Goal: Task Accomplishment & Management: Use online tool/utility

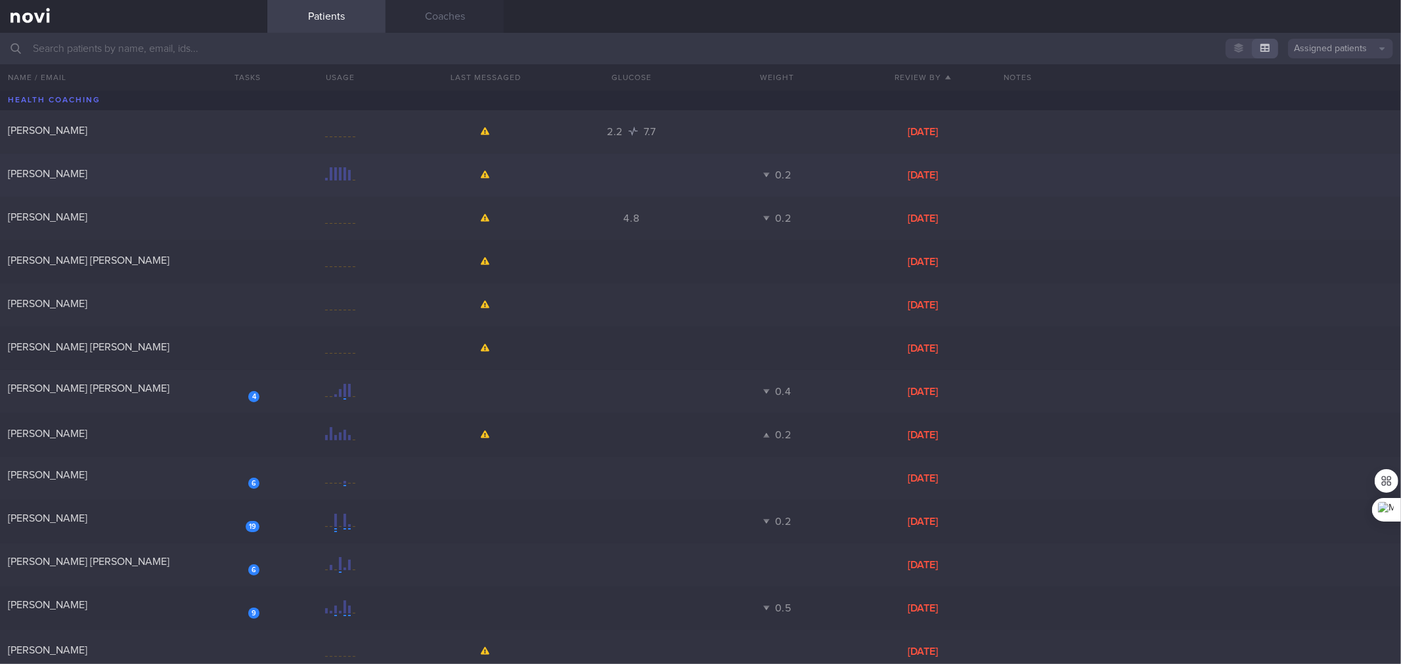
drag, startPoint x: 186, startPoint y: 396, endPoint x: 320, endPoint y: 164, distance: 267.7
click at [186, 396] on div "4 [PERSON_NAME] [PERSON_NAME]" at bounding box center [133, 392] width 267 height 20
select select "3"
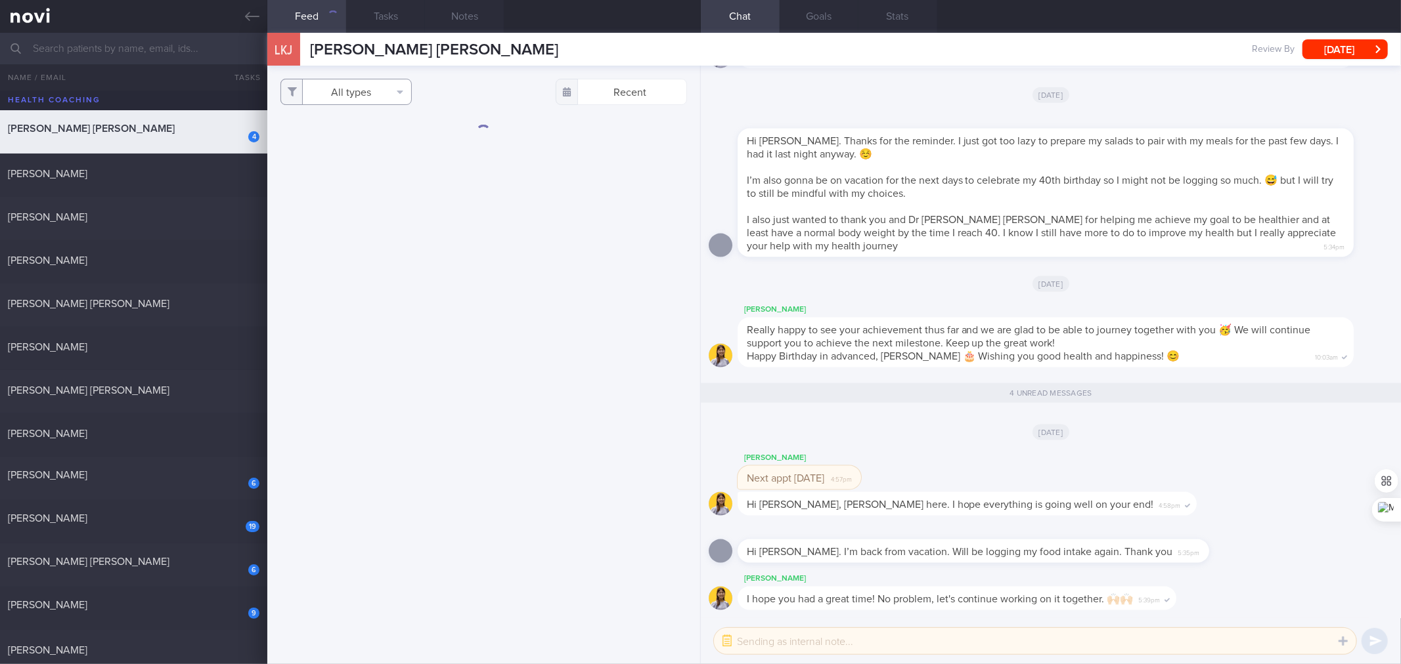
click at [362, 89] on button "All types" at bounding box center [345, 92] width 131 height 26
click at [366, 144] on button "Activity" at bounding box center [346, 137] width 130 height 20
checkbox input "false"
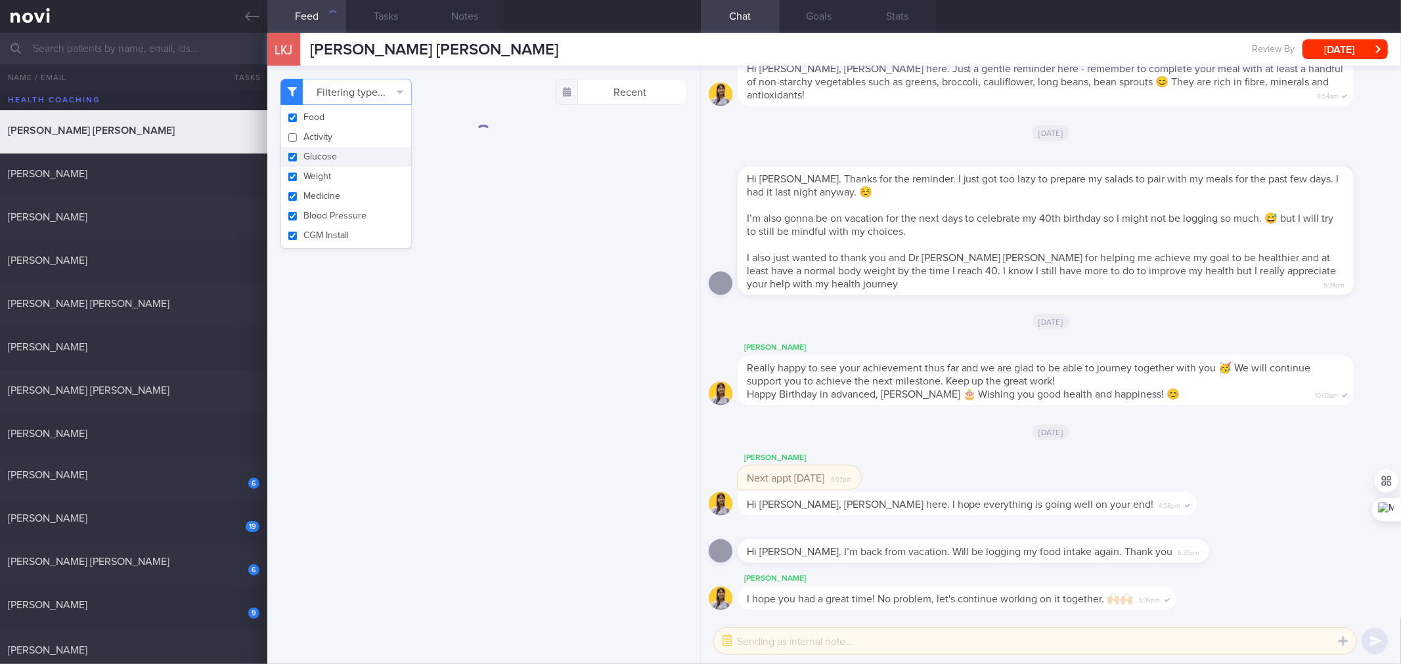
click at [351, 158] on button "Glucose" at bounding box center [346, 157] width 130 height 20
checkbox input "false"
click at [329, 185] on button "Weight" at bounding box center [346, 177] width 130 height 20
checkbox input "false"
click at [323, 207] on button "Blood Pressure" at bounding box center [346, 216] width 130 height 20
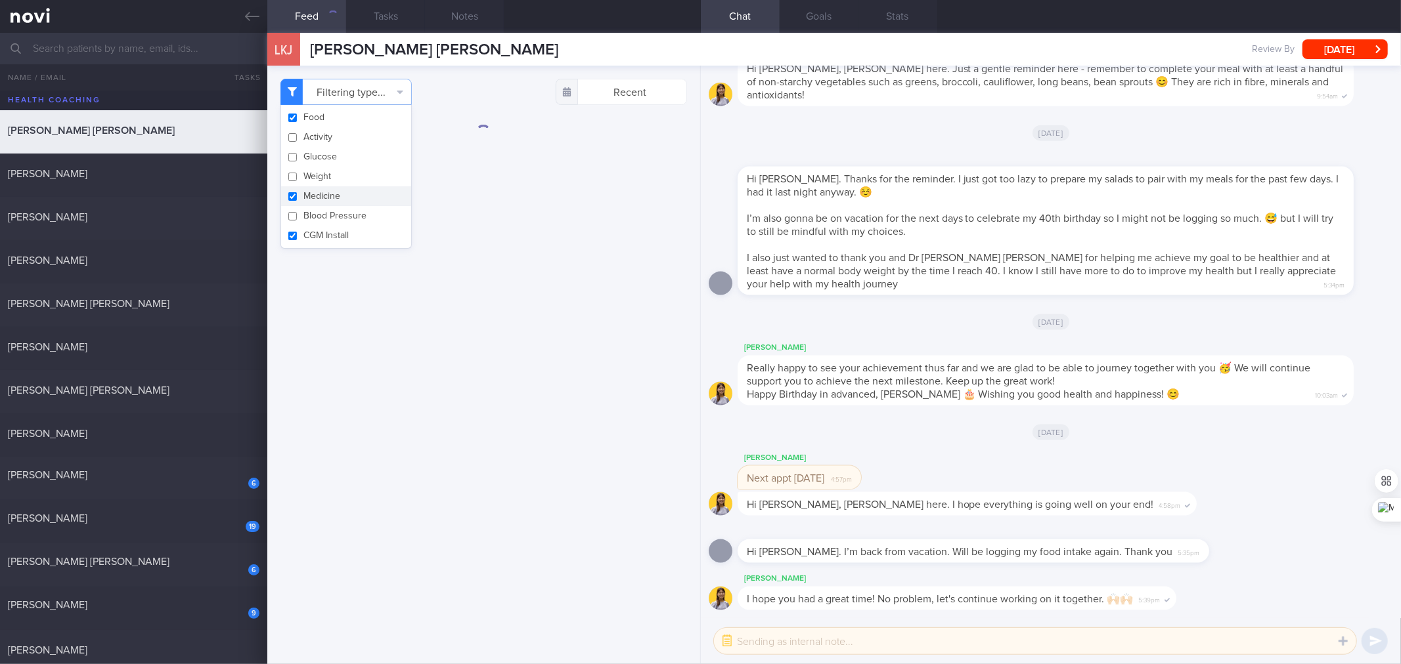
checkbox input "false"
click at [320, 200] on button "Medicine" at bounding box center [346, 196] width 130 height 20
checkbox input "false"
click at [318, 234] on button "CGM Install" at bounding box center [346, 236] width 130 height 20
checkbox input "false"
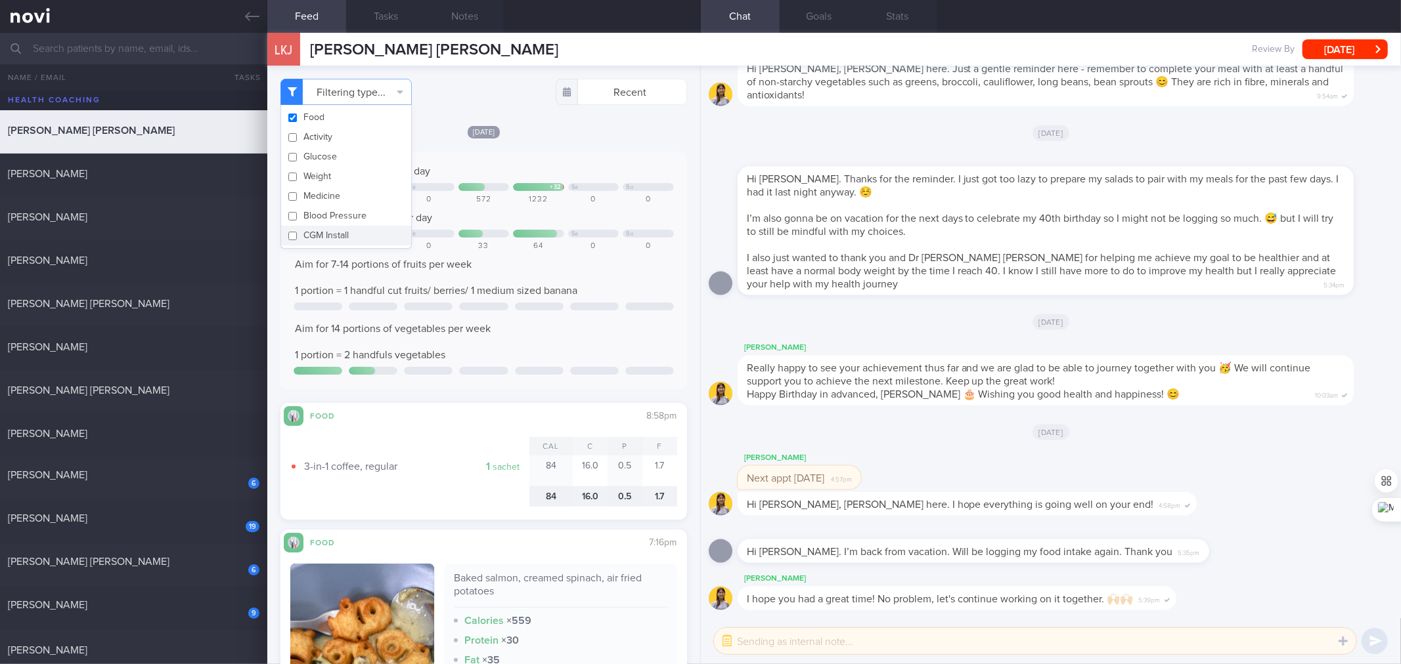
click at [481, 349] on div "Aim for 14 portions of vegetables per week 1 portion = 2 handfuls vegetables" at bounding box center [484, 341] width 380 height 39
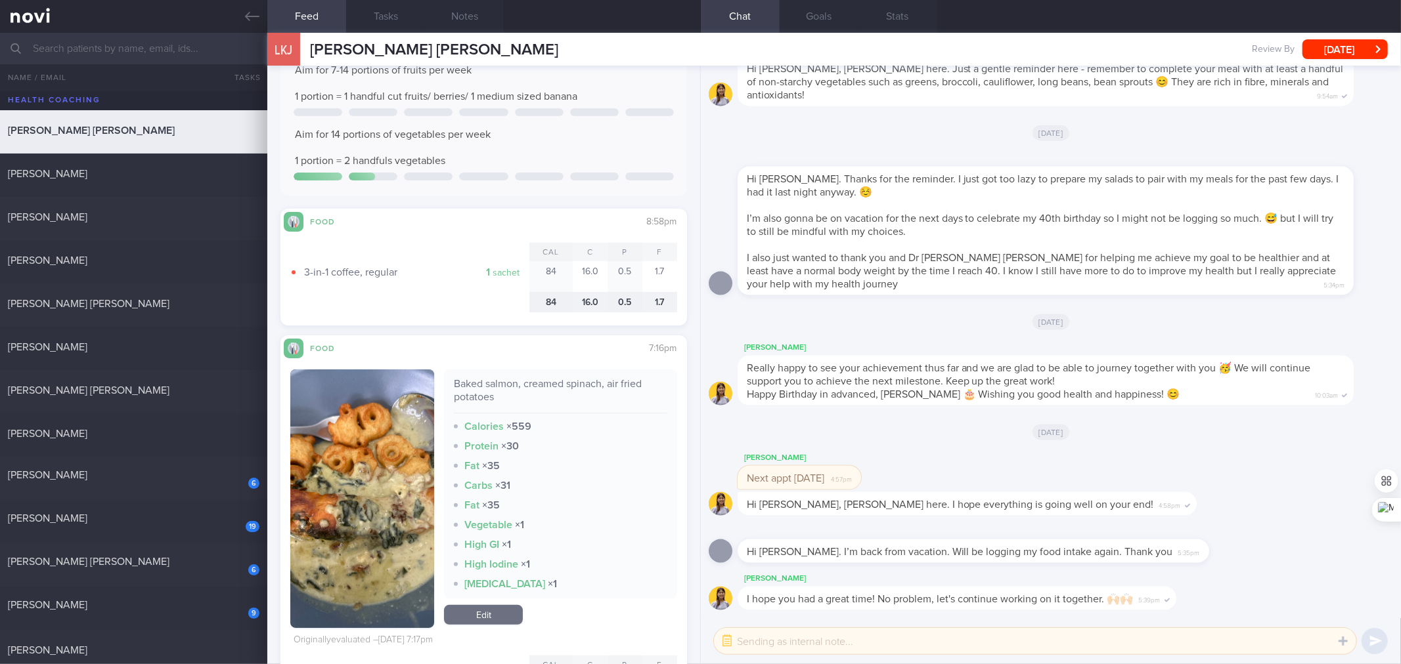
click at [515, 378] on div "Baked salmon, creamed spinach, air fried potatoes" at bounding box center [560, 396] width 213 height 36
copy div "Baked salmon, creamed spinach, air fried potatoes"
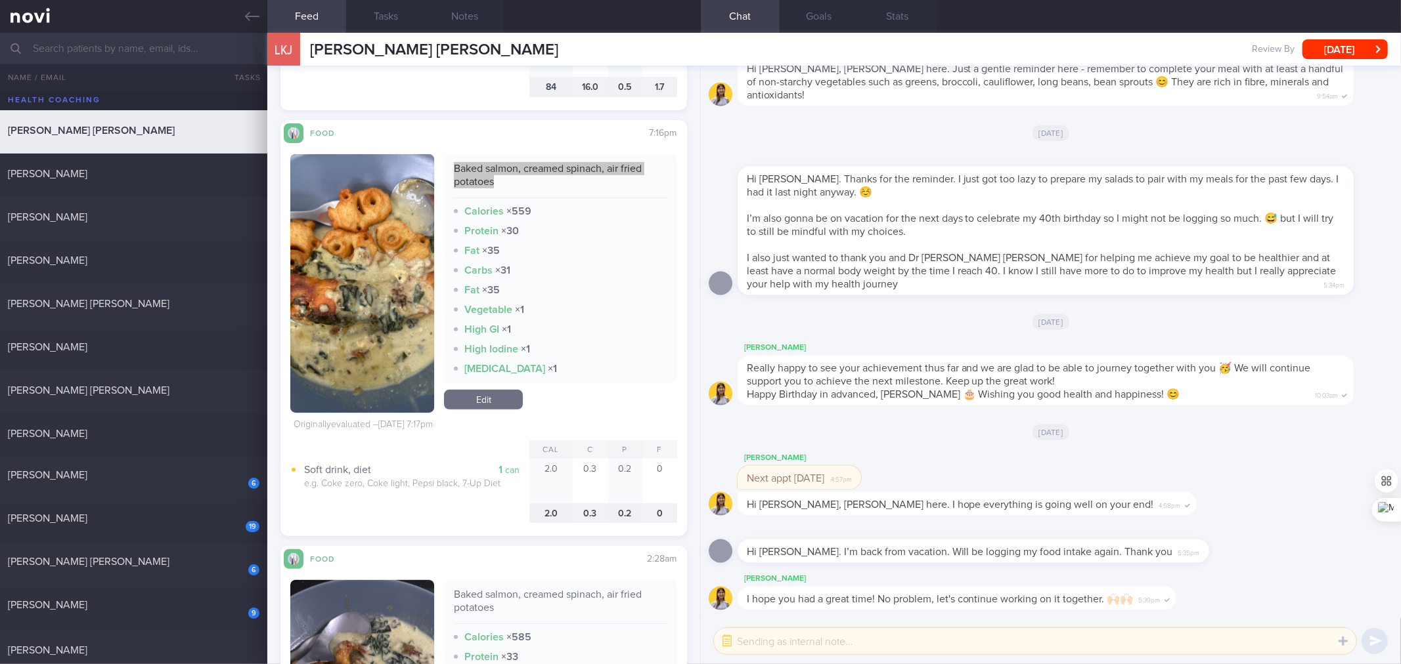
scroll to position [583, 0]
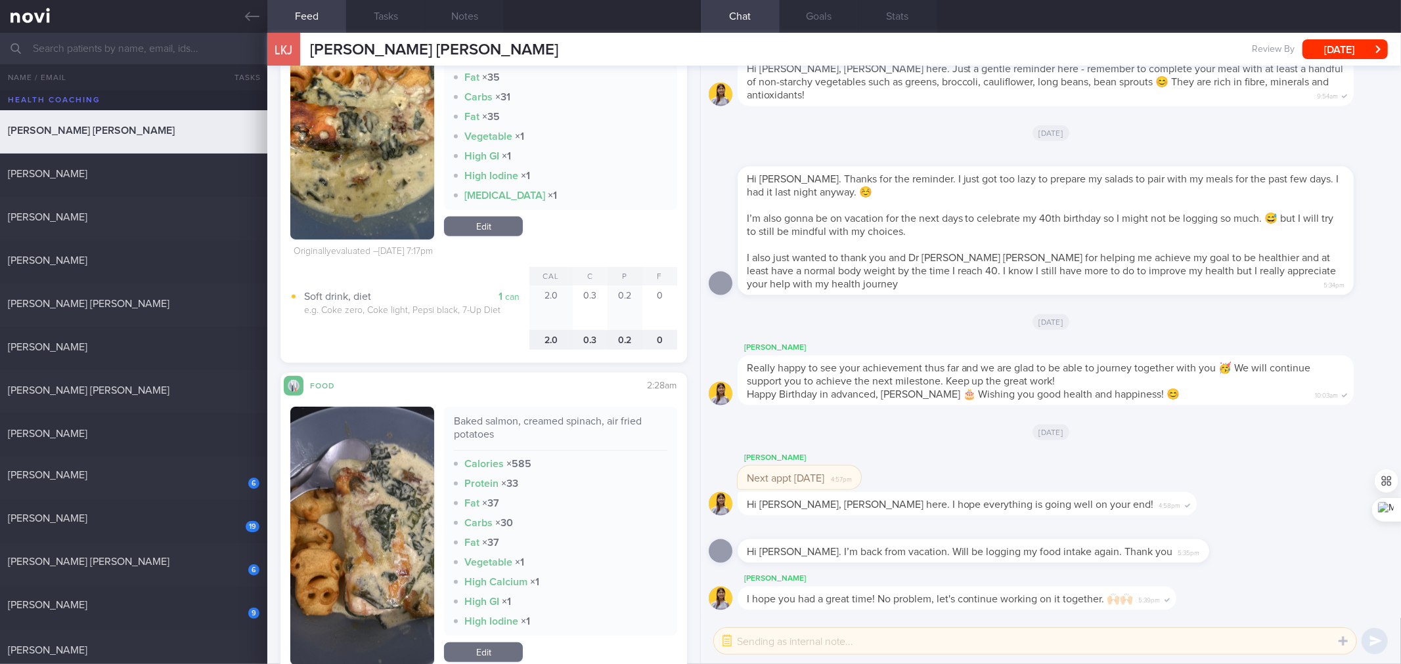
click at [496, 639] on div "Baked salmon, creamed spinach, air fried potatoes Calories × 585 Protein × 33 F…" at bounding box center [560, 536] width 232 height 259
drag, startPoint x: 504, startPoint y: 650, endPoint x: 502, endPoint y: 661, distance: 10.7
click at [504, 650] on link "Edit" at bounding box center [483, 653] width 79 height 20
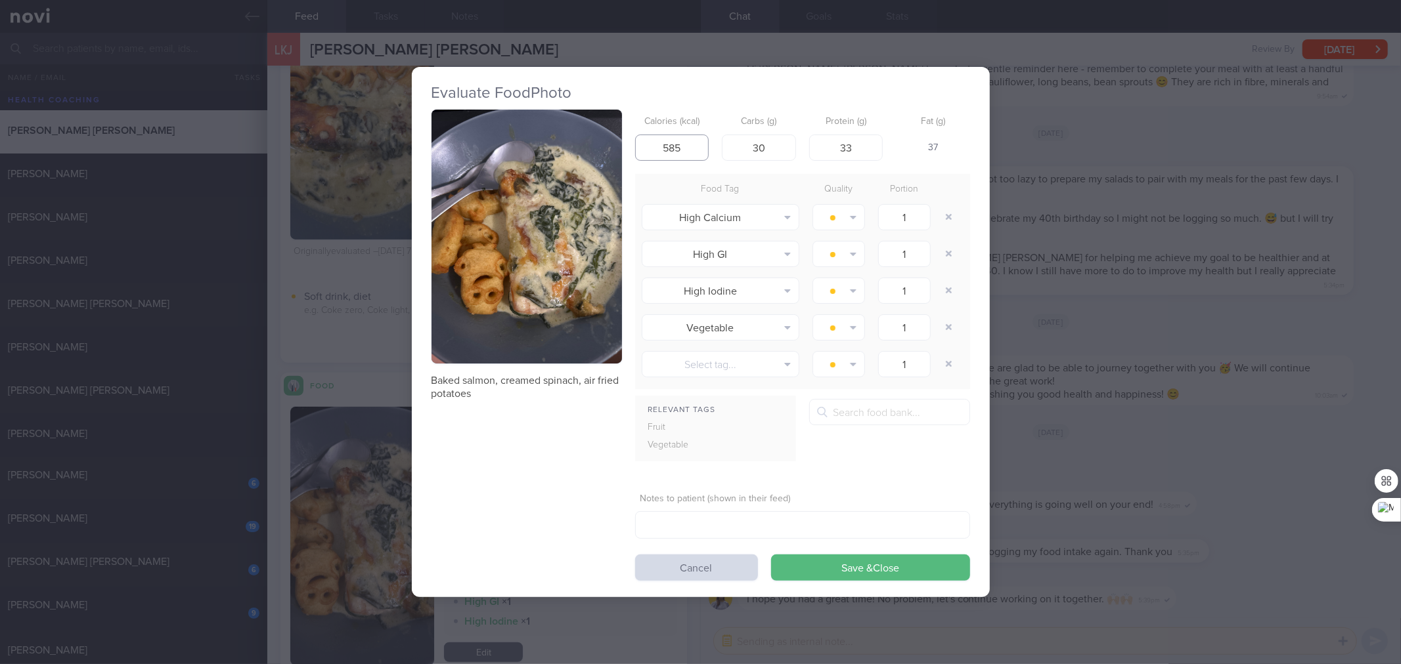
click at [698, 146] on input "585" at bounding box center [672, 148] width 74 height 26
type input "568"
type input "62"
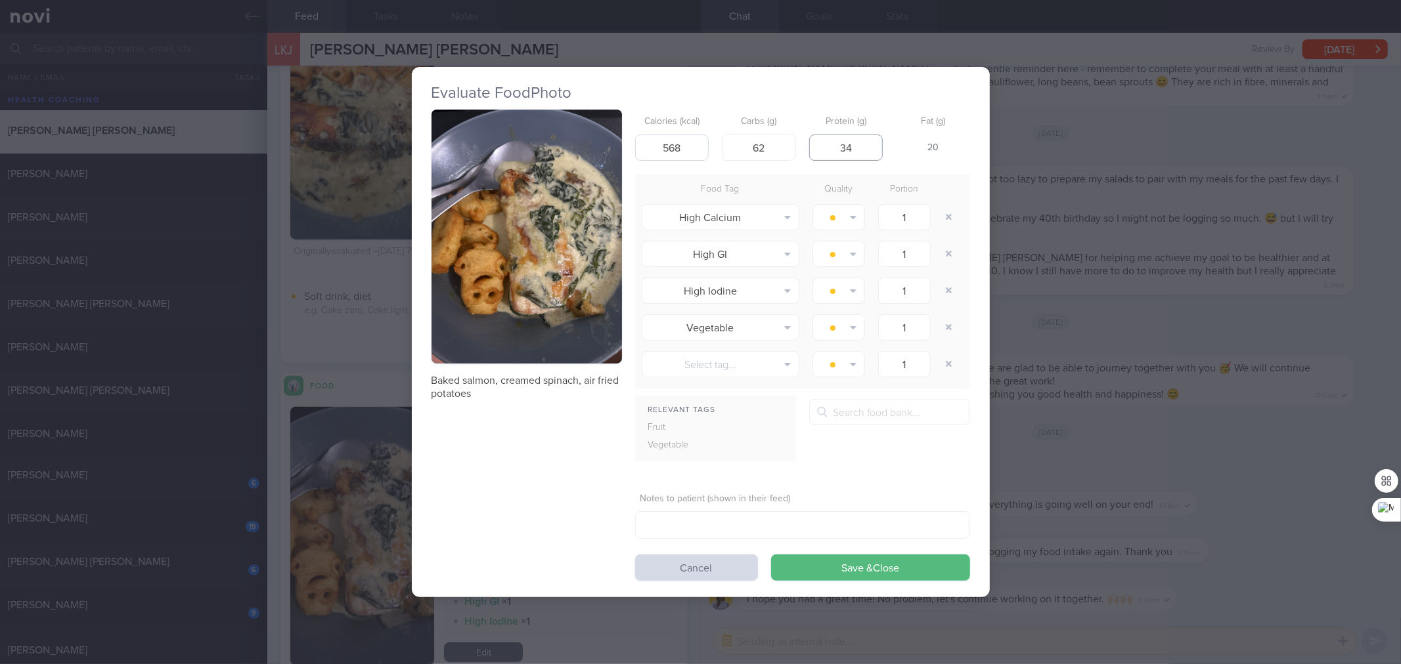
type input "34"
click at [771, 555] on button "Save & Close" at bounding box center [870, 568] width 199 height 26
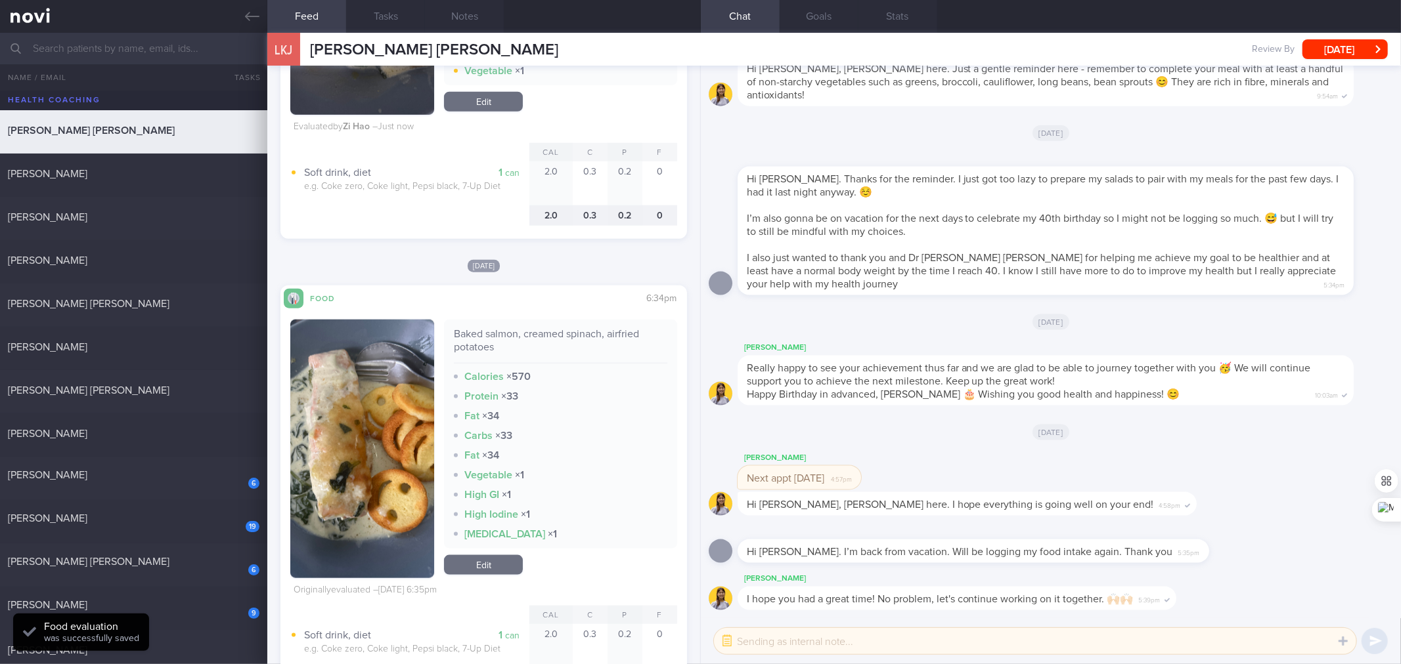
scroll to position [1222, 0]
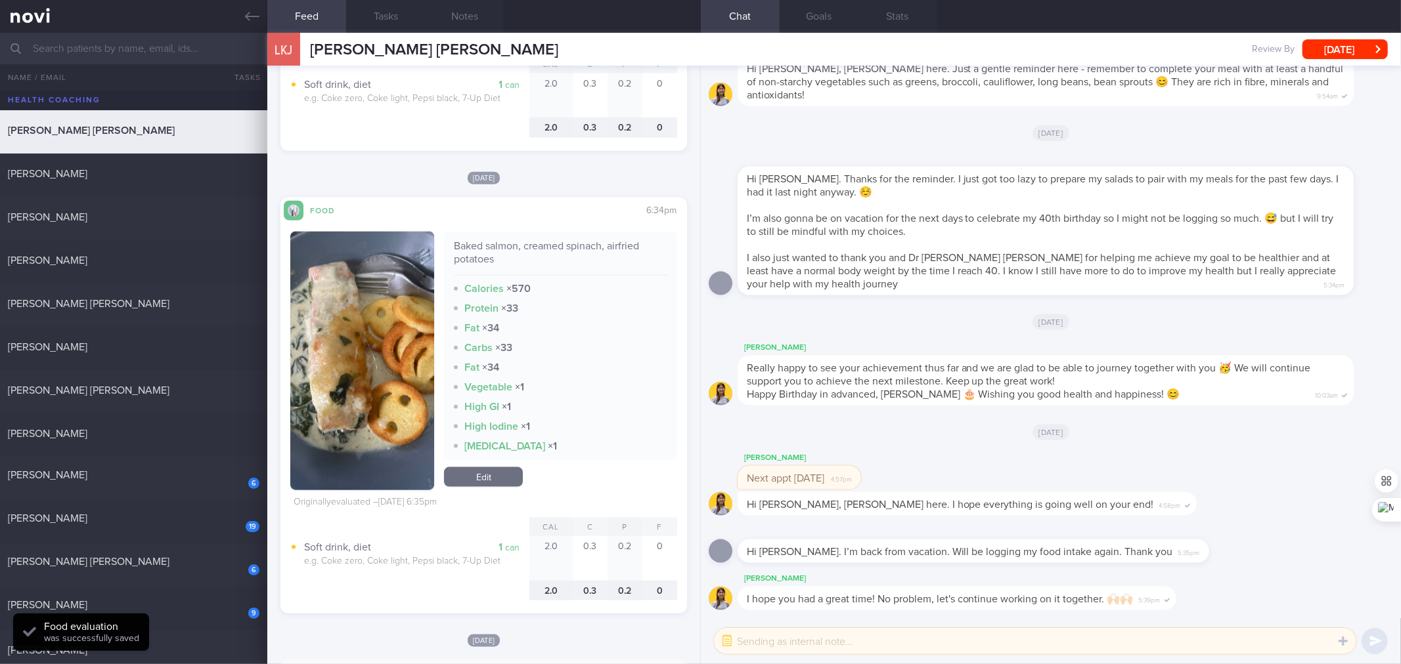
click at [590, 244] on div "Baked salmon, creamed spinach, airfried potatoes" at bounding box center [560, 258] width 213 height 36
copy div "Baked salmon, creamed spinach, airfried potatoes"
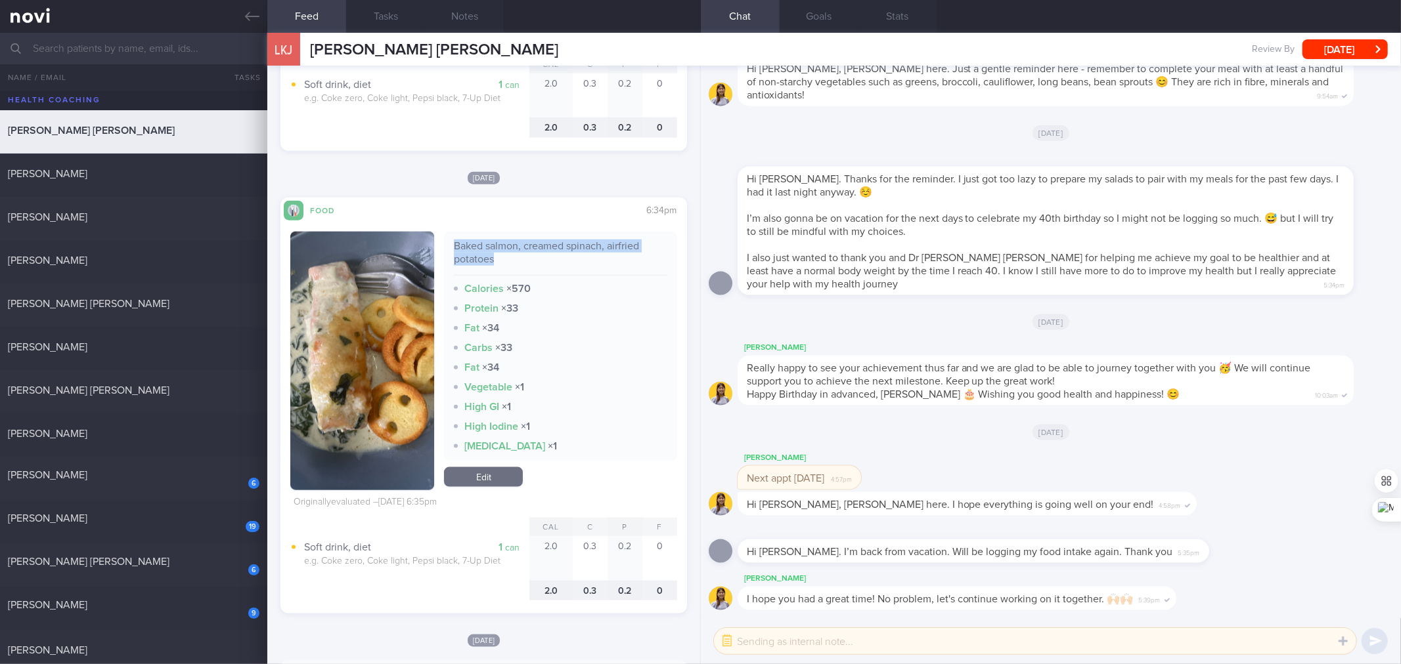
click at [506, 471] on link "Edit" at bounding box center [483, 478] width 79 height 20
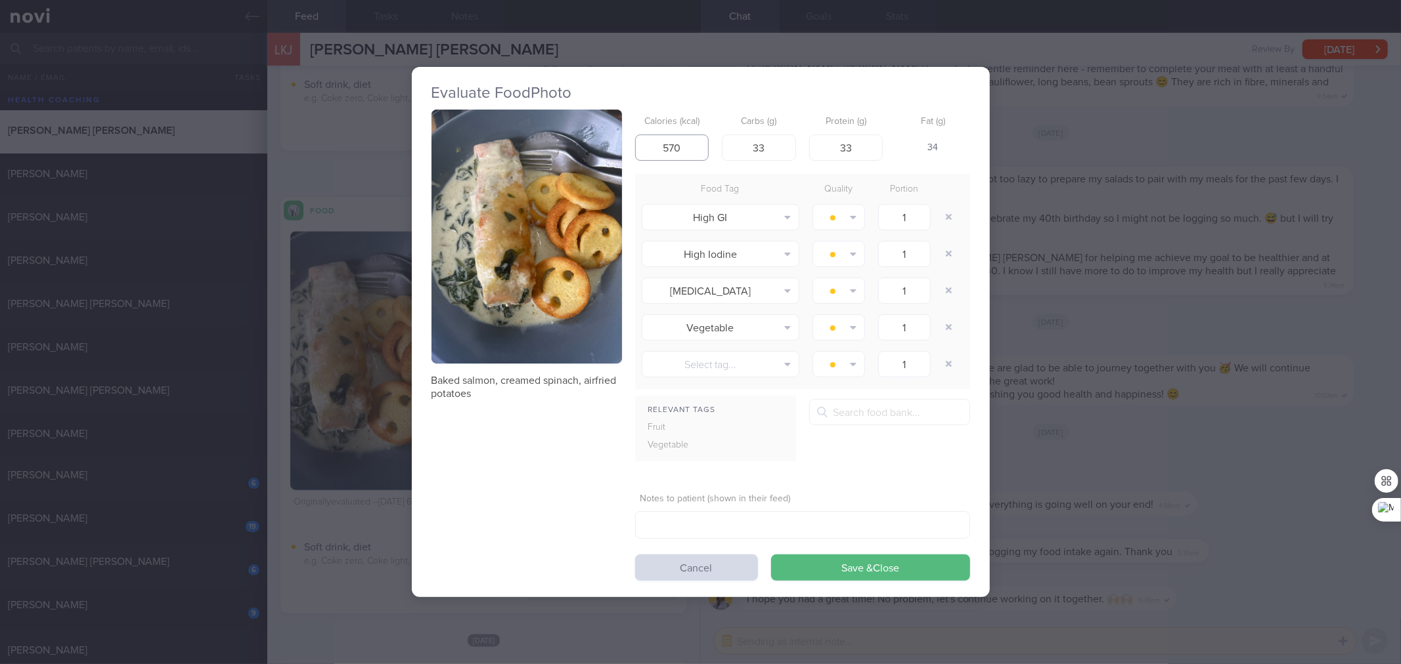
click at [672, 148] on input "570" at bounding box center [672, 148] width 74 height 26
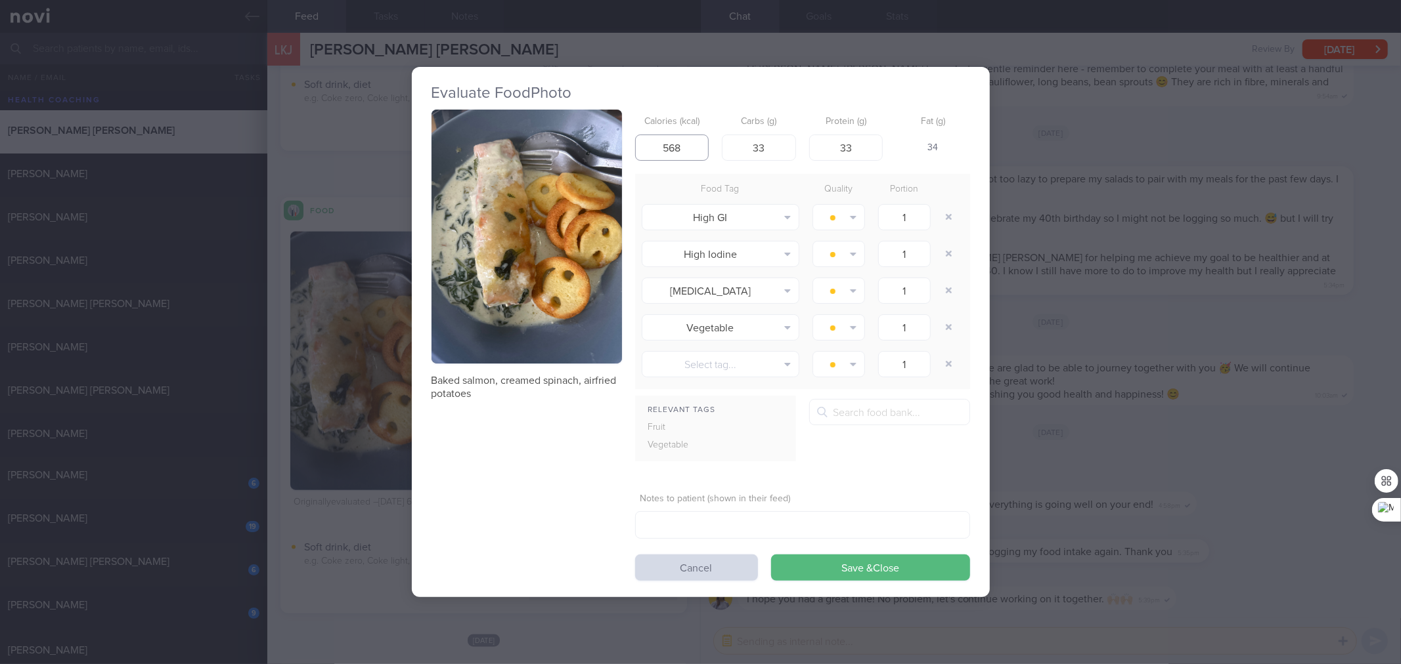
type input "568"
type input "62"
type input "34"
click at [771, 555] on button "Save & Close" at bounding box center [870, 568] width 199 height 26
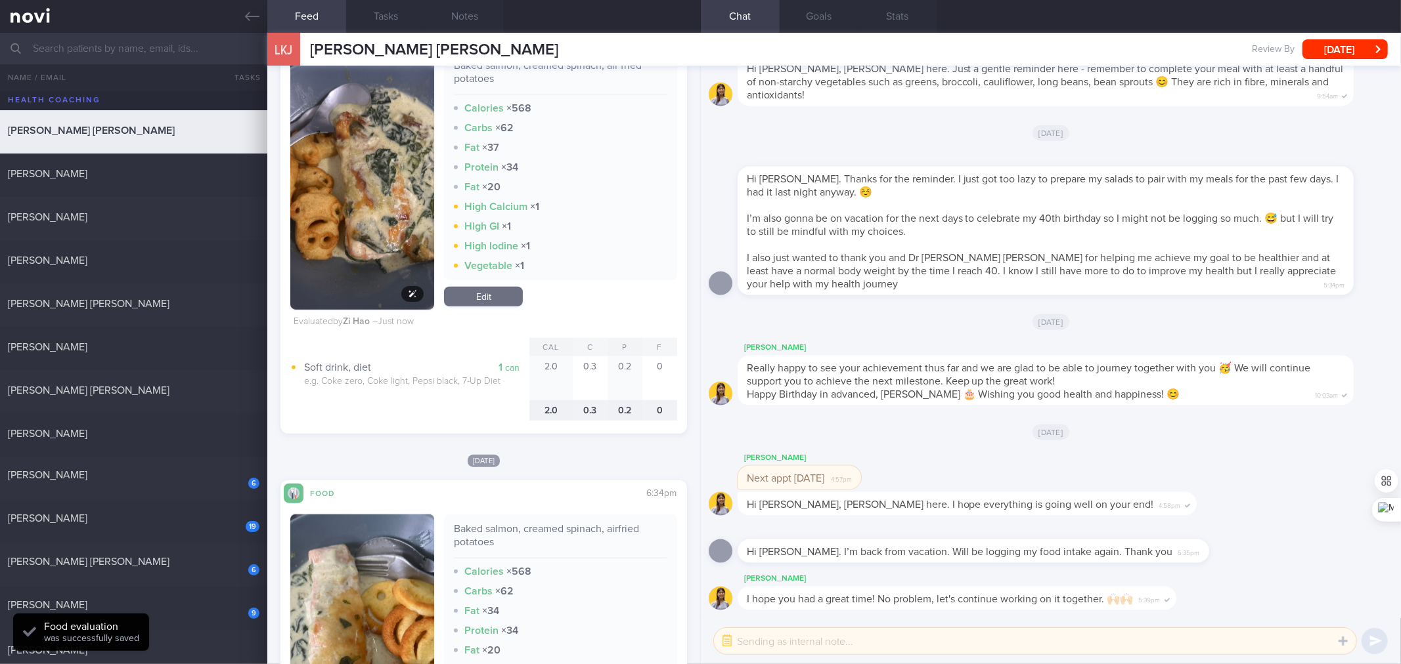
scroll to position [938, 0]
click at [414, 244] on img "button" at bounding box center [362, 182] width 144 height 259
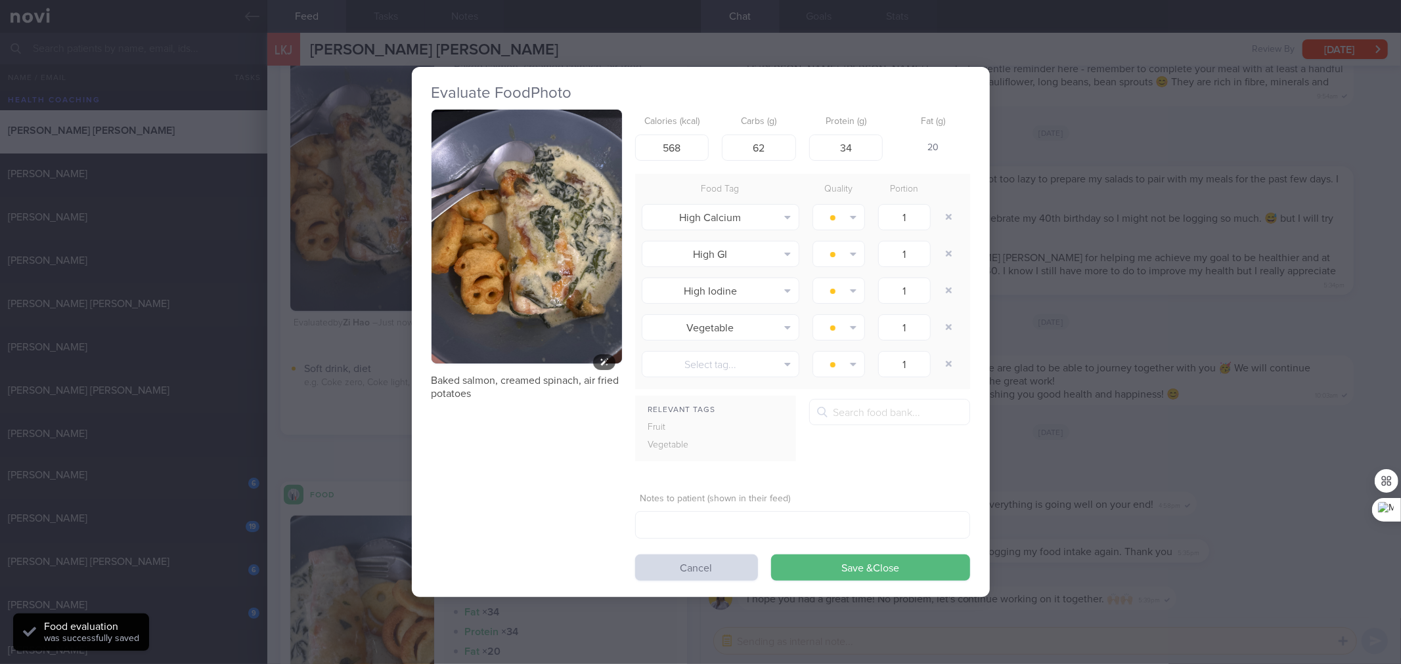
click at [500, 186] on img "button" at bounding box center [526, 237] width 190 height 254
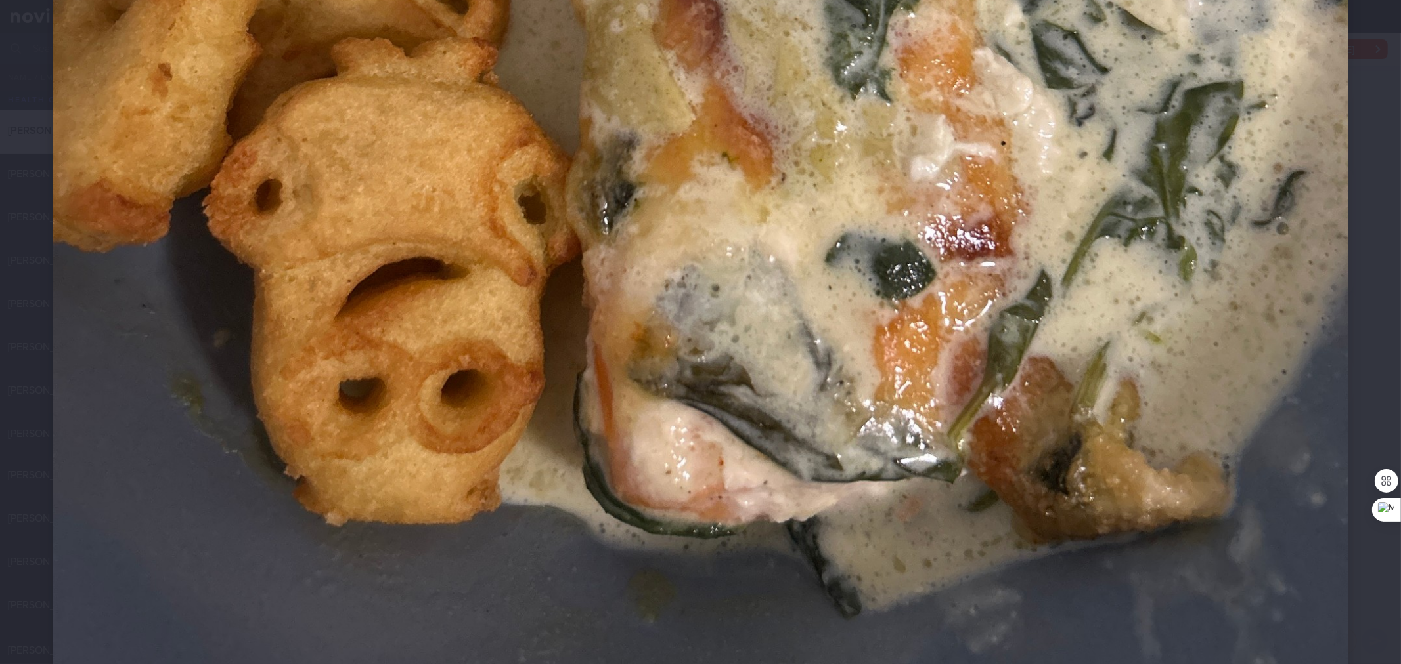
scroll to position [972, 0]
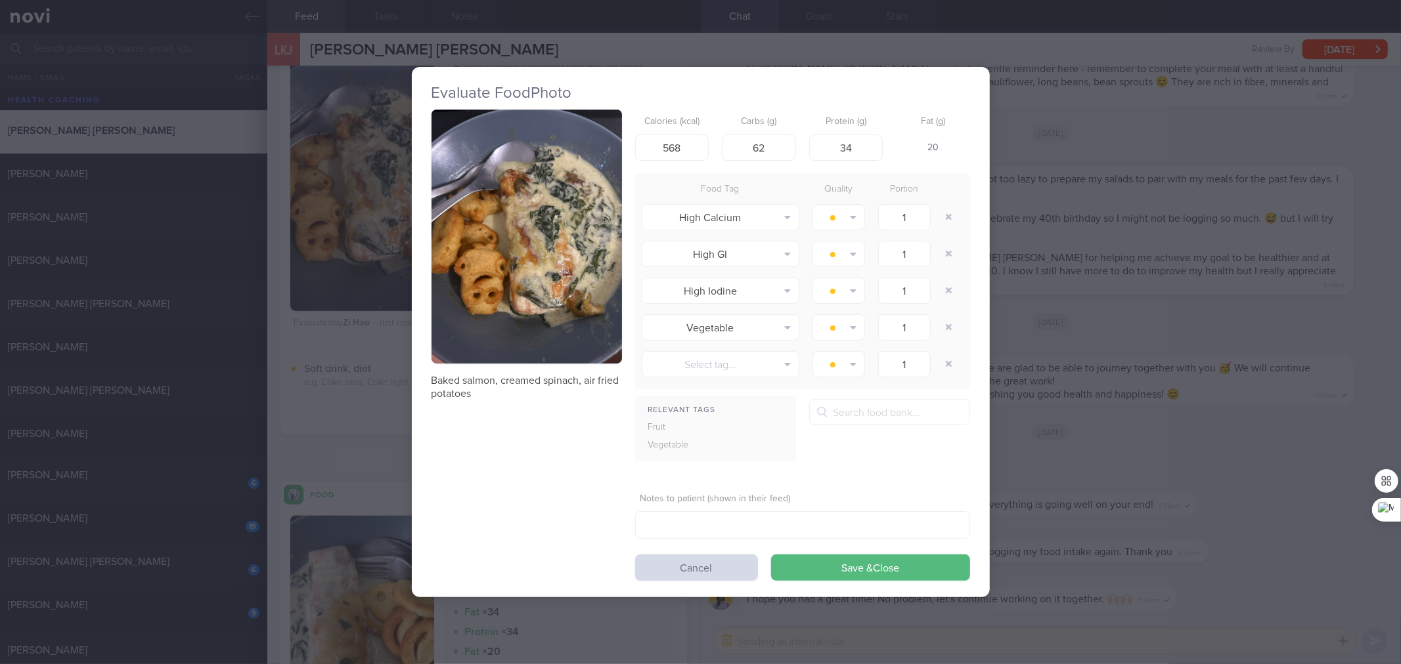
click at [1140, 276] on div "Evaluate Food Photo Baked salmon, creamed spinach, air fried potatoes Calories …" at bounding box center [700, 332] width 1401 height 664
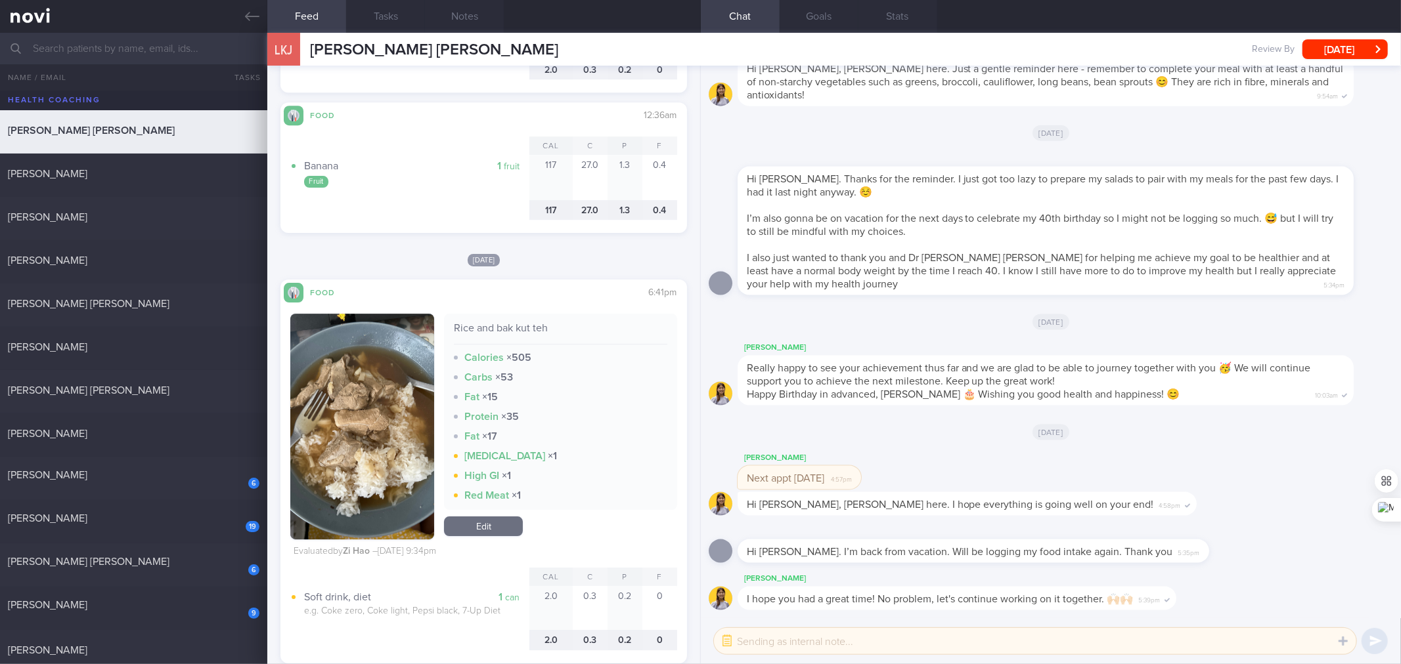
scroll to position [3587, 0]
click at [519, 329] on div "Rice and bak kut teh" at bounding box center [560, 332] width 213 height 23
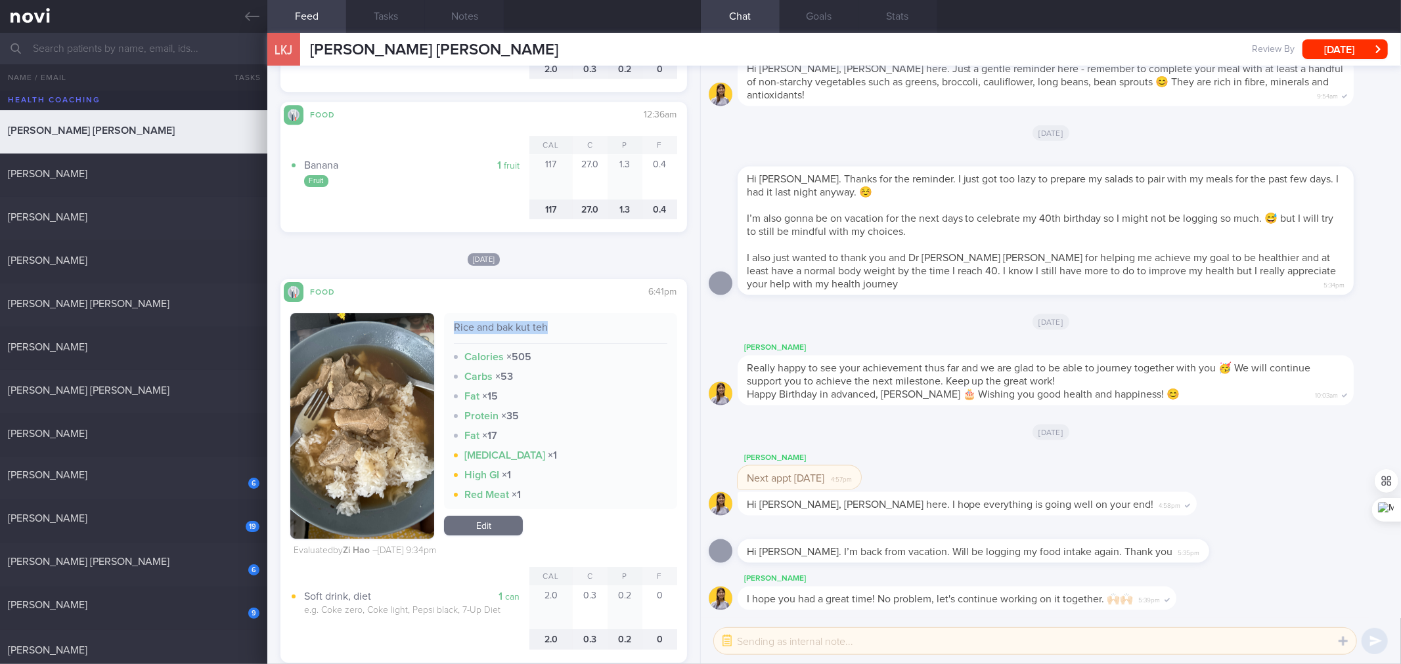
click at [519, 329] on div "Rice and bak kut teh" at bounding box center [560, 332] width 213 height 23
click at [592, 381] on div "Carbs × 53" at bounding box center [560, 376] width 213 height 13
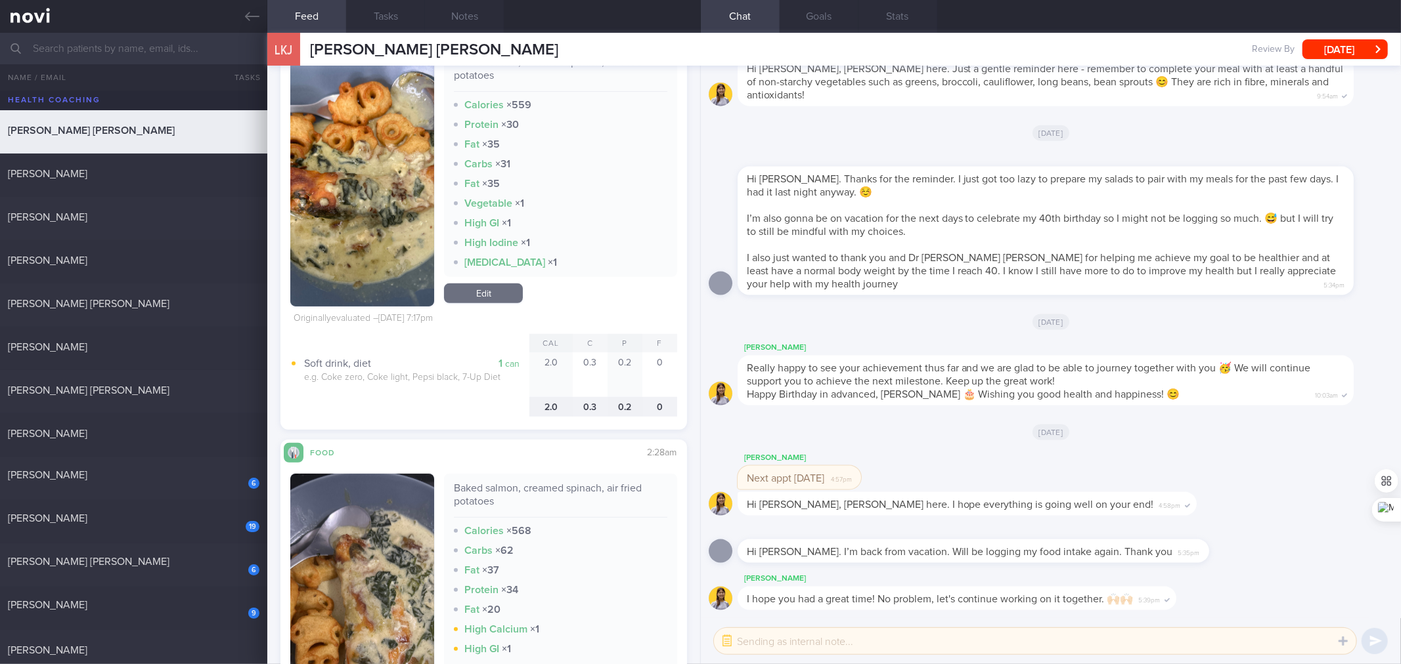
scroll to position [0, 0]
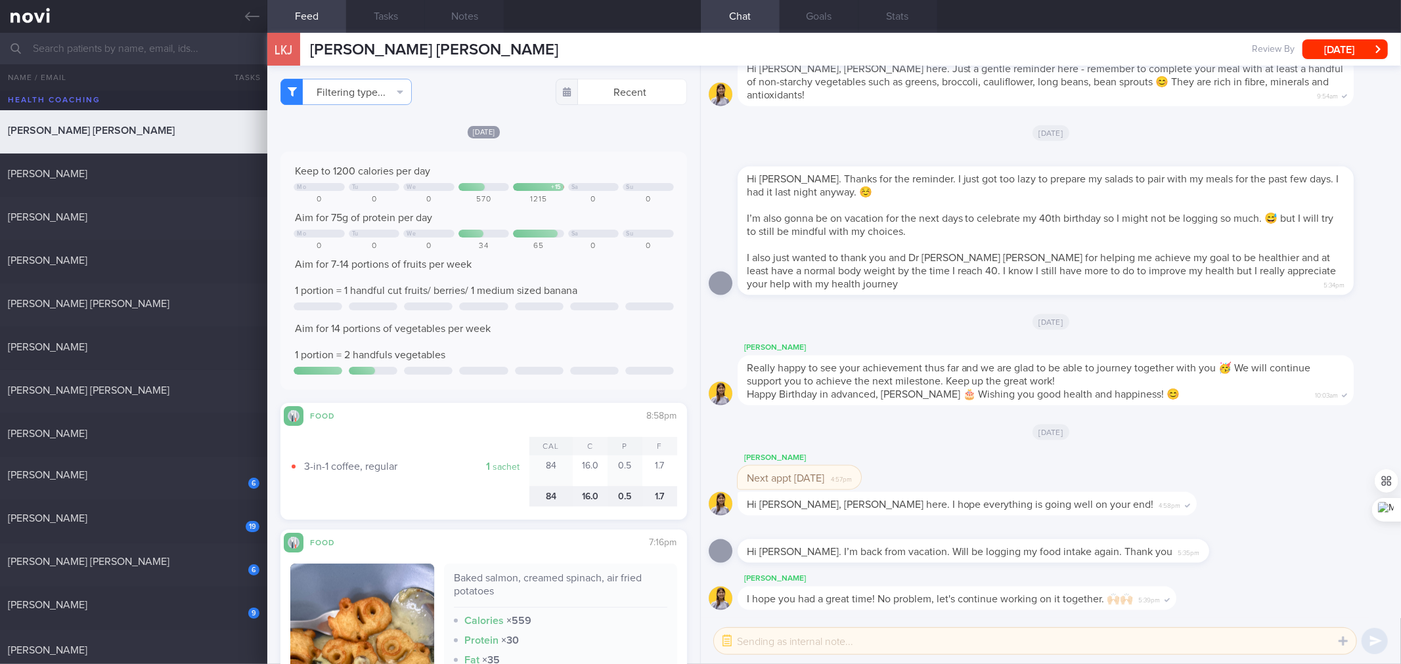
click at [142, 443] on div "[PERSON_NAME] 0.2 [DATE]" at bounding box center [700, 435] width 1401 height 43
checkbox input "true"
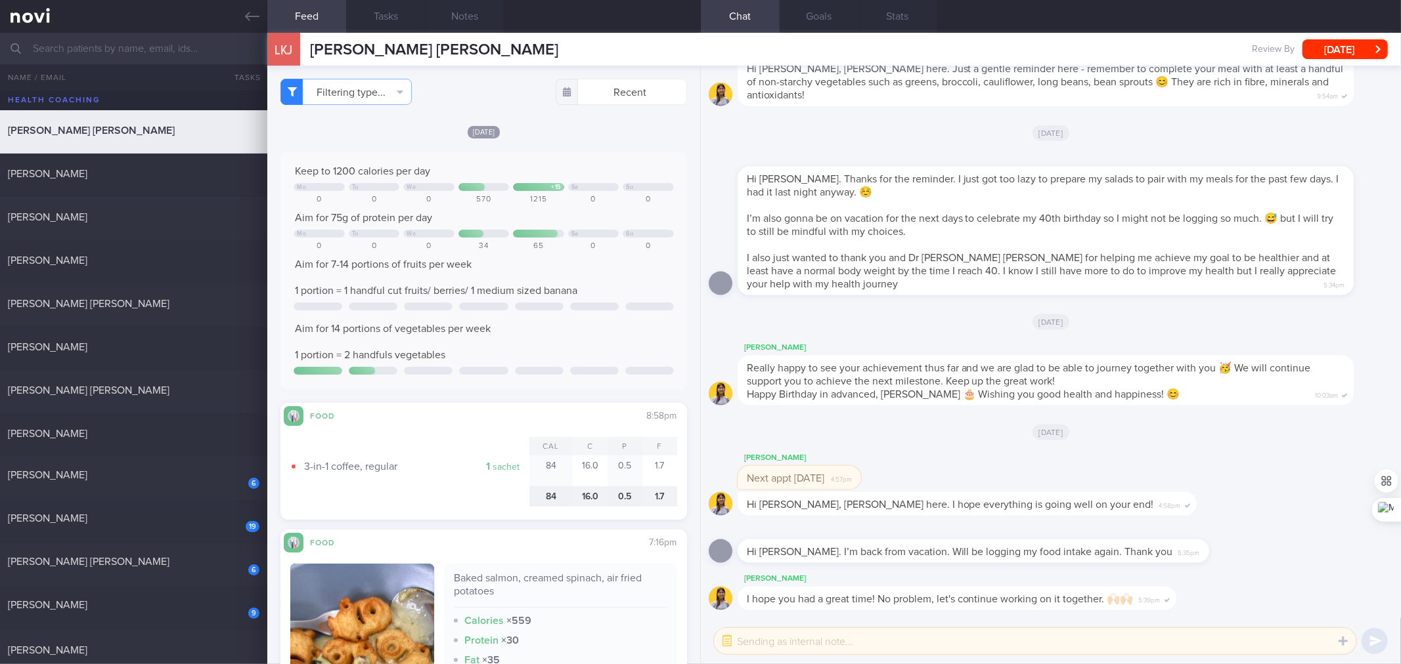
checkbox input "true"
select select "4"
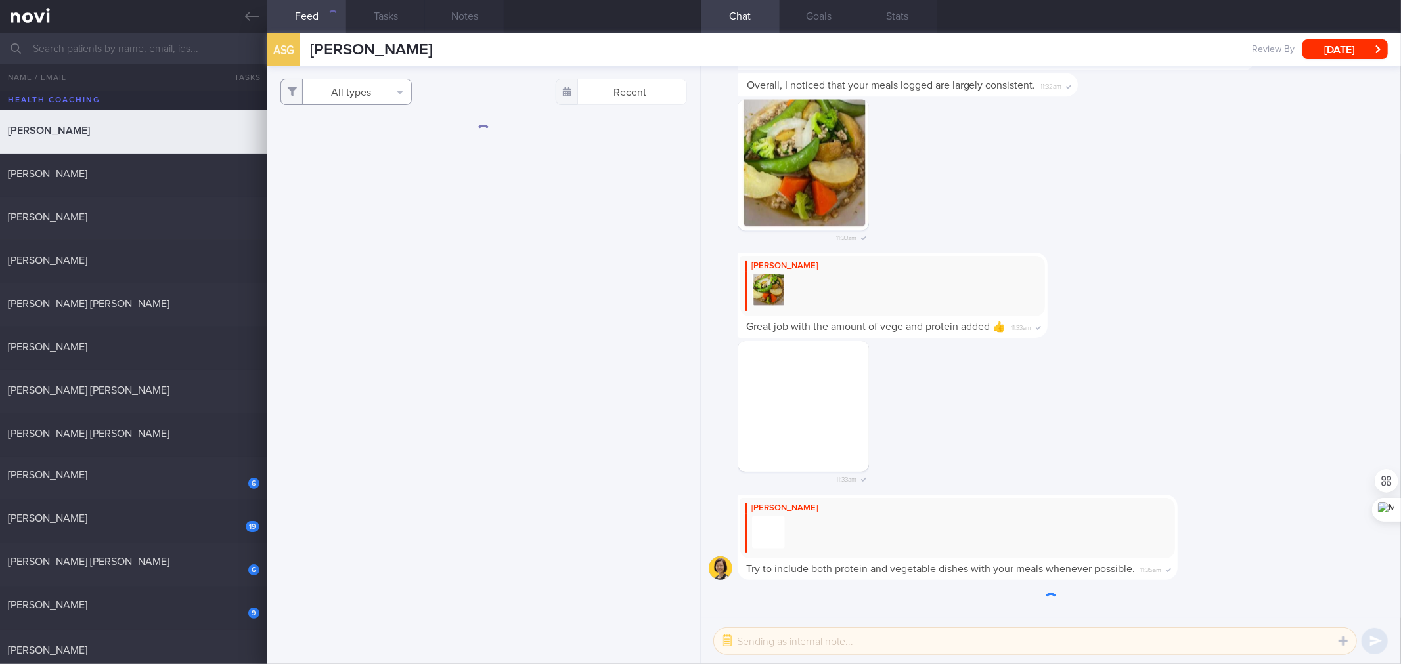
click at [364, 100] on button "All types" at bounding box center [345, 92] width 131 height 26
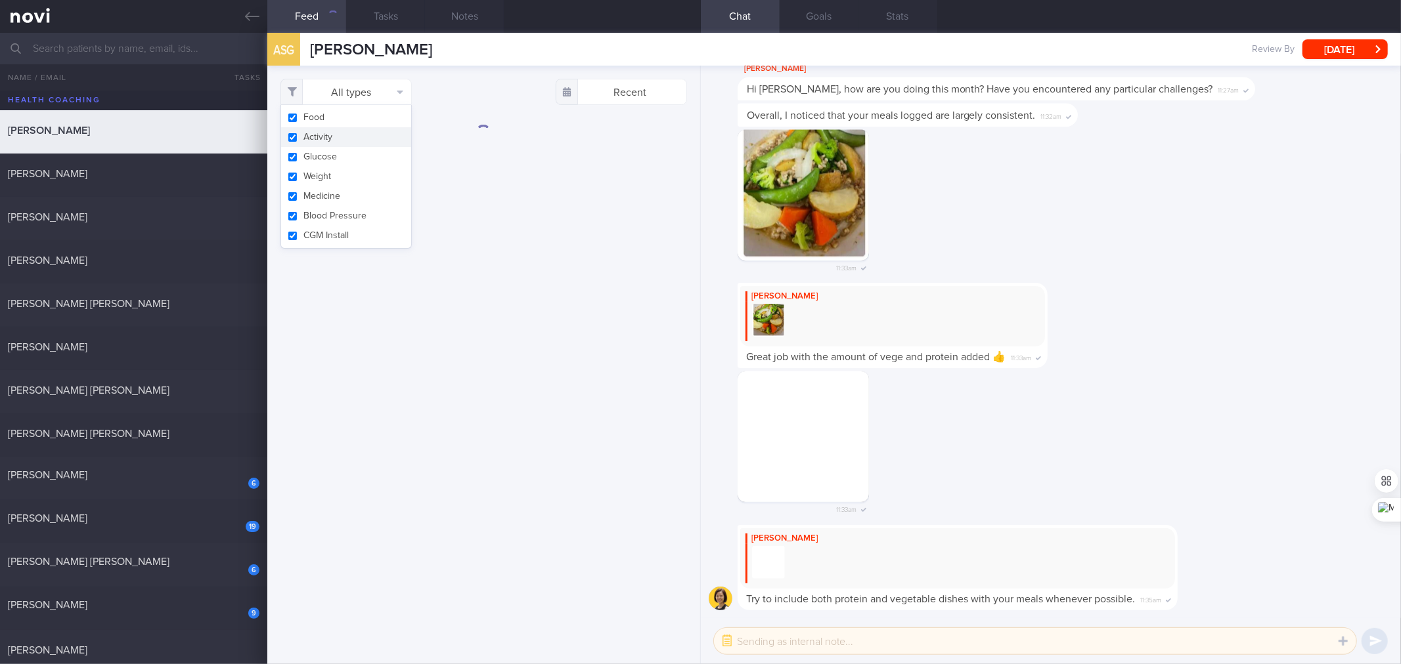
click at [350, 135] on button "Activity" at bounding box center [346, 137] width 130 height 20
click at [338, 153] on button "Glucose" at bounding box center [346, 157] width 130 height 20
checkbox input "false"
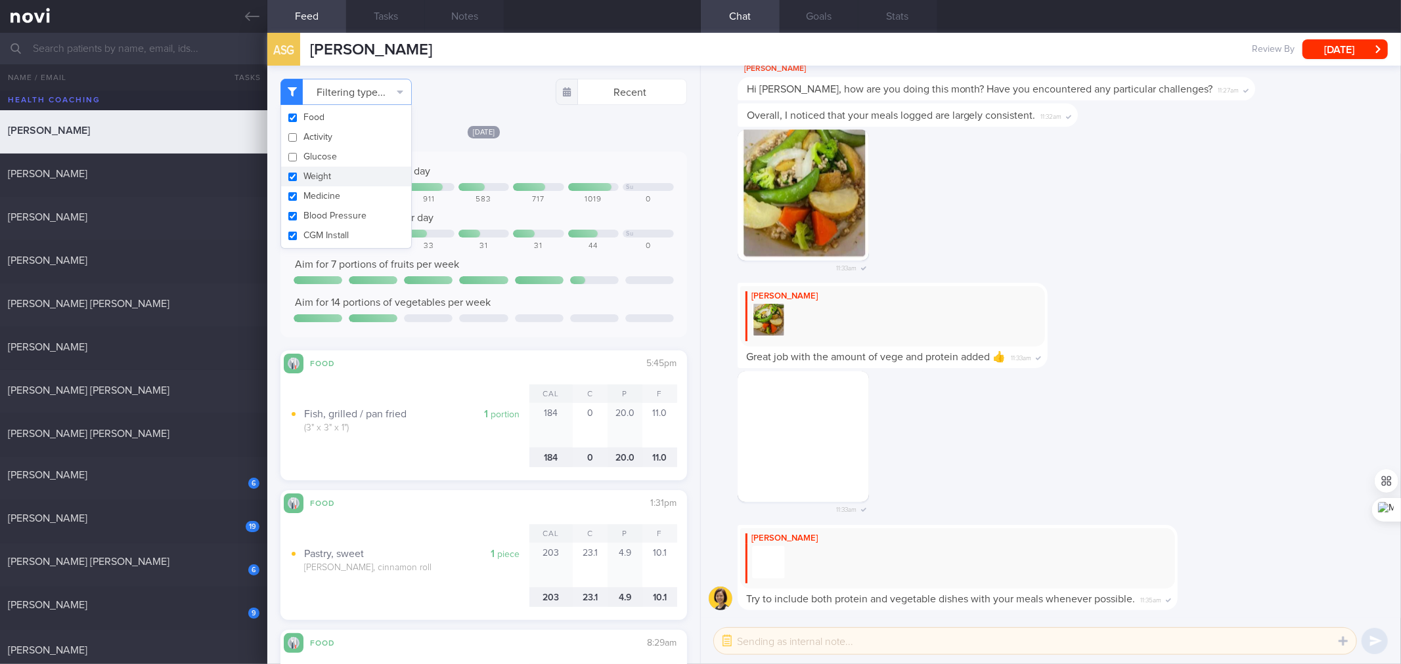
click at [331, 169] on button "Weight" at bounding box center [346, 177] width 130 height 20
checkbox input "false"
click at [324, 195] on button "Medicine" at bounding box center [346, 196] width 130 height 20
checkbox input "false"
click at [324, 209] on button "Blood Pressure" at bounding box center [346, 216] width 130 height 20
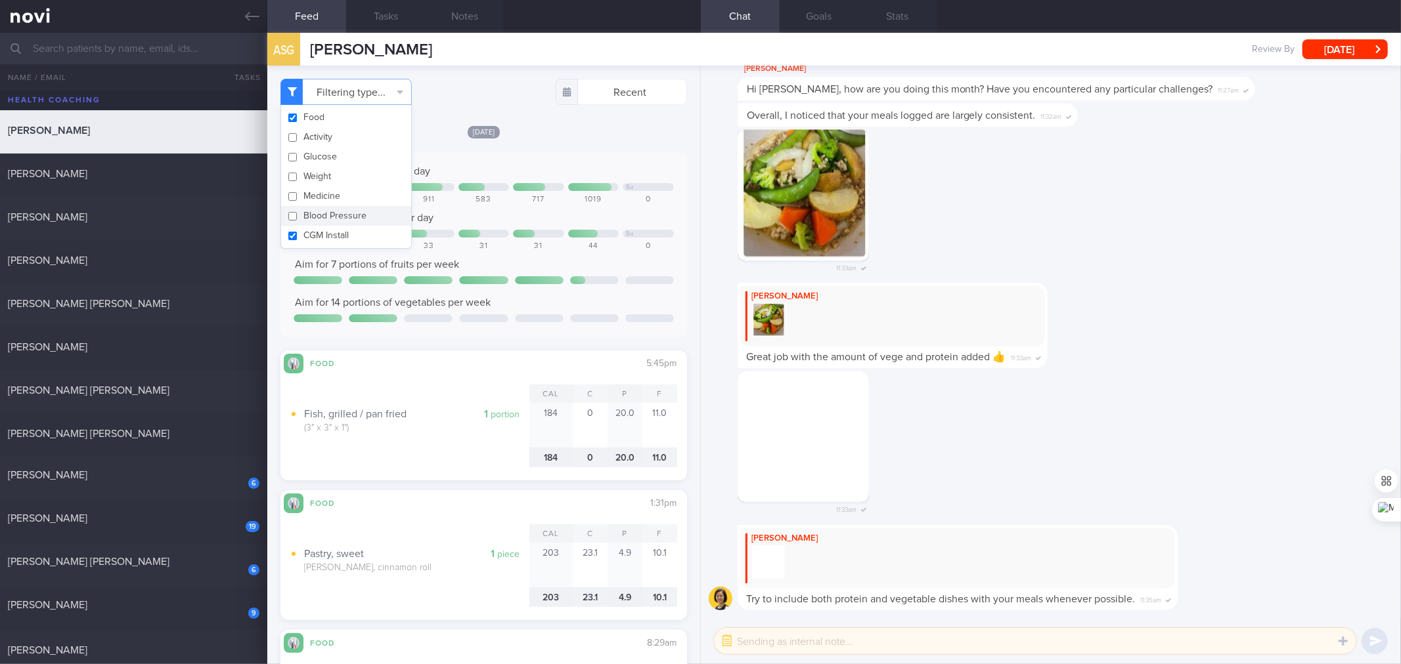
checkbox input "false"
click at [324, 226] on button "CGM Install" at bounding box center [346, 236] width 130 height 20
checkbox input "false"
click at [483, 238] on div "Su" at bounding box center [484, 235] width 380 height 10
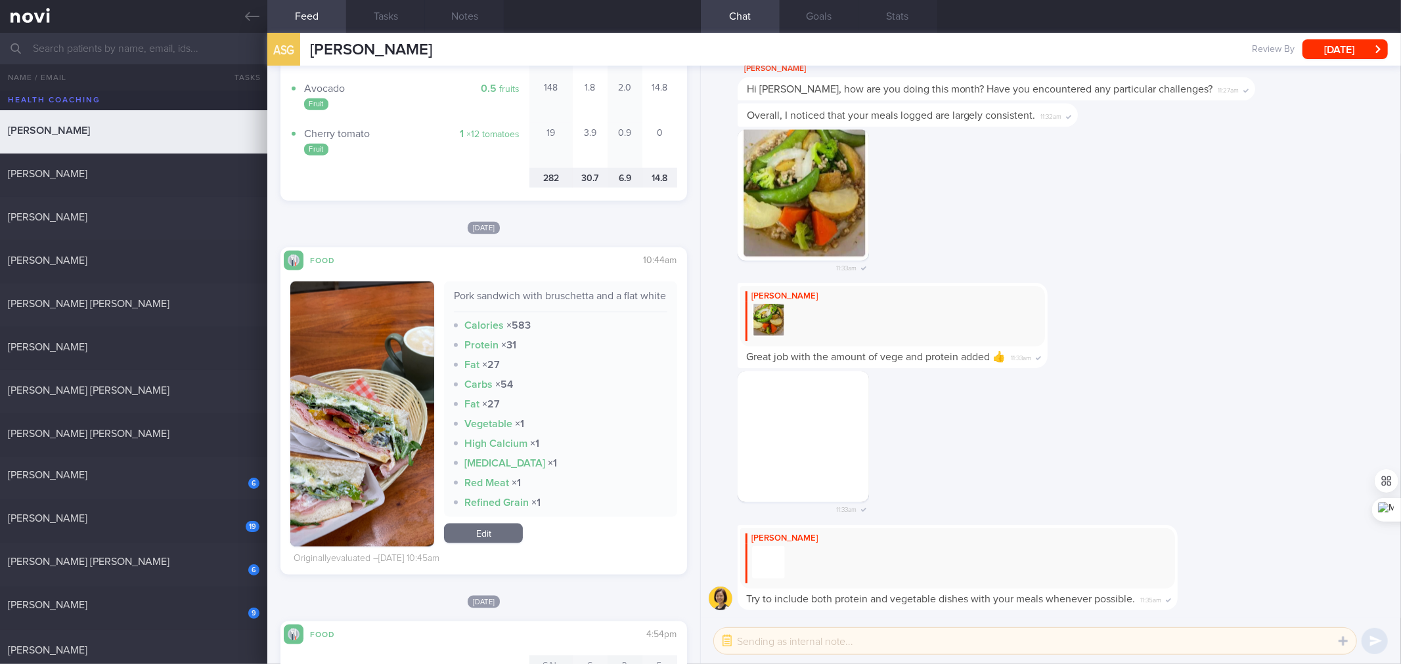
scroll to position [1209, 0]
click at [542, 290] on div "Pork sandwich with bruschetta and a flat white" at bounding box center [560, 301] width 213 height 23
copy div "Pork sandwich with bruschetta and a flat white"
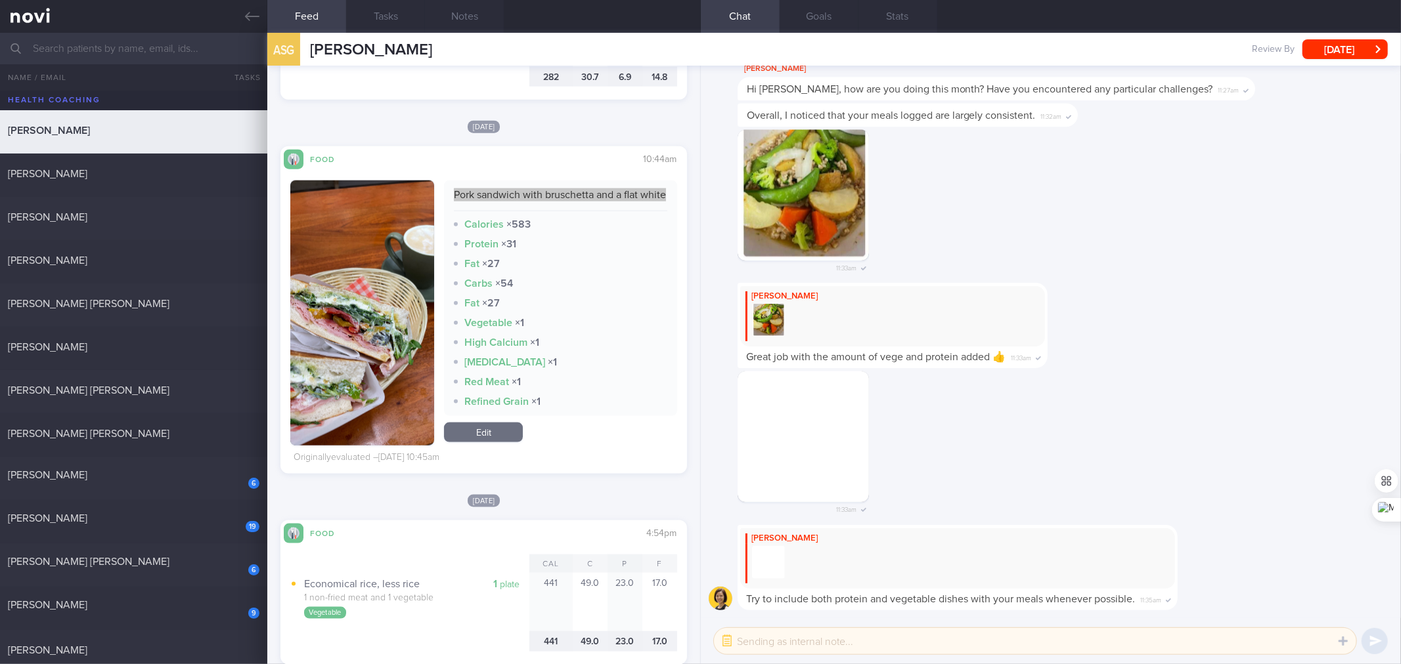
scroll to position [1357, 0]
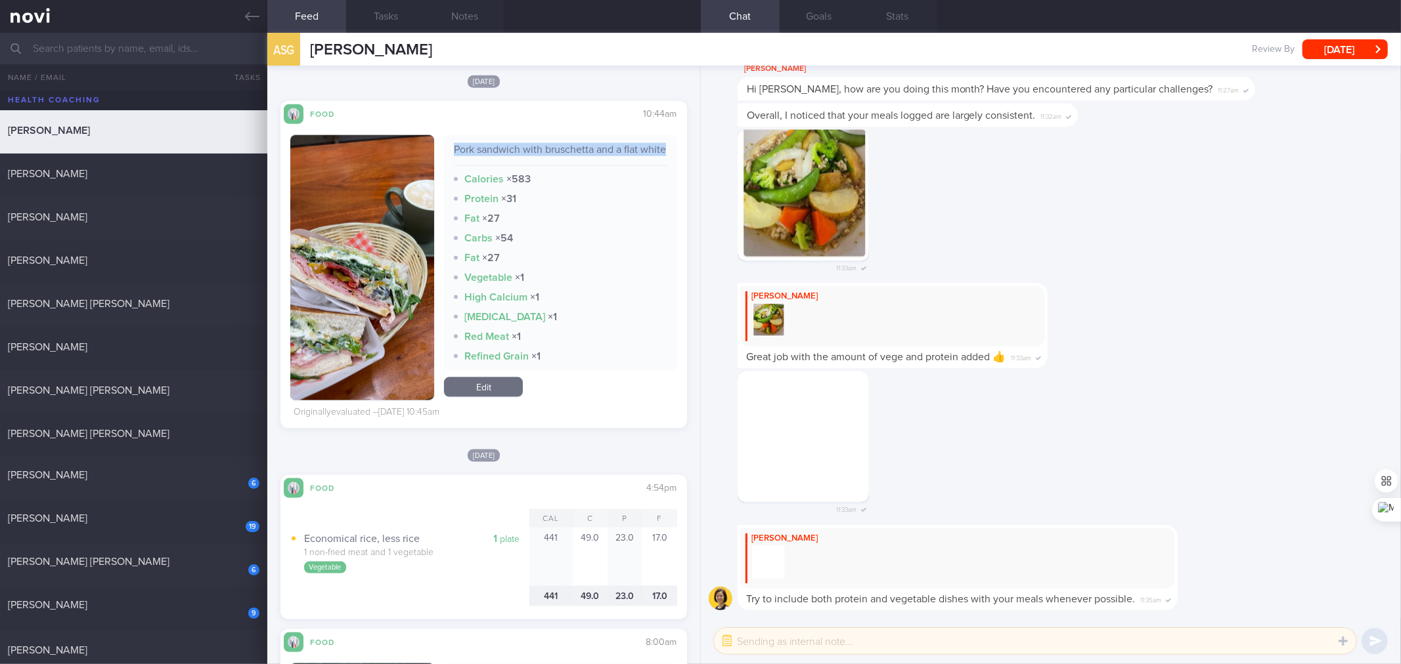
drag, startPoint x: 504, startPoint y: 394, endPoint x: 561, endPoint y: 212, distance: 190.4
click at [504, 394] on link "Edit" at bounding box center [483, 388] width 79 height 20
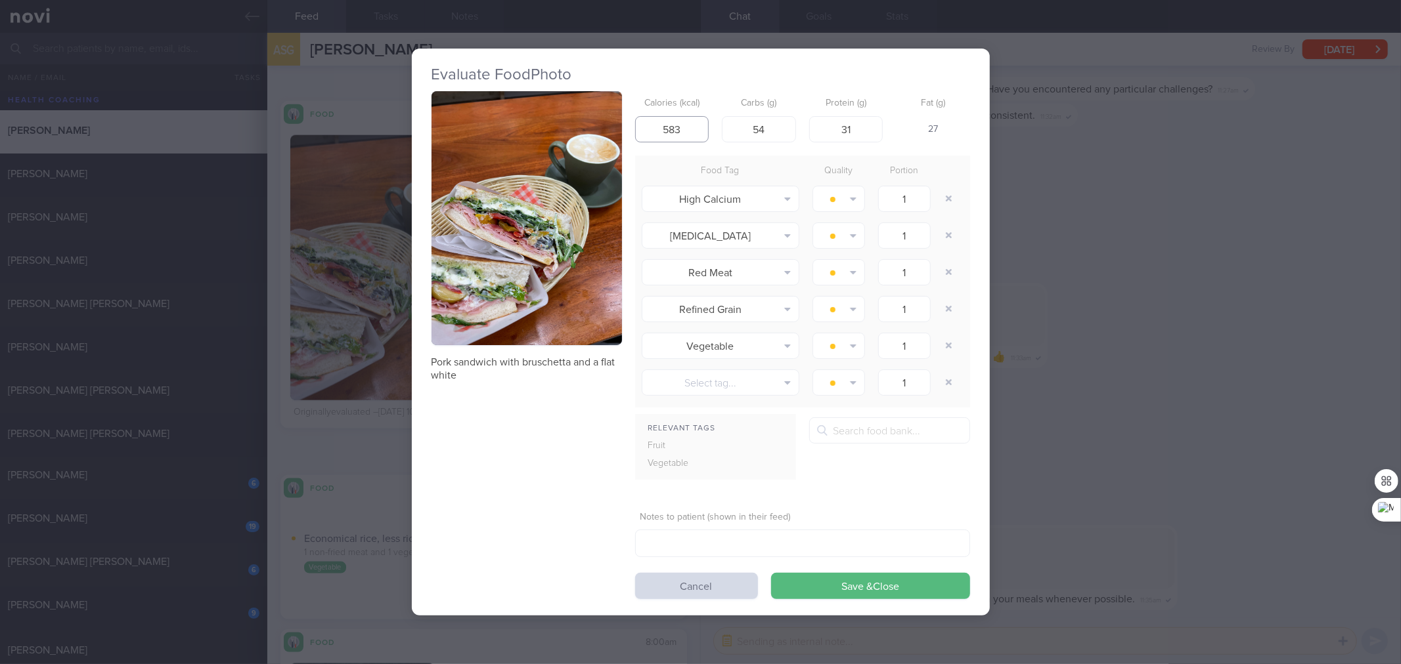
click at [664, 132] on input "583" at bounding box center [672, 129] width 74 height 26
type input "566"
type input "66"
type input "36"
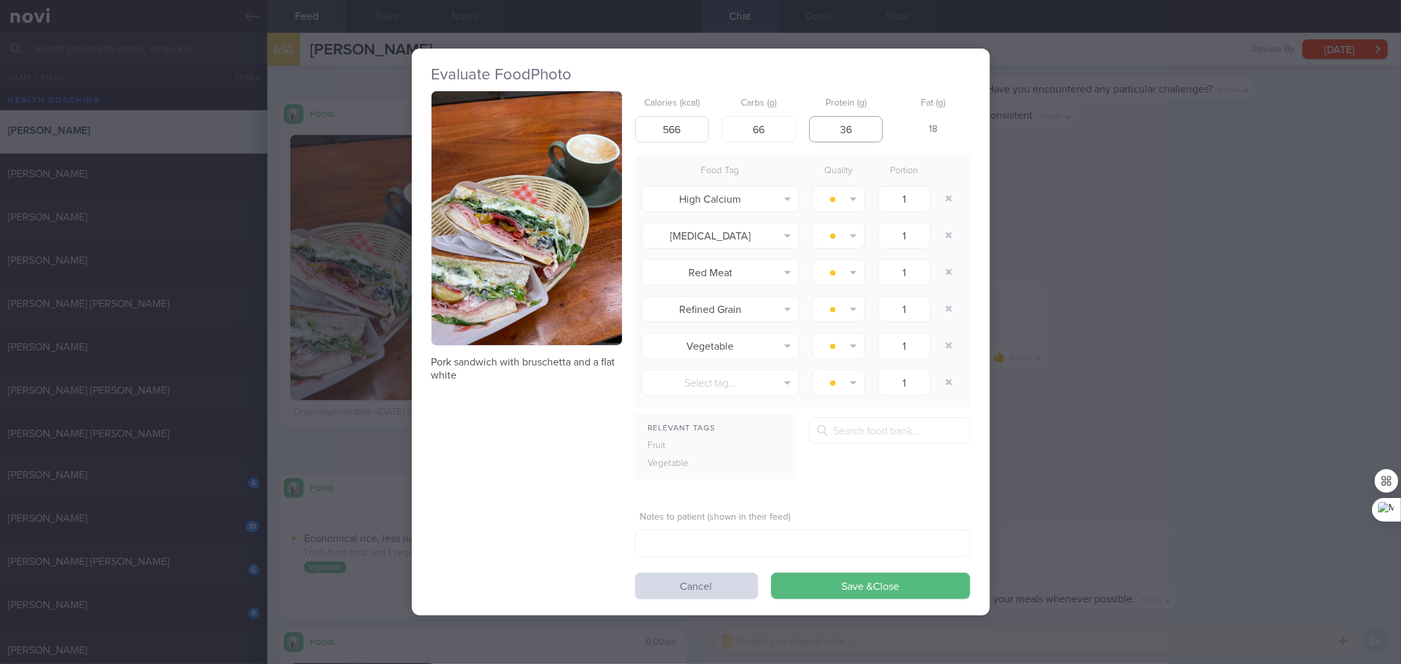
click at [771, 573] on button "Save & Close" at bounding box center [870, 586] width 199 height 26
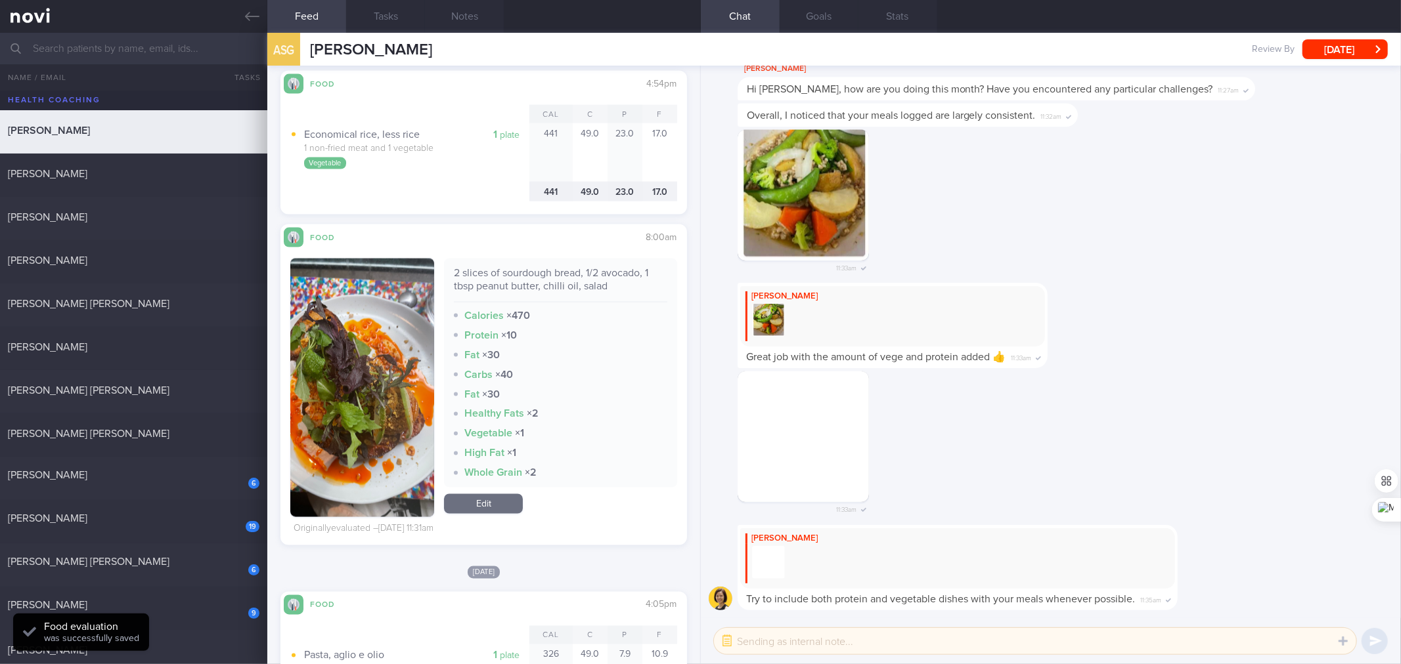
scroll to position [1766, 0]
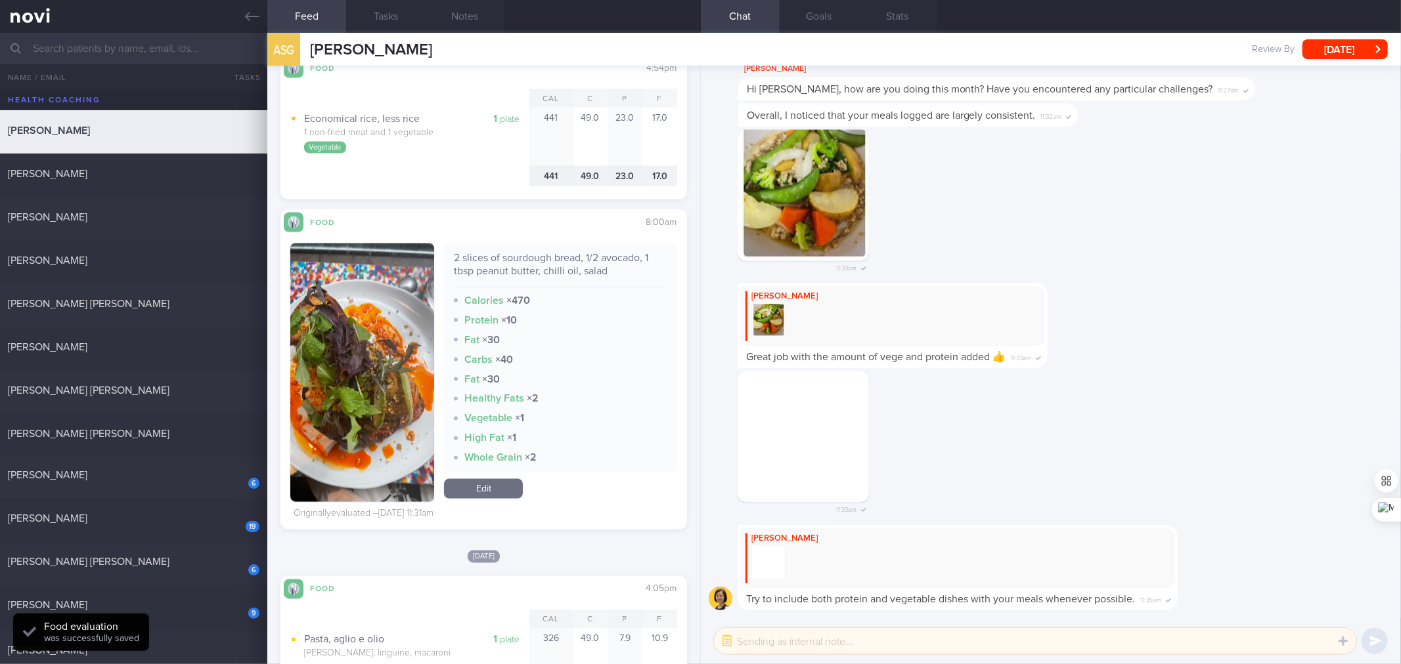
click at [534, 278] on div "2 slices of sourdough bread, 1/2 avocado, 1 tbsp peanut butter, chilli oil, sal…" at bounding box center [560, 269] width 213 height 36
copy div "2 slices of sourdough bread, 1/2 avocado, 1 tbsp peanut butter, chilli oil, sal…"
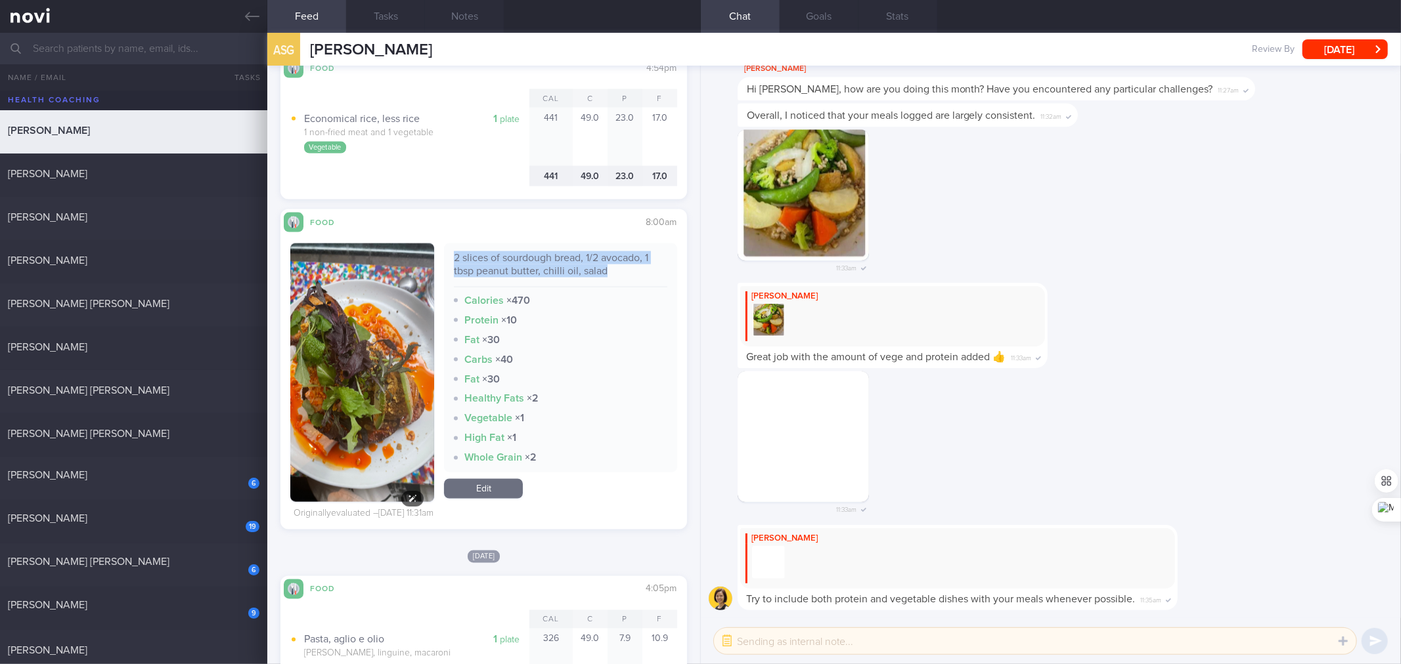
click at [353, 366] on img "button" at bounding box center [362, 373] width 144 height 259
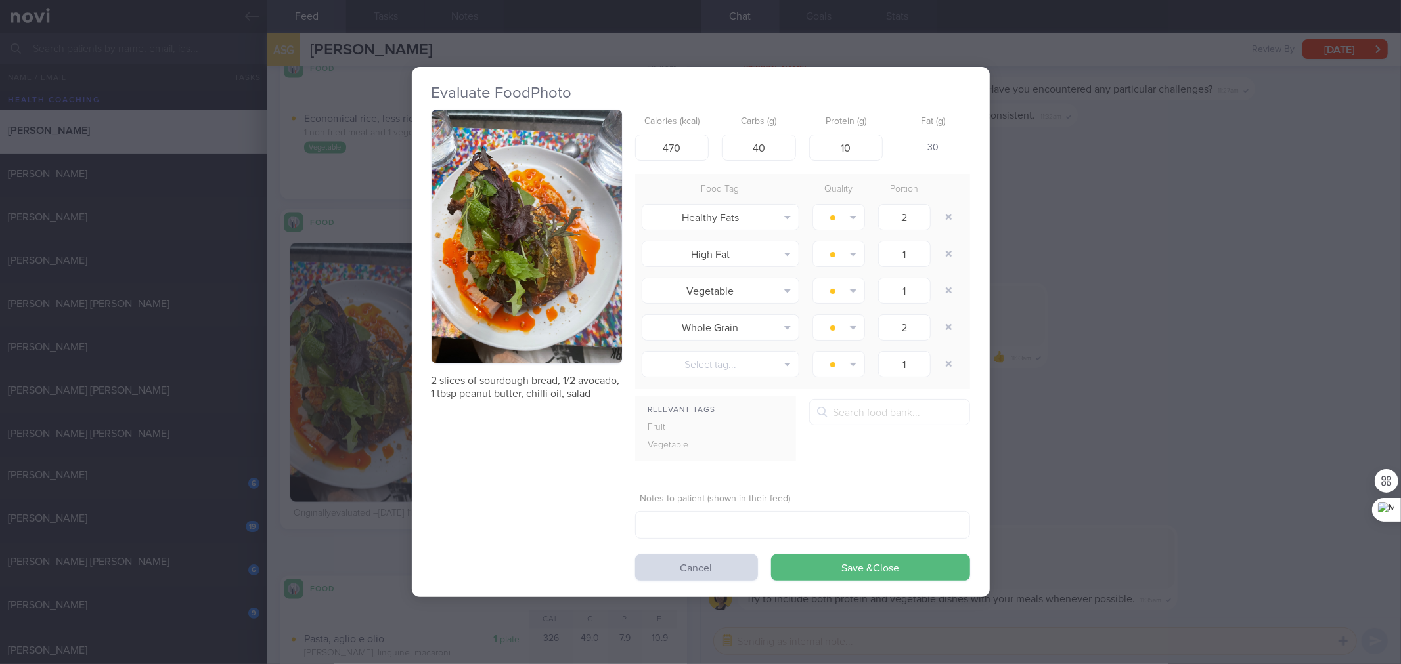
click at [427, 301] on div "Evaluate Food Photo 2 slices of sourdough bread, 1/2 avocado, 1 tbsp peanut but…" at bounding box center [701, 332] width 578 height 531
click at [560, 302] on button "button" at bounding box center [526, 237] width 190 height 254
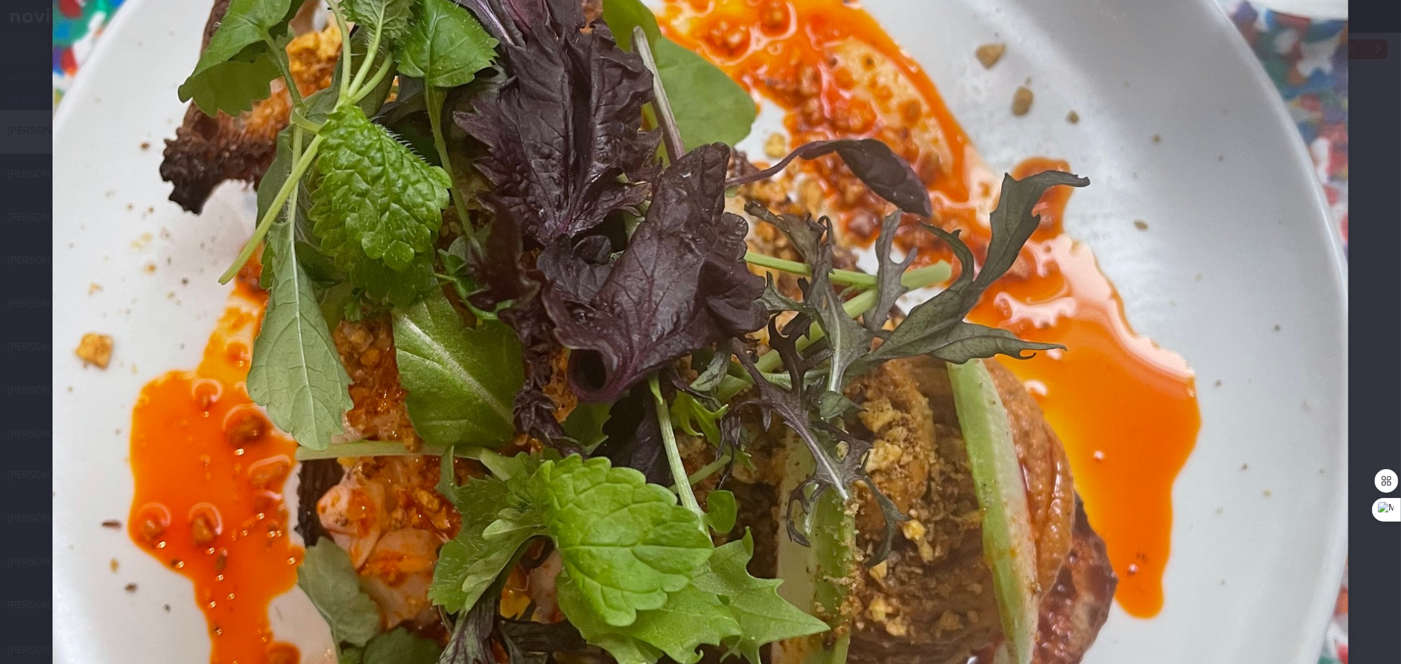
scroll to position [583, 0]
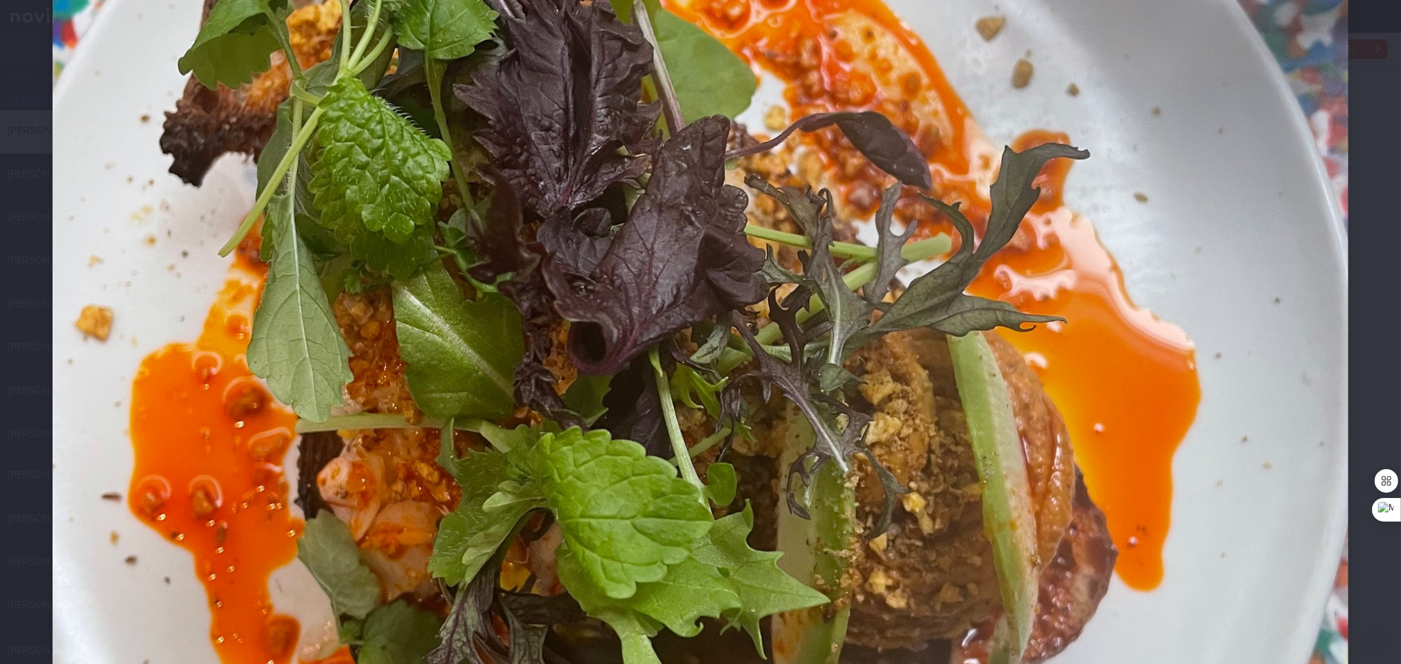
click at [560, 302] on img at bounding box center [701, 333] width 1296 height 1728
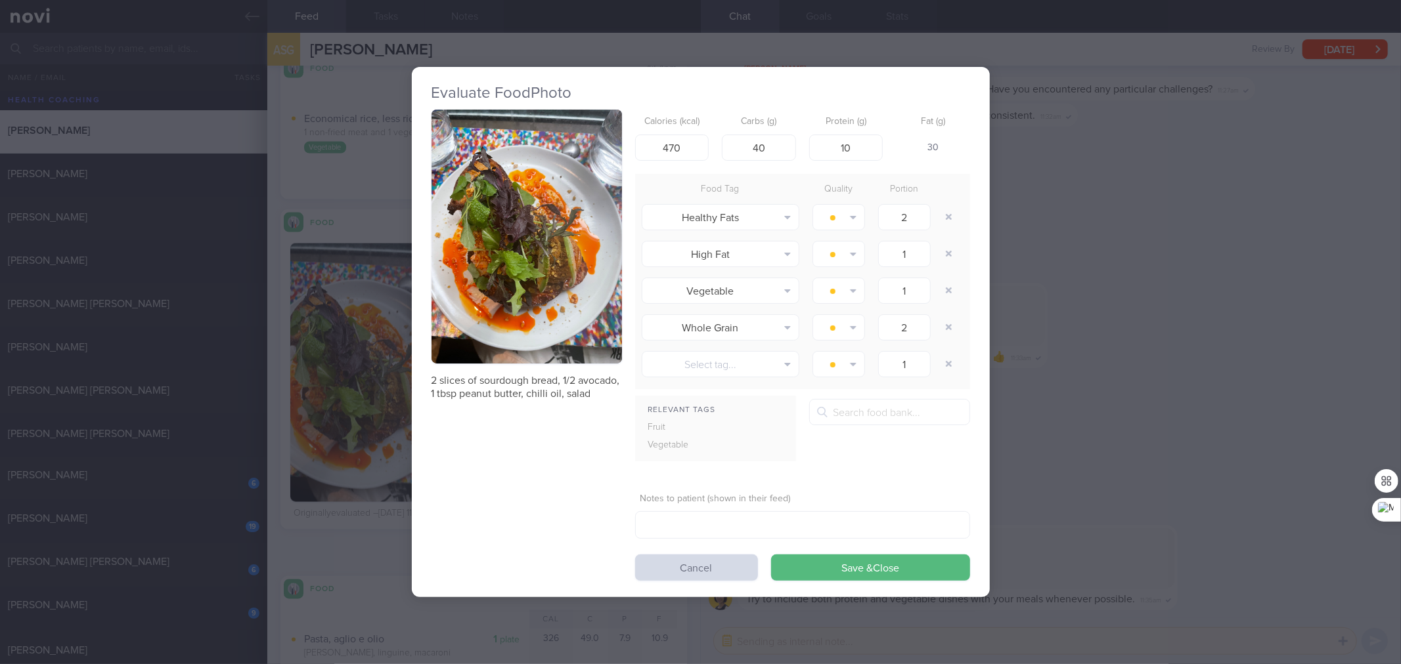
click at [1087, 261] on div "Evaluate Food Photo 2 slices of sourdough bread, 1/2 avocado, 1 tbsp peanut but…" at bounding box center [700, 332] width 1401 height 664
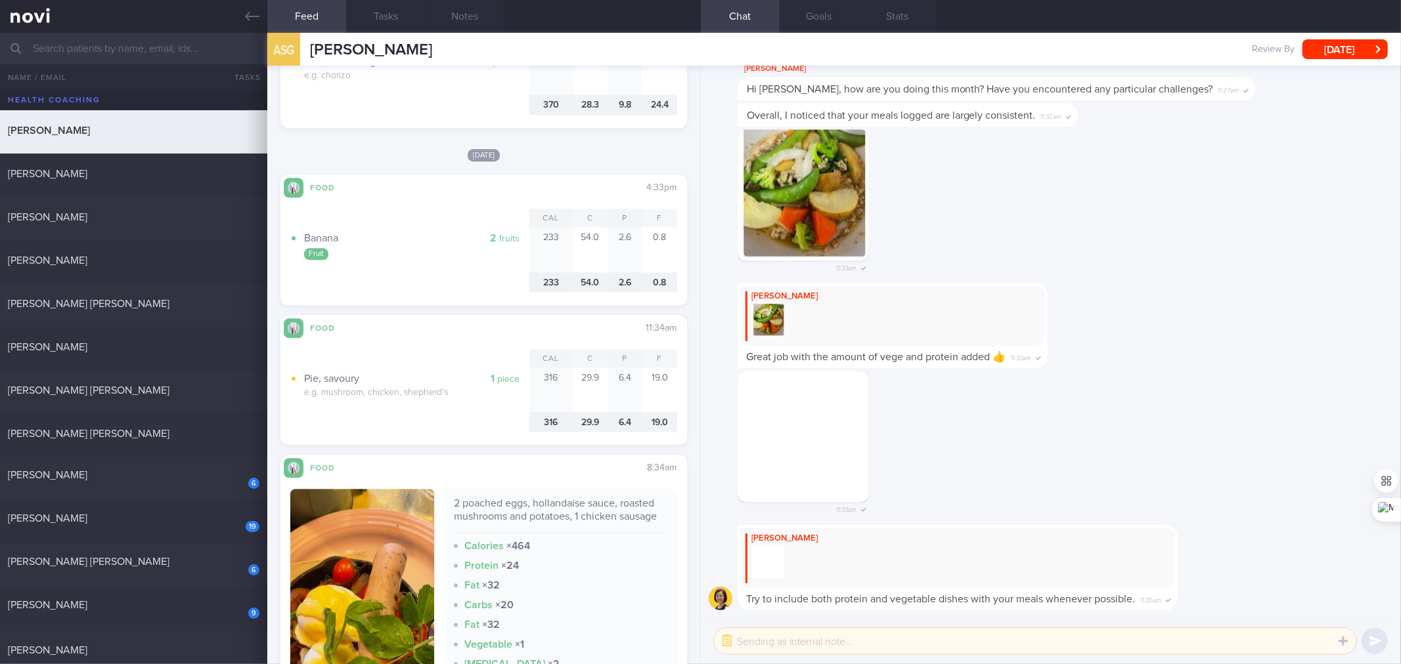
scroll to position [2881, 0]
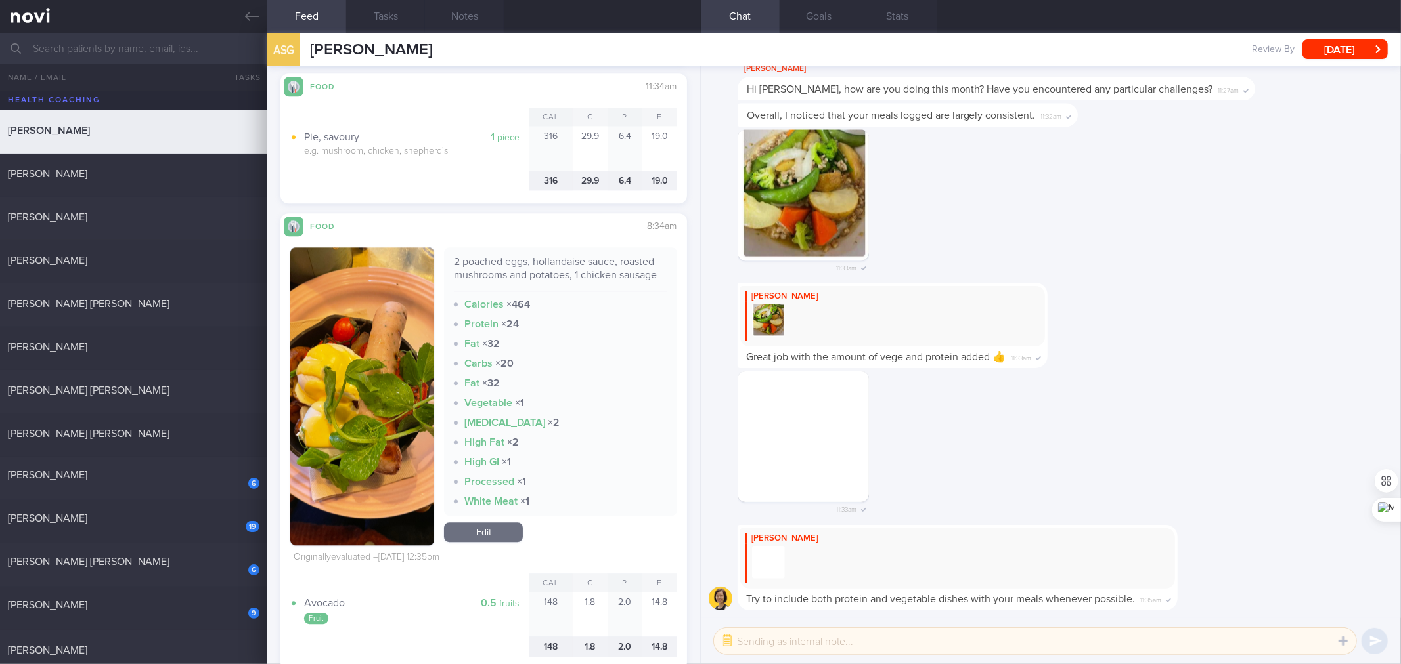
click at [578, 267] on div "2 poached eggs, hollandaise sauce, roasted mushrooms and potatoes, 1 chicken sa…" at bounding box center [560, 273] width 213 height 36
copy div "2 poached eggs, hollandaise sauce, roasted mushrooms and potatoes, 1 chicken sa…"
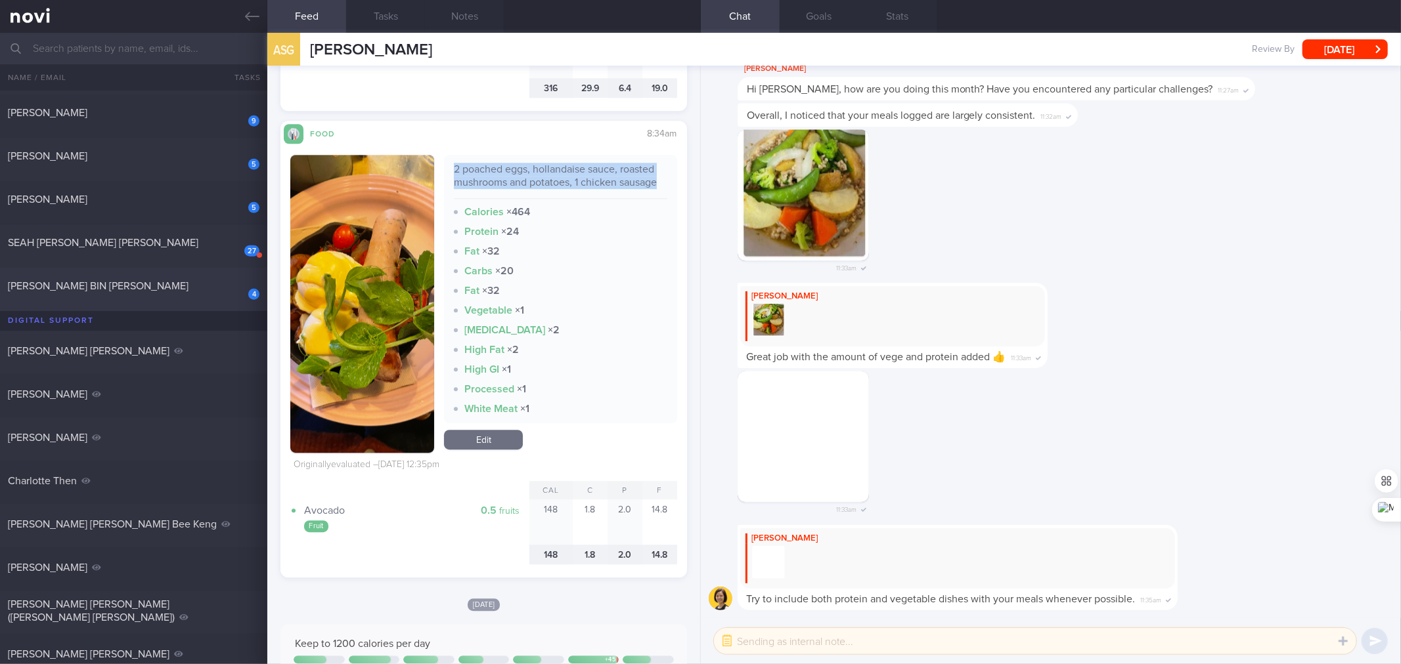
scroll to position [1064, 0]
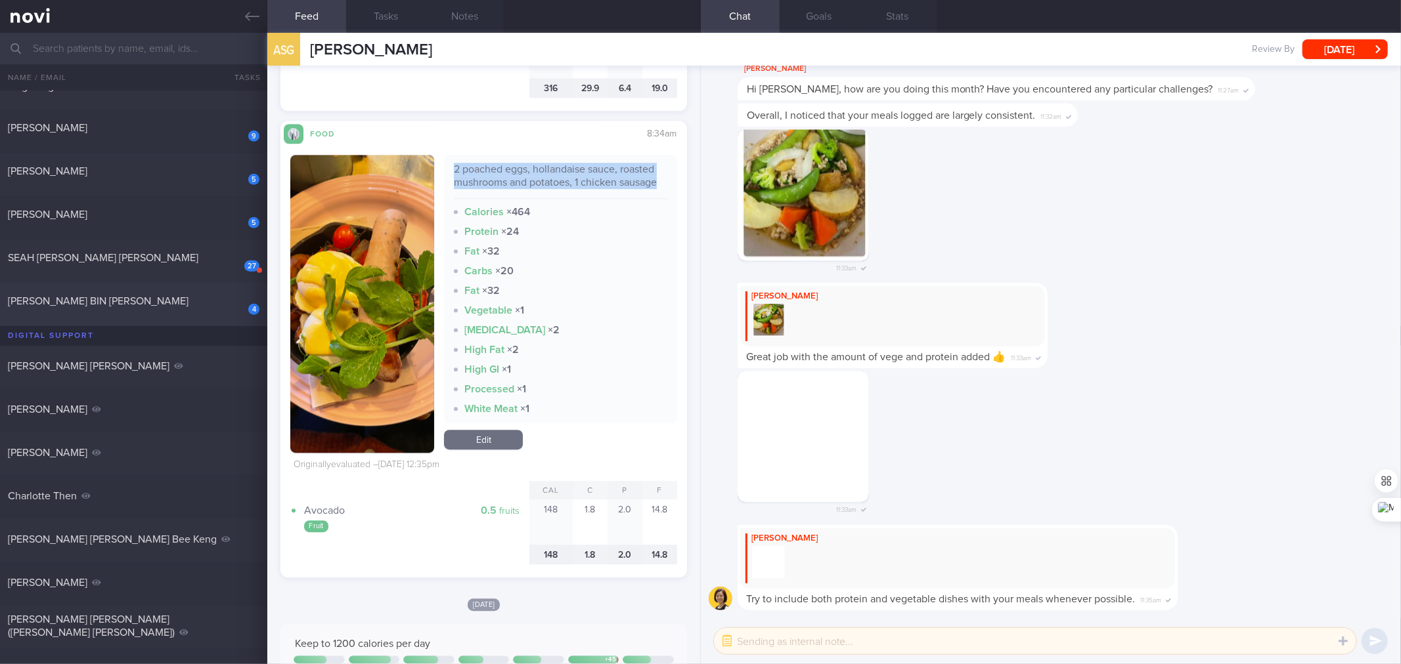
click at [171, 305] on div "[PERSON_NAME] BIN [PERSON_NAME]" at bounding box center [132, 301] width 248 height 13
checkbox input "true"
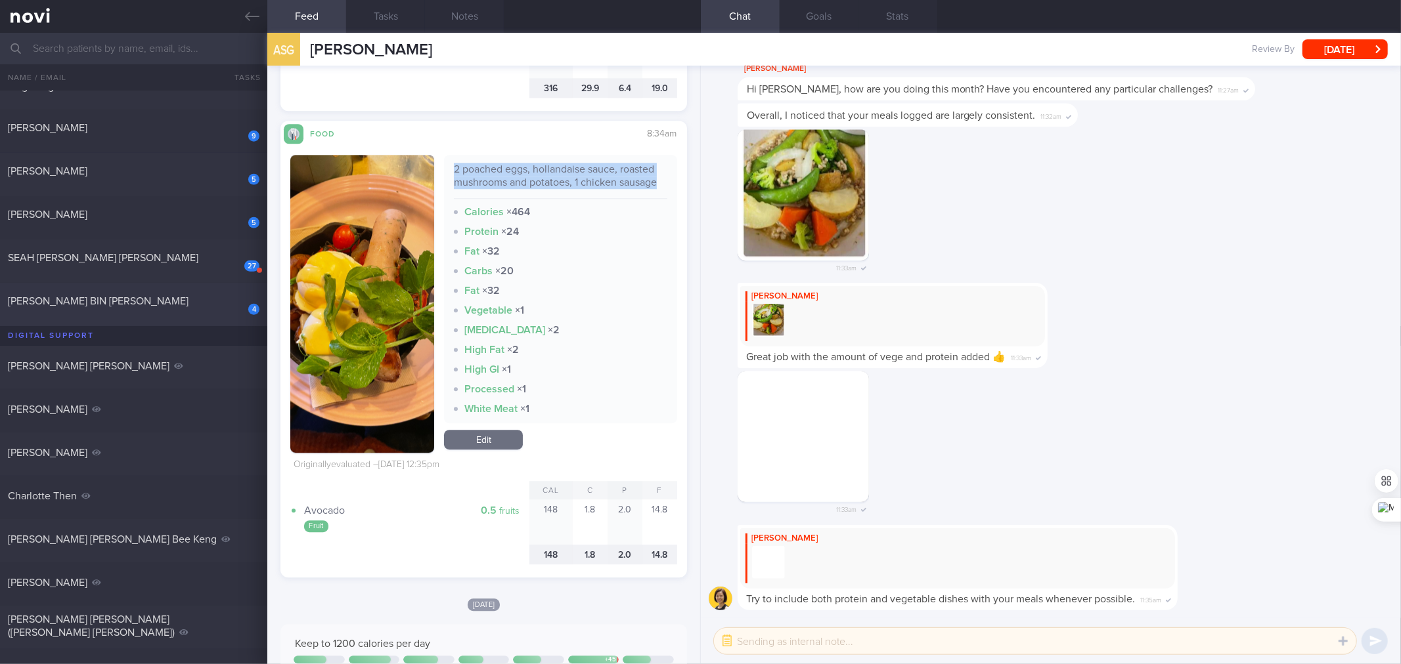
checkbox input "true"
select select "7"
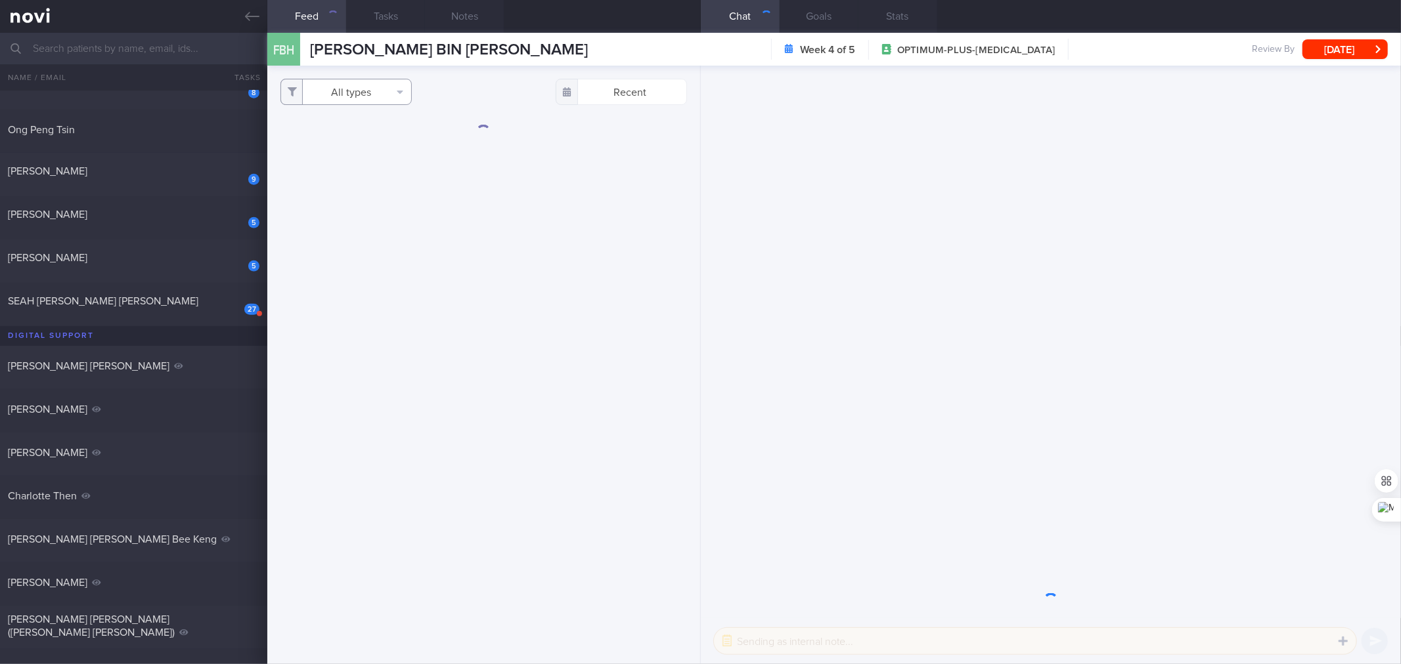
click at [364, 97] on button "All types" at bounding box center [345, 92] width 131 height 26
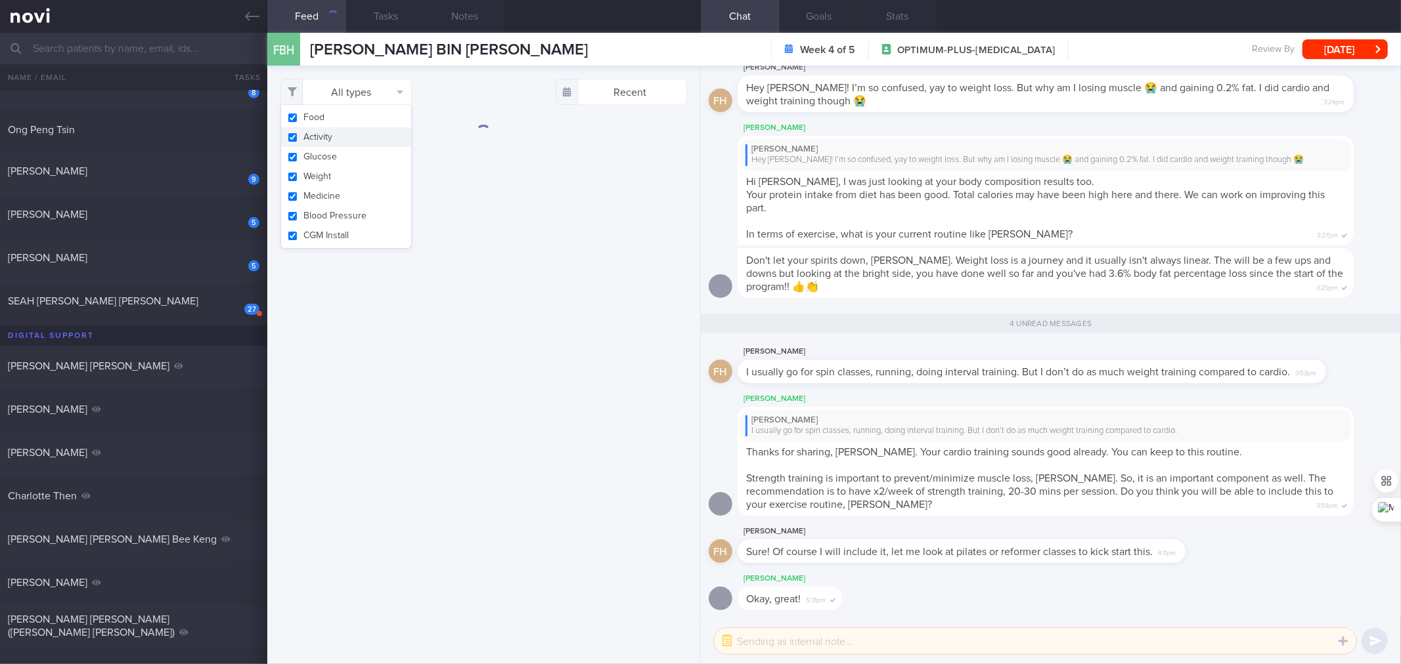
click at [363, 135] on button "Activity" at bounding box center [346, 137] width 130 height 20
checkbox input "false"
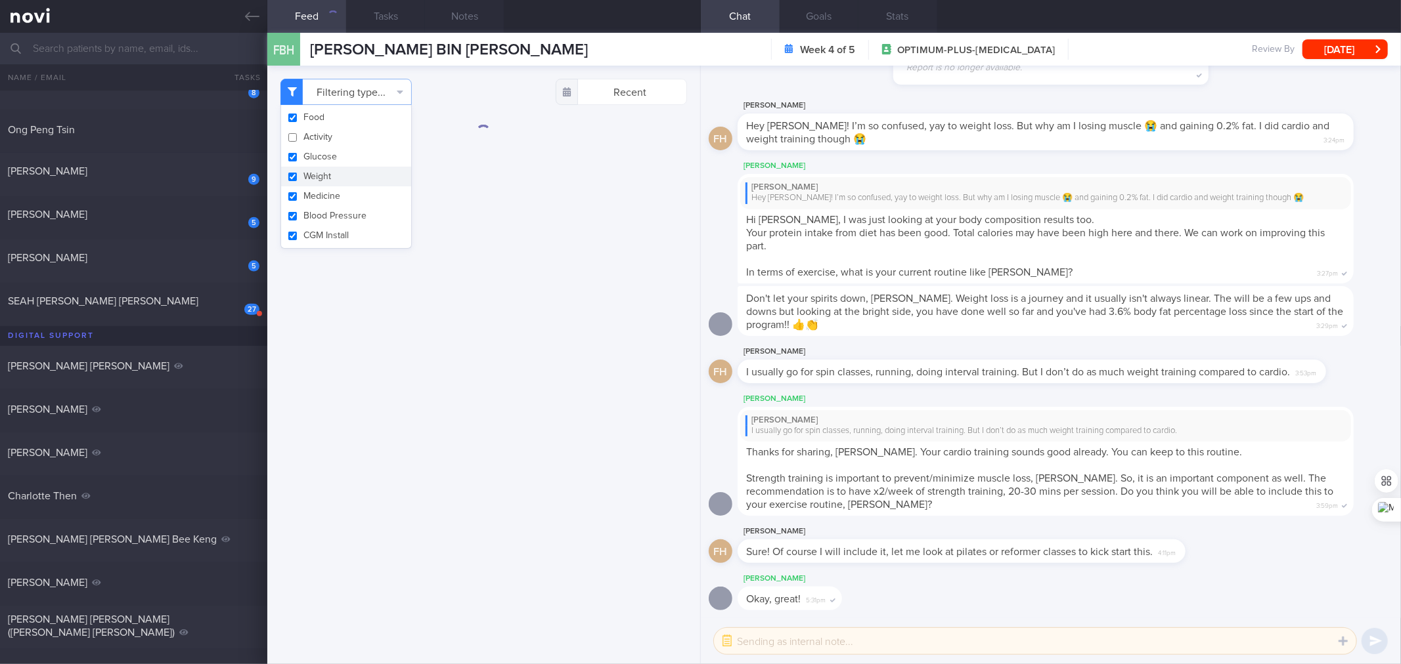
click at [336, 167] on button "Weight" at bounding box center [346, 177] width 130 height 20
checkbox input "false"
click at [334, 156] on button "Glucose" at bounding box center [346, 157] width 130 height 20
checkbox input "false"
click at [327, 189] on button "Medicine" at bounding box center [346, 196] width 130 height 20
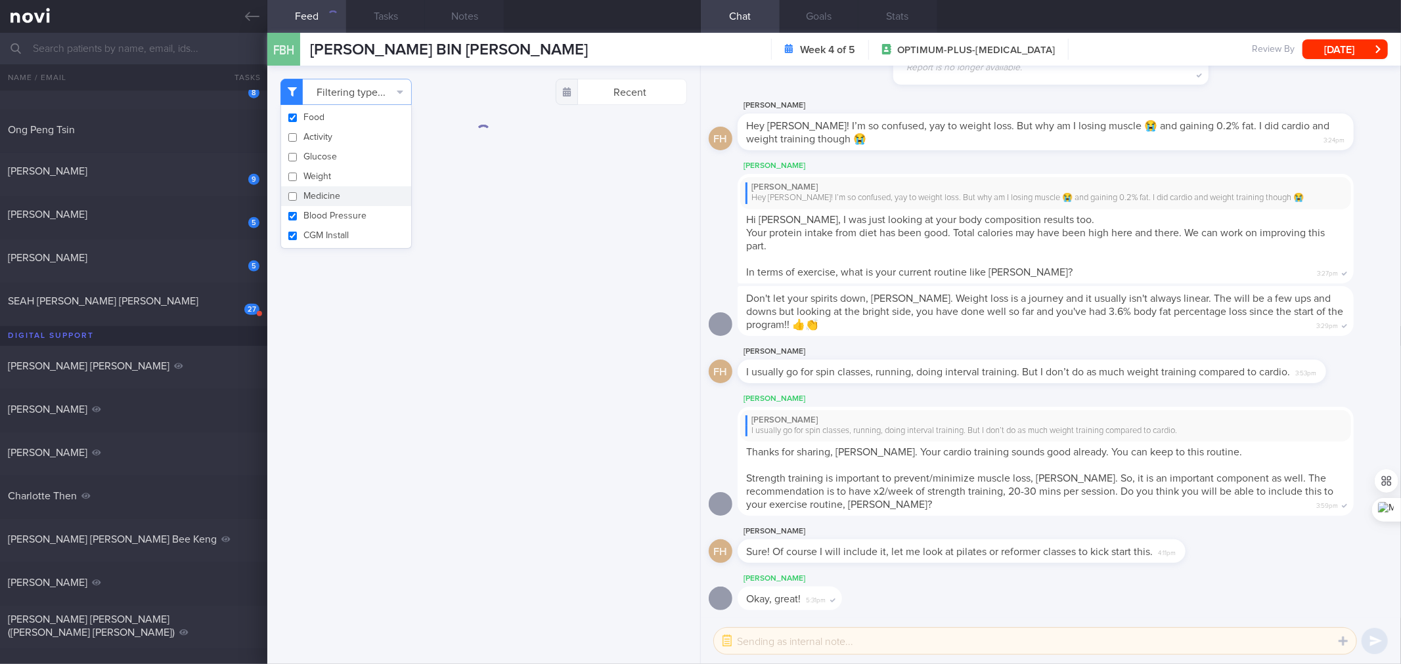
checkbox input "false"
click at [325, 208] on button "Blood Pressure" at bounding box center [346, 216] width 130 height 20
checkbox input "false"
click at [322, 230] on button "CGM Install" at bounding box center [346, 236] width 130 height 20
checkbox input "false"
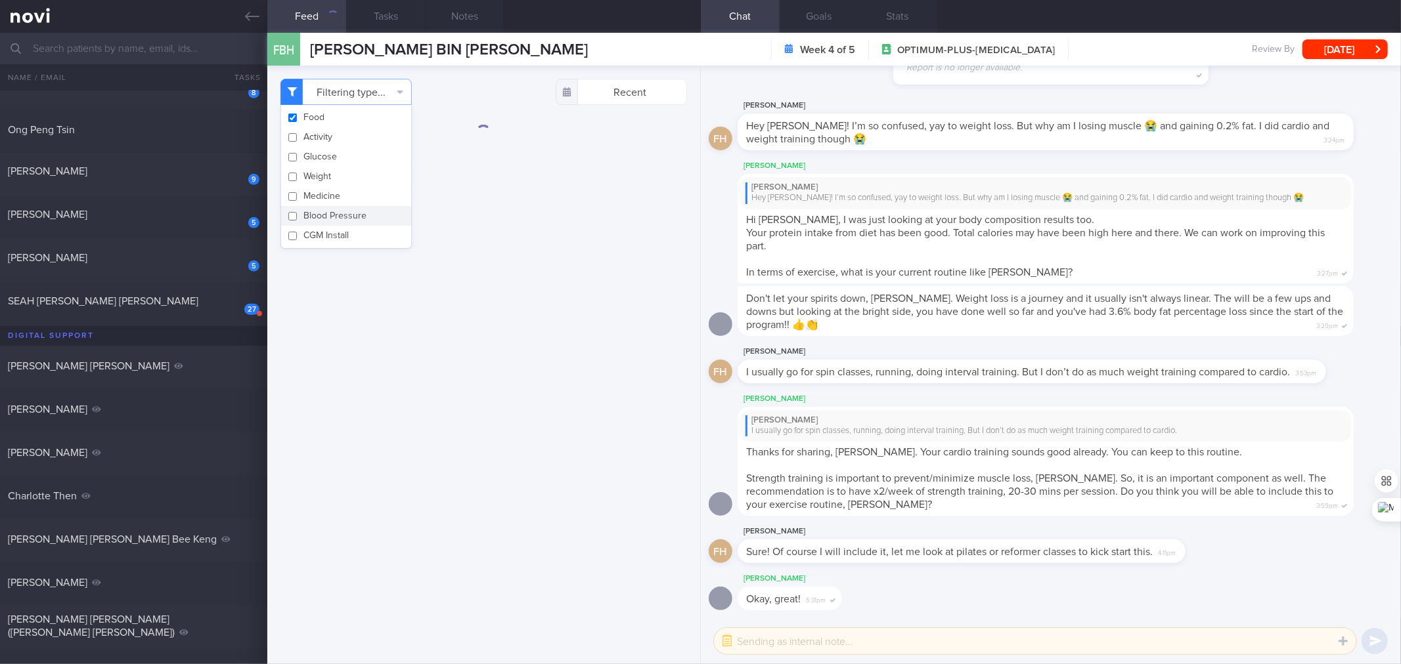
click at [468, 265] on div "Filtering type... Food Activity Glucose Weight Medicine Blood Pressure [MEDICAL…" at bounding box center [483, 365] width 432 height 599
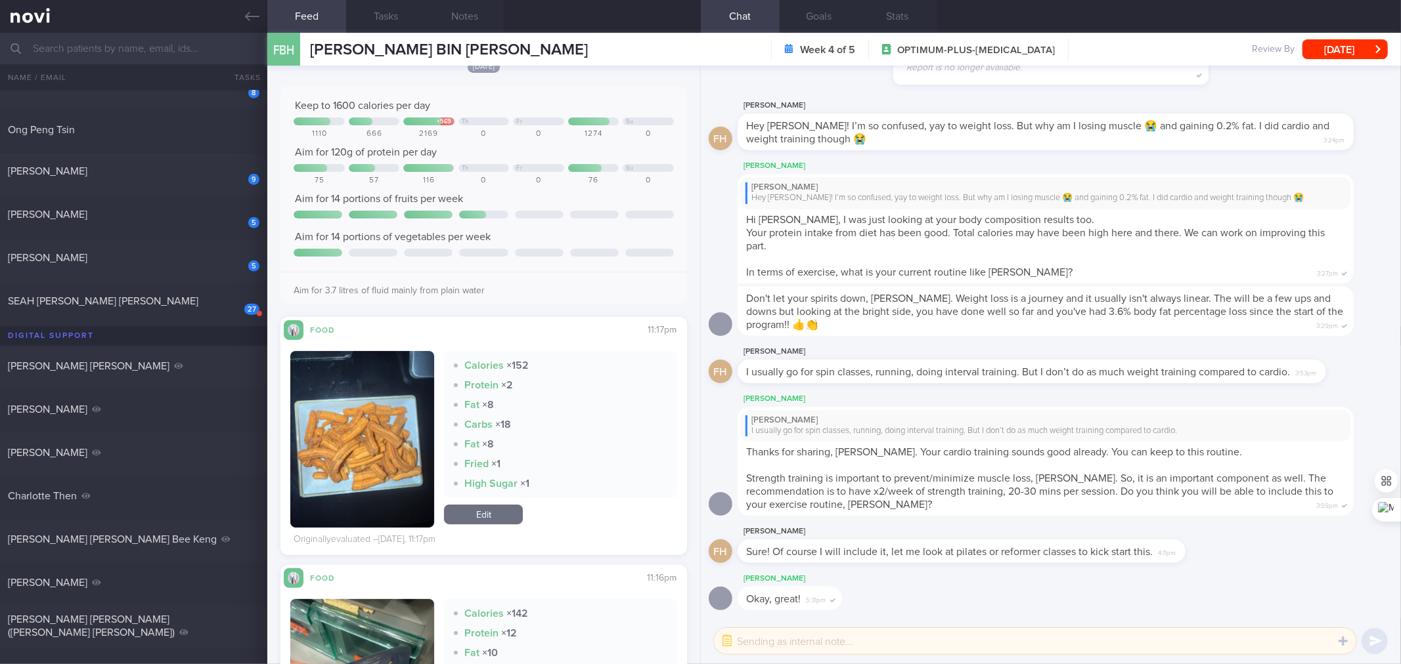
scroll to position [68, 0]
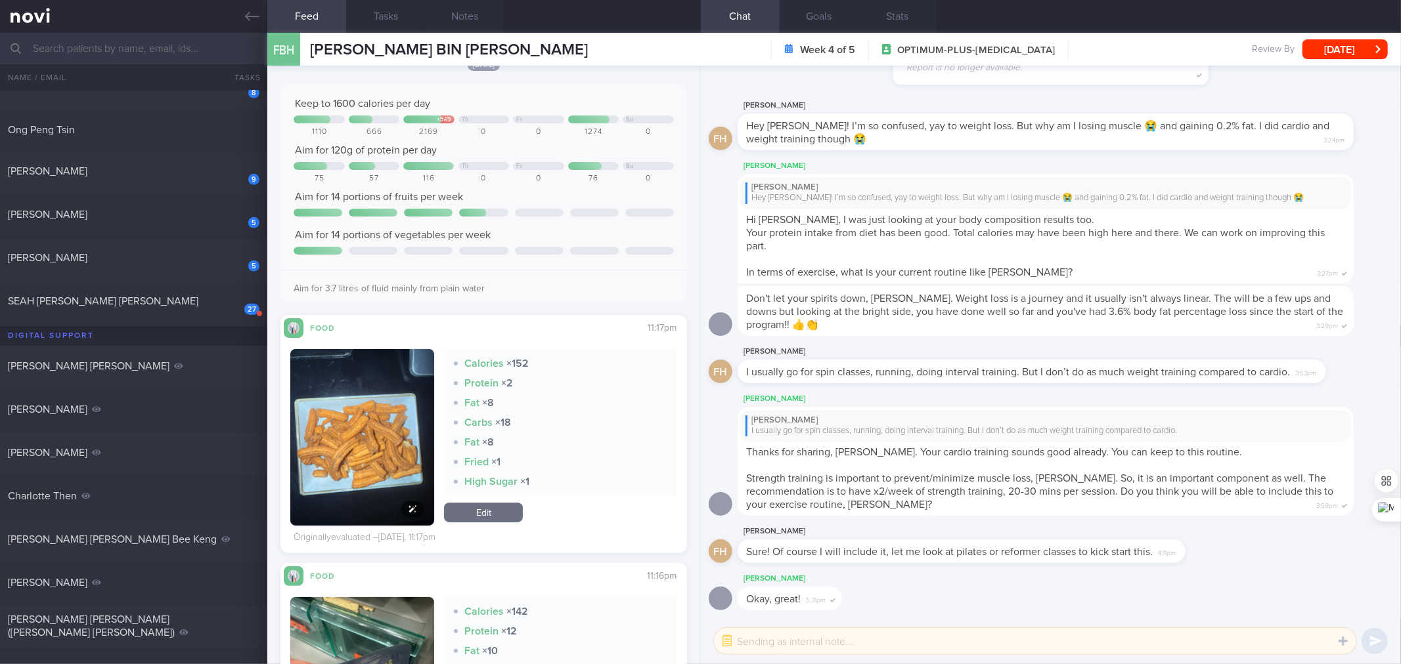
click at [391, 439] on img "button" at bounding box center [362, 445] width 144 height 192
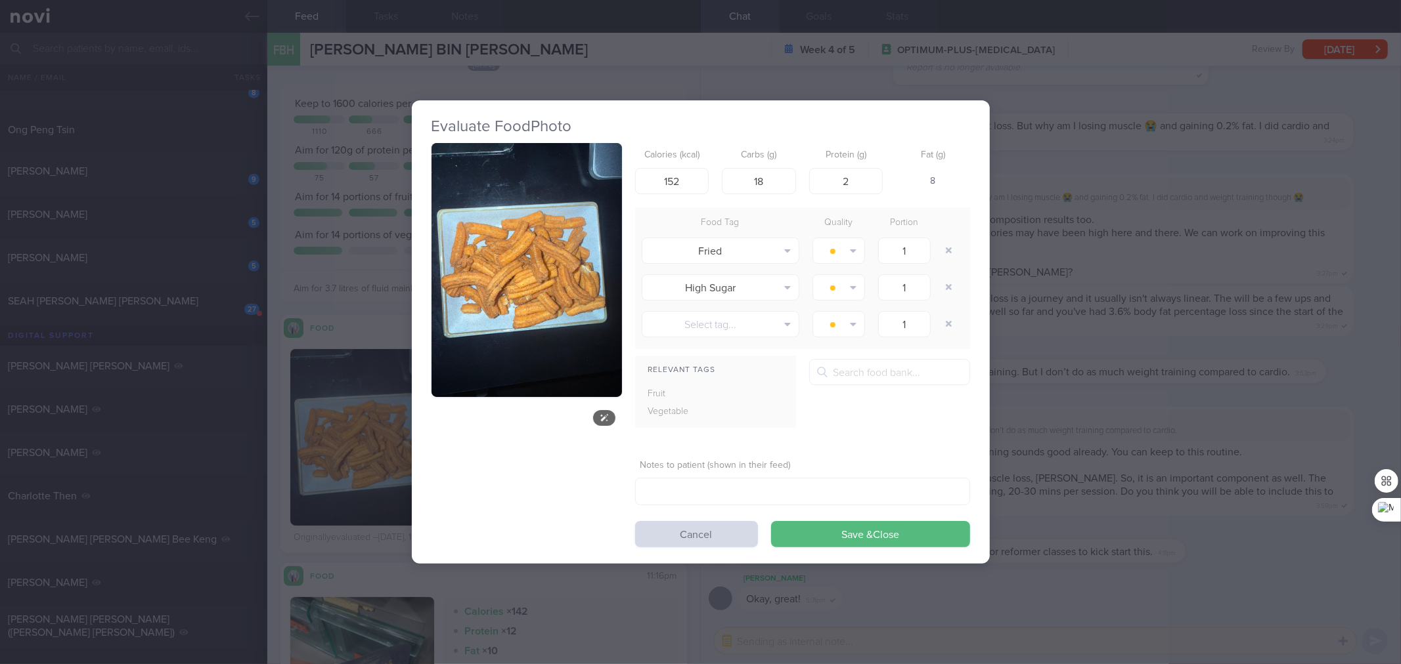
click at [484, 299] on button "button" at bounding box center [526, 270] width 190 height 254
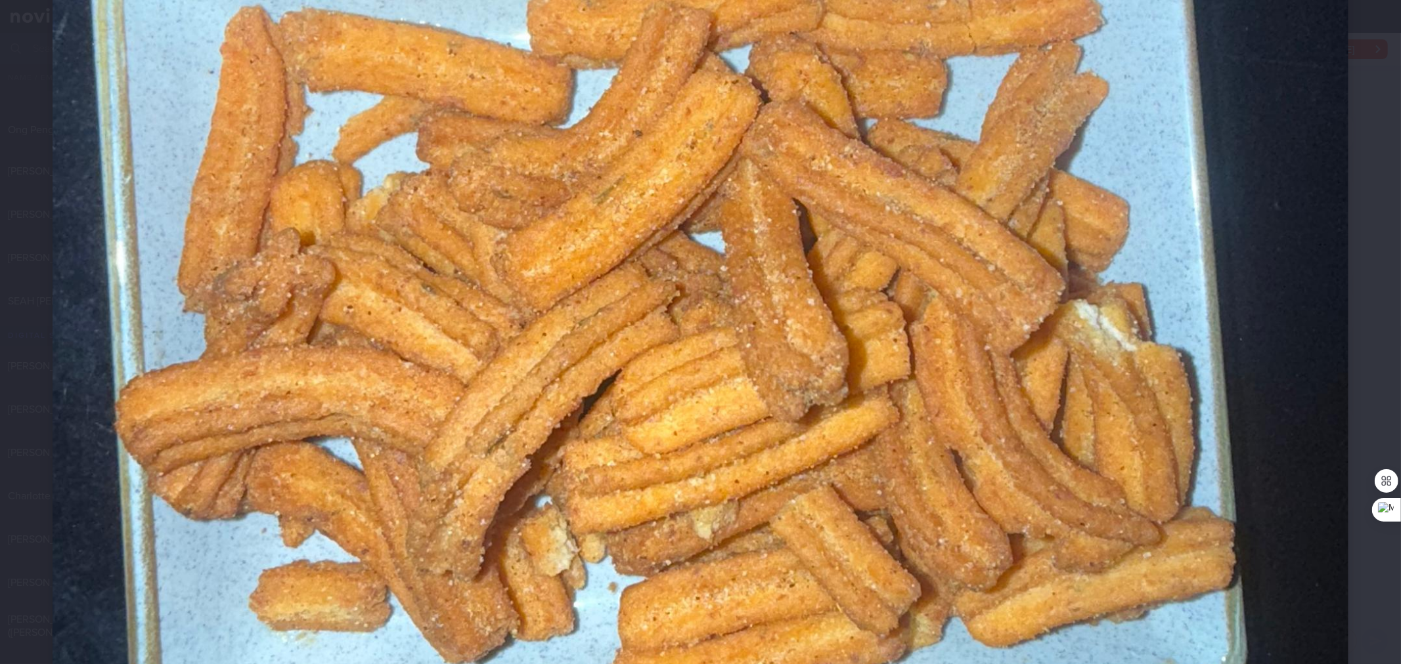
scroll to position [583, 0]
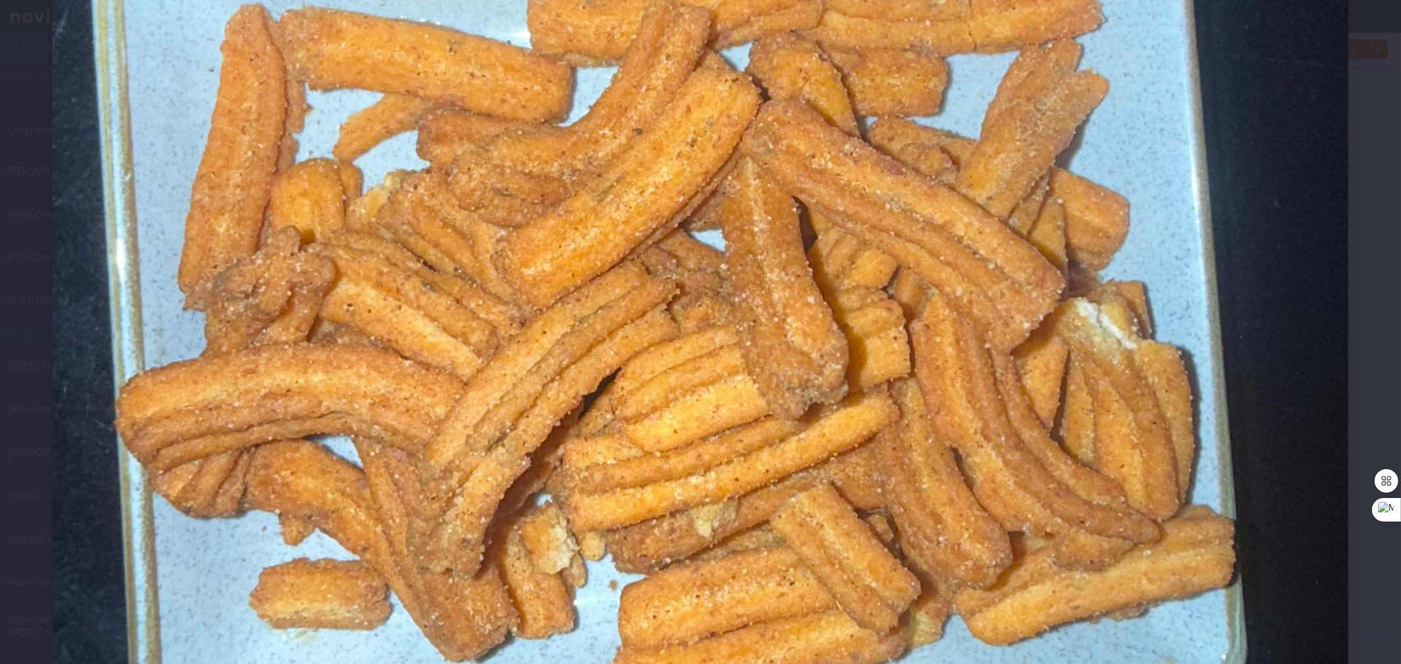
click at [771, 327] on img at bounding box center [701, 333] width 1296 height 1728
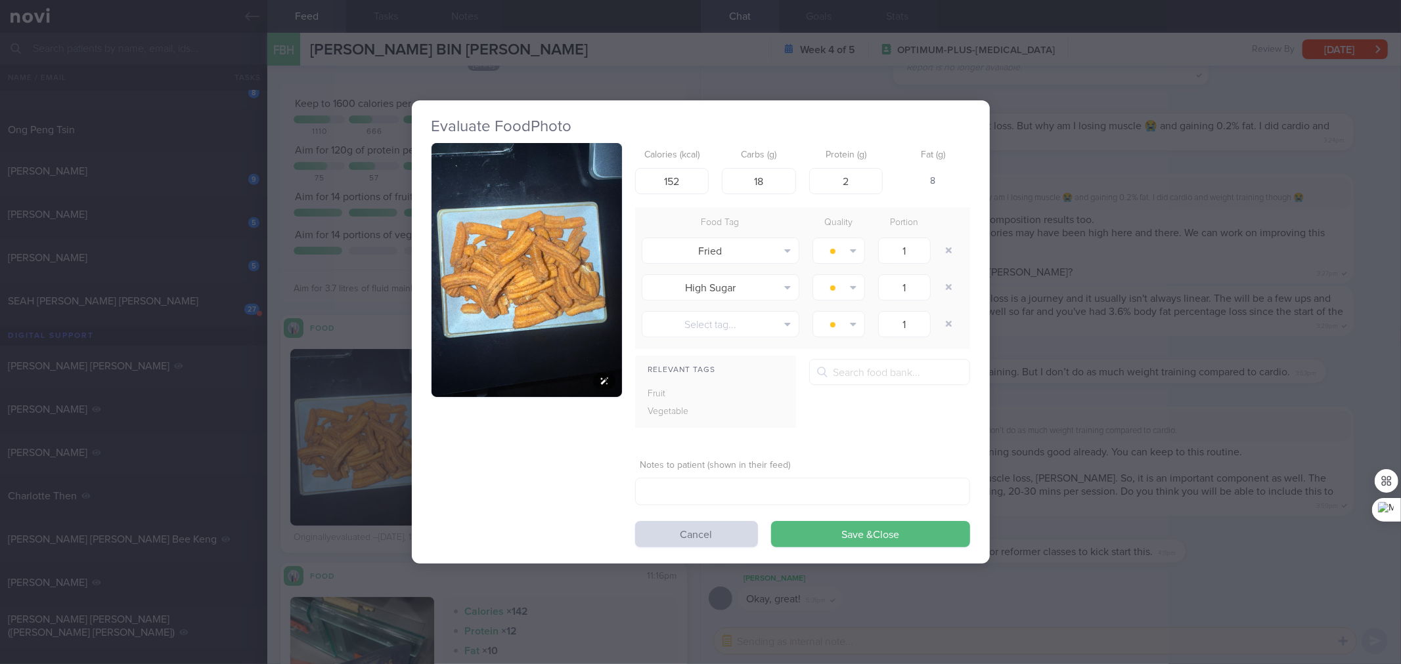
click at [533, 274] on button "button" at bounding box center [526, 270] width 190 height 254
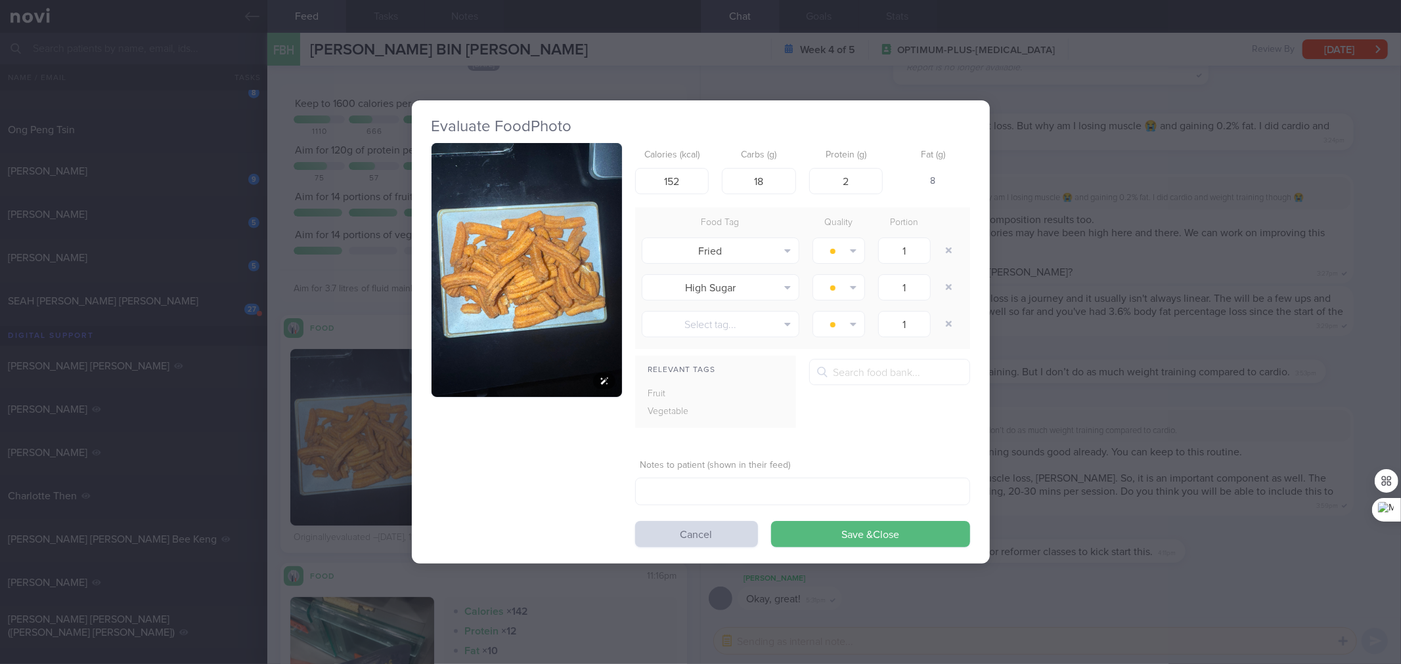
click at [560, 301] on img "button" at bounding box center [526, 270] width 190 height 254
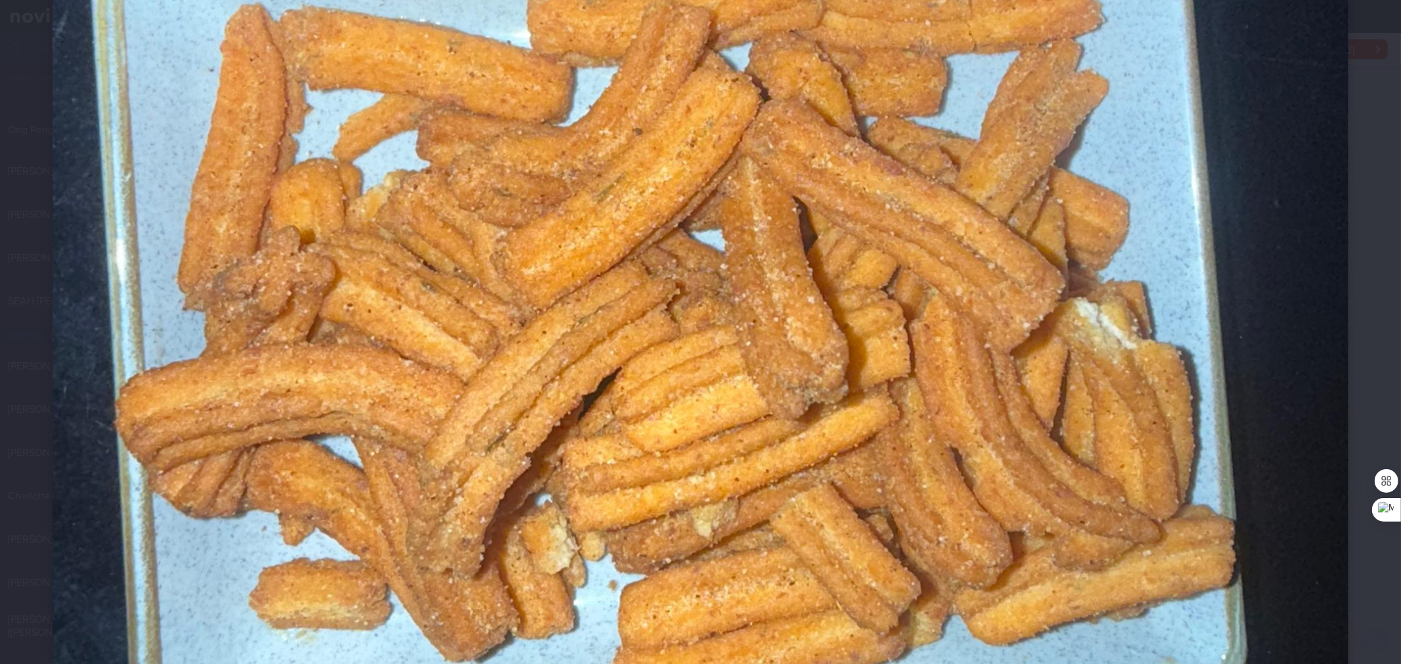
click at [874, 307] on img at bounding box center [701, 333] width 1296 height 1728
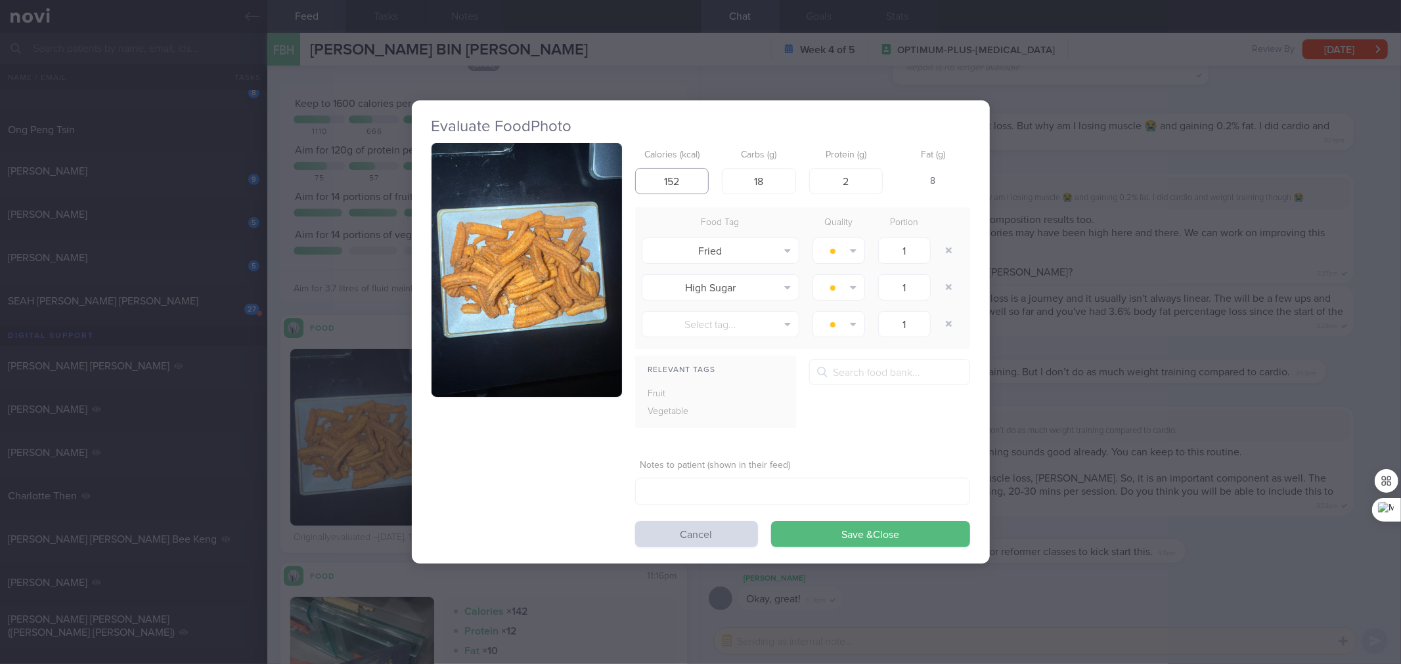
click at [697, 186] on input "152" at bounding box center [672, 181] width 74 height 26
type input "1"
type input "524"
type input "61"
type input "7"
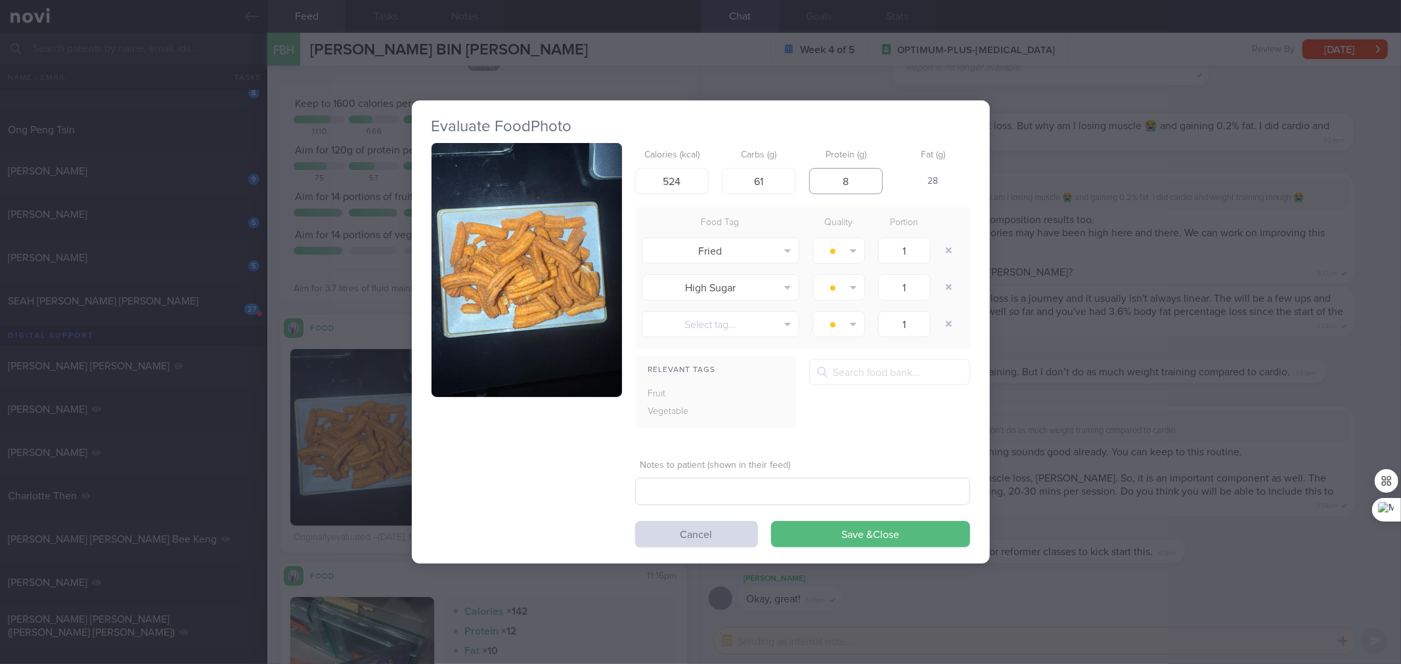
type input "8"
click at [784, 491] on textarea at bounding box center [802, 492] width 335 height 28
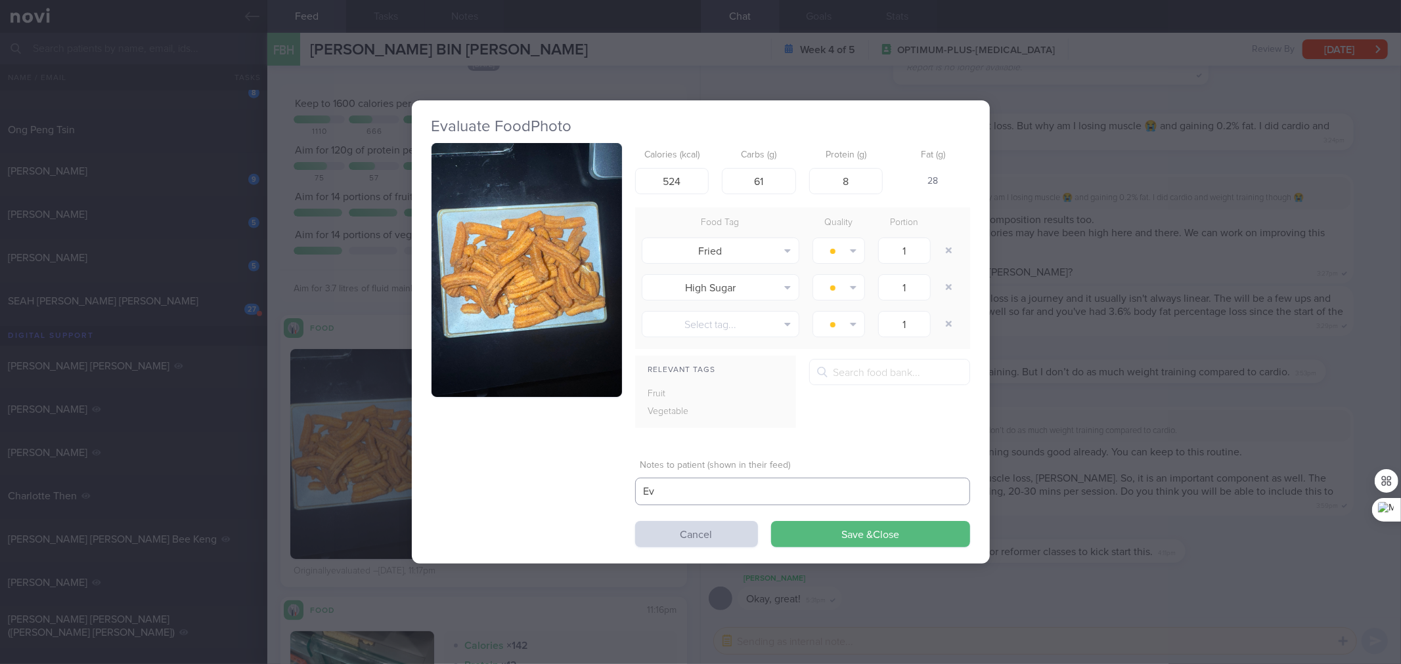
type textarea "E"
type textarea "Evaluated the portion as per picture shown"
click at [887, 535] on button "Save & Close" at bounding box center [870, 534] width 199 height 26
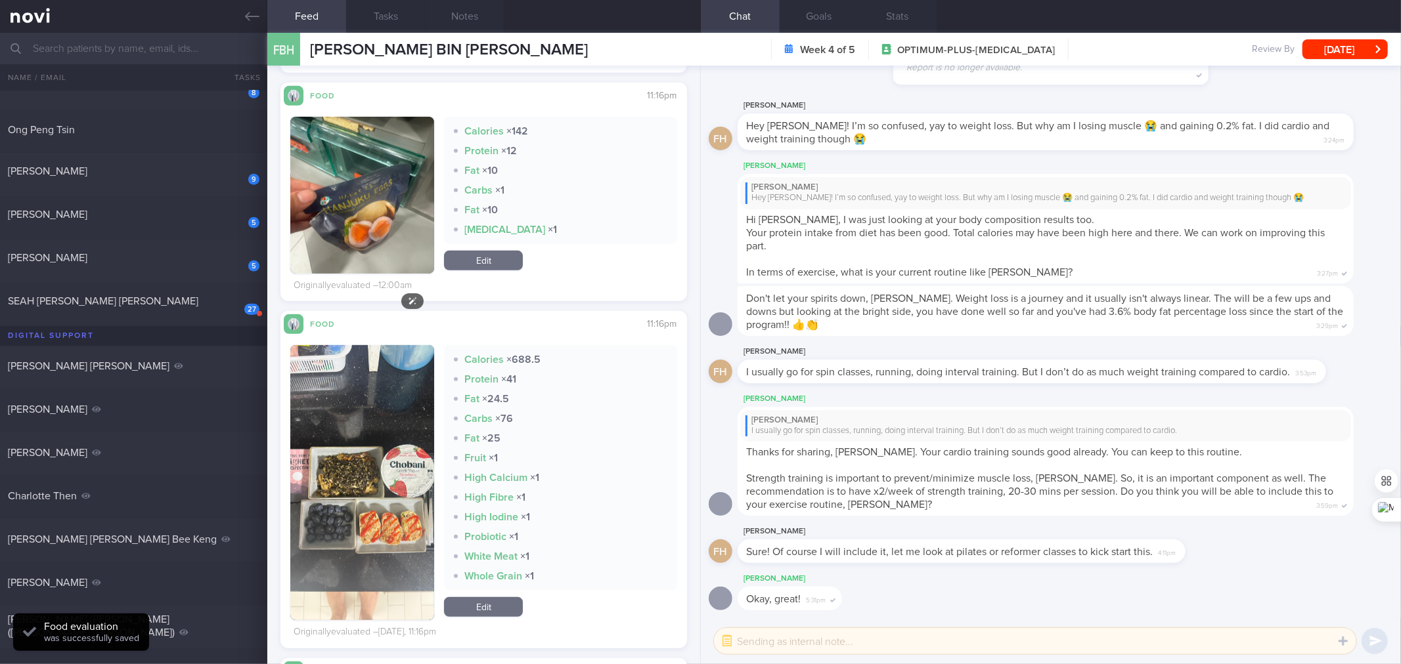
scroll to position [482, 0]
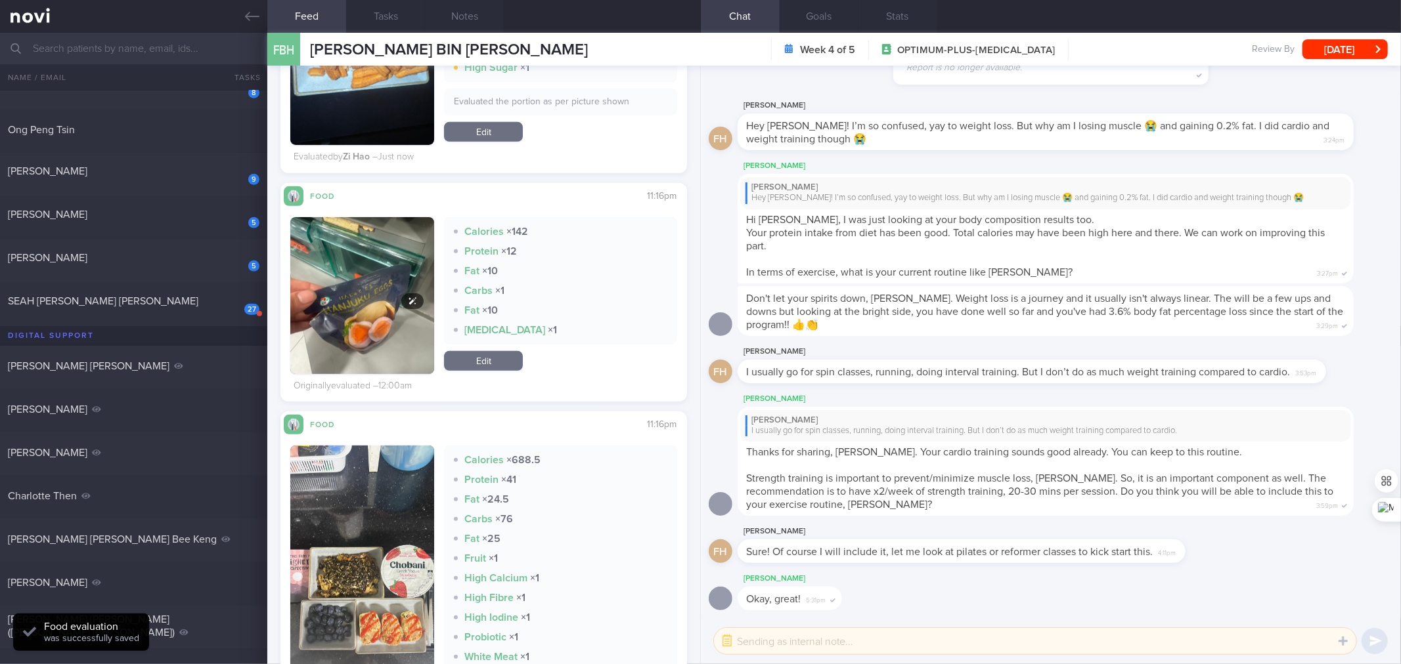
click at [375, 235] on img "button" at bounding box center [362, 313] width 144 height 192
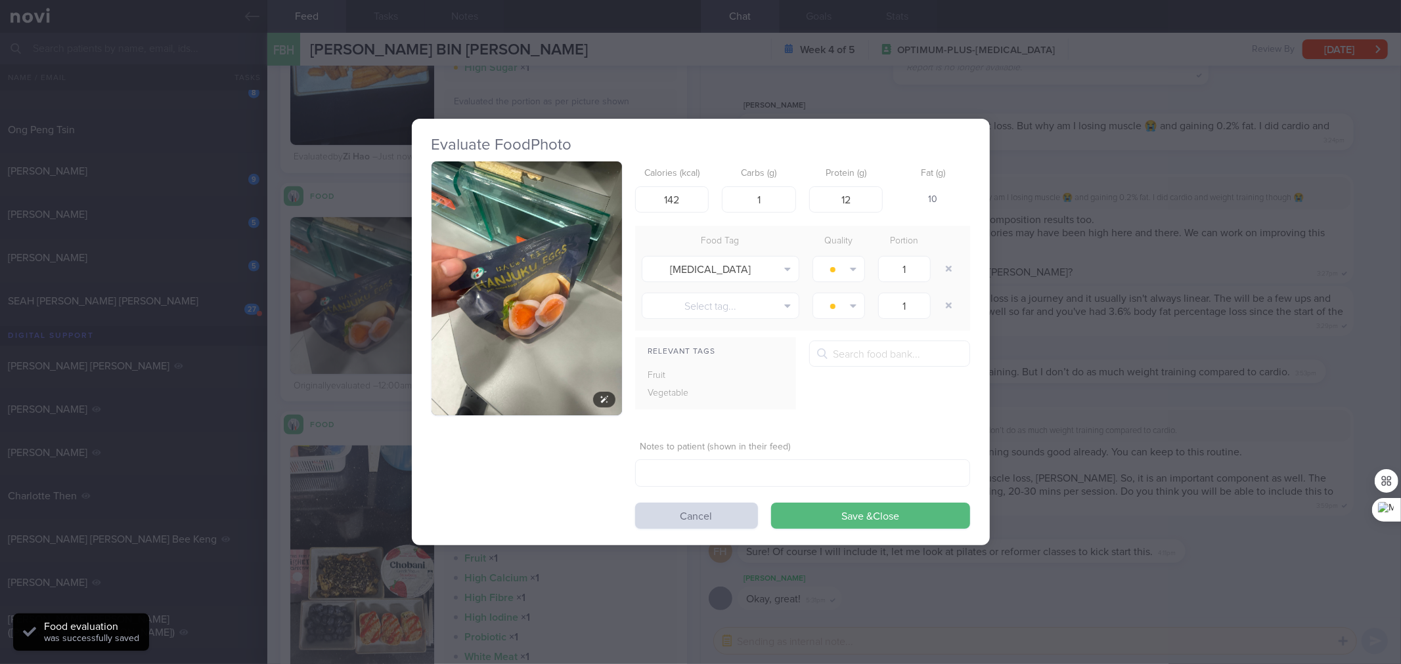
click at [496, 270] on button "button" at bounding box center [526, 289] width 190 height 254
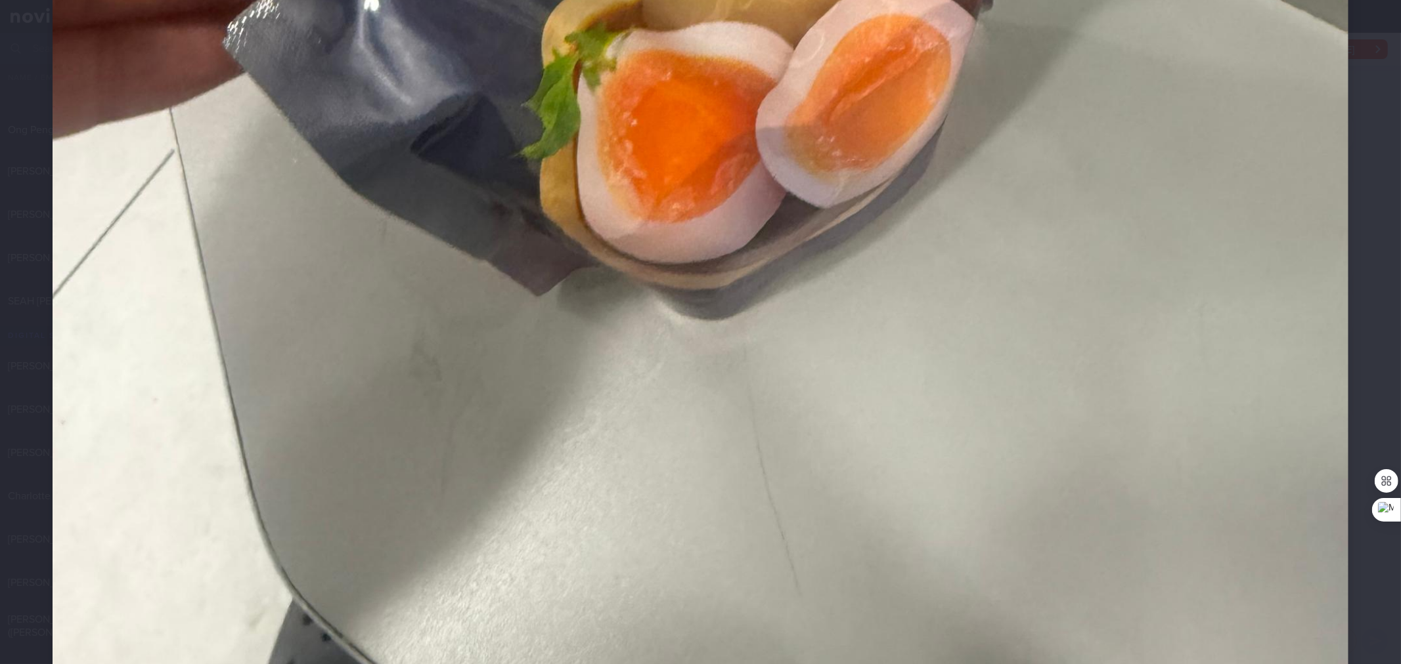
scroll to position [583, 0]
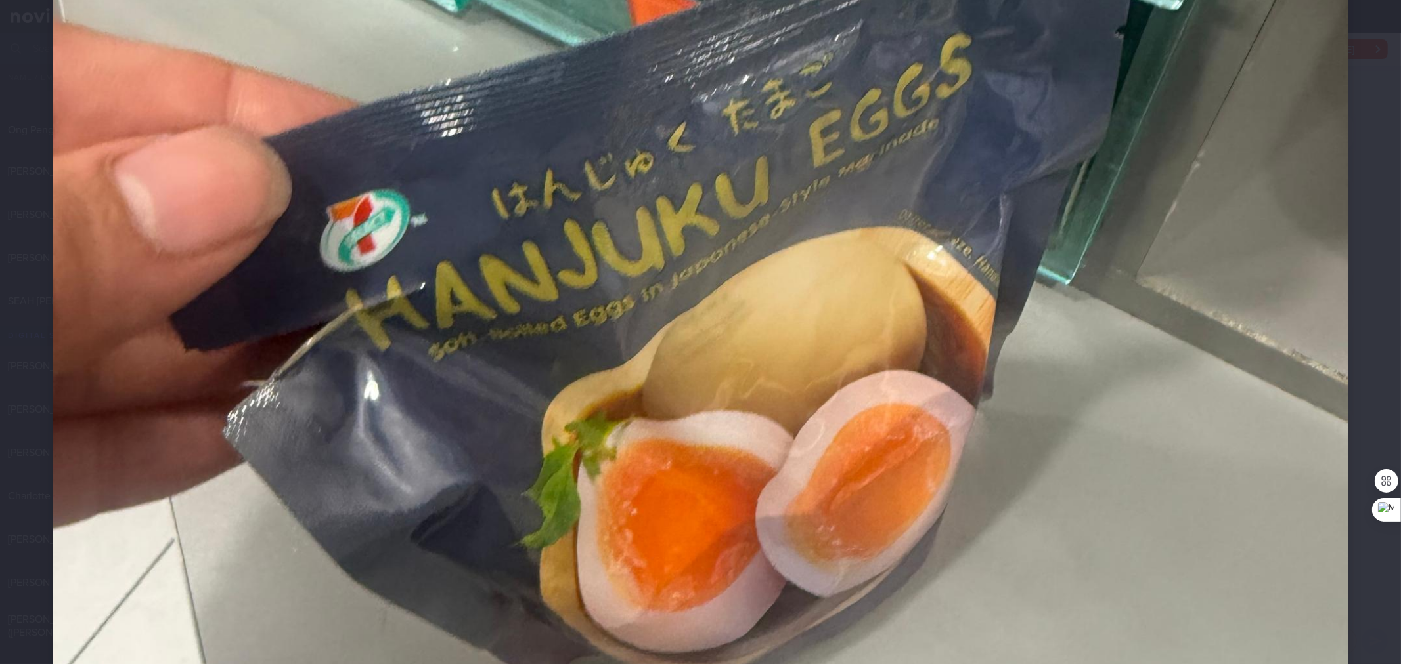
click at [586, 303] on img at bounding box center [701, 333] width 1296 height 1728
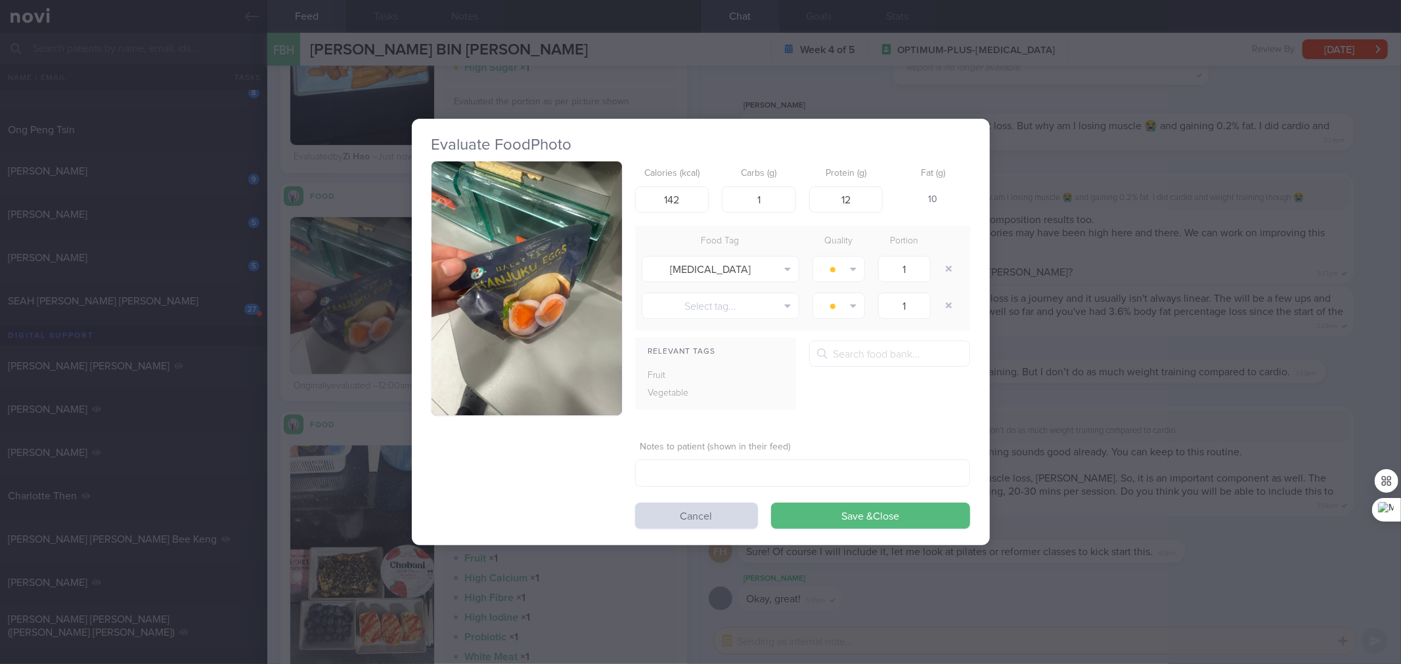
drag, startPoint x: 1120, startPoint y: 343, endPoint x: 1048, endPoint y: 359, distance: 74.1
click at [1120, 343] on div "Evaluate Food Photo Calories (kcal) 142 Carbs (g) 1 Protein (g) 12 Fat (g) 10 F…" at bounding box center [700, 332] width 1401 height 664
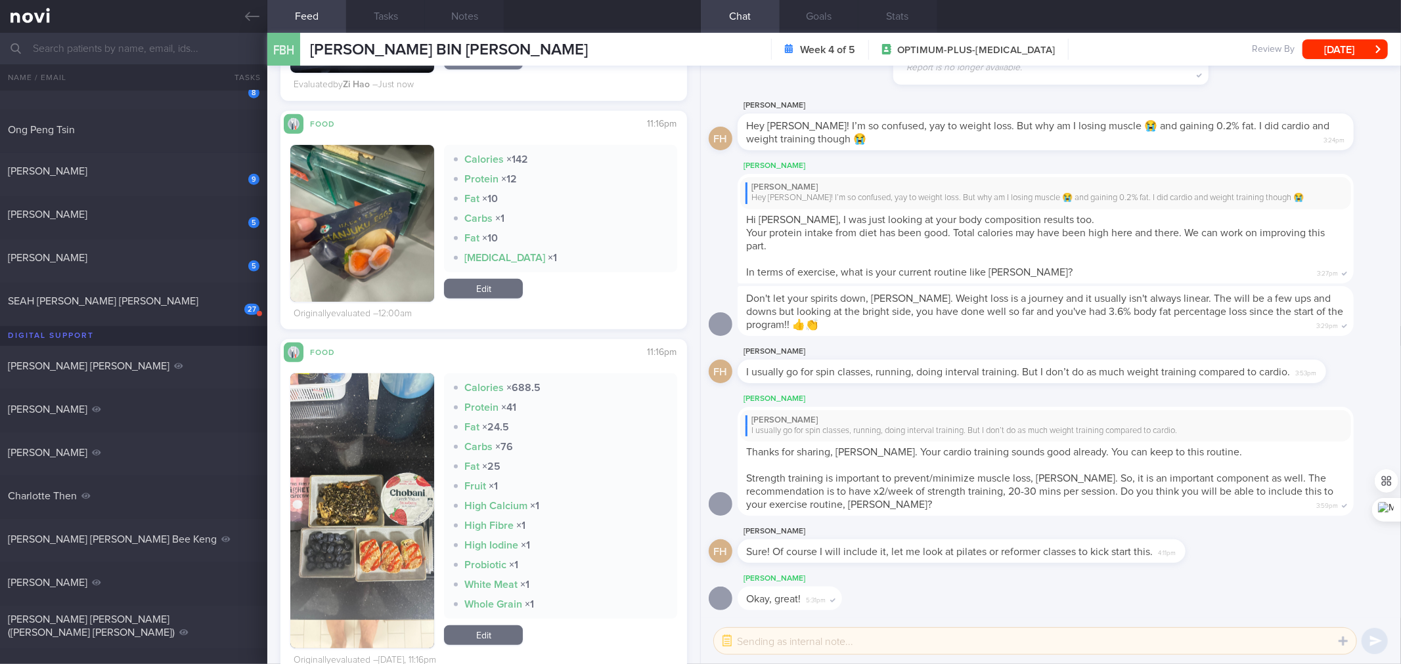
scroll to position [555, 0]
click at [397, 460] on img "button" at bounding box center [362, 510] width 144 height 275
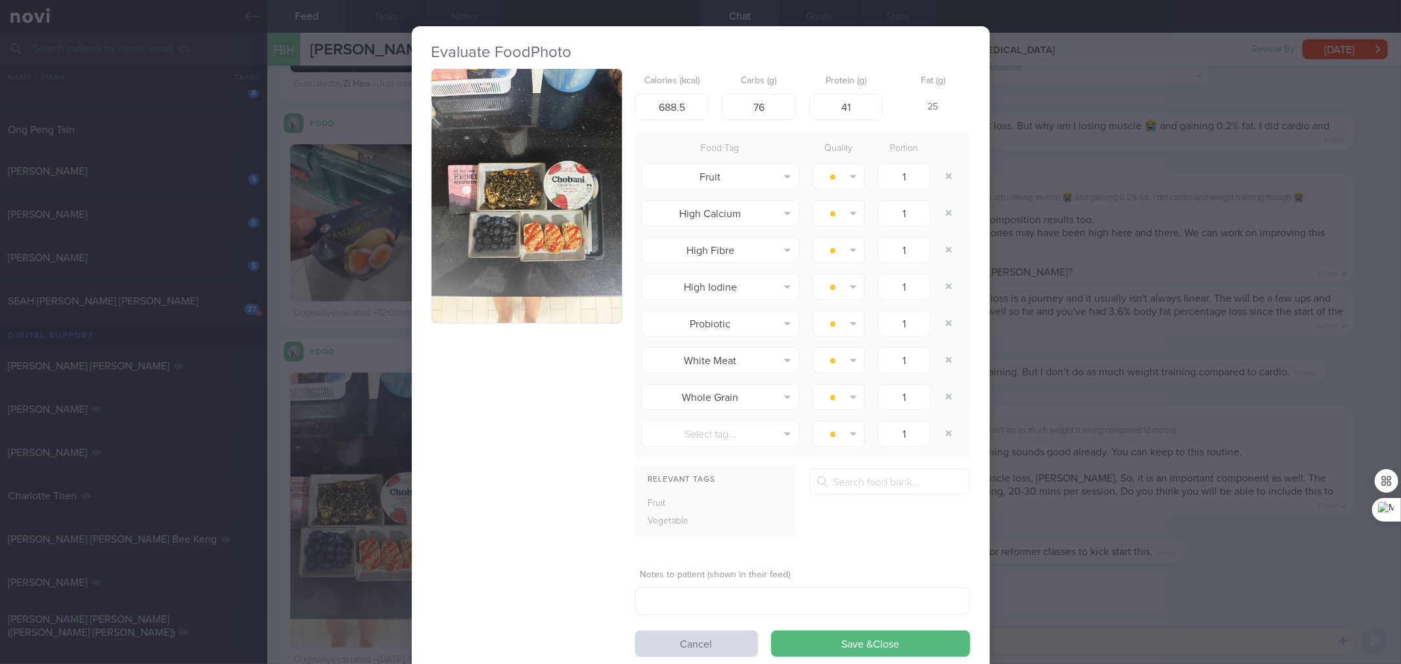
click at [466, 326] on div at bounding box center [526, 201] width 190 height 265
click at [496, 257] on button "button" at bounding box center [526, 196] width 190 height 254
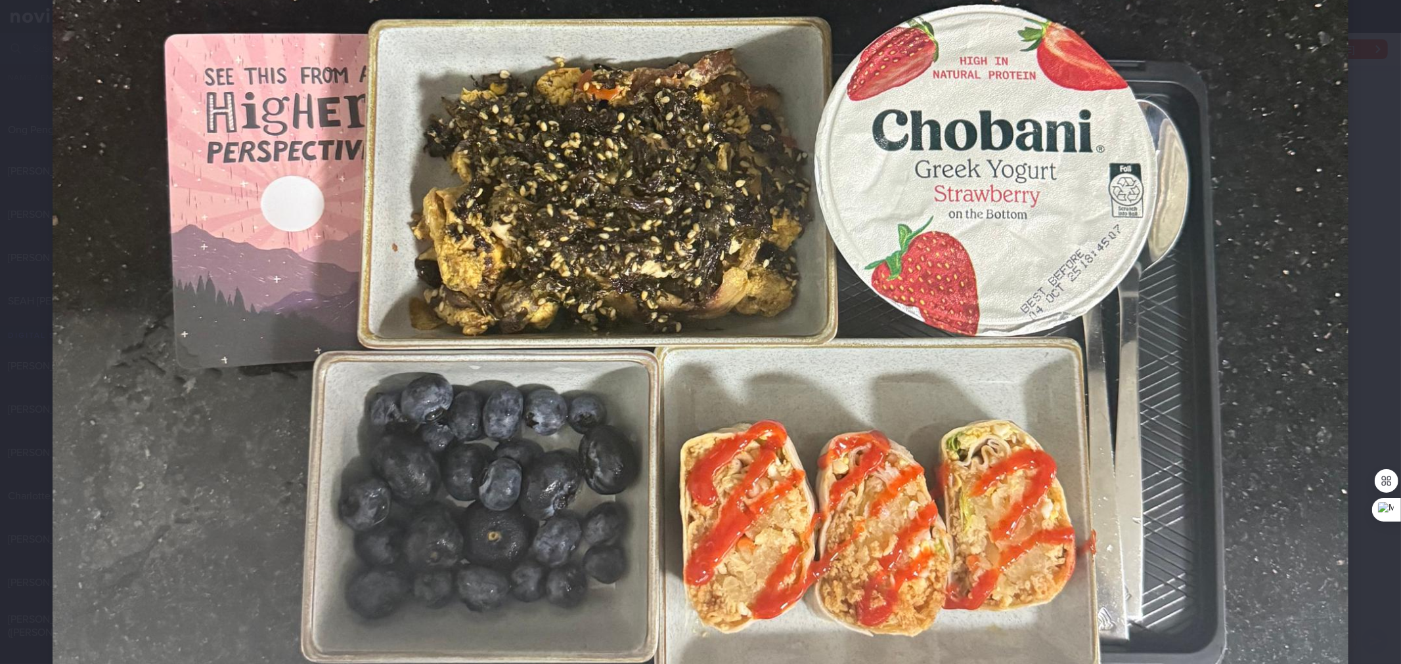
scroll to position [632, 0]
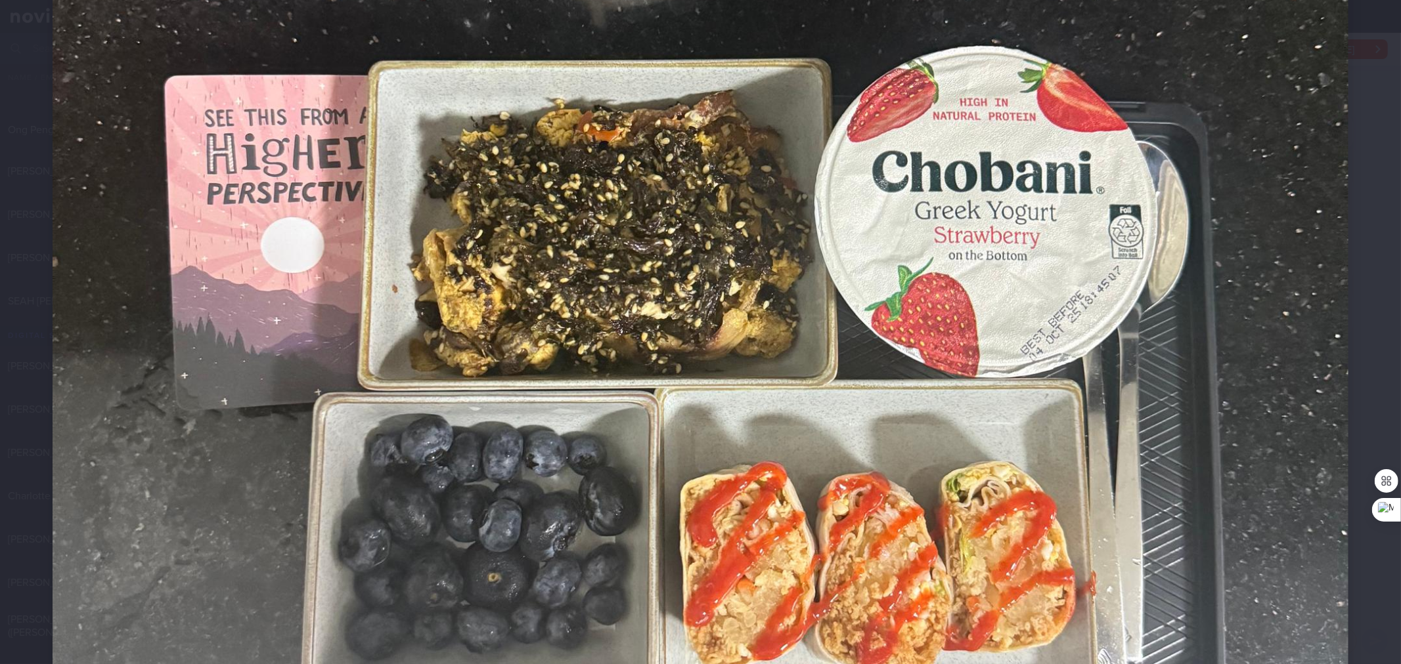
click at [588, 188] on img at bounding box center [701, 285] width 1296 height 1728
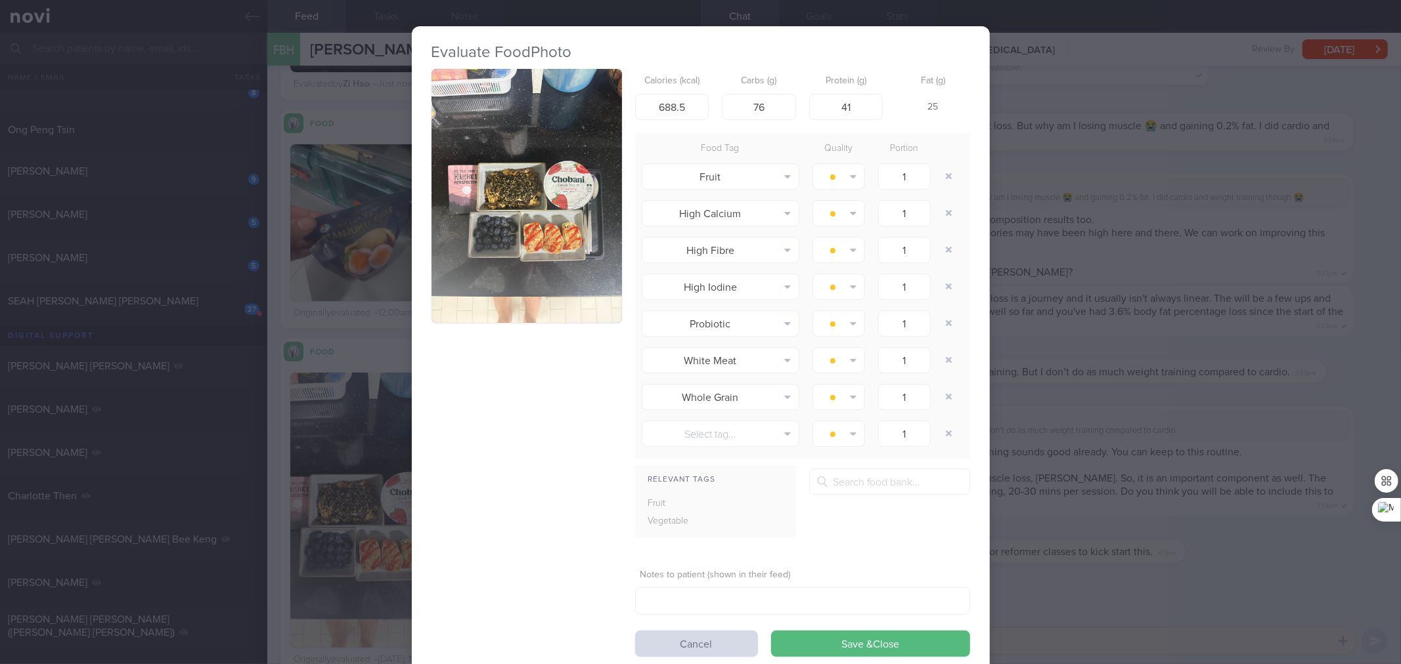
click at [1046, 260] on div "Evaluate Food Photo Calories (kcal) 688.5 Carbs (g) 76 Protein (g) 41 Fat (g) 2…" at bounding box center [700, 332] width 1401 height 664
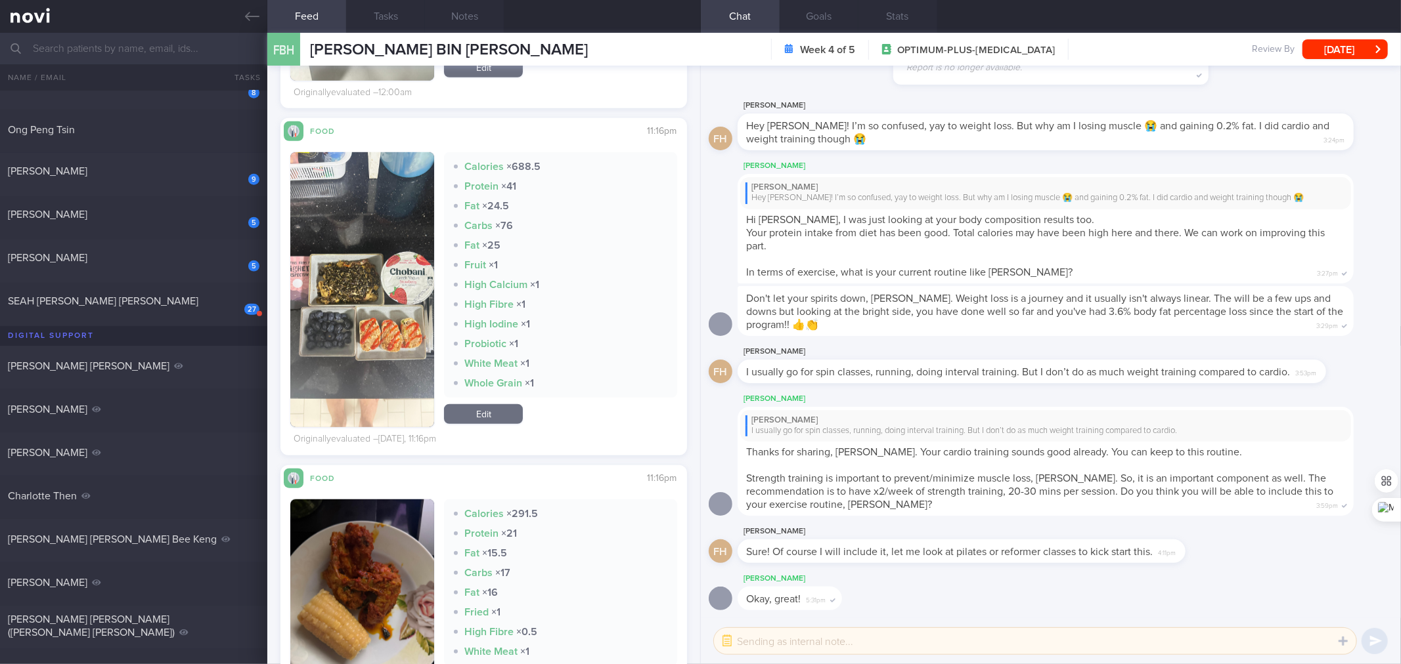
scroll to position [775, 0]
click at [494, 412] on link "Edit" at bounding box center [483, 415] width 79 height 20
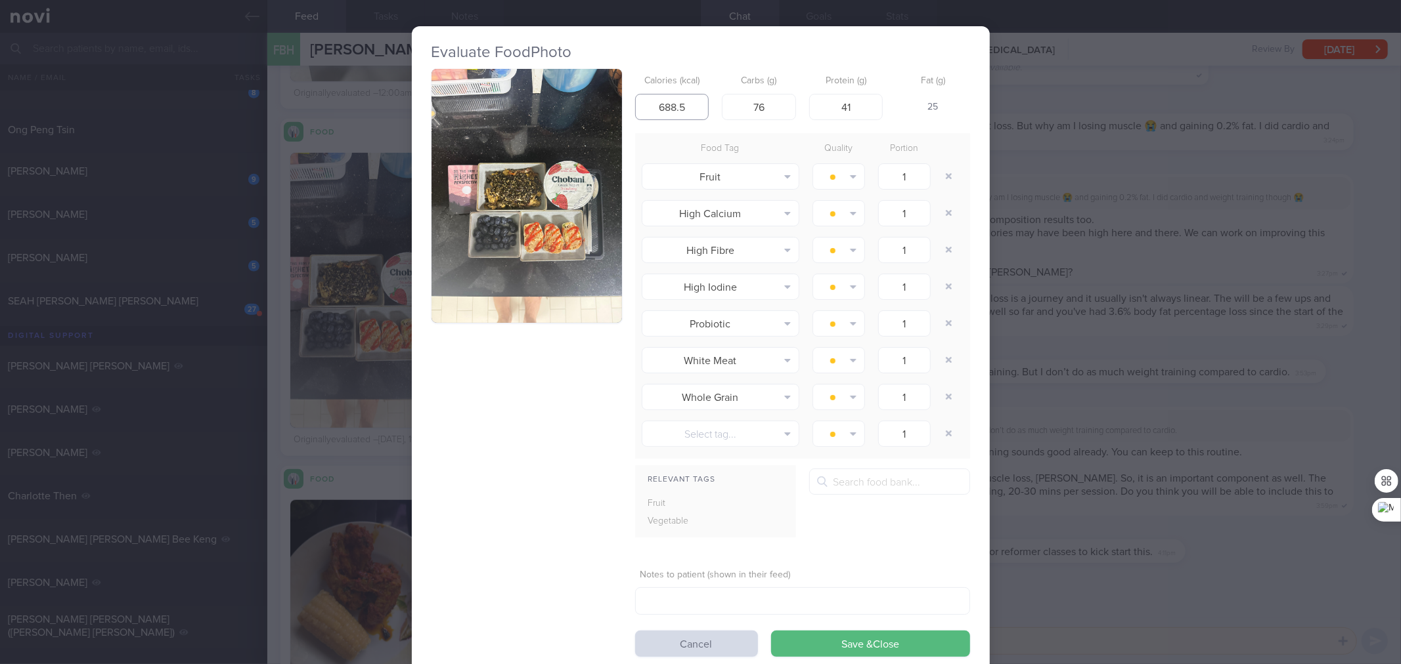
click at [673, 112] on input "688.5" at bounding box center [672, 107] width 74 height 26
type input "455"
type input "61"
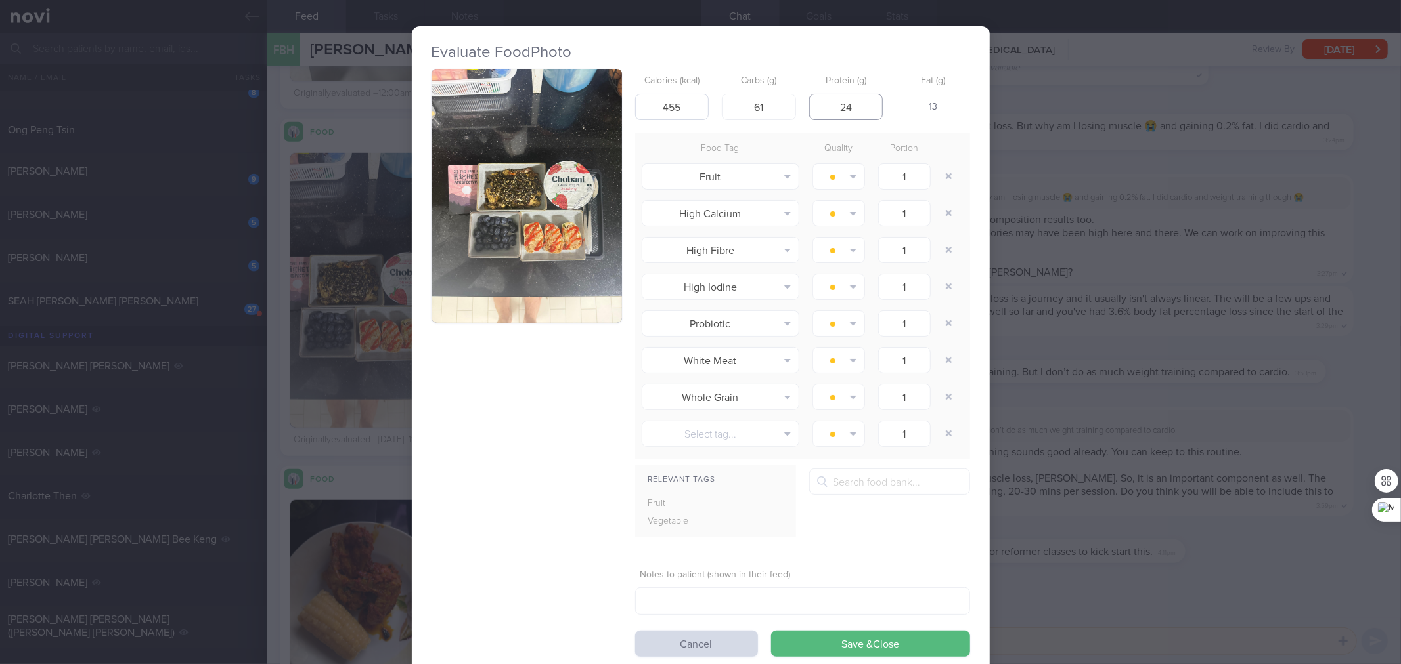
type input "24"
click at [771, 631] on button "Save & Close" at bounding box center [870, 644] width 199 height 26
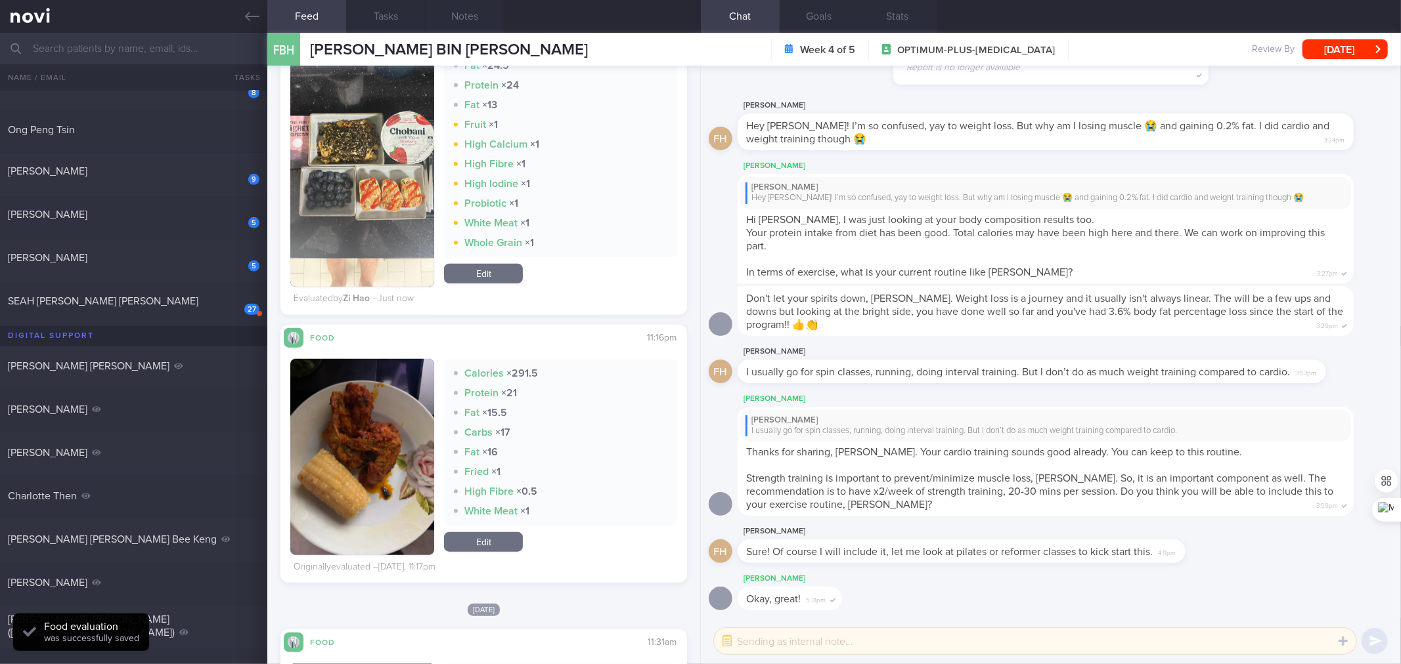
scroll to position [917, 0]
click at [376, 487] on img "button" at bounding box center [362, 457] width 144 height 196
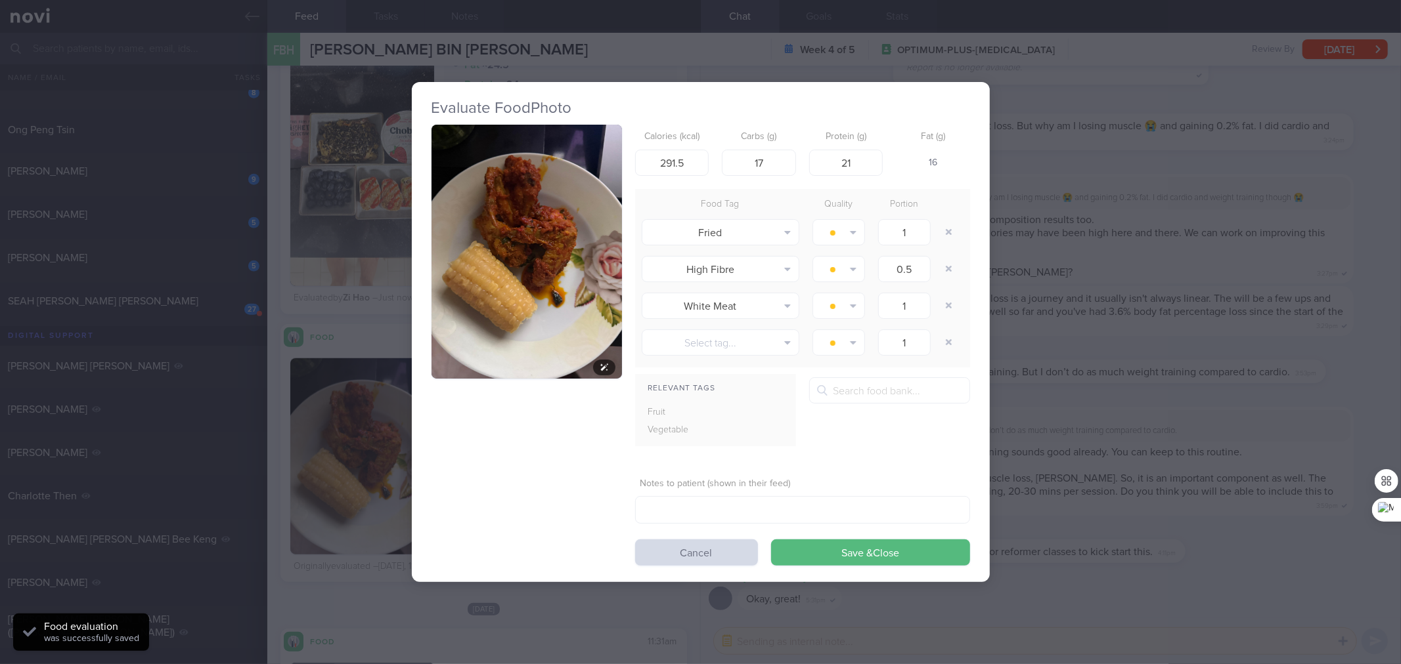
click at [460, 280] on img "button" at bounding box center [526, 252] width 190 height 254
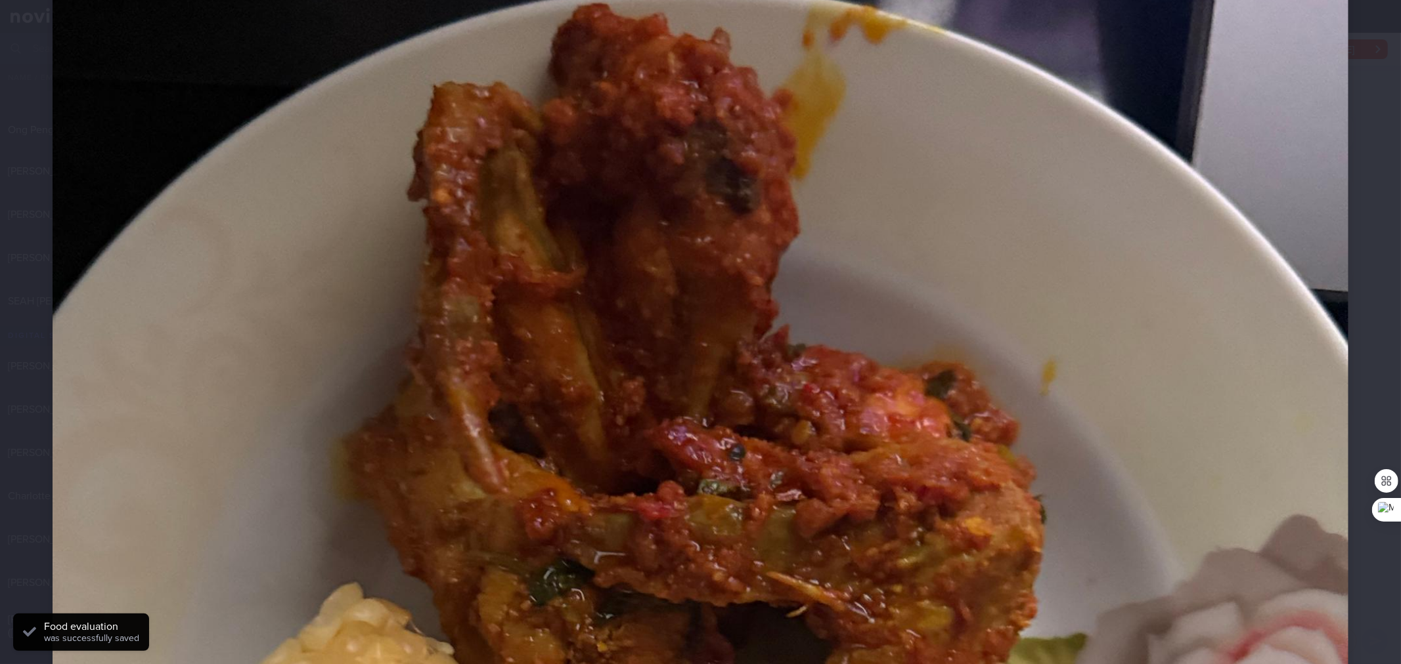
scroll to position [389, 0]
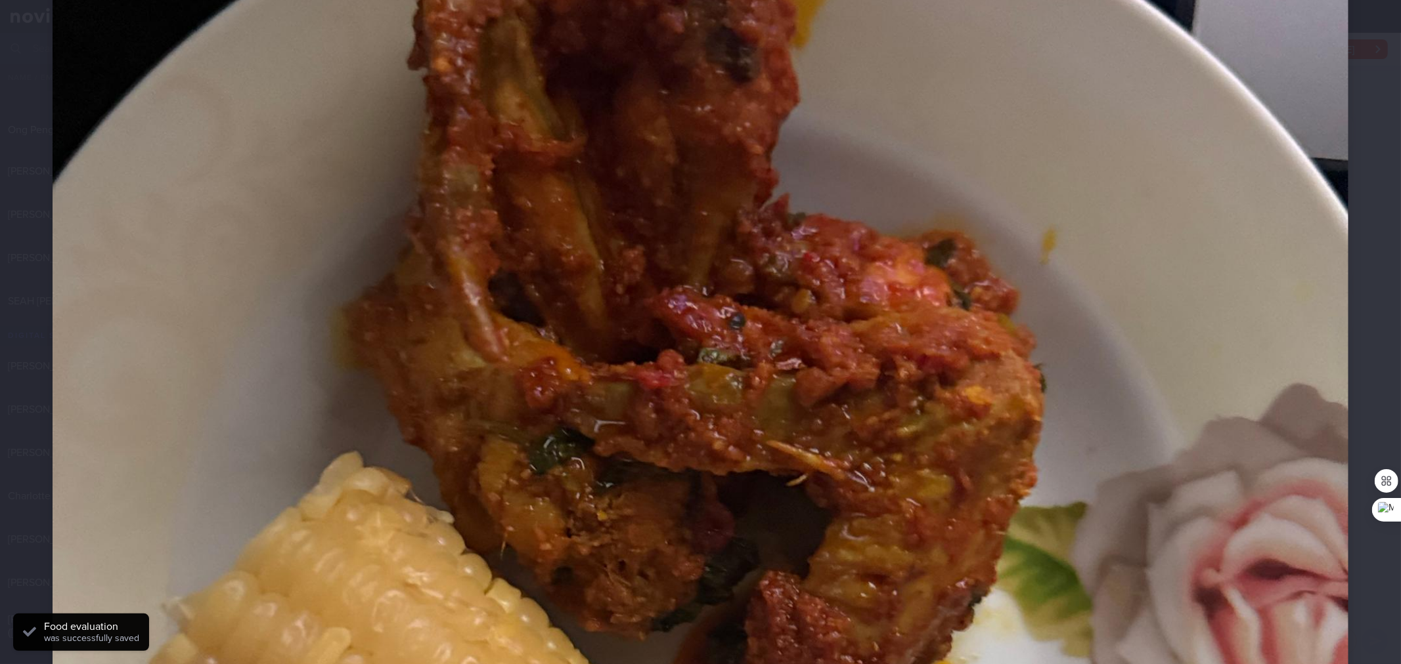
click at [573, 271] on img at bounding box center [701, 528] width 1296 height 1728
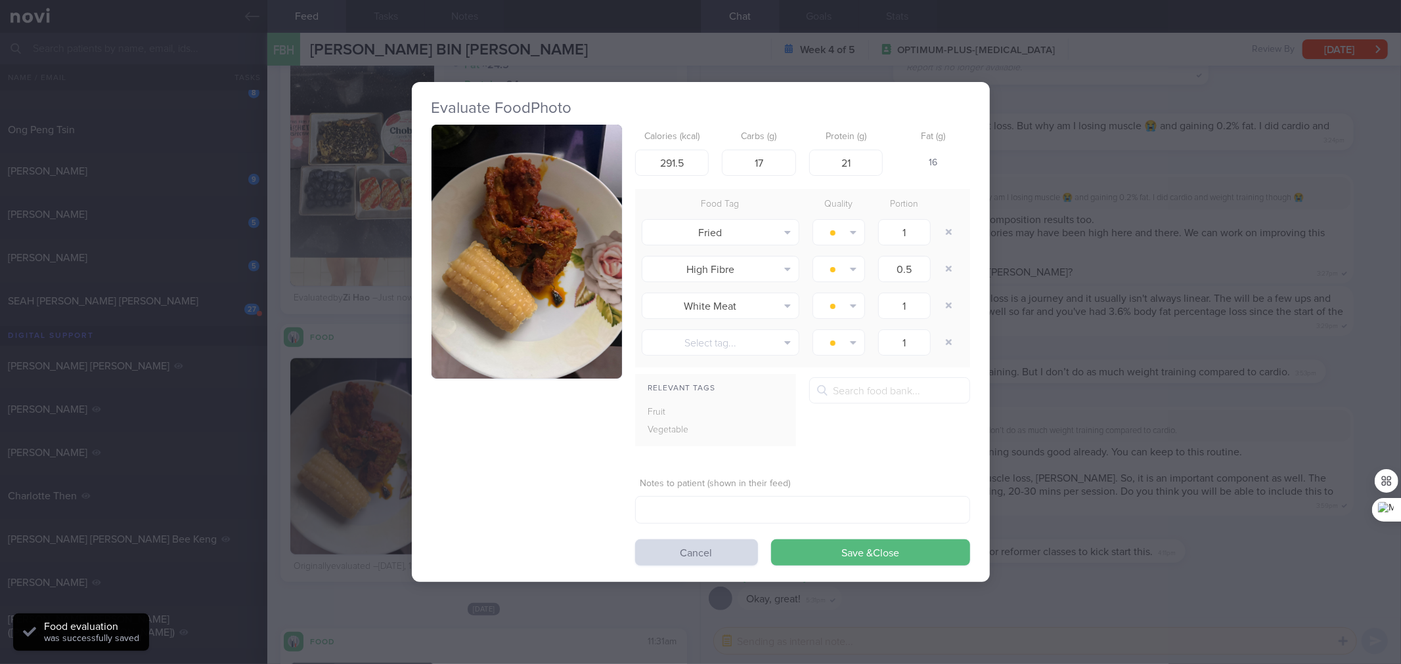
click at [1026, 330] on div "Evaluate Food Photo Calories (kcal) 291.5 Carbs (g) 17 Protein (g) 21 Fat (g) 1…" at bounding box center [700, 332] width 1401 height 664
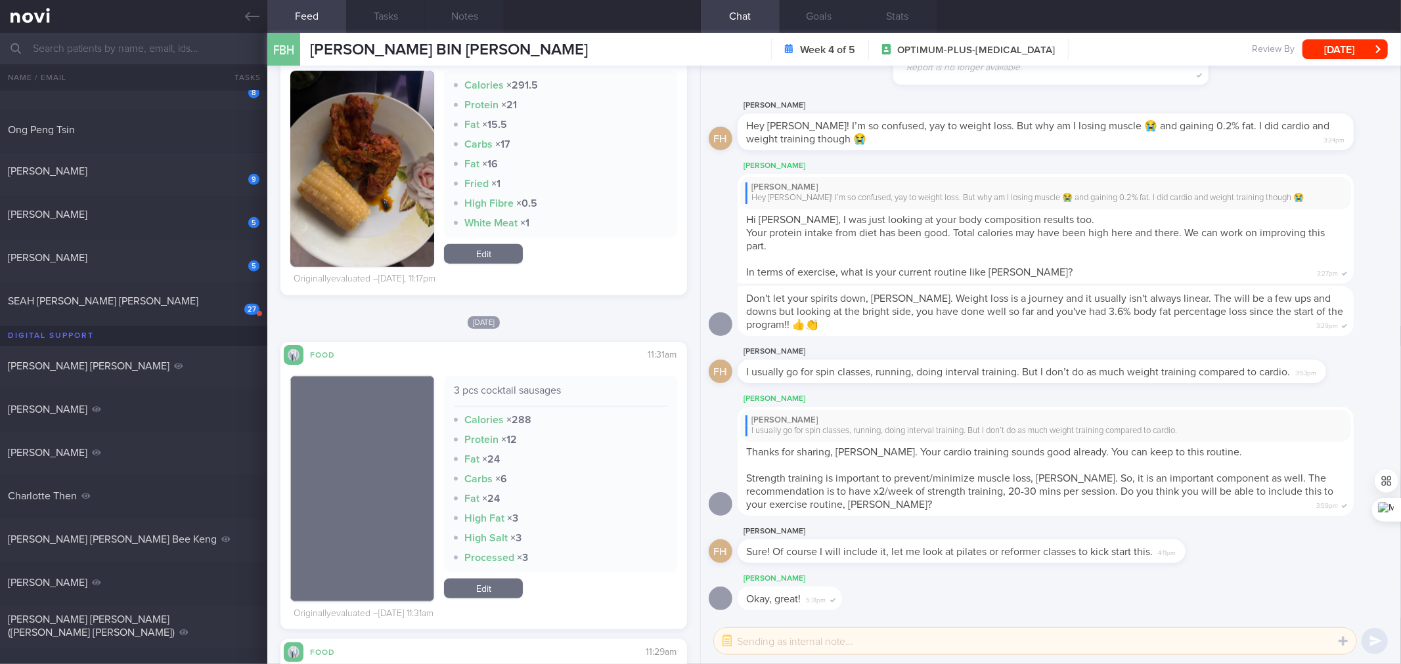
scroll to position [1259, 0]
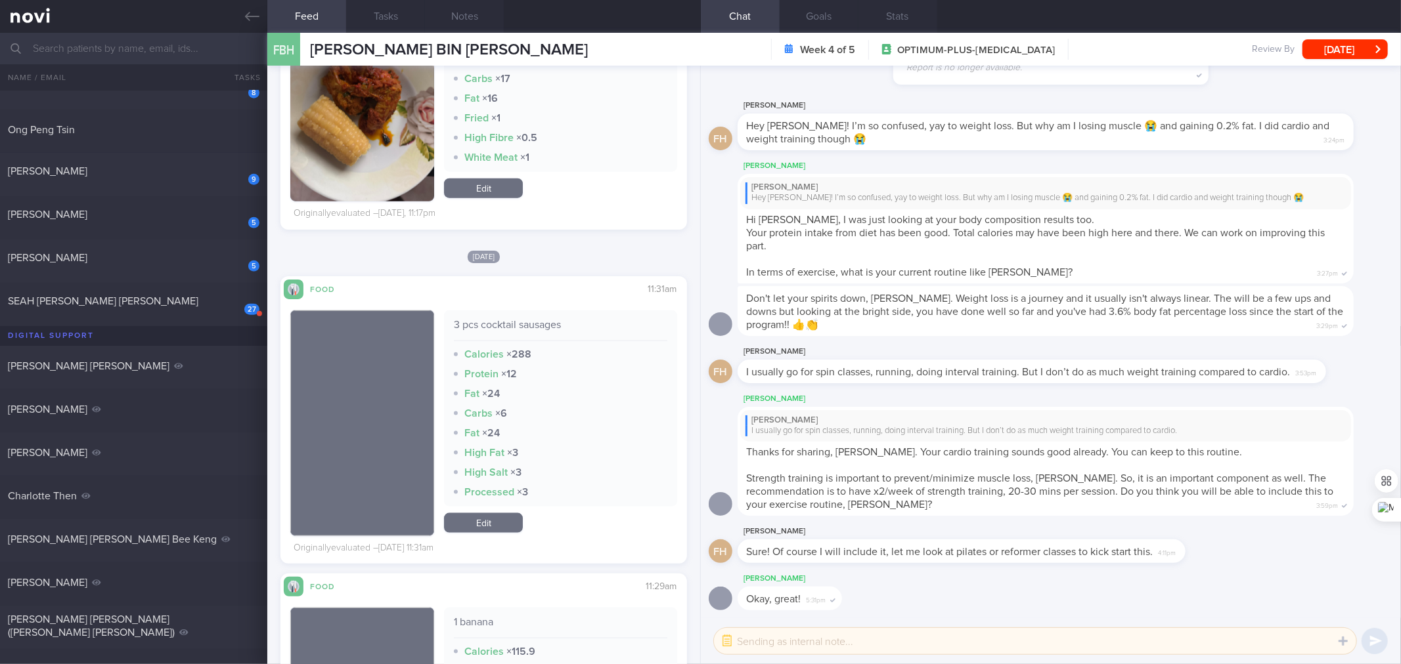
click at [548, 326] on div "3 pcs cocktail sausages" at bounding box center [560, 329] width 213 height 23
copy div "3 pcs cocktail sausages"
drag, startPoint x: 460, startPoint y: 515, endPoint x: 559, endPoint y: 408, distance: 145.9
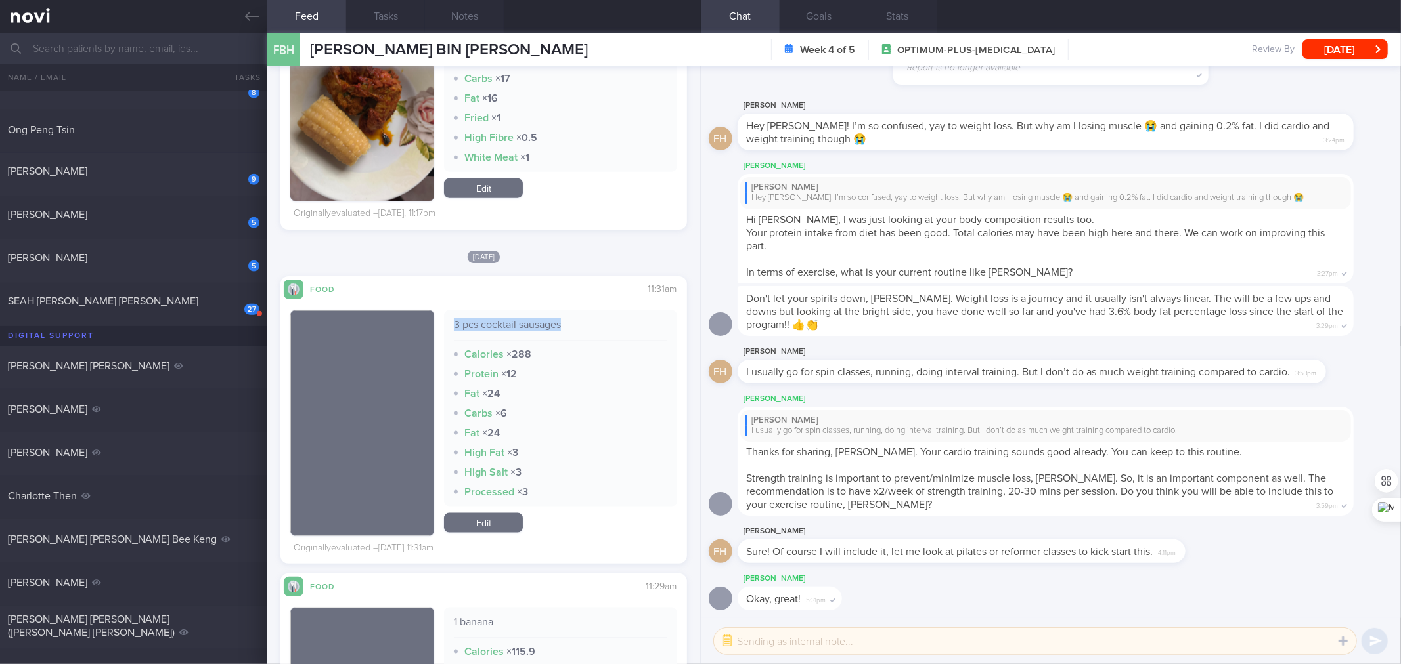
click at [460, 515] on link "Edit" at bounding box center [483, 523] width 79 height 20
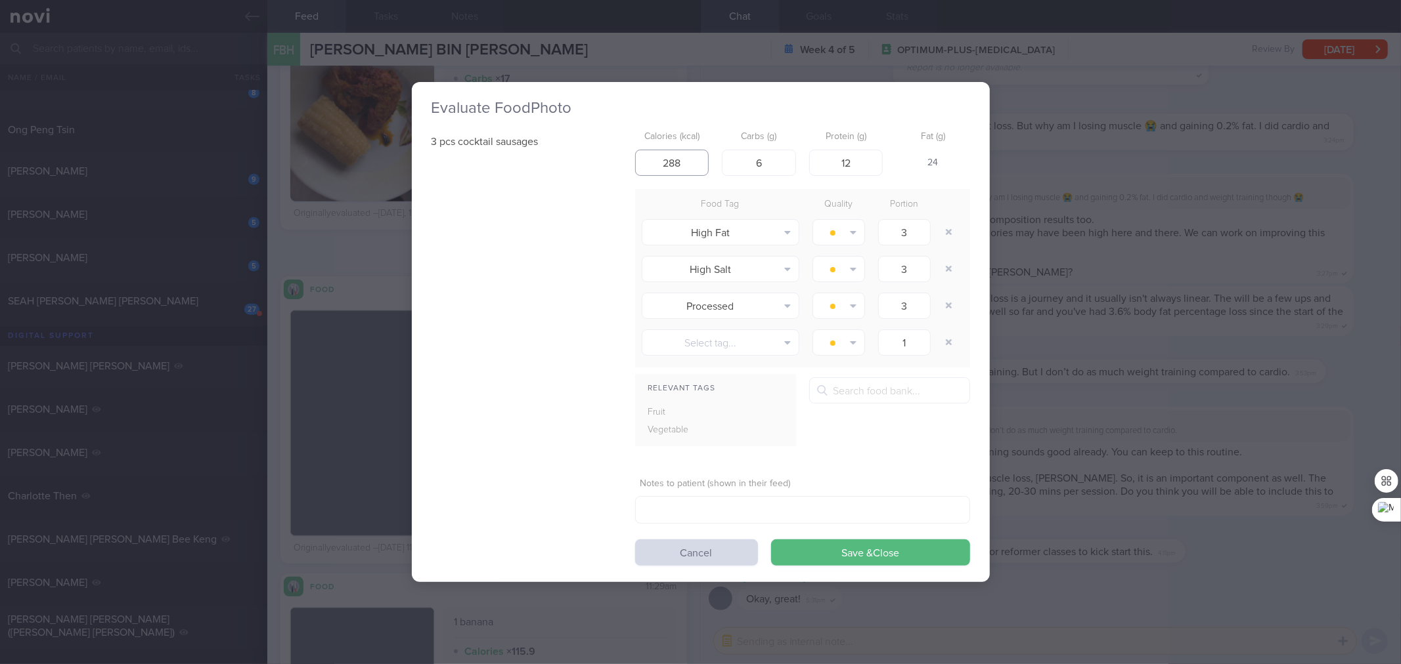
click at [695, 164] on input "288" at bounding box center [672, 163] width 74 height 26
type input "184"
type input "5"
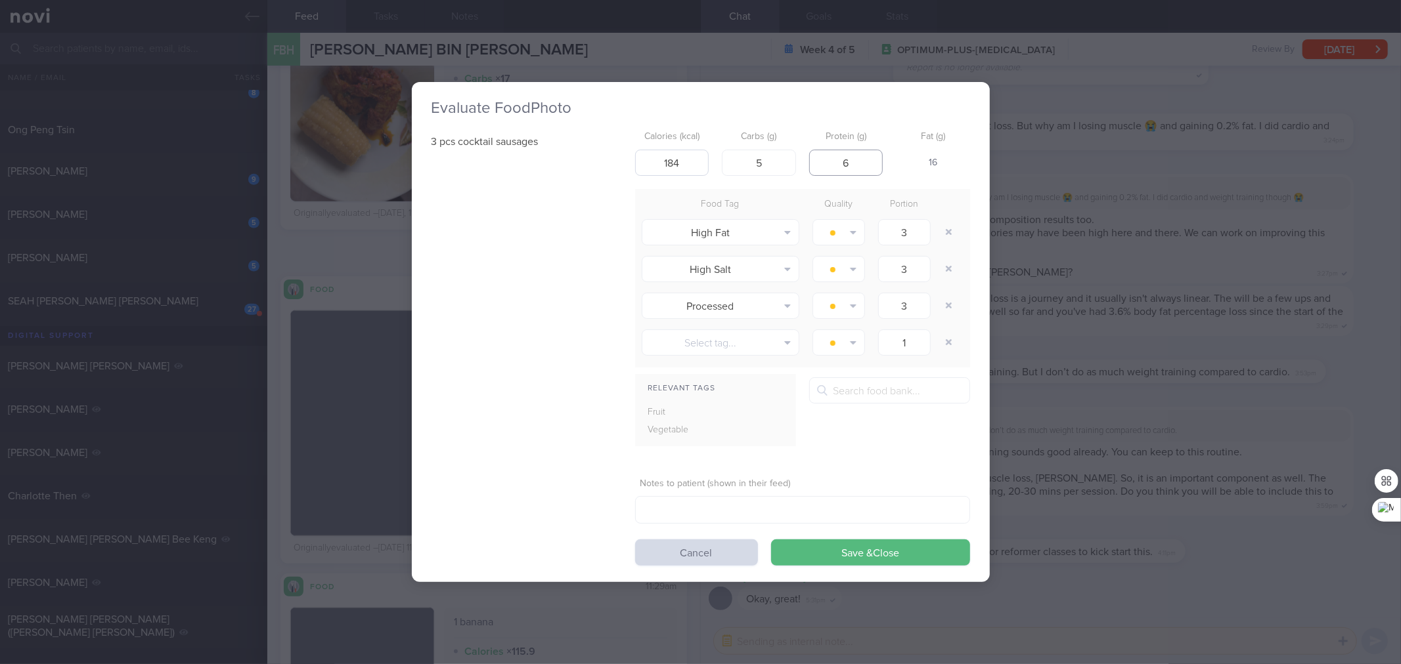
type input "6"
click at [771, 540] on button "Save & Close" at bounding box center [870, 553] width 199 height 26
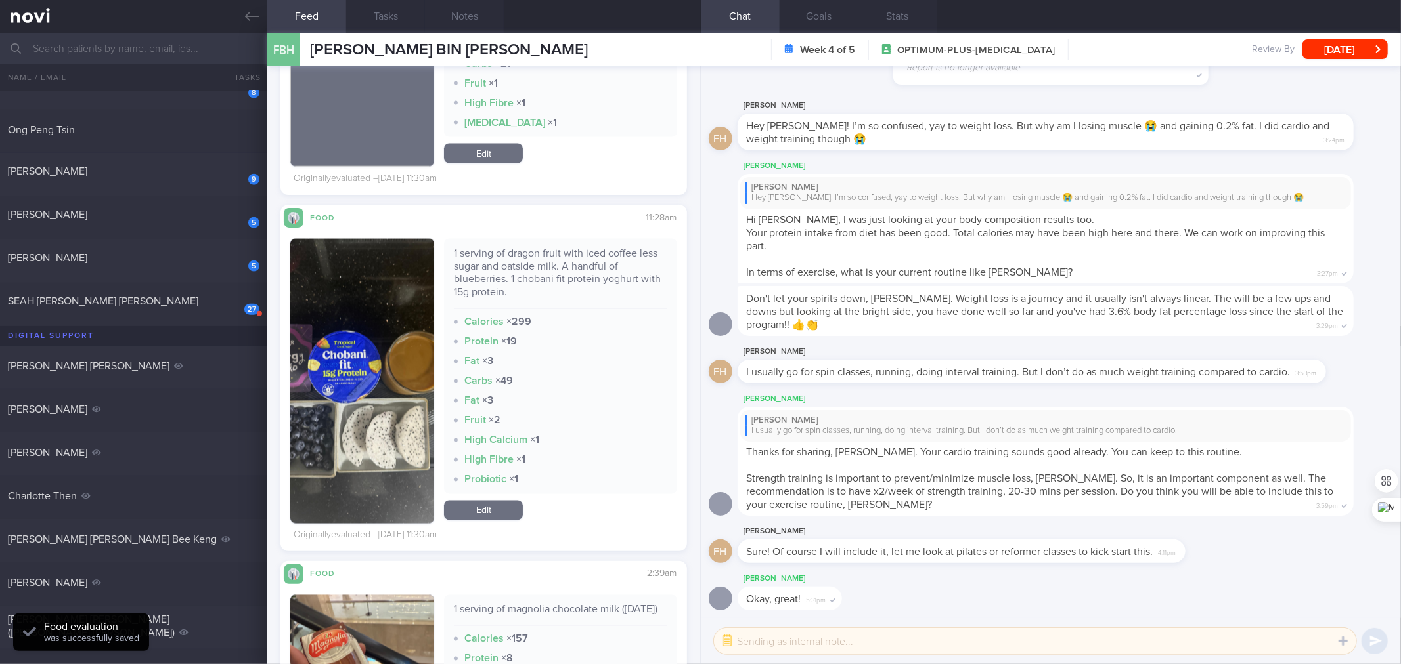
scroll to position [1888, 0]
click at [544, 272] on div "1 serving of dragon fruit with iced coffee less sugar and oatside milk. A handf…" at bounding box center [560, 278] width 213 height 62
copy div "1 serving of dragon fruit with iced coffee less sugar and oatside milk. A handf…"
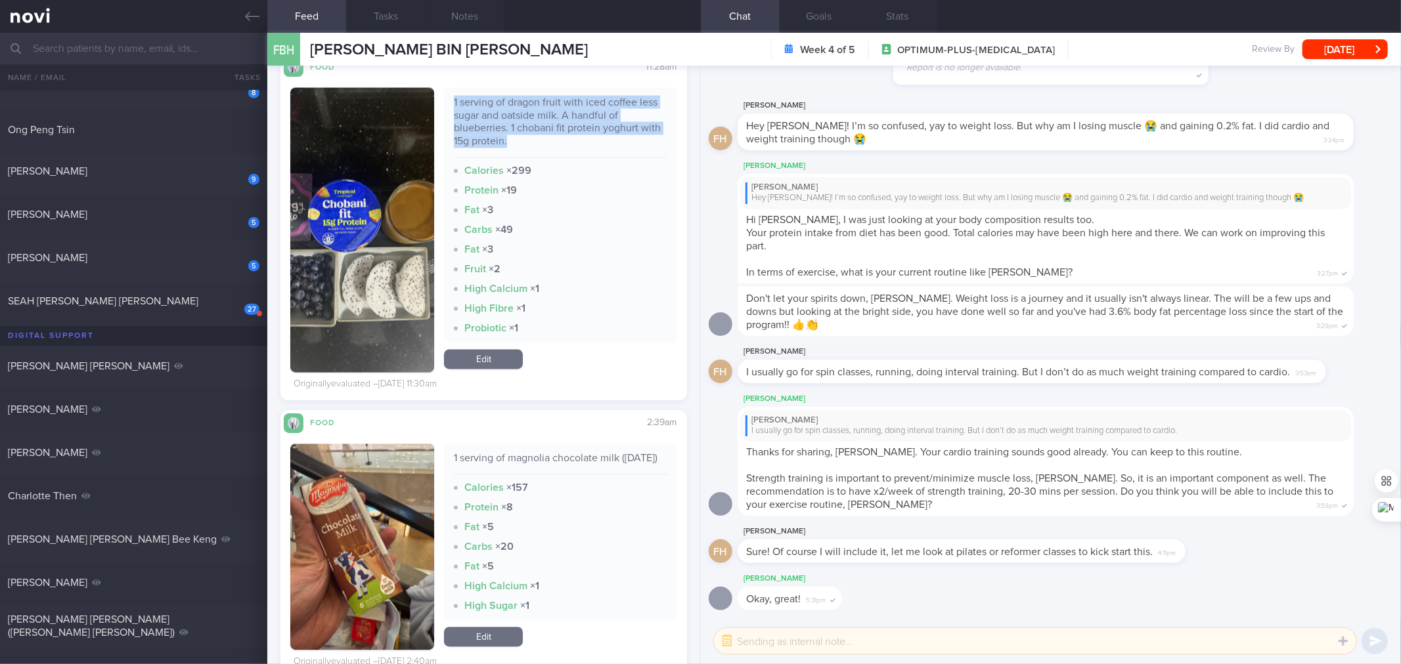
scroll to position [2083, 0]
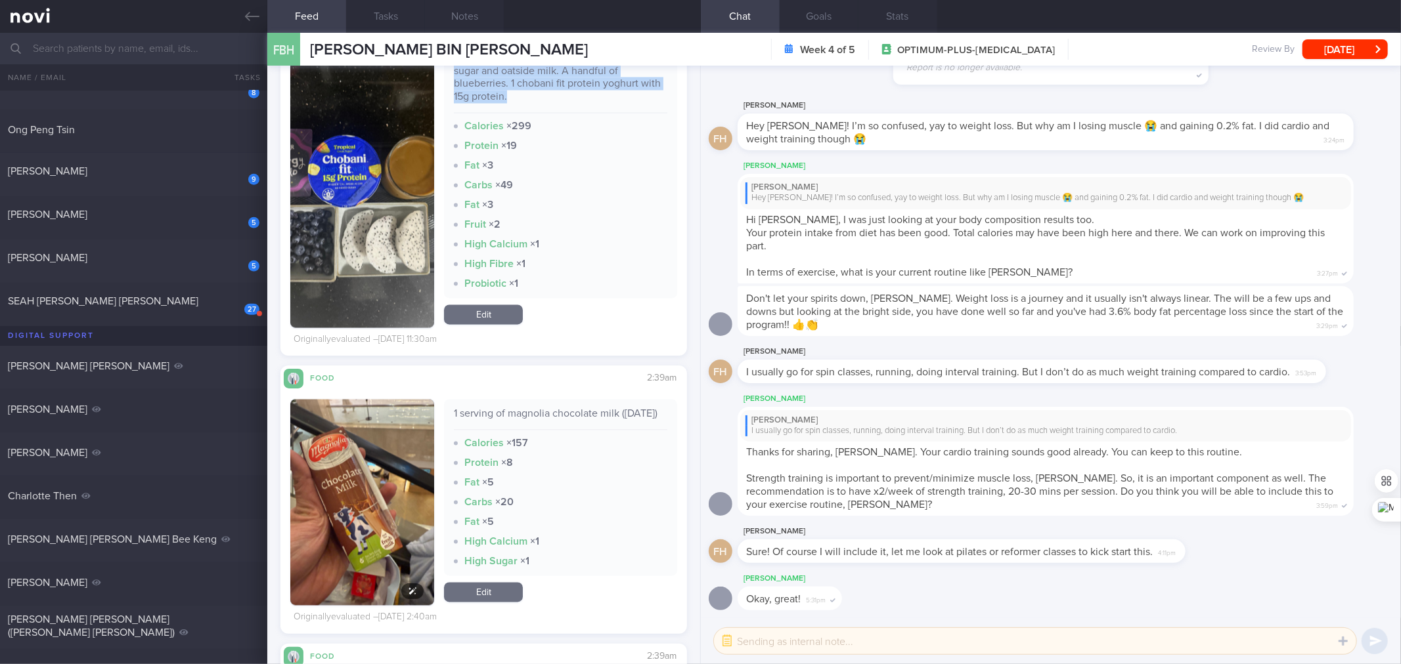
drag, startPoint x: 408, startPoint y: 524, endPoint x: 414, endPoint y: 474, distance: 50.3
click at [408, 524] on button "button" at bounding box center [362, 503] width 144 height 206
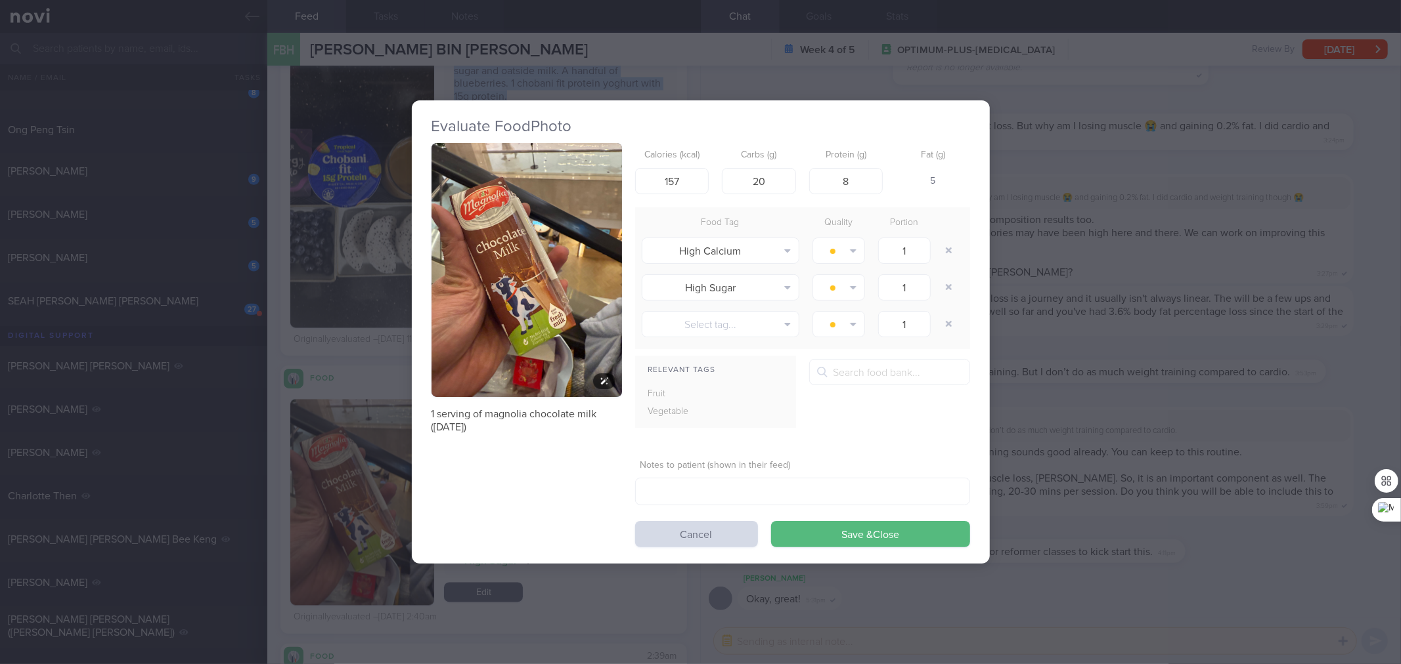
click at [490, 279] on button "button" at bounding box center [526, 270] width 190 height 254
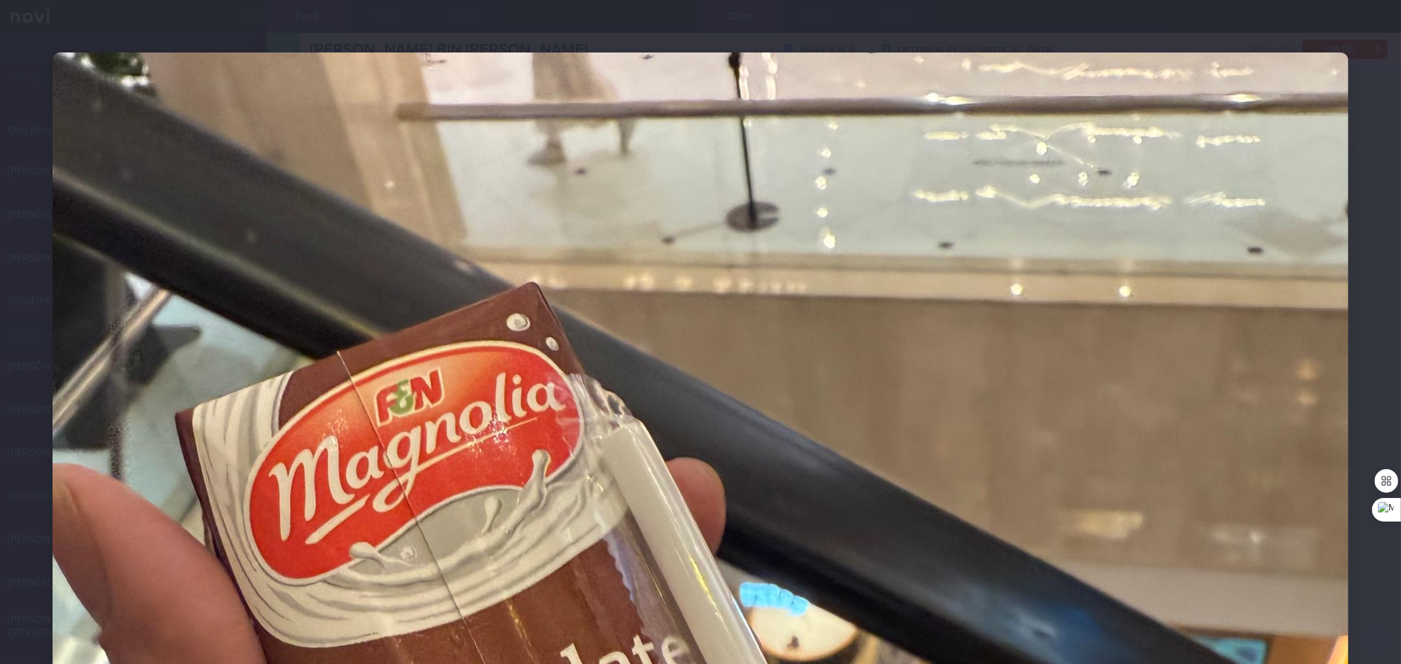
scroll to position [2292, 0]
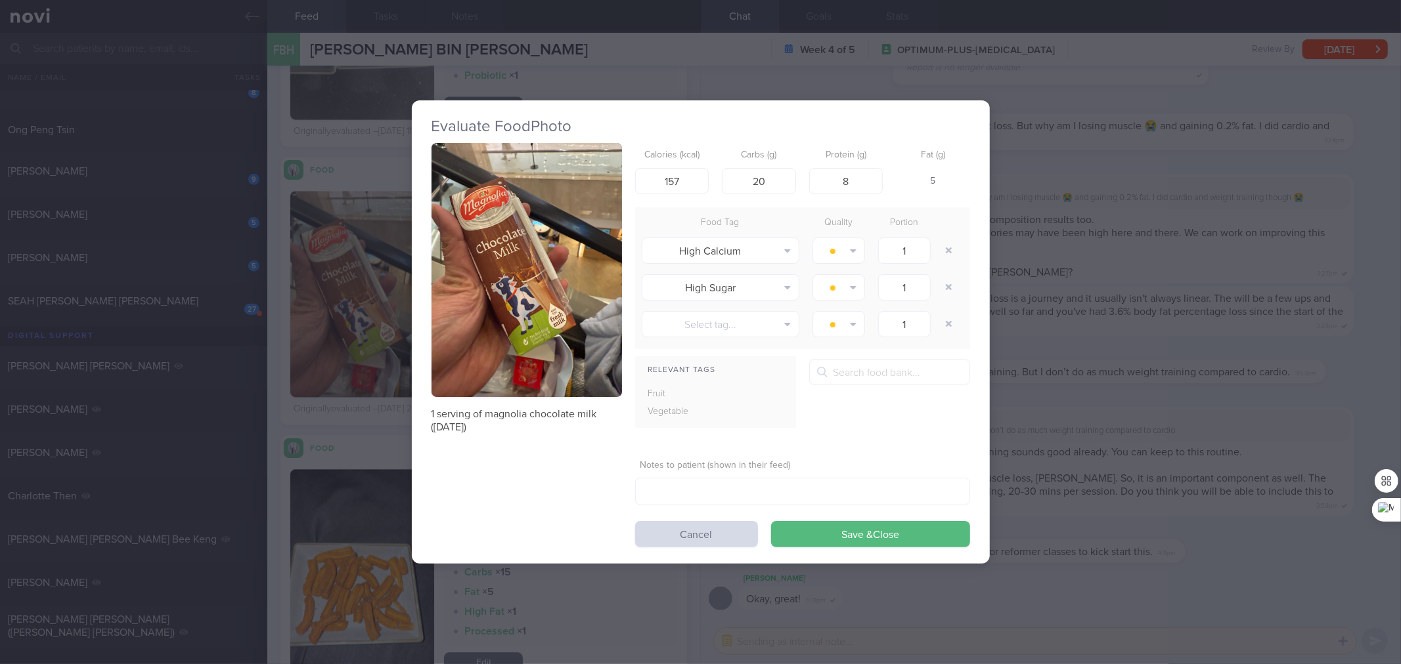
click at [1114, 307] on div "Evaluate Food Photo 1 serving of magnolia chocolate milk ([DATE]) Calories (kca…" at bounding box center [700, 332] width 1401 height 664
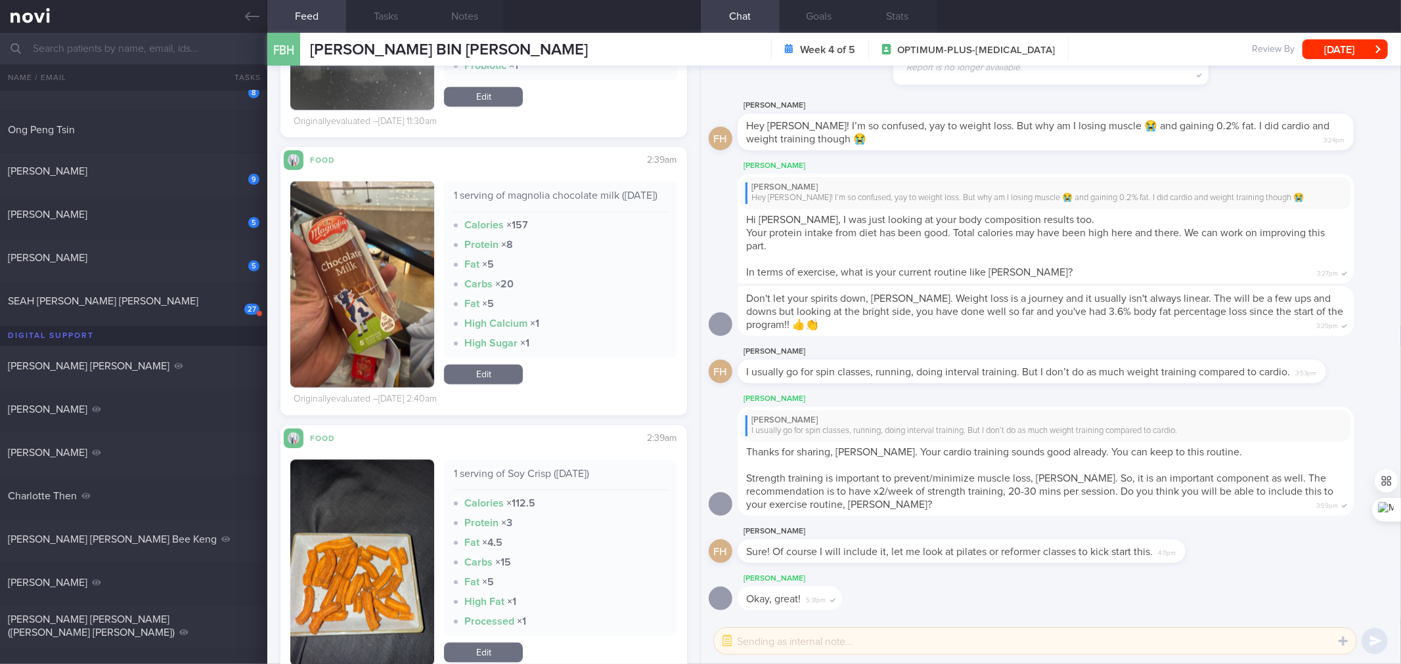
scroll to position [2487, 0]
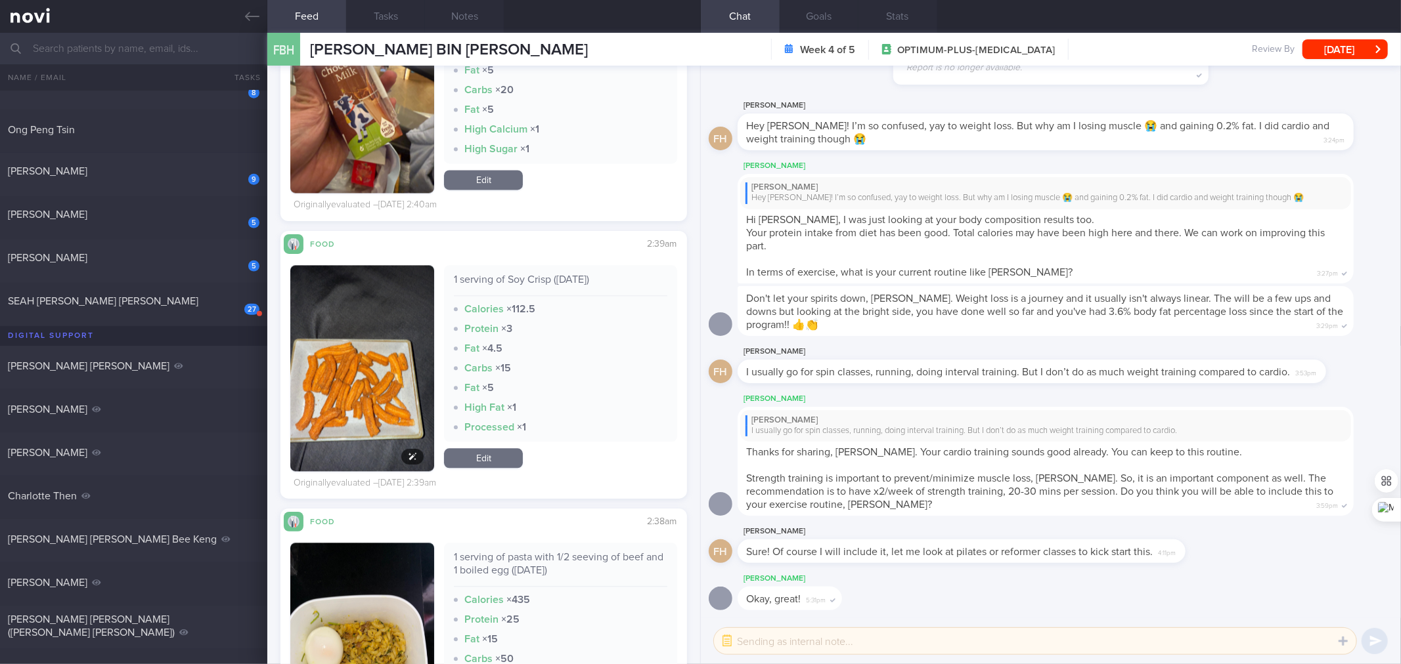
click at [349, 403] on img "button" at bounding box center [362, 368] width 144 height 206
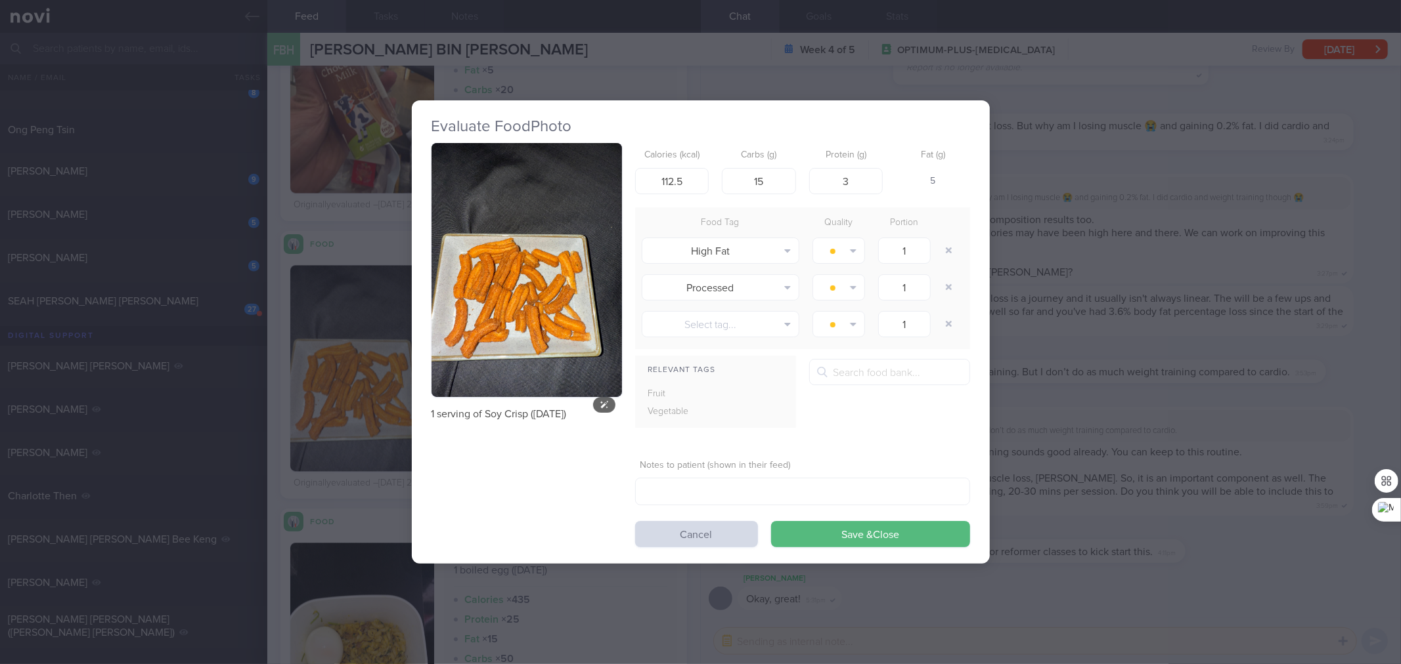
click at [552, 252] on button "button" at bounding box center [526, 270] width 190 height 254
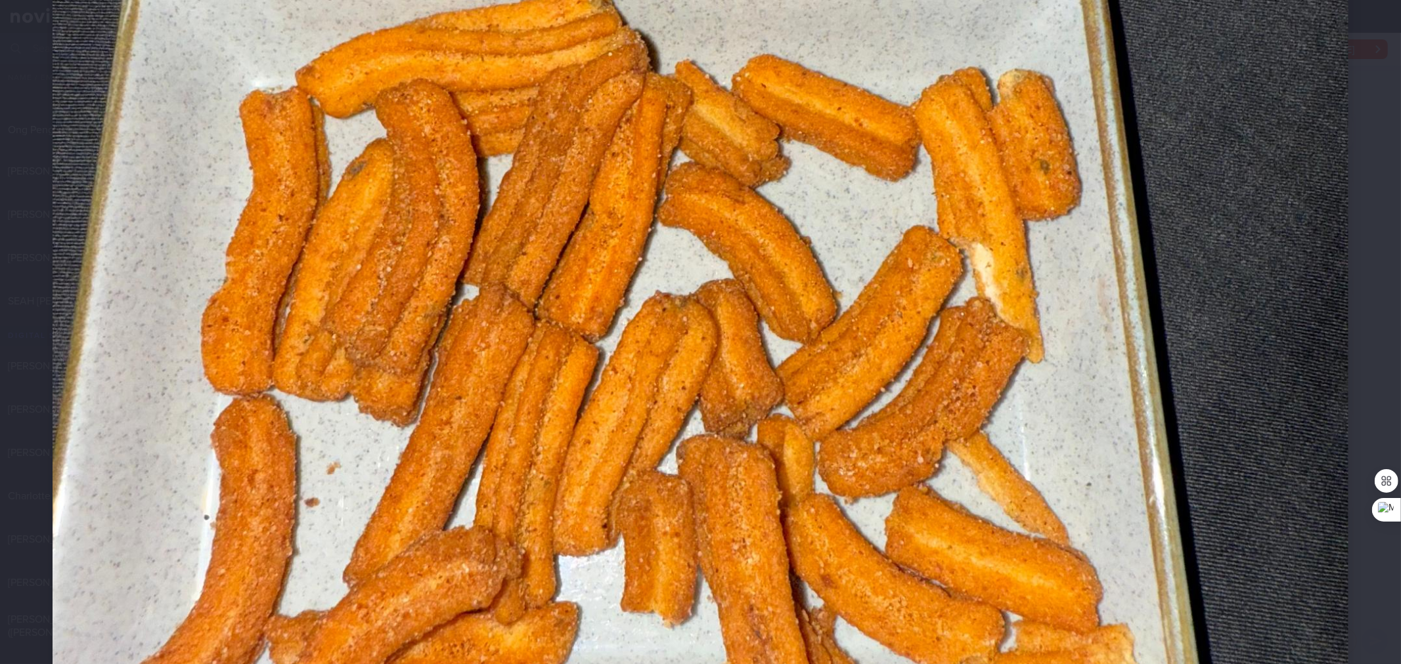
scroll to position [972, 0]
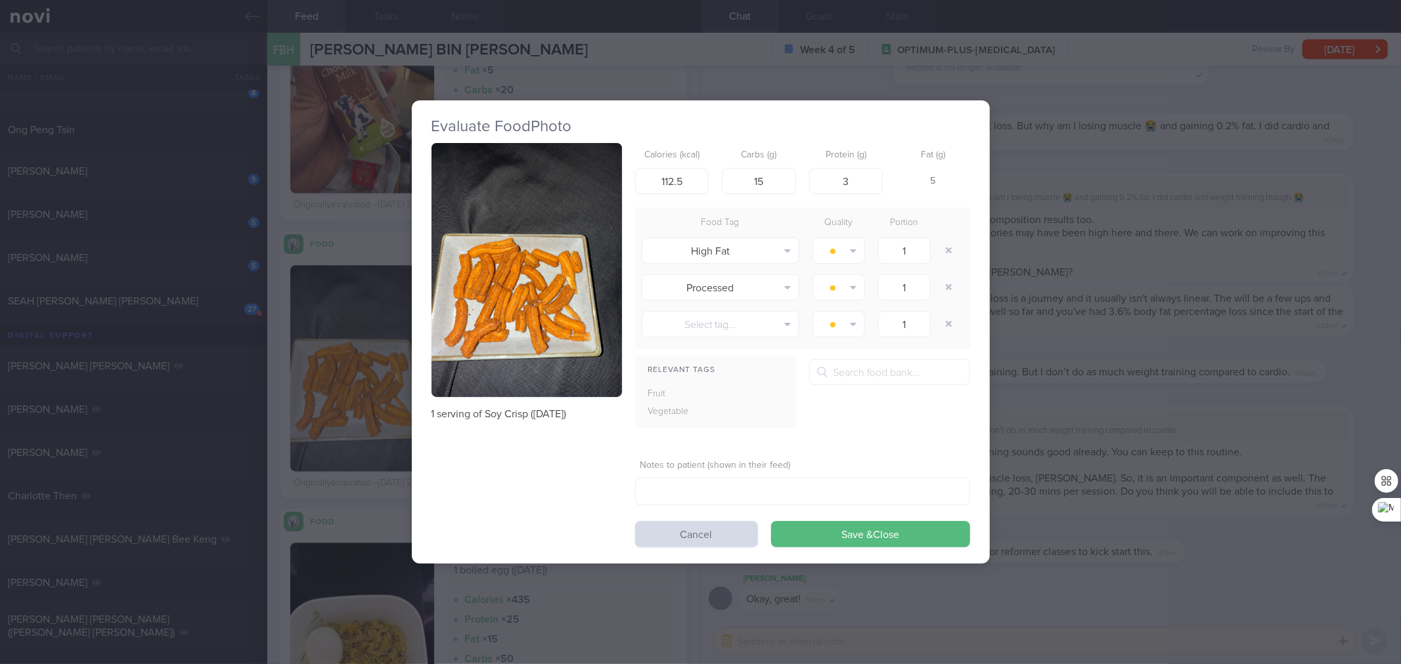
click at [478, 406] on div "1 serving of Soy Crisp ([DATE])" at bounding box center [526, 282] width 190 height 278
click at [481, 415] on p "1 serving of Soy Crisp ([DATE])" at bounding box center [526, 414] width 190 height 13
copy div "1 serving of Soy Crisp ([DATE])"
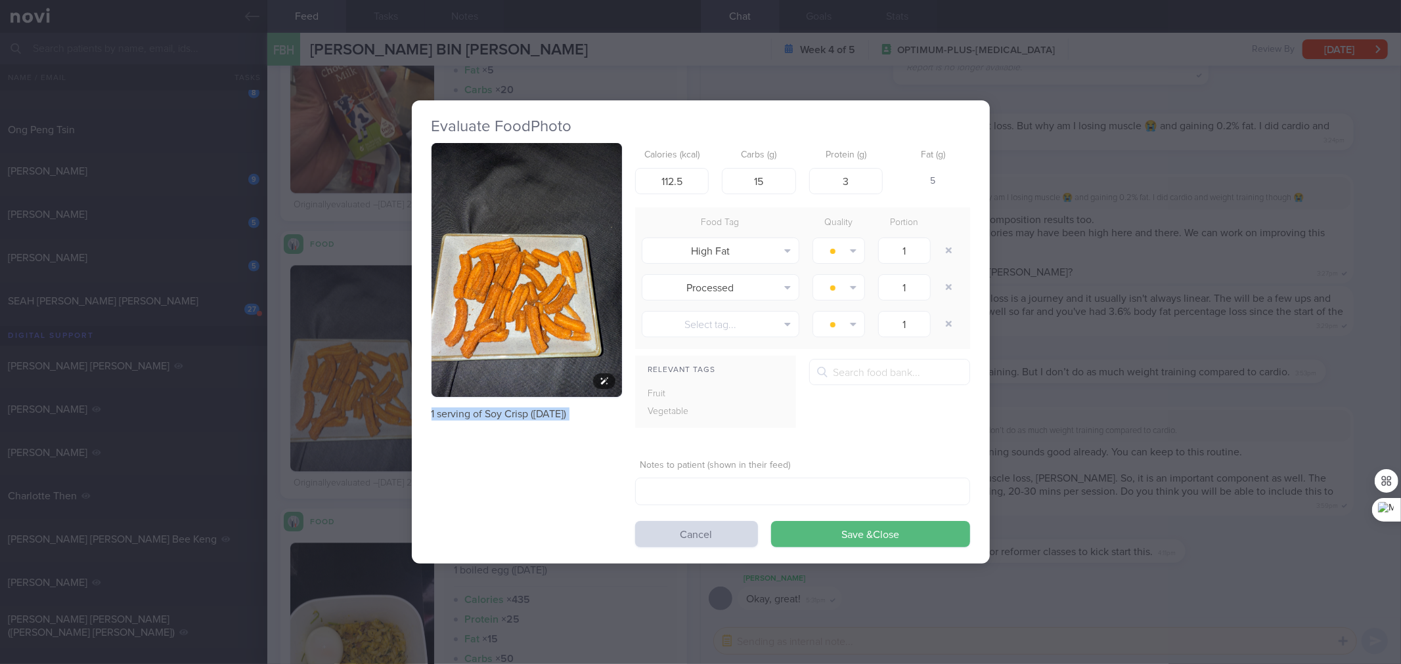
click at [475, 228] on img "button" at bounding box center [526, 270] width 190 height 254
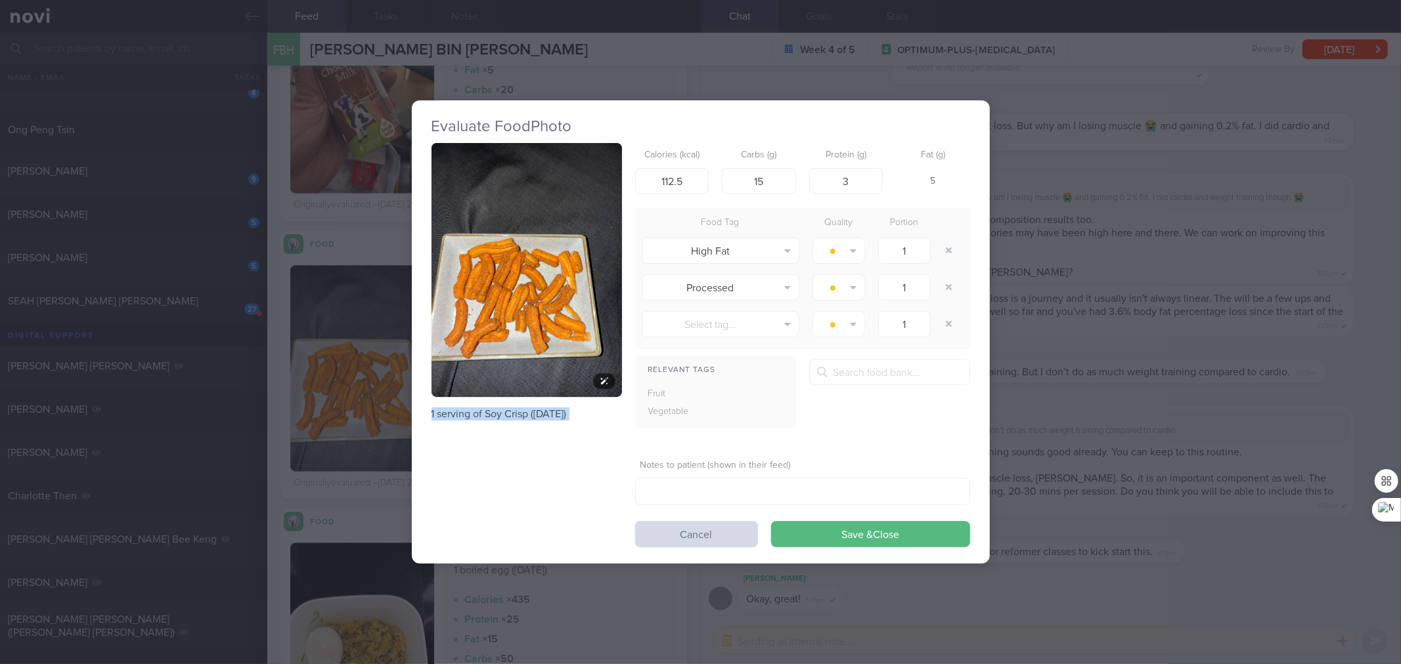
click at [569, 223] on button "button" at bounding box center [526, 270] width 190 height 254
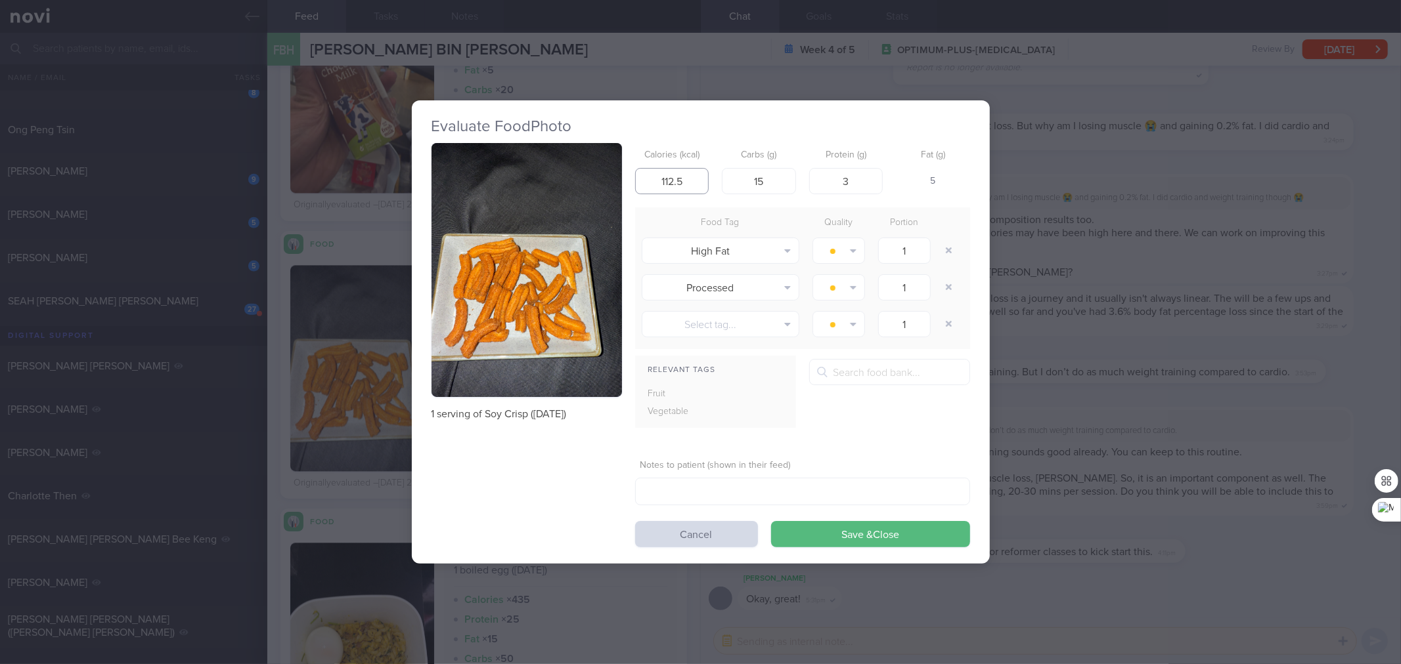
click at [697, 181] on input "112.5" at bounding box center [672, 181] width 74 height 26
type input "1"
type input "133300000"
click at [1114, 208] on div "Evaluate Food Photo 1 serving of Soy Crisp ([DATE]) Calories (kcal) 133300000 C…" at bounding box center [700, 332] width 1401 height 664
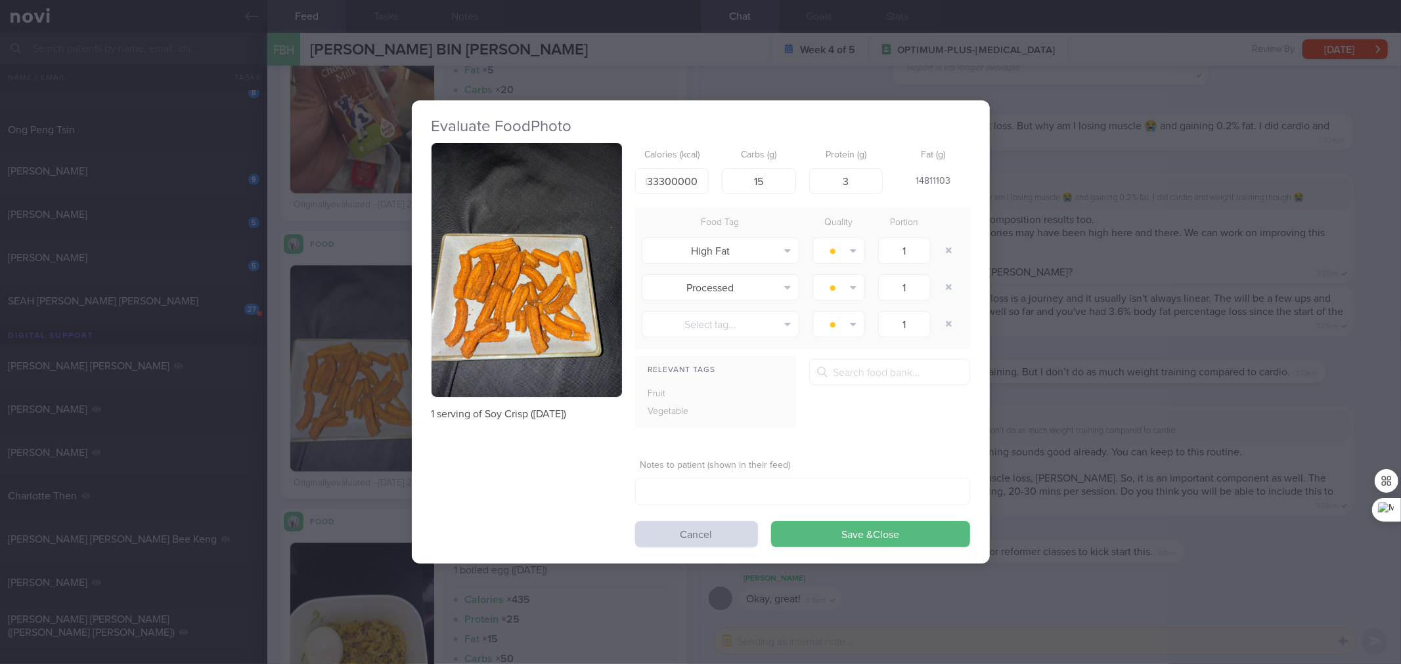
scroll to position [0, 0]
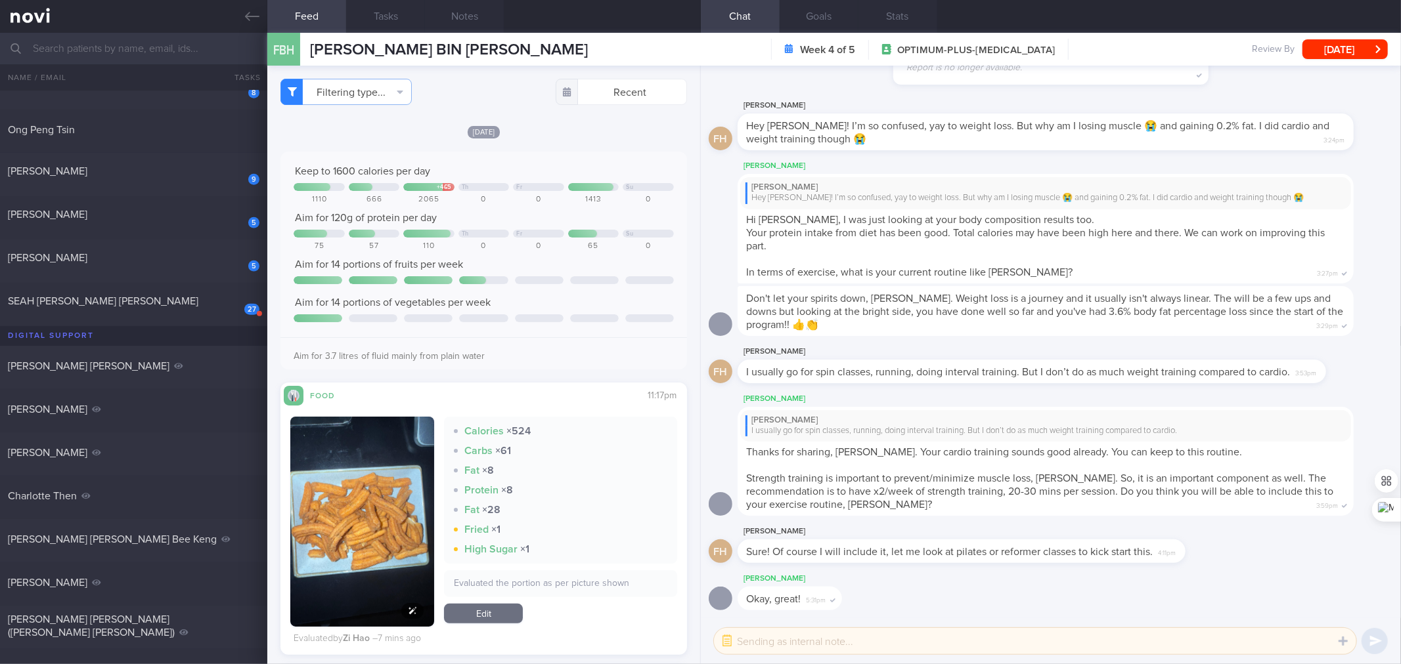
drag, startPoint x: 364, startPoint y: 526, endPoint x: 385, endPoint y: 479, distance: 51.1
click at [364, 527] on button "button" at bounding box center [362, 522] width 144 height 211
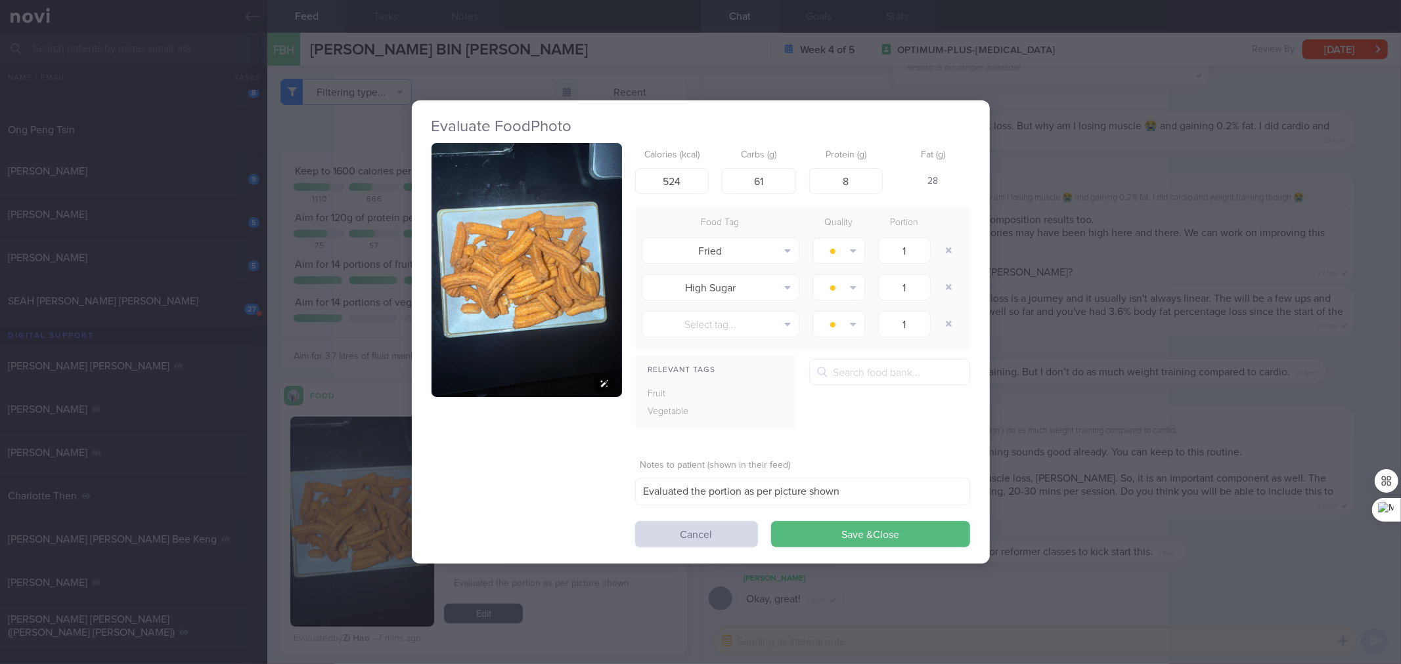
click at [529, 246] on button "button" at bounding box center [526, 270] width 190 height 254
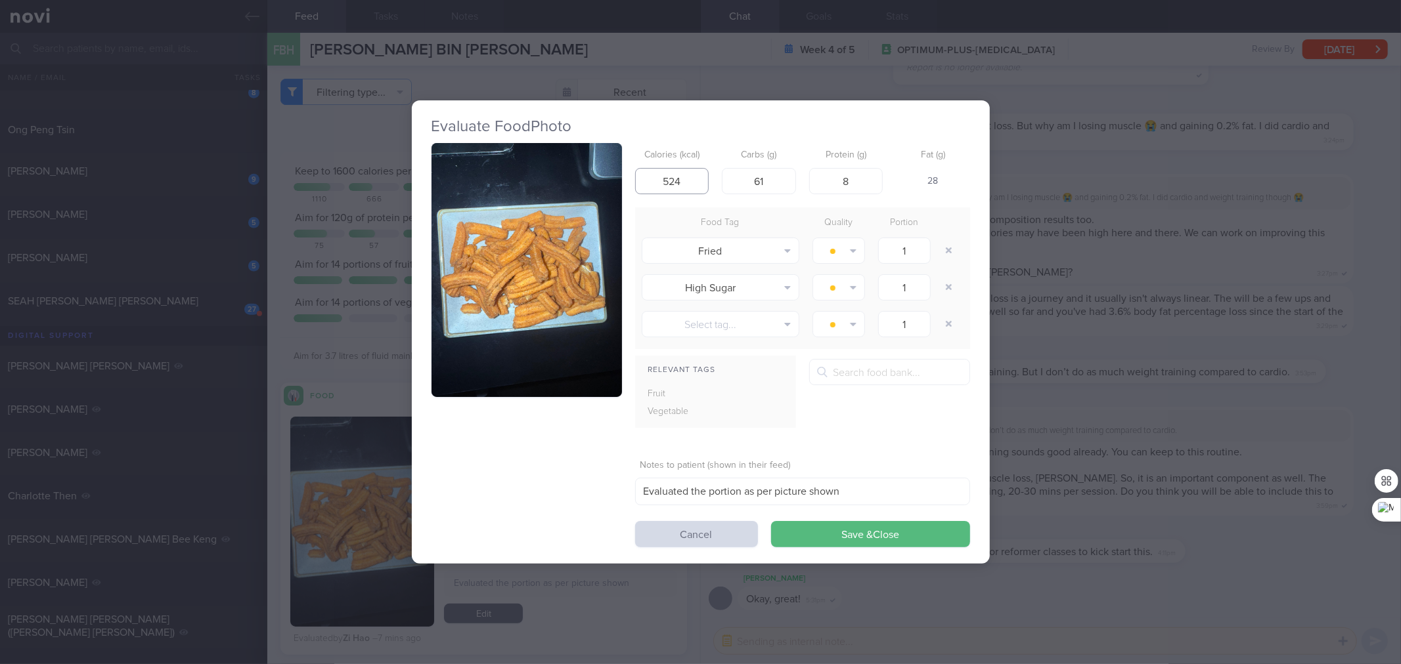
click at [686, 184] on input "524" at bounding box center [672, 181] width 74 height 26
click at [1062, 402] on div "Evaluate Food Photo Calories (kcal) 524 Carbs (g) 61 Protein (g) 8 Fat (g) 28 F…" at bounding box center [700, 332] width 1401 height 664
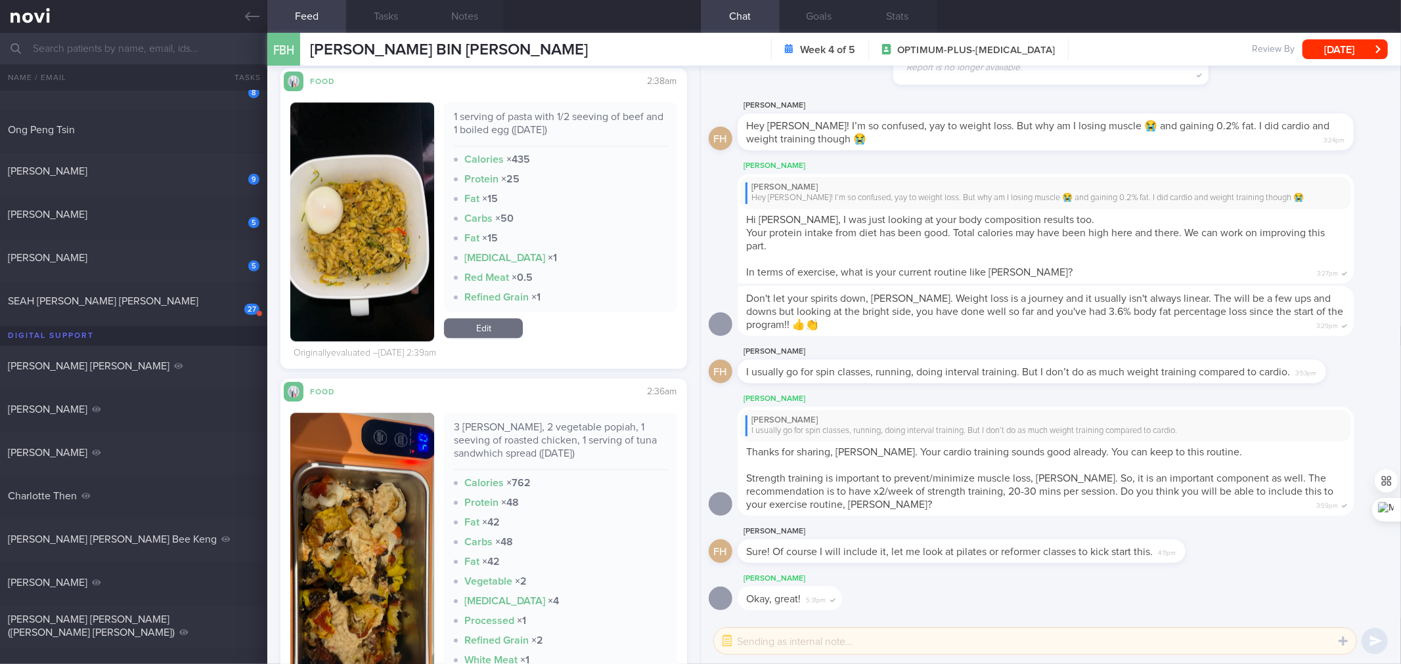
scroll to position [2723, 0]
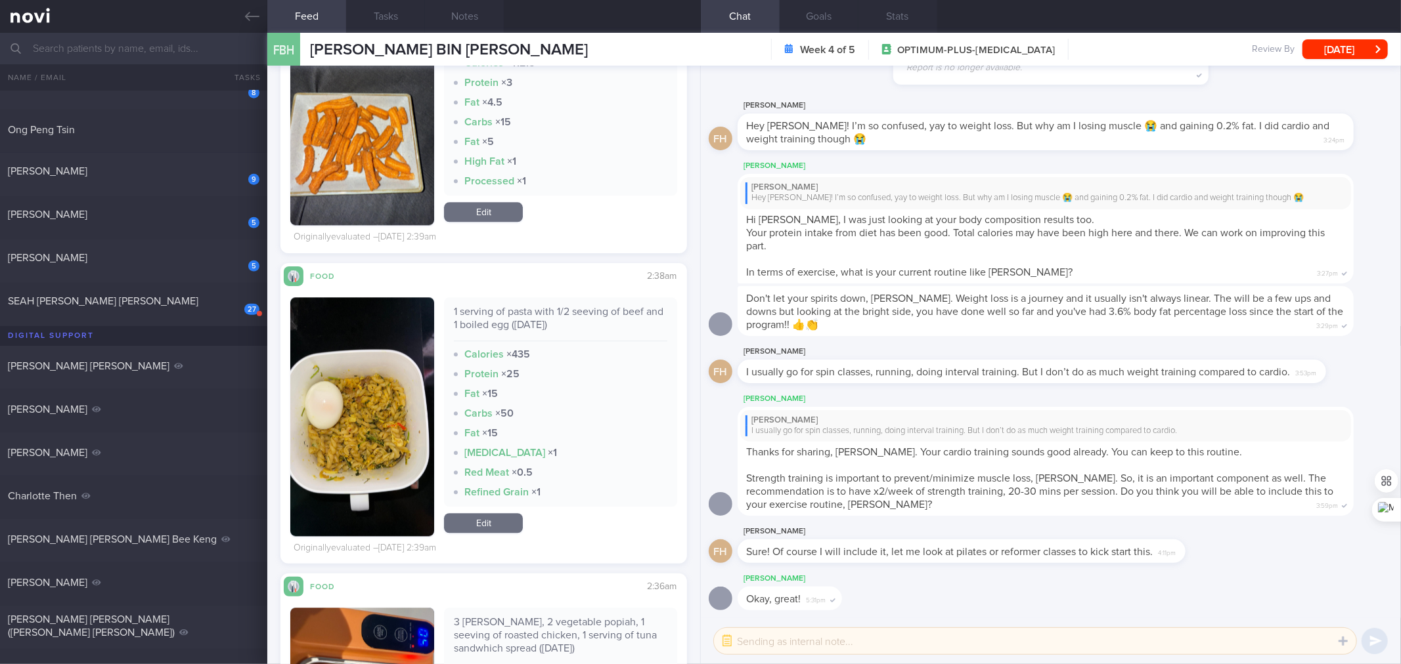
click at [517, 322] on div "1 serving of pasta with 1/2 seeving of beef and 1 boiled egg ([DATE])" at bounding box center [560, 323] width 213 height 36
copy div "1 serving of pasta with 1/2 seeving of beef and 1 boiled egg ([DATE])"
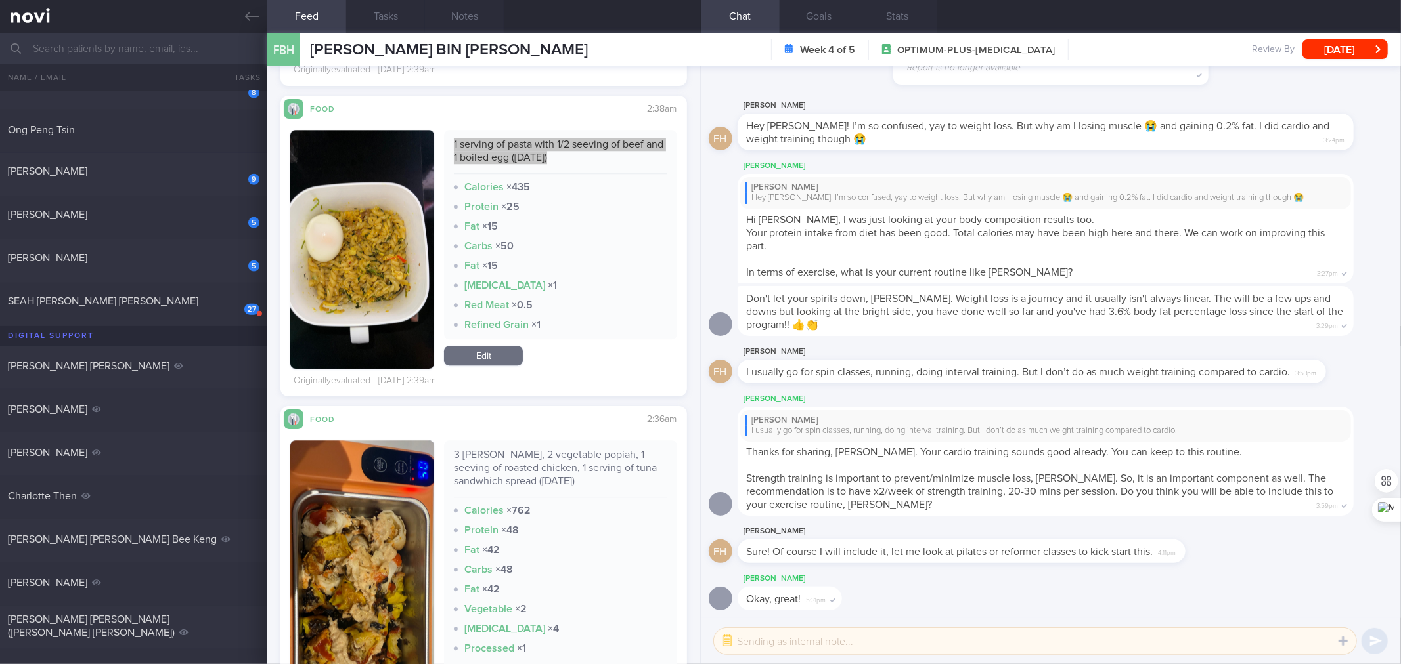
scroll to position [2918, 0]
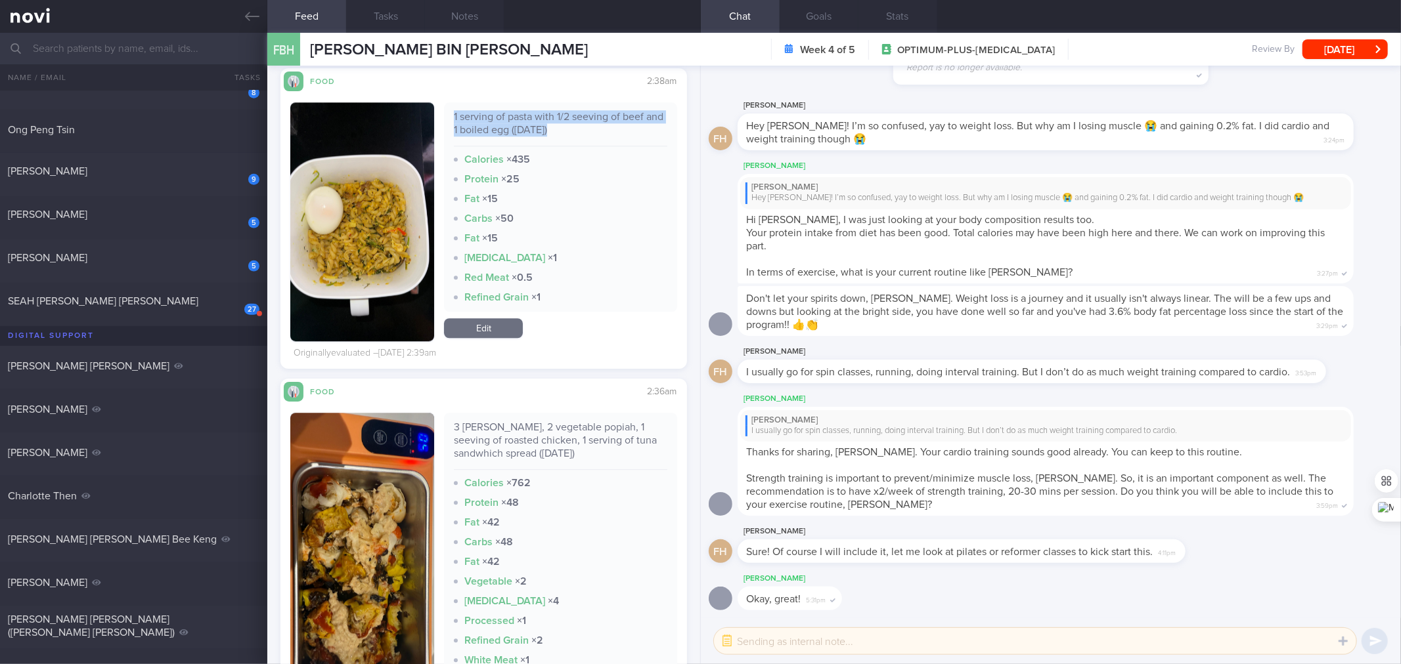
click at [546, 431] on div "3 [PERSON_NAME], 2 vegetable popiah, 1 seeving of roasted chicken, 1 serving of…" at bounding box center [560, 445] width 213 height 49
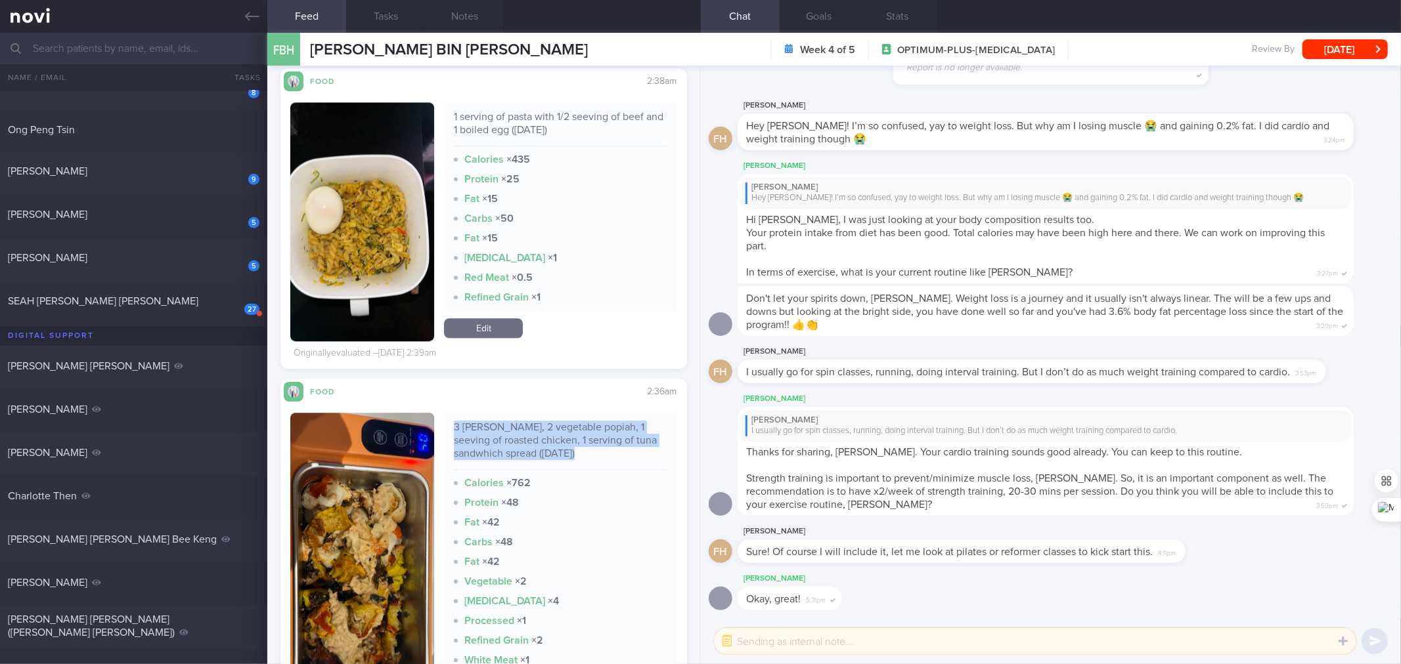
click at [546, 431] on div "3 [PERSON_NAME], 2 vegetable popiah, 1 seeving of roasted chicken, 1 serving of…" at bounding box center [560, 445] width 213 height 49
copy div "3 [PERSON_NAME], 2 vegetable popiah, 1 seeving of roasted chicken, 1 serving of…"
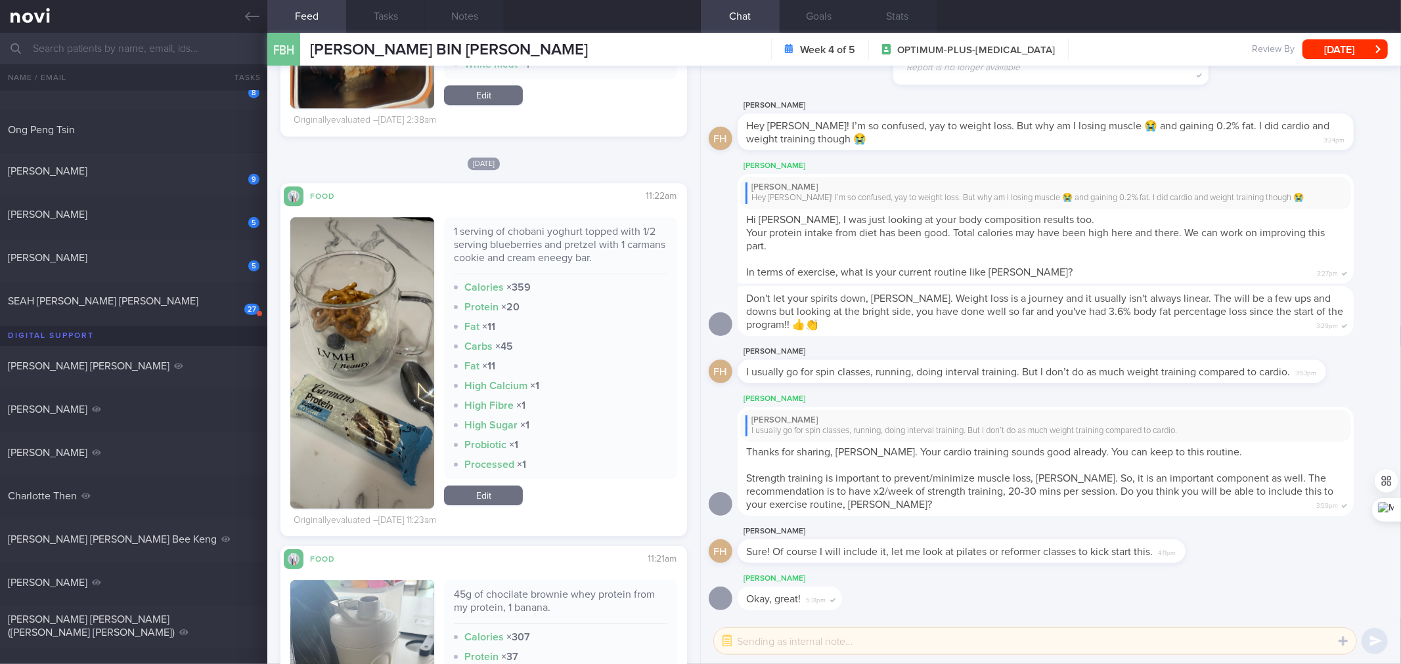
scroll to position [3502, 0]
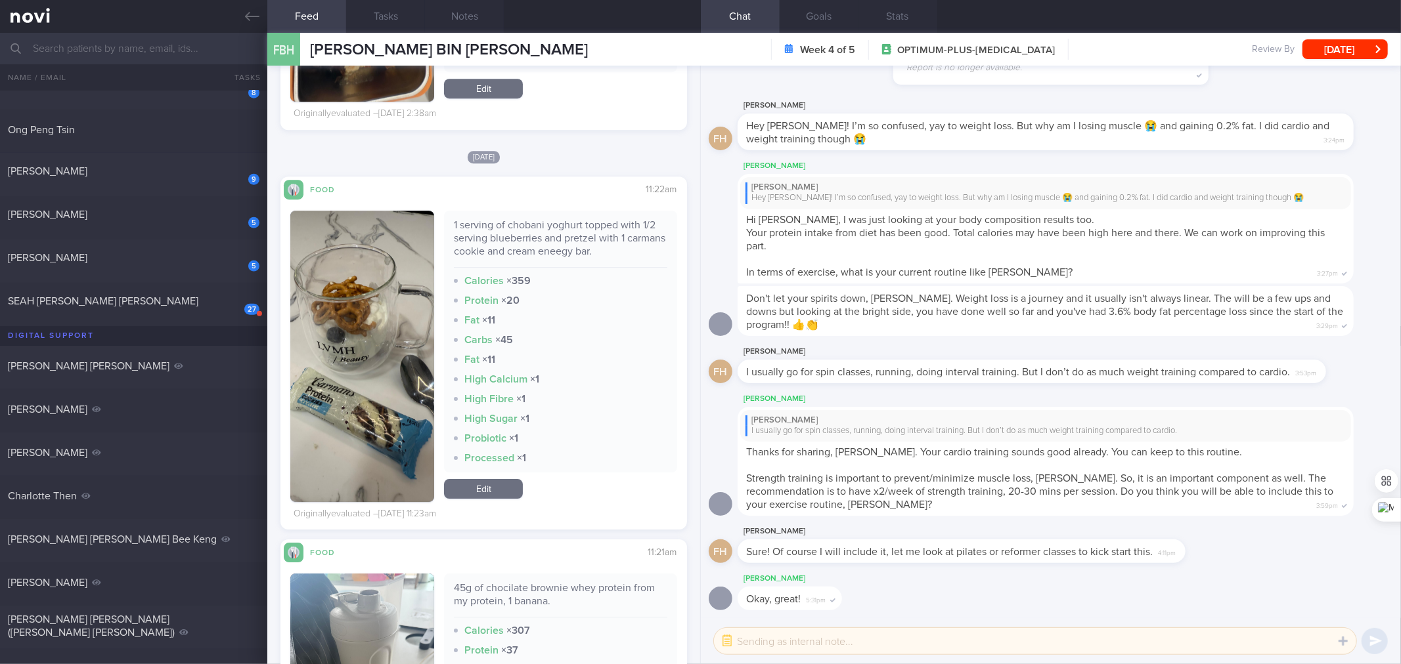
click at [547, 233] on div "1 serving of chobani yoghurt topped with 1/2 serving blueberries and pretzel wi…" at bounding box center [560, 243] width 213 height 49
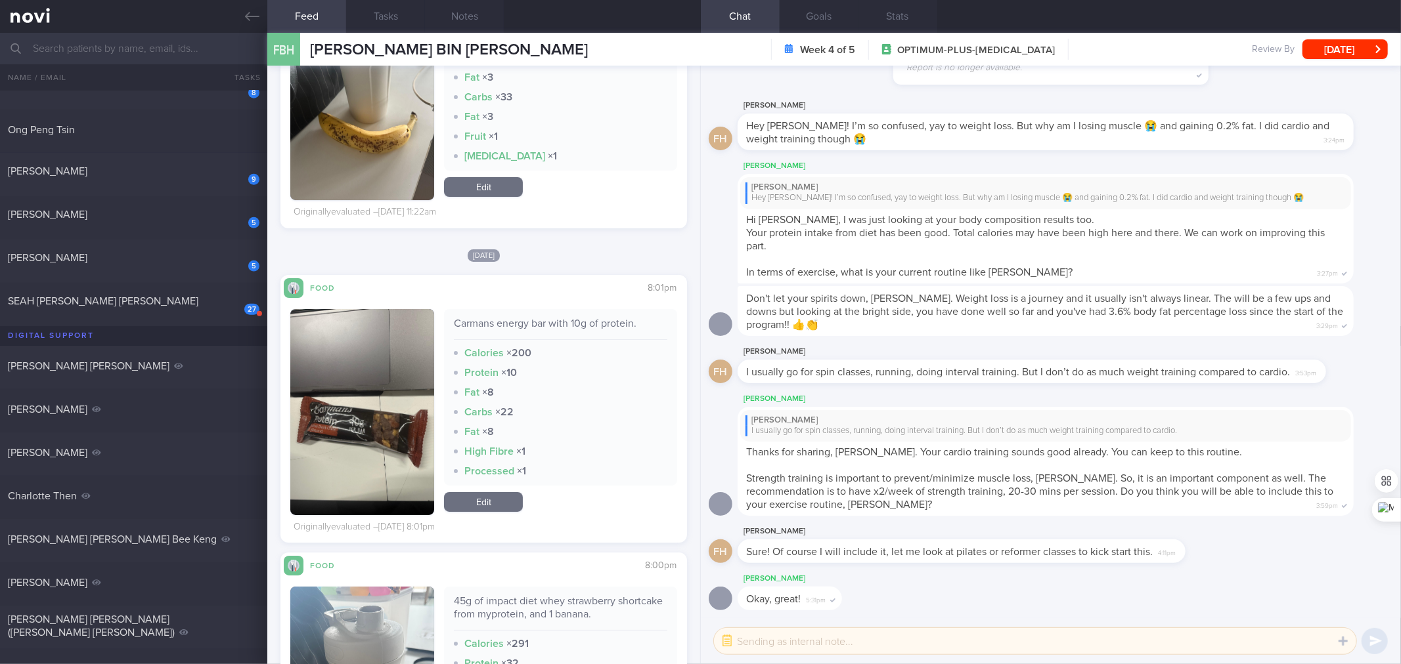
scroll to position [4085, 0]
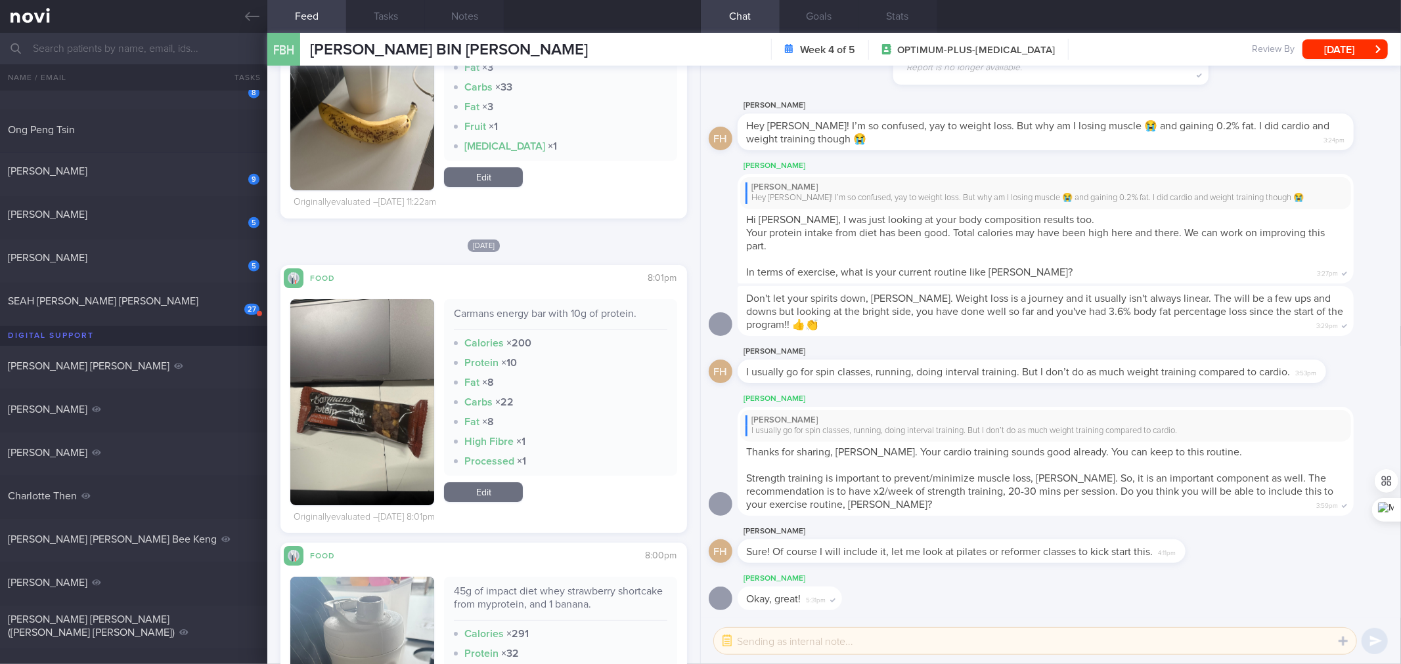
click at [605, 311] on div "Carmans energy bar with 10g of protein." at bounding box center [560, 318] width 213 height 23
drag, startPoint x: 489, startPoint y: 486, endPoint x: 739, endPoint y: 358, distance: 281.0
click at [489, 486] on link "Edit" at bounding box center [483, 493] width 79 height 20
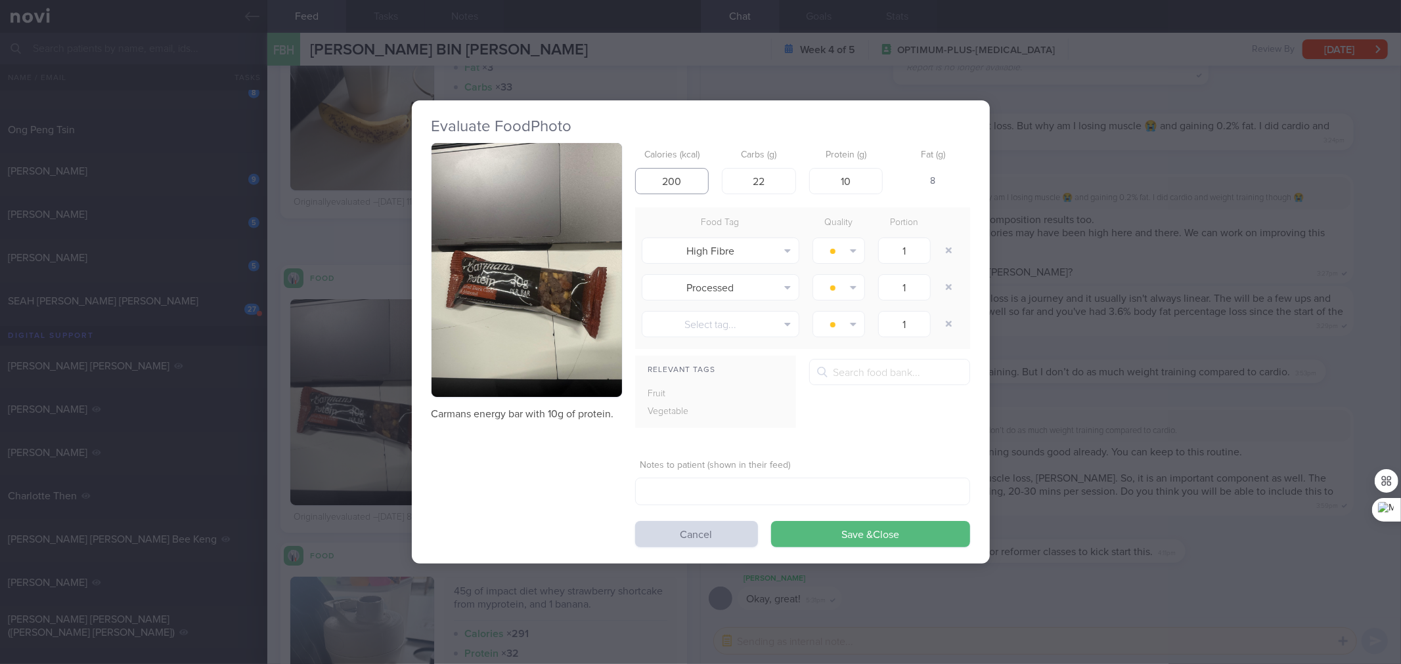
click at [698, 185] on input "200" at bounding box center [672, 181] width 74 height 26
type input "2"
type input "190"
type input "13"
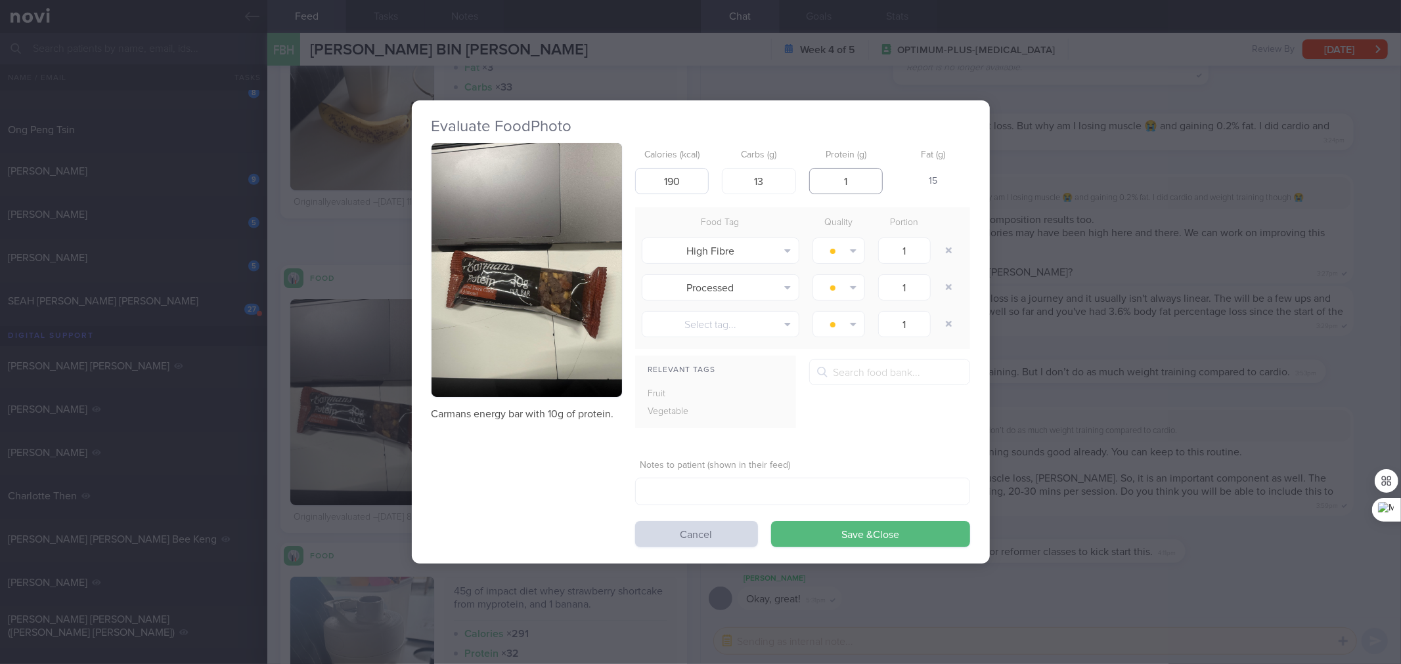
type input "10"
click at [771, 521] on button "Save & Close" at bounding box center [870, 534] width 199 height 26
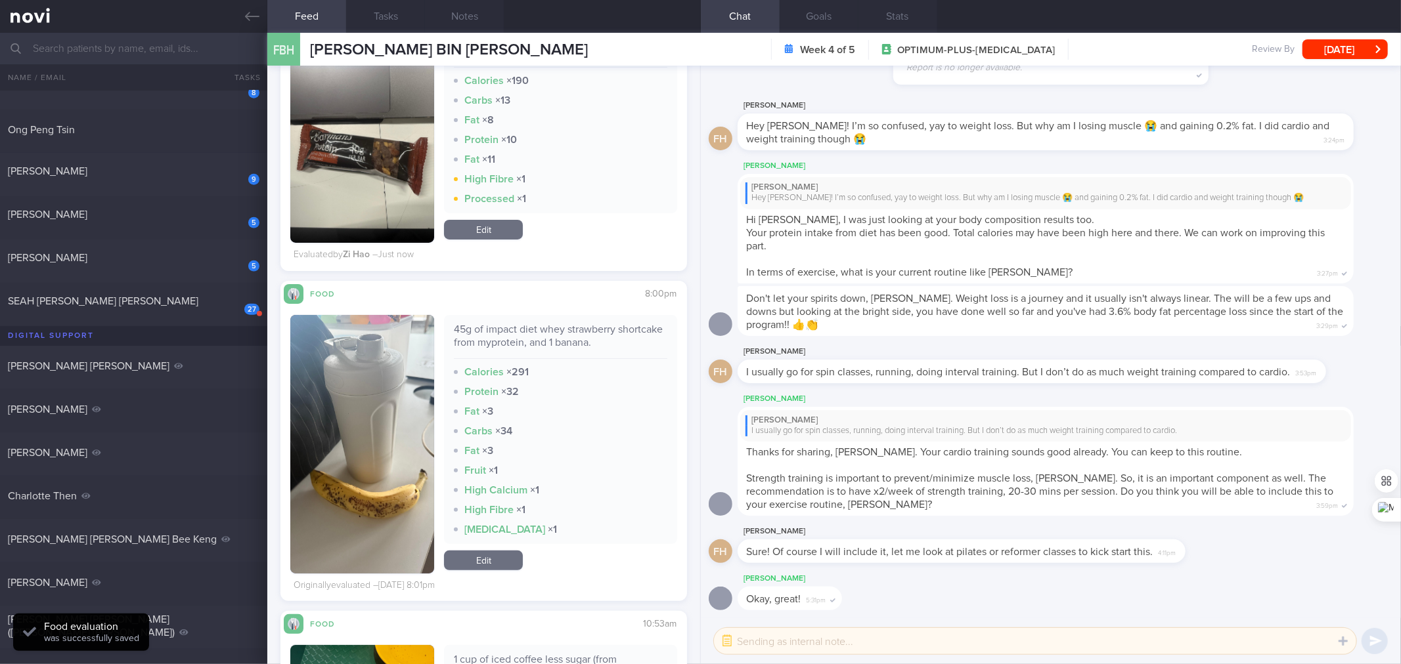
scroll to position [4349, 0]
click at [577, 330] on div "45g of impact diet whey strawberry shortcake from myprotein, and 1 banana." at bounding box center [560, 340] width 213 height 36
click at [578, 330] on div "45g of impact diet whey strawberry shortcake from myprotein, and 1 banana." at bounding box center [560, 340] width 213 height 36
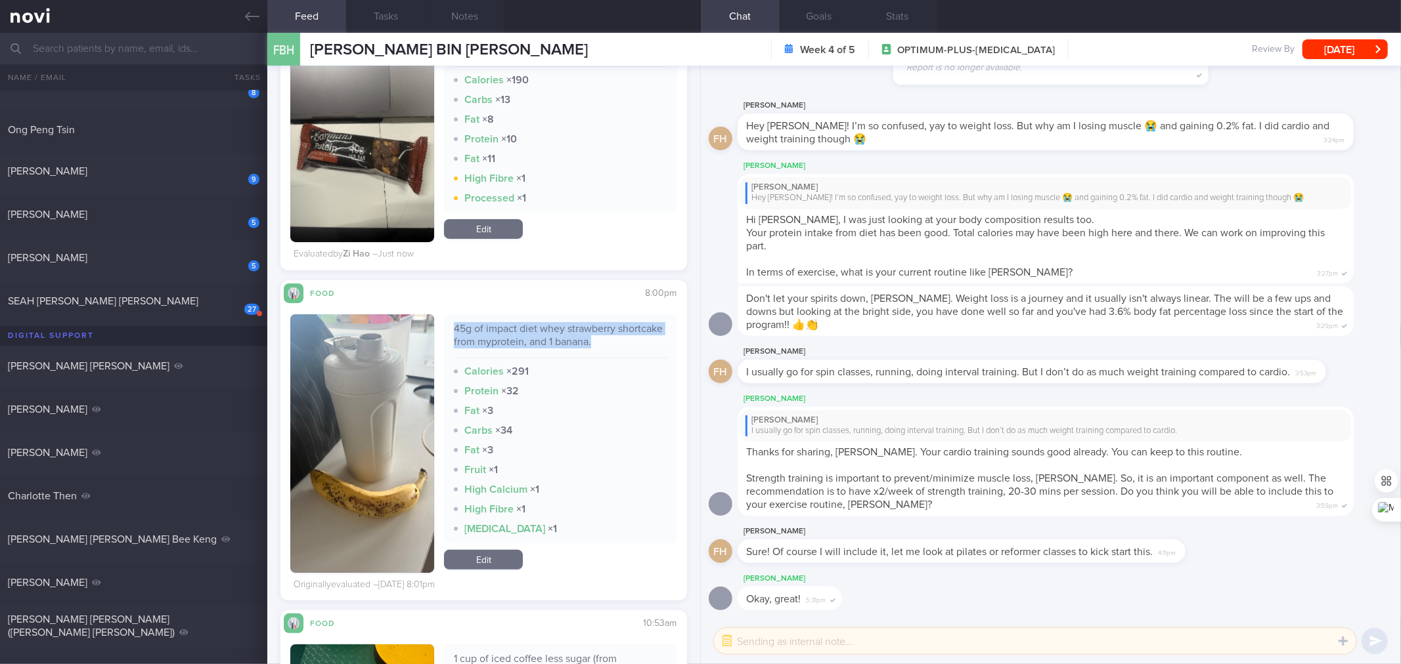
click at [578, 330] on div "45g of impact diet whey strawberry shortcake from myprotein, and 1 banana." at bounding box center [560, 340] width 213 height 36
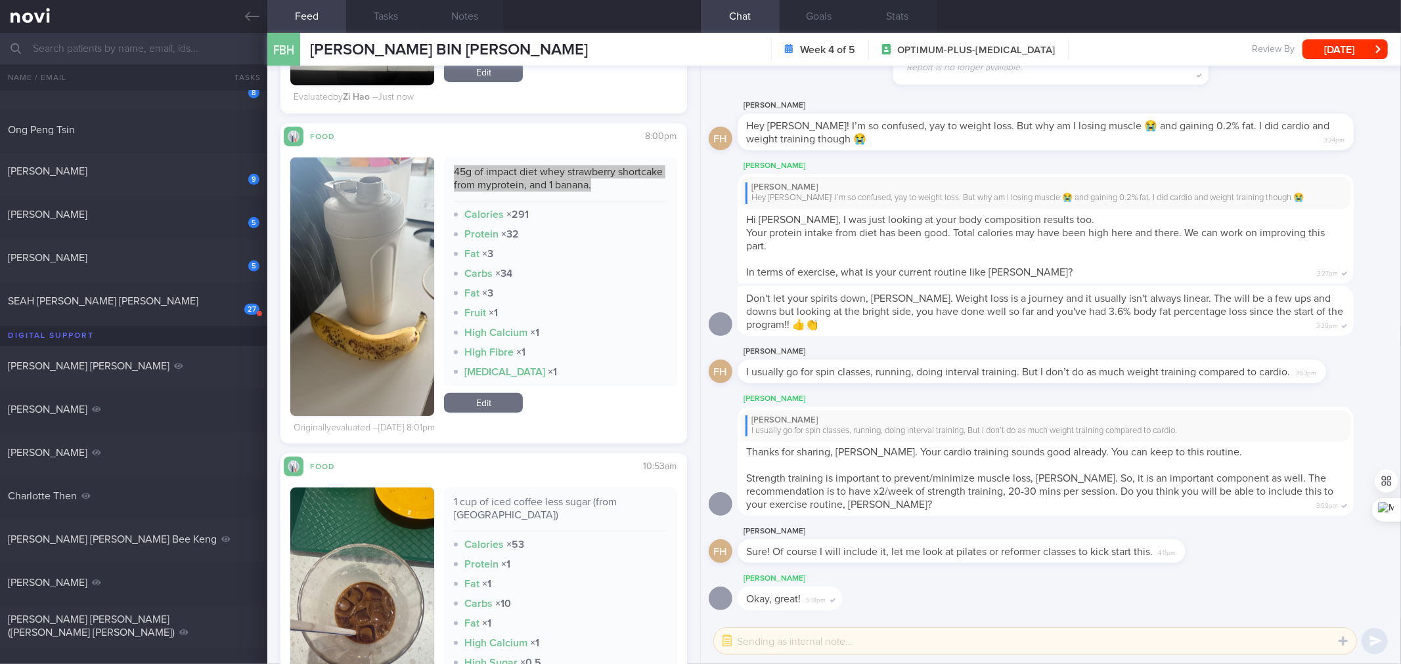
scroll to position [4506, 0]
click at [493, 412] on div "45g of impact diet whey strawberry shortcake from myprotein, and 1 banana. Calo…" at bounding box center [560, 286] width 232 height 259
click at [494, 404] on link "Edit" at bounding box center [483, 403] width 79 height 20
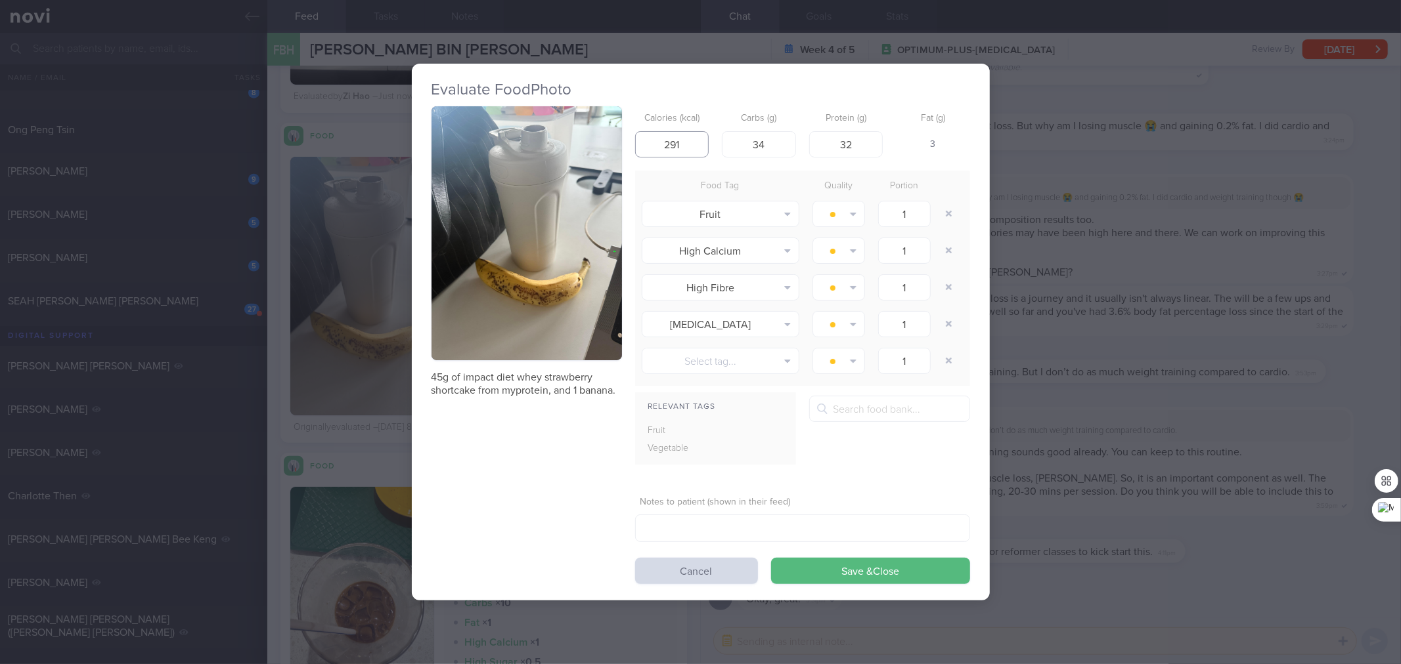
click at [674, 142] on input "291" at bounding box center [672, 144] width 74 height 26
type input "265"
type input "34"
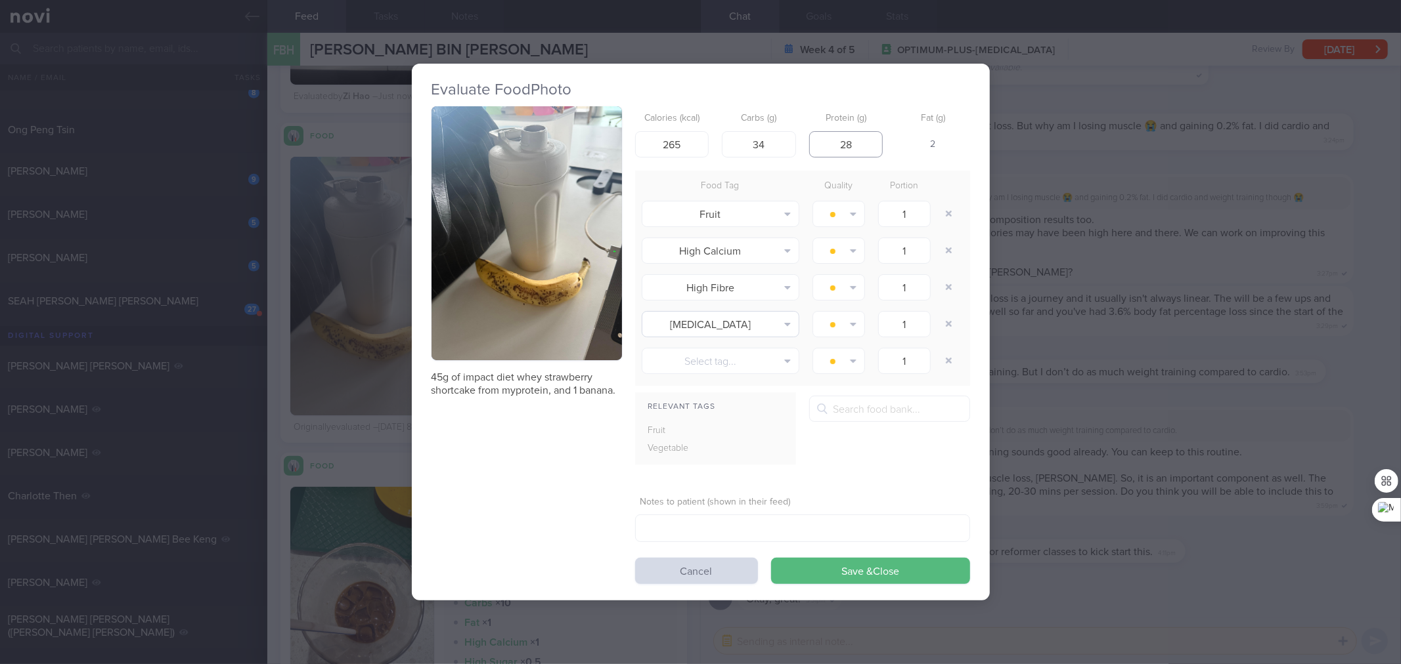
type input "28"
click at [771, 558] on button "Save & Close" at bounding box center [870, 571] width 199 height 26
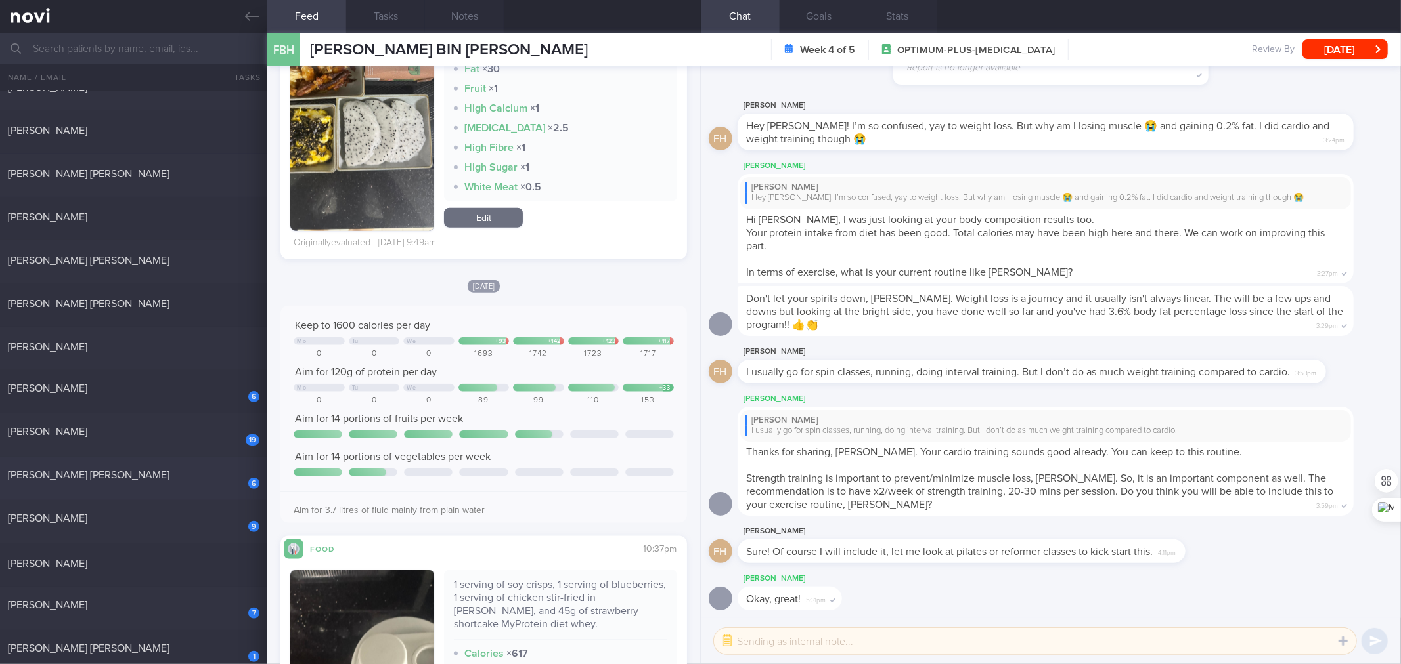
scroll to position [134, 0]
click at [91, 506] on div "9 [PERSON_NAME] 0.5 [DATE]" at bounding box center [700, 517] width 1401 height 43
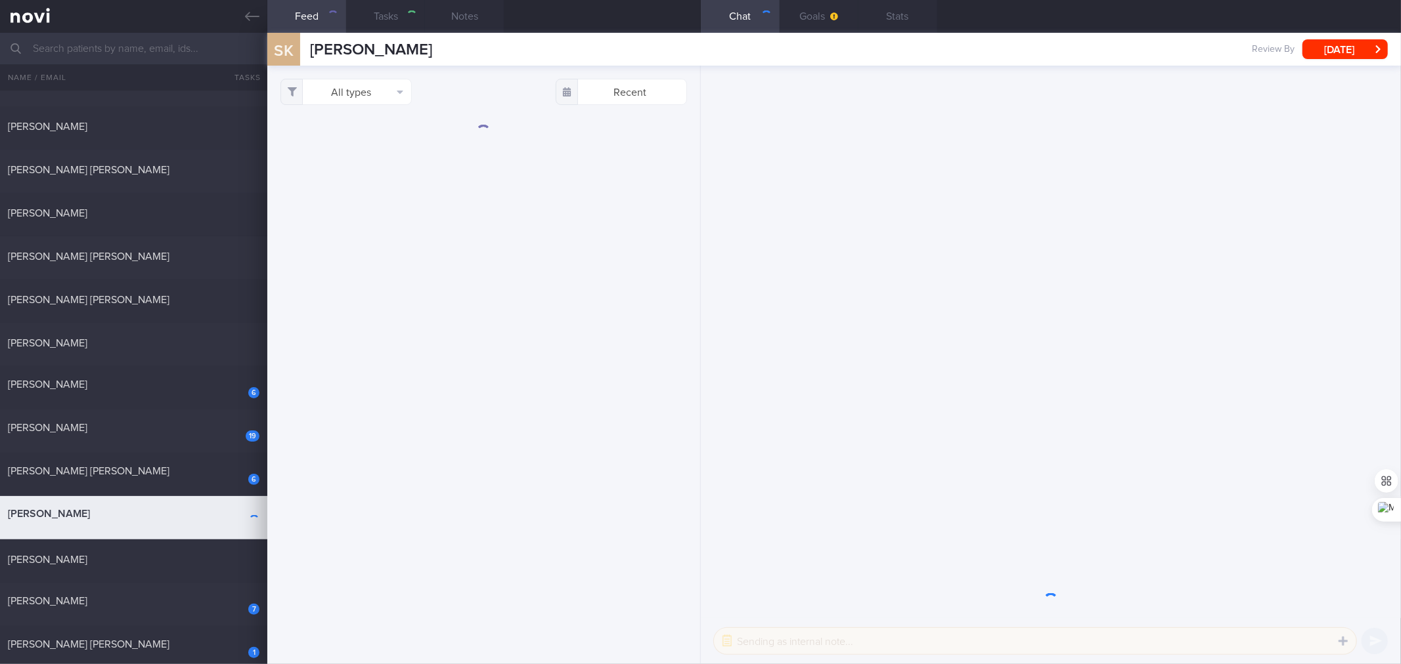
select select "5"
checkbox input "true"
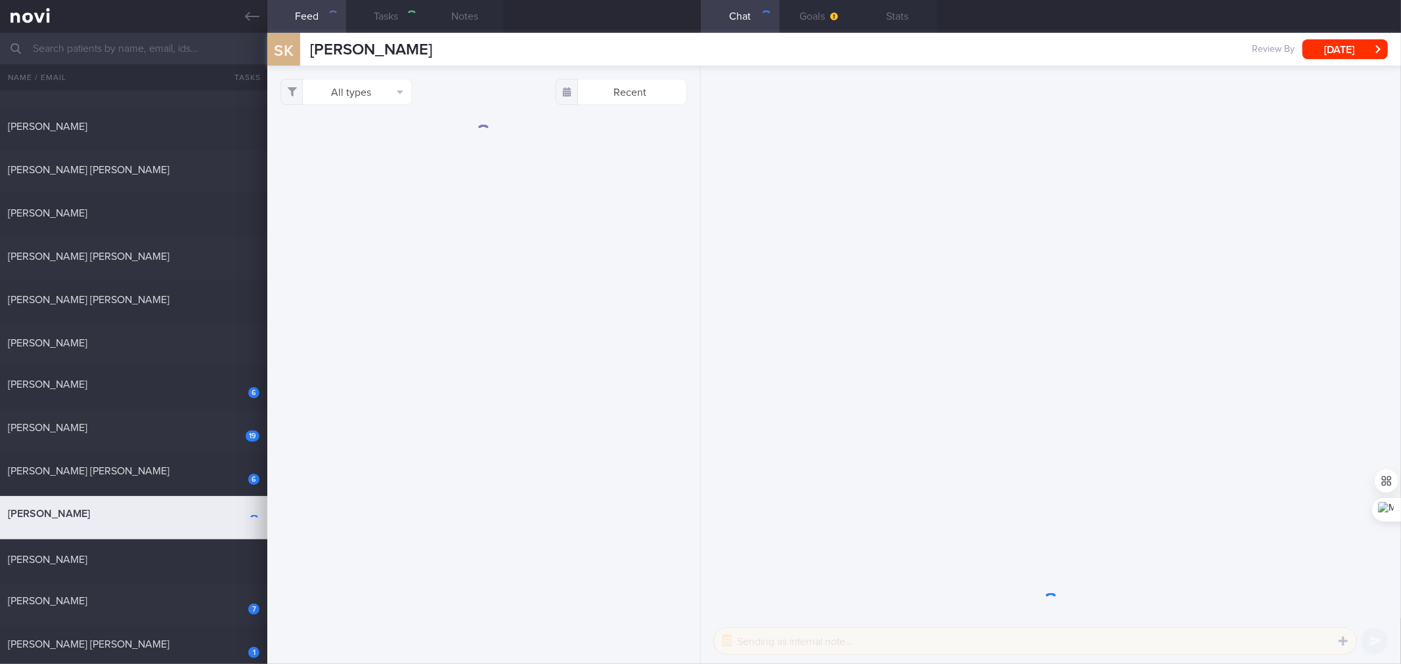
checkbox input "true"
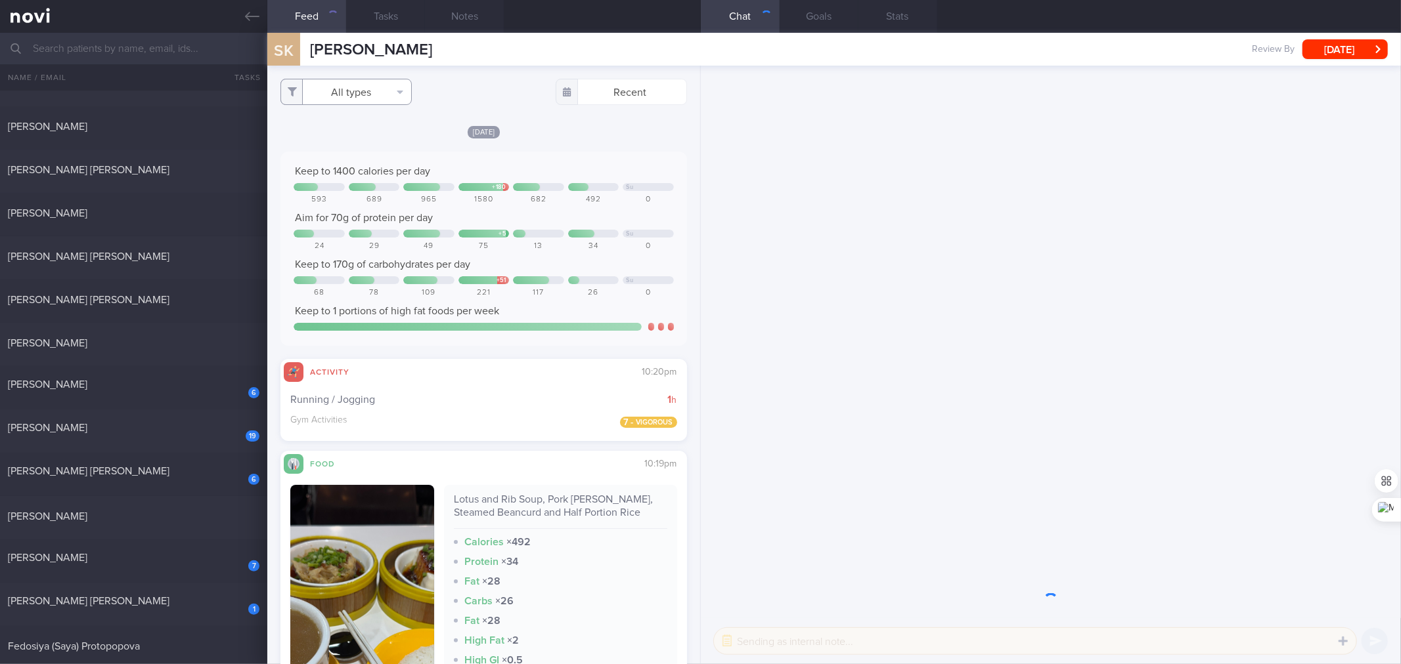
click at [368, 90] on button "All types" at bounding box center [345, 92] width 131 height 26
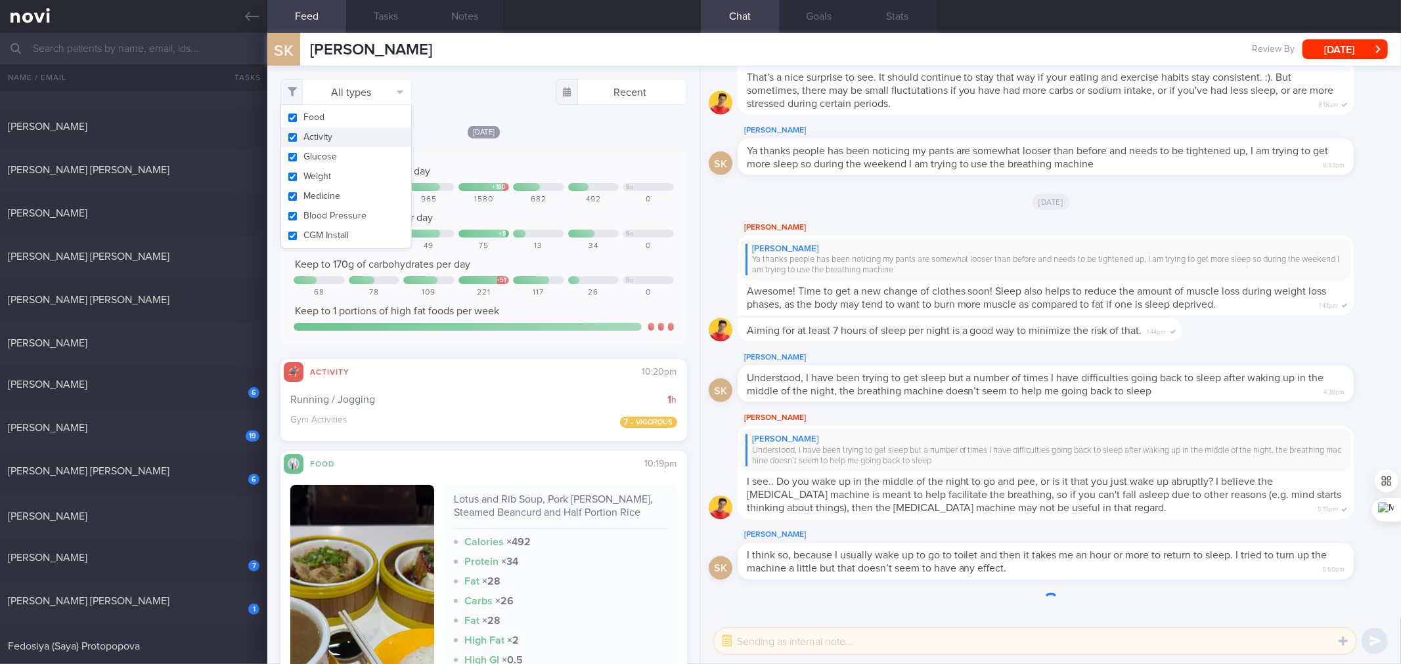
click at [338, 137] on button "Activity" at bounding box center [346, 137] width 130 height 20
checkbox input "false"
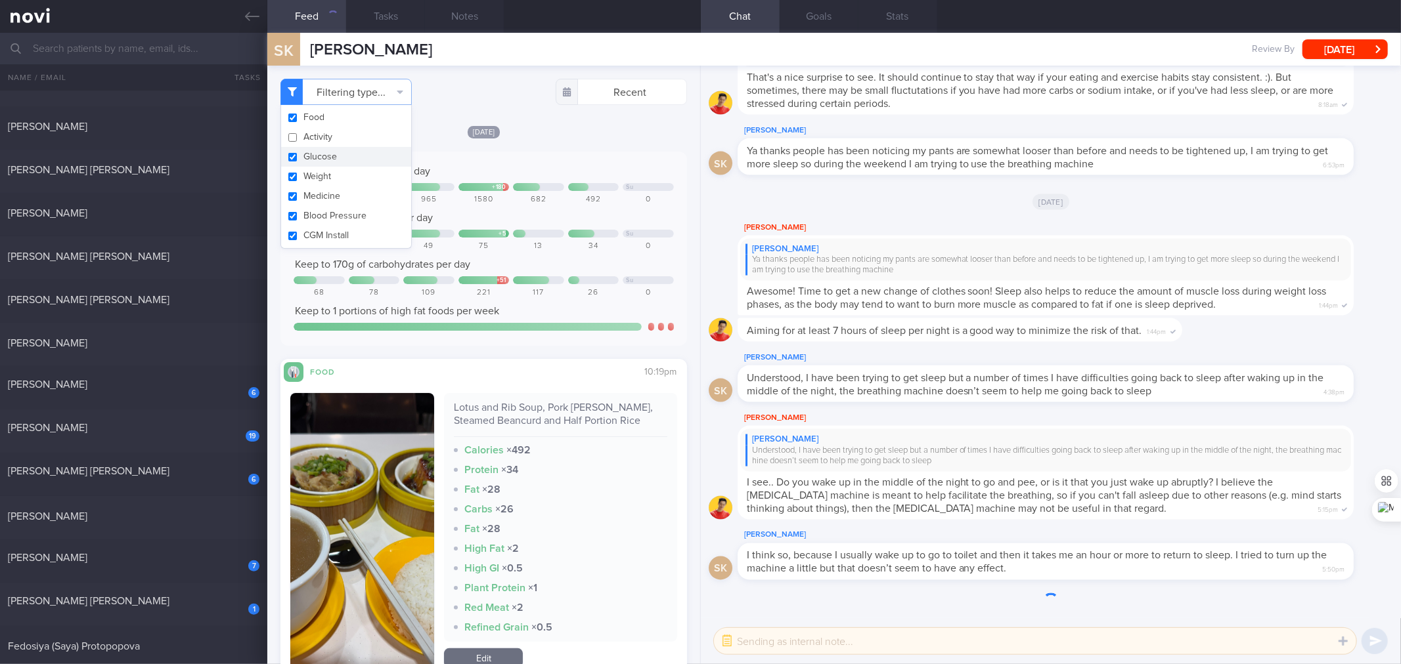
click at [324, 158] on button "Glucose" at bounding box center [346, 157] width 130 height 20
checkbox input "false"
click at [318, 179] on button "Weight" at bounding box center [346, 177] width 130 height 20
checkbox input "false"
click at [316, 192] on button "Medicine" at bounding box center [346, 196] width 130 height 20
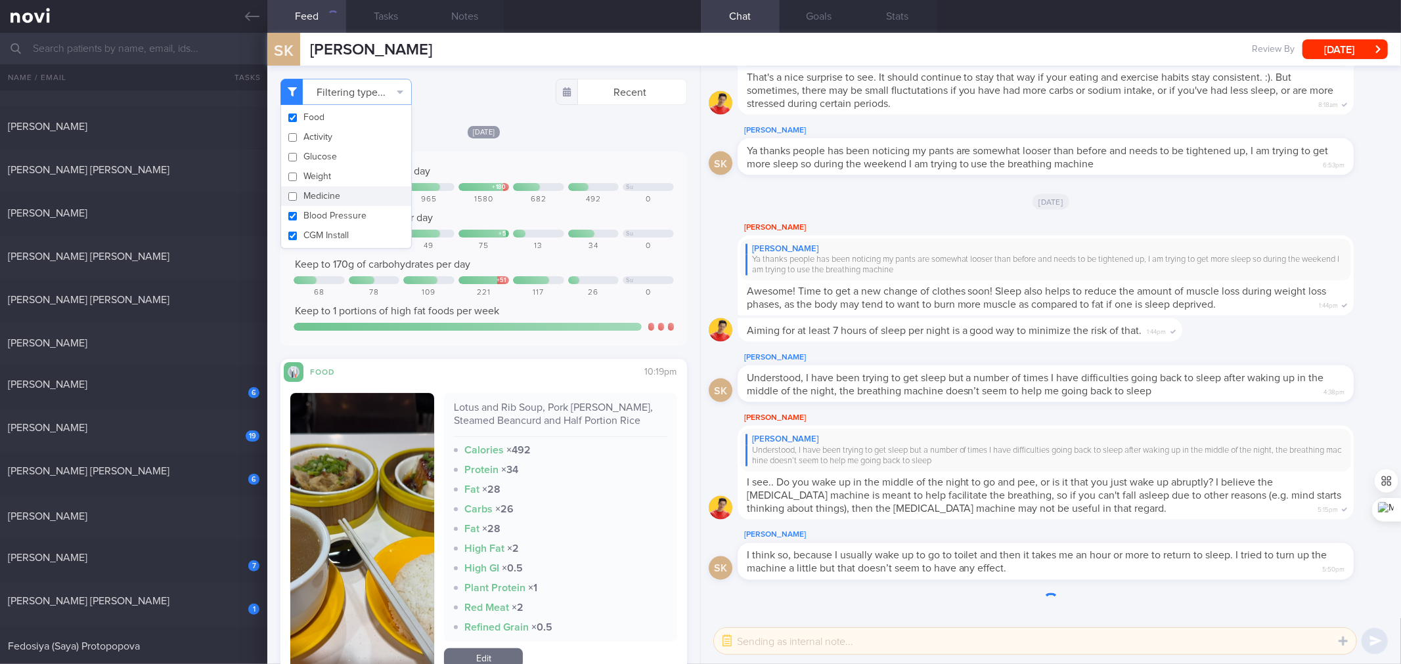
checkbox input "false"
click at [314, 209] on button "Blood Pressure" at bounding box center [346, 216] width 130 height 20
checkbox input "false"
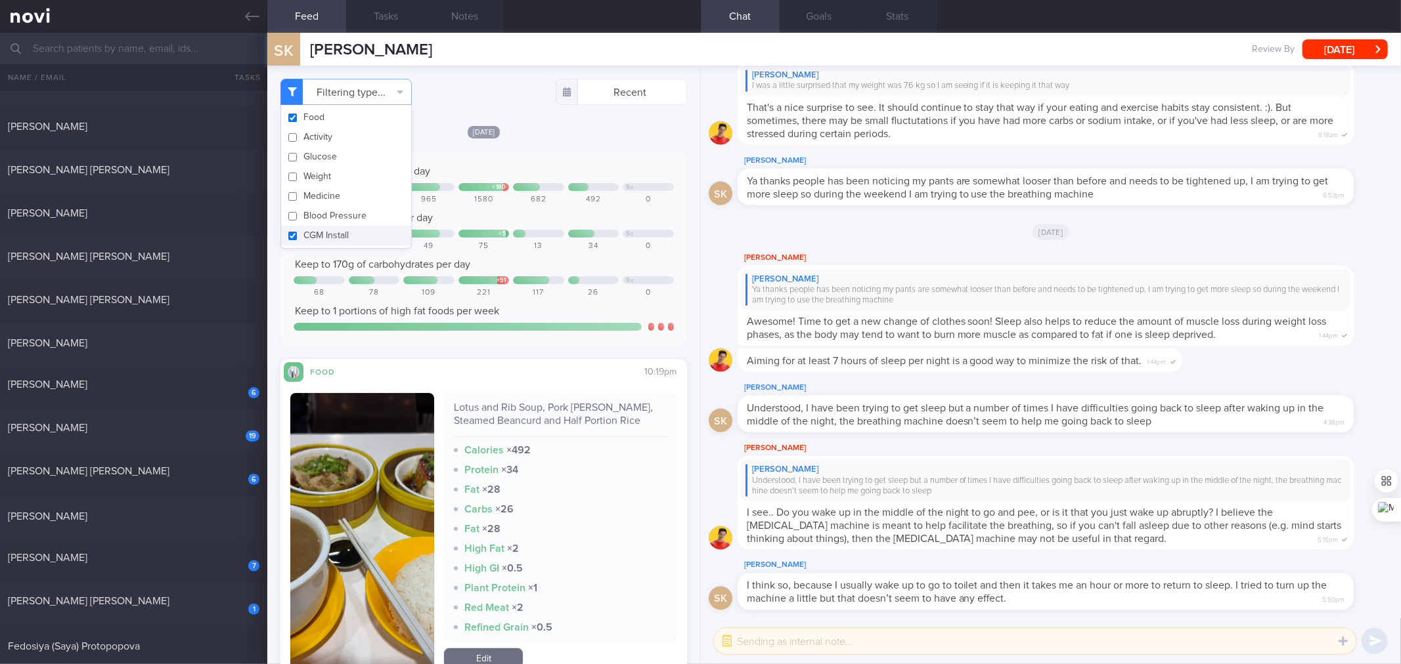
click at [317, 227] on button "CGM Install" at bounding box center [346, 236] width 130 height 20
checkbox input "false"
click at [603, 121] on div "Filtering type... Food Activity Glucose Weight Medicine Blood Pressure [MEDICAL…" at bounding box center [483, 365] width 432 height 599
click at [602, 398] on div "Lotus and Rib Soup, Pork [PERSON_NAME], Steamed Beancurd and Half Portion Rice …" at bounding box center [560, 517] width 232 height 249
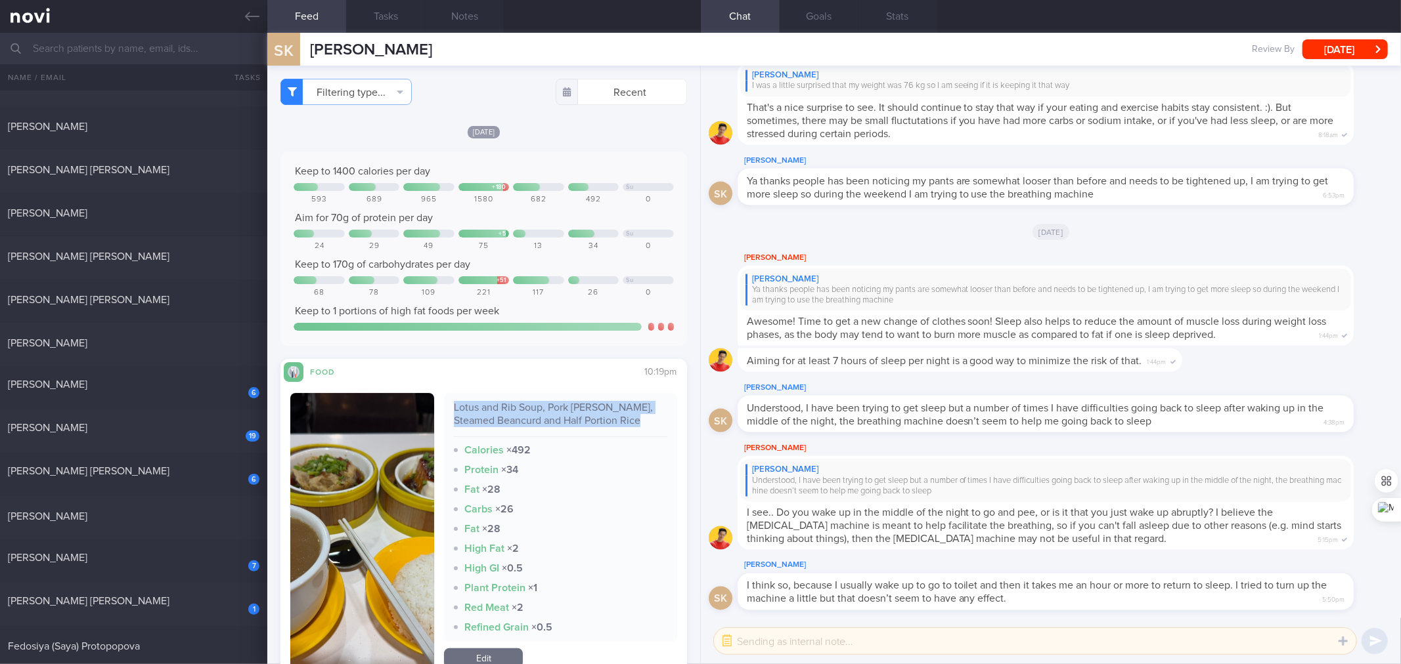
click at [602, 398] on div "Lotus and Rib Soup, Pork [PERSON_NAME], Steamed Beancurd and Half Portion Rice …" at bounding box center [560, 517] width 232 height 249
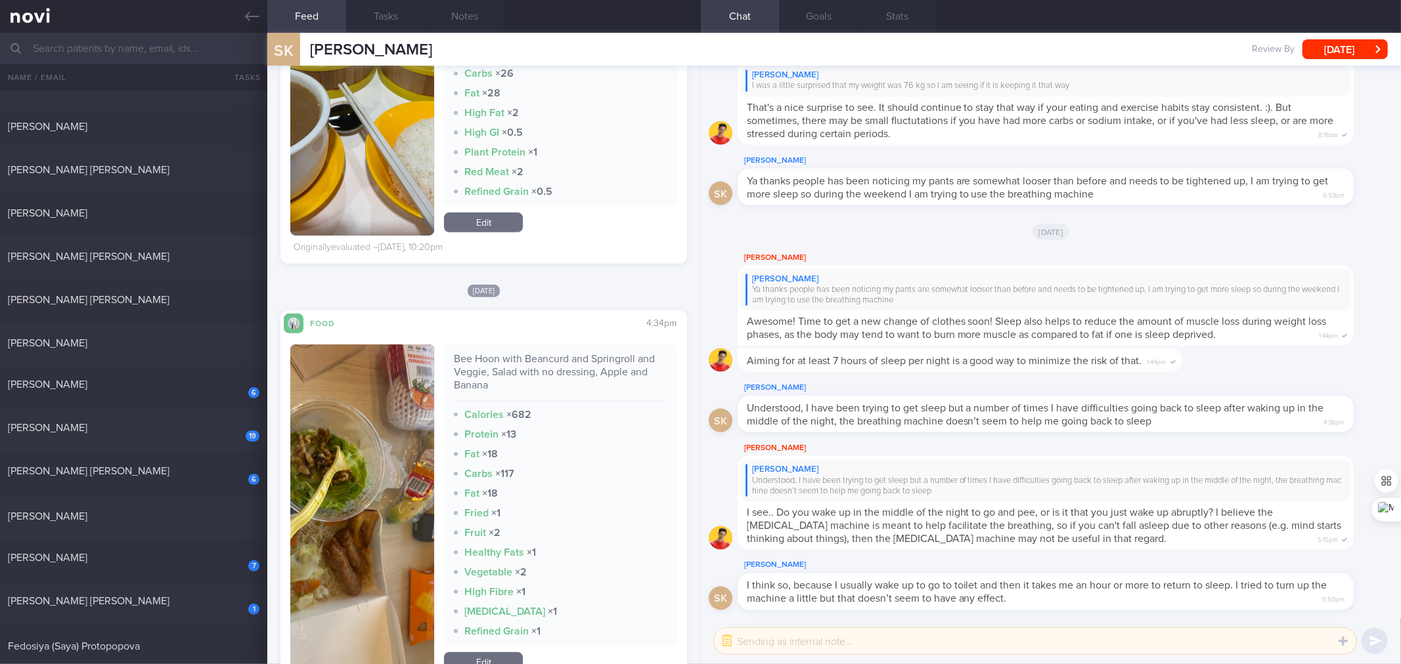
scroll to position [583, 0]
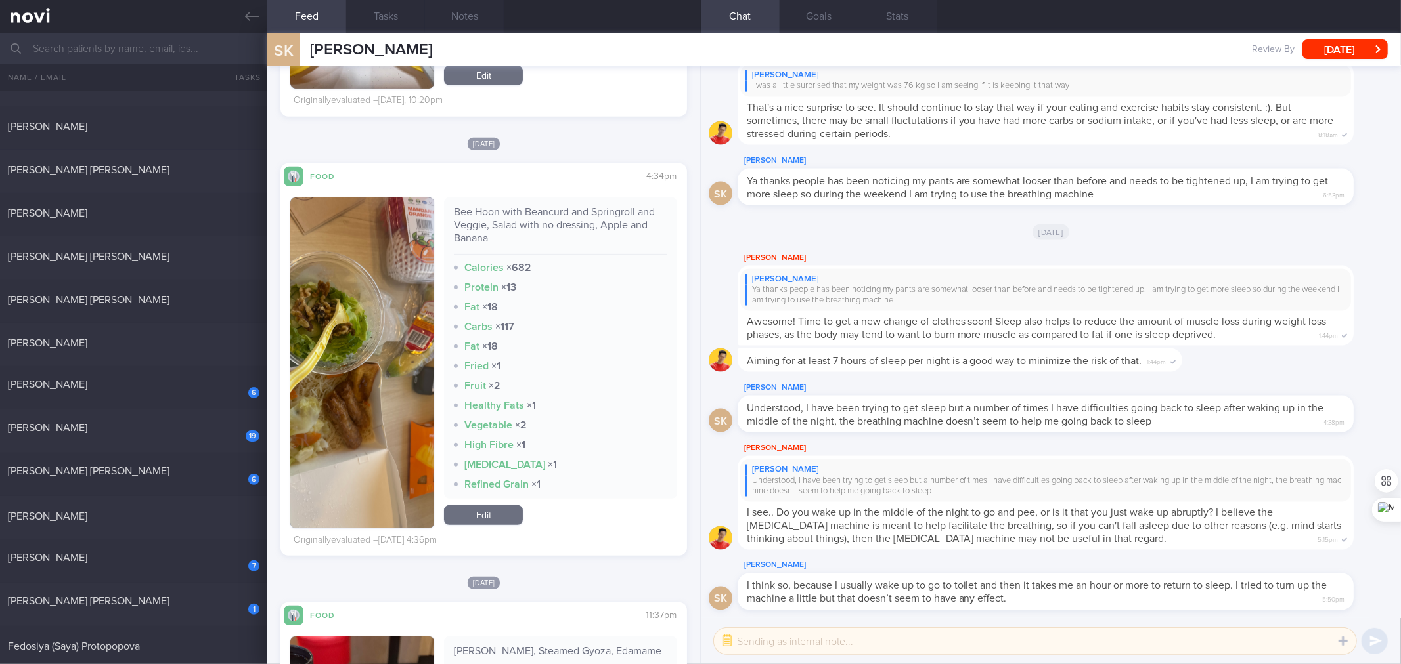
click at [506, 214] on div "Bee Hoon with Beancurd and Springroll and Veggie, Salad with no dressing, Apple…" at bounding box center [560, 230] width 213 height 49
click at [412, 330] on img "button" at bounding box center [362, 363] width 144 height 331
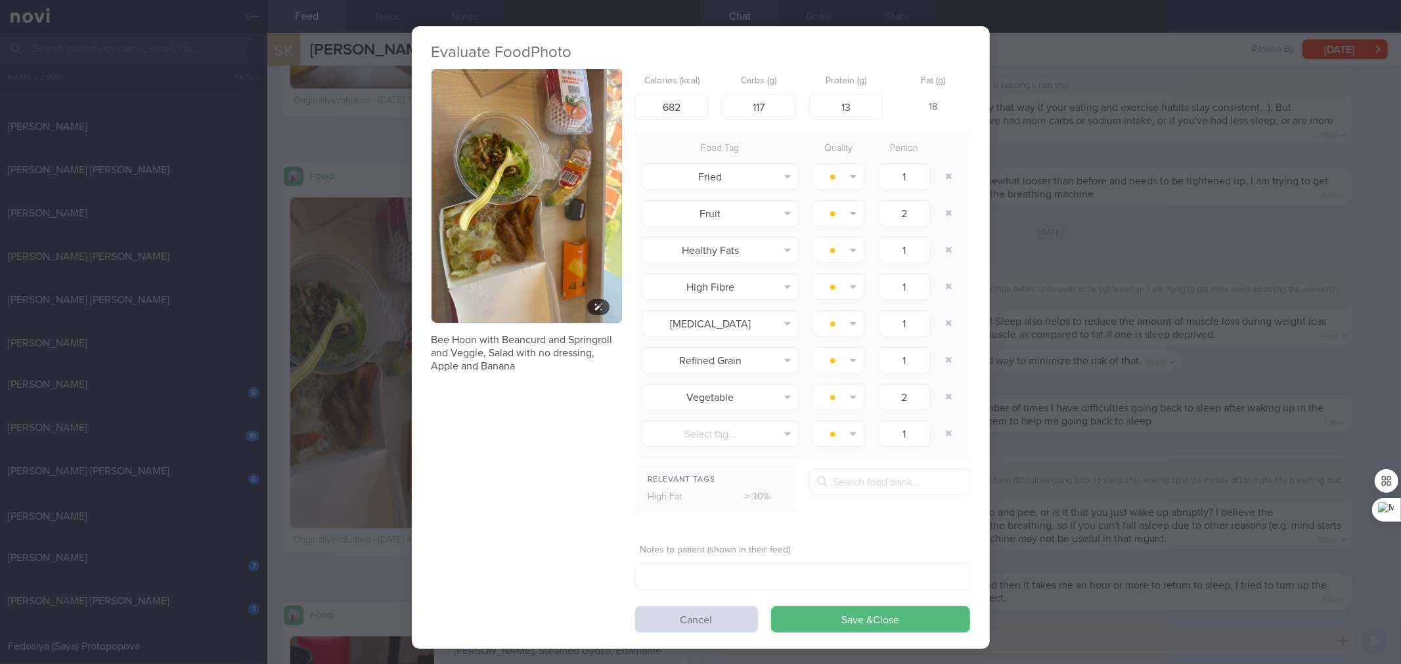
click at [519, 250] on button "button" at bounding box center [526, 196] width 190 height 254
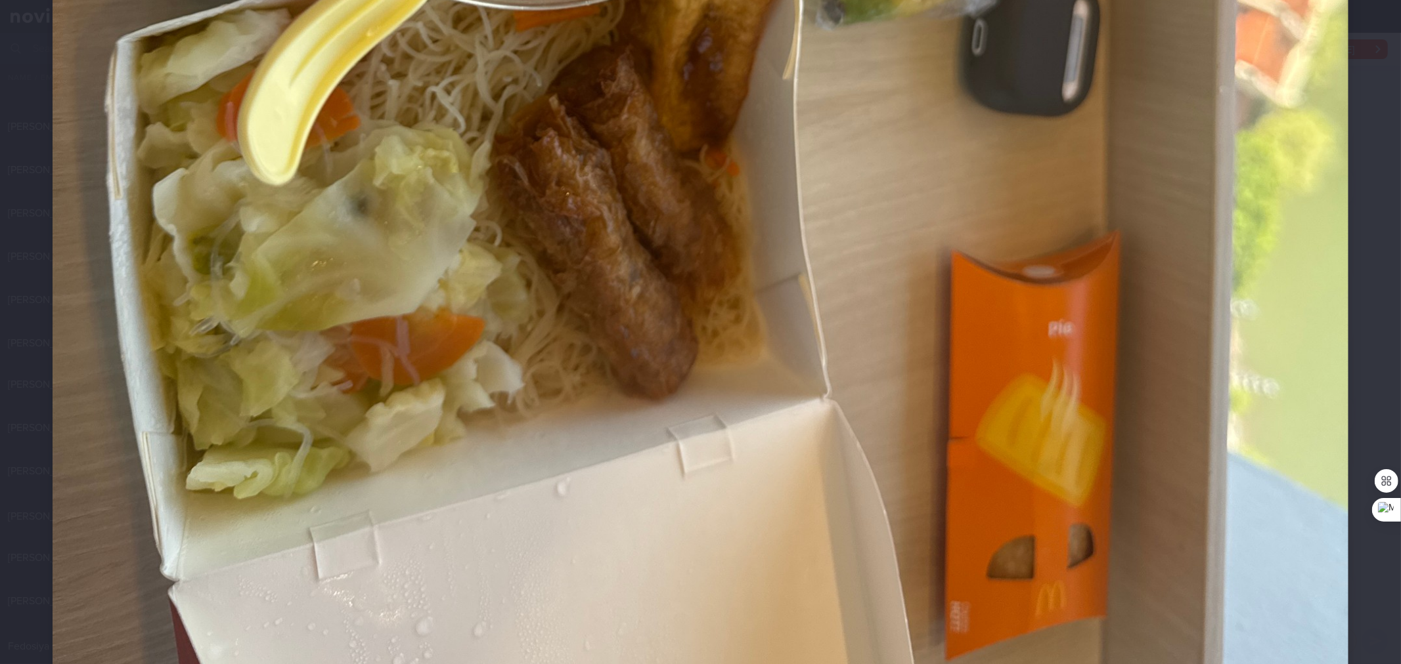
scroll to position [972, 0]
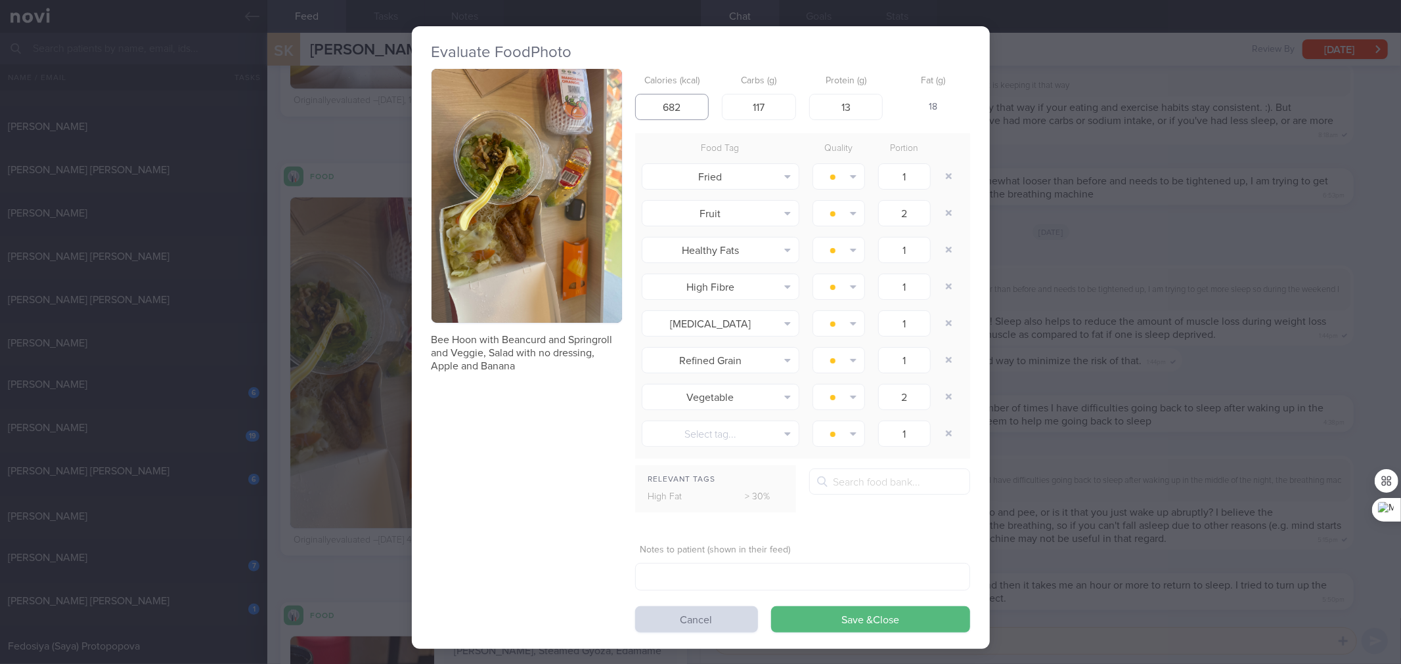
click at [655, 99] on input "682" at bounding box center [672, 107] width 74 height 26
type input "556"
type input "111"
type input "26"
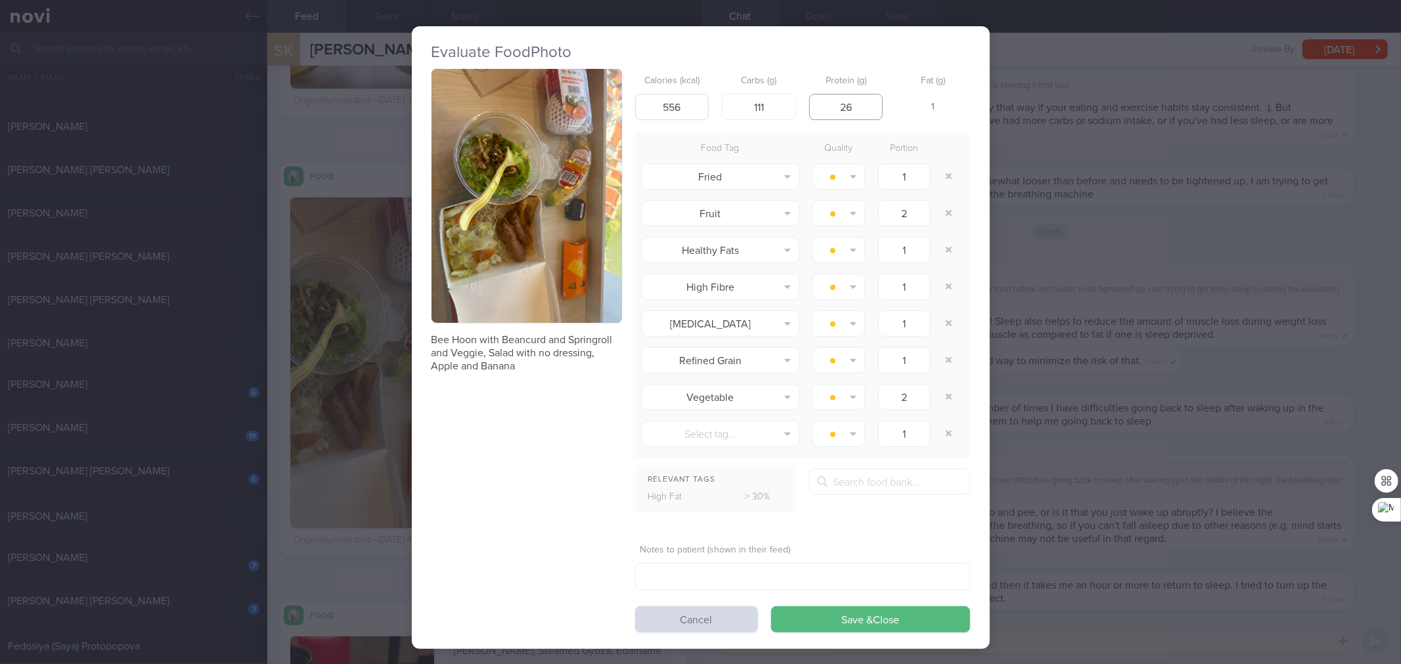
click at [771, 607] on button "Save & Close" at bounding box center [870, 620] width 199 height 26
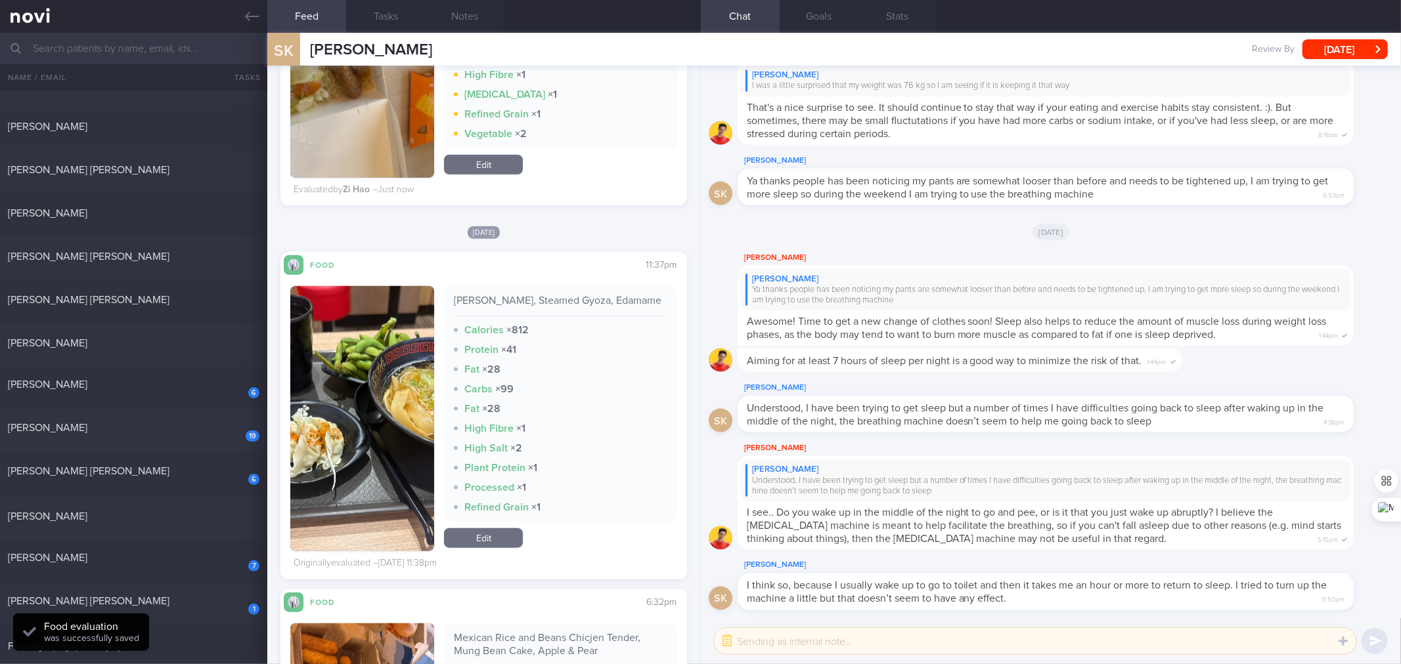
scroll to position [934, 0]
click at [594, 299] on div "[PERSON_NAME], Steamed Gyoza, Edamame" at bounding box center [560, 305] width 213 height 23
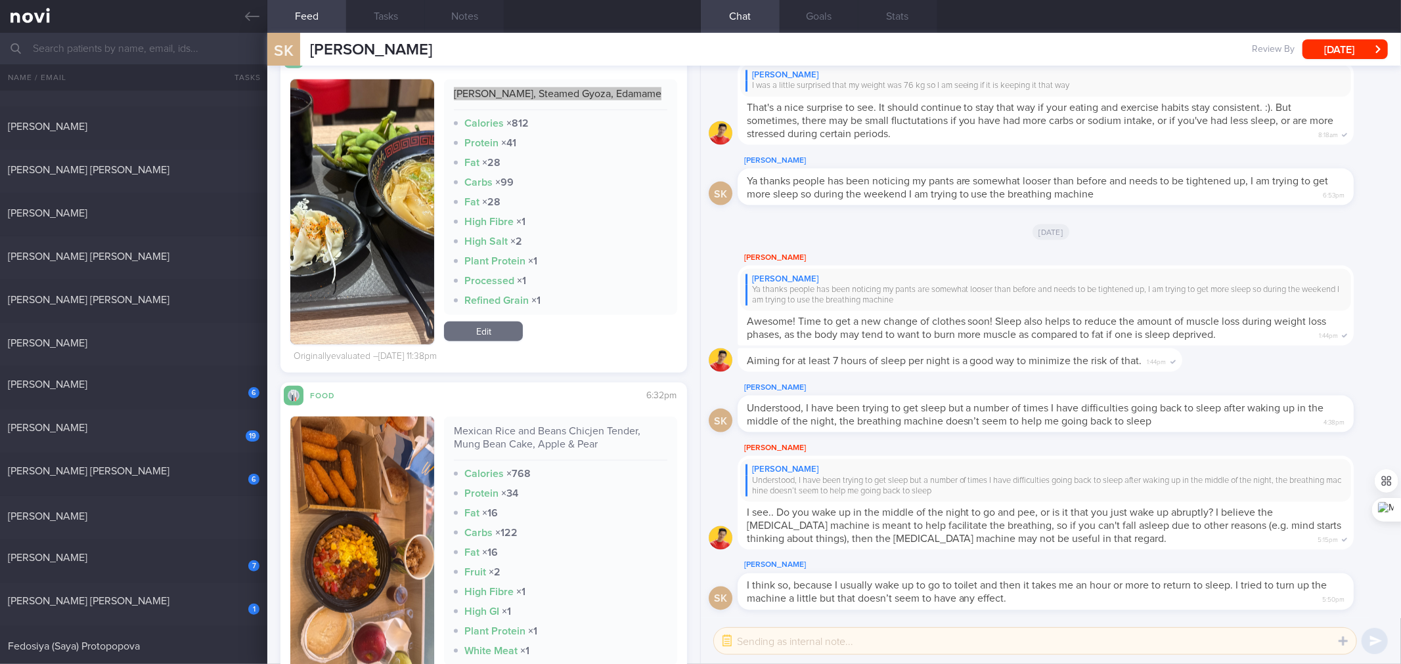
scroll to position [1336, 0]
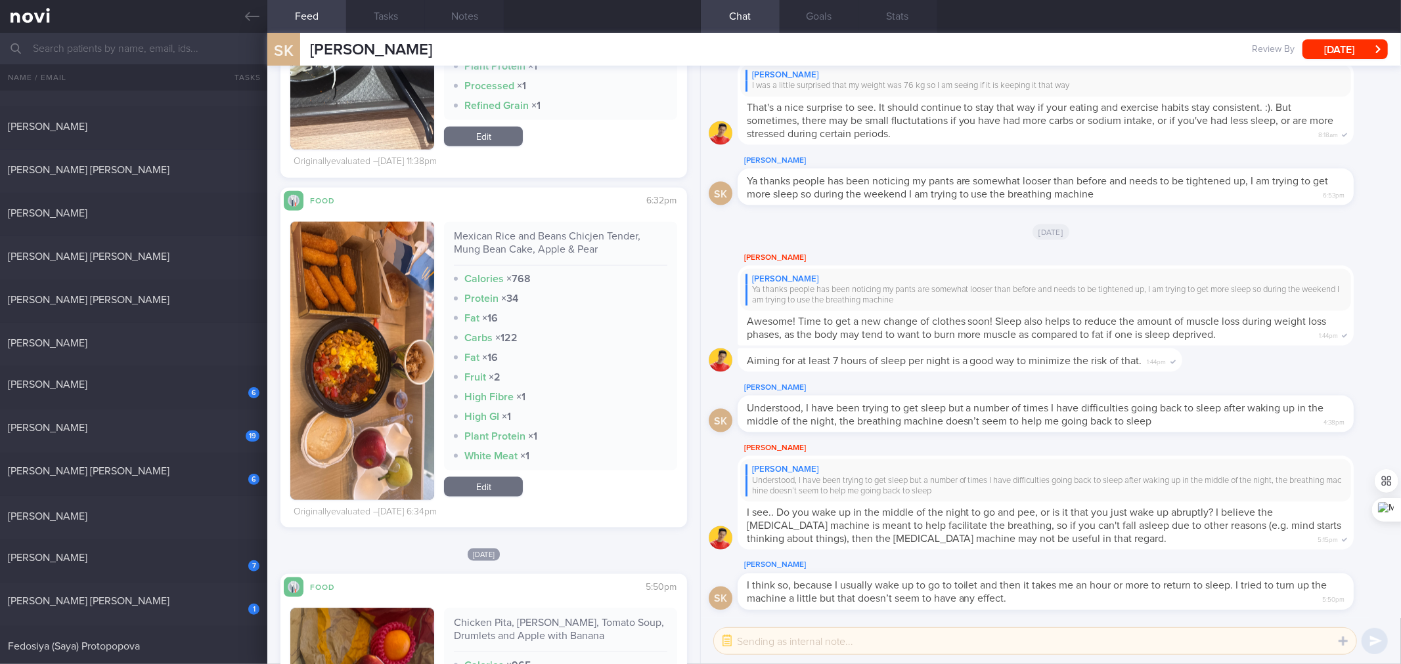
click at [542, 244] on div "Mexican Rice and Beans Chicjen Tender, Mung Bean Cake, Apple & Pear" at bounding box center [560, 248] width 213 height 36
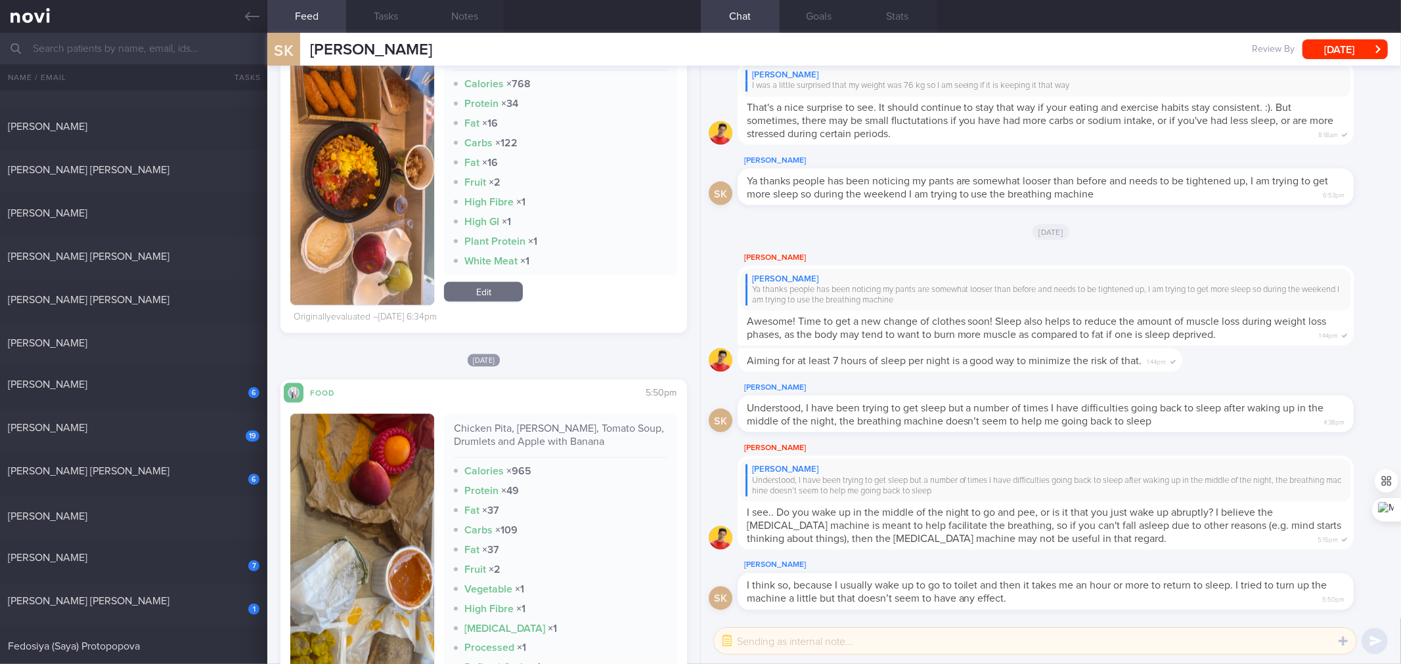
click at [500, 430] on div "Chicken Pita, [PERSON_NAME], Tomato Soup, Drumlets and Apple with Banana" at bounding box center [560, 440] width 213 height 36
click at [500, 429] on div "Chicken Pita, [PERSON_NAME], Tomato Soup, Drumlets and Apple with Banana" at bounding box center [560, 440] width 213 height 36
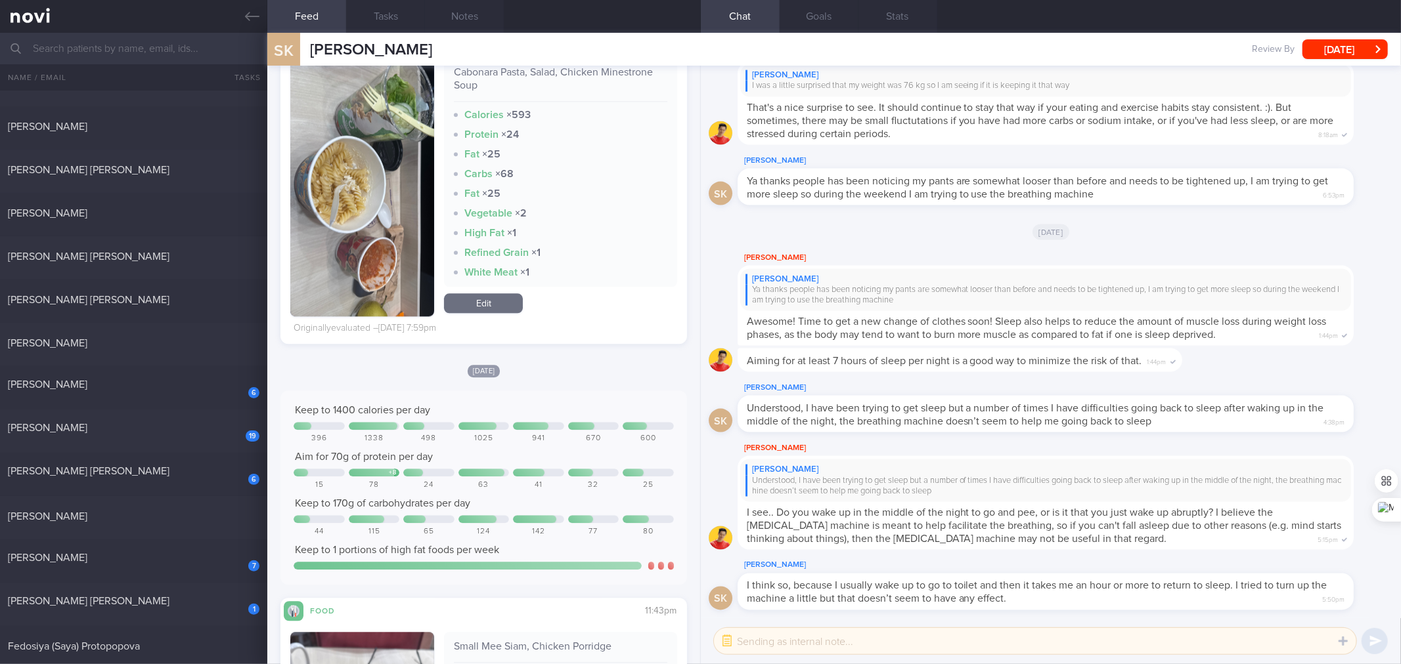
scroll to position [2515, 0]
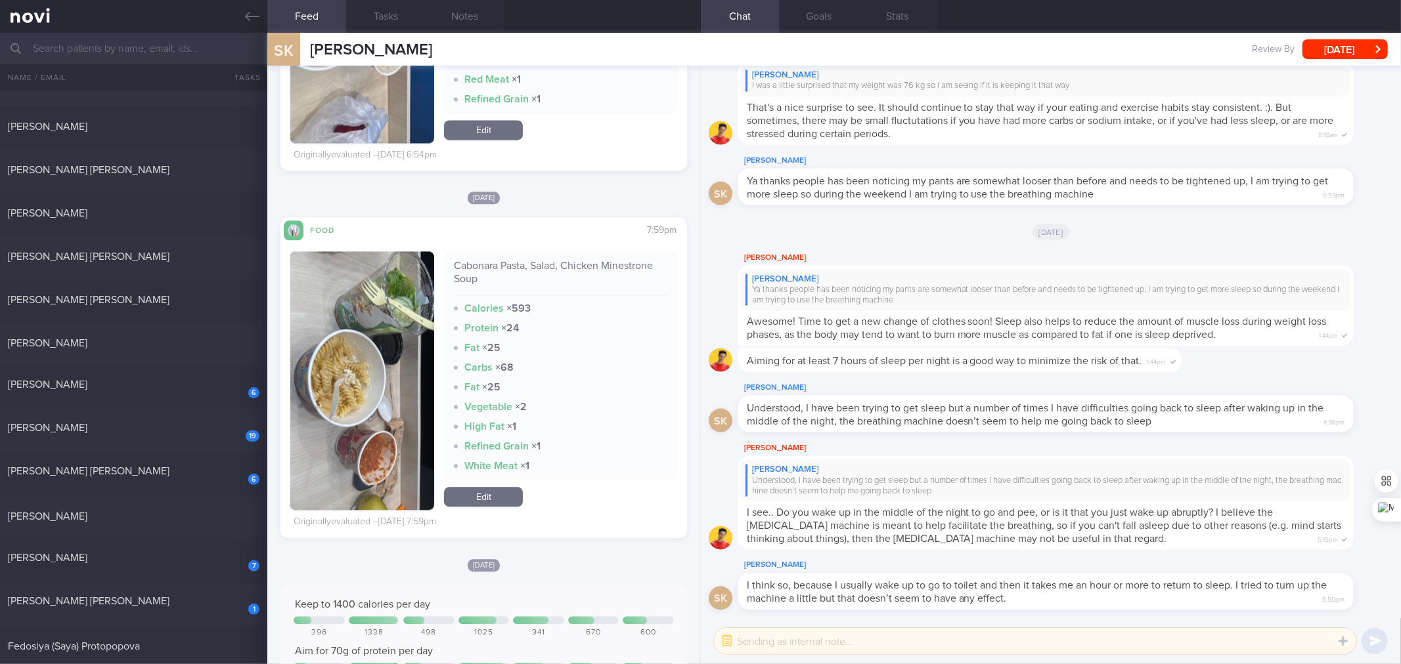
click at [592, 265] on div "Cabonara Pasta, Salad, Chicken Minestrone Soup" at bounding box center [560, 277] width 213 height 36
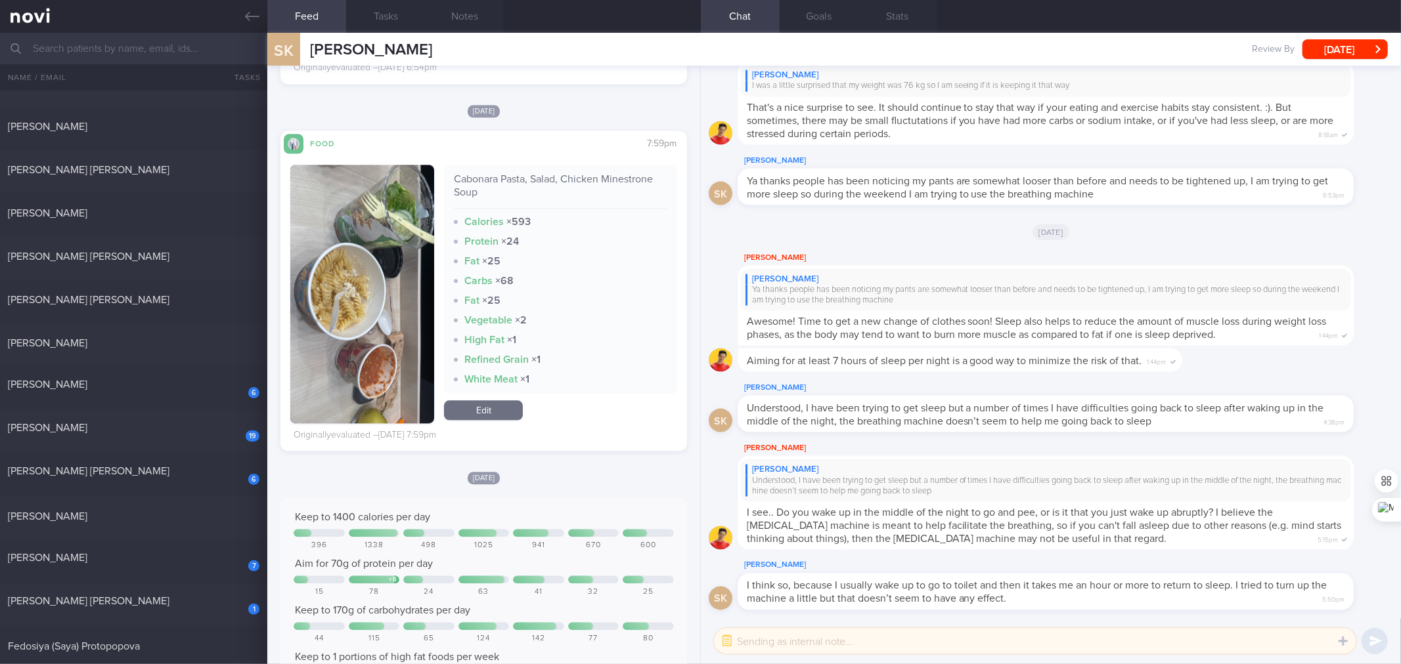
scroll to position [2523, 0]
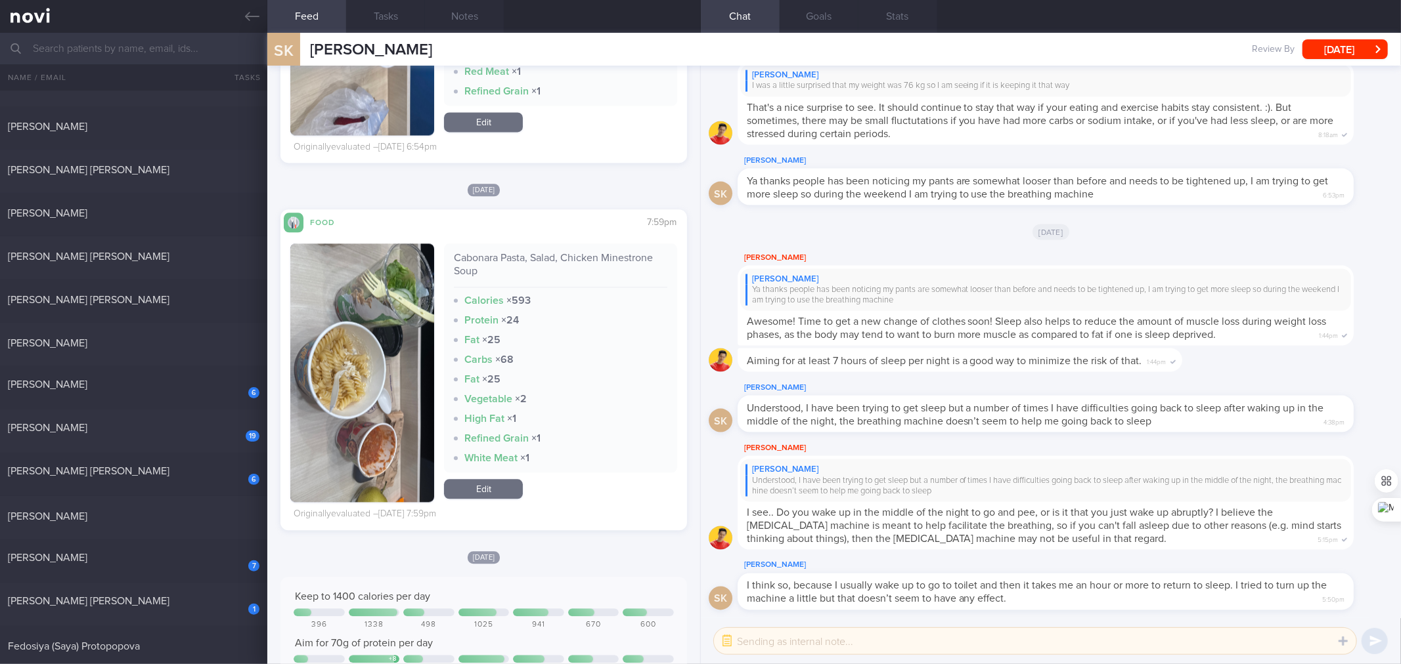
drag, startPoint x: 503, startPoint y: 481, endPoint x: 558, endPoint y: 304, distance: 185.0
click at [503, 481] on link "Edit" at bounding box center [483, 489] width 79 height 20
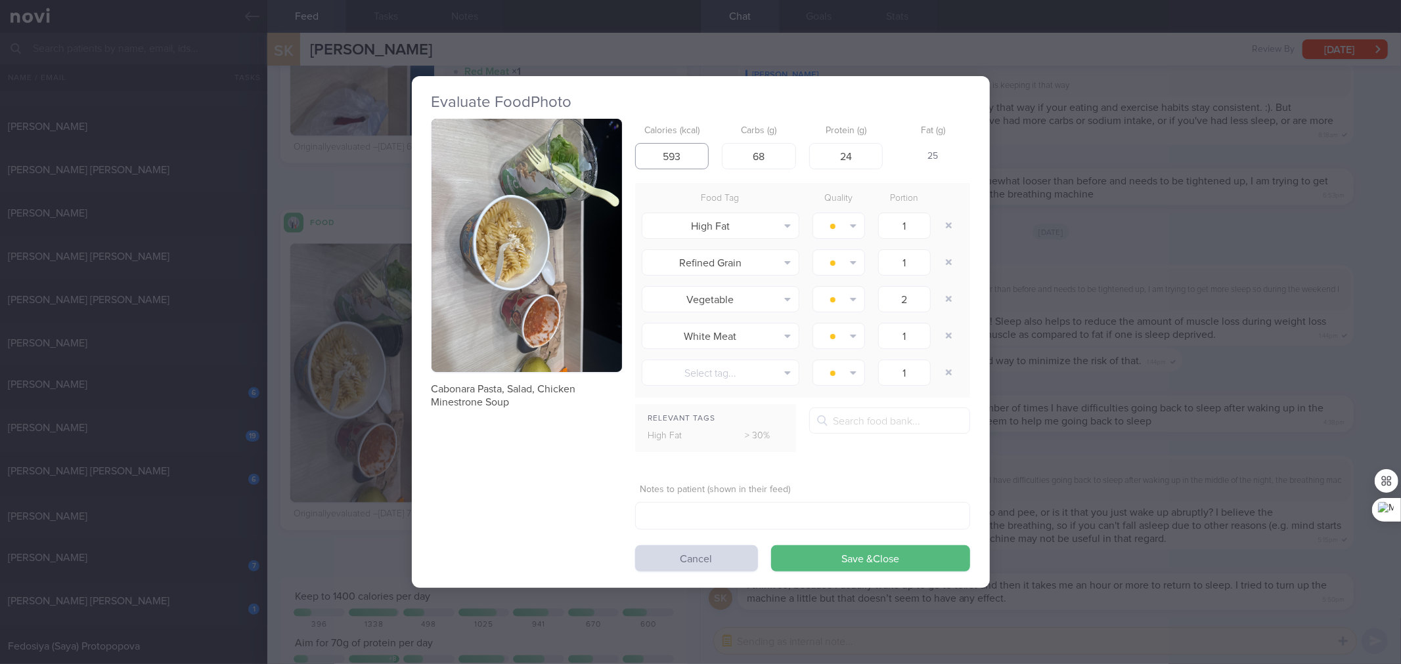
click at [674, 156] on input "593" at bounding box center [672, 156] width 74 height 26
type input "478"
type input "50"
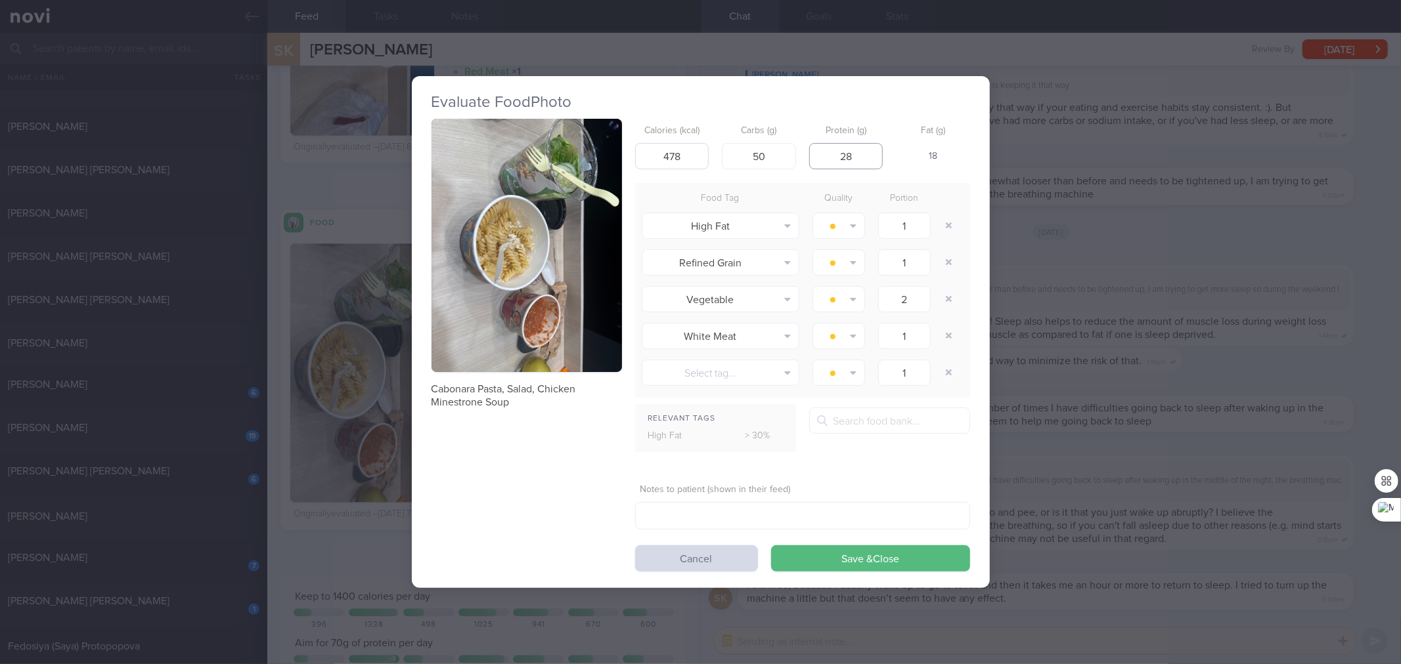
type input "28"
click at [771, 546] on button "Save & Close" at bounding box center [870, 559] width 199 height 26
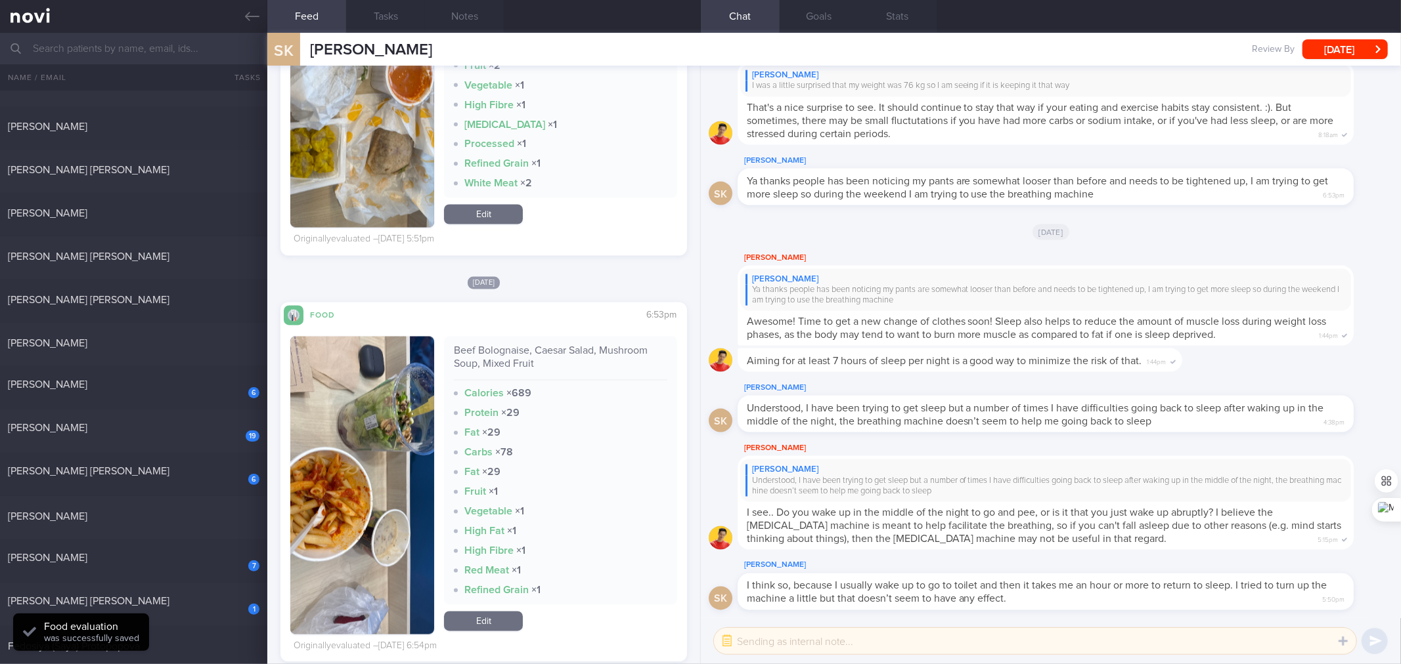
scroll to position [2034, 0]
click at [523, 360] on div "Beef Bolognaise, Caesar Salad, Mushroom Soup, Mixed Fruit" at bounding box center [560, 363] width 213 height 36
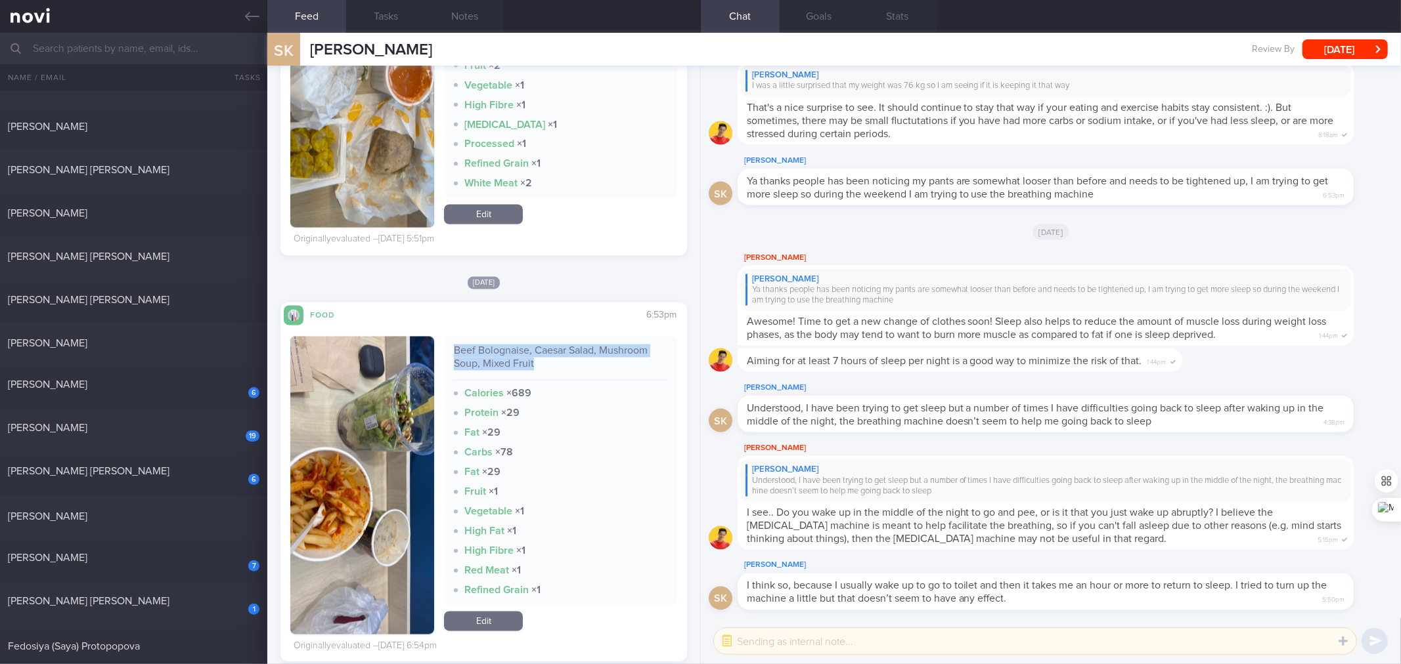
click at [510, 627] on link "Edit" at bounding box center [483, 622] width 79 height 20
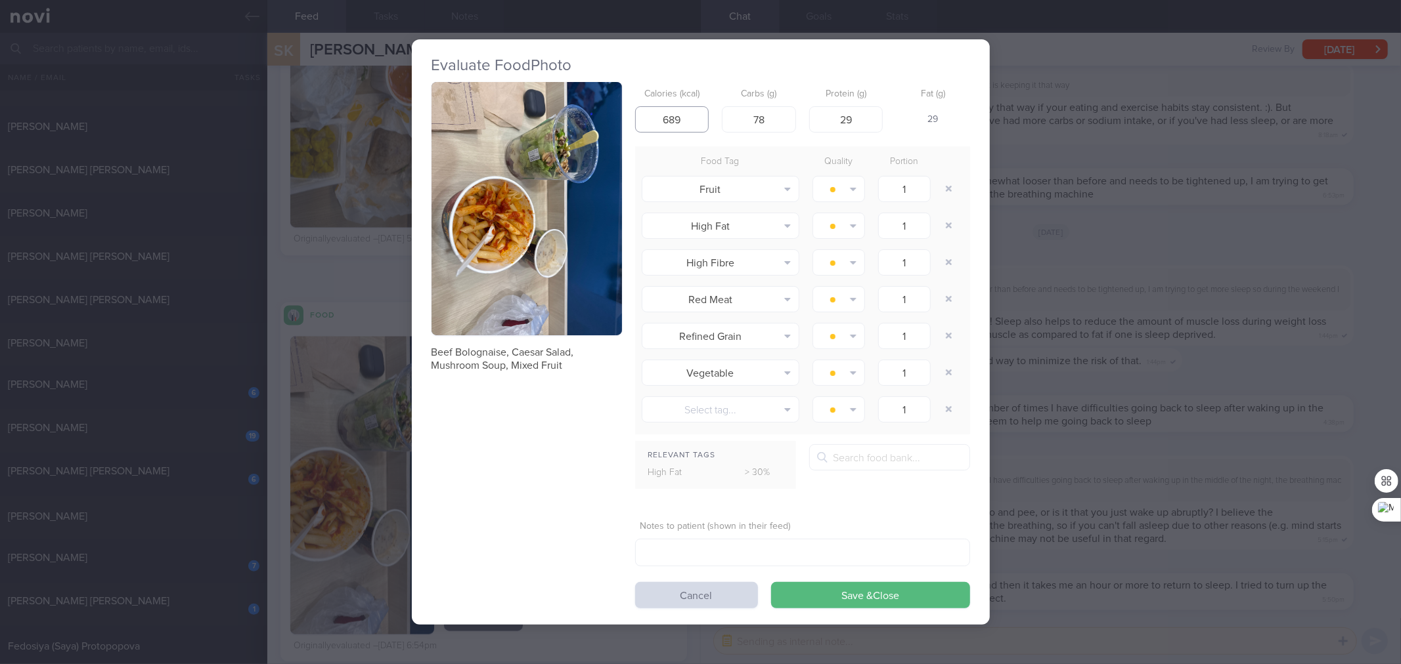
click at [694, 109] on input "689" at bounding box center [672, 119] width 74 height 26
type input "6"
type input "478"
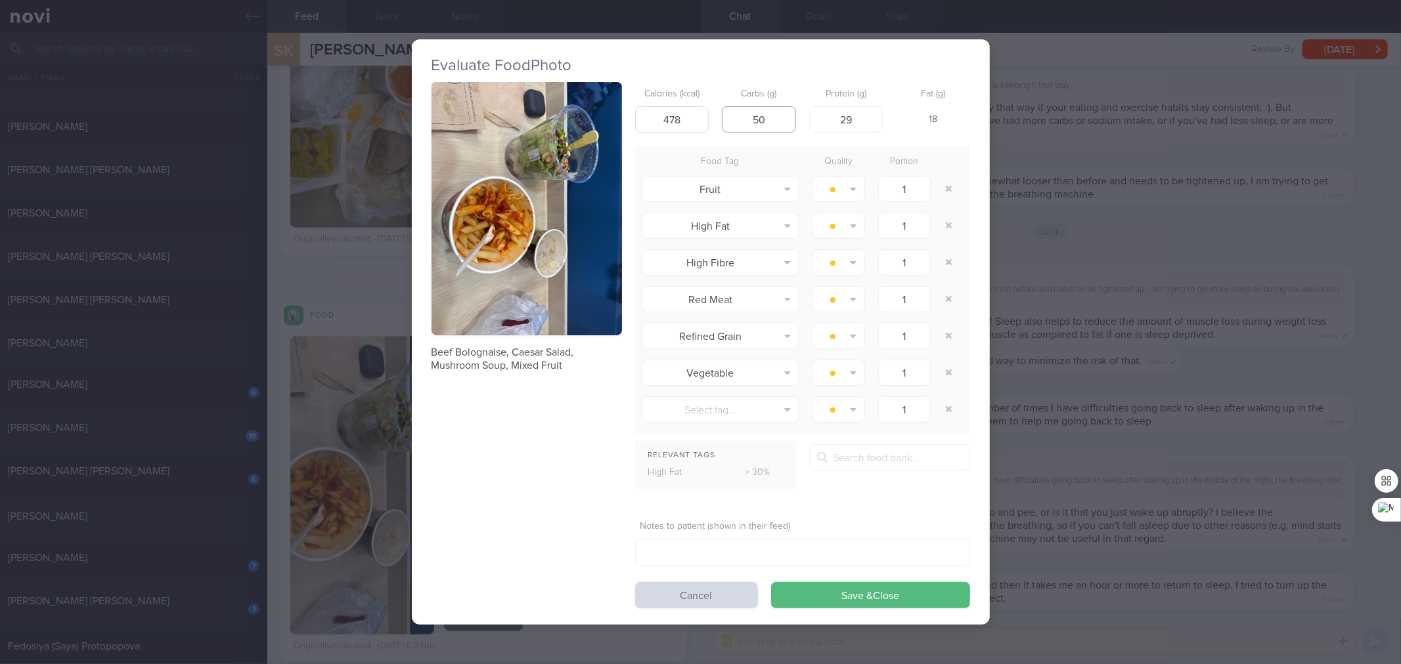
type input "50"
type input "28"
click at [771, 582] on button "Save & Close" at bounding box center [870, 595] width 199 height 26
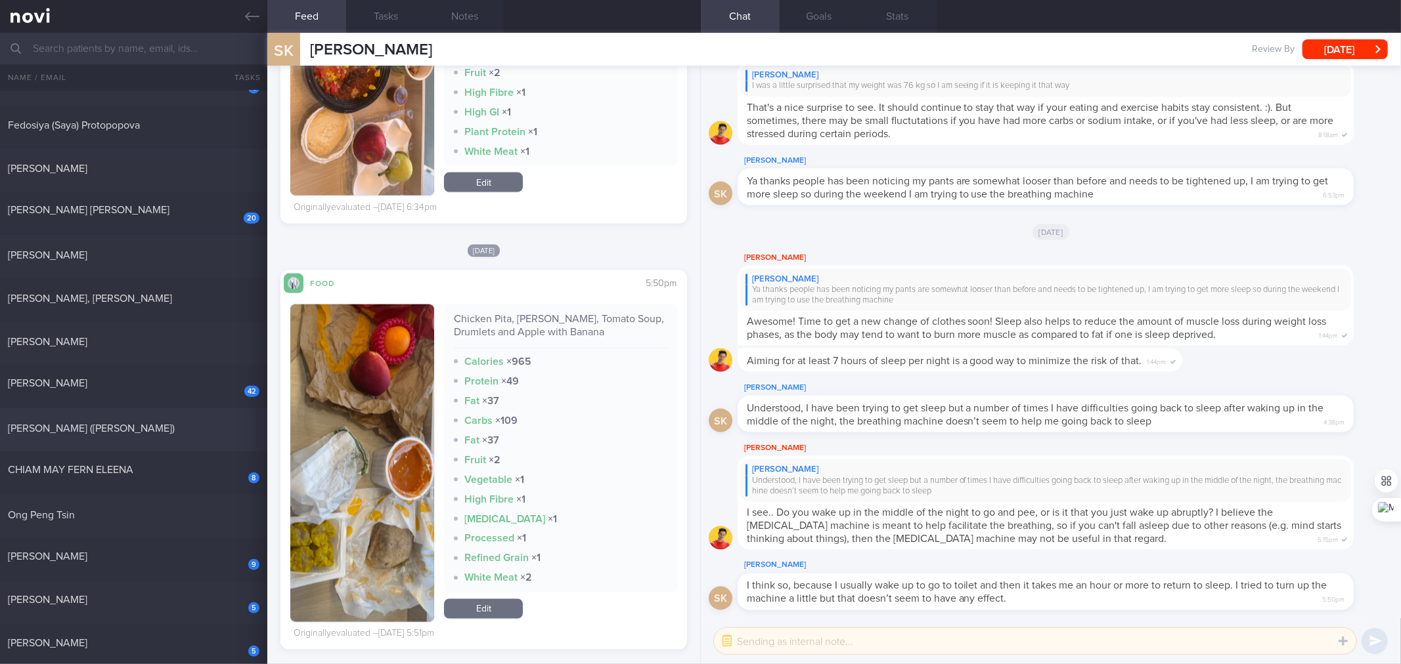
scroll to position [636, 0]
drag, startPoint x: 146, startPoint y: 425, endPoint x: 557, endPoint y: 169, distance: 484.3
click at [146, 425] on div "[PERSON_NAME] ([PERSON_NAME])" at bounding box center [132, 428] width 248 height 13
checkbox input "true"
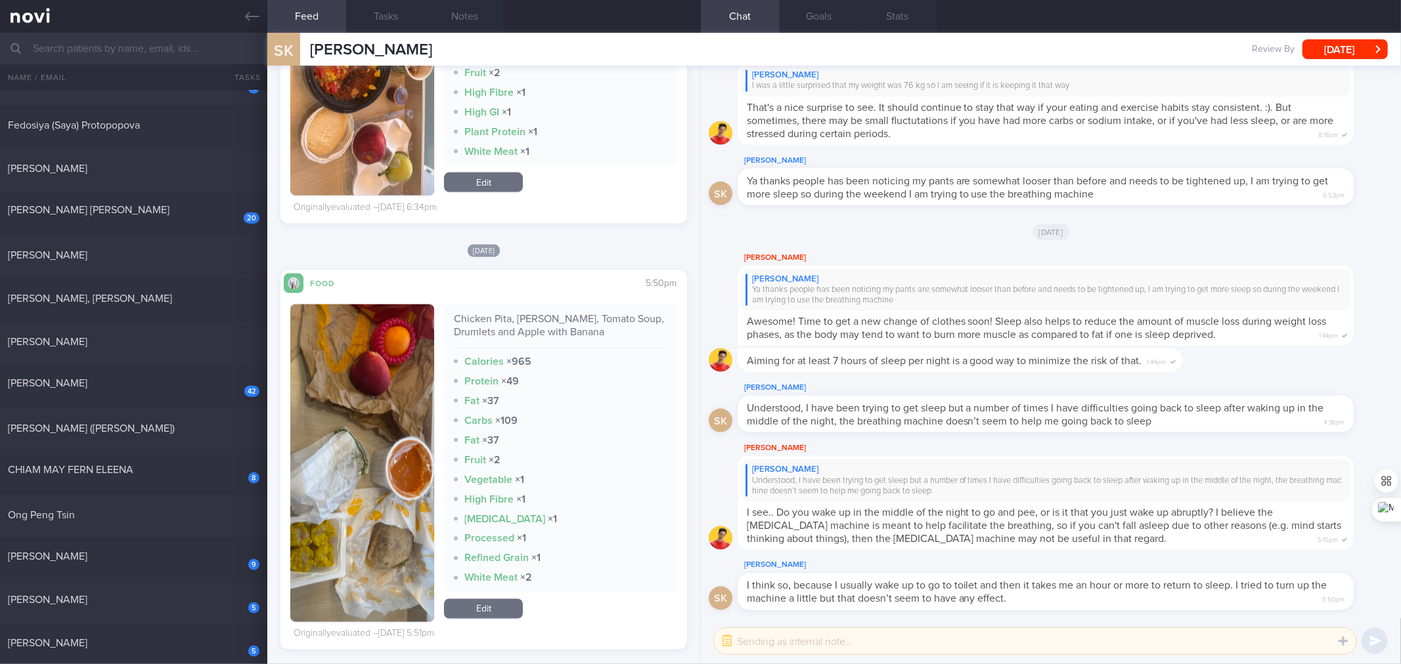
checkbox input "true"
select select "6"
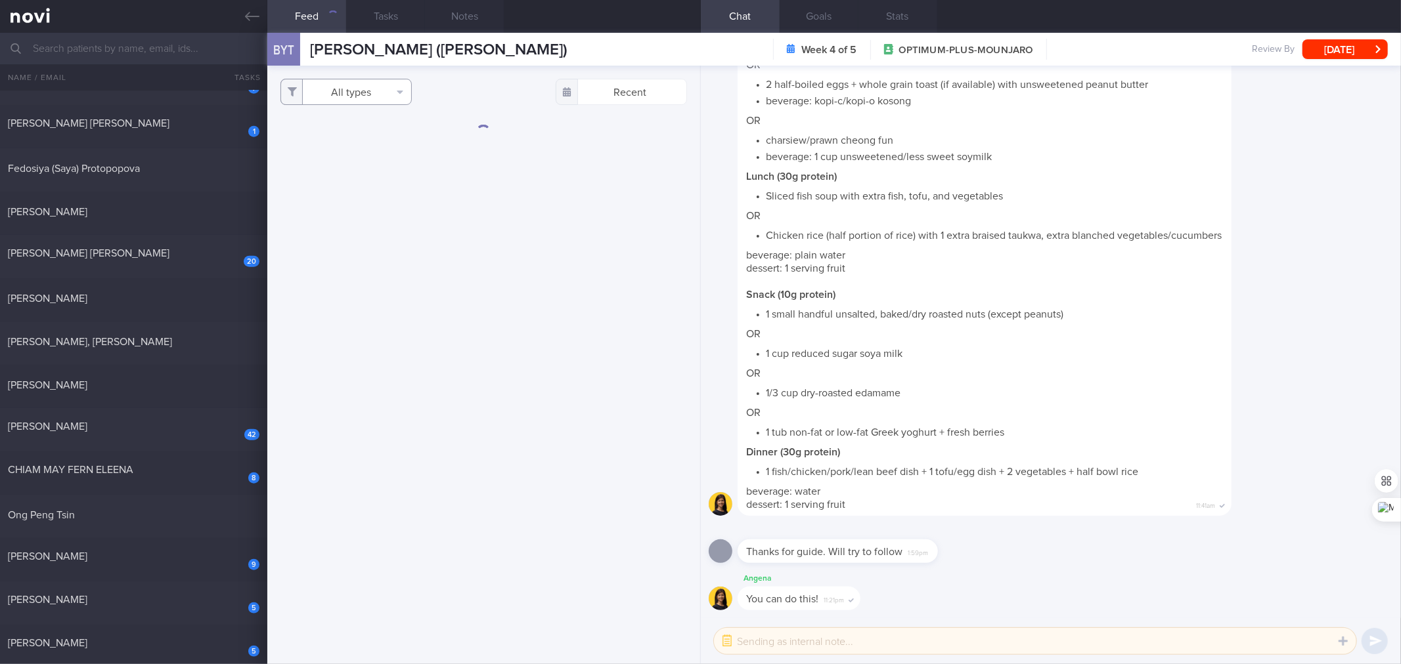
click at [396, 89] on button "All types" at bounding box center [345, 92] width 131 height 26
click at [386, 140] on button "Activity" at bounding box center [346, 137] width 130 height 20
checkbox input "false"
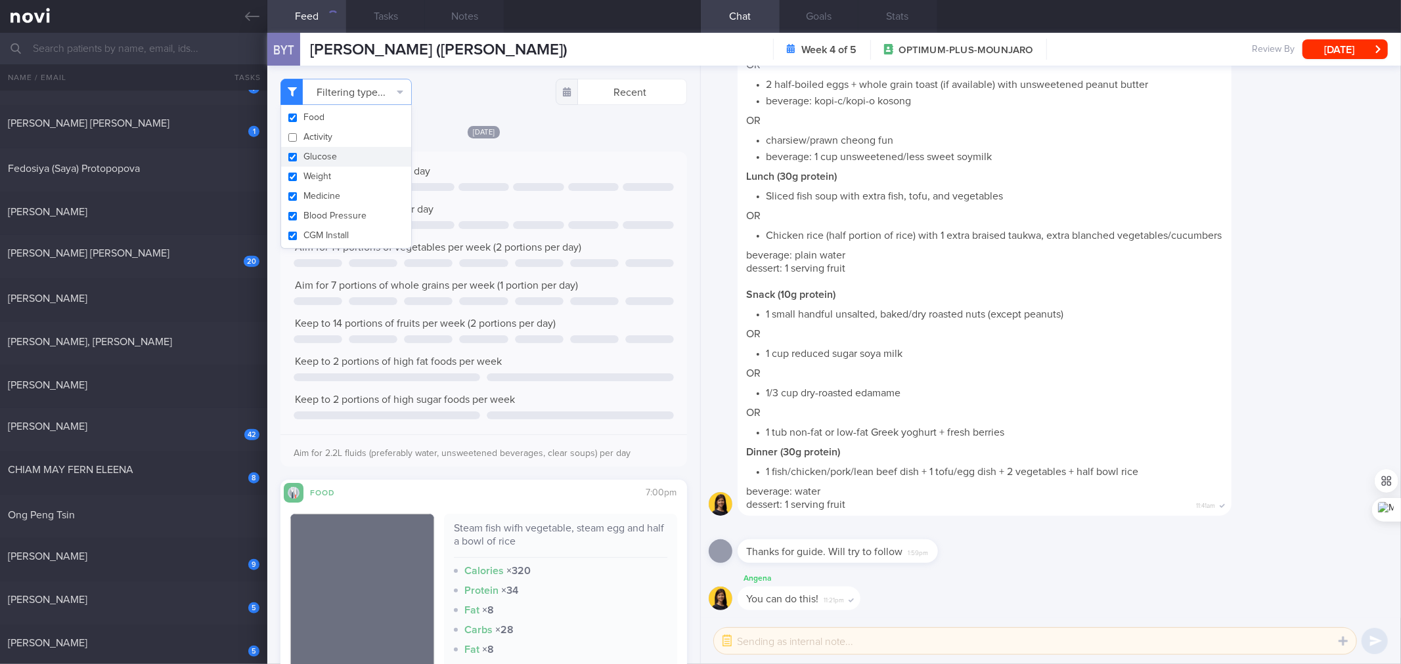
click at [347, 161] on button "Glucose" at bounding box center [346, 157] width 130 height 20
checkbox input "false"
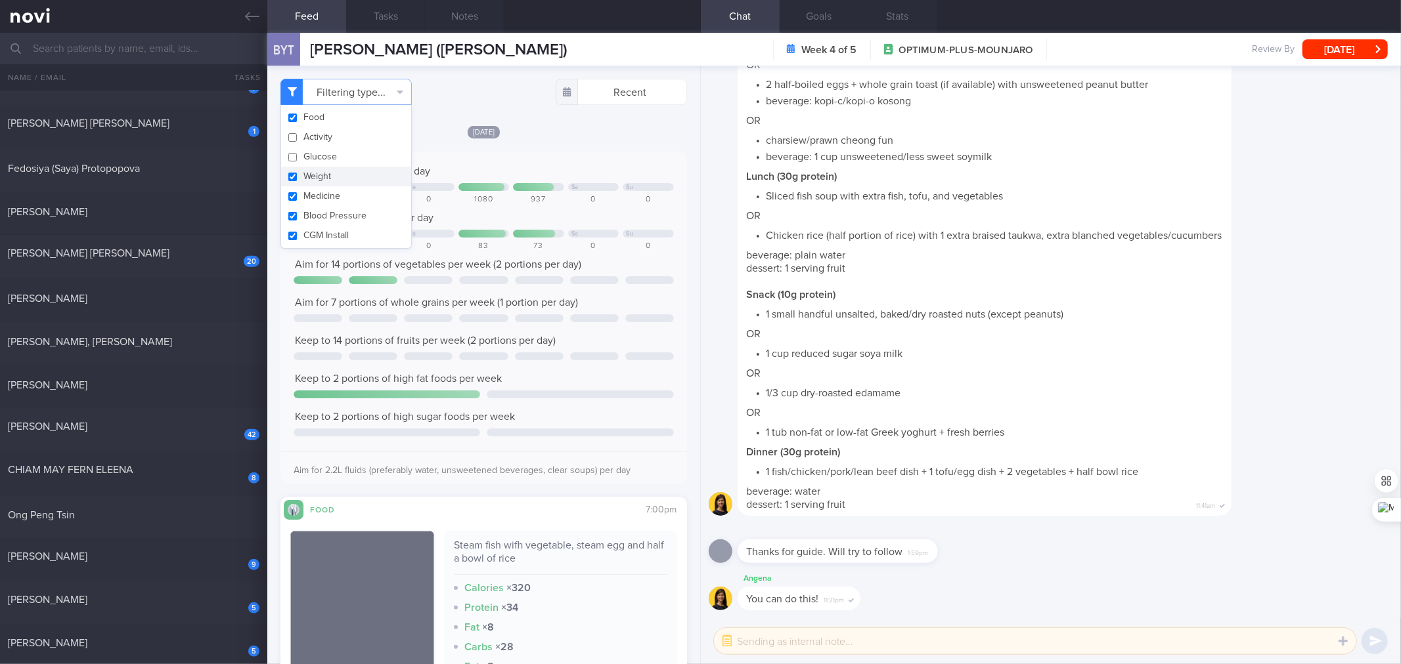
click at [330, 182] on button "Weight" at bounding box center [346, 177] width 130 height 20
checkbox input "false"
click at [324, 194] on button "Medicine" at bounding box center [346, 196] width 130 height 20
checkbox input "false"
click at [320, 227] on button "CGM Install" at bounding box center [346, 236] width 130 height 20
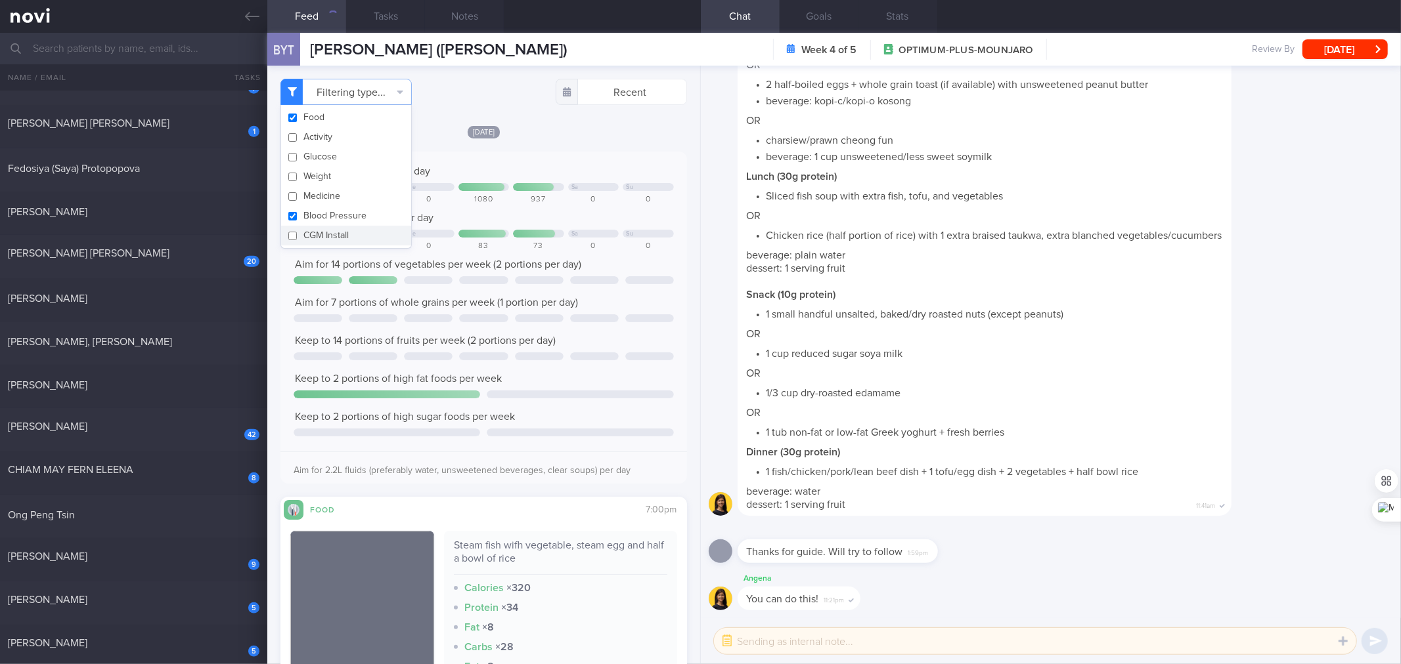
checkbox input "false"
click at [324, 215] on button "Blood Pressure" at bounding box center [346, 216] width 130 height 20
checkbox input "false"
click at [609, 230] on div "Mo Tu We Sa Su" at bounding box center [484, 234] width 380 height 8
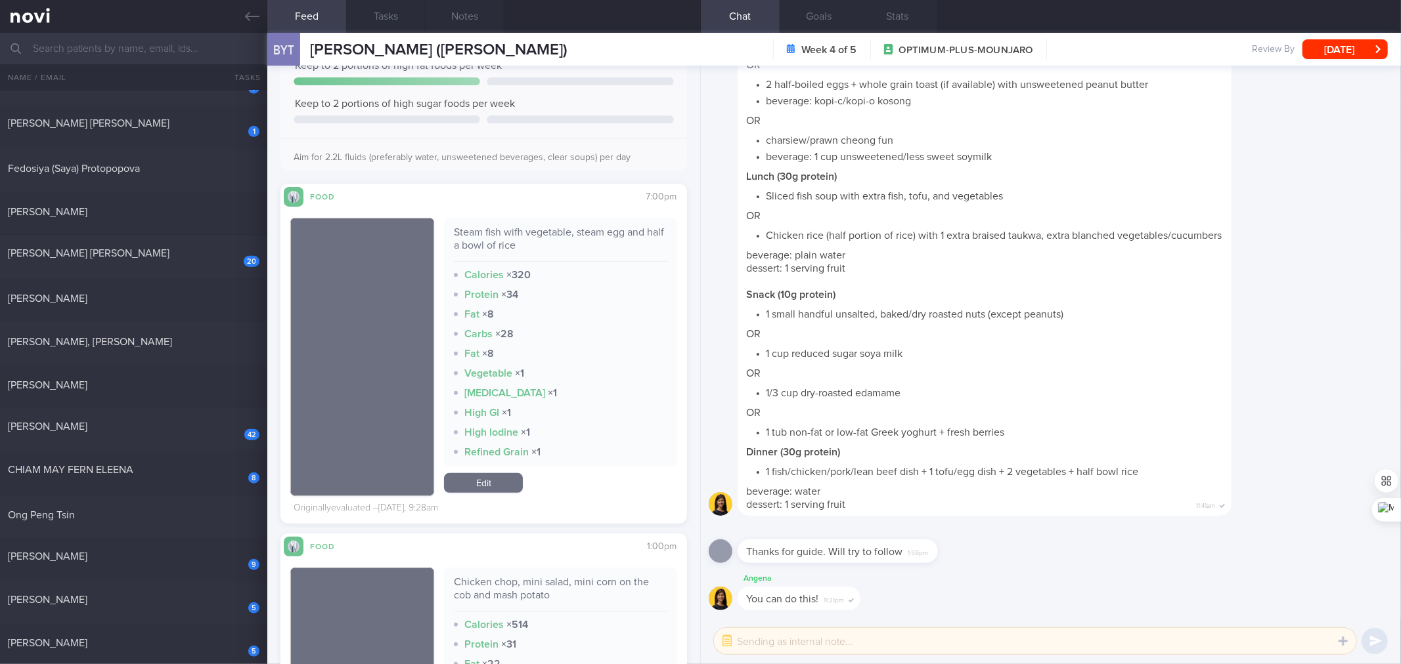
scroll to position [313, 0]
click at [554, 234] on div "Steam fish wifh vegetable, steam egg and half a bowl of rice" at bounding box center [560, 244] width 213 height 36
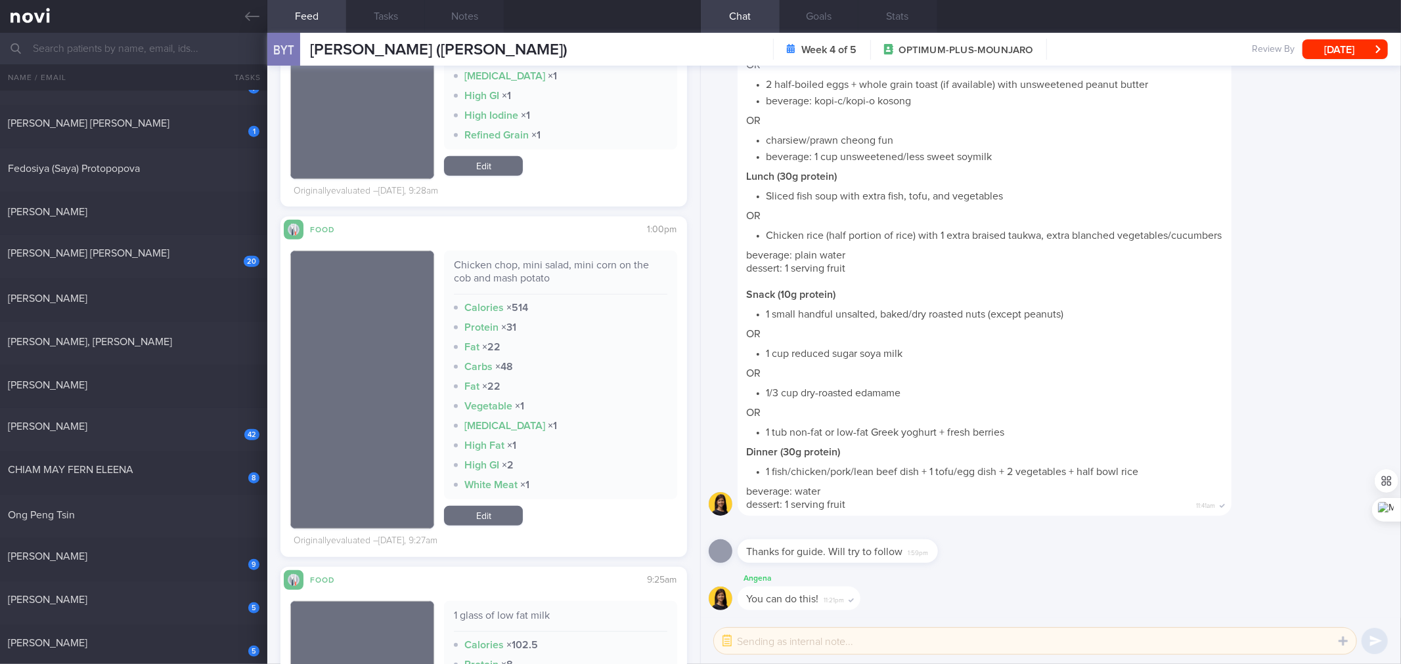
scroll to position [631, 0]
click at [513, 282] on div "Chicken chop, mini salad, mini corn on the cob and mash potato" at bounding box center [560, 276] width 213 height 36
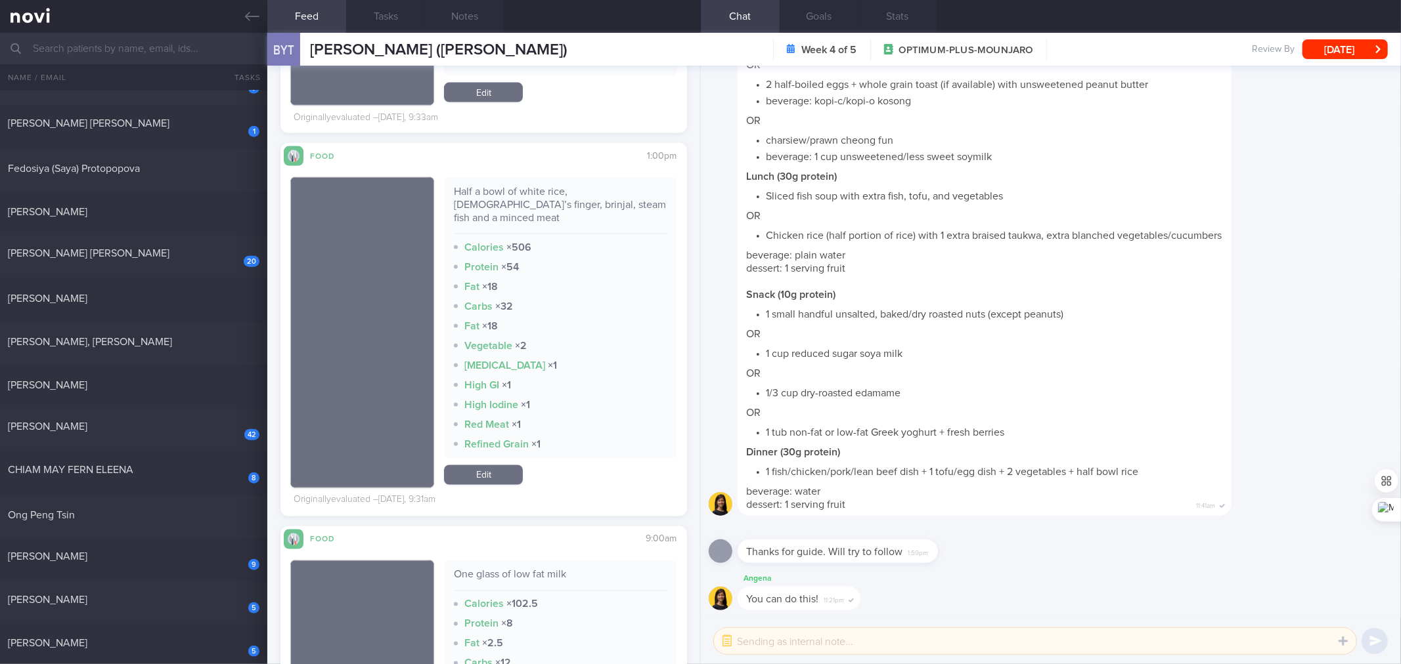
scroll to position [1703, 0]
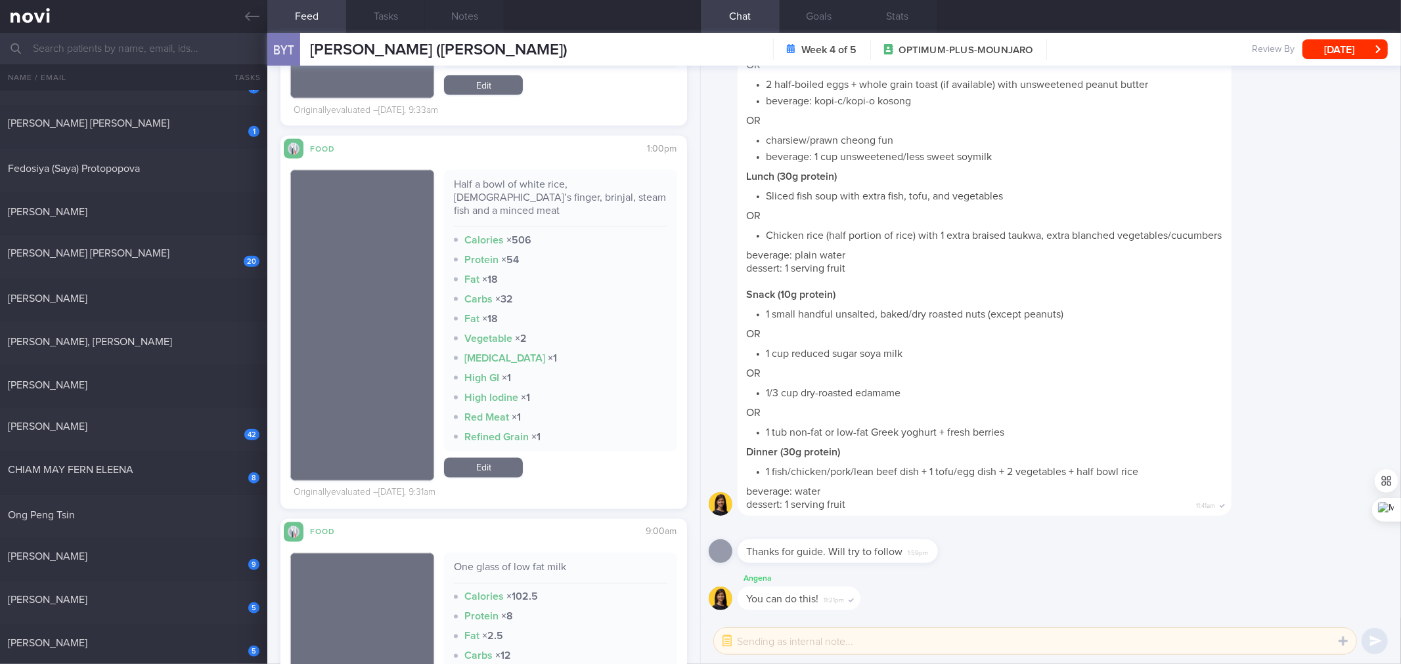
click at [571, 200] on div "Half a bowl of white rice, [DEMOGRAPHIC_DATA]’s finger, brinjal, steam fish and…" at bounding box center [560, 202] width 213 height 49
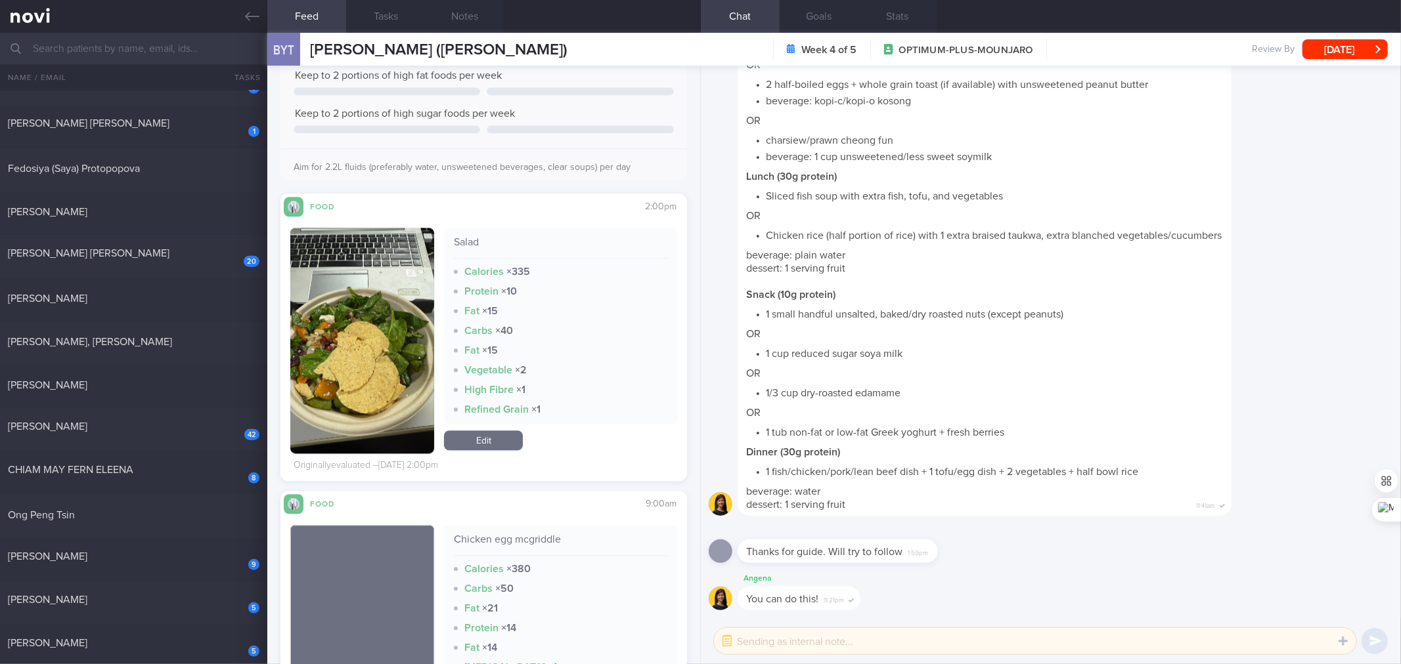
scroll to position [2670, 0]
click at [456, 236] on div "Salad" at bounding box center [560, 247] width 213 height 23
drag, startPoint x: 376, startPoint y: 302, endPoint x: 481, endPoint y: 276, distance: 108.1
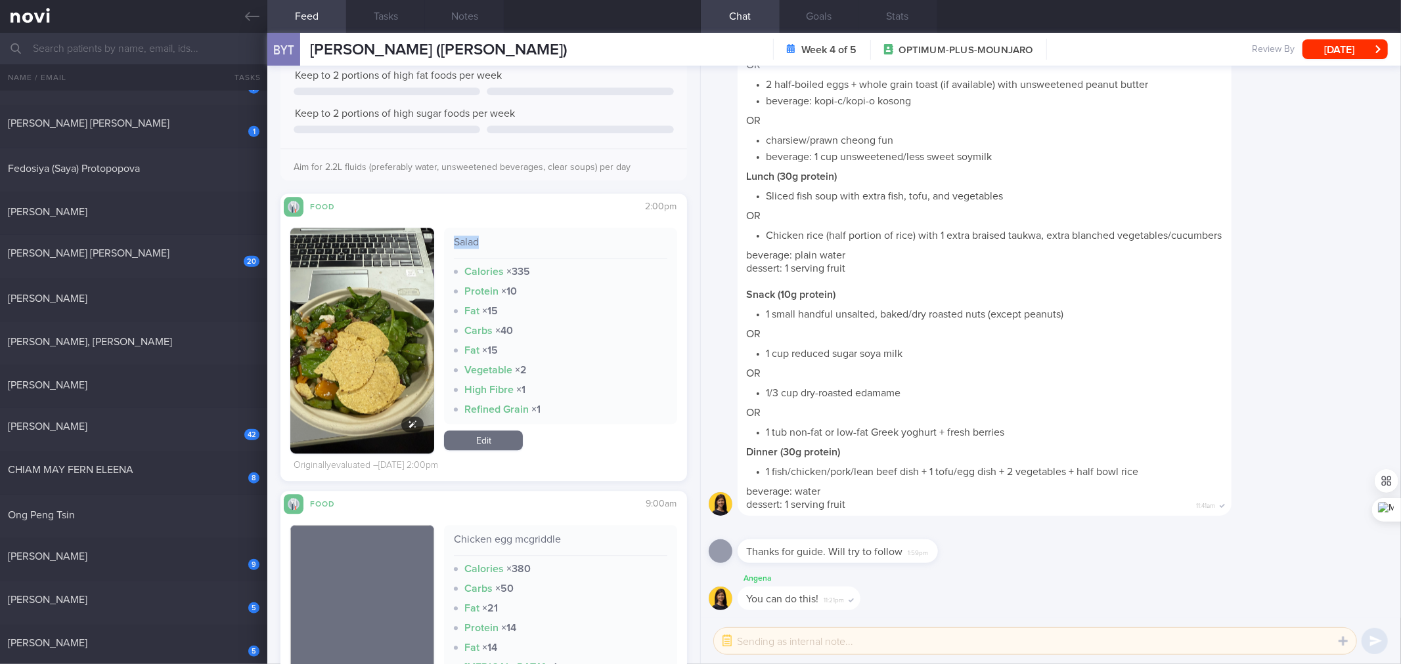
click at [376, 302] on img "button" at bounding box center [362, 341] width 144 height 226
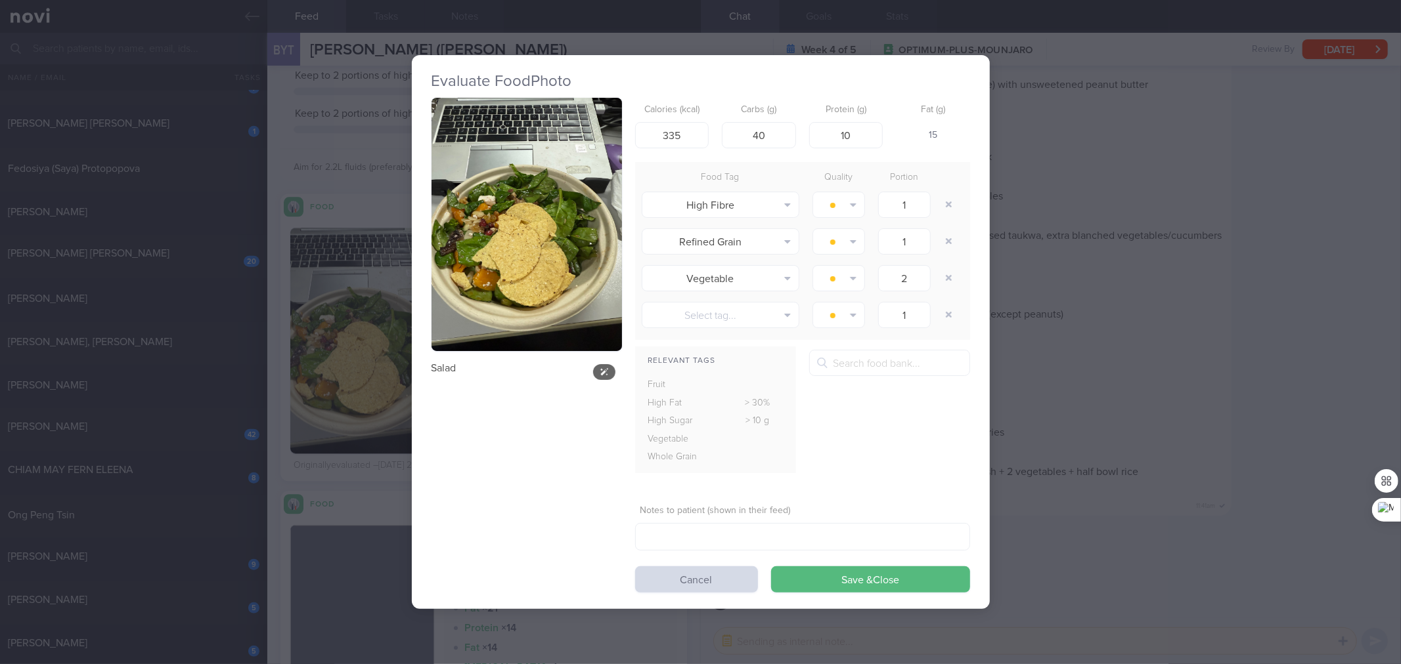
click at [533, 244] on button "button" at bounding box center [526, 225] width 190 height 254
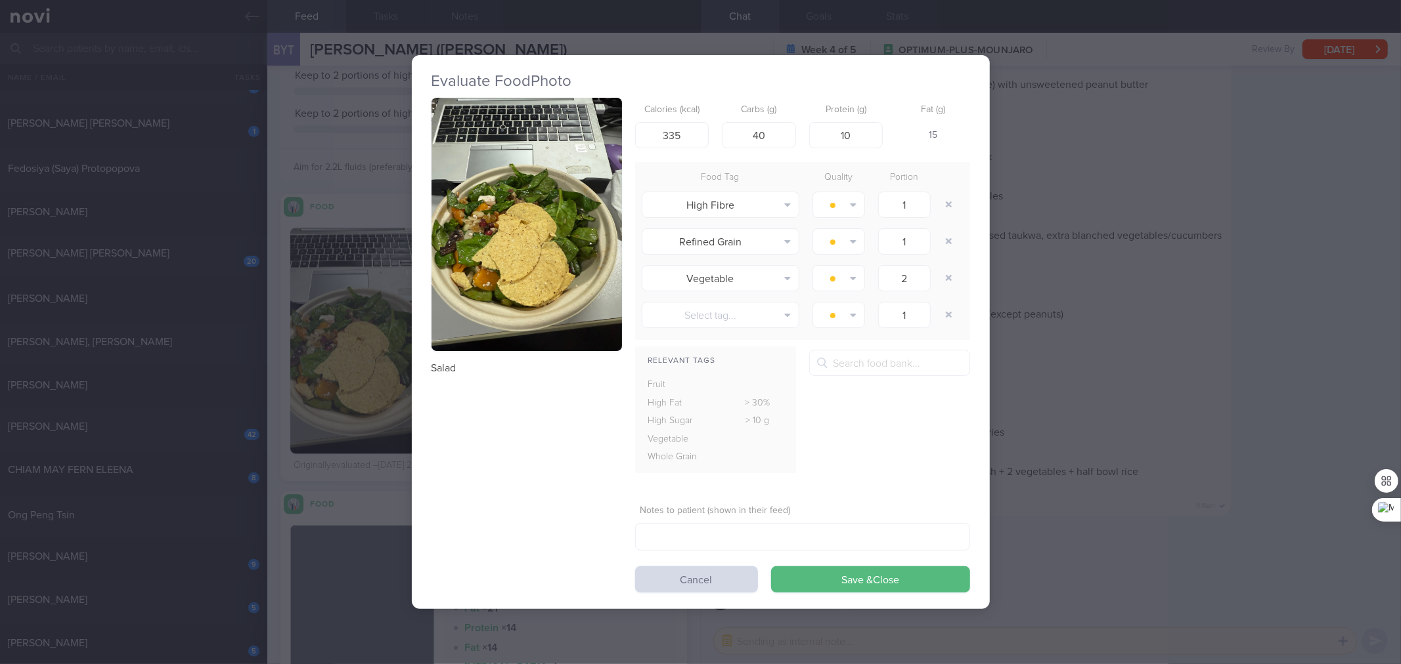
click at [1165, 395] on div "Evaluate Food Photo Salad Calories (kcal) 335 Carbs (g) 40 Protein (g) 10 Fat (…" at bounding box center [700, 332] width 1401 height 664
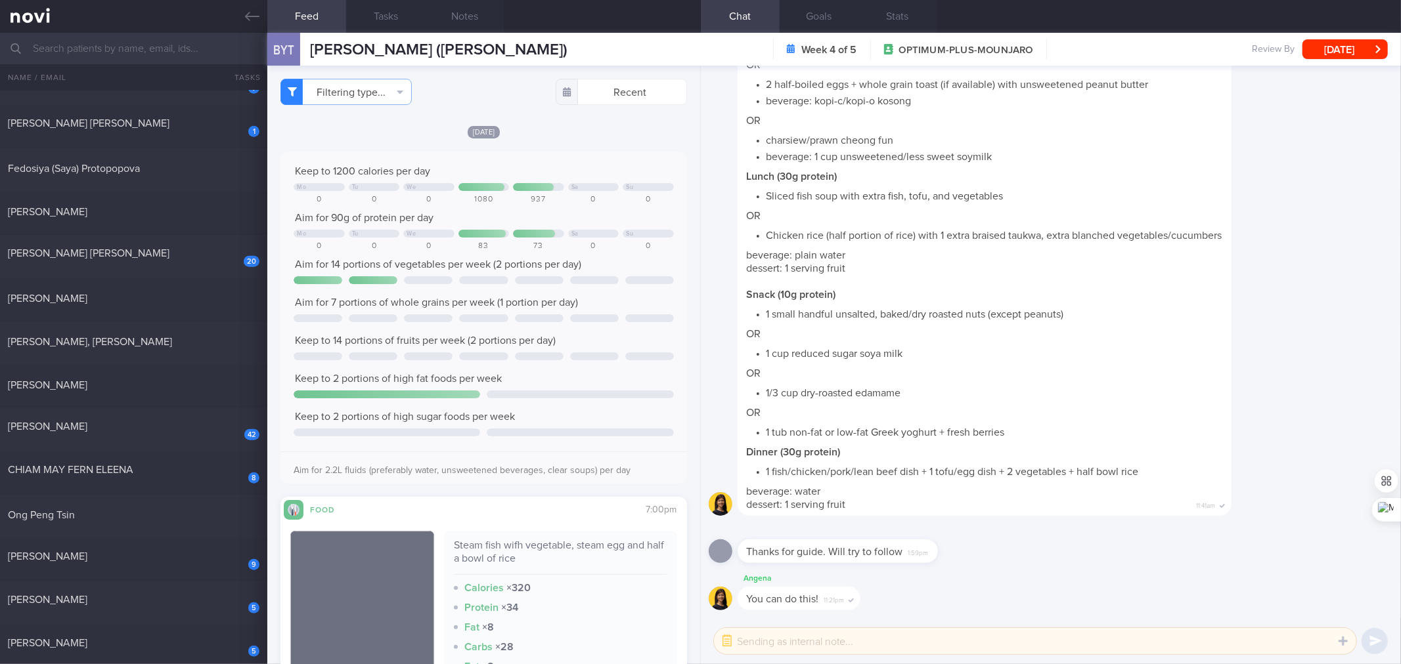
drag, startPoint x: 166, startPoint y: 389, endPoint x: 507, endPoint y: 137, distance: 424.3
click at [166, 389] on div "[PERSON_NAME]" at bounding box center [132, 385] width 248 height 13
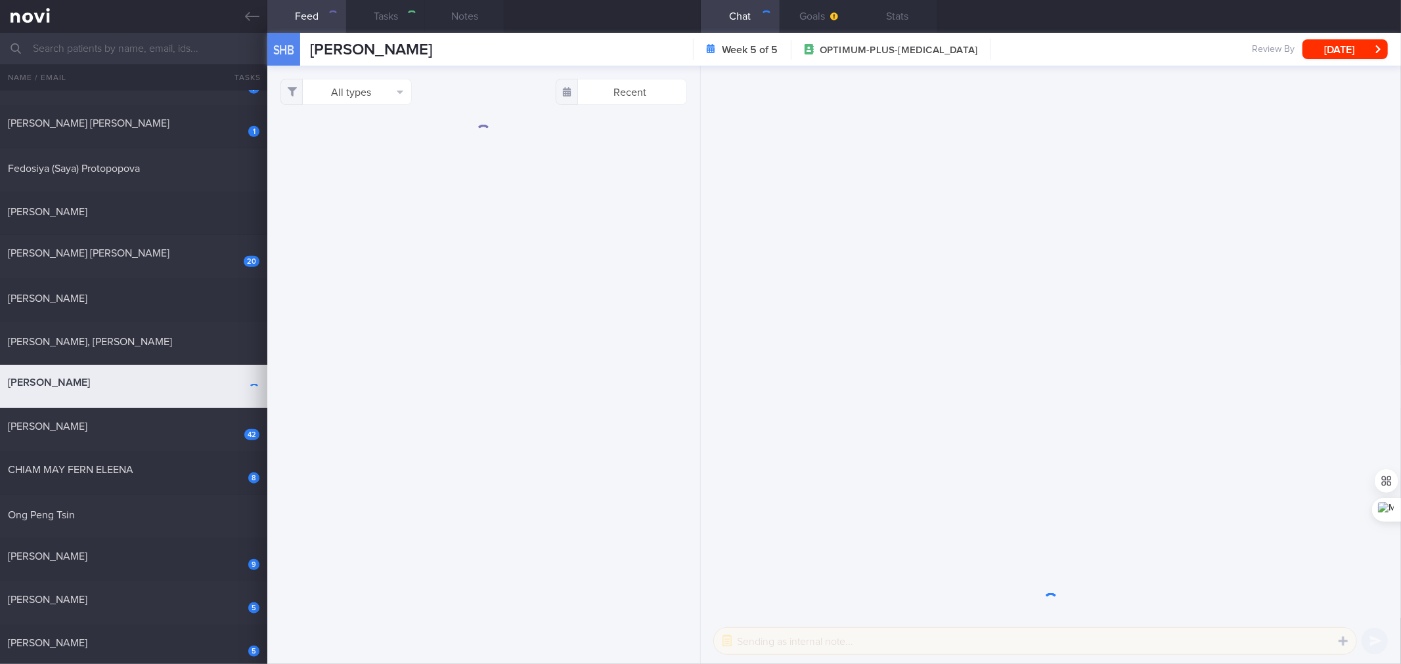
checkbox input "true"
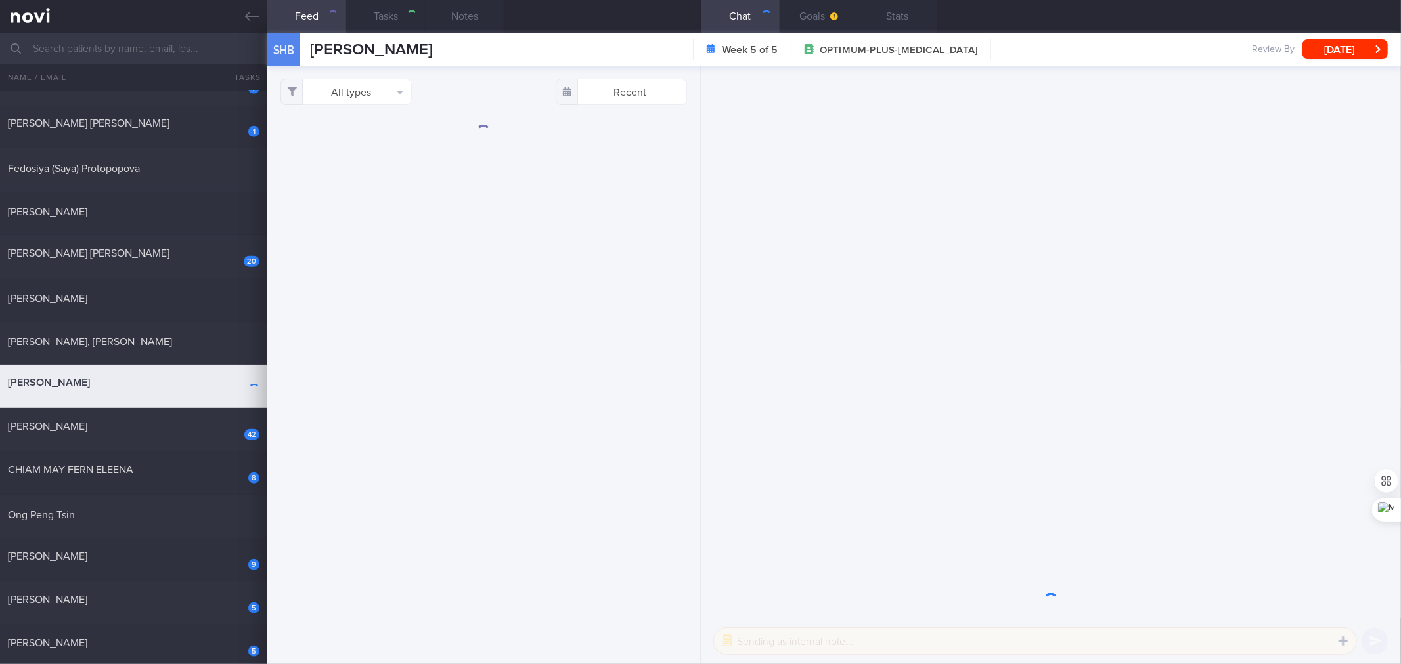
checkbox input "true"
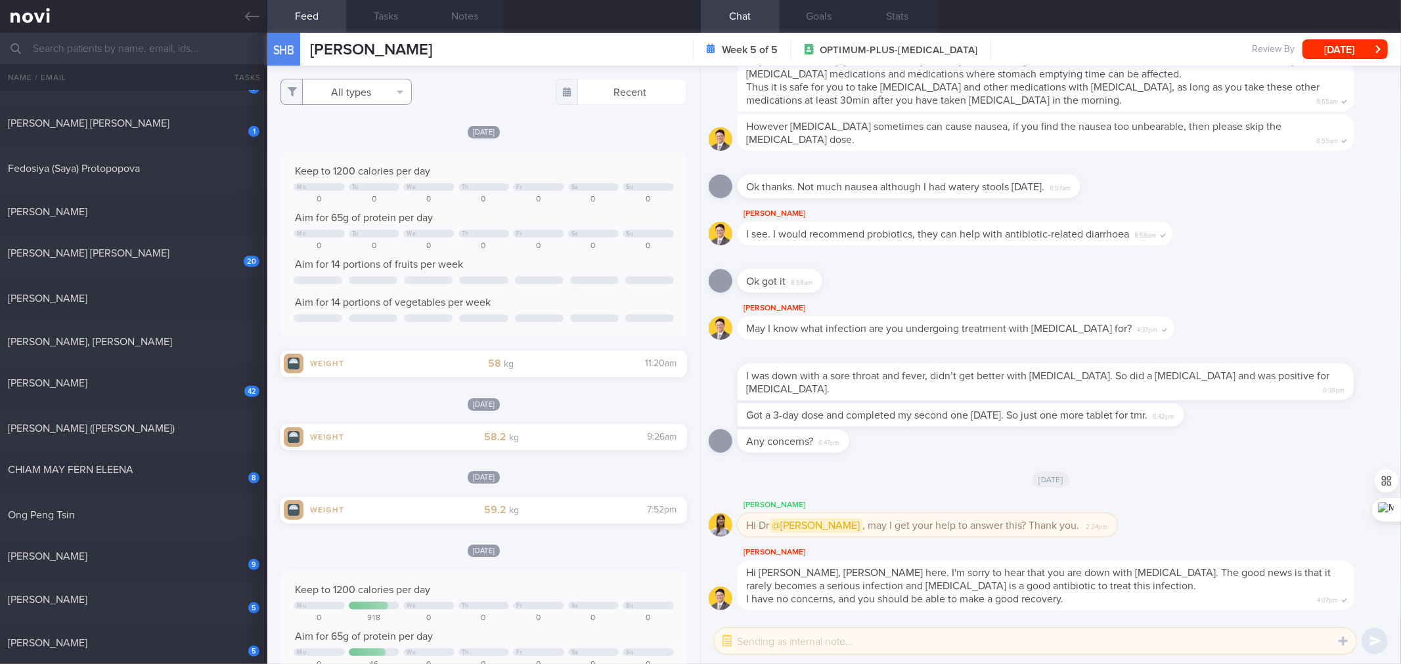
click at [391, 99] on button "All types" at bounding box center [345, 92] width 131 height 26
click at [388, 138] on button "Activity" at bounding box center [346, 137] width 130 height 20
checkbox input "false"
click at [379, 156] on button "Glucose" at bounding box center [346, 157] width 130 height 20
checkbox input "false"
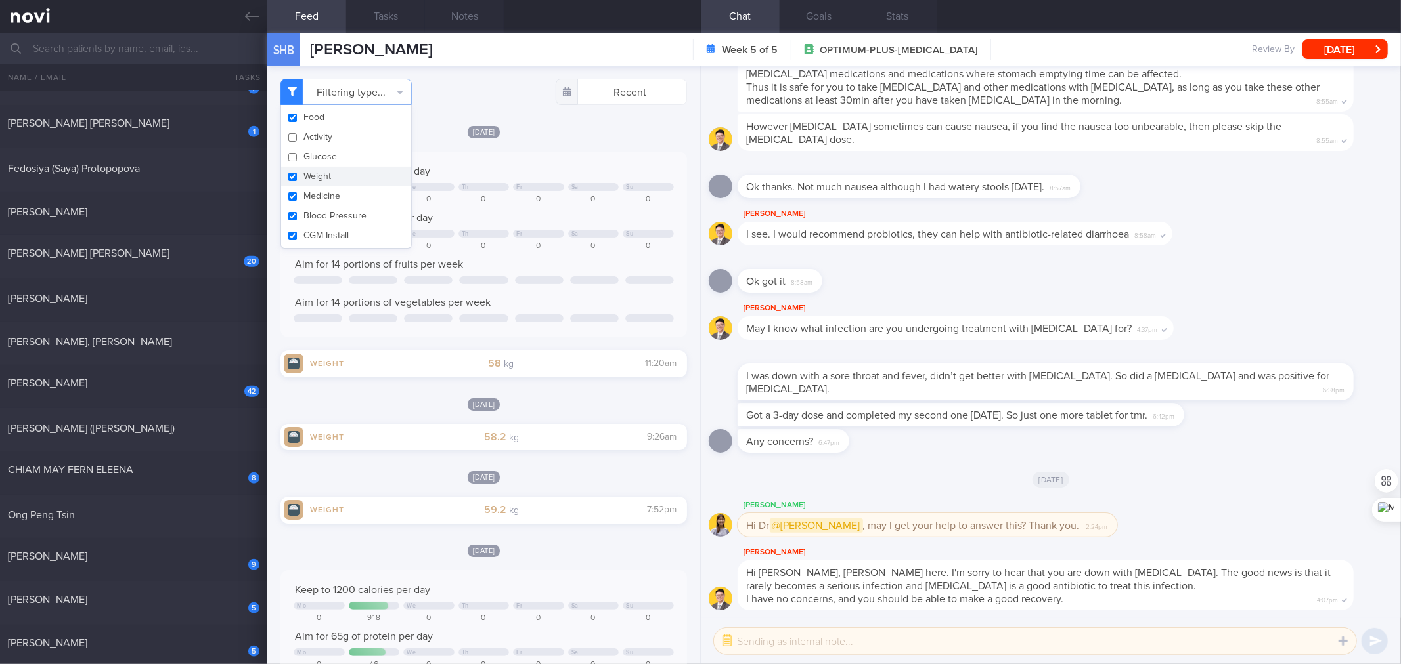
click at [379, 172] on button "Weight" at bounding box center [346, 177] width 130 height 20
checkbox input "false"
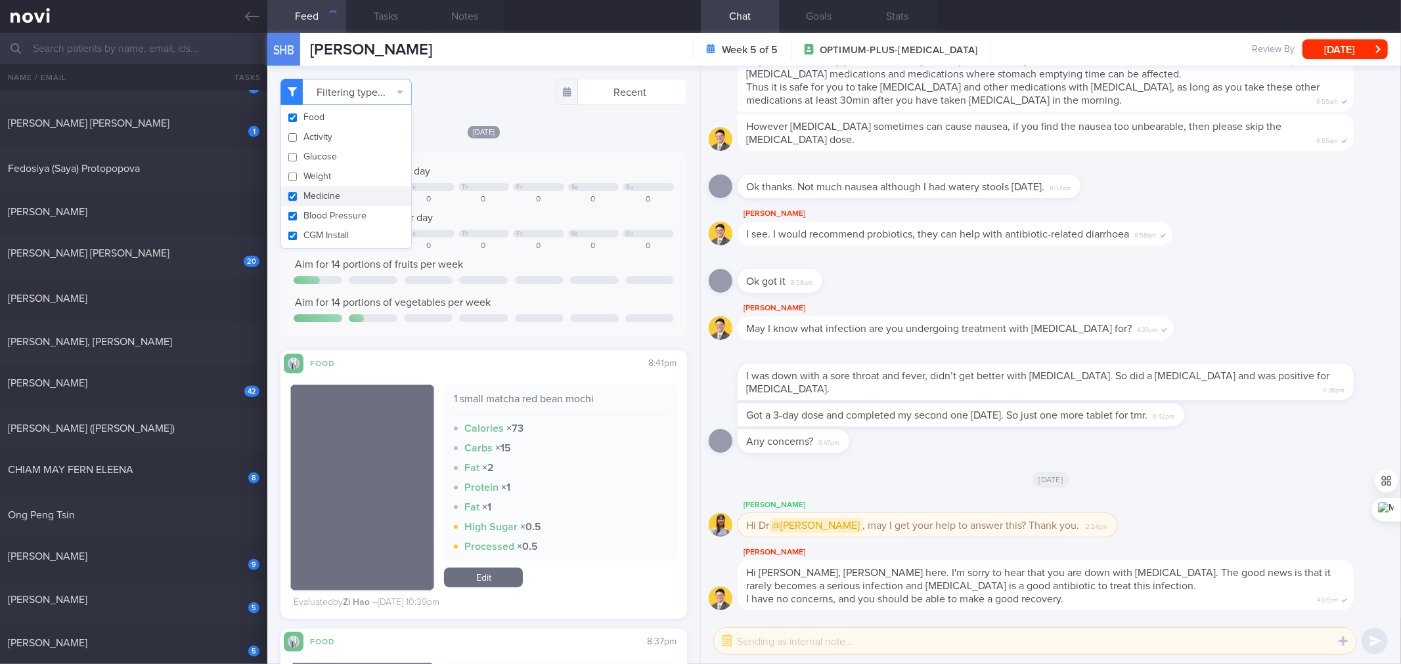
click at [378, 200] on button "Medicine" at bounding box center [346, 196] width 130 height 20
checkbox input "false"
click at [371, 213] on button "Blood Pressure" at bounding box center [346, 216] width 130 height 20
checkbox input "false"
click at [368, 226] on button "CGM Install" at bounding box center [346, 236] width 130 height 20
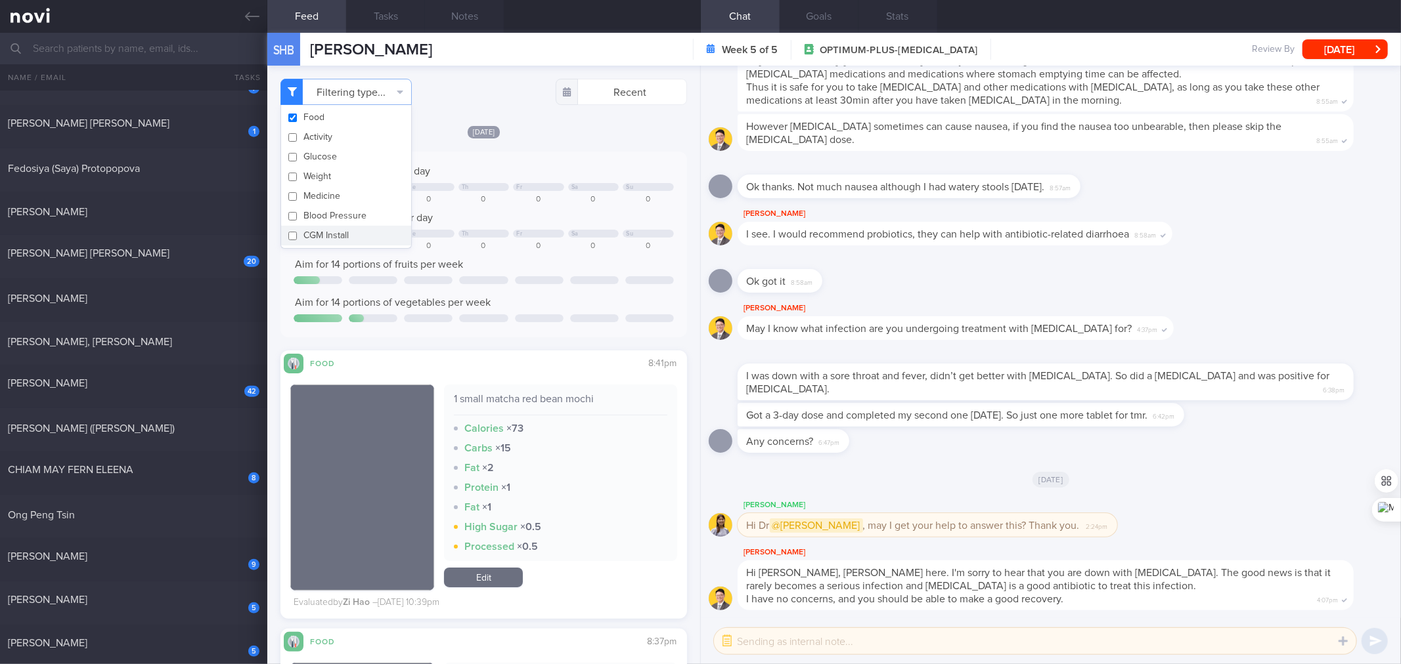
checkbox input "false"
click at [533, 246] on div "0" at bounding box center [538, 247] width 51 height 10
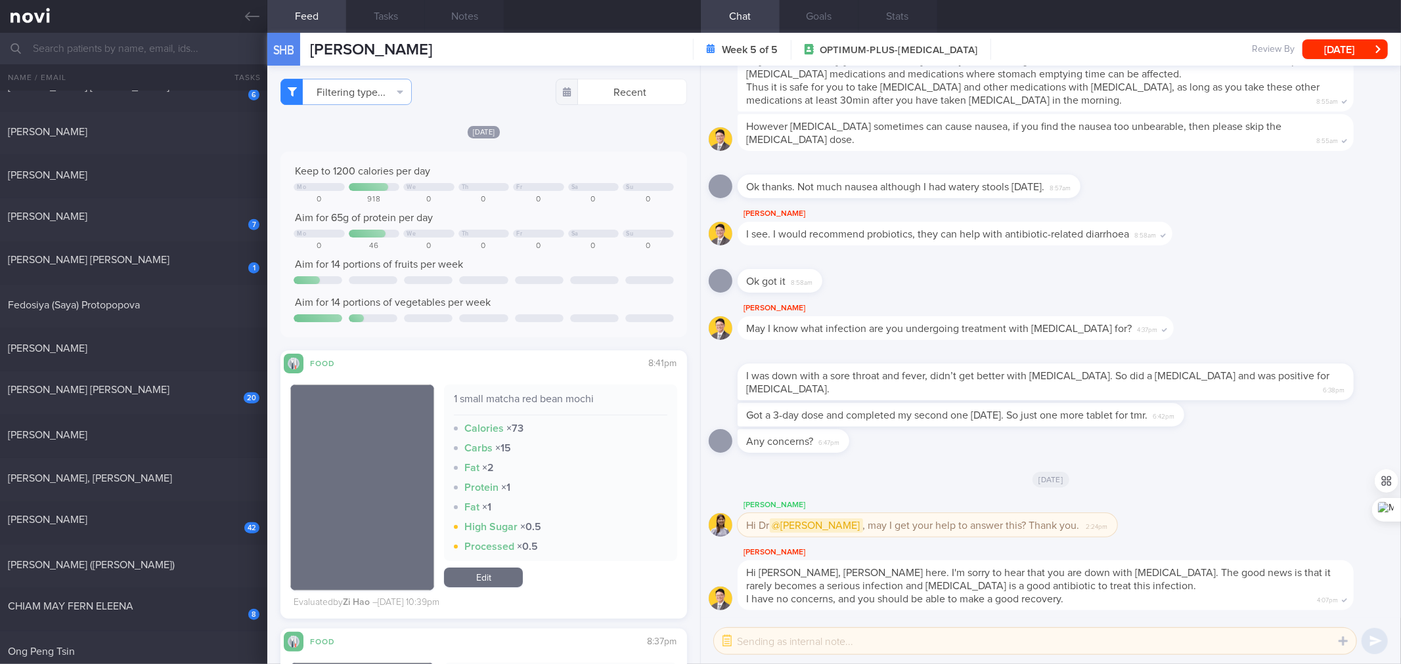
scroll to position [488, 0]
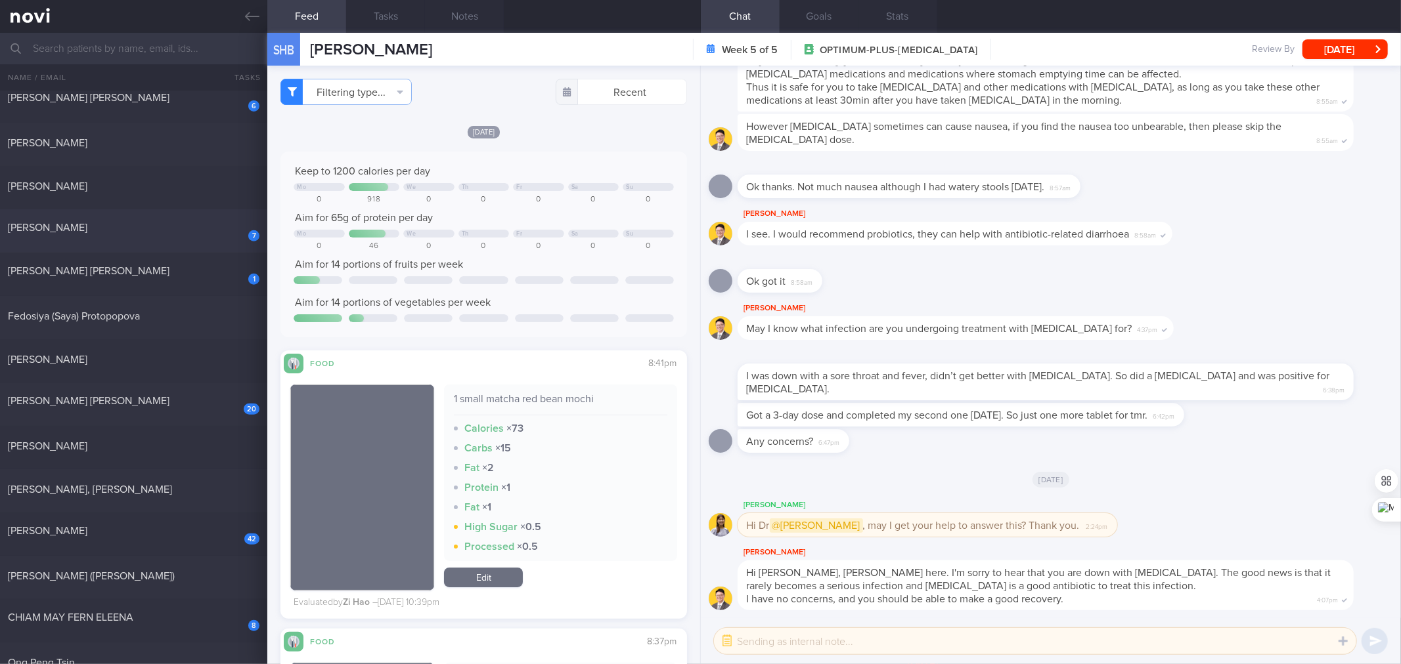
click at [188, 221] on div "[PERSON_NAME]" at bounding box center [132, 227] width 248 height 13
checkbox input "true"
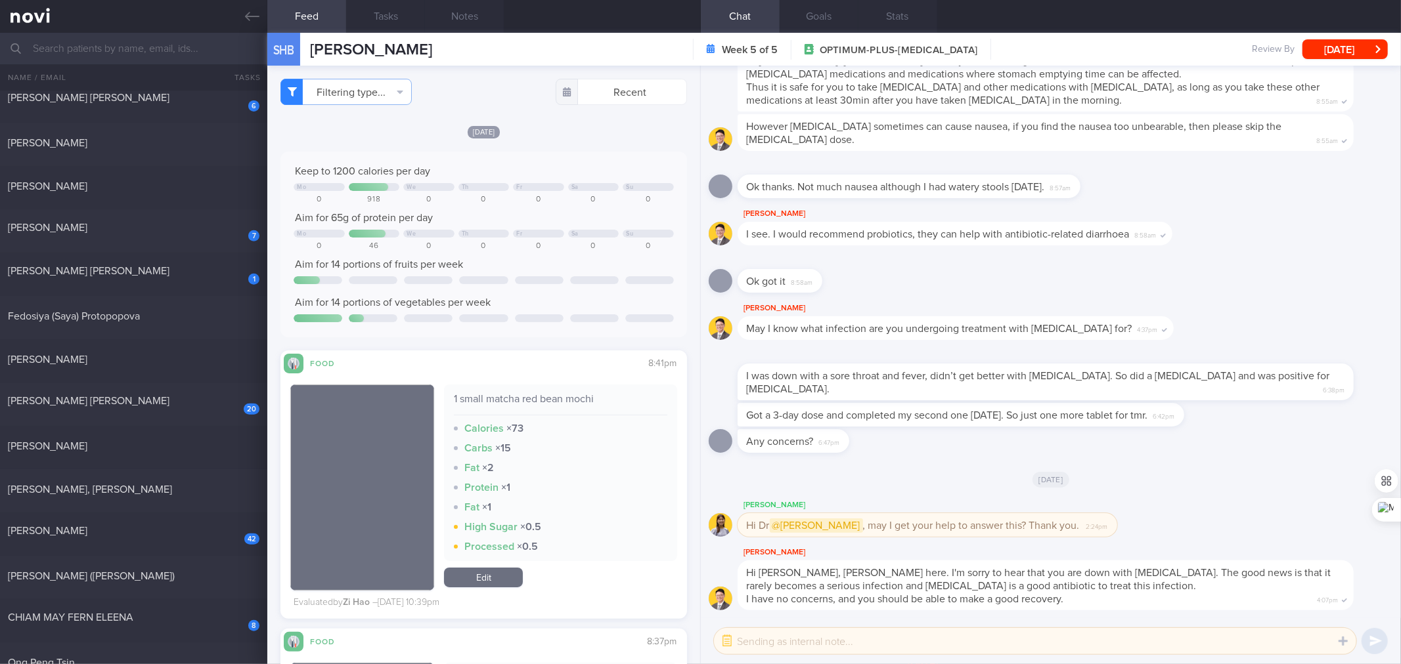
checkbox input "true"
select select "5"
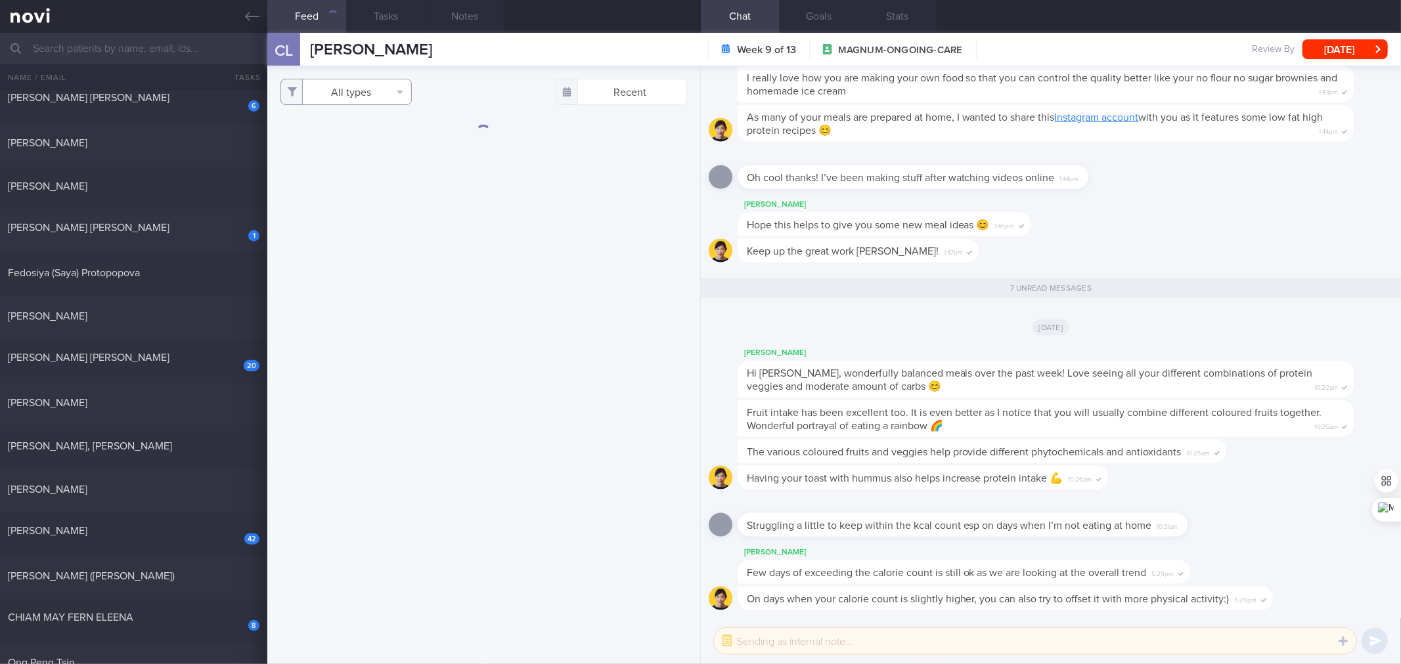
click at [359, 94] on button "All types" at bounding box center [345, 92] width 131 height 26
drag, startPoint x: 348, startPoint y: 134, endPoint x: 349, endPoint y: 156, distance: 21.7
click at [349, 156] on div "Food Activity Glucose Weight Medicine Blood Pressure [MEDICAL_DATA] Install" at bounding box center [345, 177] width 131 height 144
click at [349, 156] on button "Glucose" at bounding box center [346, 157] width 130 height 20
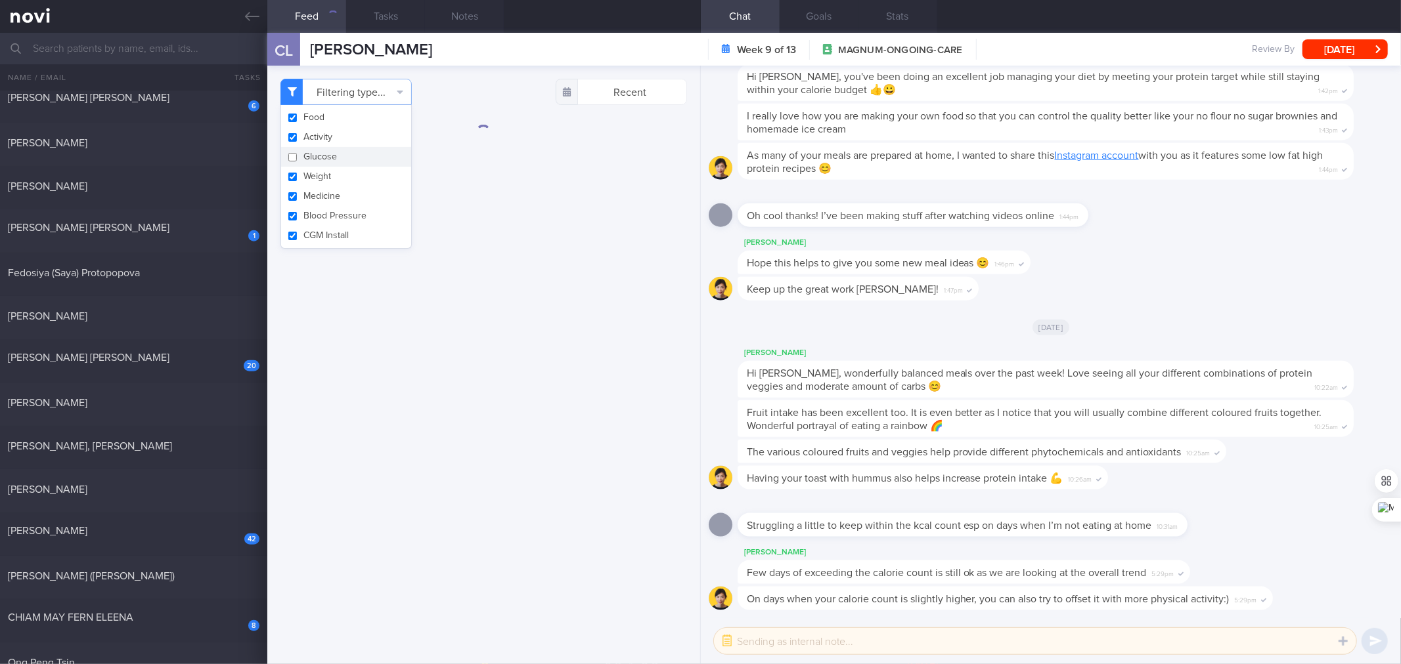
click at [349, 156] on button "Glucose" at bounding box center [346, 157] width 130 height 20
checkbox input "true"
click at [349, 142] on button "Activity" at bounding box center [346, 137] width 130 height 20
checkbox input "false"
drag, startPoint x: 342, startPoint y: 160, endPoint x: 326, endPoint y: 173, distance: 21.0
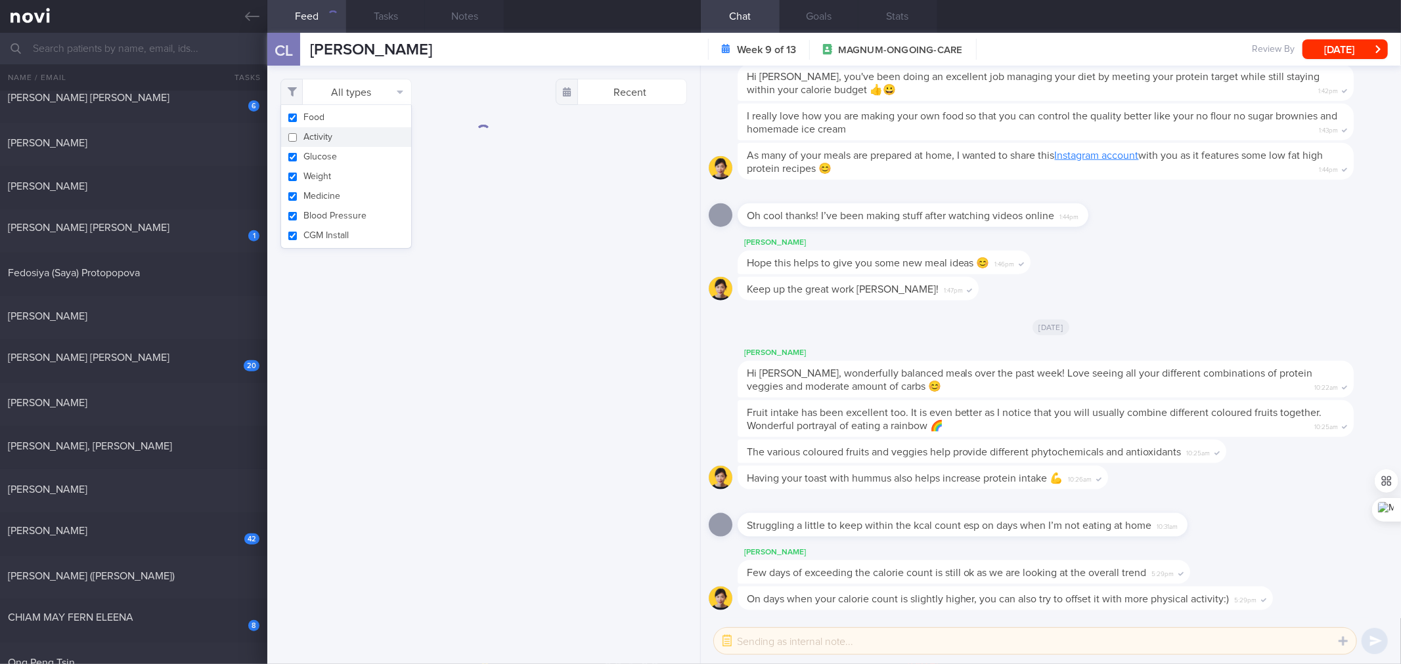
click at [341, 159] on button "Glucose" at bounding box center [346, 157] width 130 height 20
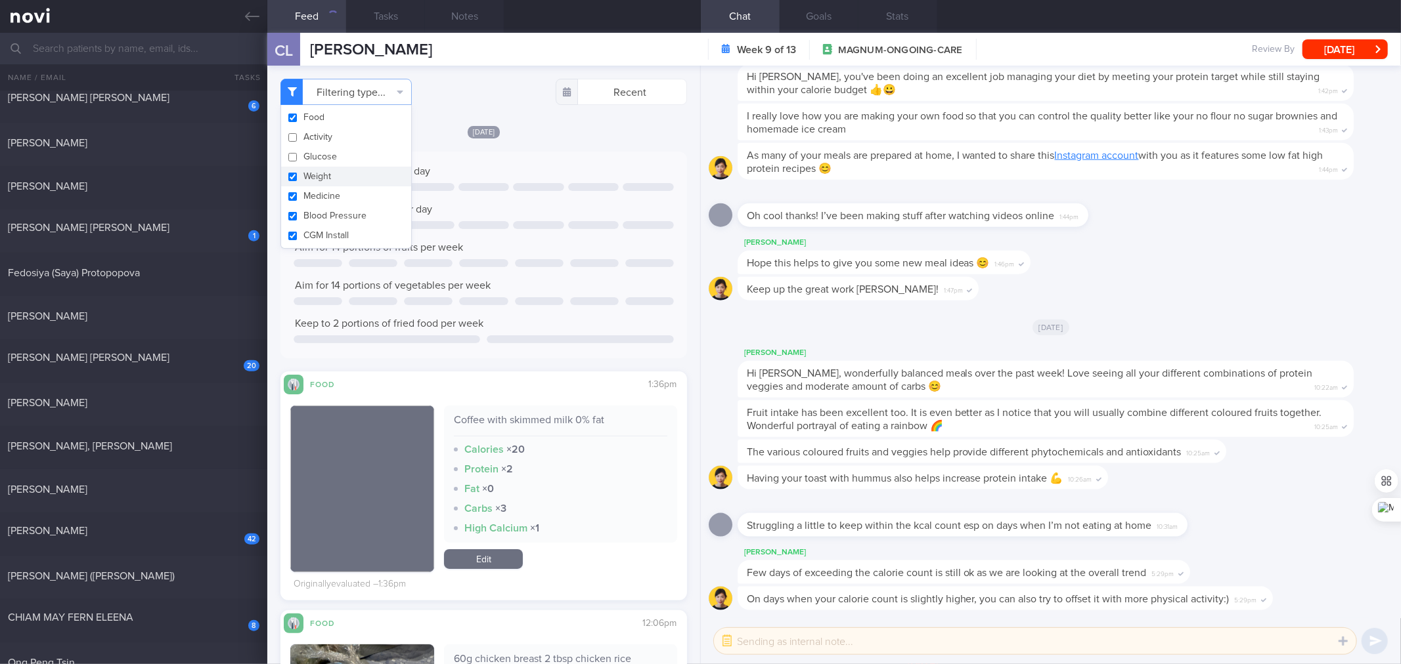
checkbox input "false"
click at [326, 173] on button "Weight" at bounding box center [346, 177] width 130 height 20
checkbox input "false"
click at [323, 191] on button "Medicine" at bounding box center [346, 196] width 130 height 20
click at [323, 204] on button "Medicine" at bounding box center [346, 196] width 130 height 20
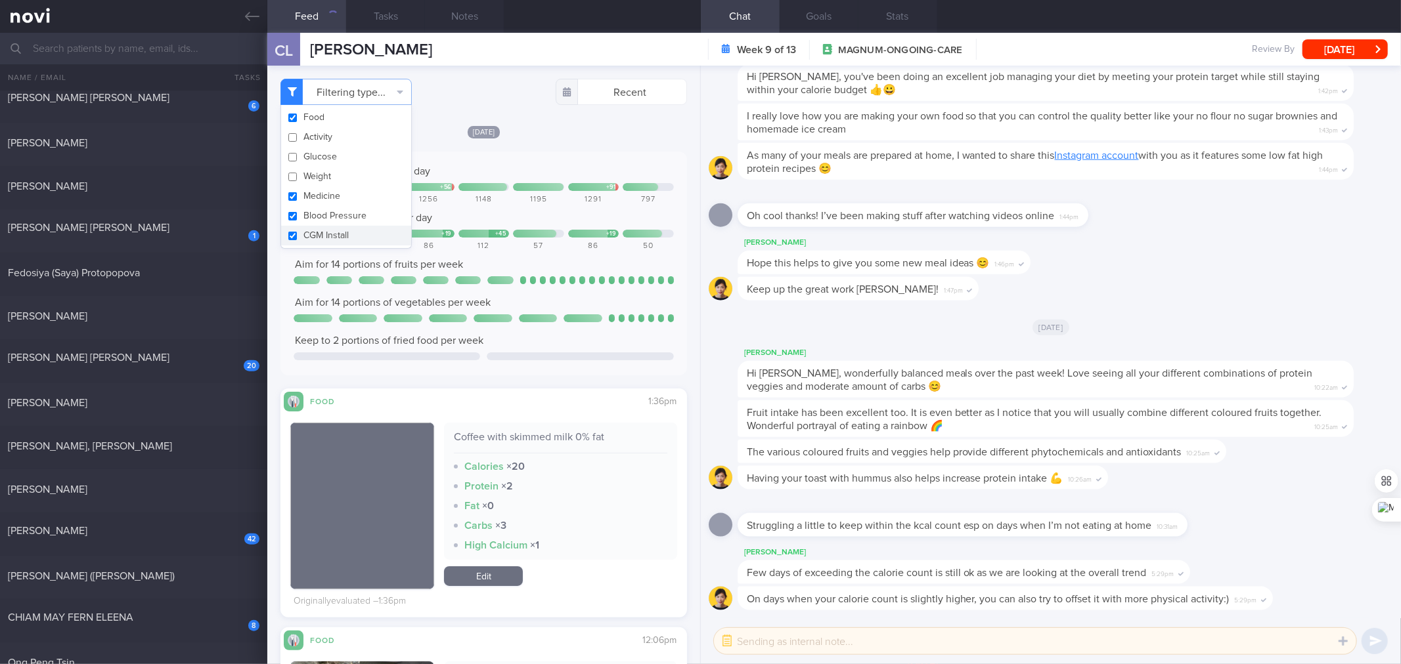
checkbox input "true"
click at [320, 225] on button "Blood Pressure" at bounding box center [346, 216] width 130 height 20
checkbox input "false"
click at [330, 205] on button "Medicine" at bounding box center [346, 196] width 130 height 20
checkbox input "false"
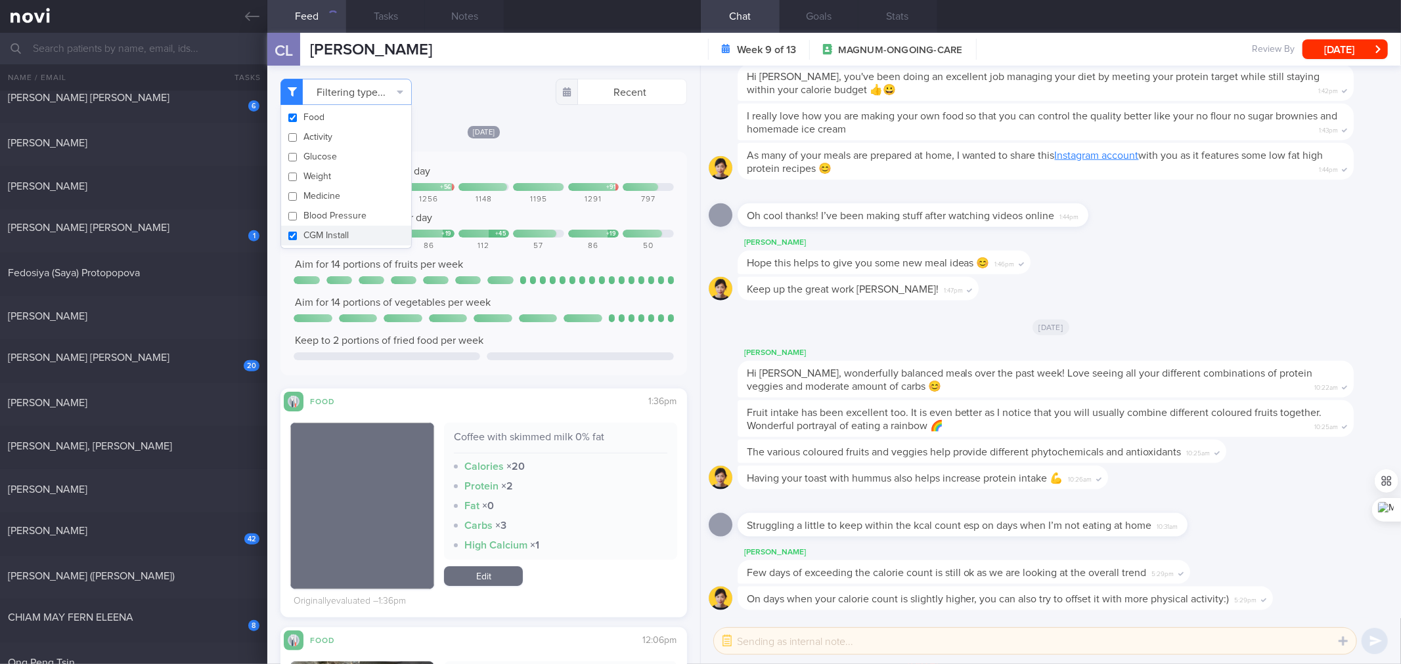
click at [326, 228] on button "CGM Install" at bounding box center [346, 236] width 130 height 20
checkbox input "false"
click at [496, 243] on div "112" at bounding box center [483, 247] width 51 height 10
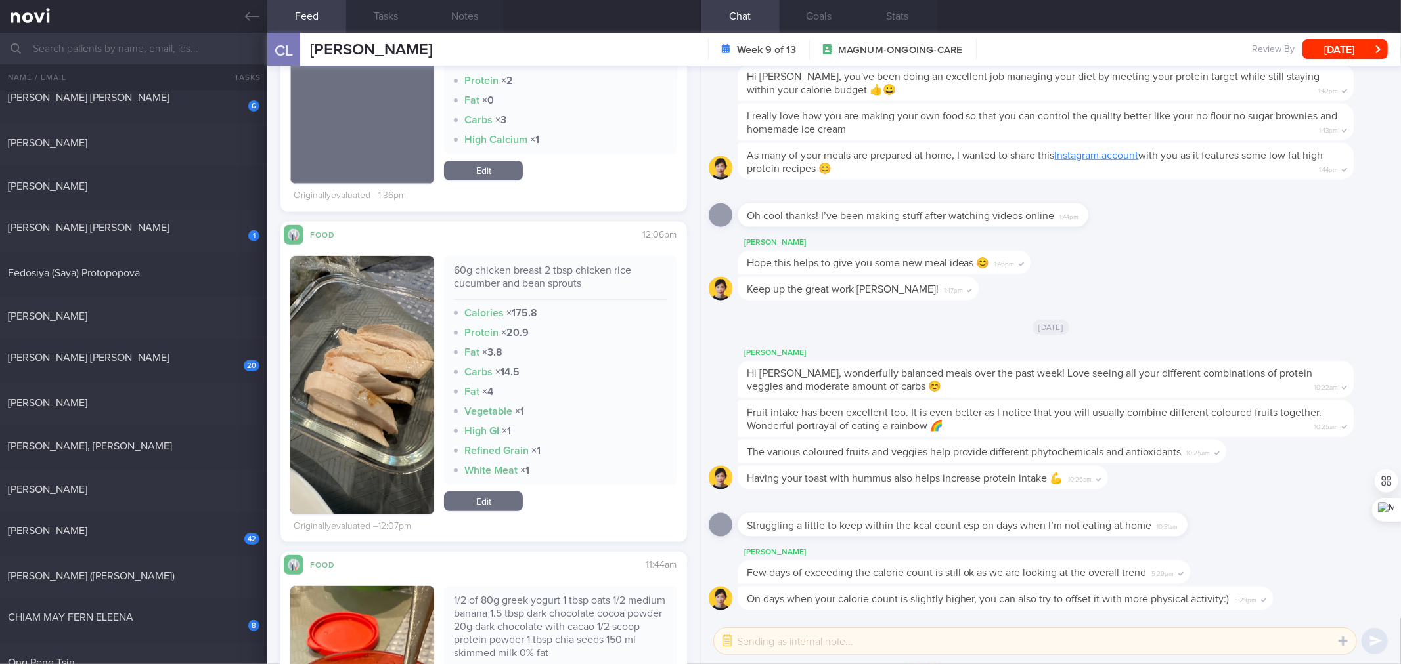
scroll to position [389, 0]
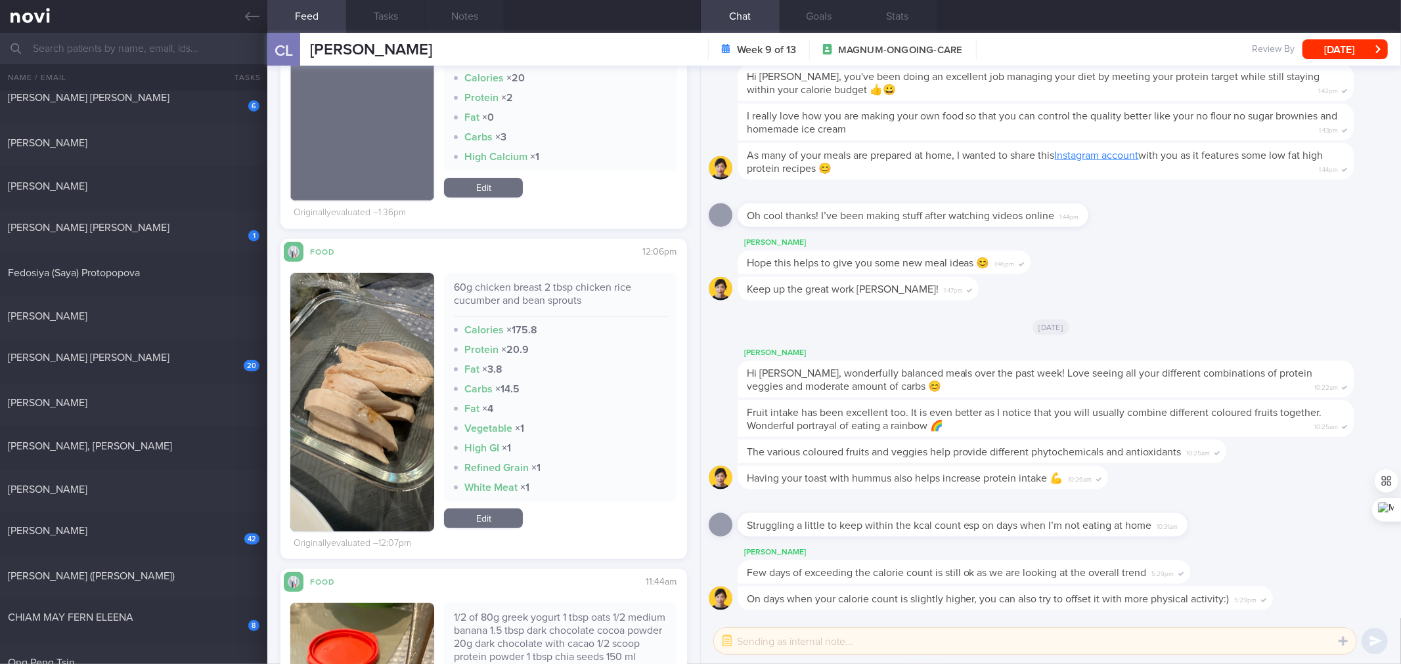
click at [541, 301] on div "60g chicken breast 2 tbsp chicken rice cucumber and bean sprouts" at bounding box center [560, 299] width 213 height 36
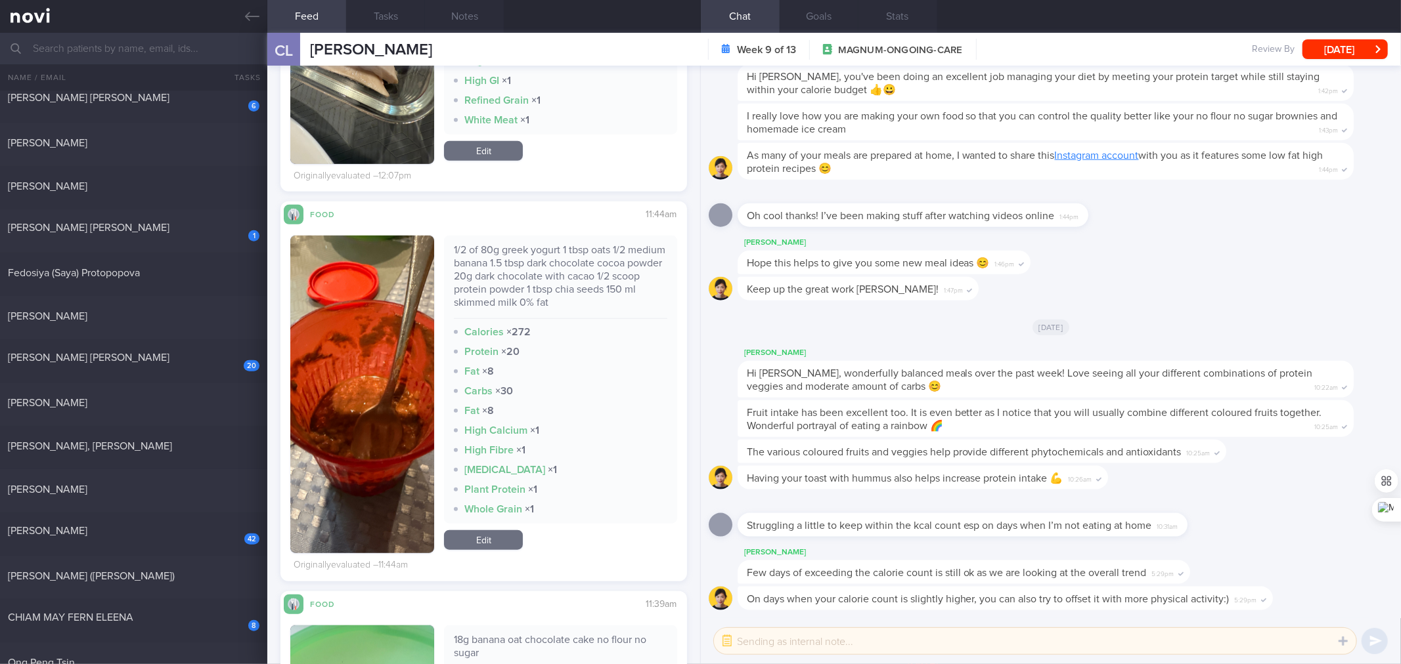
scroll to position [778, 0]
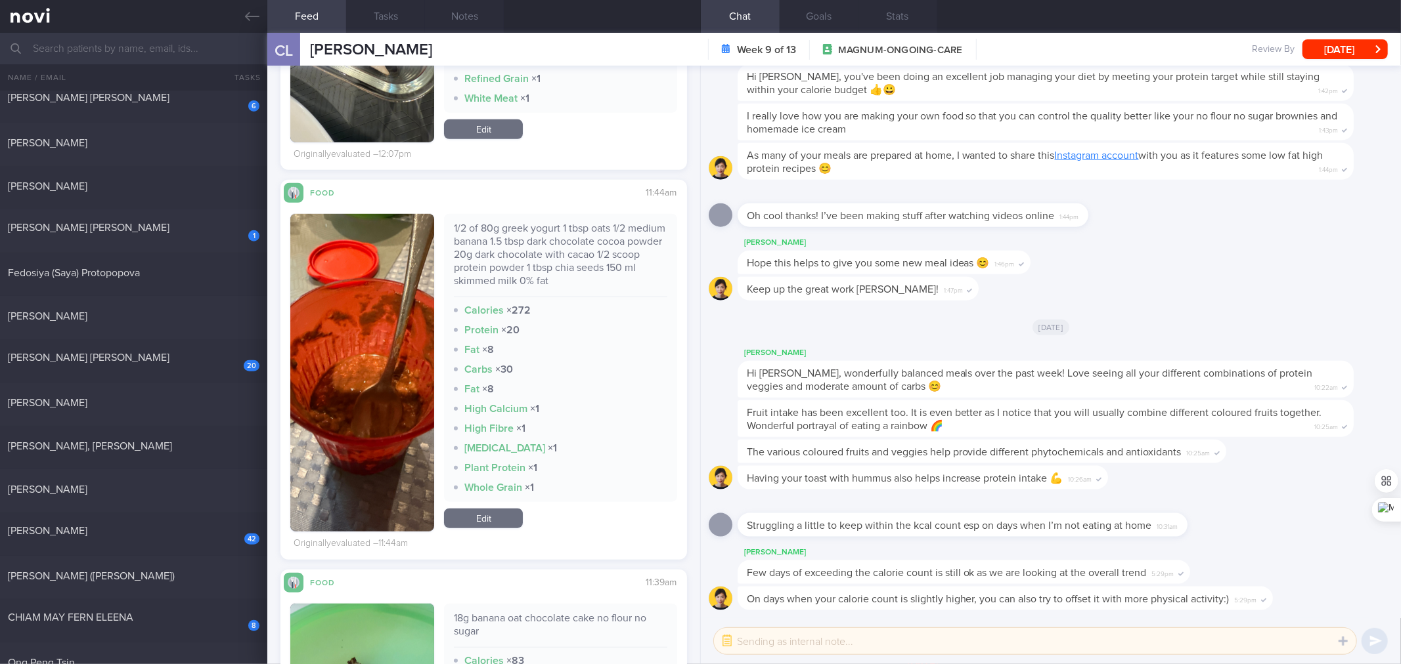
click at [514, 240] on div "1/2 of 80g greek yogurt 1 tbsp oats 1/2 medium banana 1.5 tbsp dark chocolate c…" at bounding box center [560, 260] width 213 height 76
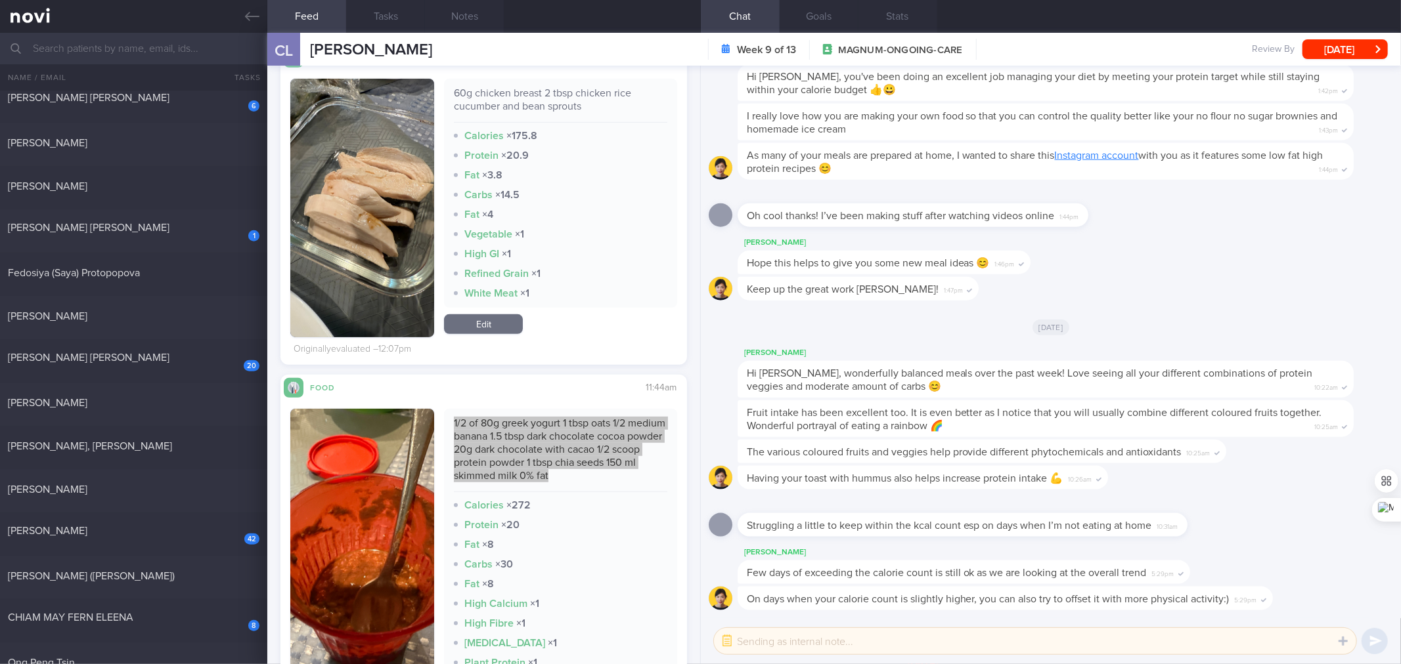
scroll to position [389, 0]
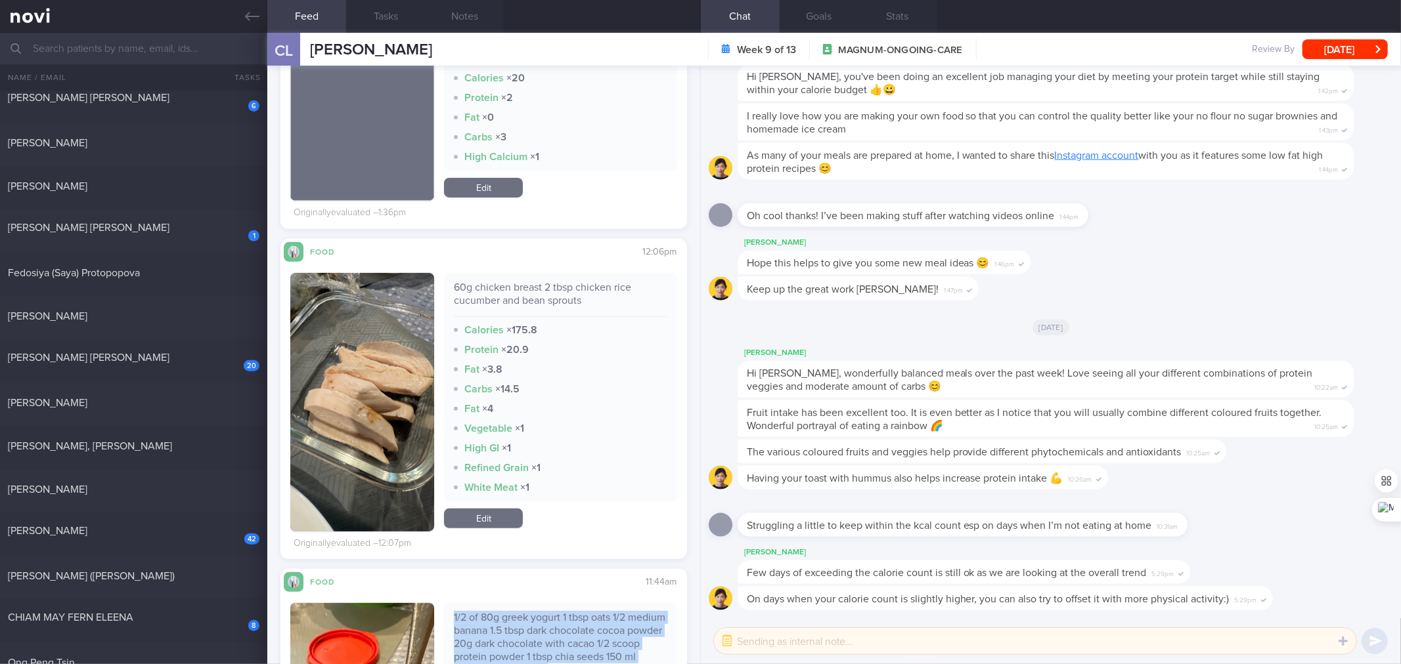
click at [507, 517] on link "Edit" at bounding box center [483, 519] width 79 height 20
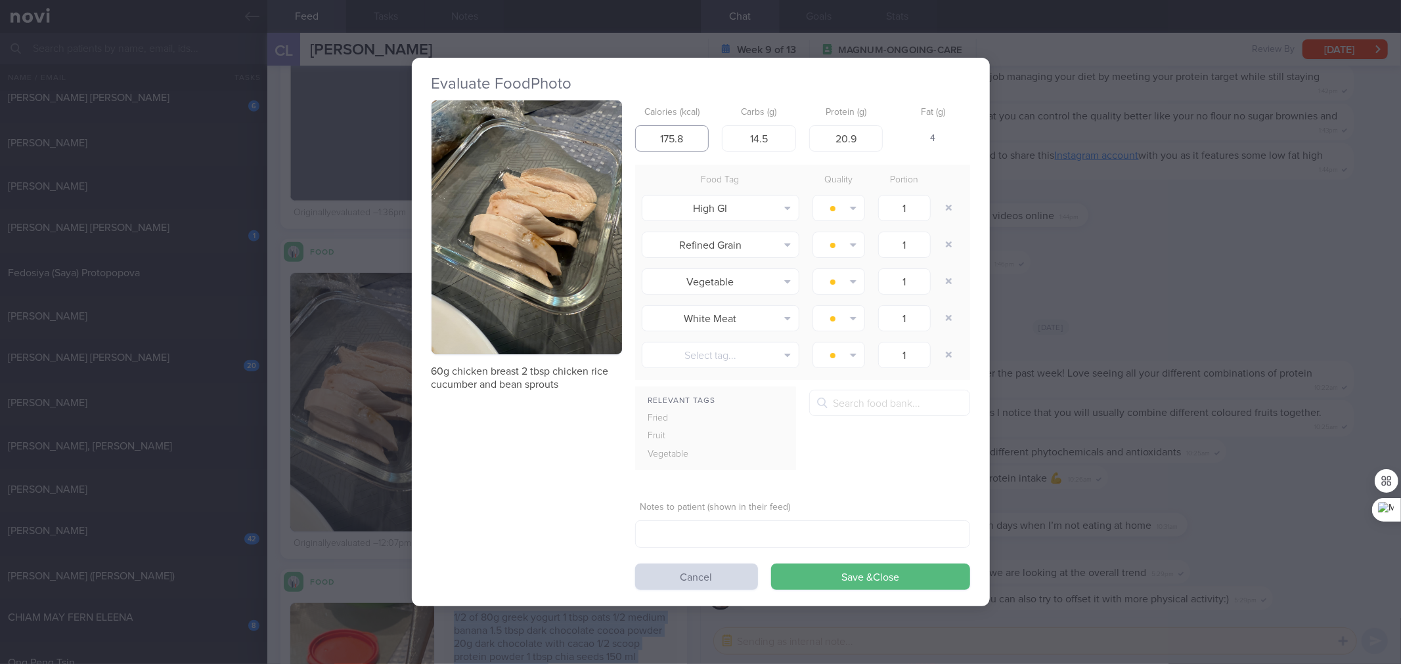
click at [690, 141] on input "175.8" at bounding box center [672, 138] width 74 height 26
type input "167"
type input "14"
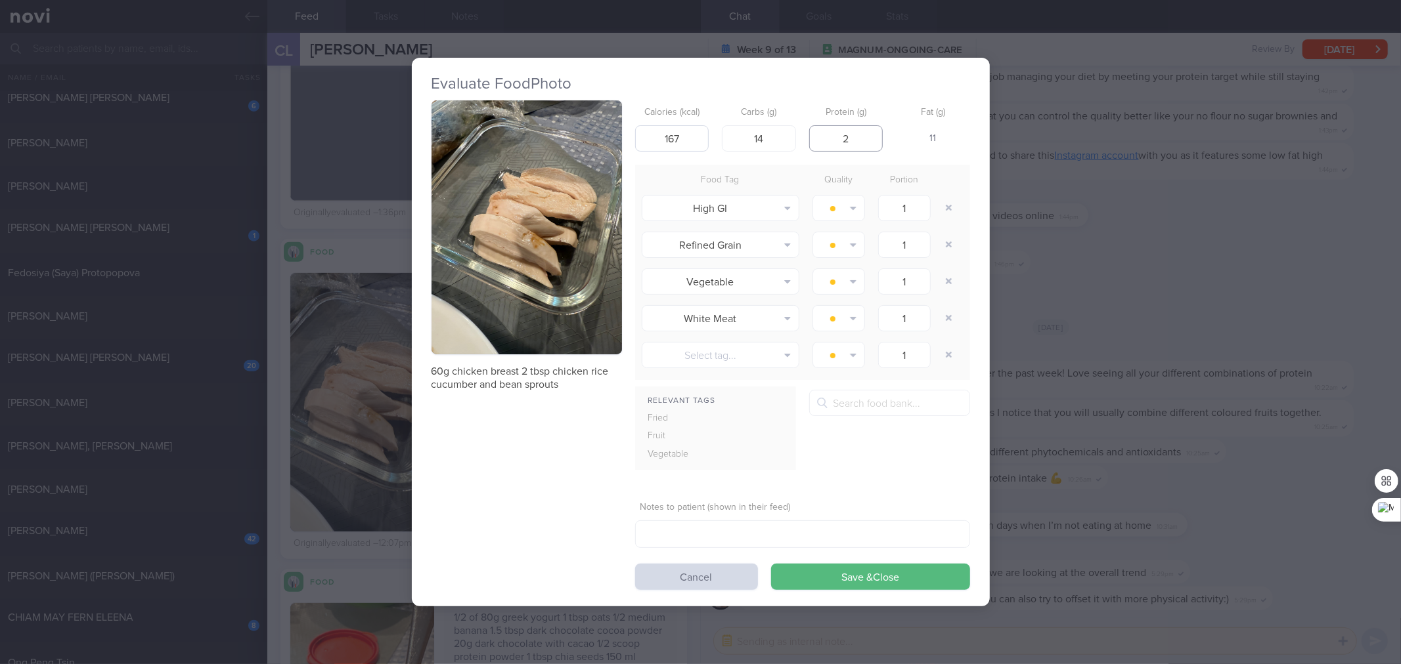
type input "21"
click button "Save & Close" at bounding box center [870, 577] width 199 height 26
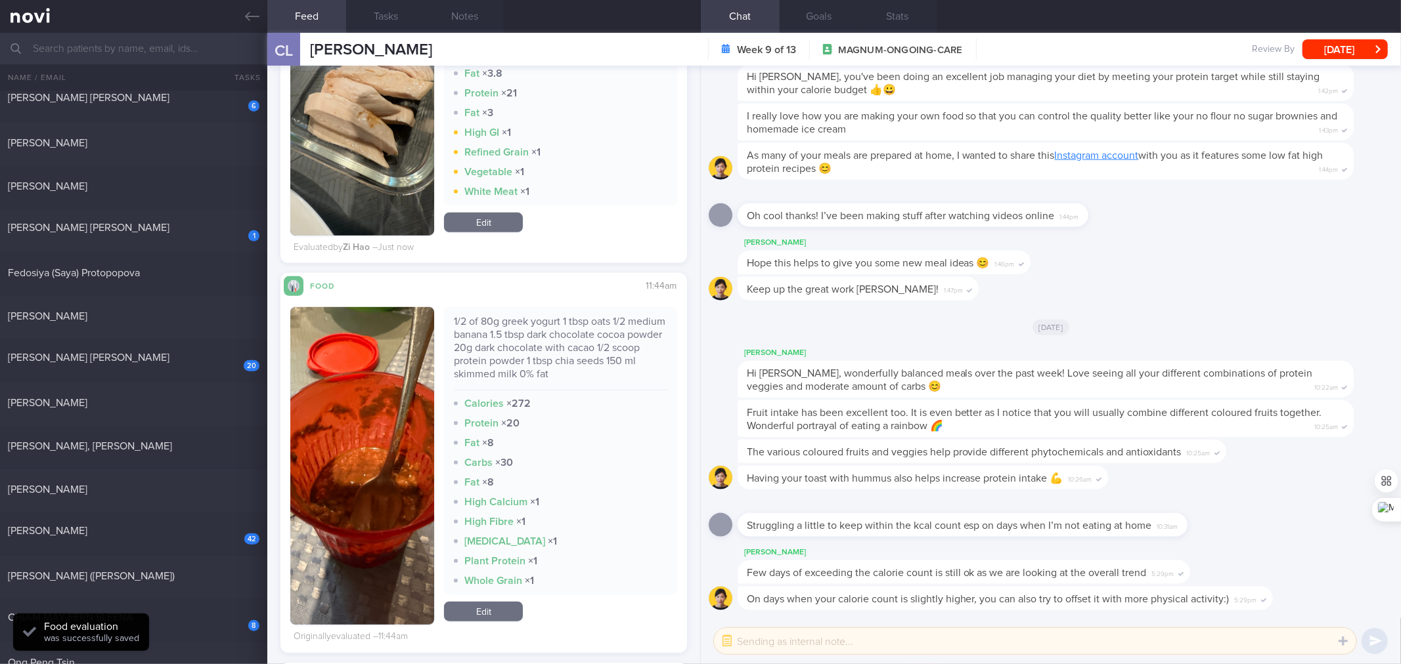
scroll to position [684, 0]
click at [575, 327] on div "1/2 of 80g greek yogurt 1 tbsp oats 1/2 medium banana 1.5 tbsp dark chocolate c…" at bounding box center [560, 354] width 213 height 76
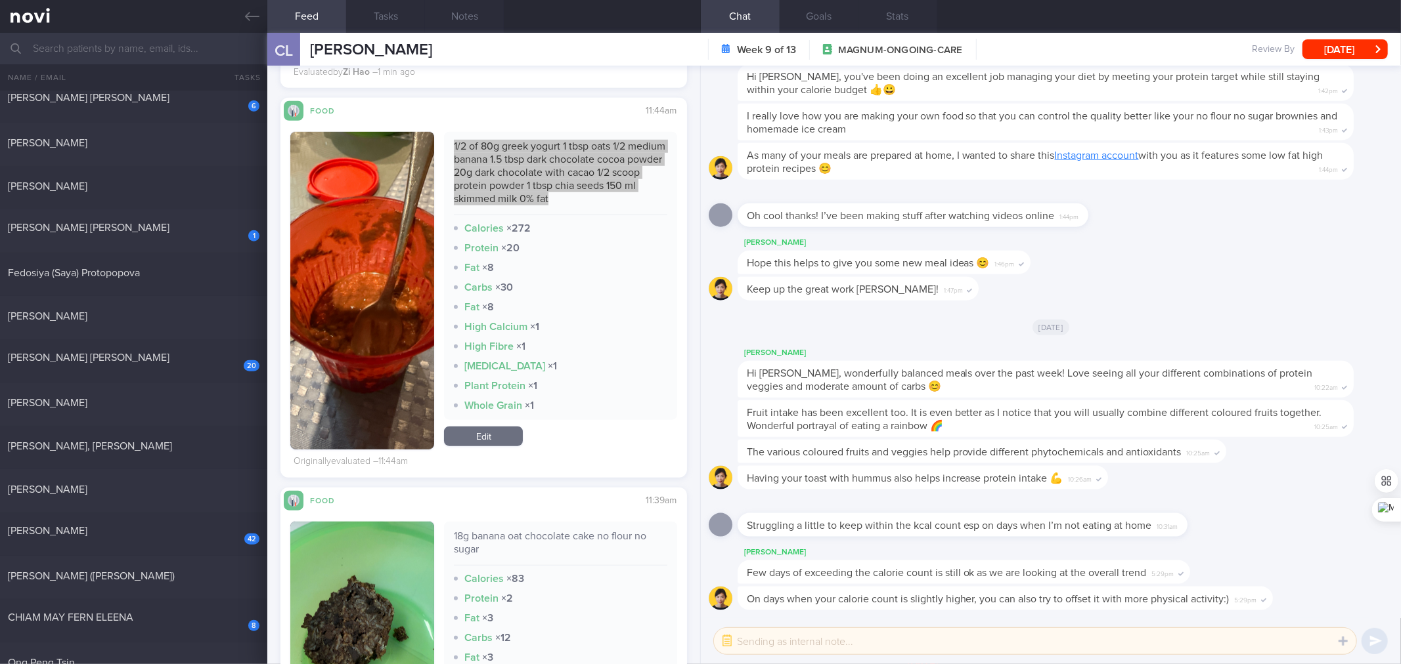
scroll to position [878, 0]
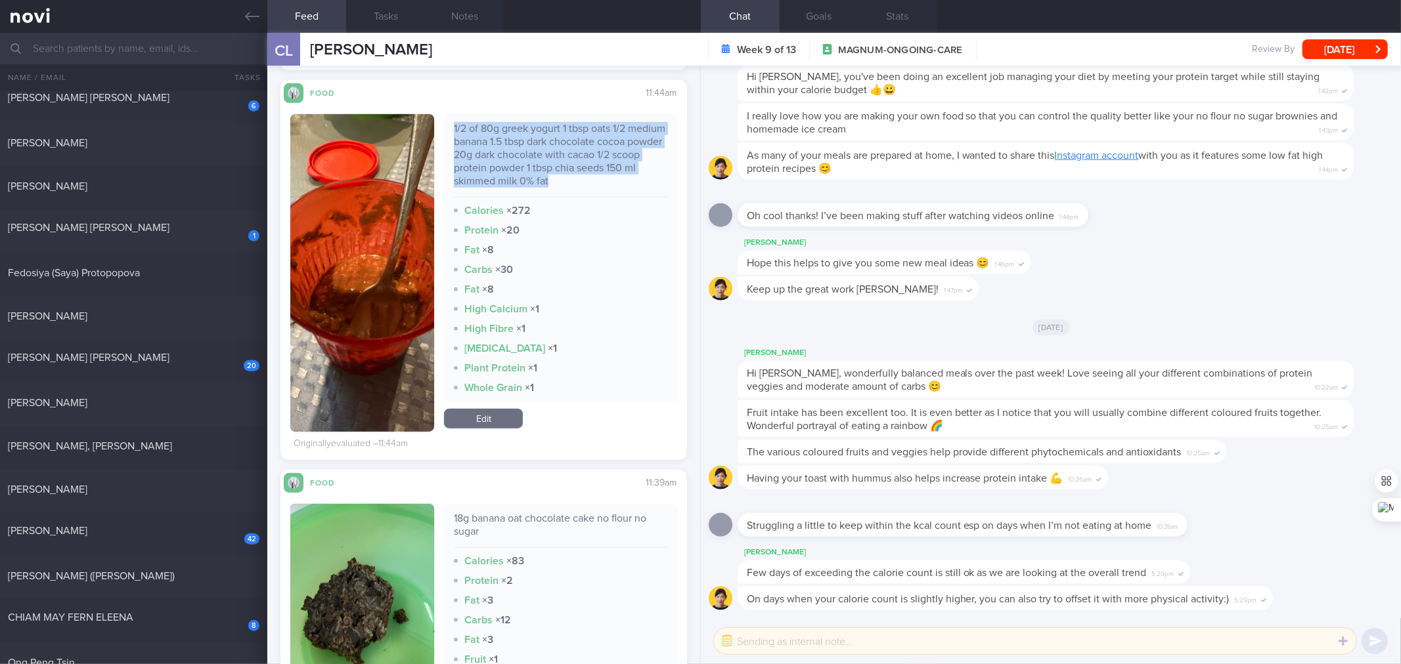
click at [489, 422] on link "Edit" at bounding box center [483, 419] width 79 height 20
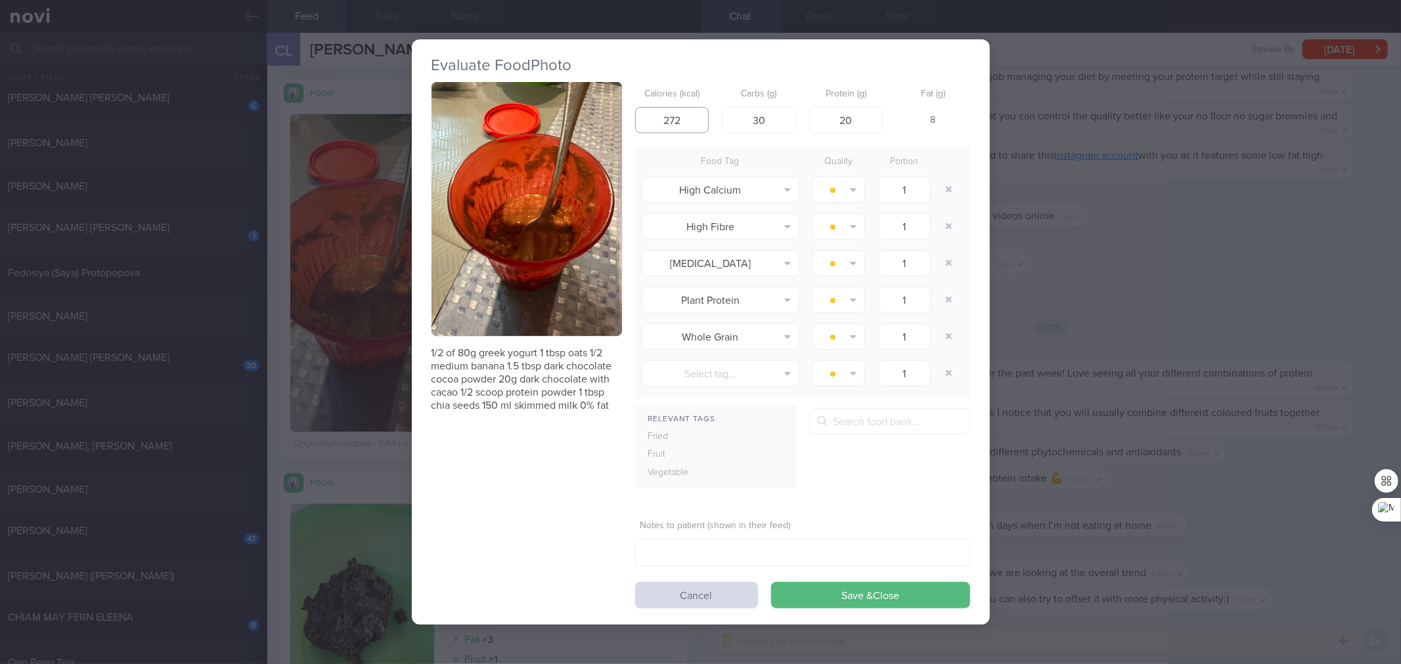
click at [687, 114] on input "272" at bounding box center [672, 120] width 74 height 26
type input "2"
type input "475"
type input "53"
type input "35"
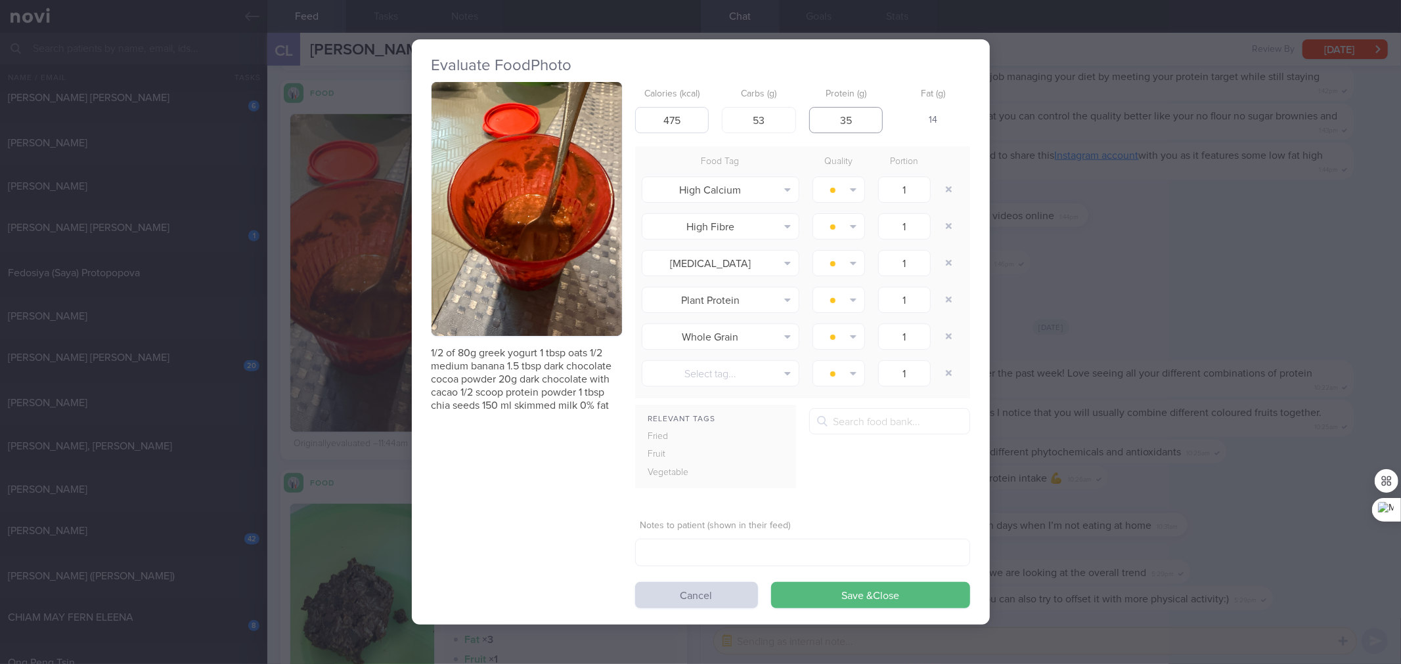
click at [771, 582] on button "Save & Close" at bounding box center [870, 595] width 199 height 26
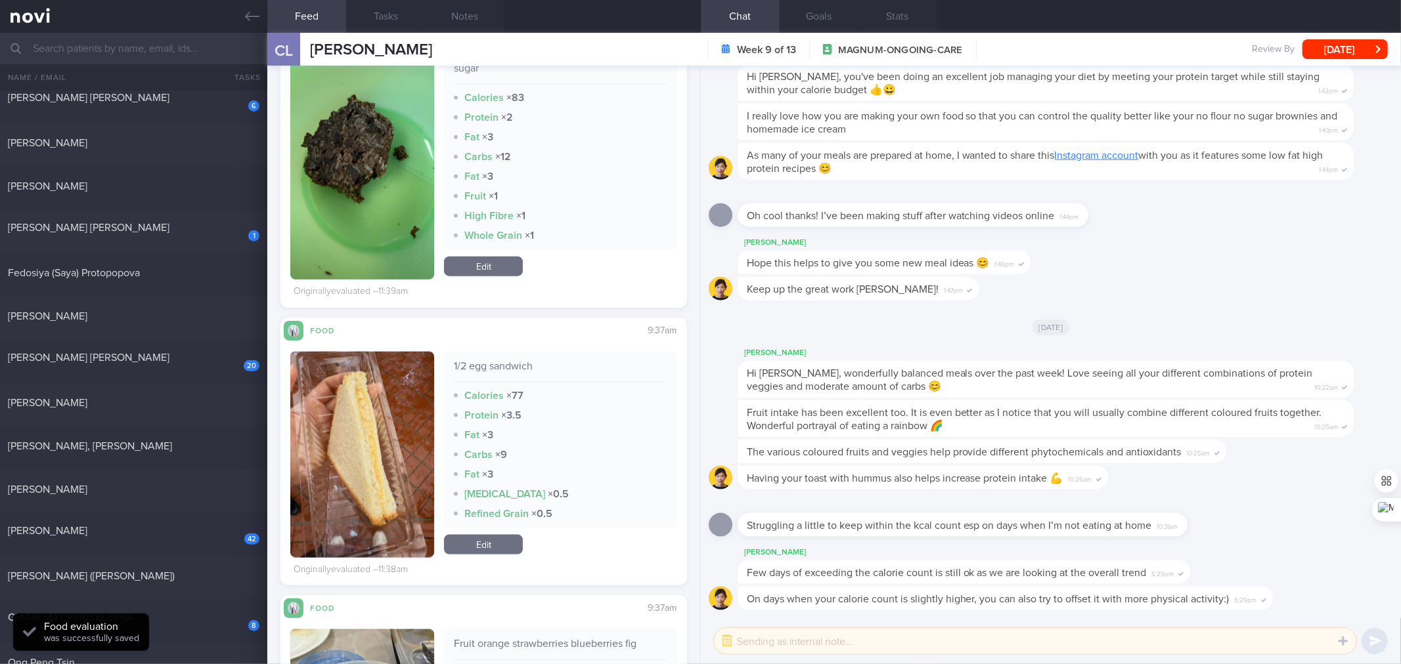
scroll to position [1350, 0]
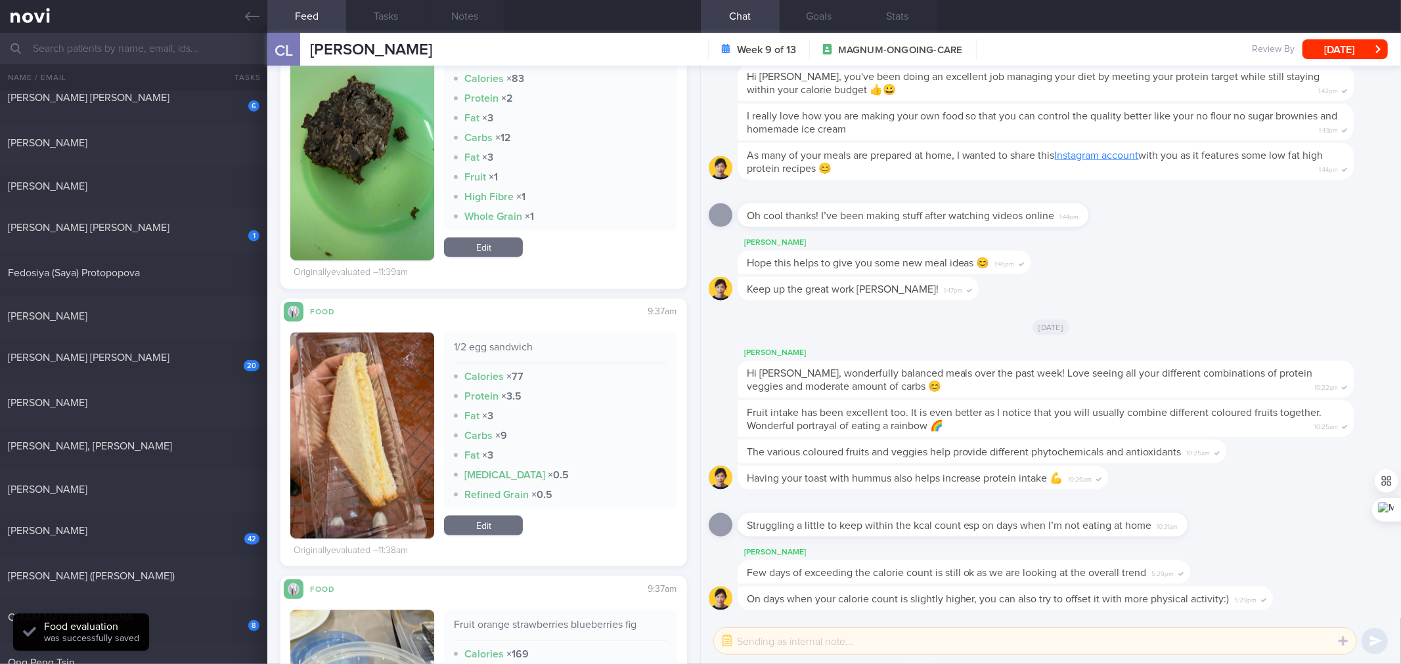
click at [510, 343] on div "1/2 egg sandwich" at bounding box center [560, 352] width 213 height 23
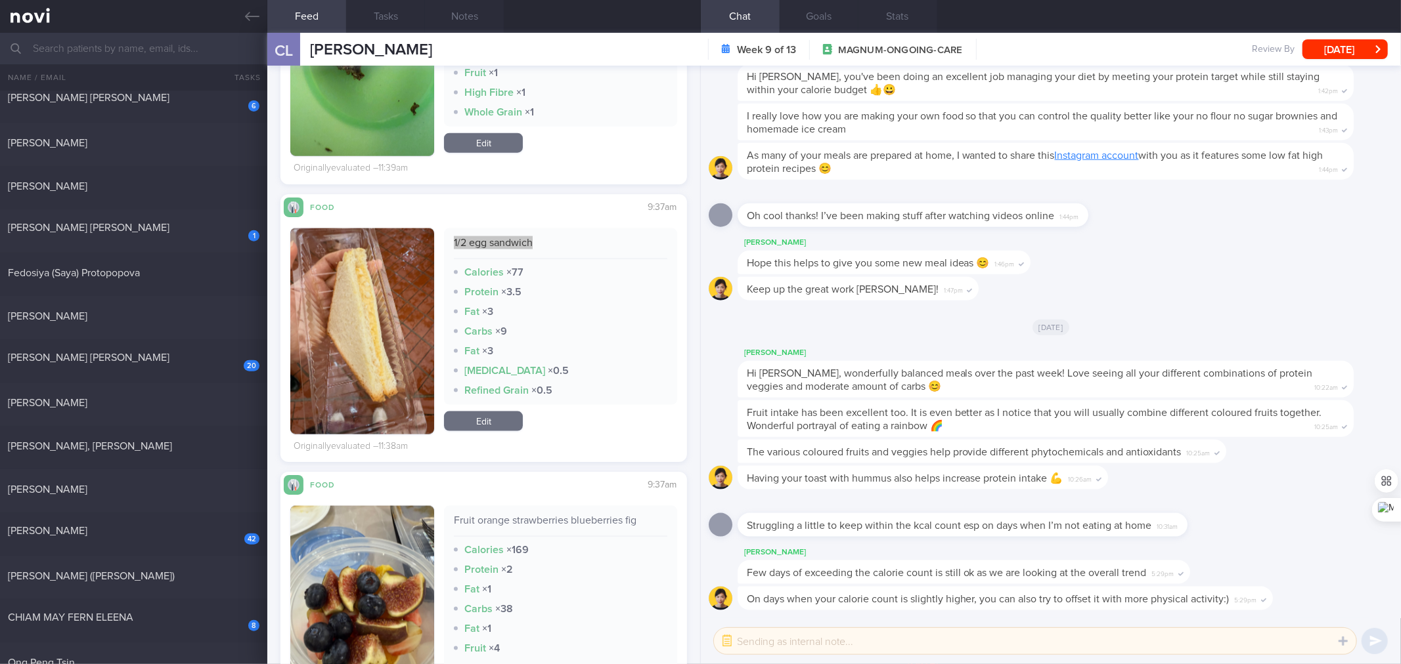
scroll to position [1454, 0]
click at [513, 429] on link "Edit" at bounding box center [483, 422] width 79 height 20
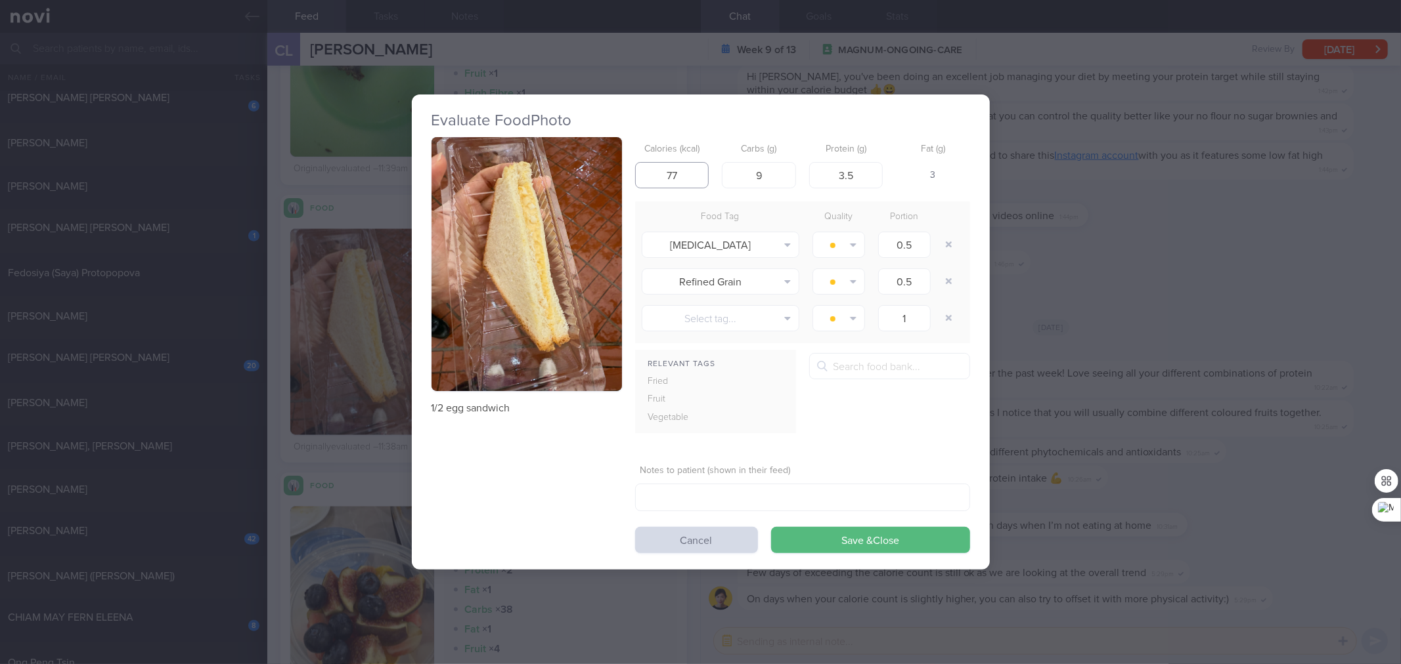
click at [684, 181] on input "77" at bounding box center [672, 175] width 74 height 26
type input "7"
type input "150"
type input "15"
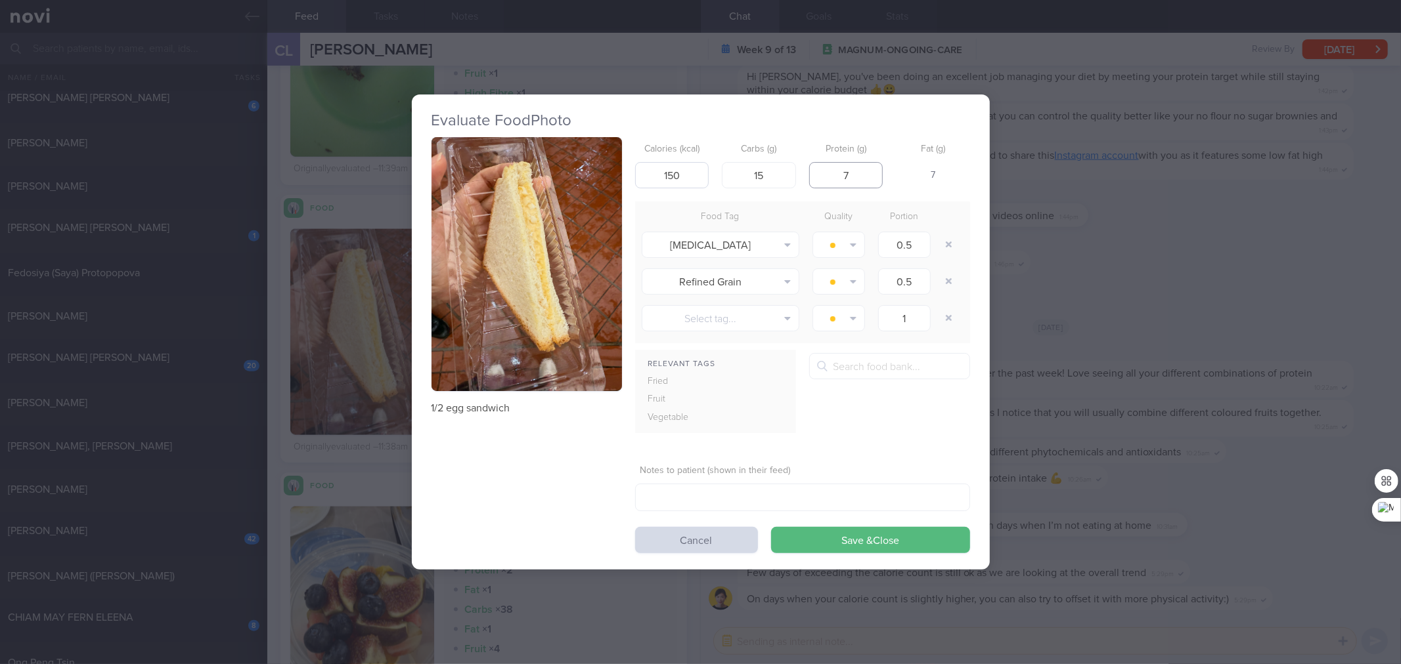
type input "7"
click at [771, 527] on button "Save & Close" at bounding box center [870, 540] width 199 height 26
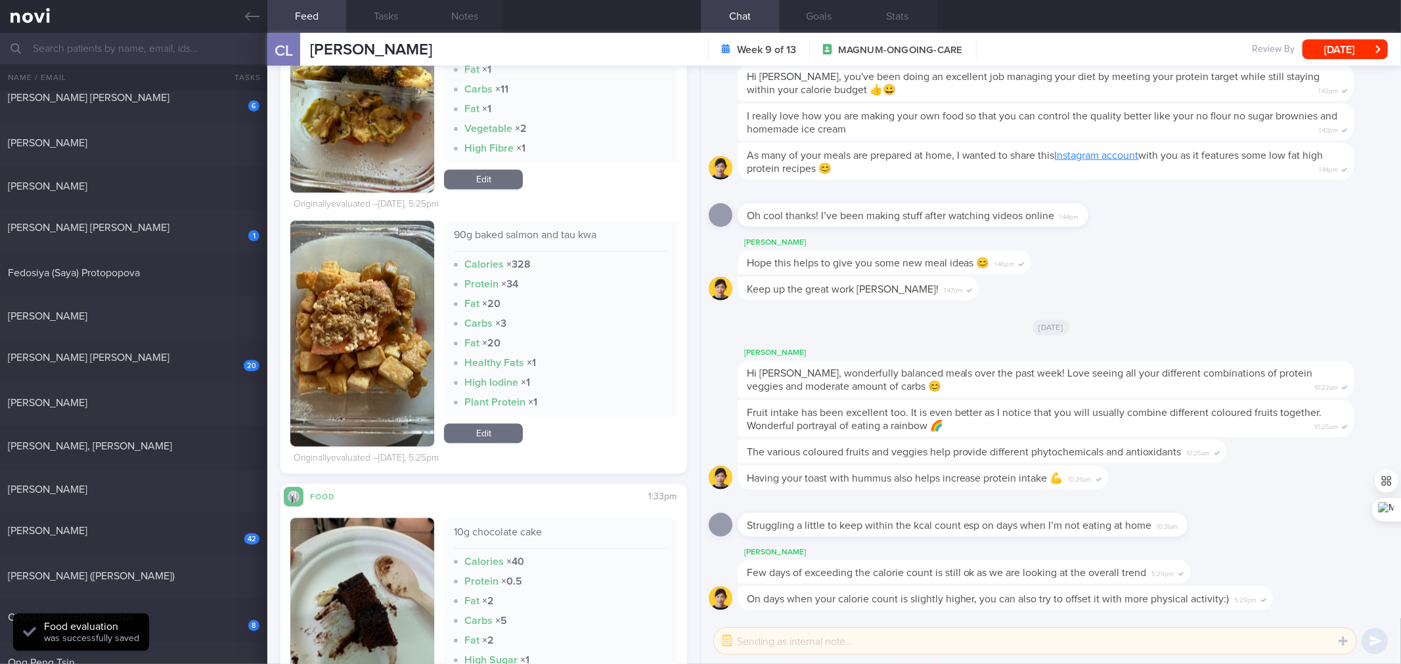
click at [550, 240] on div "90g baked salmon and tau kwa" at bounding box center [560, 240] width 213 height 23
click at [550, 240] on div "90g baked salmon and tau kwa" at bounding box center [560, 239] width 213 height 23
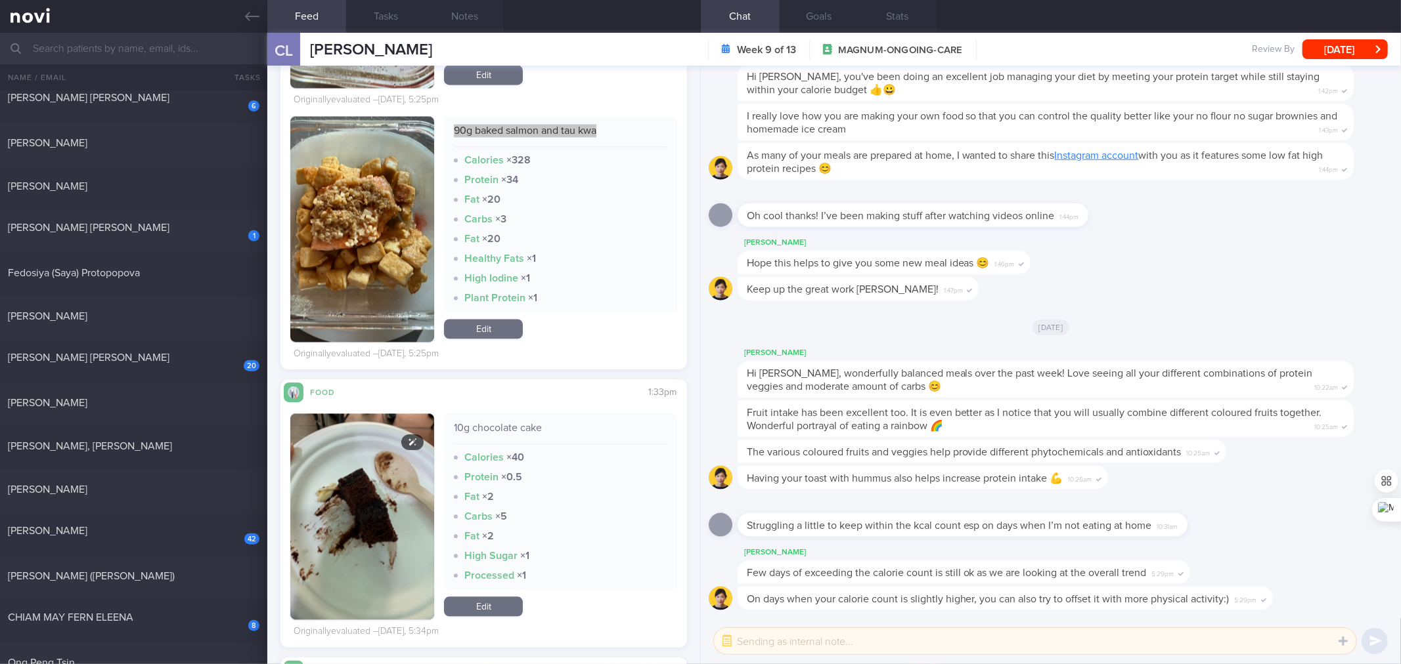
scroll to position [2338, 0]
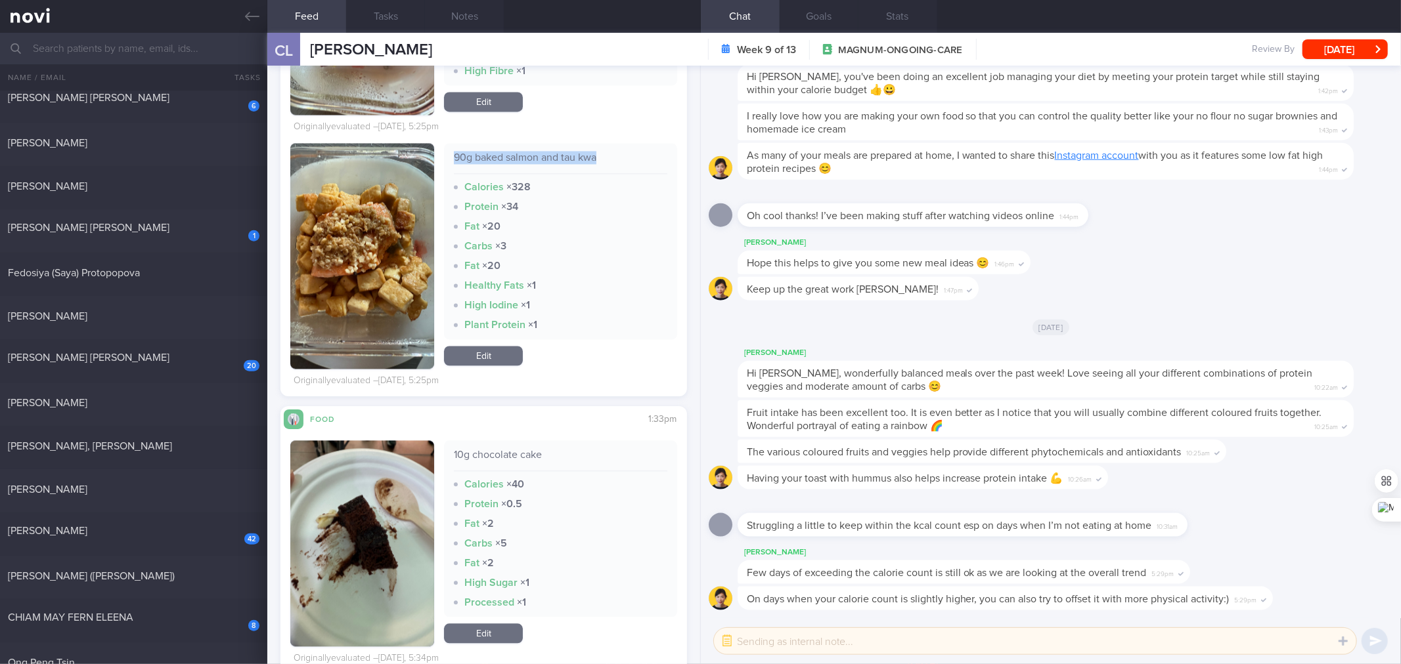
drag, startPoint x: 471, startPoint y: 353, endPoint x: 484, endPoint y: 350, distance: 13.5
click at [471, 353] on link "Edit" at bounding box center [483, 356] width 79 height 20
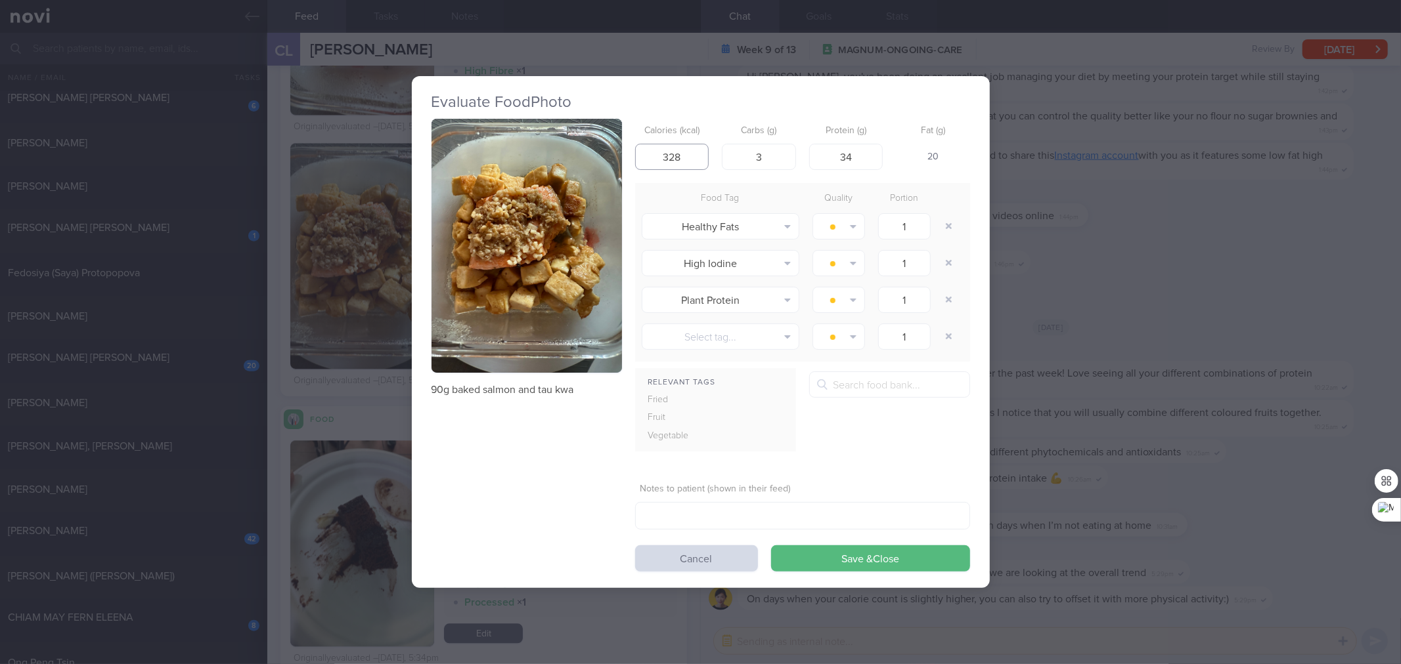
click at [695, 152] on input "328" at bounding box center [672, 157] width 74 height 26
type input "267"
type input "2"
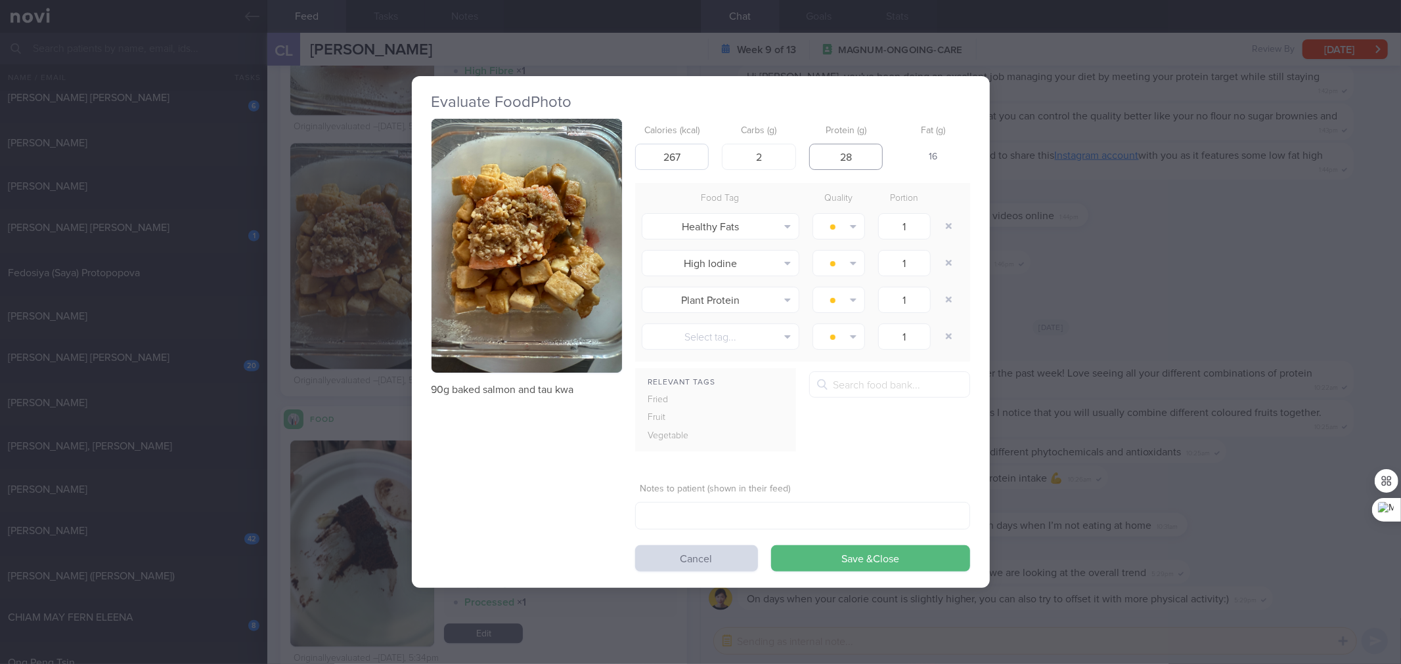
type input "28"
click at [771, 546] on button "Save & Close" at bounding box center [870, 559] width 199 height 26
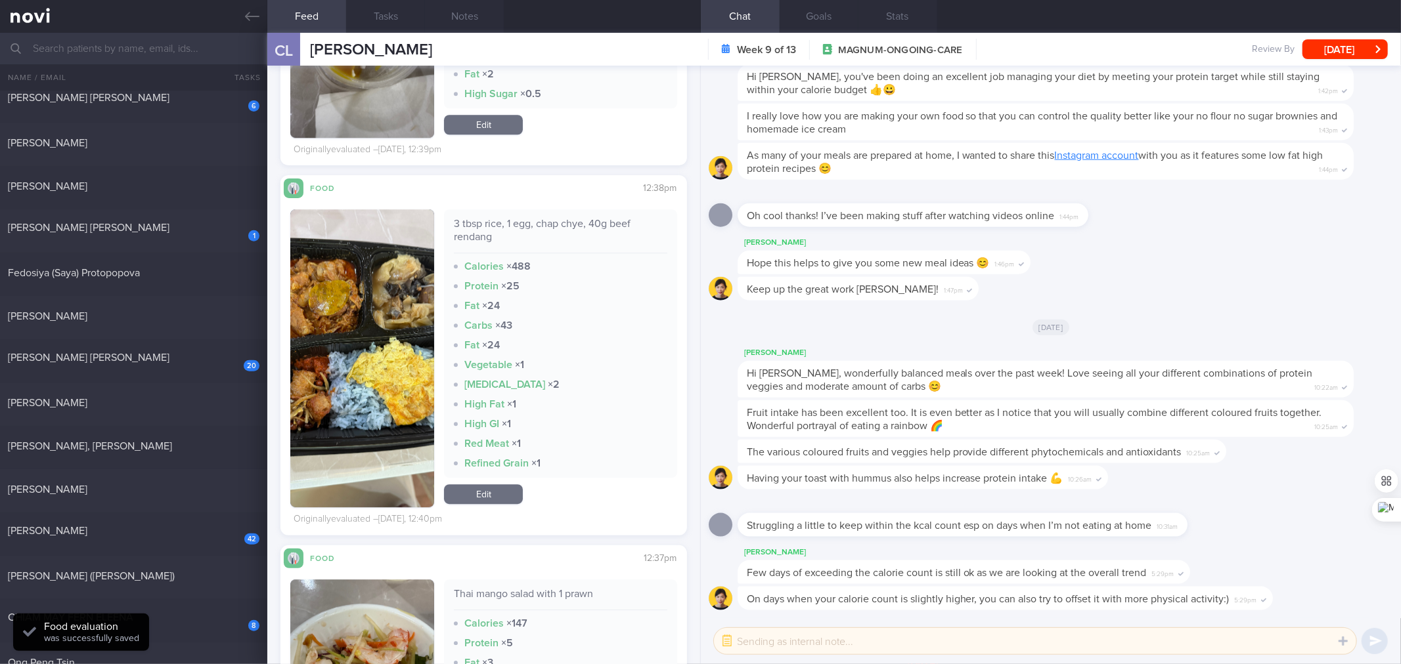
scroll to position [3095, 0]
click at [605, 220] on div "3 tbsp rice, 1 egg, chap chye, 40g beef rendang" at bounding box center [560, 237] width 213 height 36
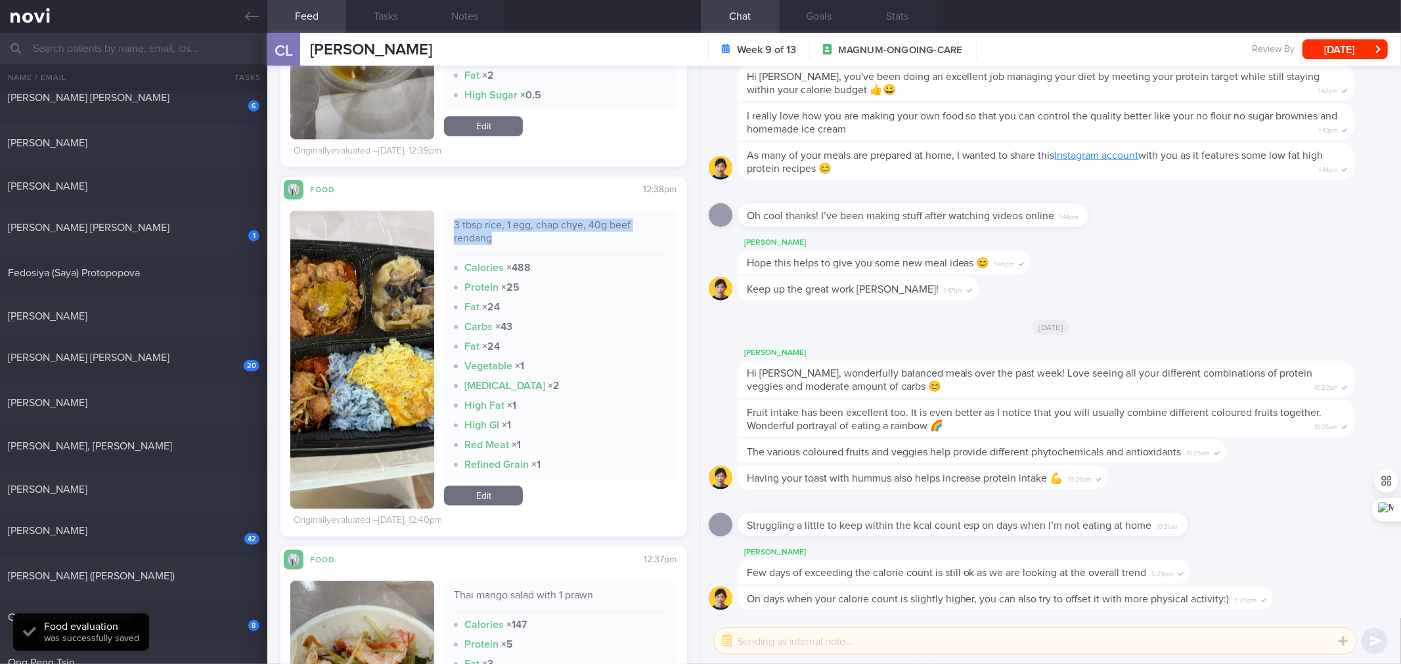
click at [605, 220] on div "3 tbsp rice, 1 egg, chap chye, 40g beef rendang" at bounding box center [560, 237] width 213 height 36
click at [490, 487] on link "Edit" at bounding box center [483, 496] width 79 height 20
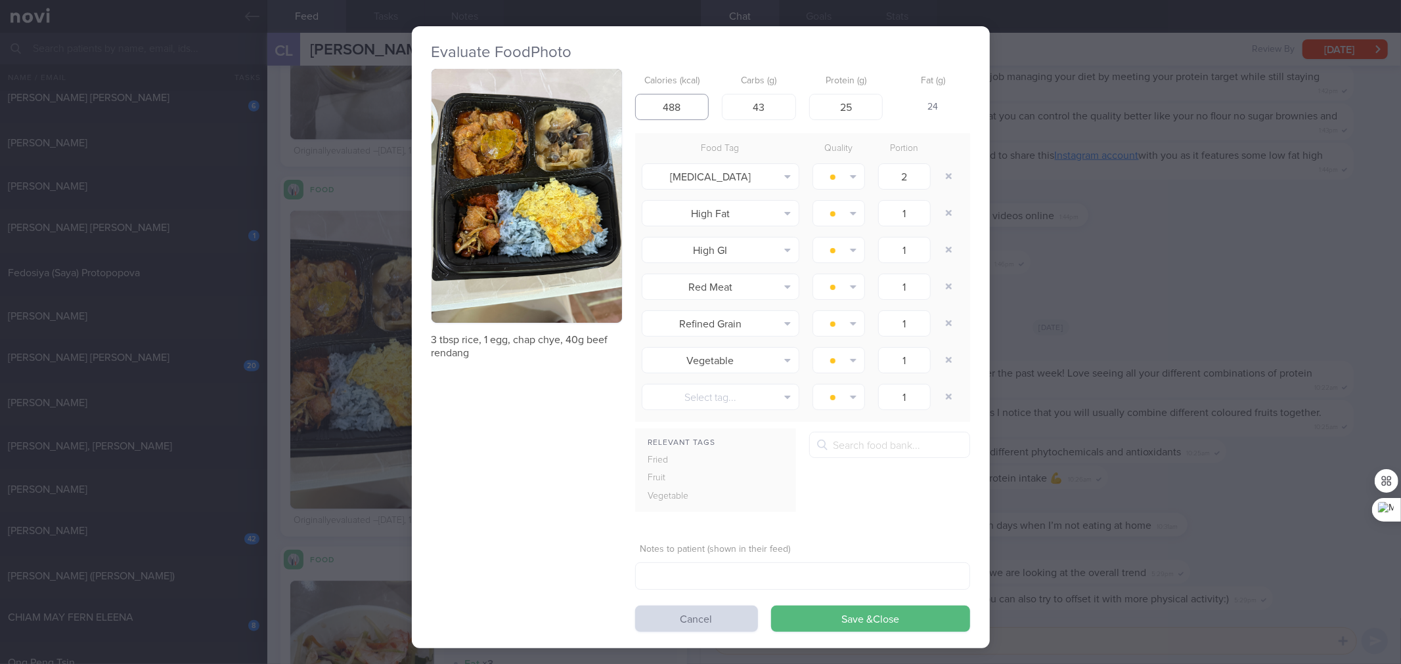
click at [666, 113] on input "488" at bounding box center [672, 107] width 74 height 26
type input "276"
type input "24"
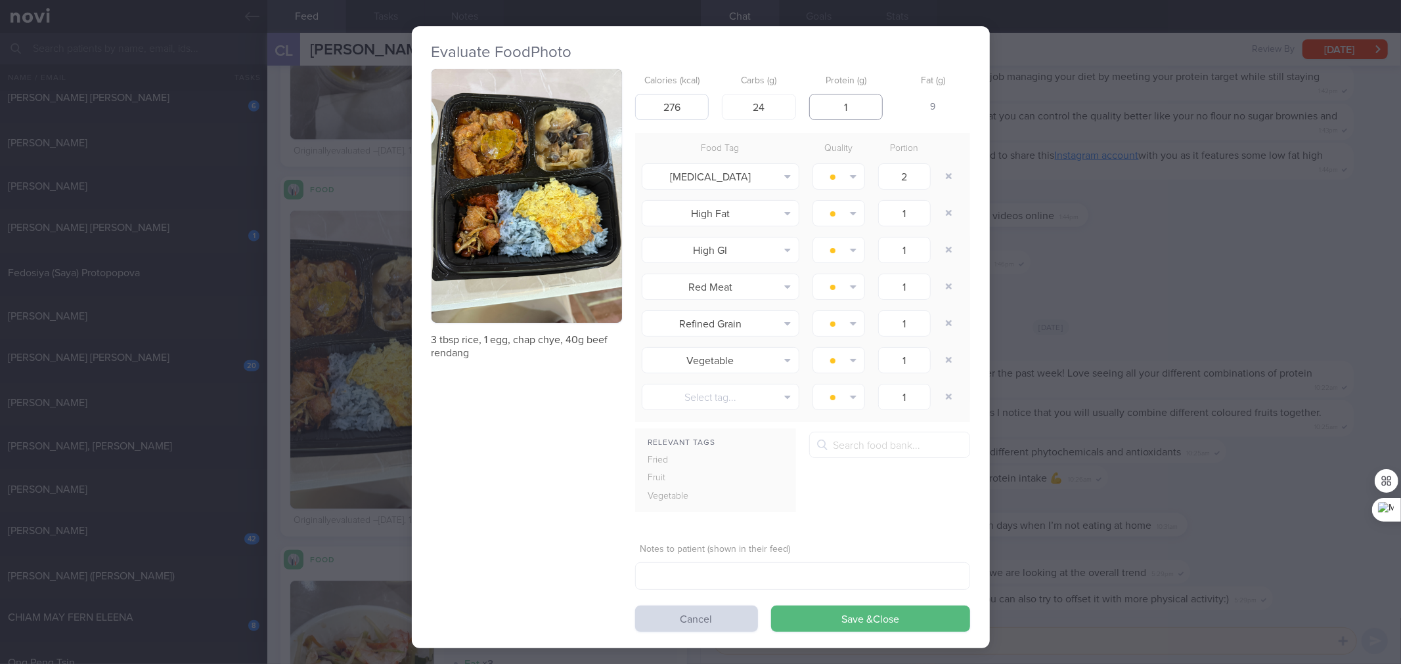
type input "15"
click button "Save & Close" at bounding box center [870, 619] width 199 height 26
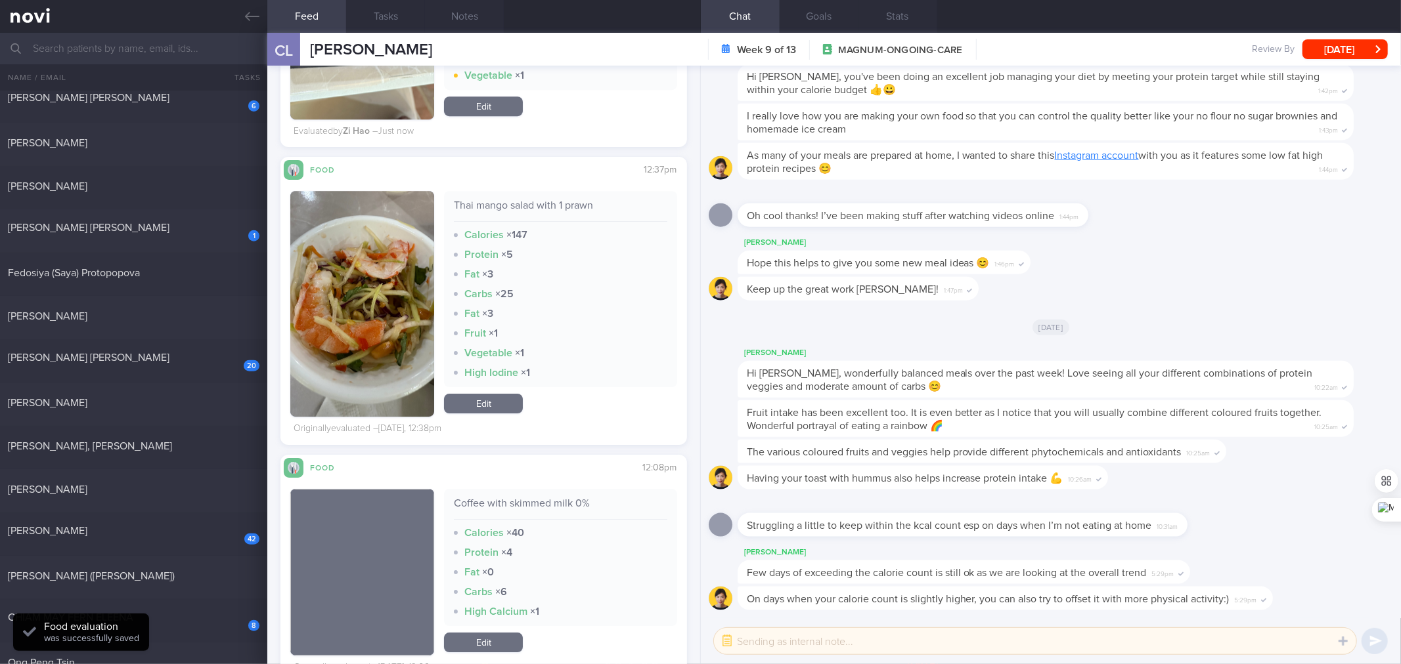
scroll to position [3481, 0]
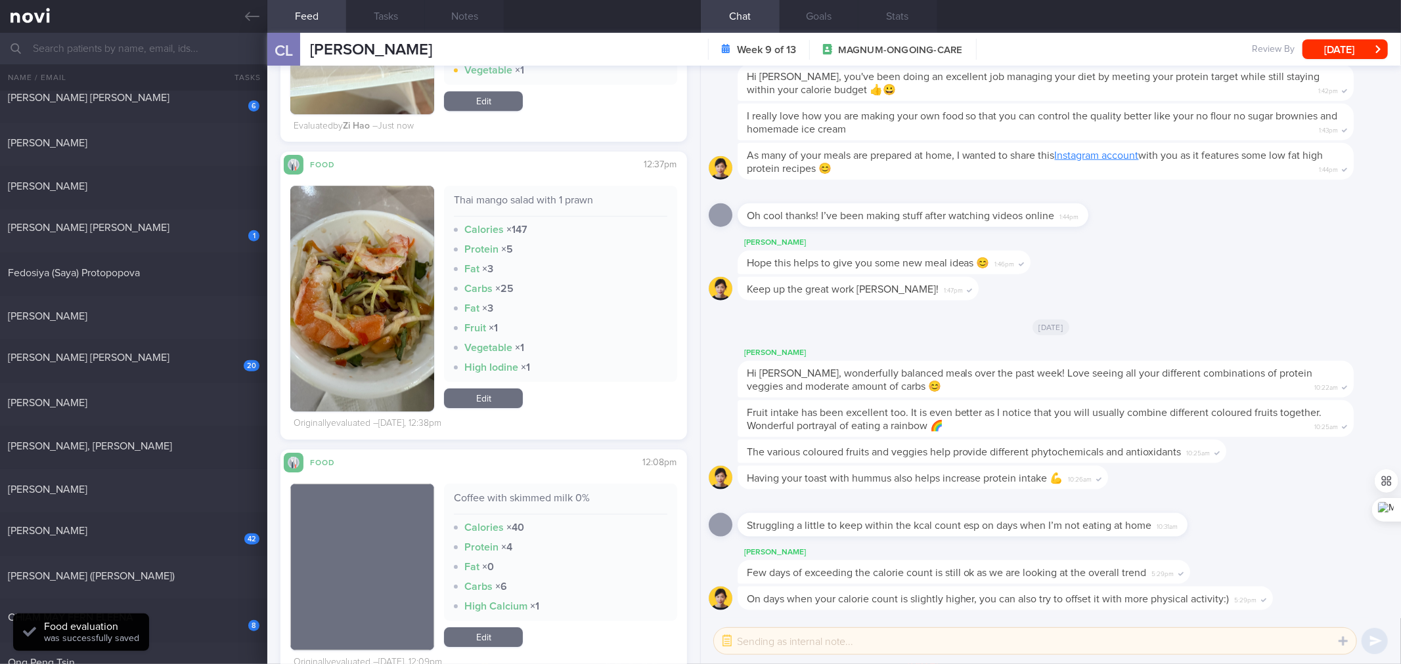
click at [560, 199] on div "Thai mango salad with 1 prawn" at bounding box center [560, 205] width 213 height 23
click at [388, 270] on button "button" at bounding box center [362, 299] width 144 height 226
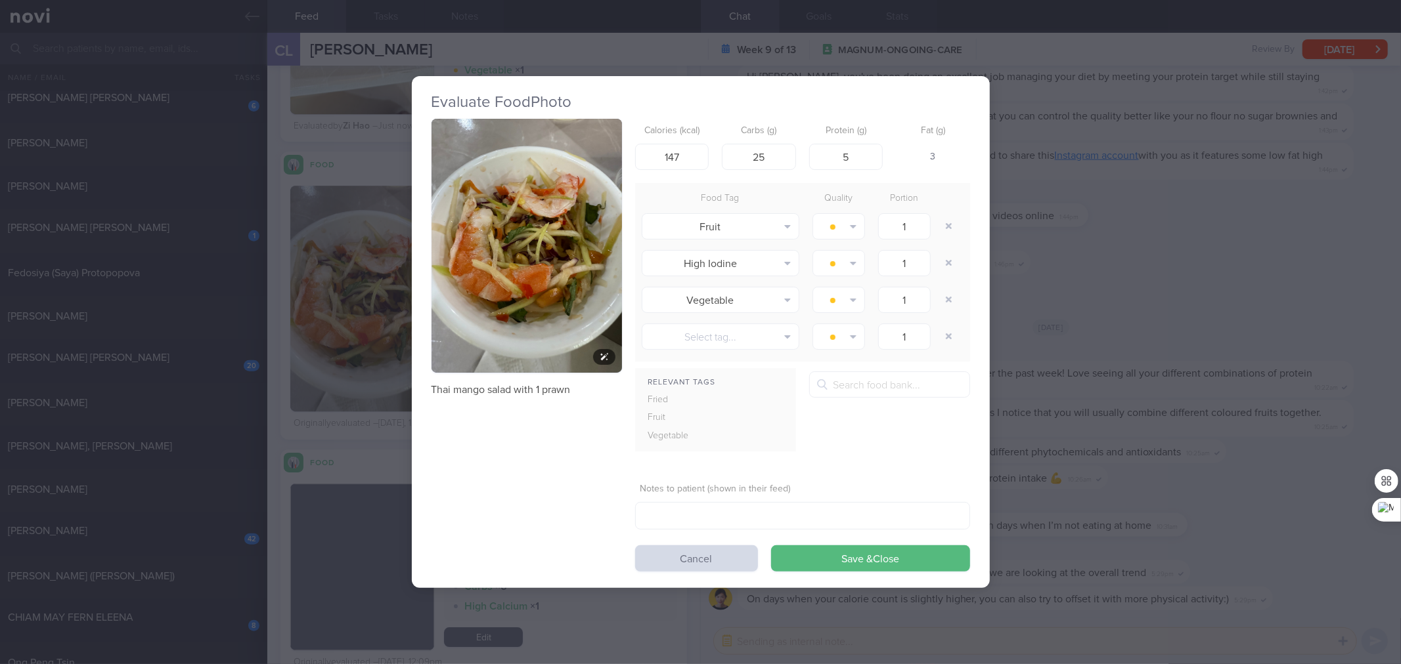
click at [465, 240] on button "button" at bounding box center [526, 246] width 190 height 254
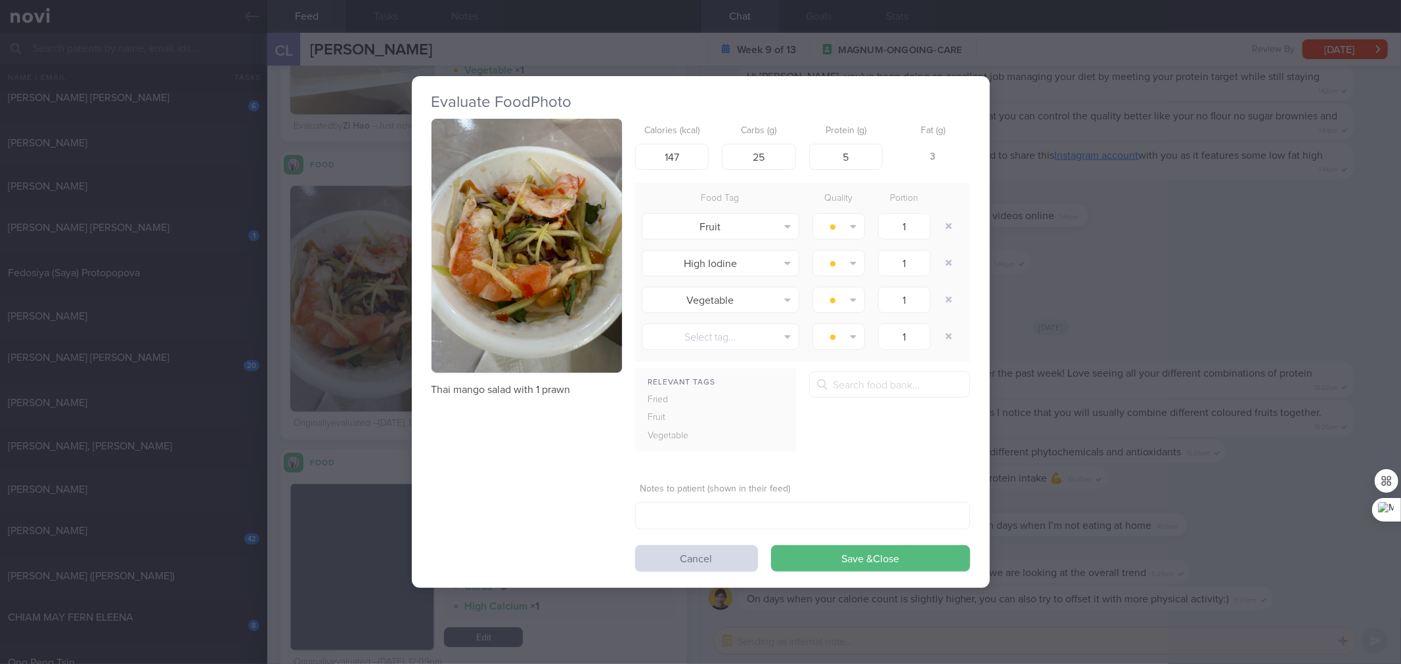
click at [1091, 256] on div "Evaluate Food Photo Thai mango salad with 1 prawn Calories (kcal) 147 Carbs (g)…" at bounding box center [700, 332] width 1401 height 664
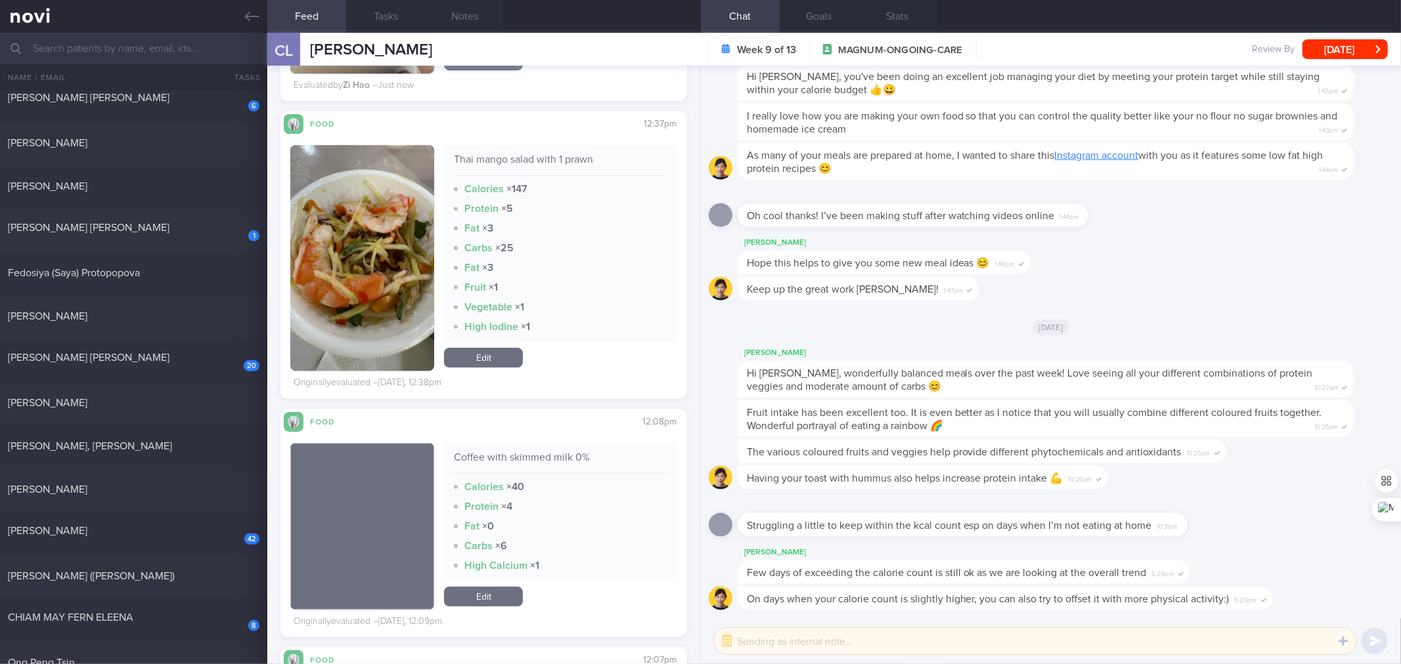
scroll to position [3481, 0]
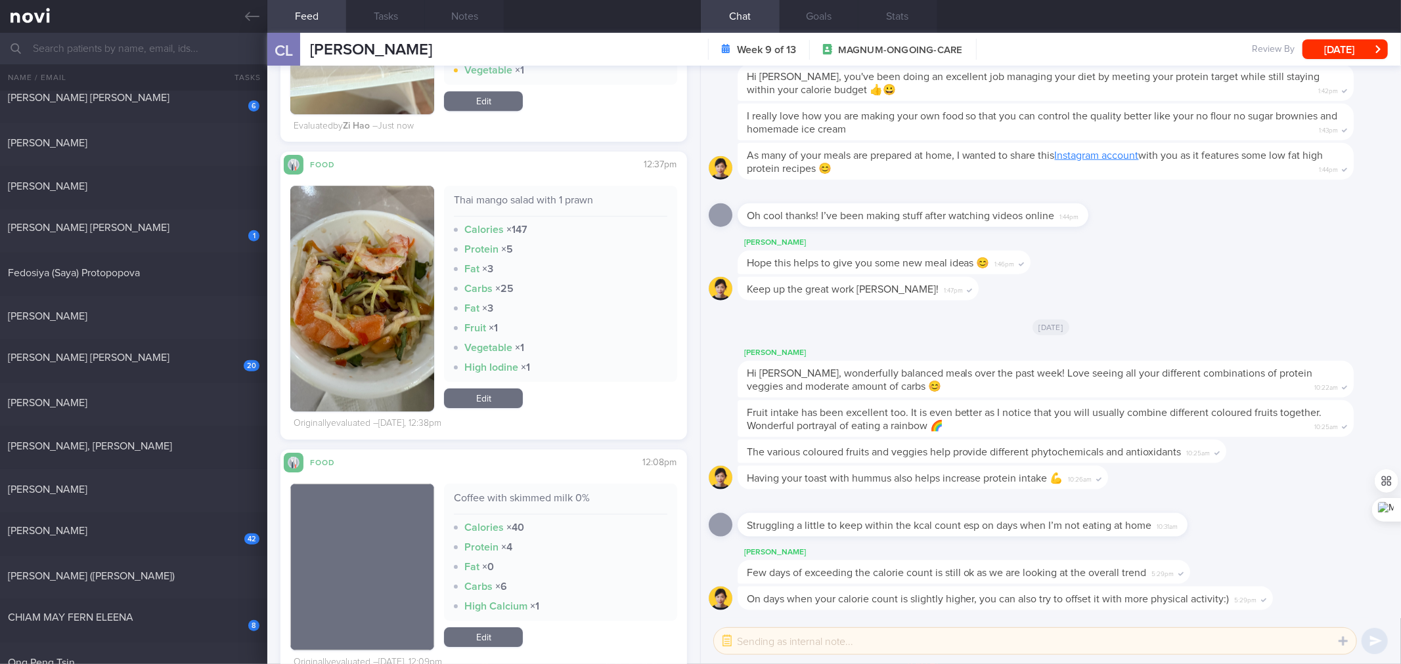
drag, startPoint x: 486, startPoint y: 397, endPoint x: 490, endPoint y: 391, distance: 7.5
click at [486, 397] on link "Edit" at bounding box center [483, 399] width 79 height 20
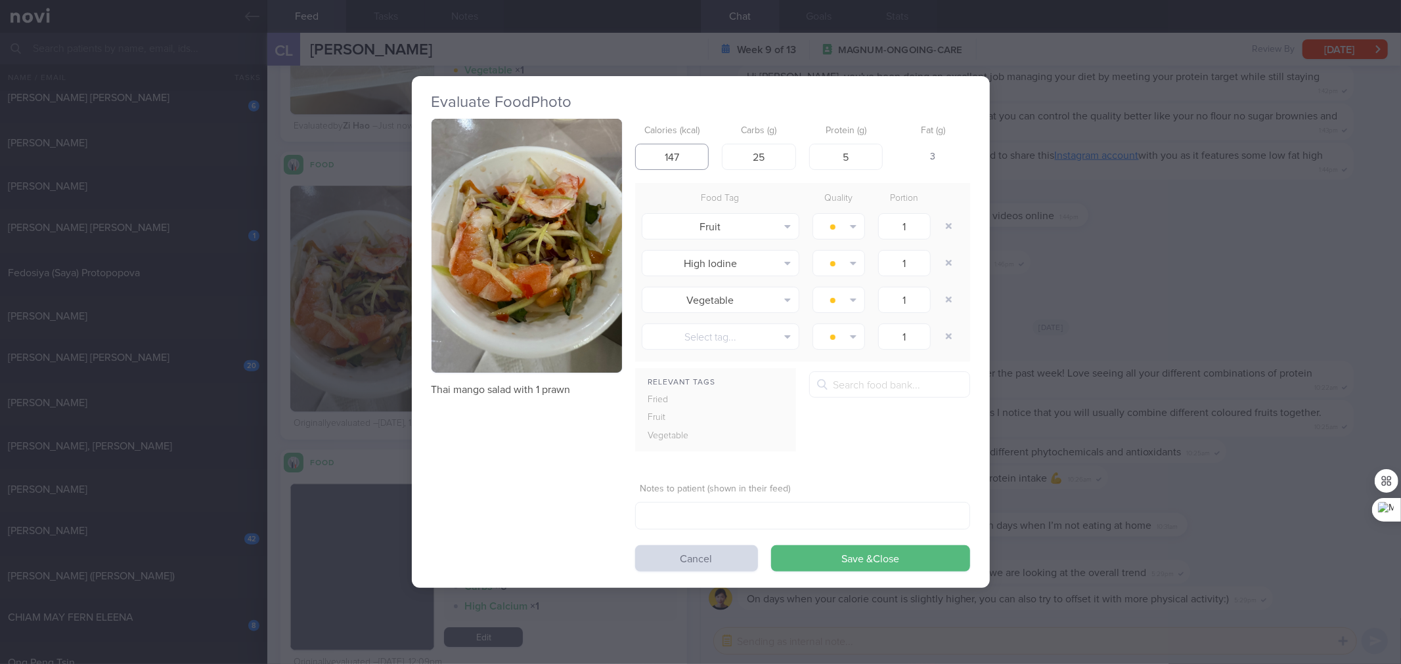
drag, startPoint x: 682, startPoint y: 155, endPoint x: 634, endPoint y: 171, distance: 50.5
click at [634, 171] on div "Thai mango salad with 1 prawn Calories (kcal) 147 Carbs (g) 25 Protein (g) 5 Fa…" at bounding box center [700, 345] width 538 height 453
type input "95"
type input "15"
type input "4"
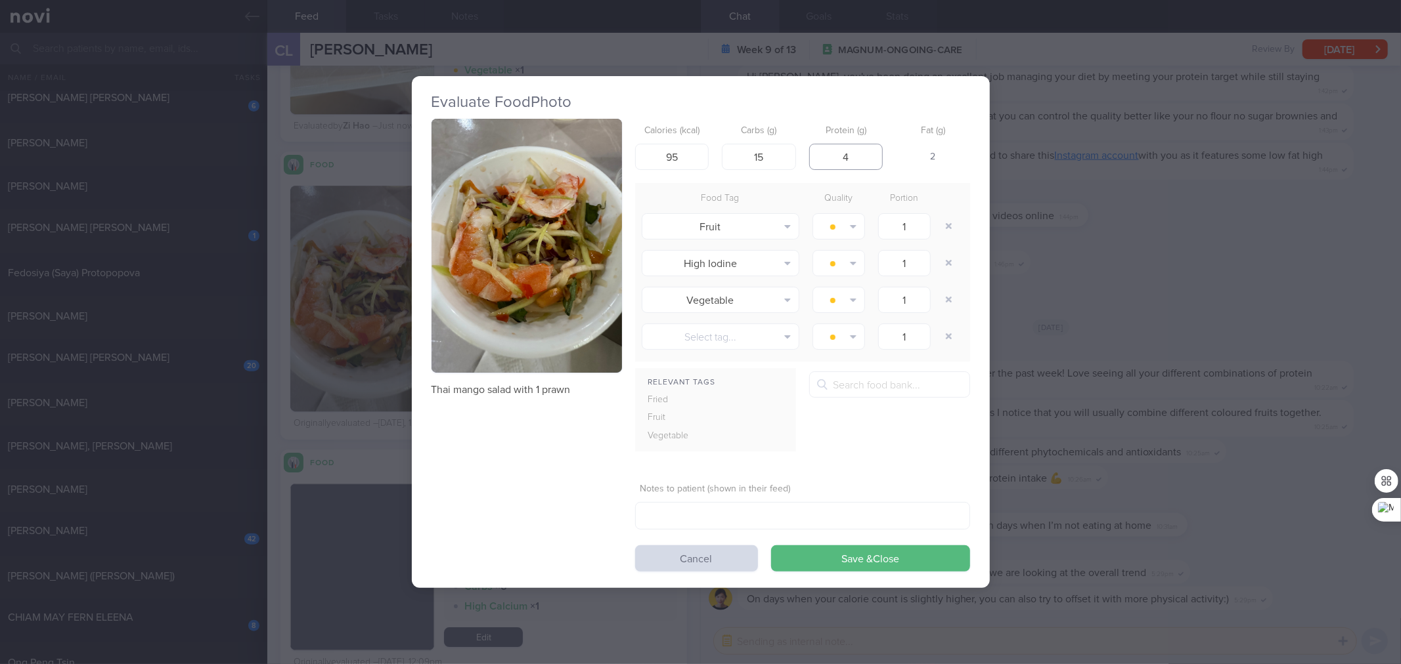
click at [771, 546] on button "Save & Close" at bounding box center [870, 559] width 199 height 26
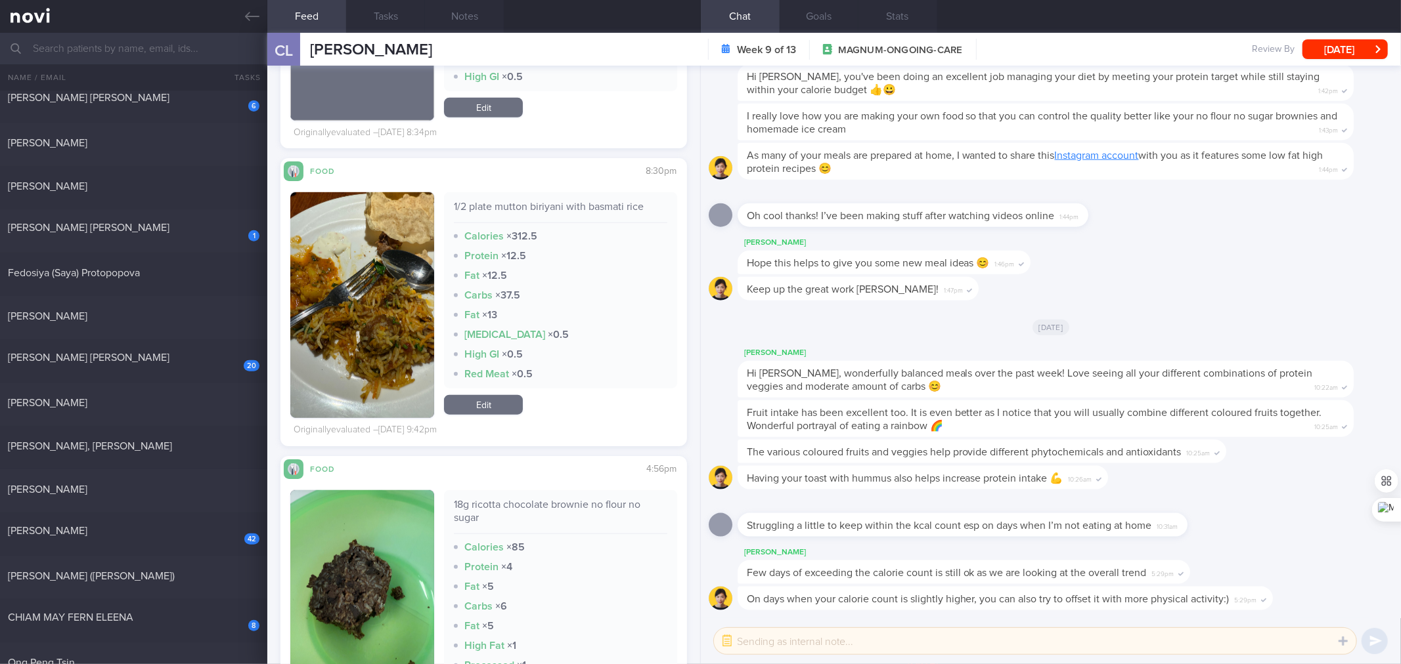
scroll to position [5077, 0]
click at [591, 202] on div "1/2 plate mutton biriyani with basmati rice" at bounding box center [560, 211] width 213 height 23
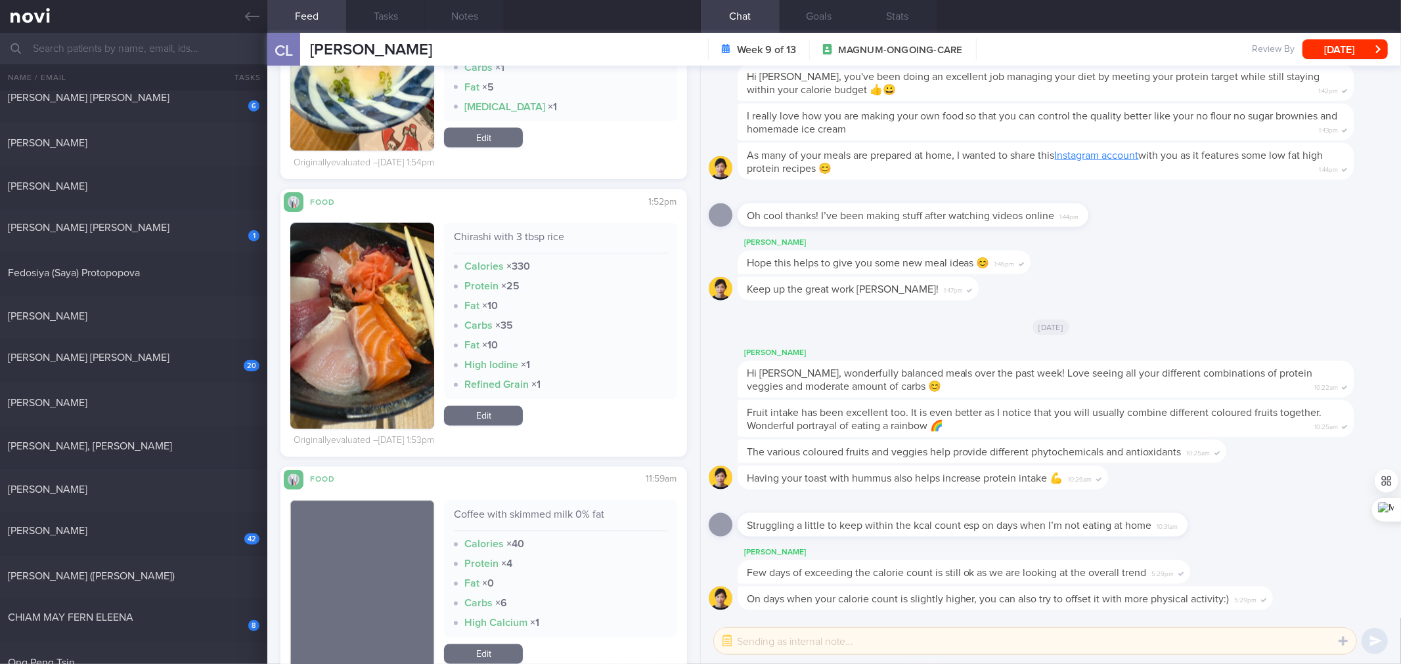
scroll to position [6212, 0]
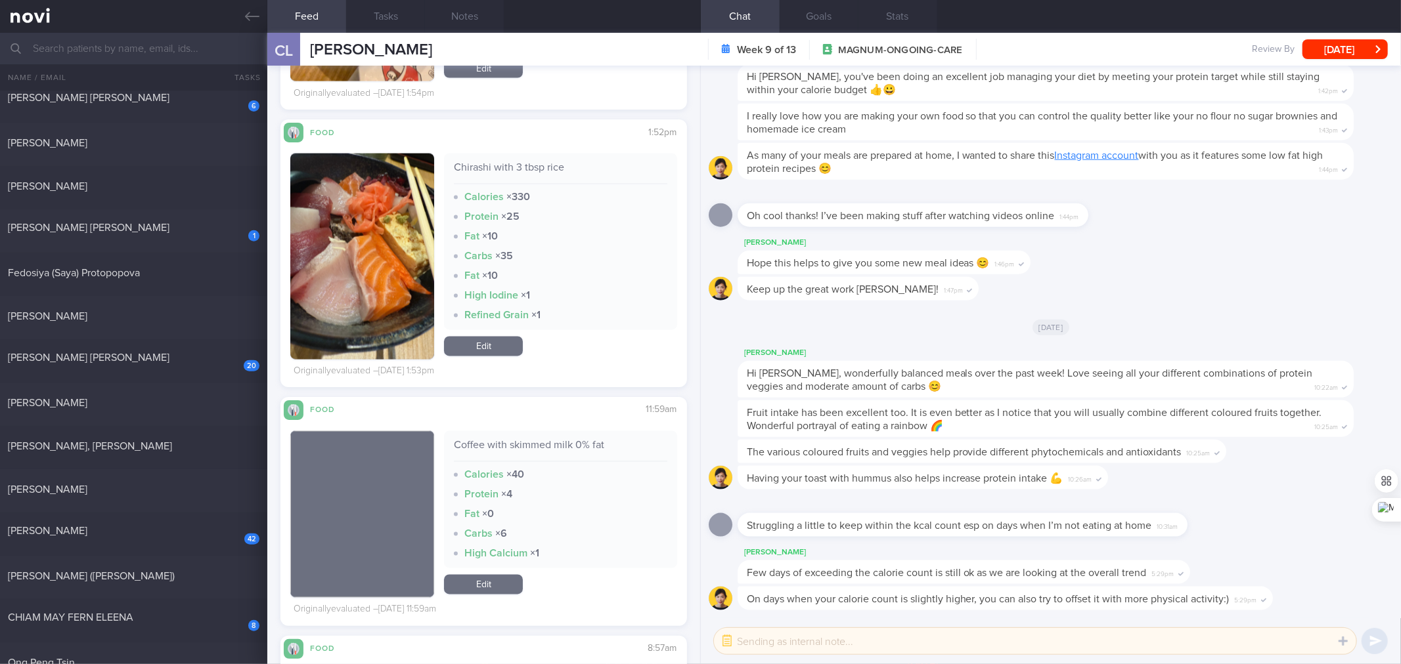
click at [541, 169] on div "Chirashi with 3 tbsp rice" at bounding box center [560, 173] width 213 height 23
click at [339, 260] on img "button" at bounding box center [362, 257] width 144 height 206
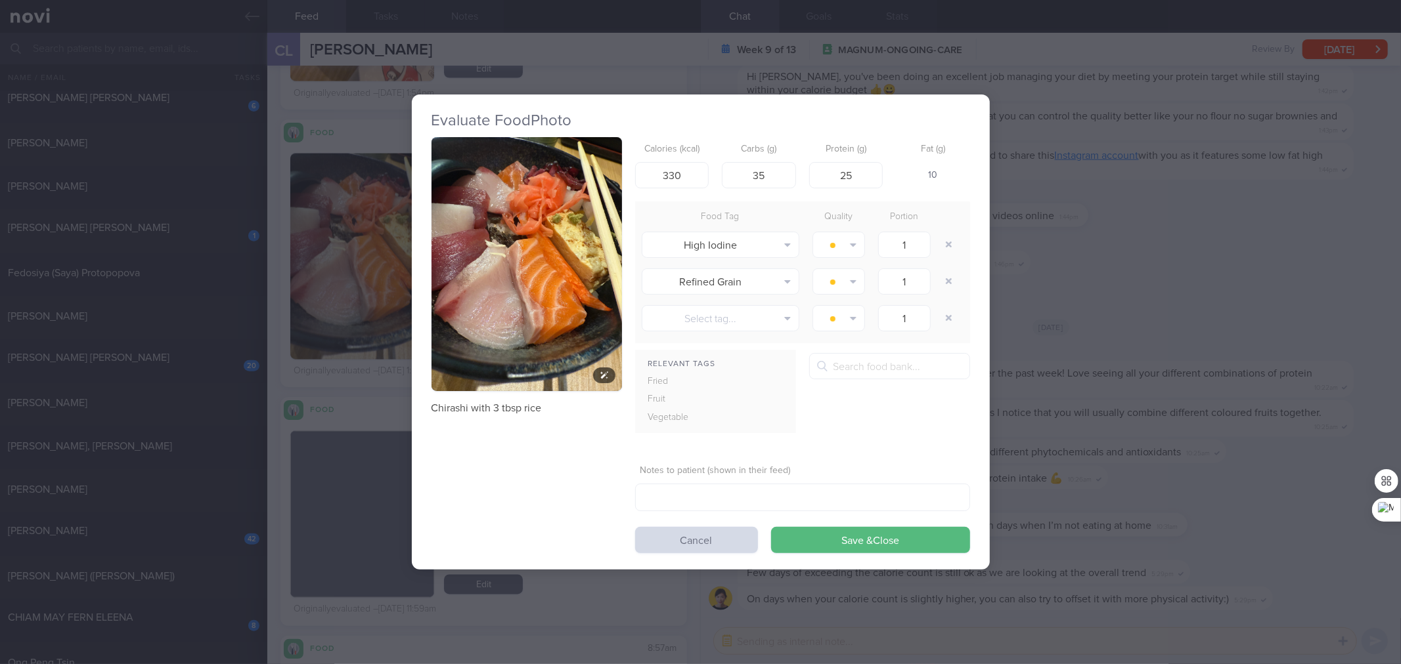
click at [523, 305] on button "button" at bounding box center [526, 264] width 190 height 254
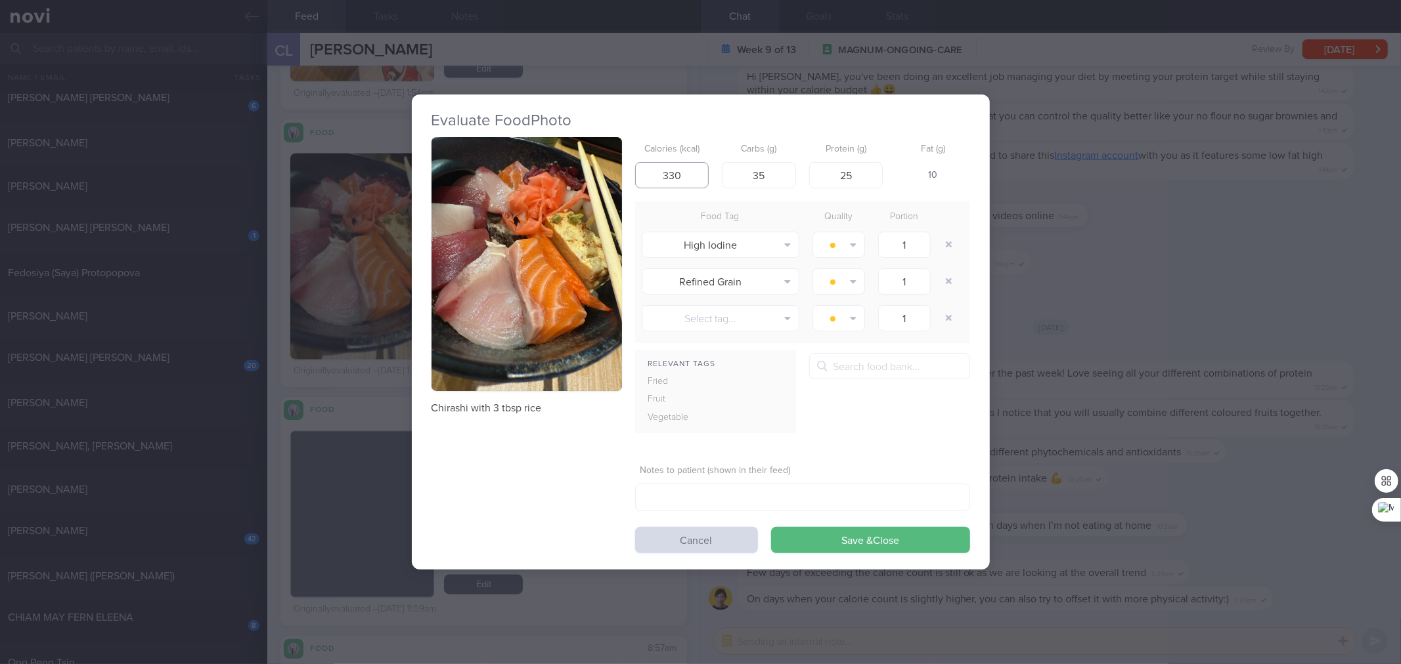
click at [692, 186] on input "330" at bounding box center [672, 175] width 74 height 26
type input "3"
type input "258"
type input "17"
type input "25"
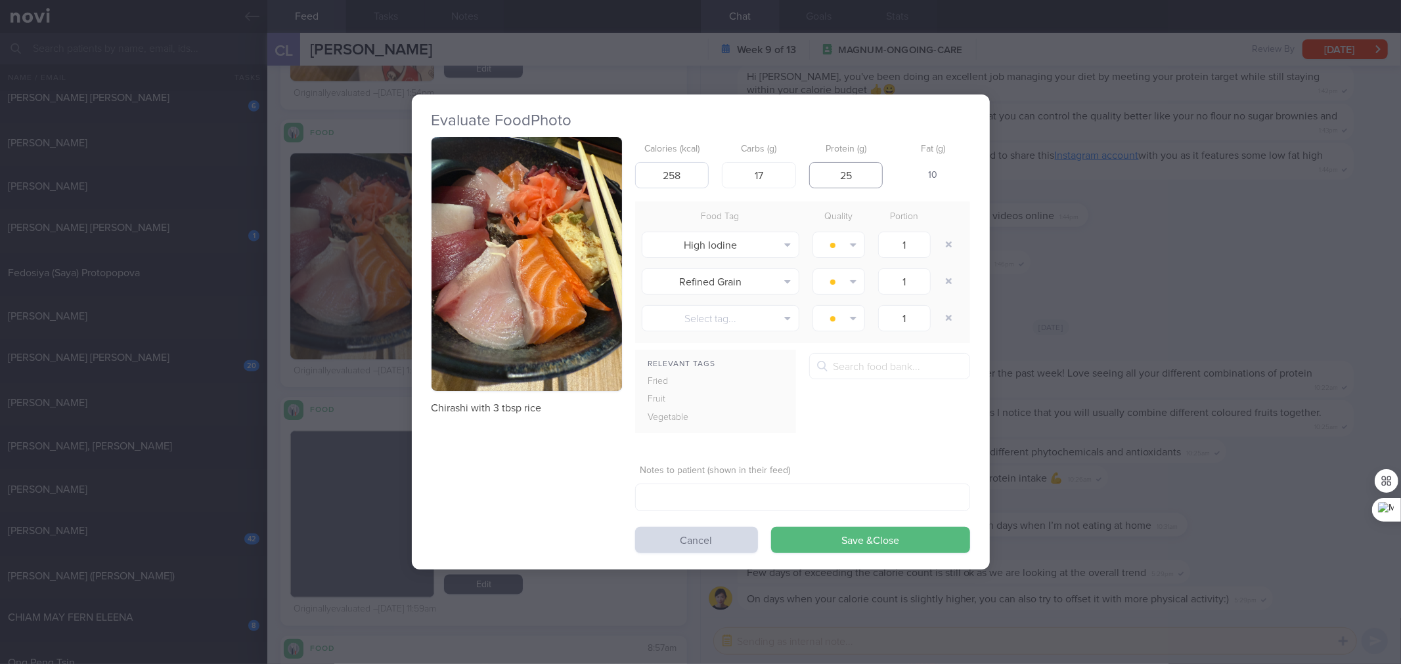
click button "Save & Close" at bounding box center [870, 540] width 199 height 26
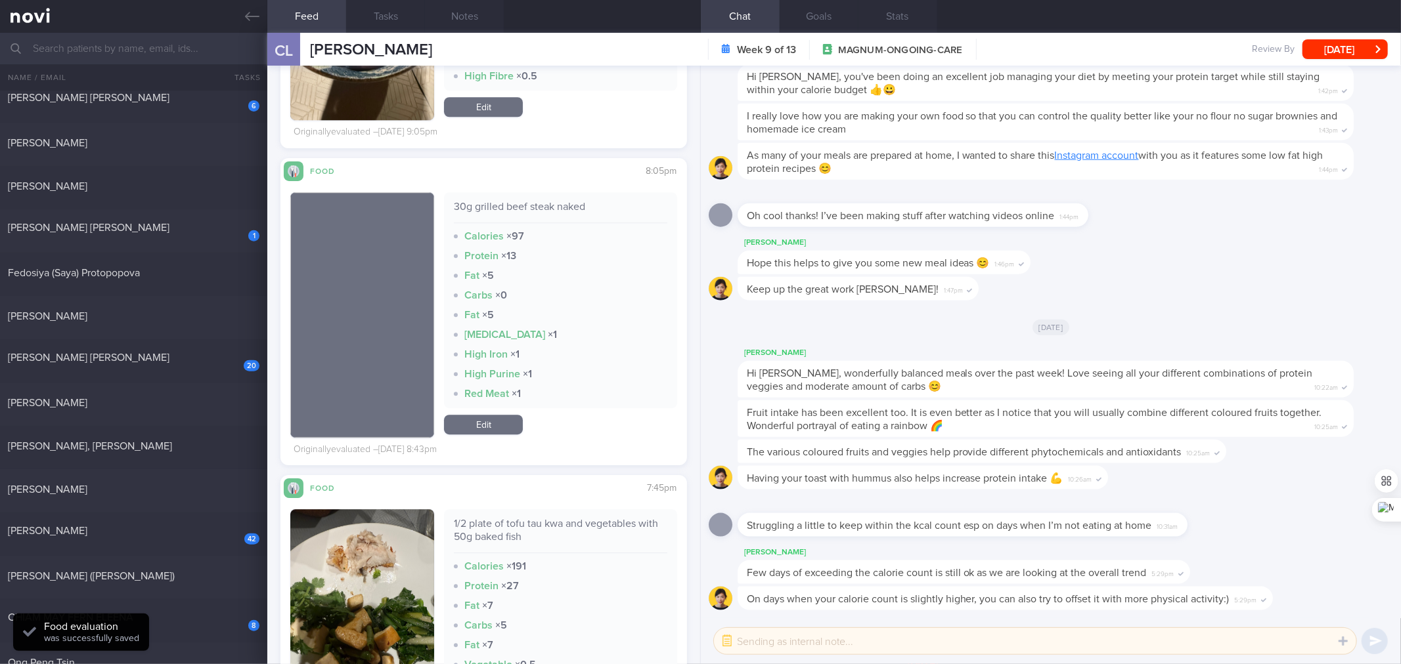
scroll to position [7227, 0]
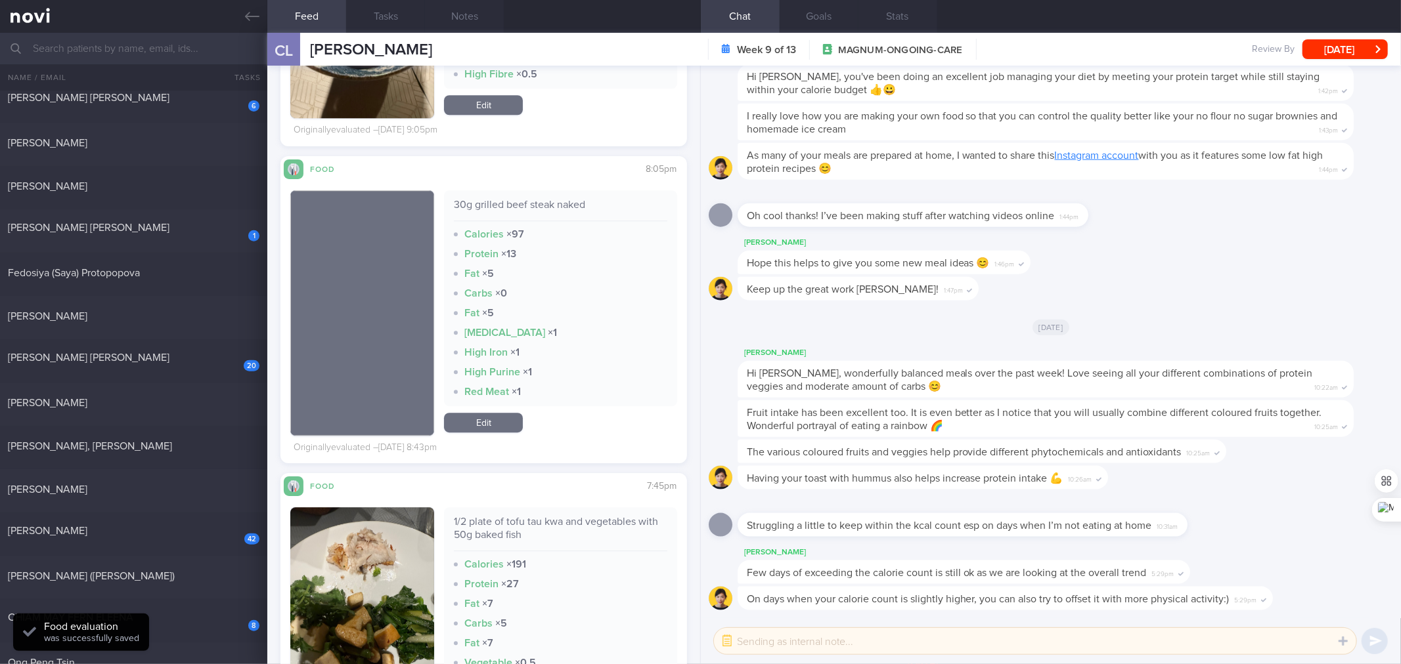
click at [565, 218] on div "30g grilled beef steak naked" at bounding box center [560, 209] width 213 height 23
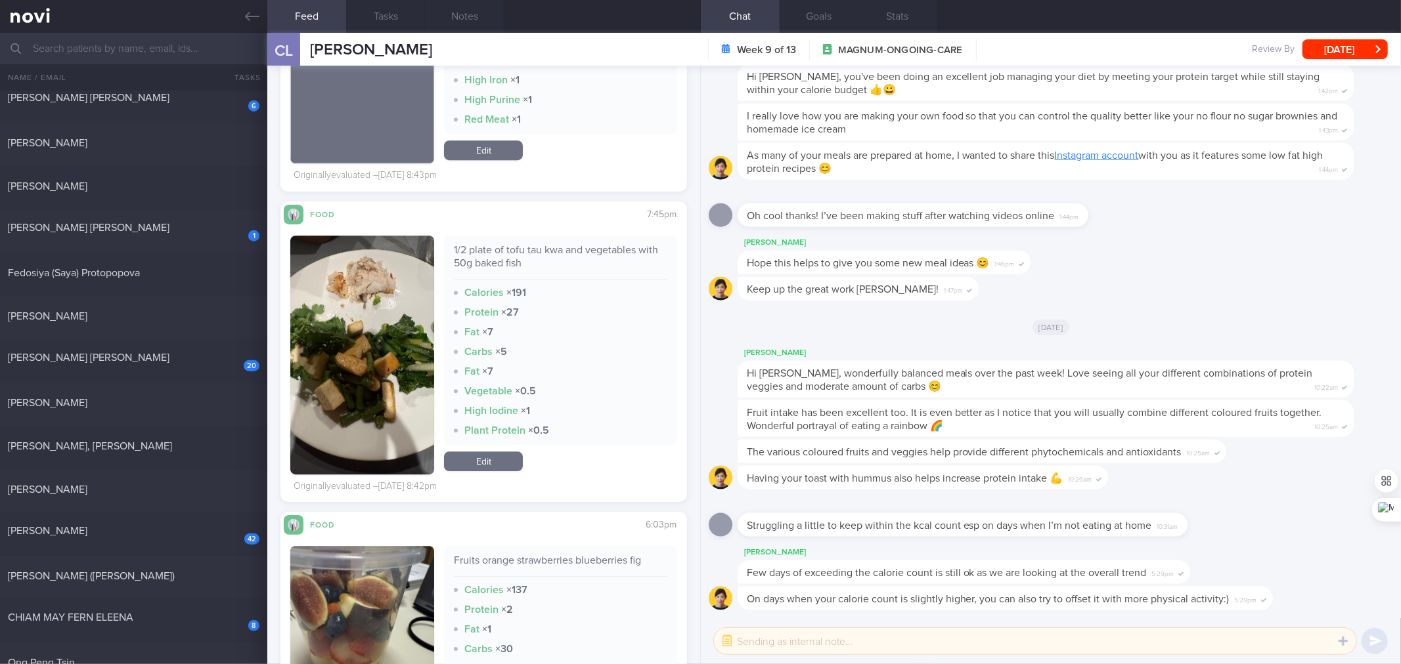
scroll to position [7495, 0]
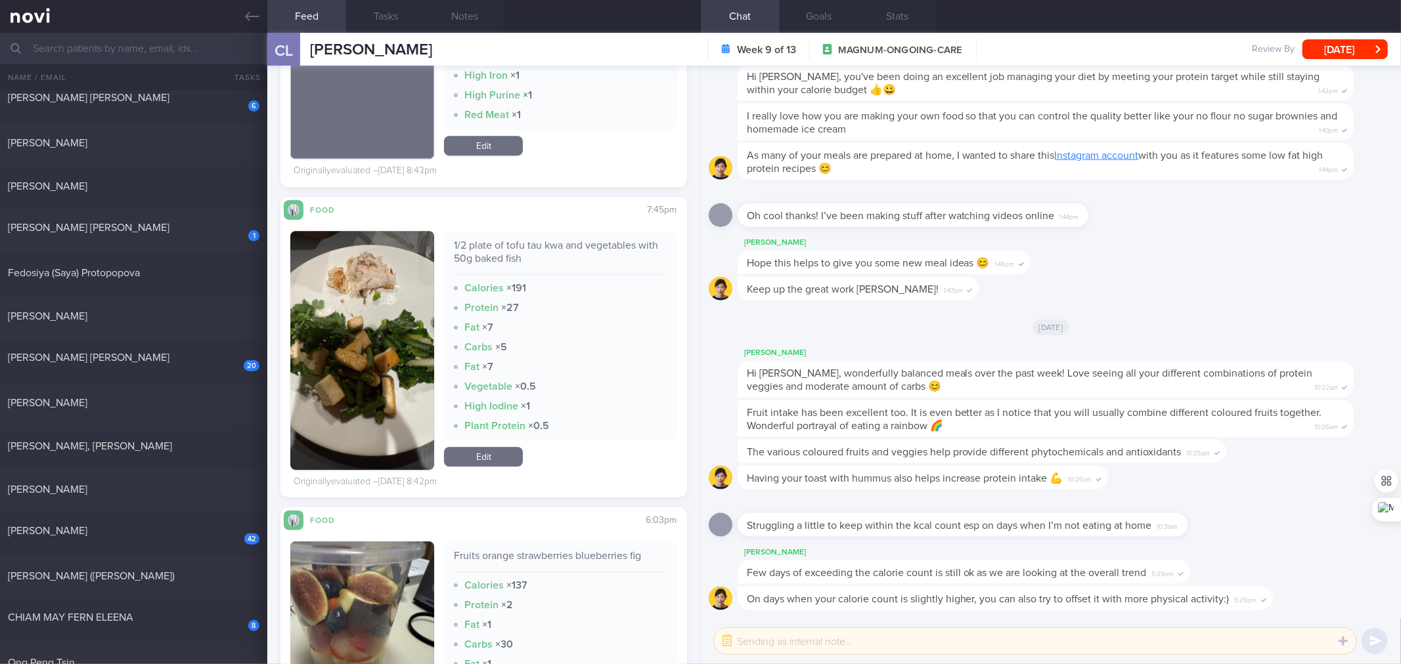
click at [512, 266] on div "1/2 plate of tofu tau kwa and vegetables with 50g baked fish" at bounding box center [560, 257] width 213 height 36
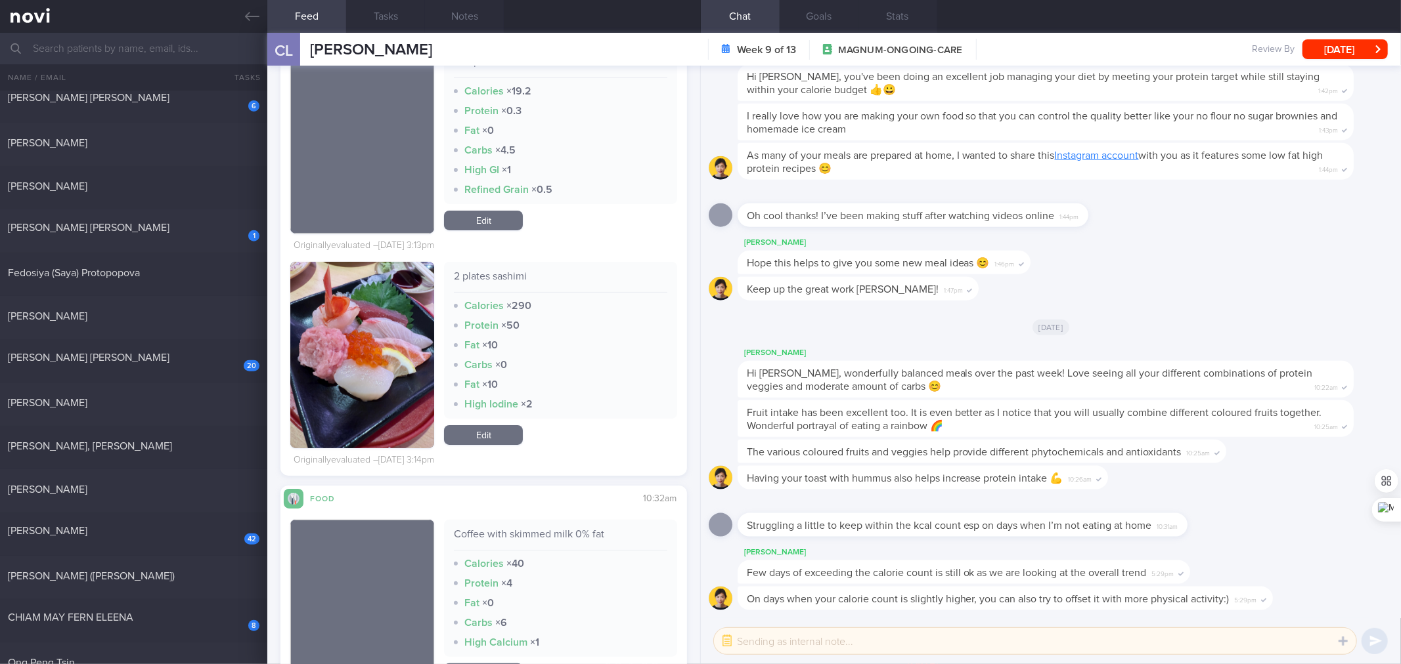
scroll to position [8495, 0]
click at [514, 278] on div "2 plates sashimi" at bounding box center [560, 281] width 213 height 23
drag, startPoint x: 338, startPoint y: 343, endPoint x: 372, endPoint y: 278, distance: 72.5
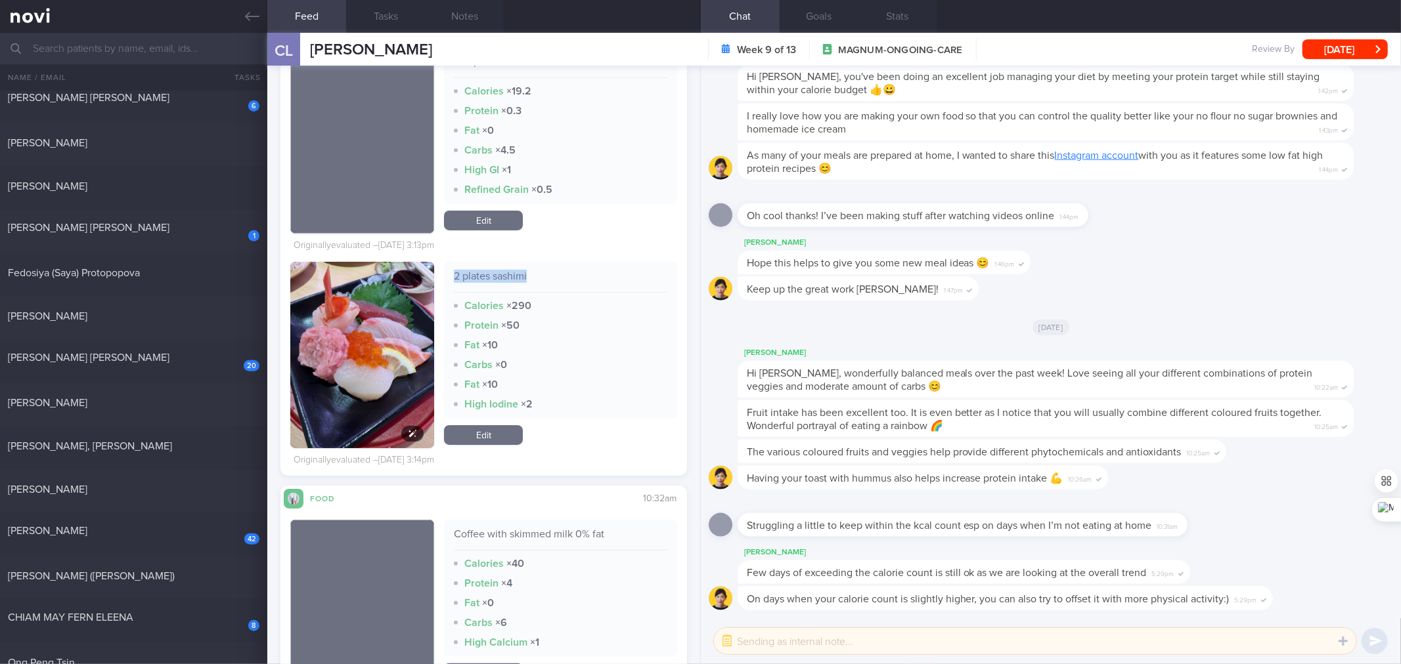
click at [338, 343] on img "button" at bounding box center [362, 358] width 144 height 192
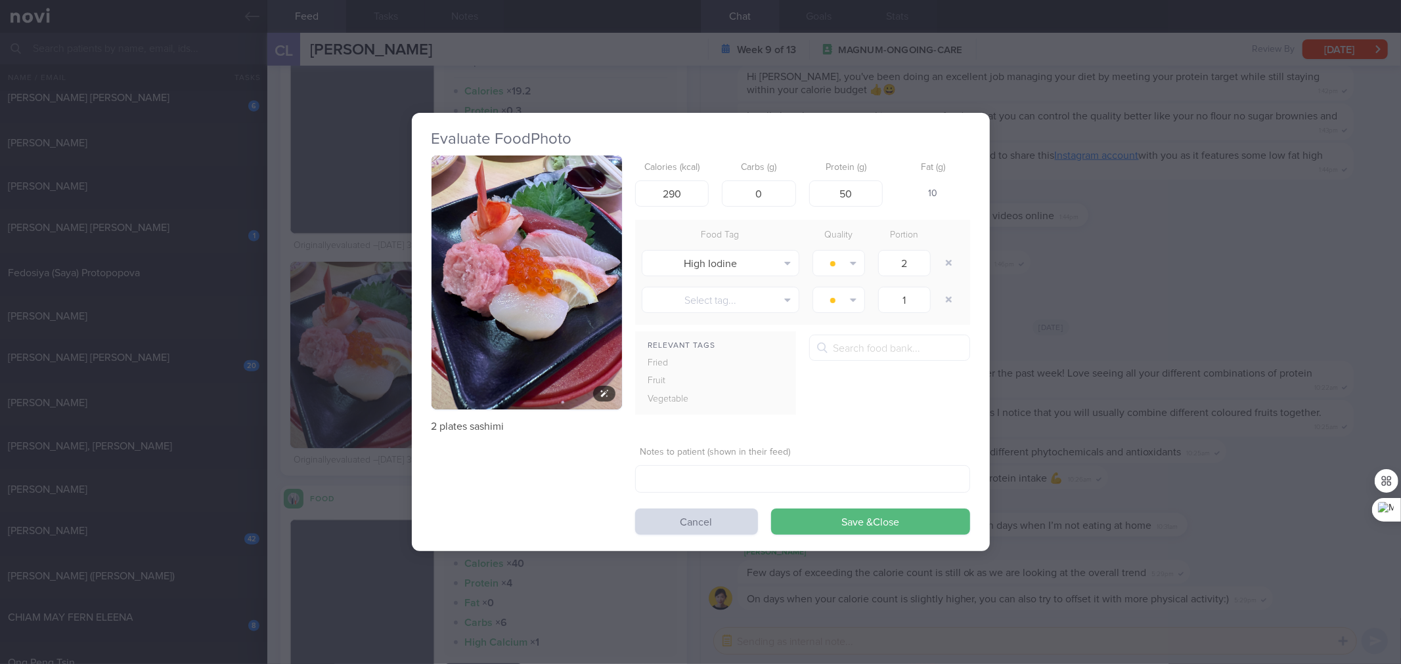
click at [494, 233] on button "button" at bounding box center [526, 283] width 190 height 254
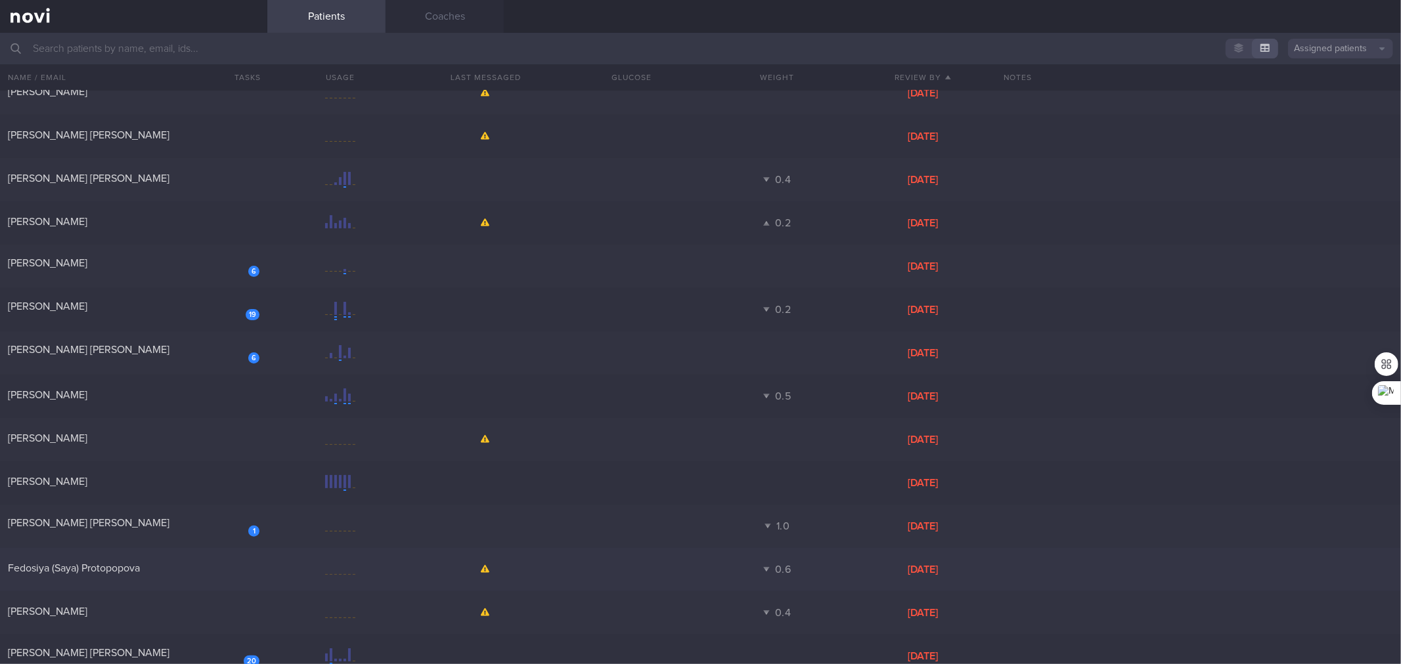
scroll to position [320, 0]
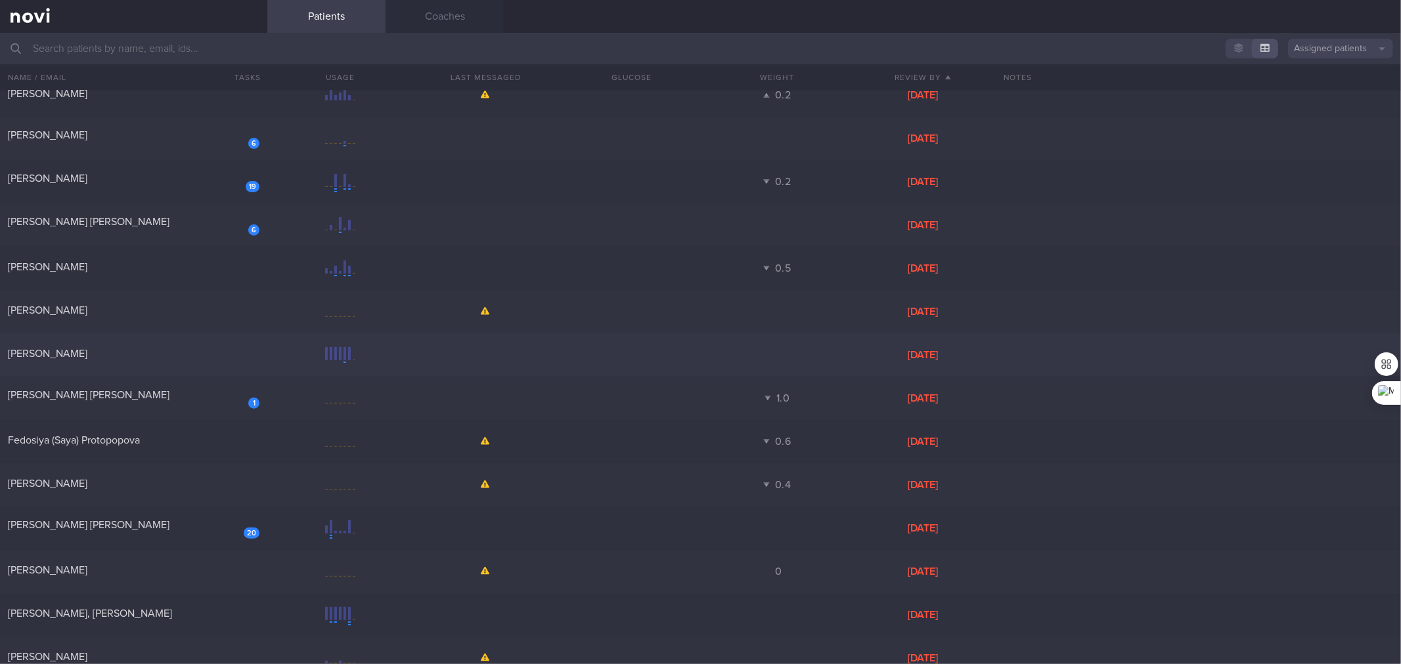
click at [135, 351] on div "[PERSON_NAME]" at bounding box center [132, 353] width 248 height 13
select select "5"
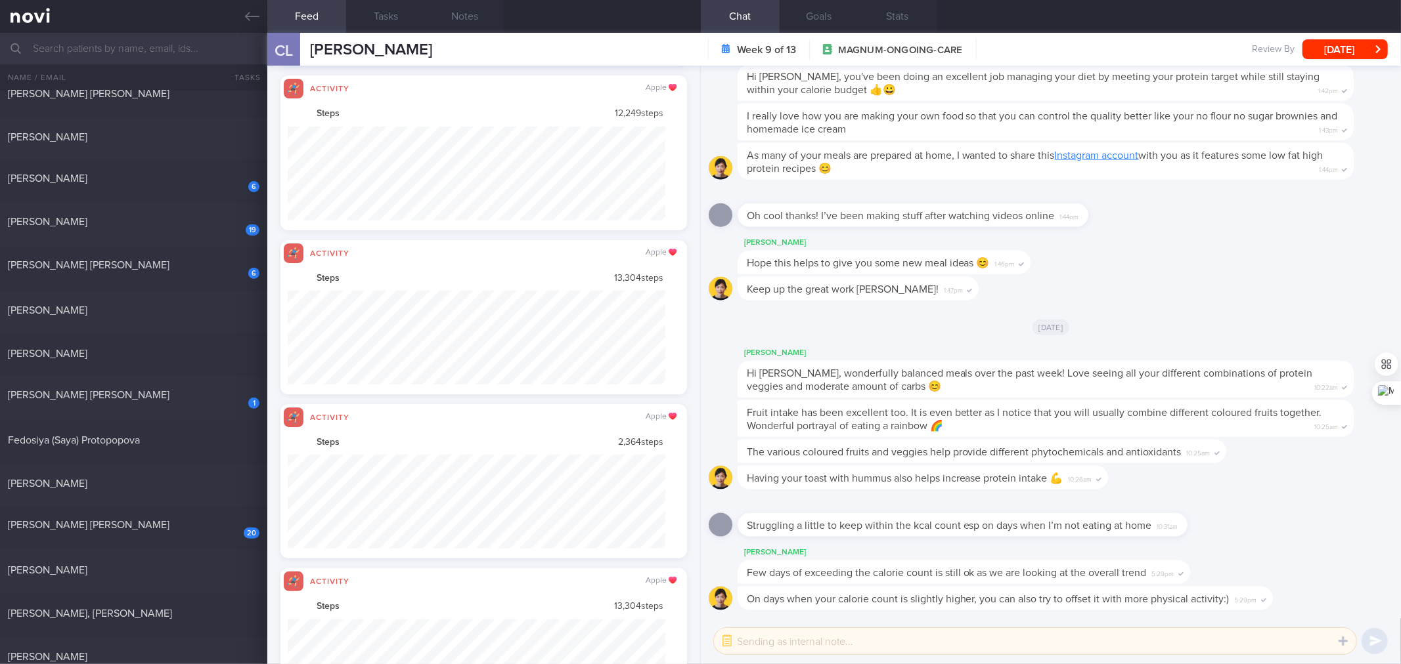
scroll to position [1603, 0]
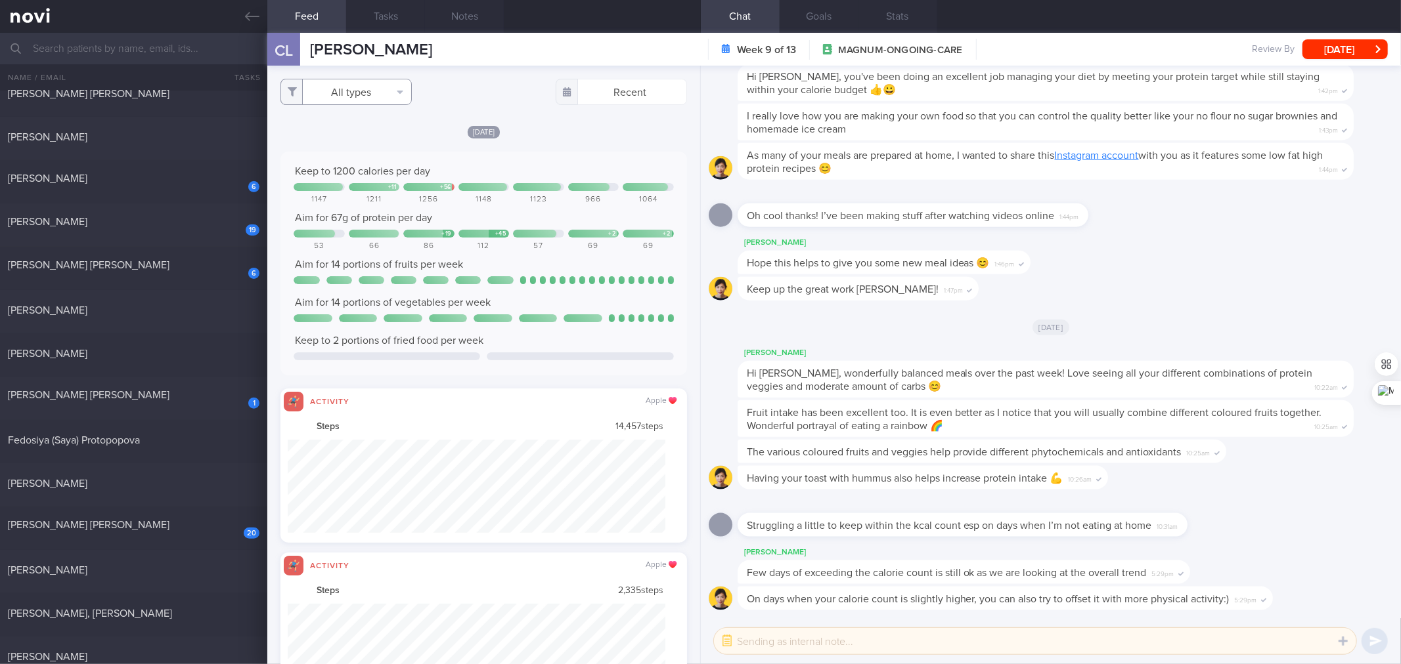
click at [372, 92] on button "All types" at bounding box center [345, 92] width 131 height 26
click at [344, 140] on button "Activity" at bounding box center [346, 137] width 130 height 20
checkbox input "false"
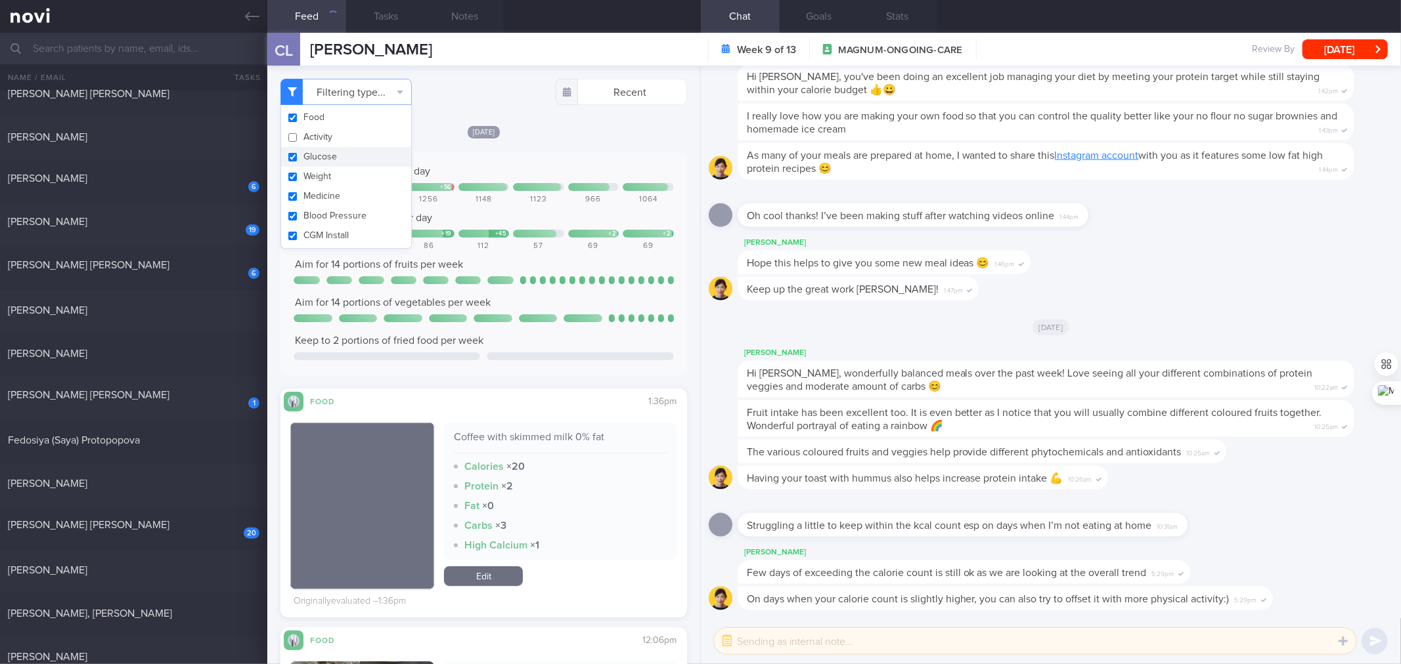
click at [336, 160] on button "Glucose" at bounding box center [346, 157] width 130 height 20
checkbox input "false"
click at [330, 186] on button "Medicine" at bounding box center [346, 196] width 130 height 20
checkbox input "false"
click at [326, 206] on button "Blood Pressure" at bounding box center [346, 216] width 130 height 20
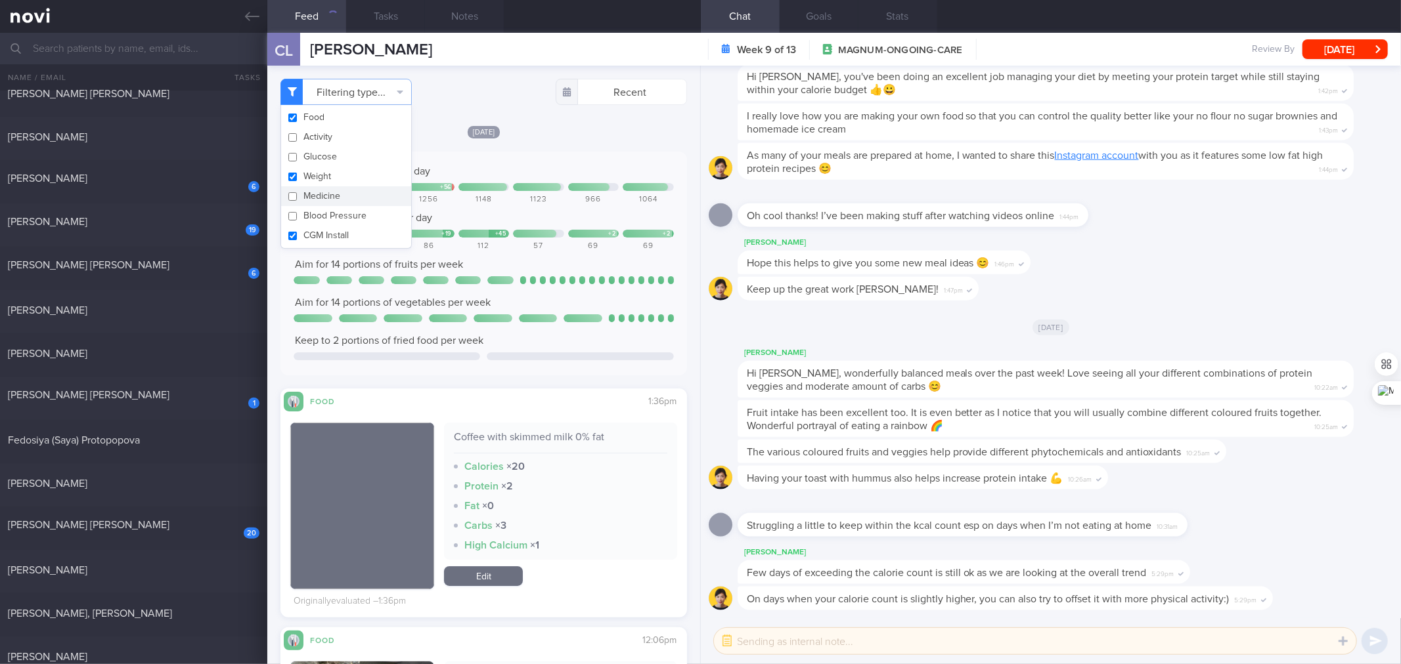
checkbox input "false"
click at [333, 180] on button "Weight" at bounding box center [346, 177] width 130 height 20
checkbox input "false"
click at [343, 238] on button "CGM Install" at bounding box center [346, 236] width 130 height 20
checkbox input "false"
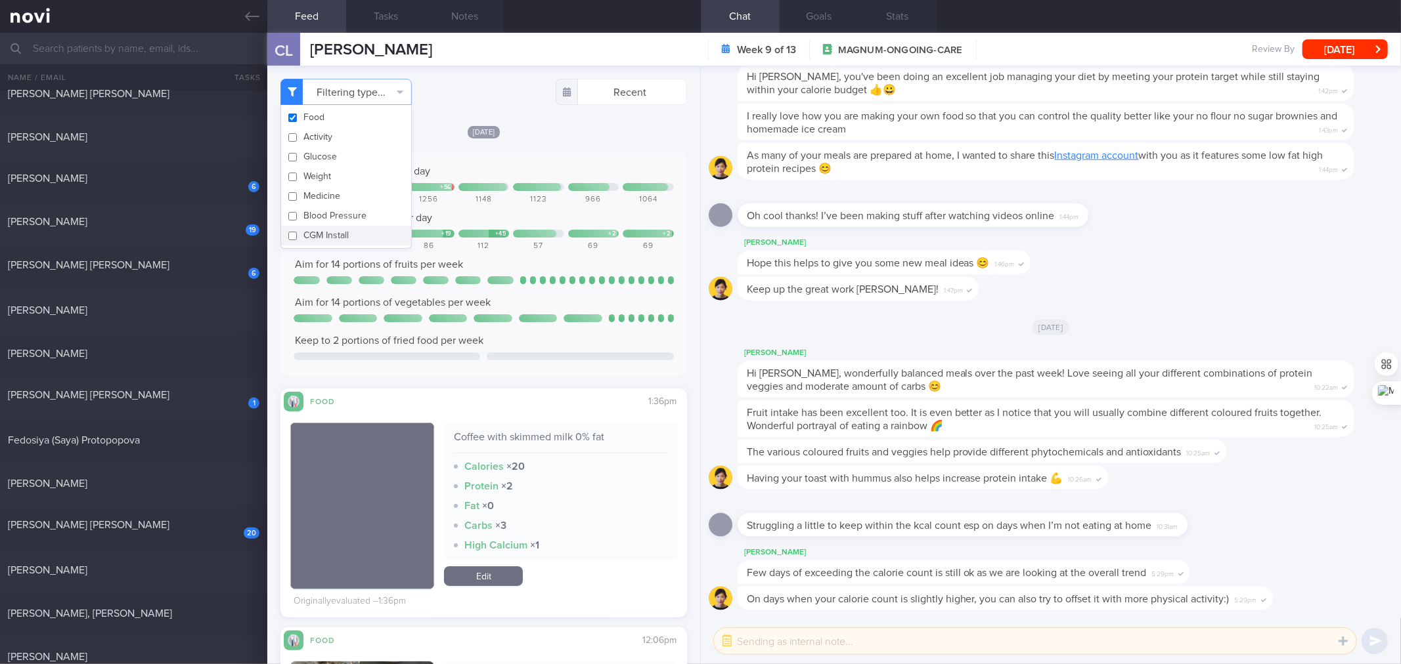
click at [550, 299] on div "Aim for 14 portions of vegetables per week" at bounding box center [484, 302] width 380 height 13
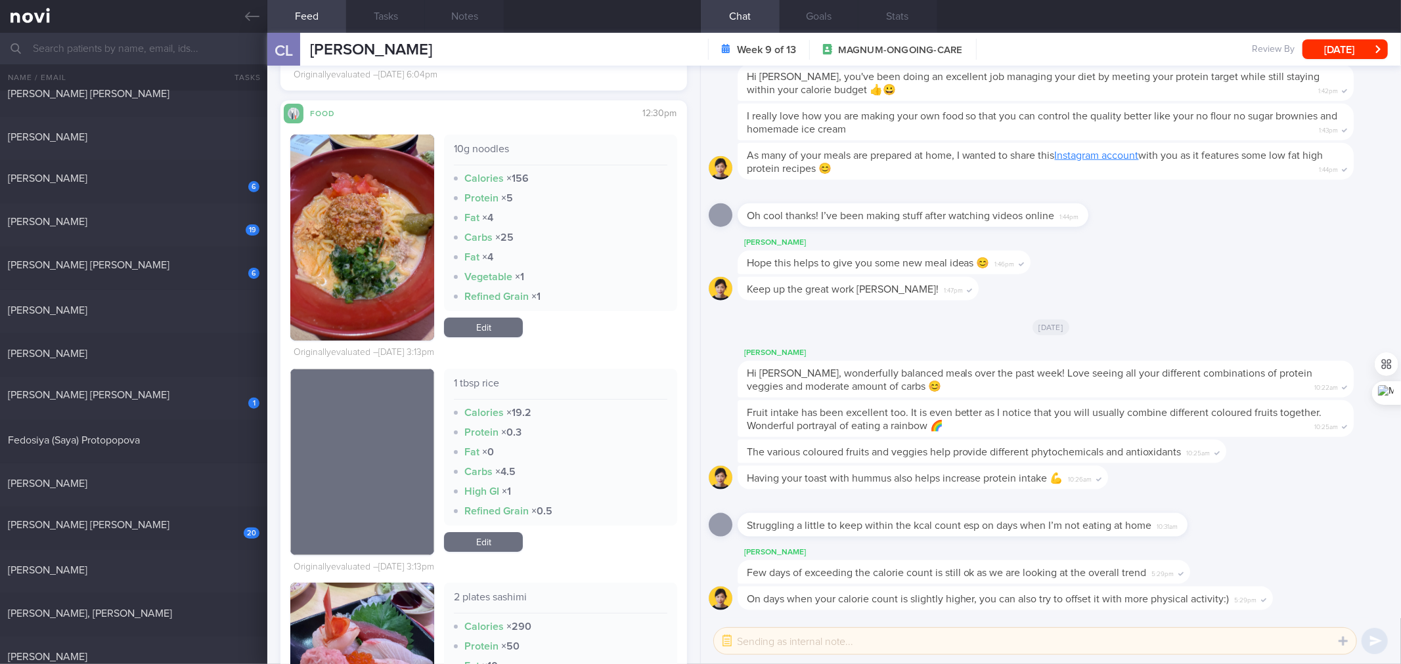
click at [487, 154] on div "10g noodles" at bounding box center [560, 153] width 213 height 23
copy div "10g noodles"
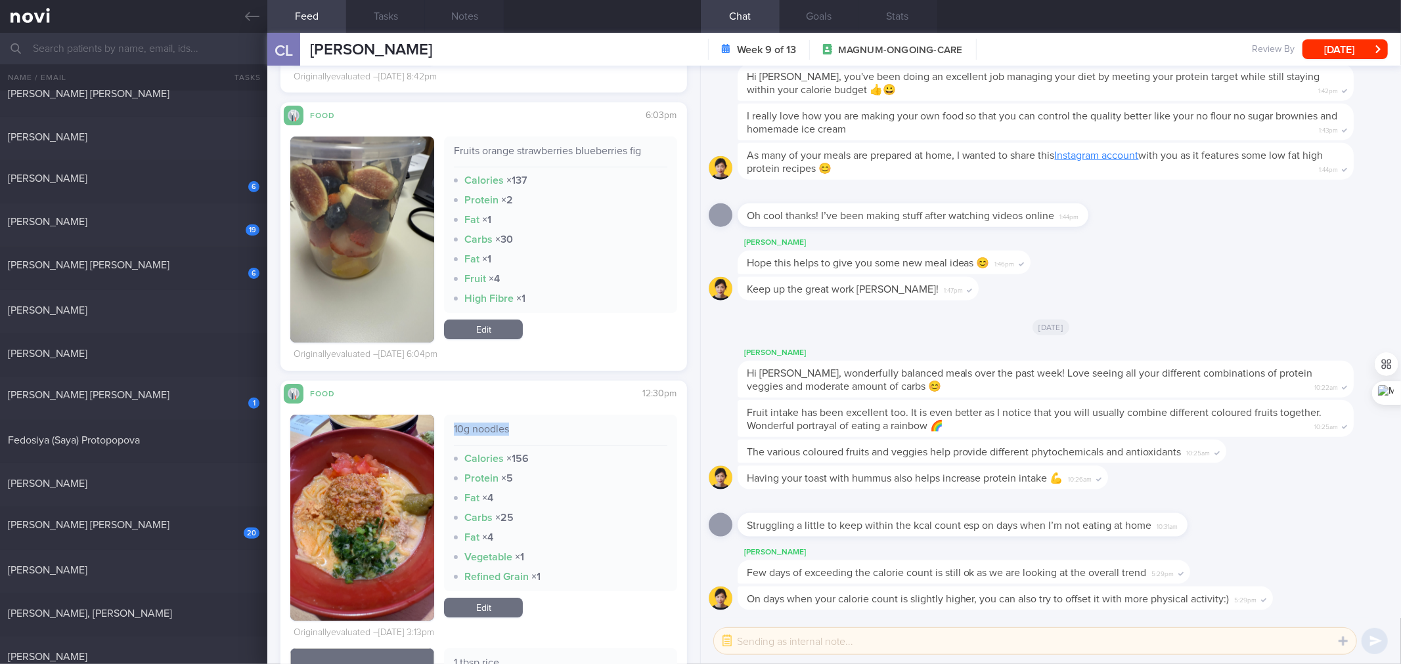
drag, startPoint x: 504, startPoint y: 606, endPoint x: 506, endPoint y: 569, distance: 37.5
click at [504, 508] on link "Edit" at bounding box center [483, 608] width 79 height 20
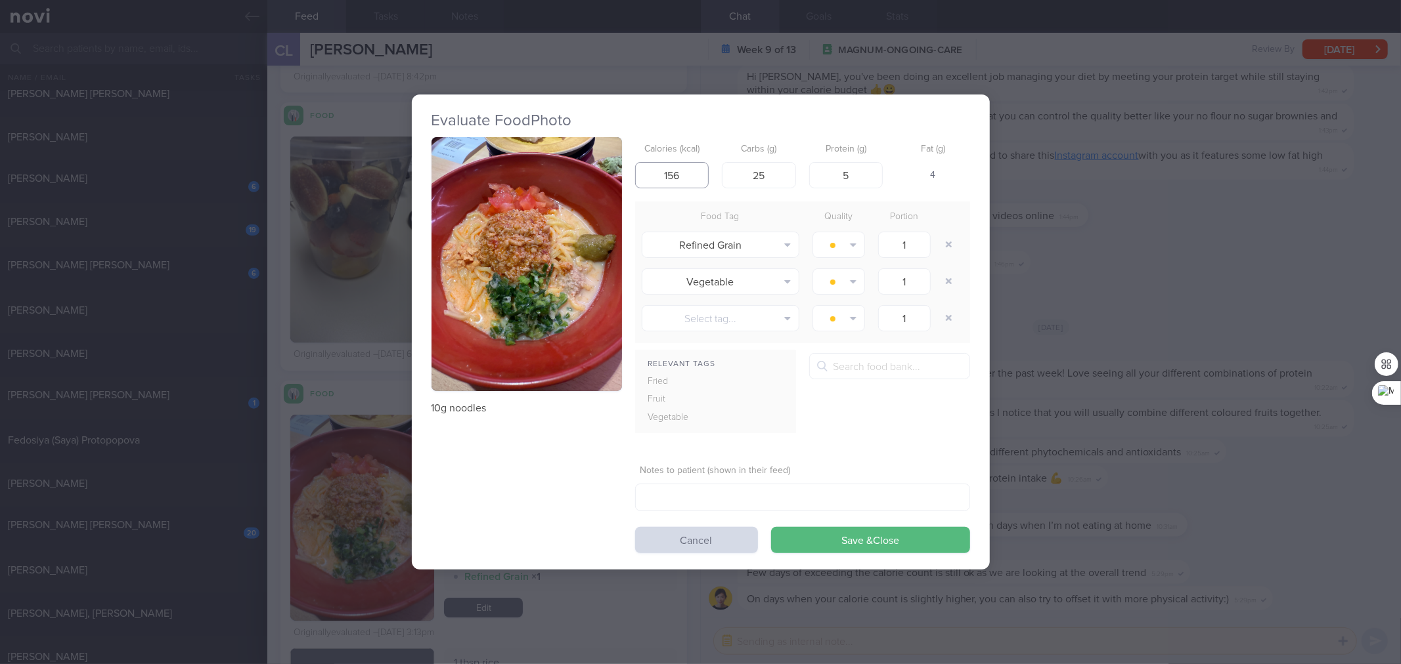
click at [680, 174] on input "156" at bounding box center [672, 175] width 74 height 26
type input "1"
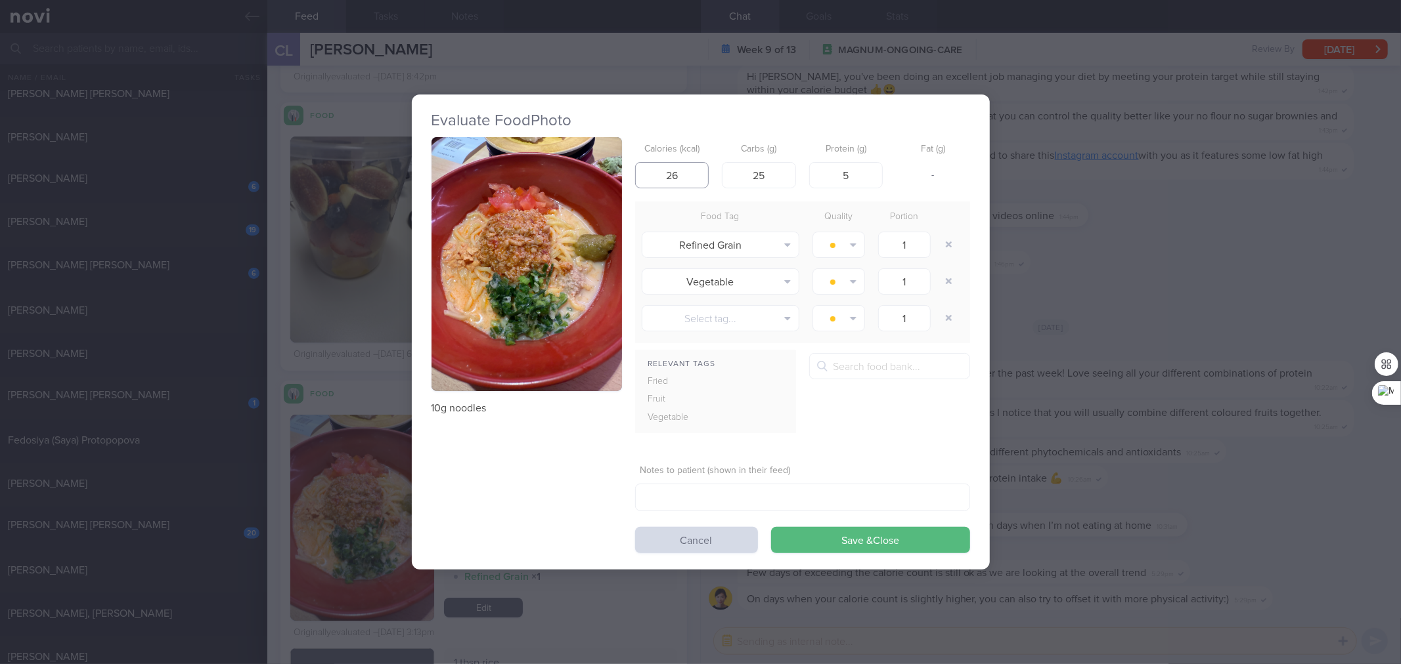
type input "26"
type input "6"
type input "1"
click at [771, 508] on button "Save & Close" at bounding box center [870, 540] width 199 height 26
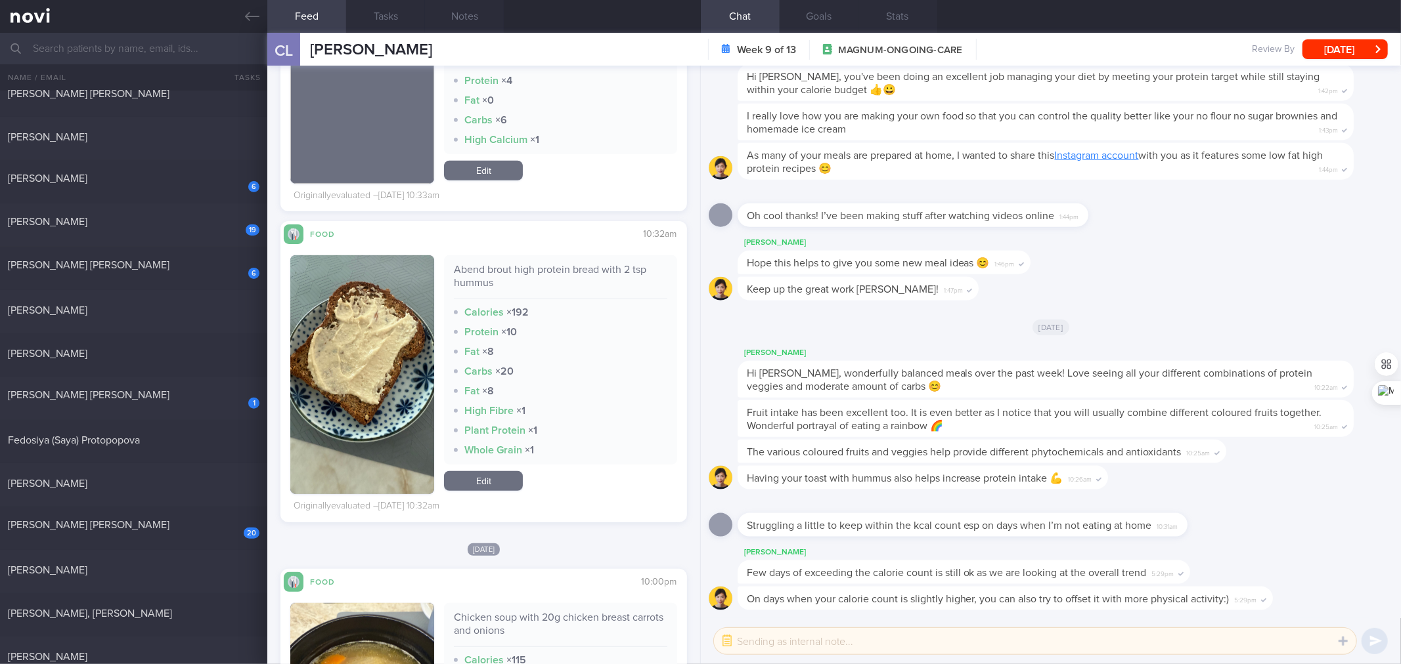
click at [565, 274] on div "Abend brout high protein bread with 2 tsp hummus" at bounding box center [560, 281] width 213 height 36
copy div "Abend brout high protein bread with 2 tsp hummus"
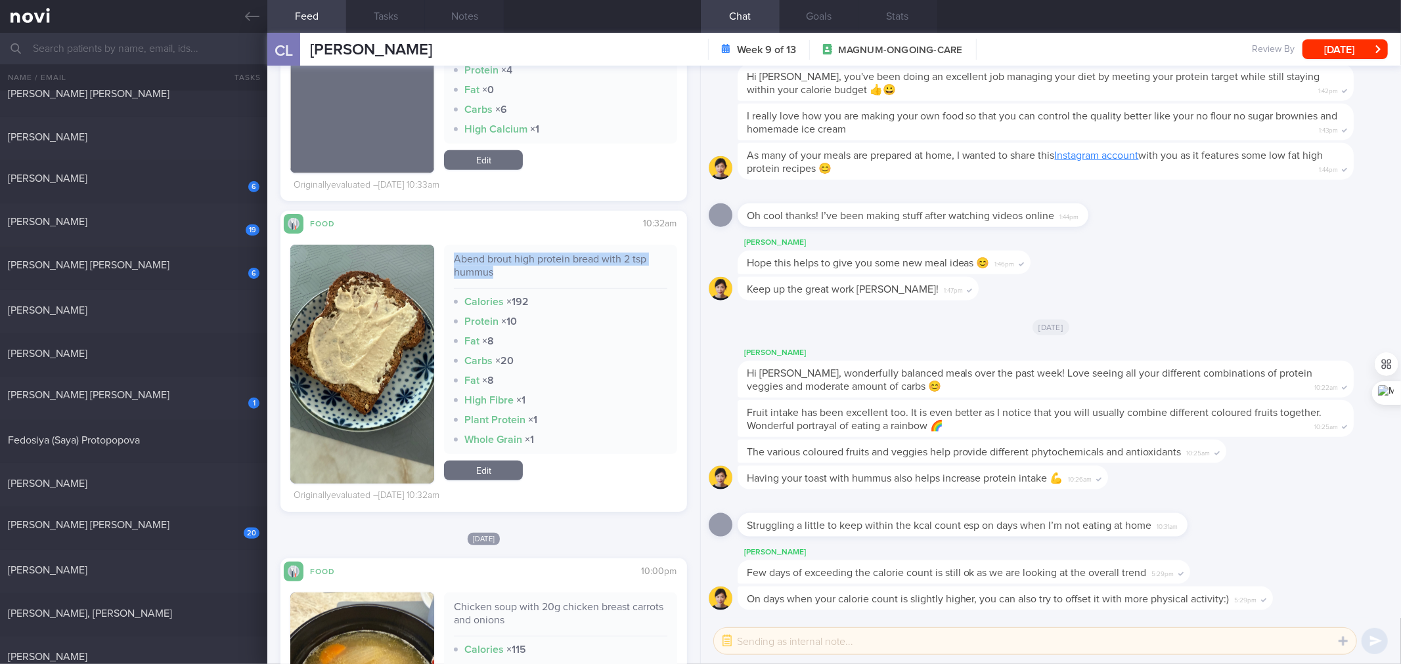
drag, startPoint x: 495, startPoint y: 469, endPoint x: 565, endPoint y: 263, distance: 217.6
click at [495, 469] on link "Edit" at bounding box center [483, 471] width 79 height 20
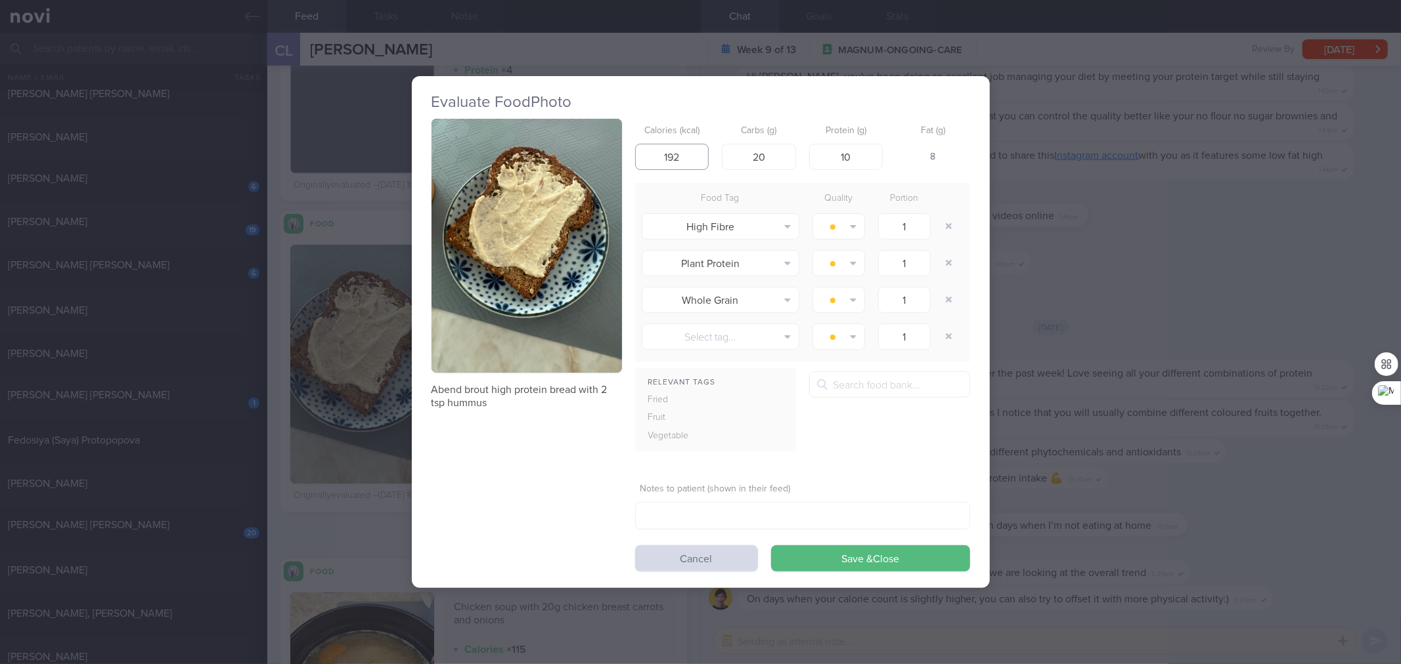
click at [696, 158] on input "192" at bounding box center [672, 157] width 74 height 26
type input "1"
type input "147"
type input "21"
type input "9"
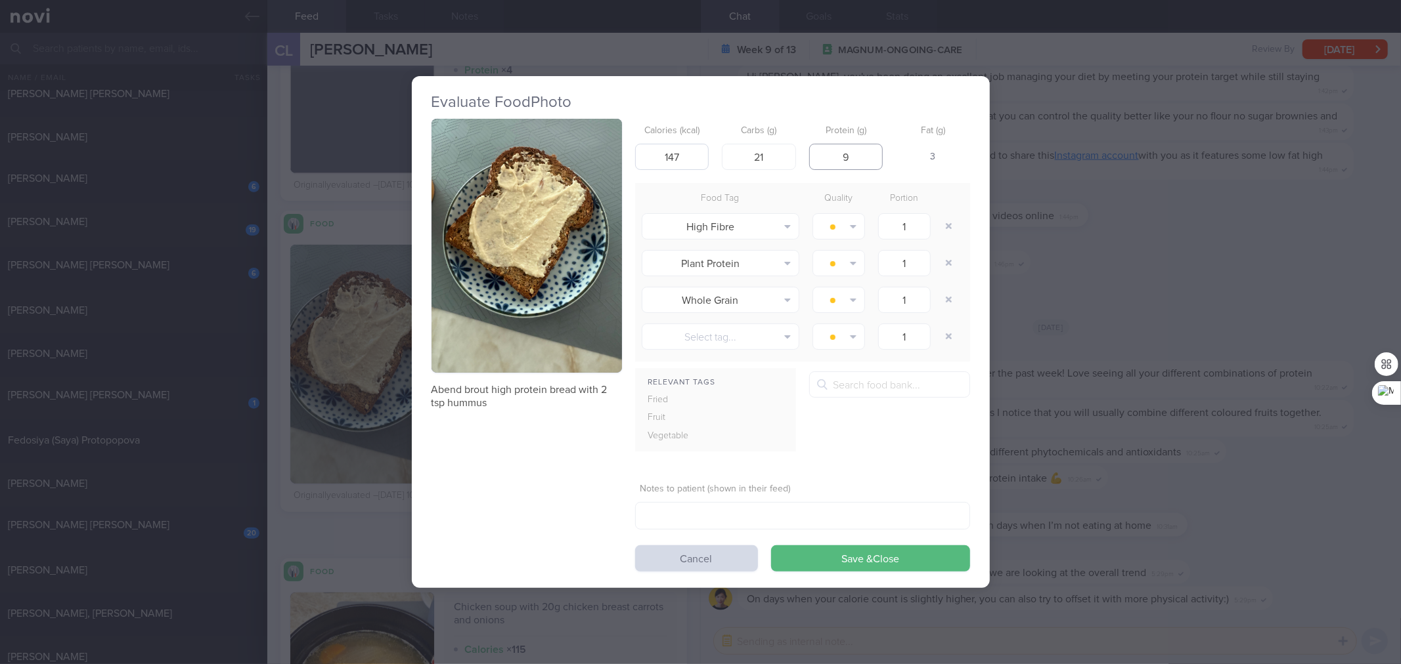
click at [771, 508] on button "Save & Close" at bounding box center [870, 559] width 199 height 26
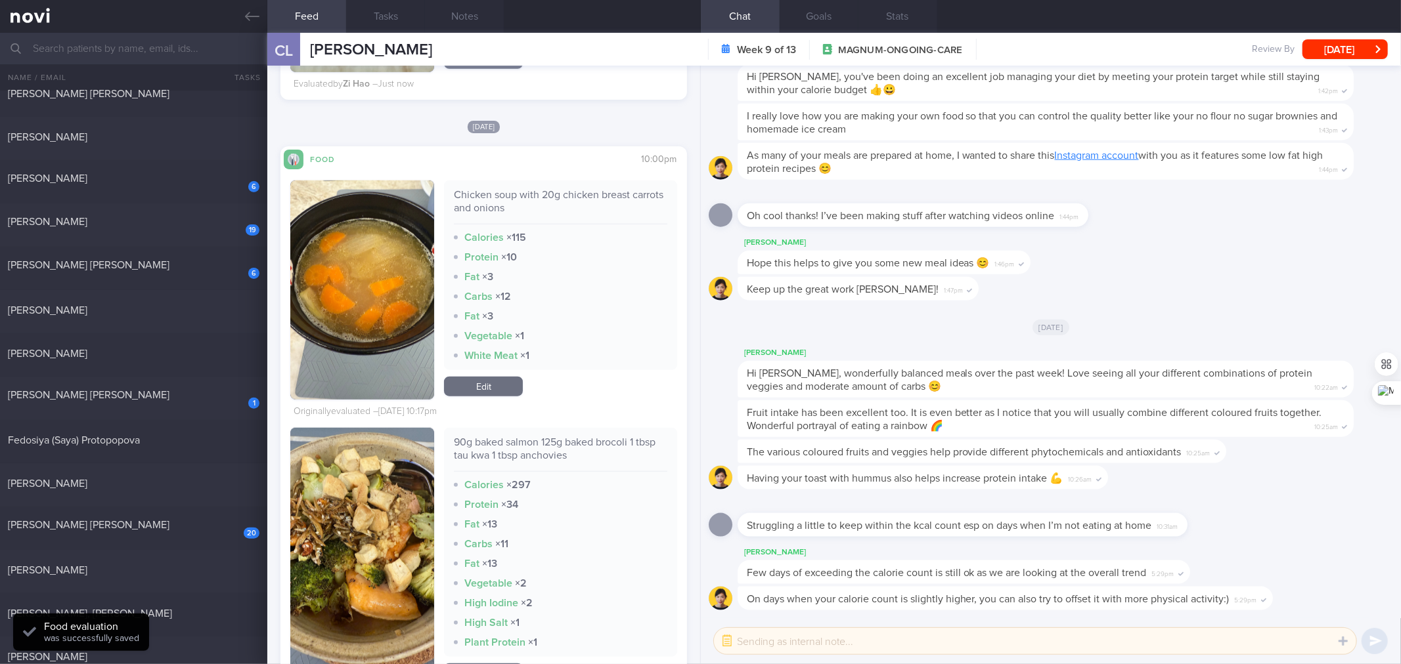
scroll to position [9564, 0]
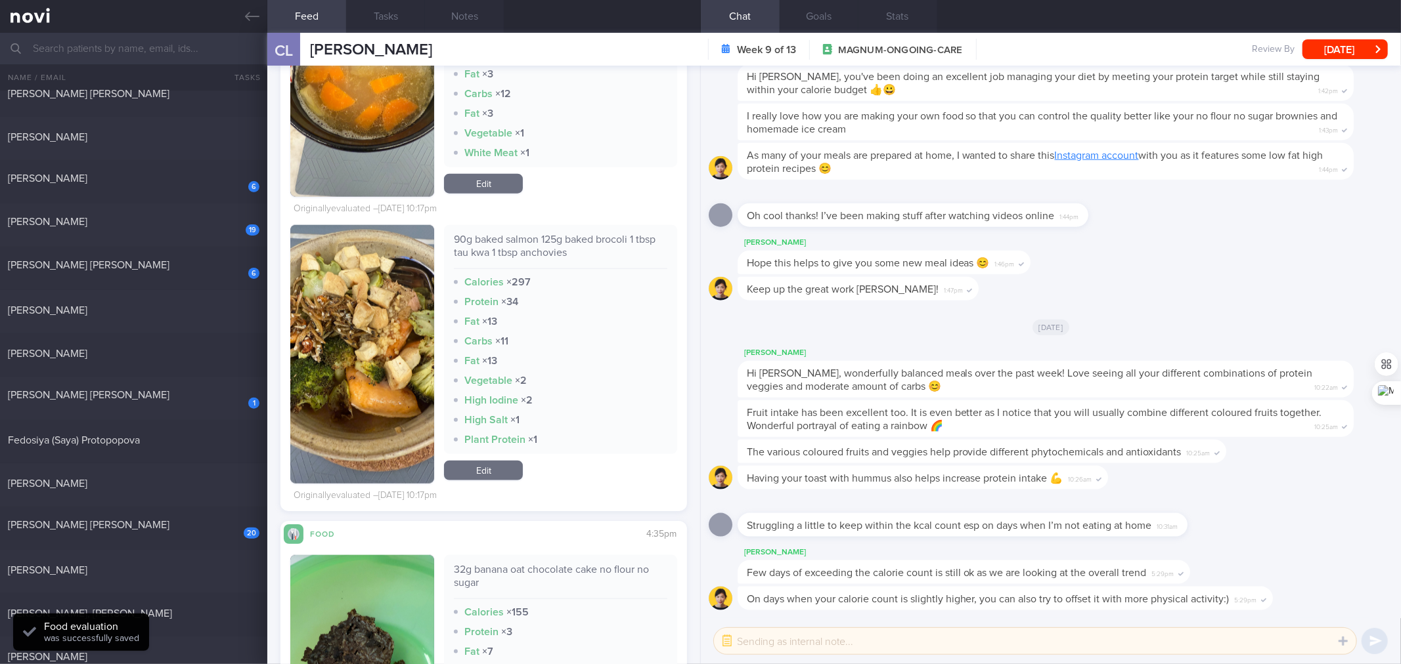
click at [496, 240] on div "90g baked salmon 125g baked brocoli 1 tbsp tau kwa 1 tbsp anchovies" at bounding box center [560, 251] width 213 height 36
copy div "90g baked salmon 125g baked brocoli 1 tbsp tau kwa 1 tbsp anchovies"
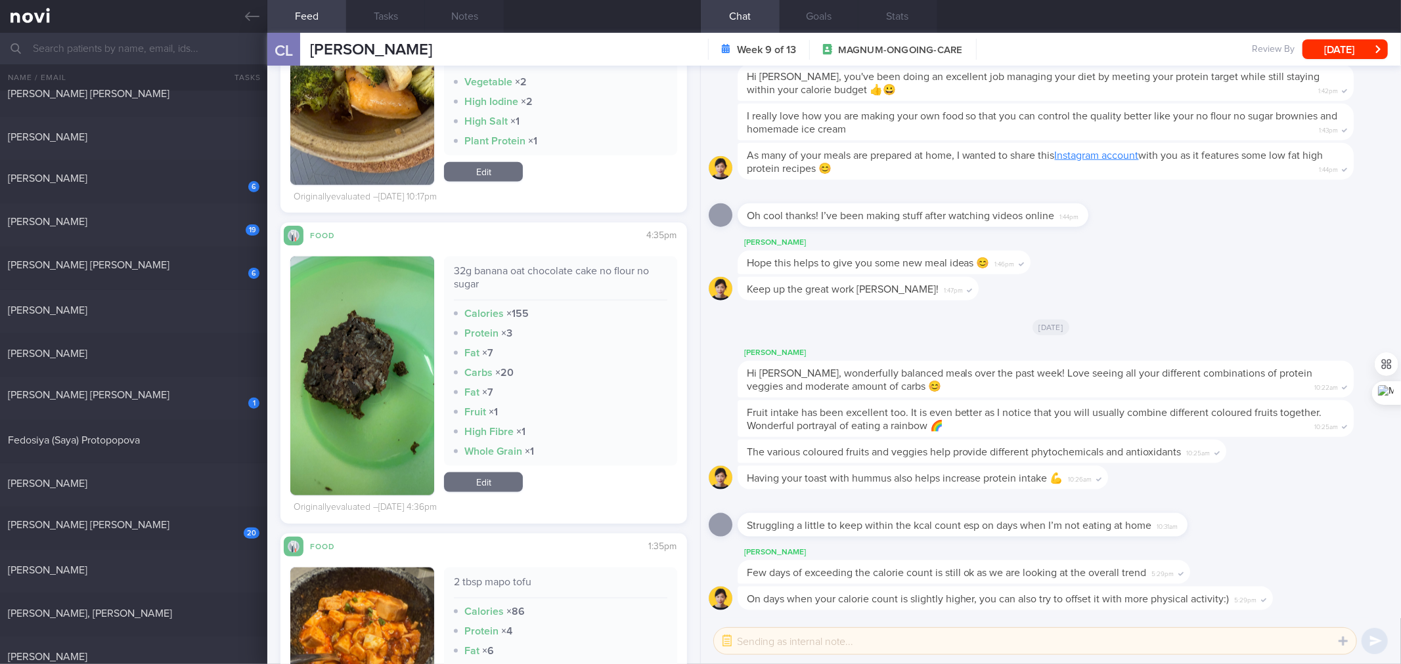
scroll to position [9861, 0]
click at [584, 272] on div "32g banana oat chocolate cake no flour no sugar" at bounding box center [560, 284] width 213 height 36
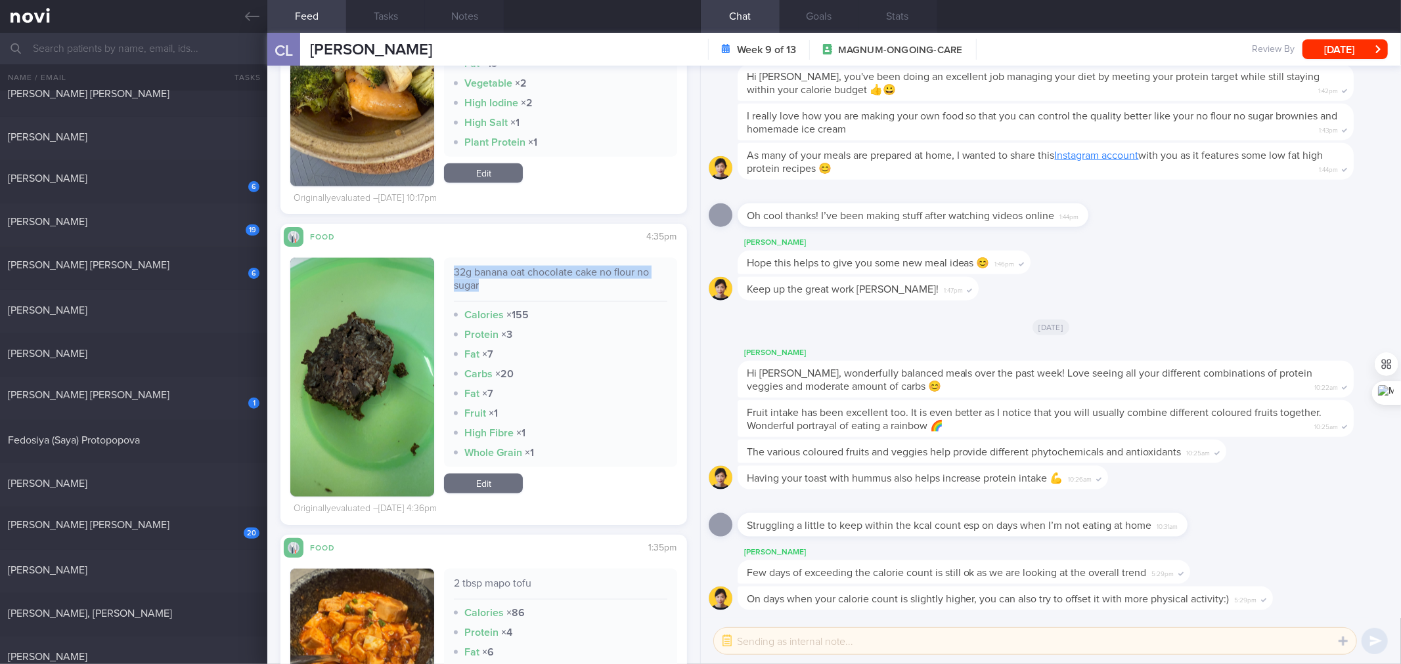
click at [584, 272] on div "32g banana oat chocolate cake no flour no sugar" at bounding box center [560, 284] width 213 height 36
copy div "32g banana oat chocolate cake no flour no sugar"
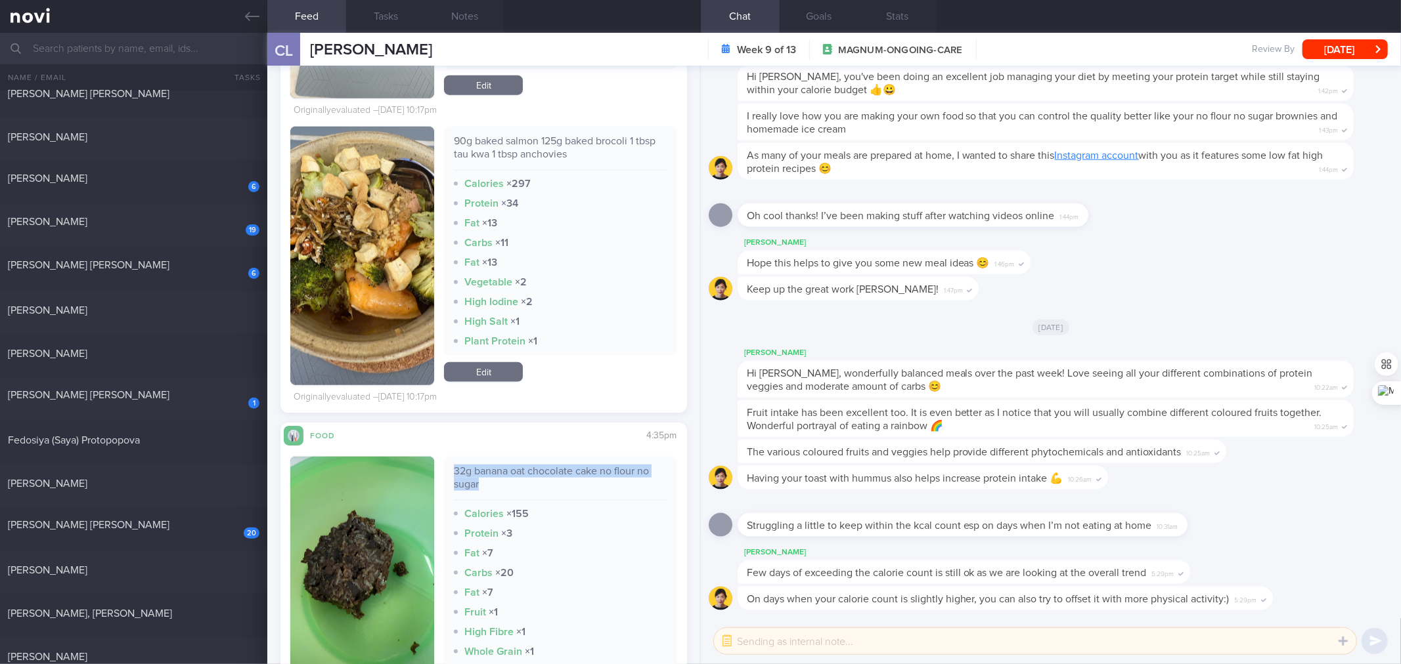
scroll to position [9472, 0]
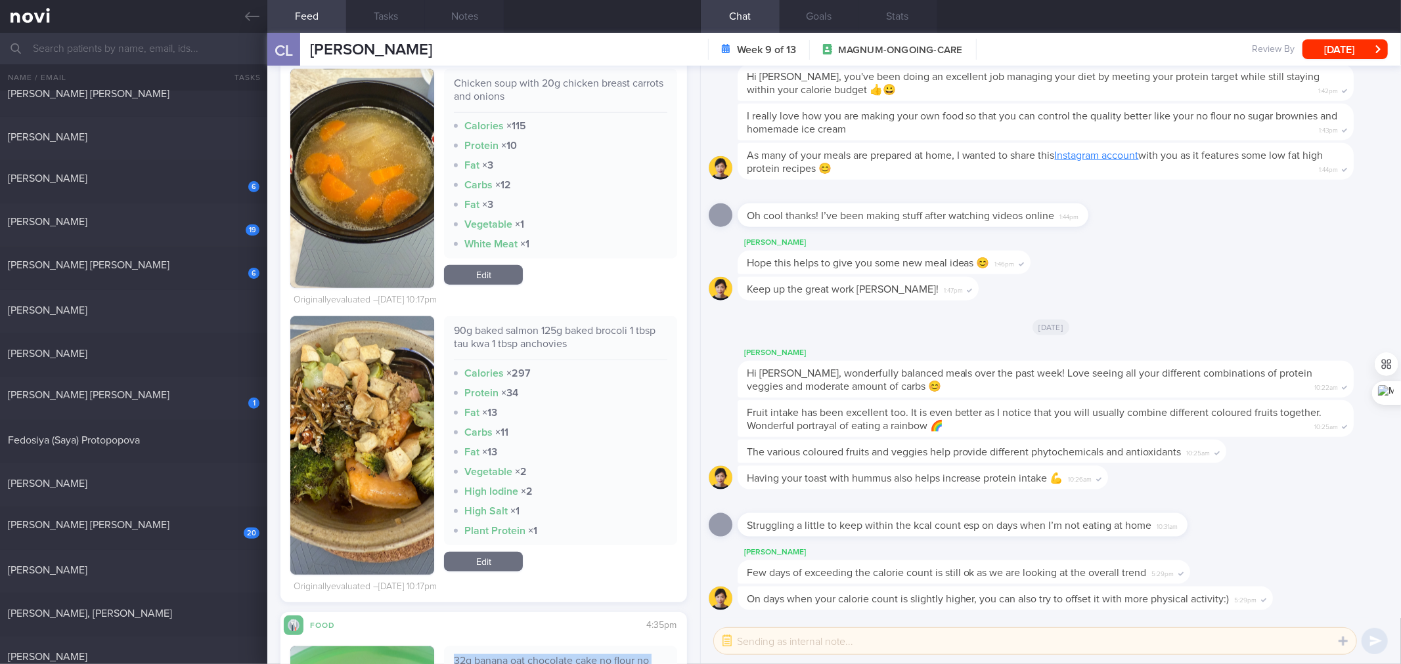
click at [513, 508] on link "Edit" at bounding box center [483, 562] width 79 height 20
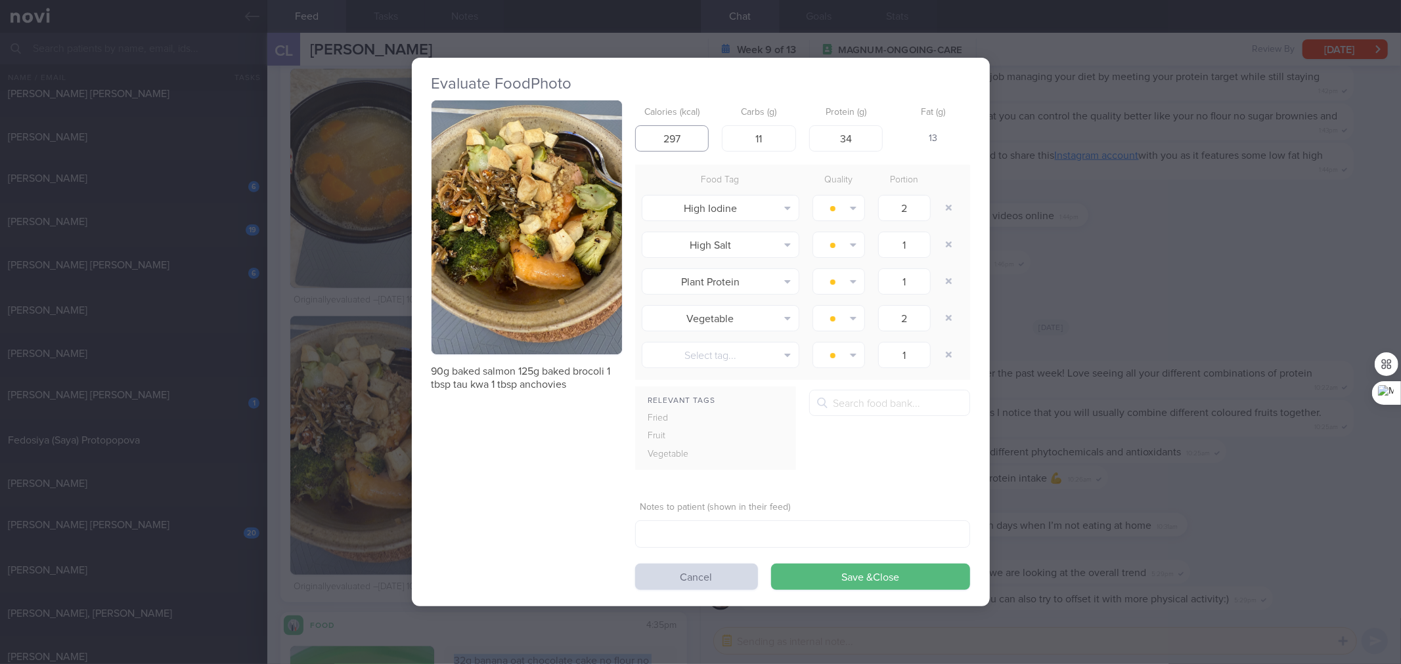
click at [678, 143] on input "297" at bounding box center [672, 138] width 74 height 26
type input "2"
type input "283"
type input "9"
type input "31"
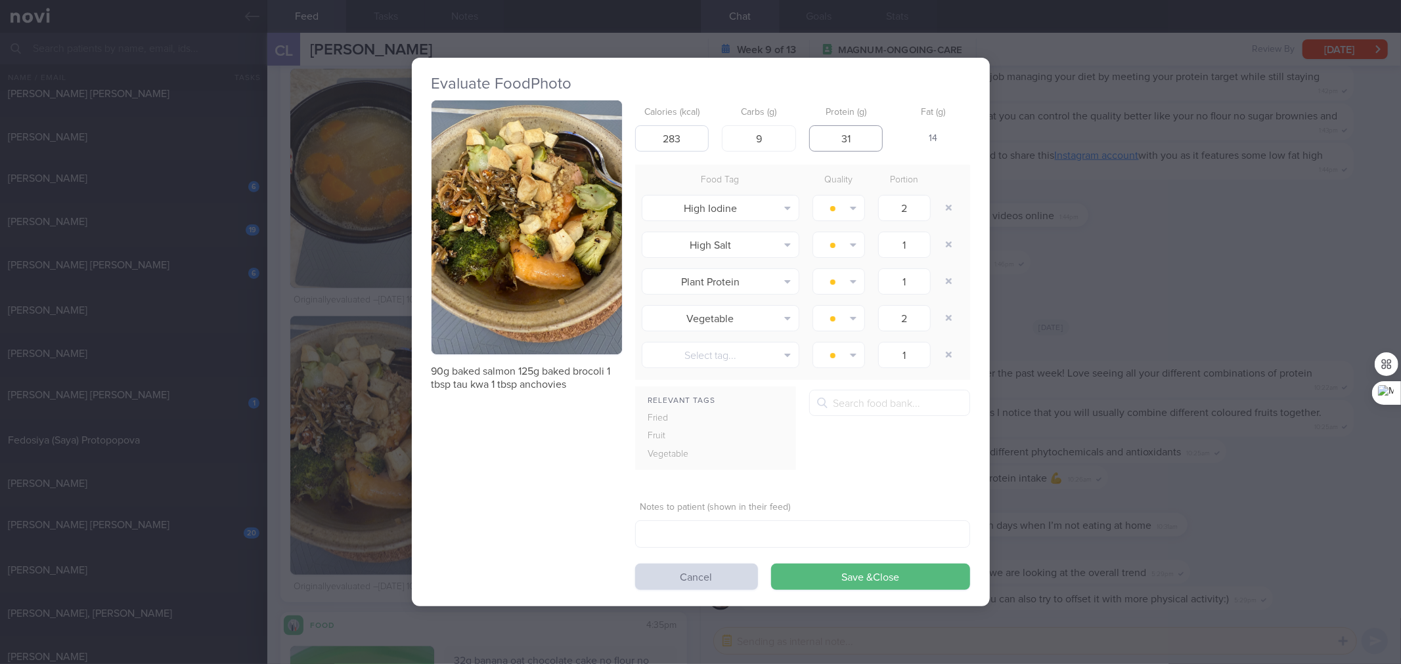
click at [771, 508] on button "Save & Close" at bounding box center [870, 577] width 199 height 26
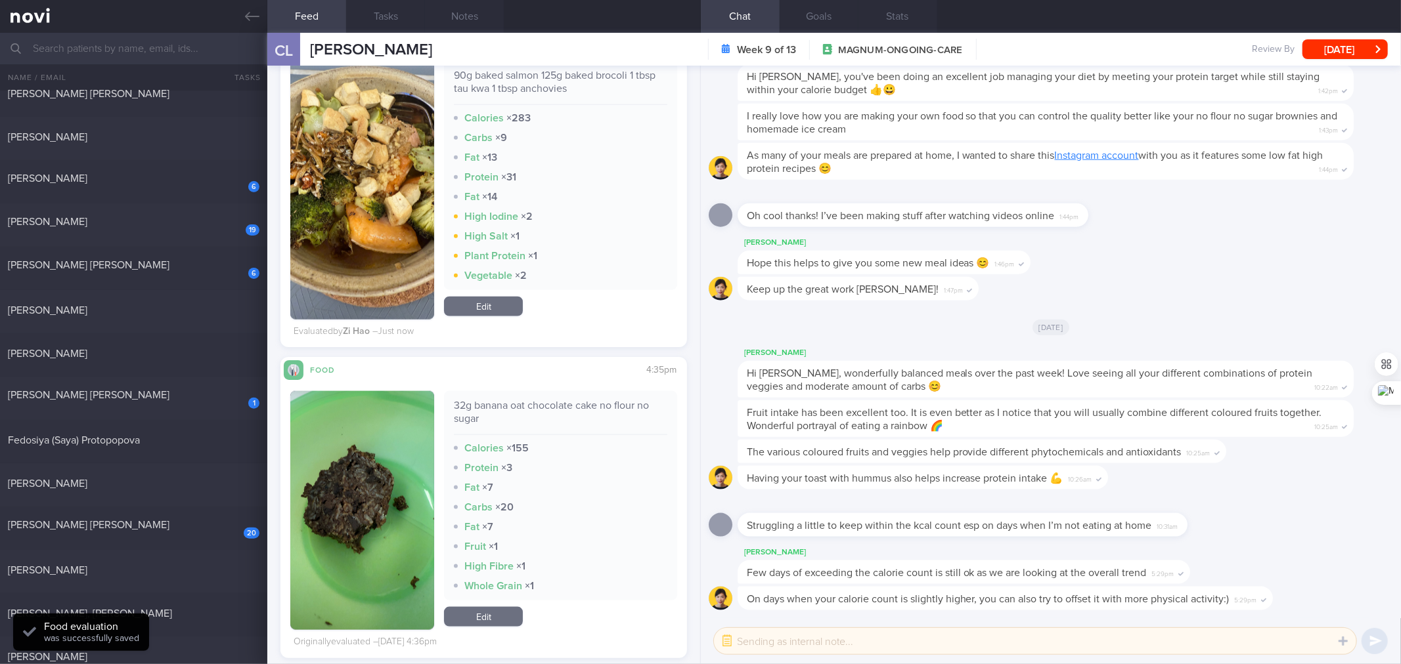
scroll to position [9707, 0]
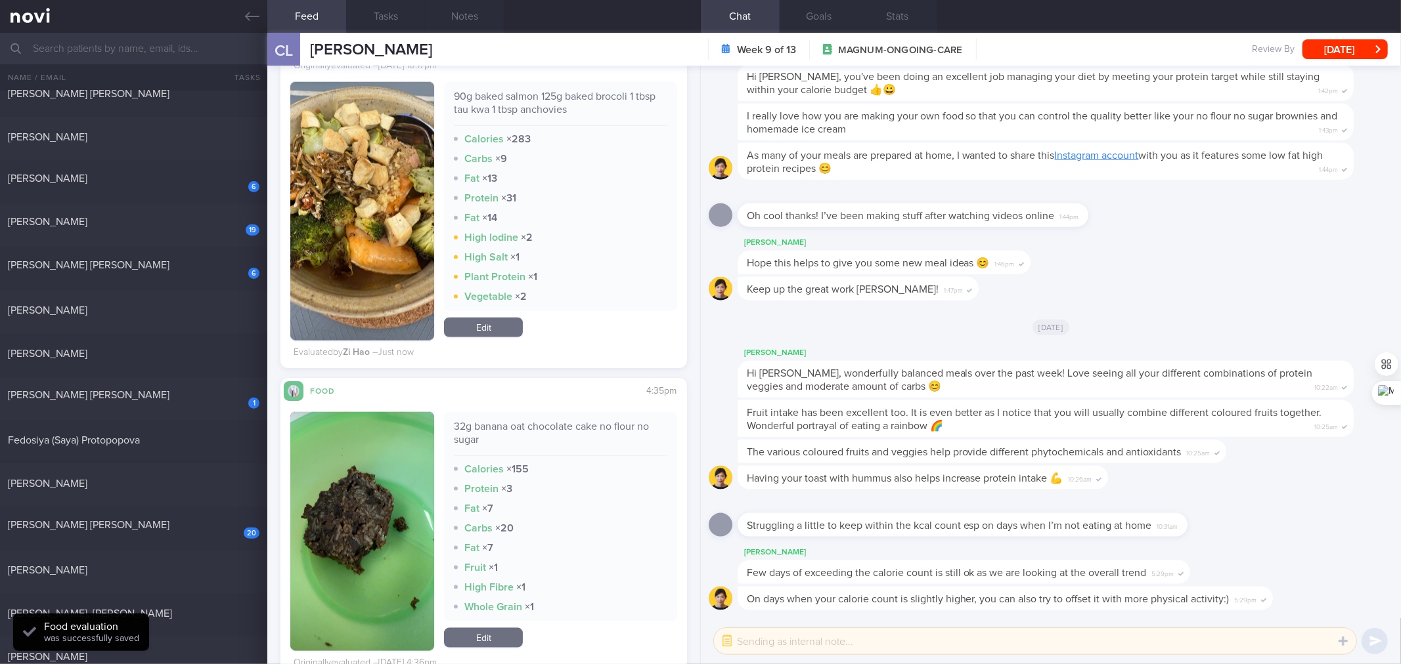
click at [484, 429] on div "32g banana oat chocolate cake no flour no sugar" at bounding box center [560, 438] width 213 height 36
copy div "32g banana oat chocolate cake no flour no sugar"
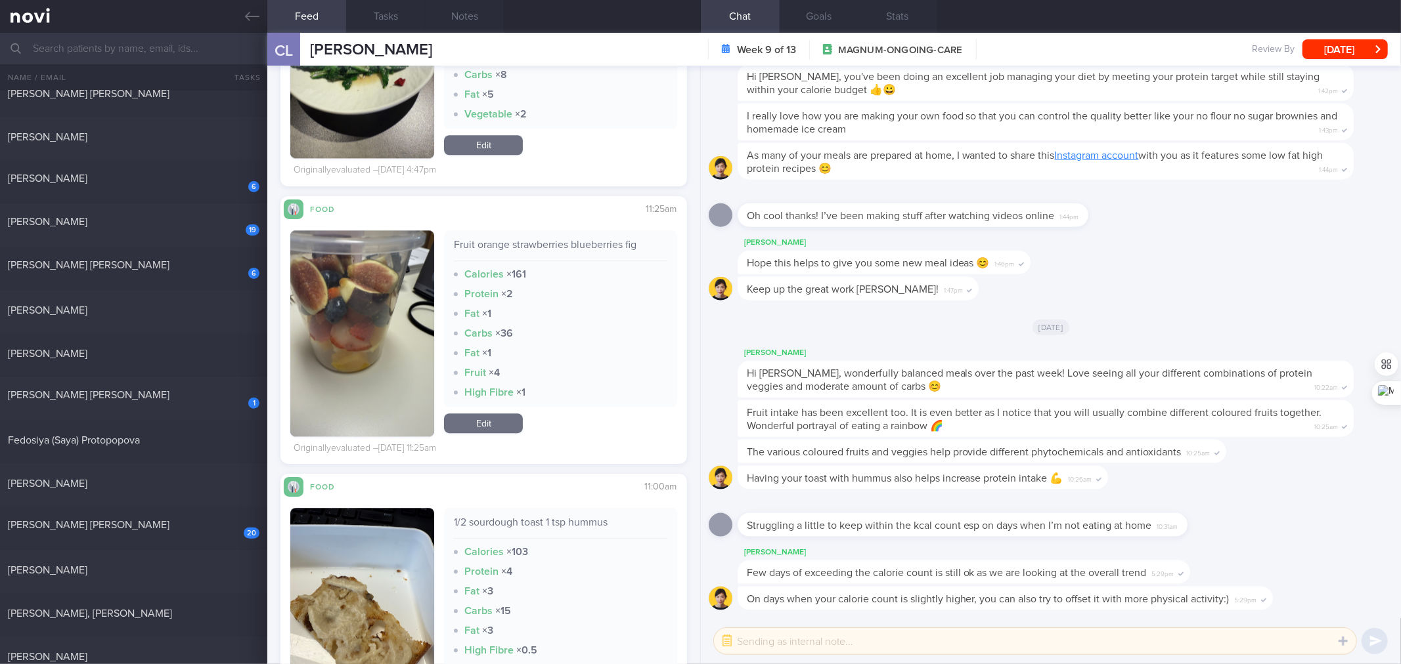
scroll to position [11646, 0]
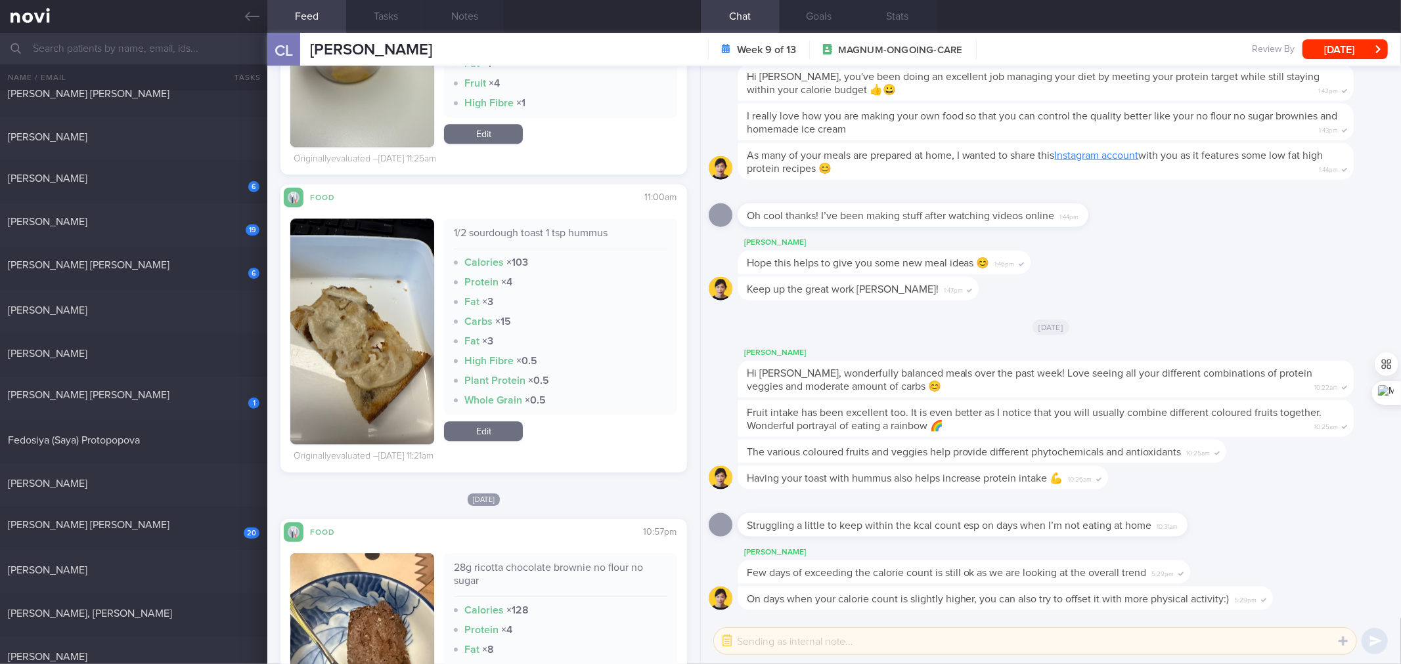
click at [583, 234] on div "1/2 sourdough toast 1 tsp hummus" at bounding box center [560, 238] width 213 height 23
copy div "1/2 sourdough toast 1 tsp hummus"
drag, startPoint x: 488, startPoint y: 424, endPoint x: 598, endPoint y: 371, distance: 121.9
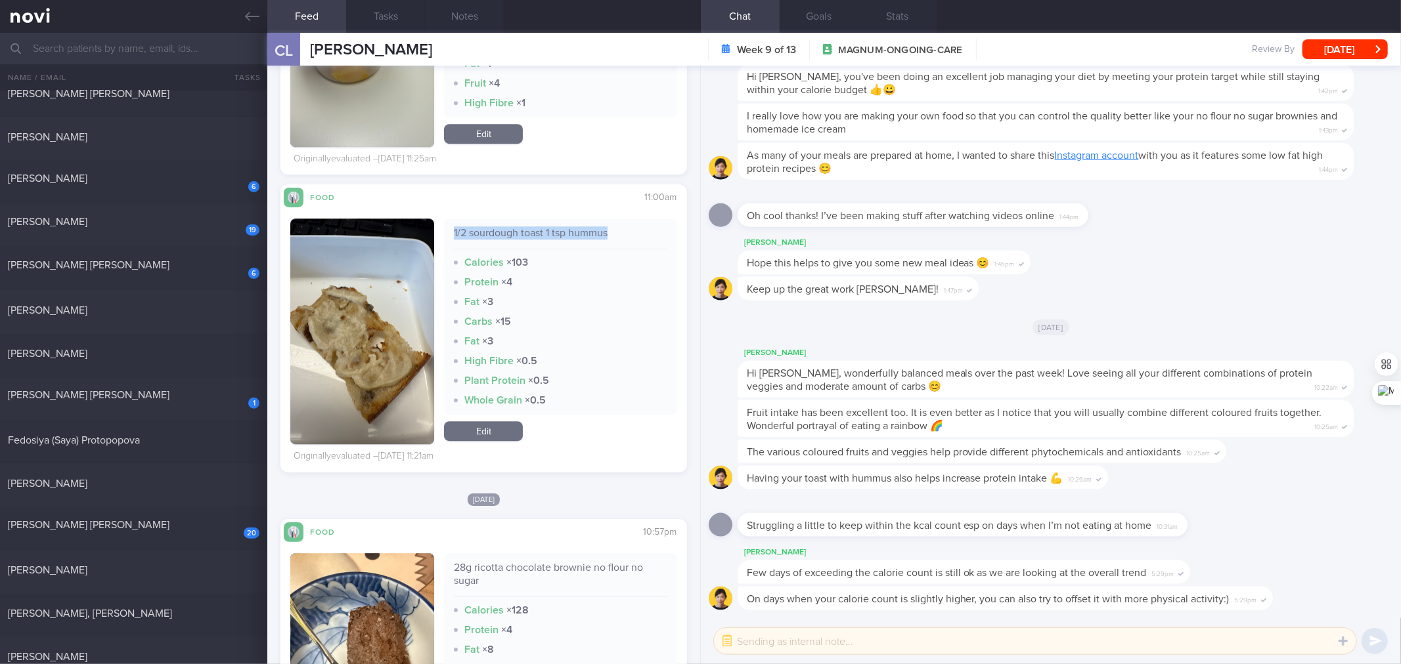
click at [488, 424] on link "Edit" at bounding box center [483, 432] width 79 height 20
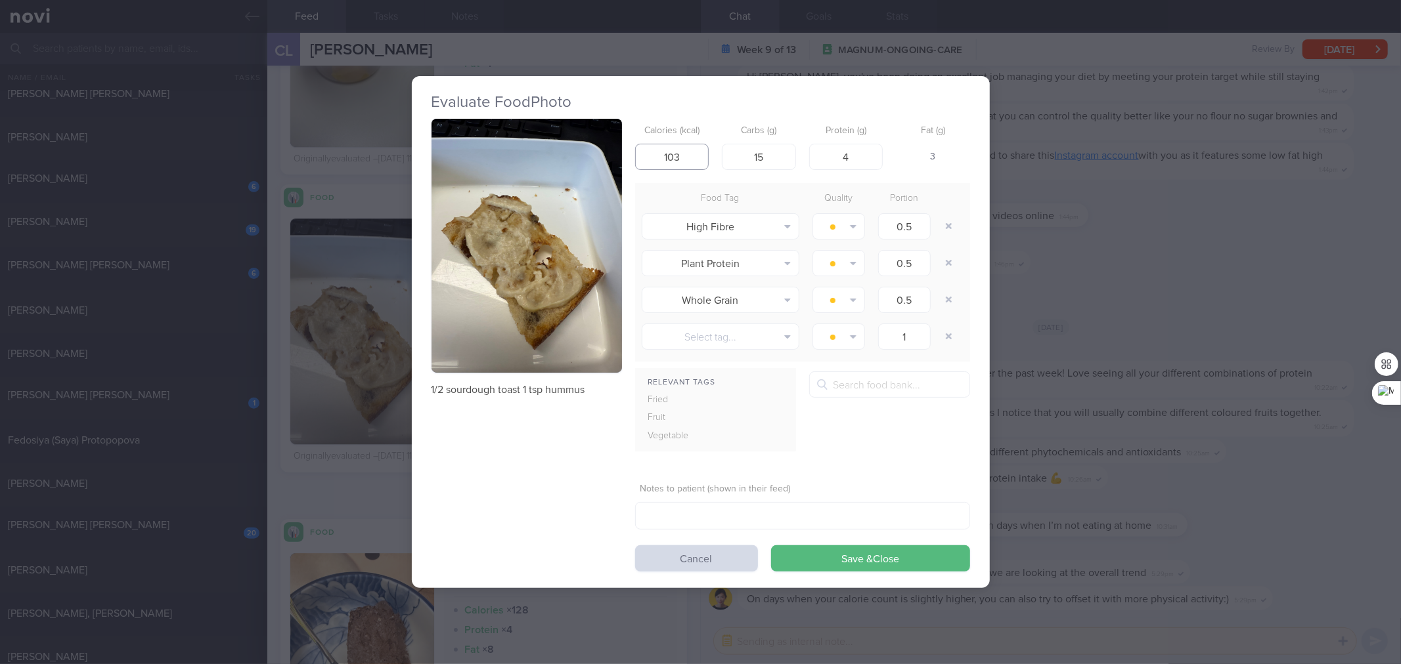
click at [692, 166] on input "103" at bounding box center [672, 157] width 74 height 26
type input "1"
type input "93"
type input "16"
type input "3"
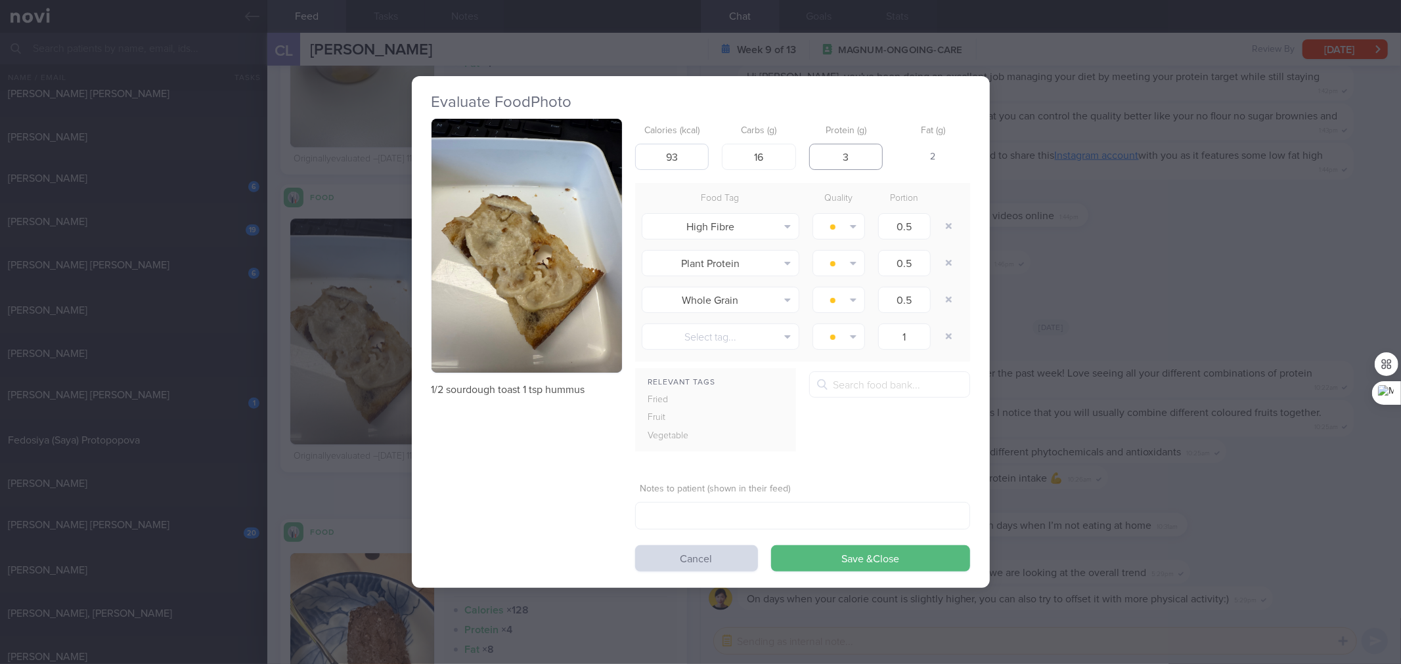
click at [771, 508] on button "Save & Close" at bounding box center [870, 559] width 199 height 26
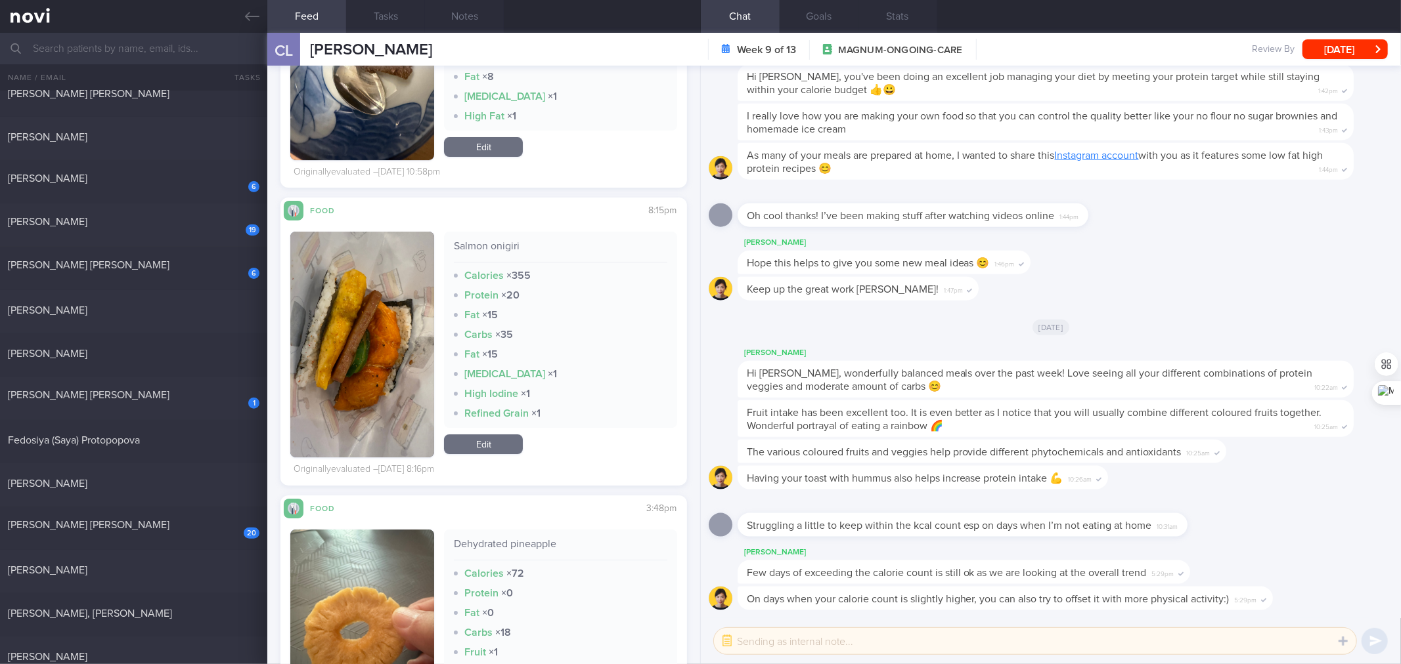
scroll to position [12237, 0]
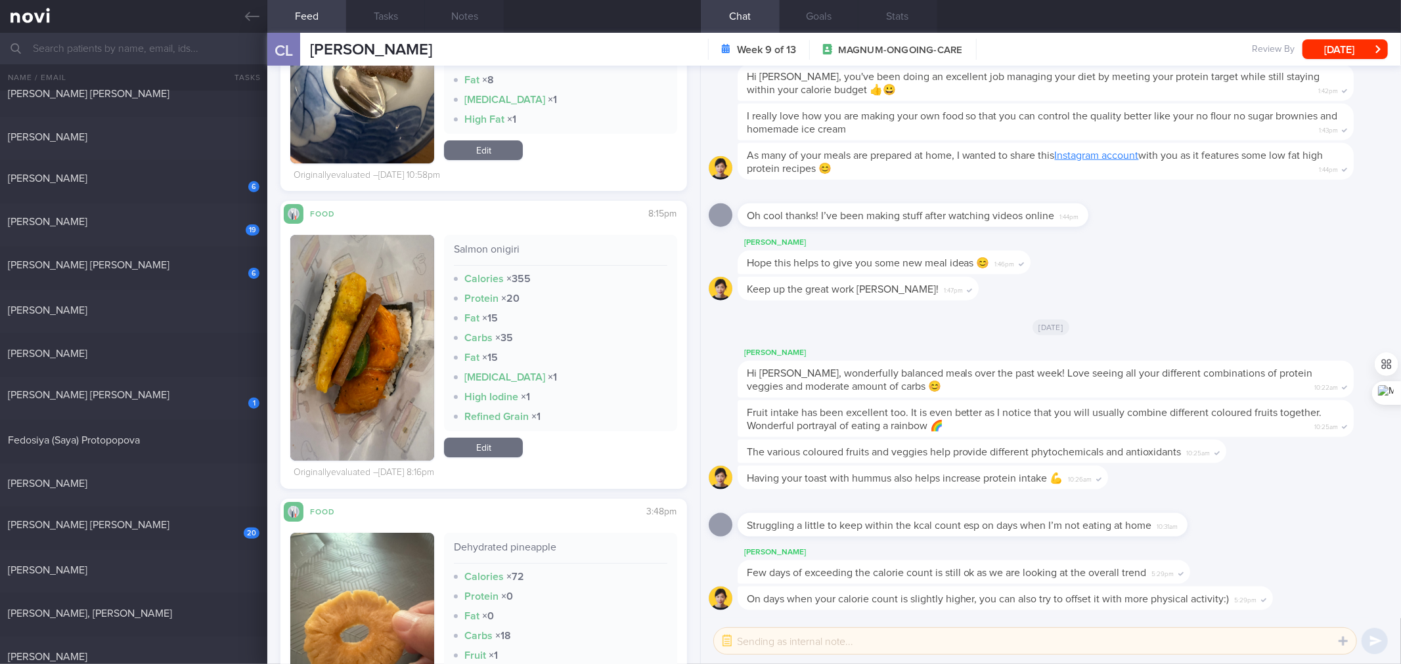
click at [494, 242] on div "Salmon onigiri Calories × 355 Protein × 20 Fat × 15 Carbs × 35 Fat × 15 High Ch…" at bounding box center [560, 333] width 232 height 196
copy div "Salmon onigiri"
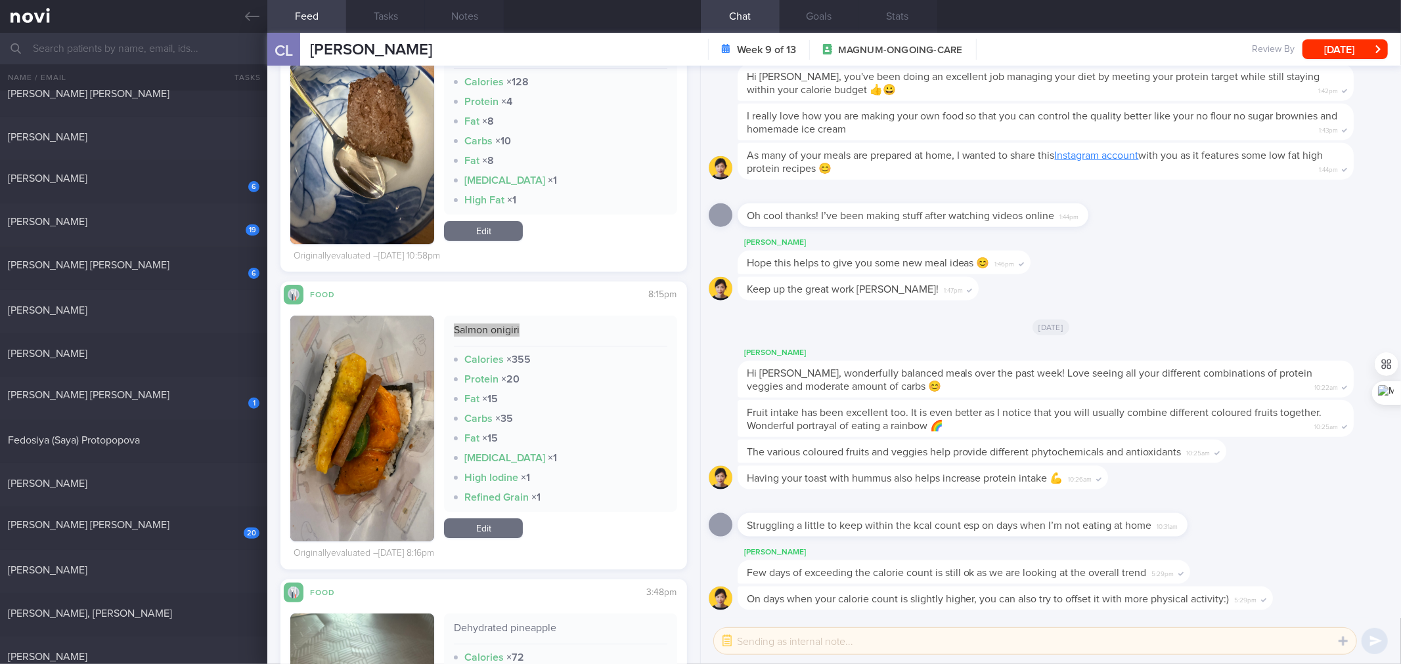
scroll to position [12185, 0]
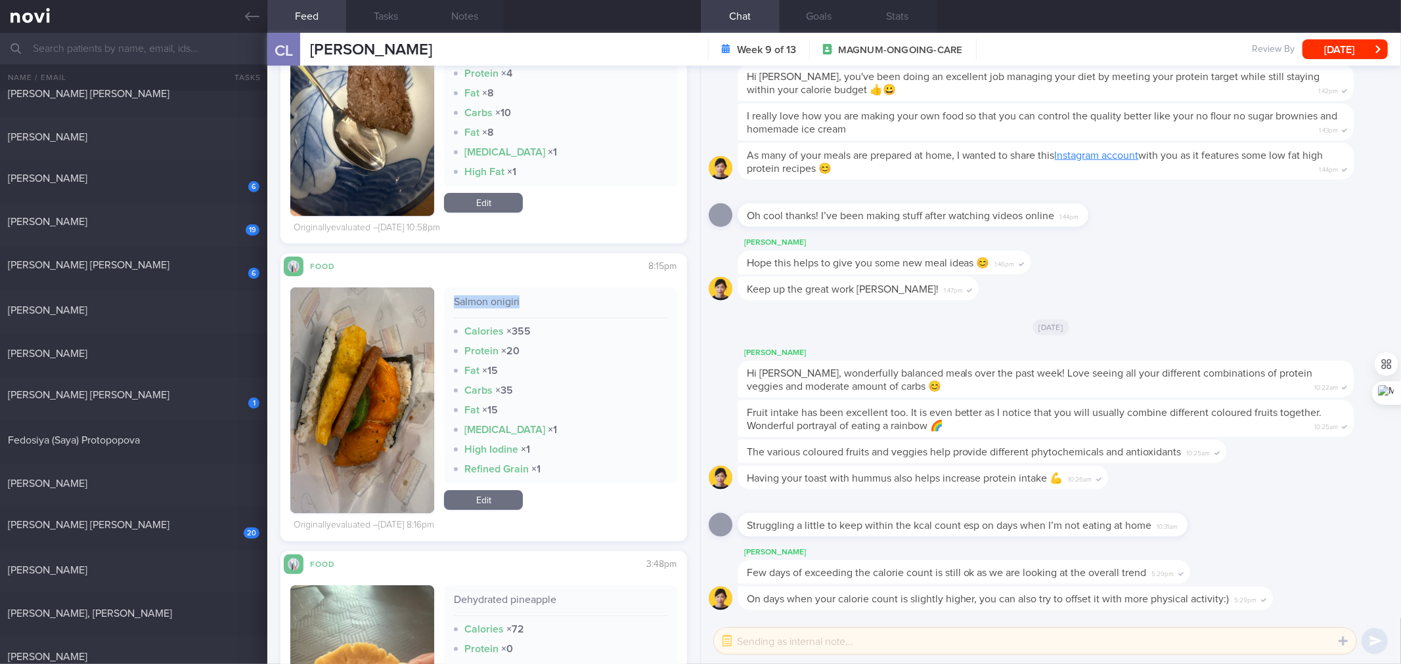
click at [489, 504] on link "Edit" at bounding box center [483, 500] width 79 height 20
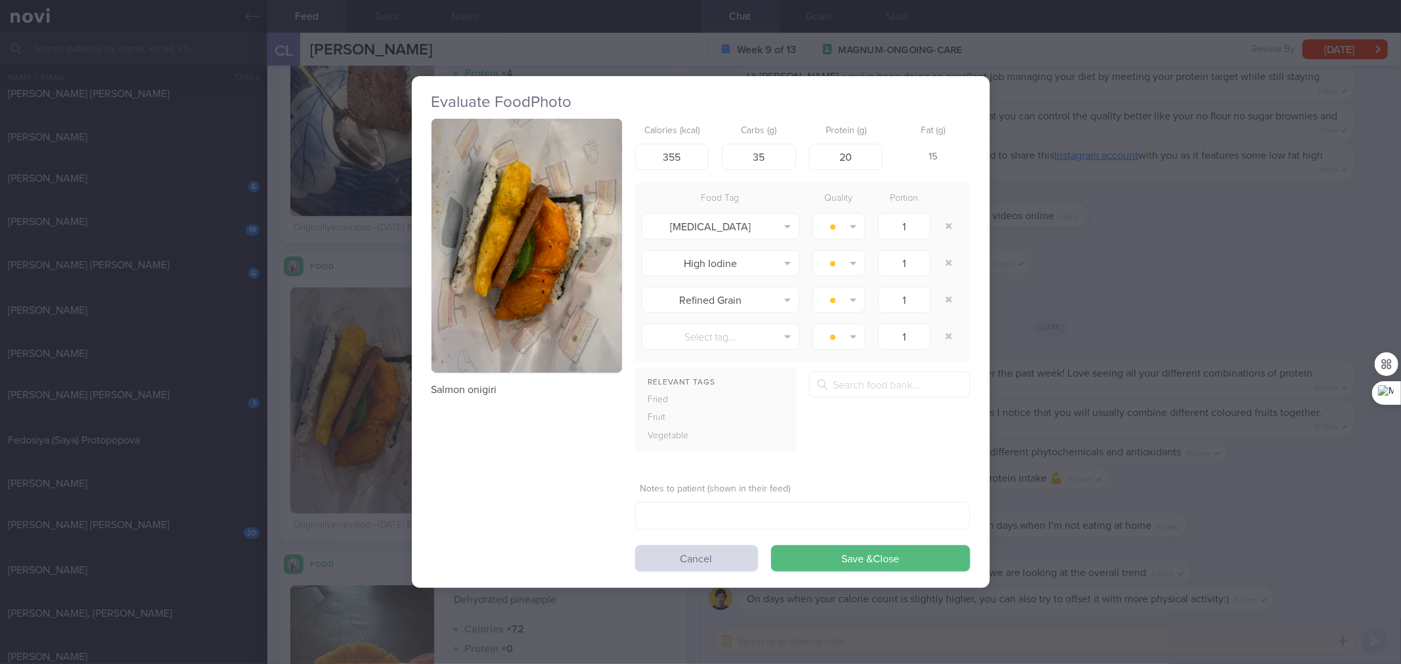
click at [710, 165] on div "Calories (kcal) 355 Carbs (g) 35 Protein (g) 20 Fat (g) 15" at bounding box center [802, 145] width 335 height 52
click at [686, 156] on input "355" at bounding box center [672, 157] width 74 height 26
type input "3"
type input "225"
click at [776, 163] on input "4" at bounding box center [759, 157] width 74 height 26
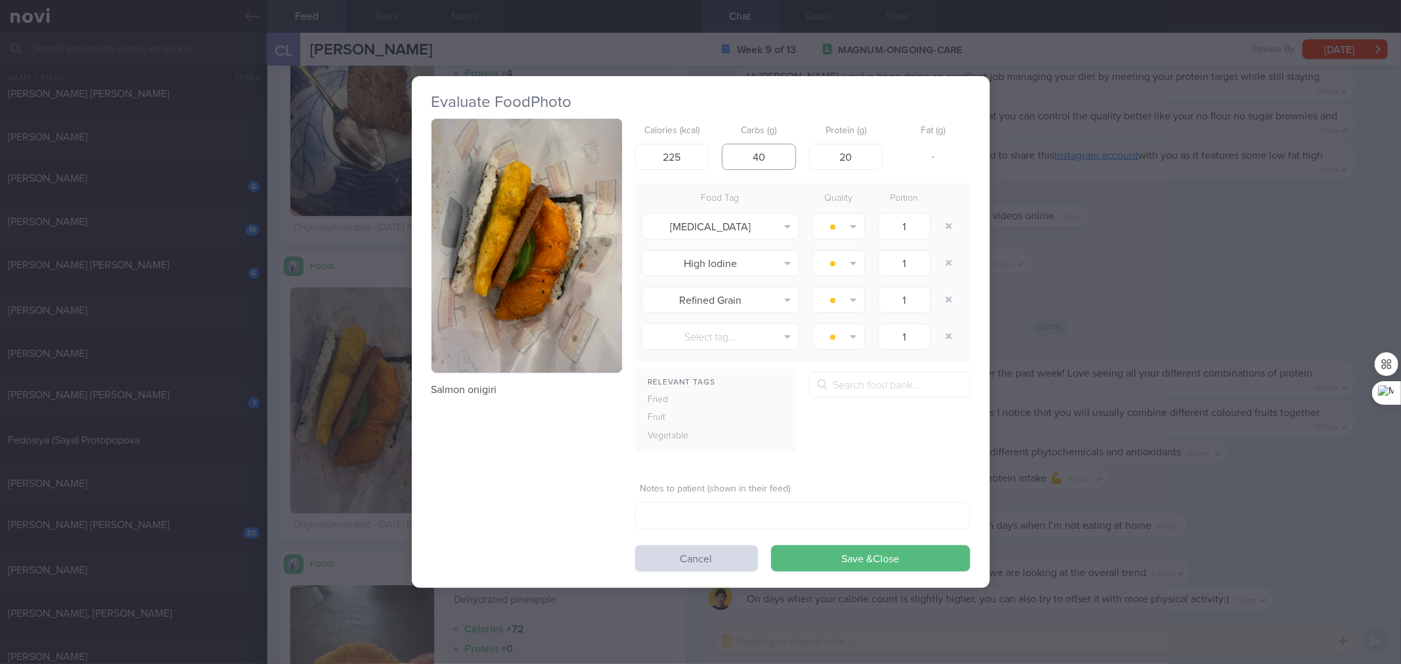
type input "40"
type input "8"
click at [771, 508] on button "Save & Close" at bounding box center [870, 559] width 199 height 26
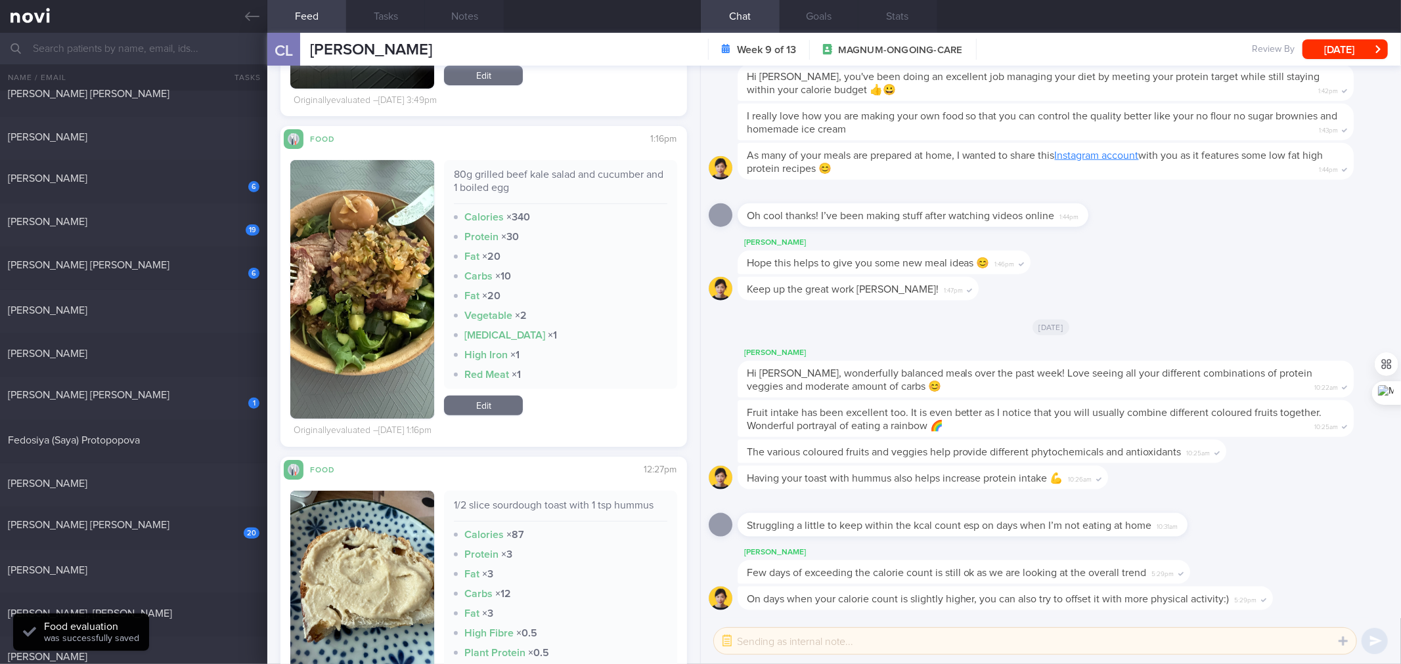
scroll to position [12880, 0]
click at [506, 176] on div "80g grilled beef kale salad and cucumber and 1 boiled egg" at bounding box center [560, 185] width 213 height 36
click at [509, 176] on div "80g grilled beef kale salad and cucumber and 1 boiled egg" at bounding box center [560, 185] width 213 height 36
click at [500, 178] on div "80g grilled beef kale salad and cucumber and 1 boiled egg" at bounding box center [560, 185] width 213 height 36
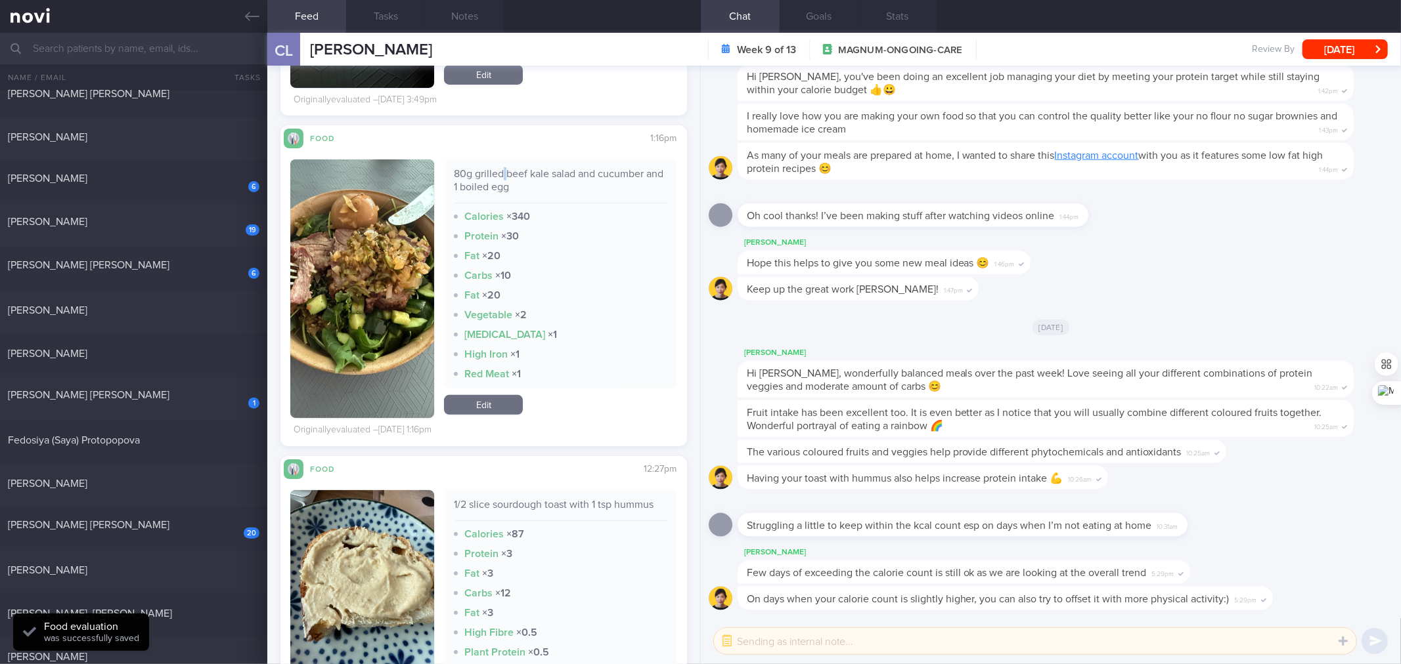
click at [500, 178] on div "80g grilled beef kale salad and cucumber and 1 boiled egg" at bounding box center [560, 185] width 213 height 36
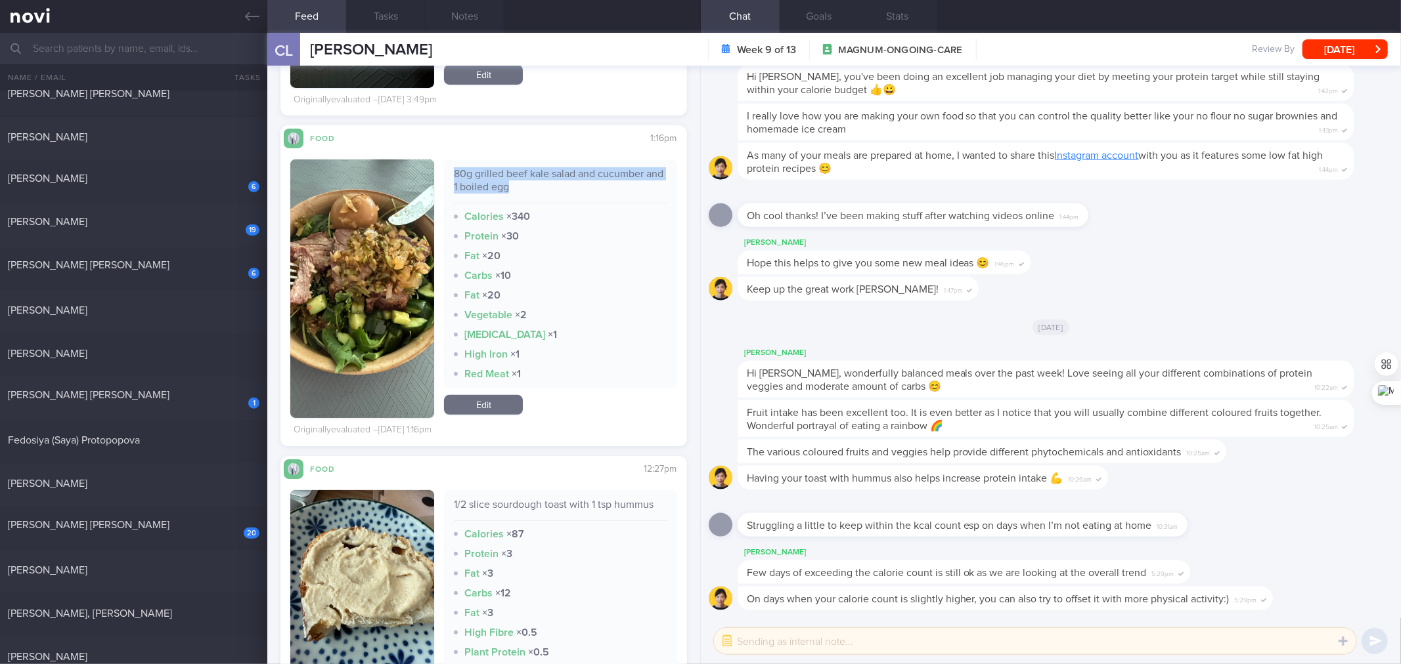
copy div "80g grilled beef kale salad and cucumber and 1 boiled egg"
click at [487, 403] on link "Edit" at bounding box center [483, 405] width 79 height 20
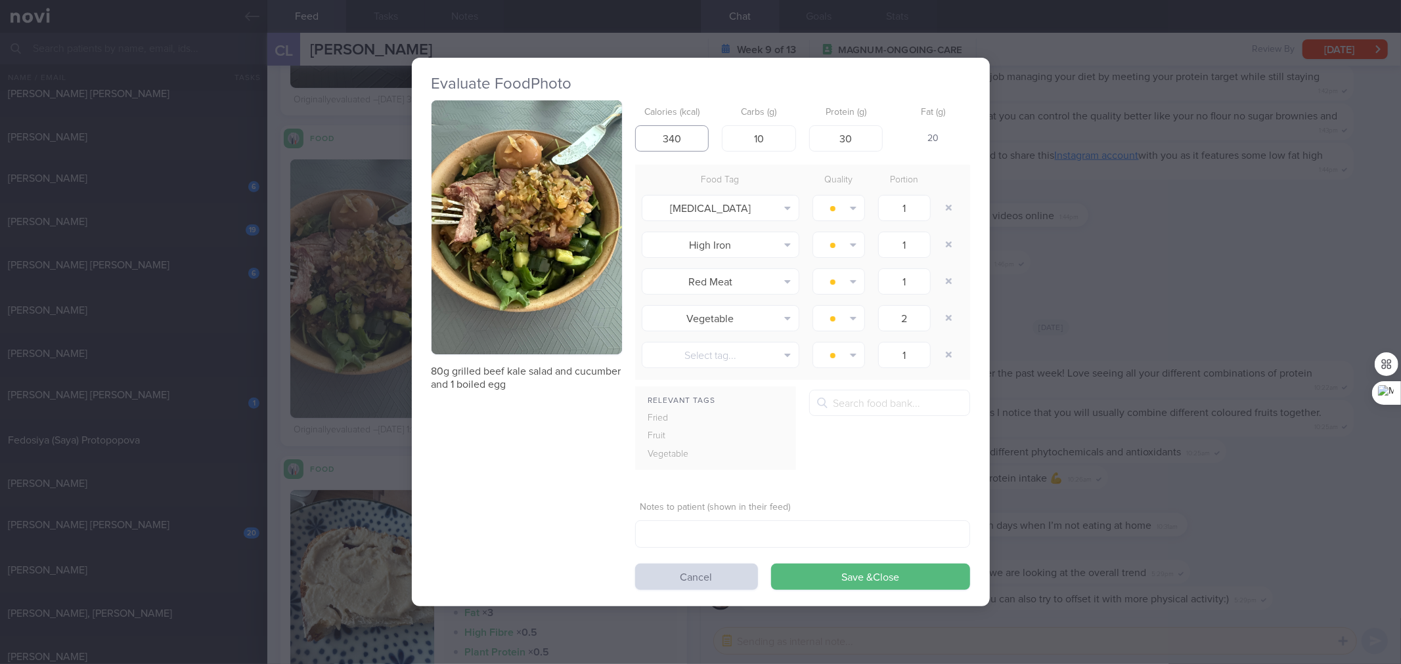
click at [688, 140] on input "340" at bounding box center [672, 138] width 74 height 26
type input "3"
type input "308"
type input "11"
type input "31"
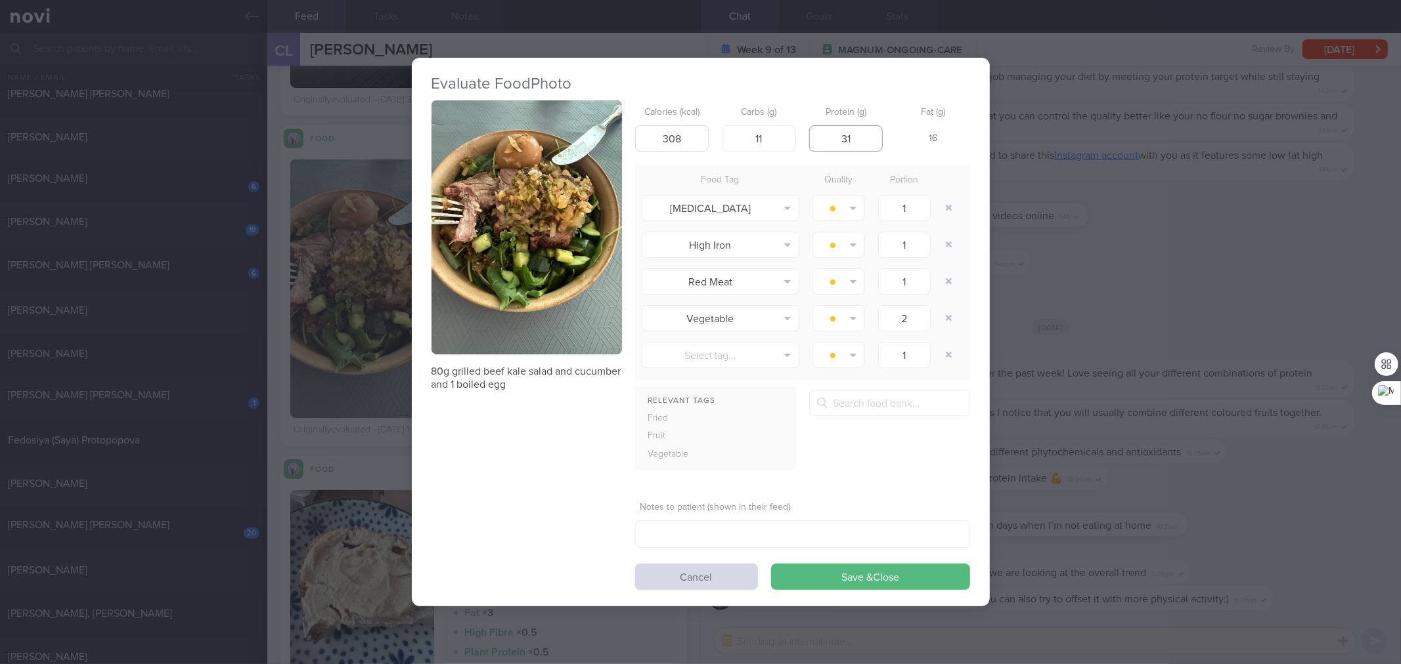
click at [771, 508] on button "Save & Close" at bounding box center [870, 577] width 199 height 26
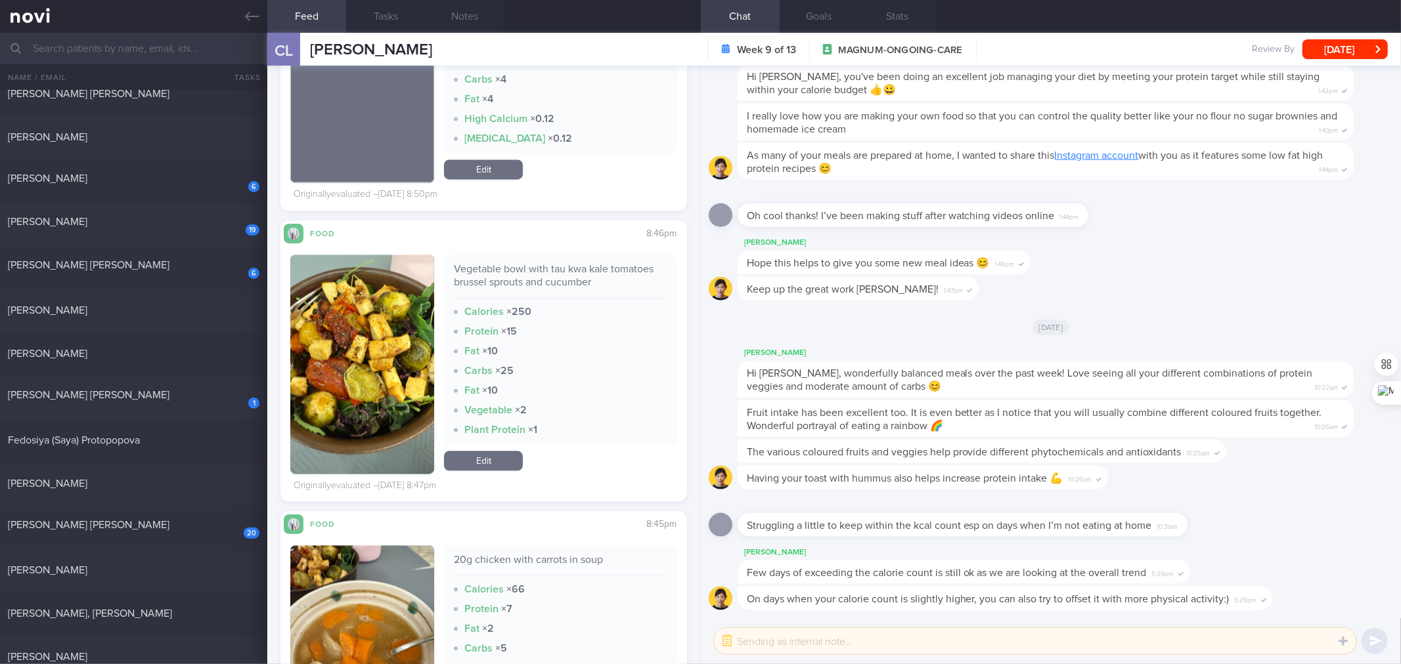
click at [540, 278] on div "Vegetable bowl with tau kwa kale tomatoes brussel sprouts and cucumber" at bounding box center [560, 281] width 213 height 36
click at [540, 278] on div "Vegetable bowl with tau kwa kale tomatoes brussel sprouts and cucumber" at bounding box center [560, 280] width 213 height 36
copy div "Vegetable bowl with tau kwa kale tomatoes brussel sprouts and cucumber"
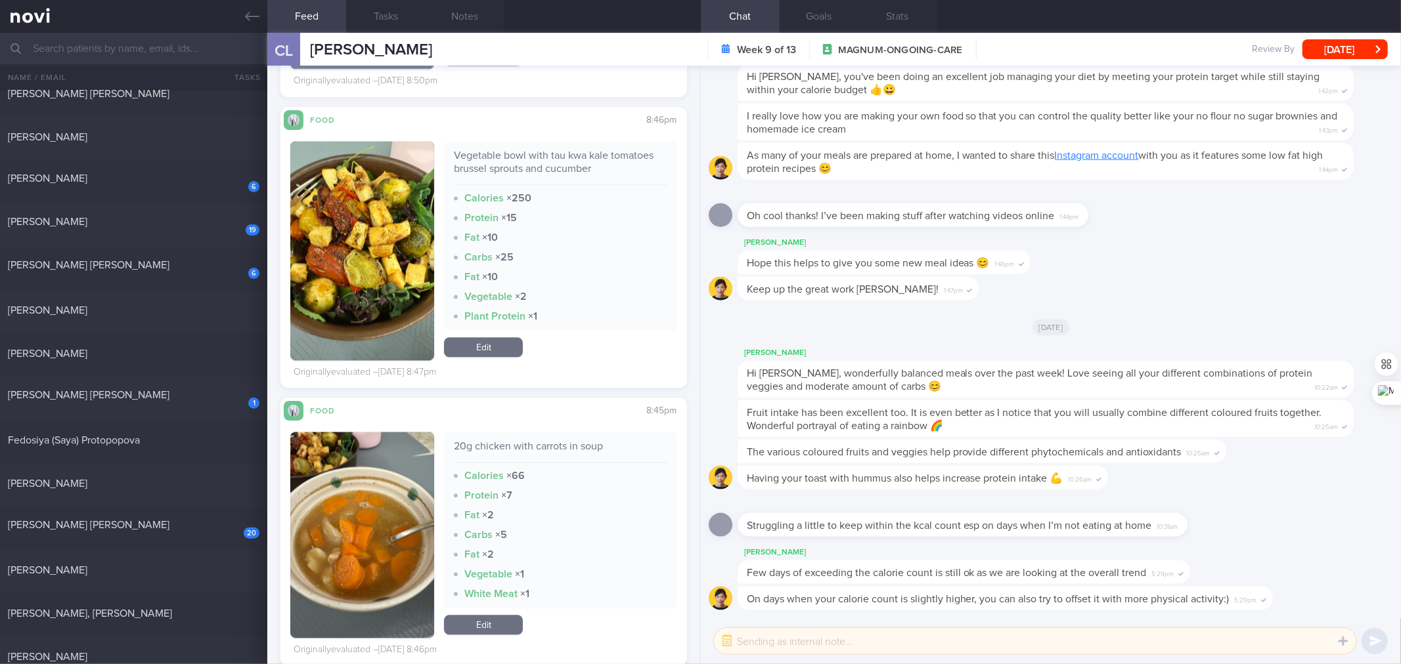
scroll to position [14982, 0]
click at [498, 350] on link "Edit" at bounding box center [483, 348] width 79 height 20
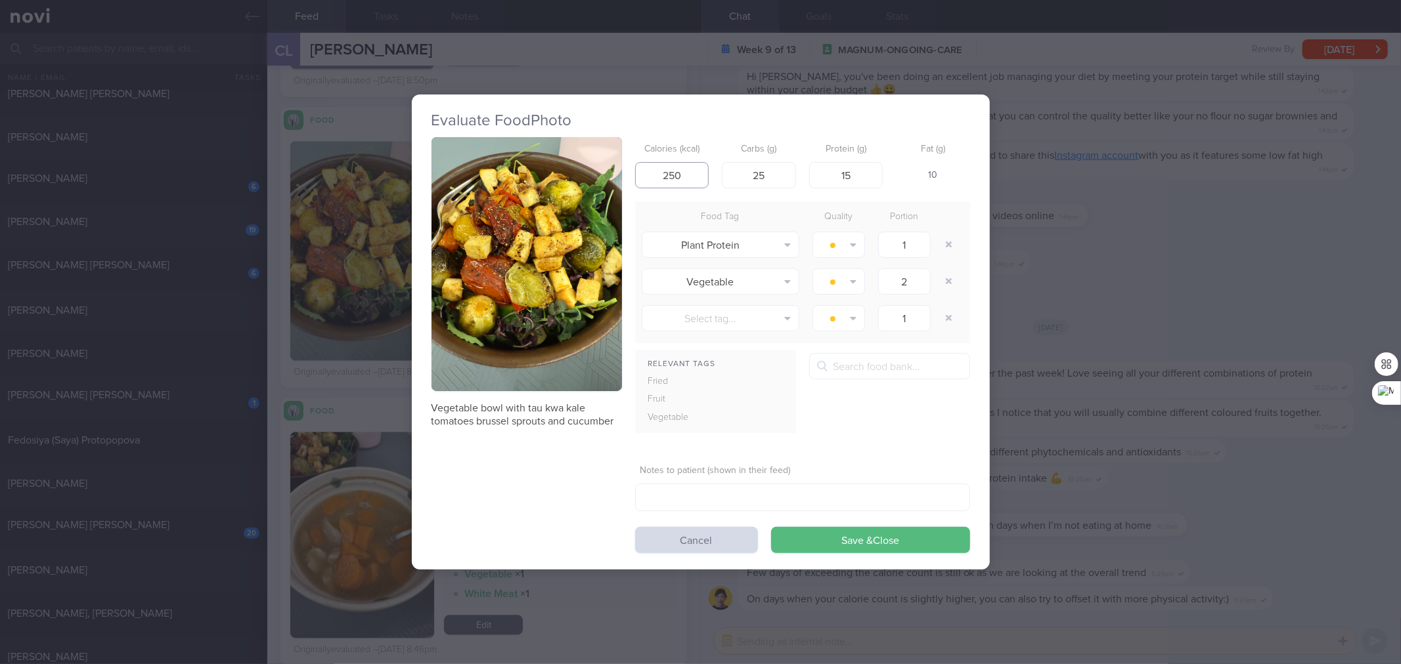
click at [696, 176] on input "250" at bounding box center [672, 175] width 74 height 26
type input "2"
type input "135"
type input "14"
type input "12"
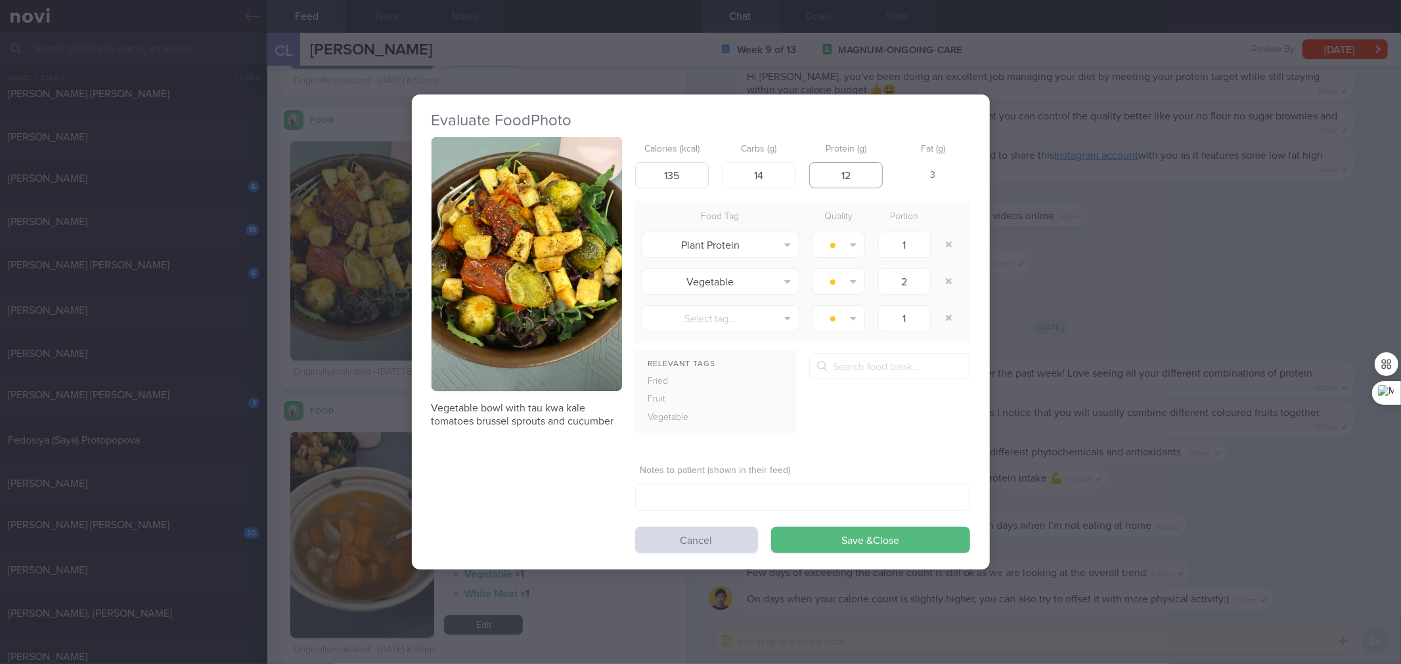
click at [771, 508] on button "Save & Close" at bounding box center [870, 540] width 199 height 26
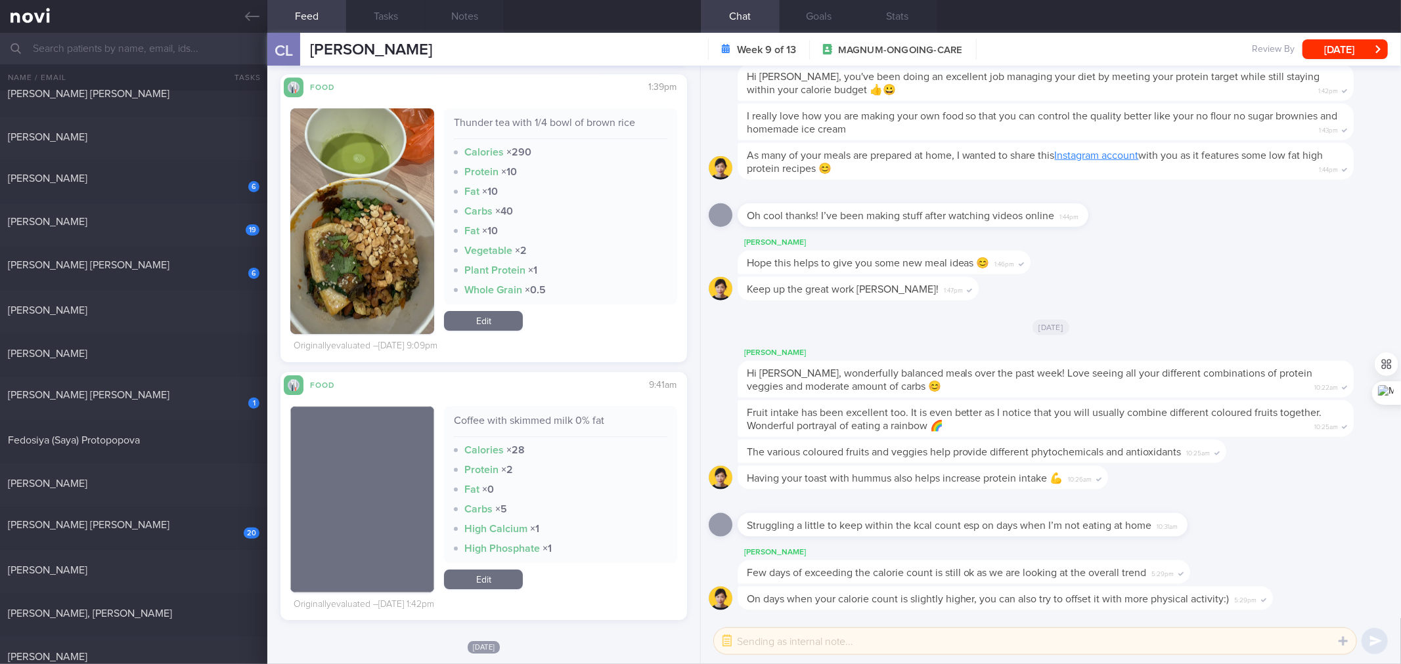
scroll to position [16135, 0]
click at [585, 121] on div "Thunder tea with 1/4 bowl of brown rice" at bounding box center [560, 127] width 213 height 23
copy div "Thunder tea with 1/4 bowl of brown rice"
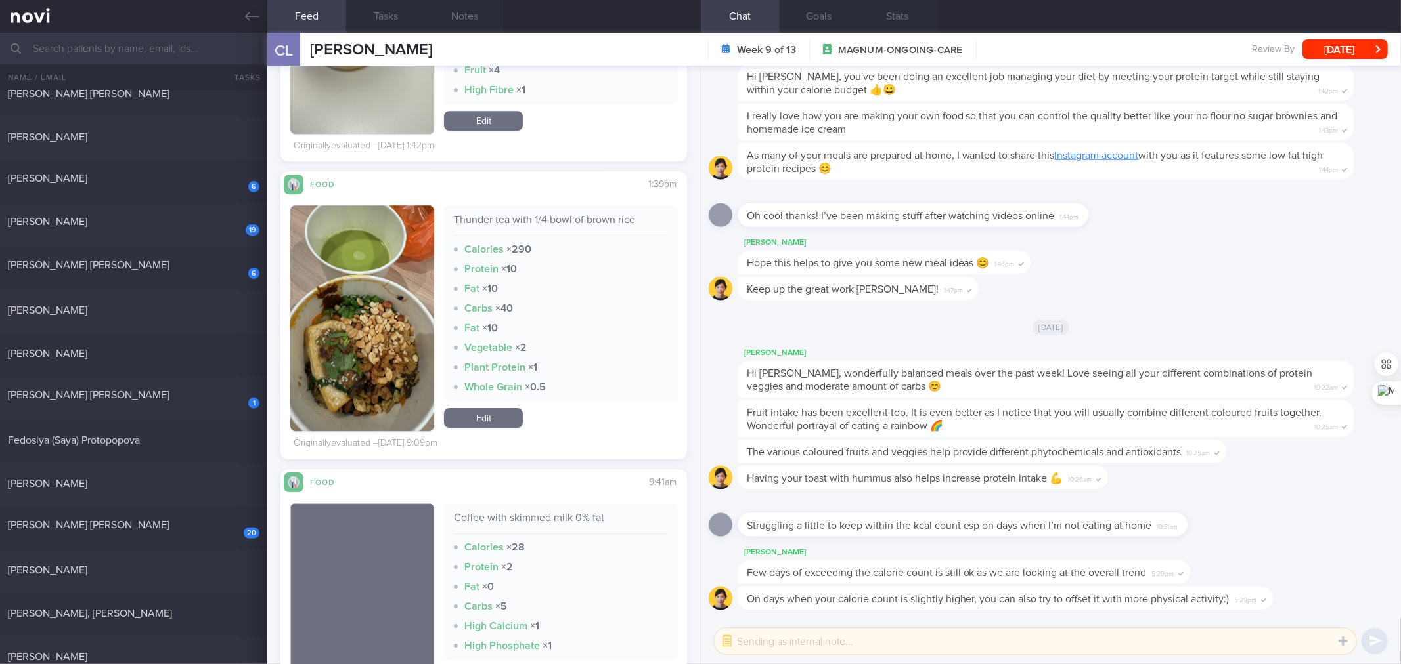
scroll to position [16037, 0]
click at [494, 417] on link "Edit" at bounding box center [483, 418] width 79 height 20
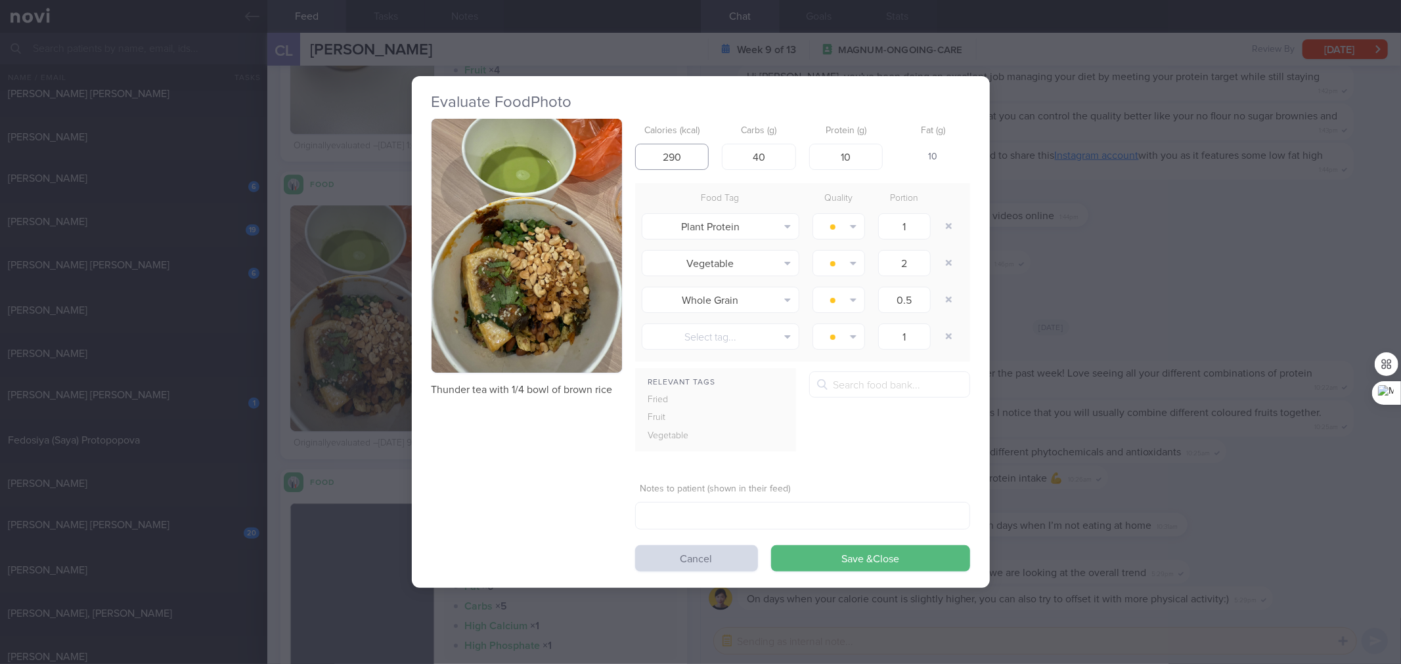
click at [691, 154] on input "290" at bounding box center [672, 157] width 74 height 26
type input "2"
type input "235"
type input "29"
type input "9"
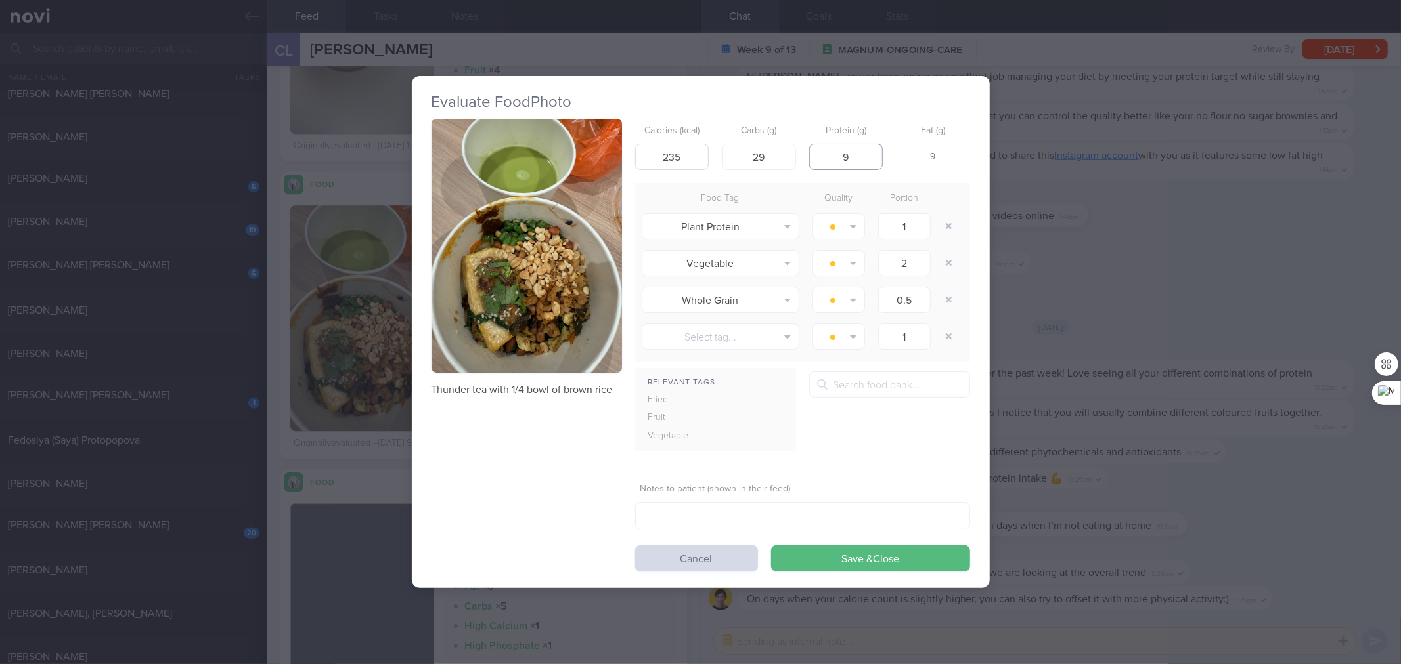
click at [771, 508] on button "Save & Close" at bounding box center [870, 559] width 199 height 26
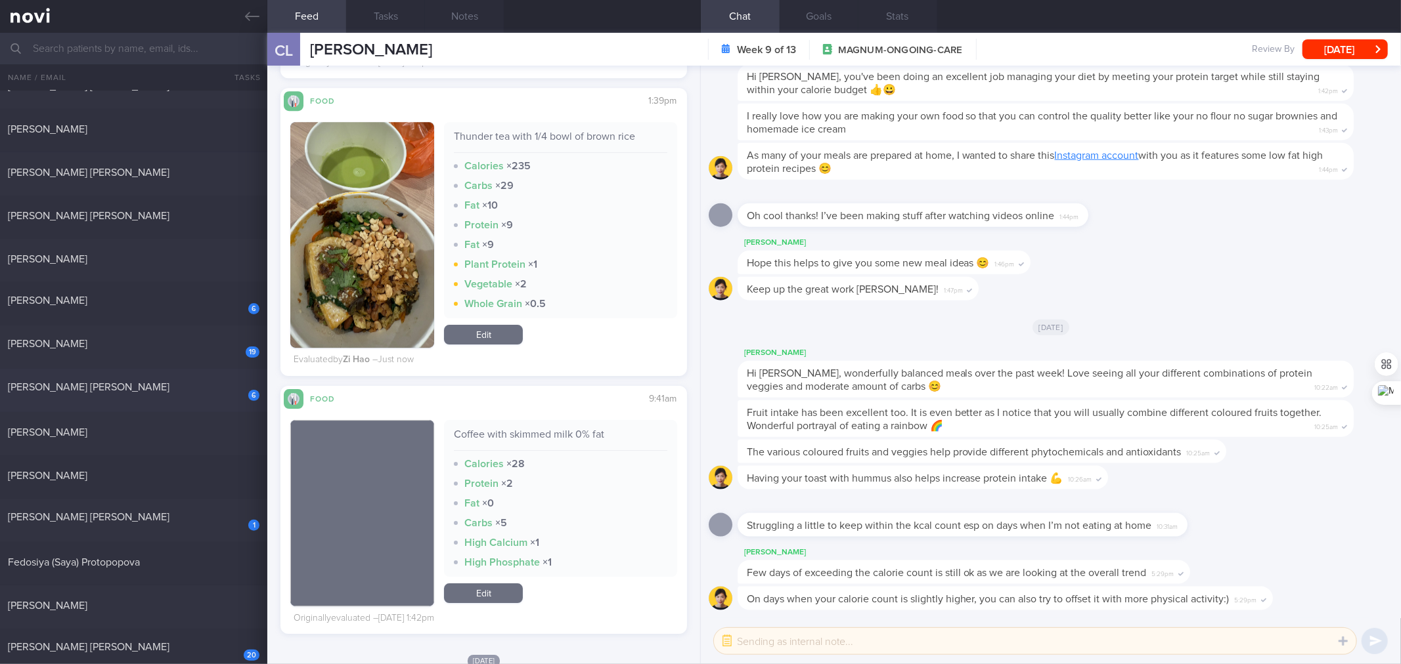
scroll to position [217, 0]
click at [147, 353] on div "19 SOMSUBHRO MUKHERJEE" at bounding box center [133, 348] width 267 height 20
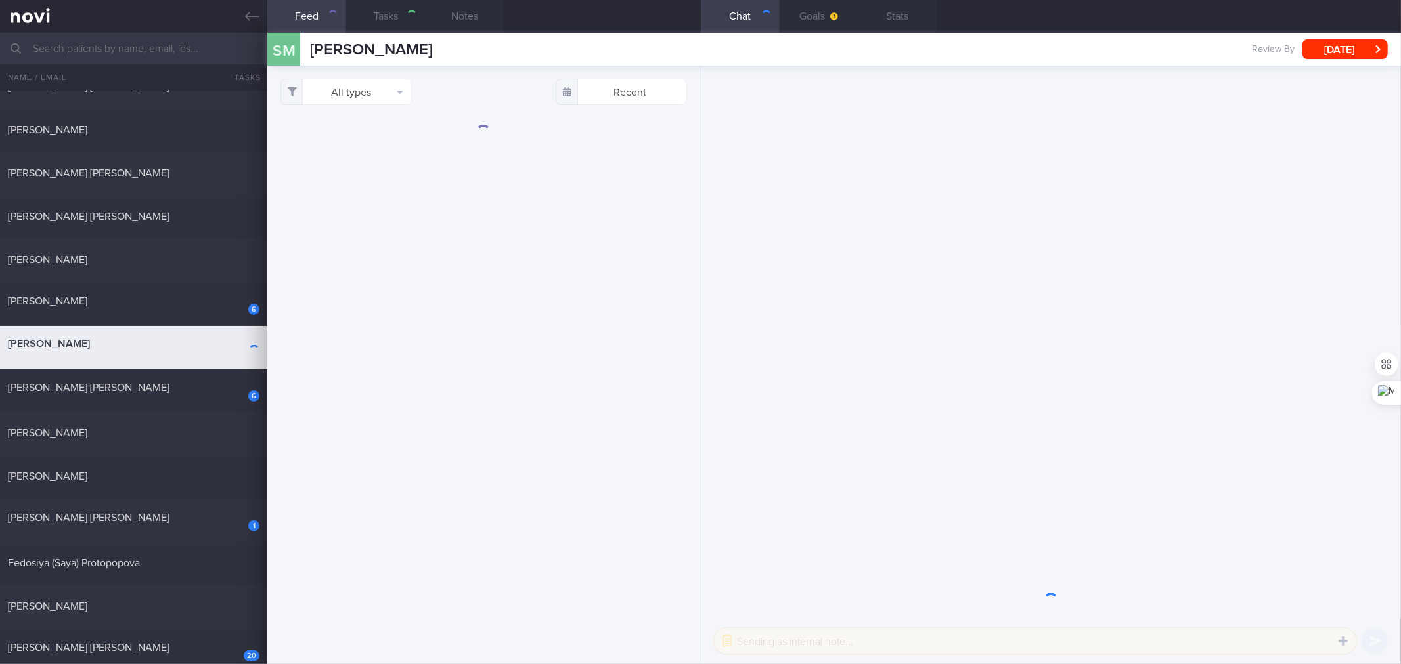
select select "4"
checkbox input "true"
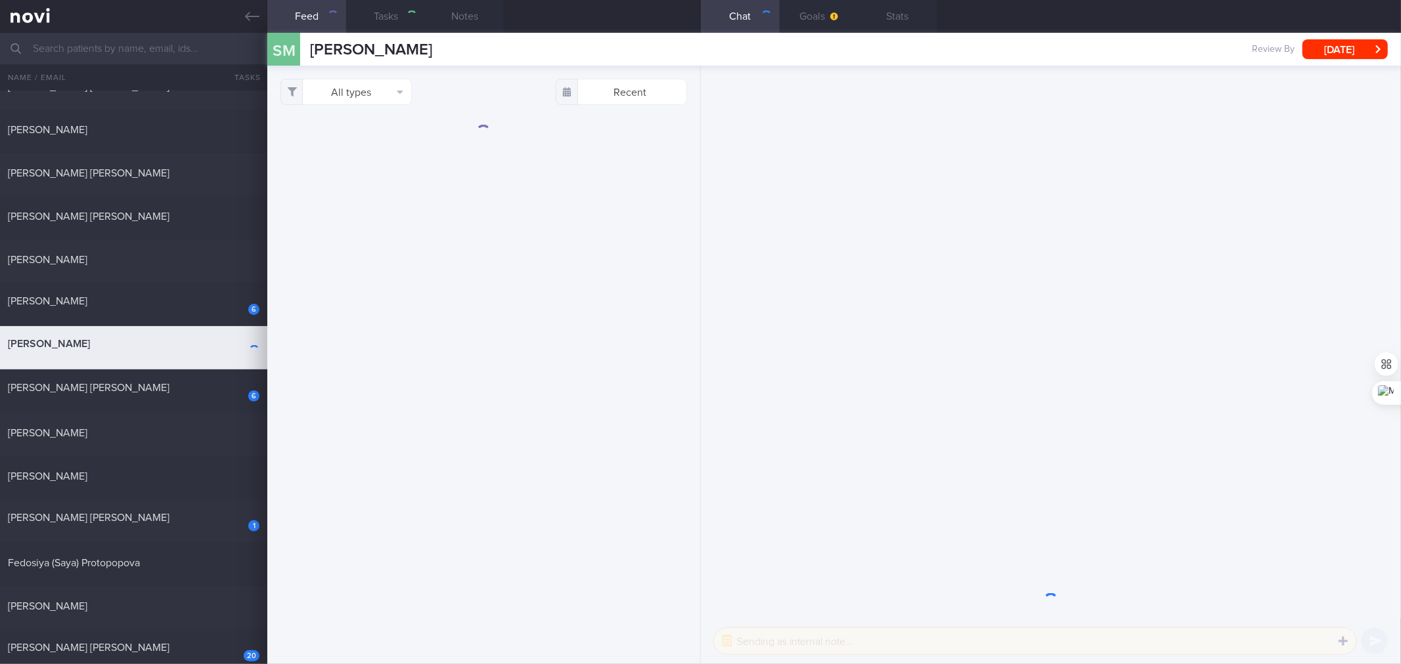
checkbox input "true"
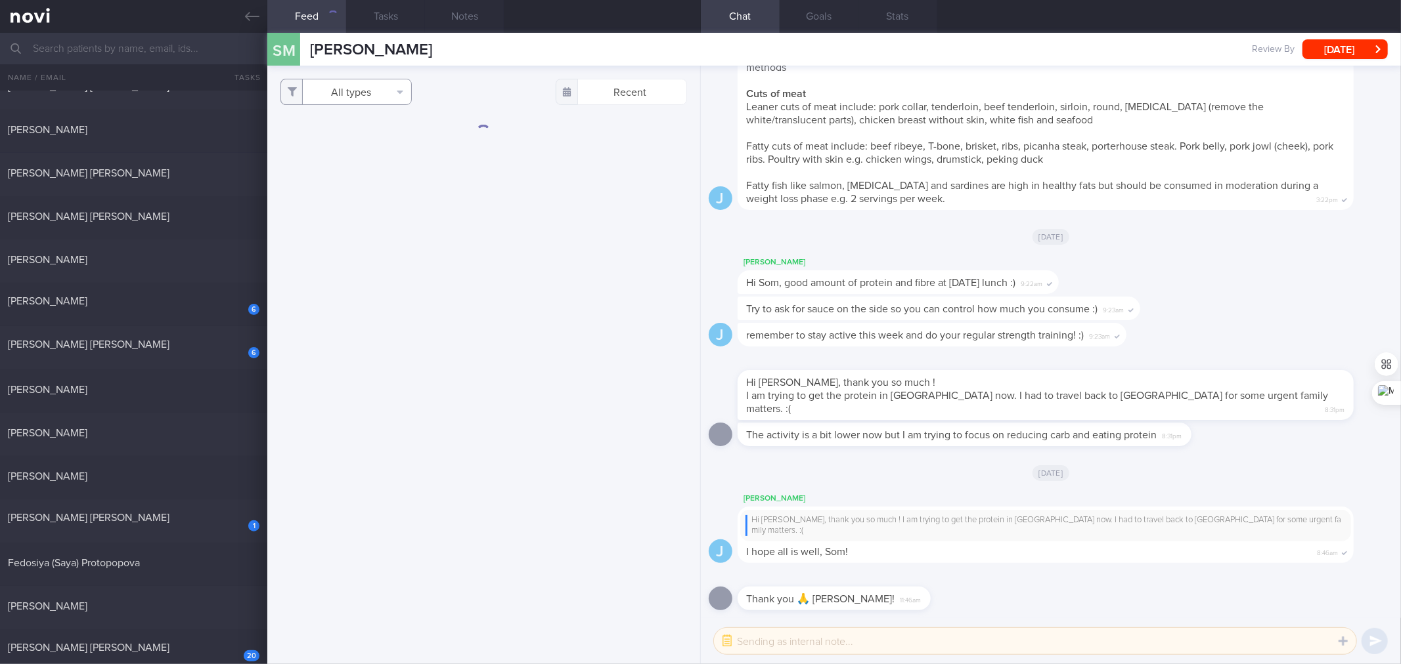
click at [372, 93] on button "All types" at bounding box center [345, 92] width 131 height 26
click at [364, 139] on button "Activity" at bounding box center [346, 137] width 130 height 20
checkbox input "false"
click at [355, 150] on button "Glucose" at bounding box center [346, 157] width 130 height 20
checkbox input "false"
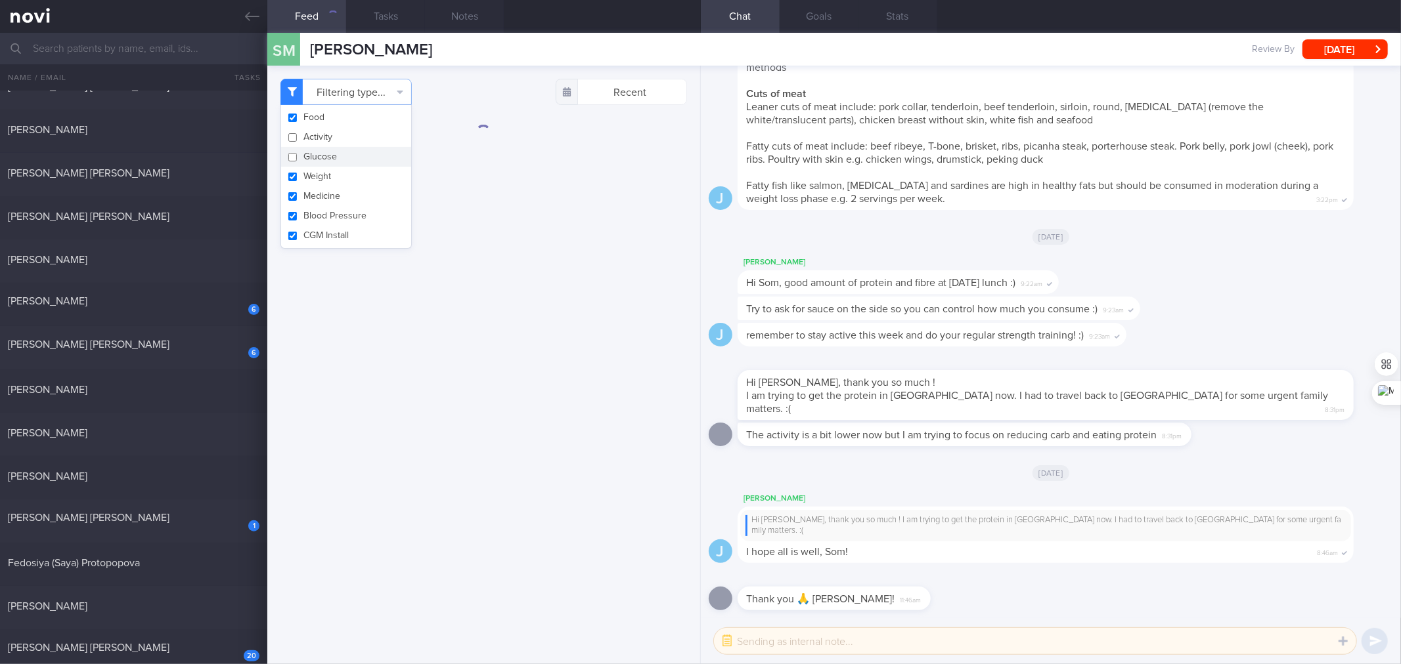
click at [336, 167] on button "Weight" at bounding box center [346, 177] width 130 height 20
click at [329, 179] on button "Weight" at bounding box center [346, 177] width 130 height 20
checkbox input "true"
click at [331, 196] on button "Medicine" at bounding box center [346, 196] width 130 height 20
checkbox input "false"
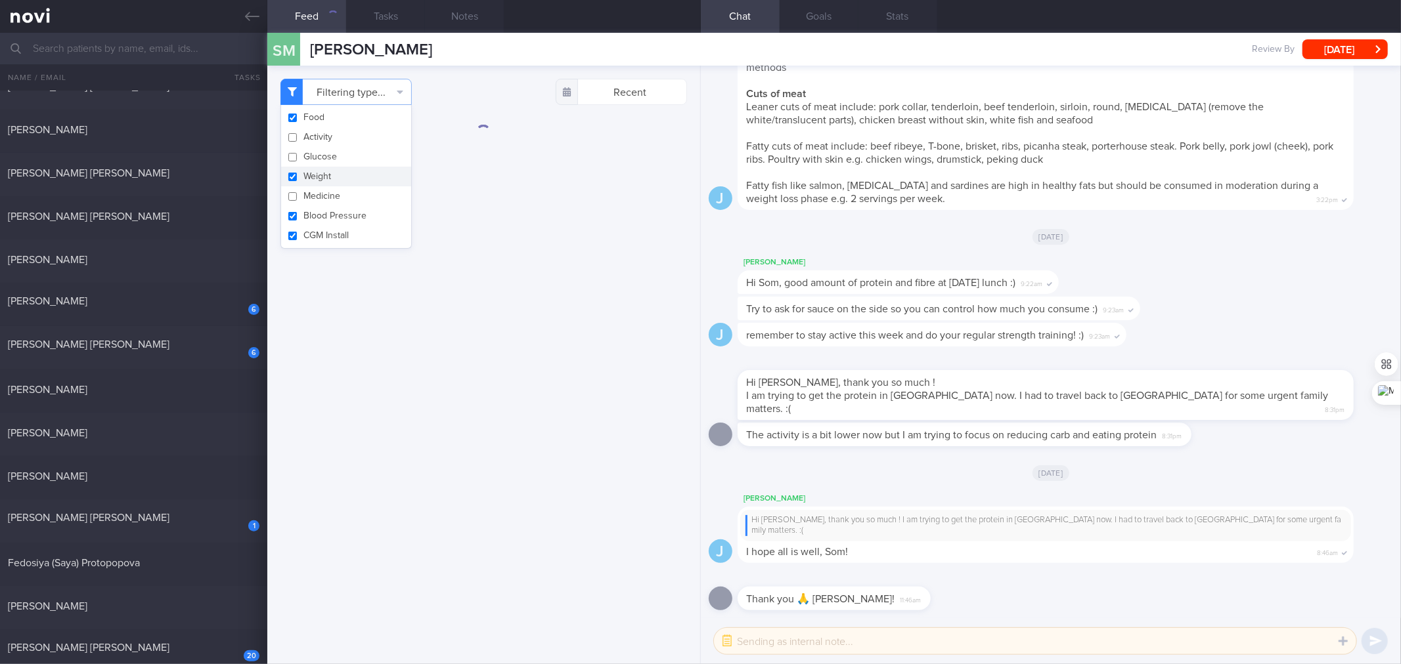
click at [325, 185] on button "Weight" at bounding box center [346, 177] width 130 height 20
checkbox input "false"
click at [336, 228] on button "CGM Install" at bounding box center [346, 236] width 130 height 20
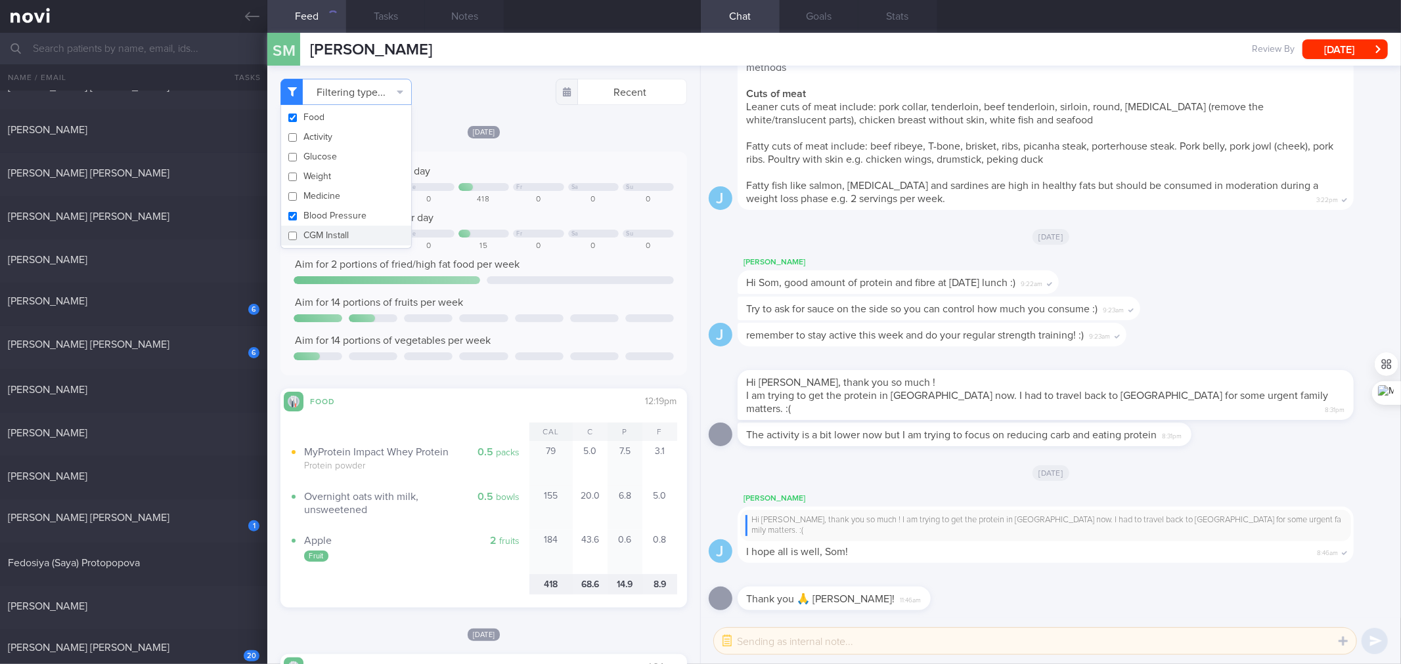
click at [336, 237] on button "CGM Install" at bounding box center [346, 236] width 130 height 20
checkbox input "true"
click at [337, 209] on button "Blood Pressure" at bounding box center [346, 216] width 130 height 20
checkbox input "false"
click at [340, 226] on button "CGM Install" at bounding box center [346, 236] width 130 height 20
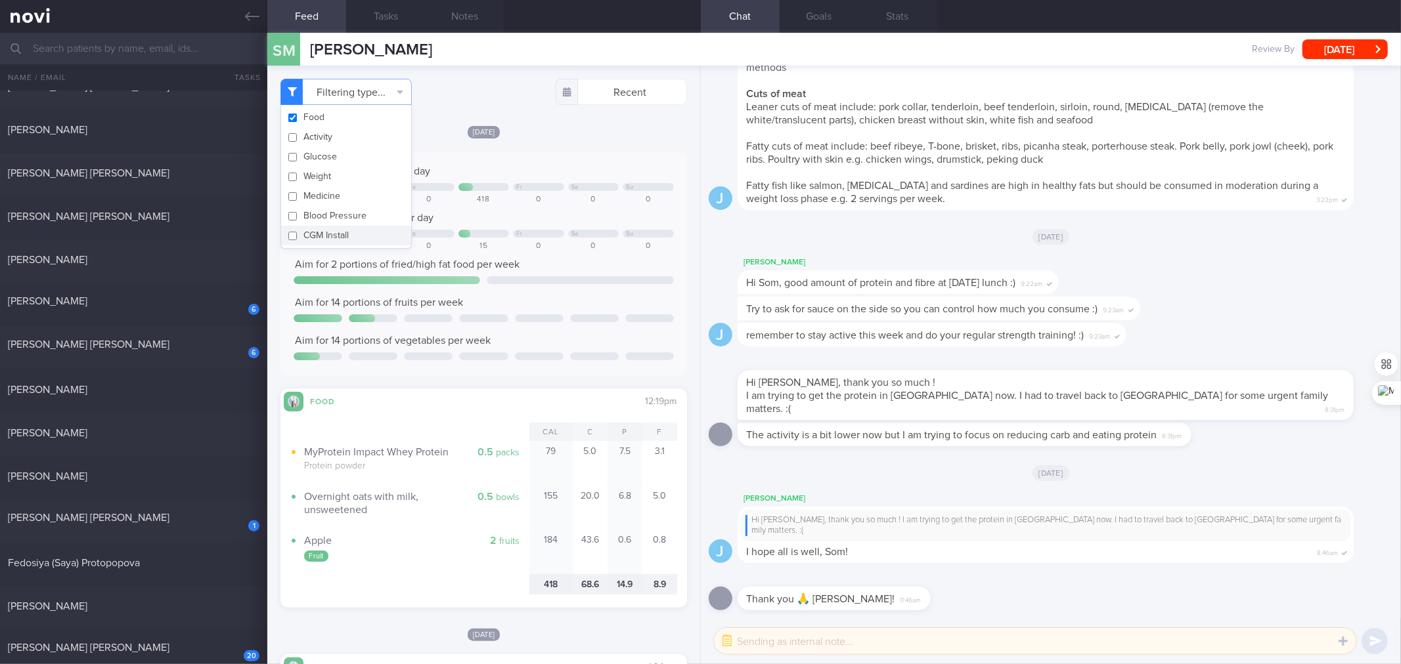
checkbox input "false"
click at [488, 207] on div "Keep to 1800 calories per day Mo We Fr Sa Su 0 1080 0 418 0 0 0 Aim for 90g of …" at bounding box center [484, 264] width 380 height 198
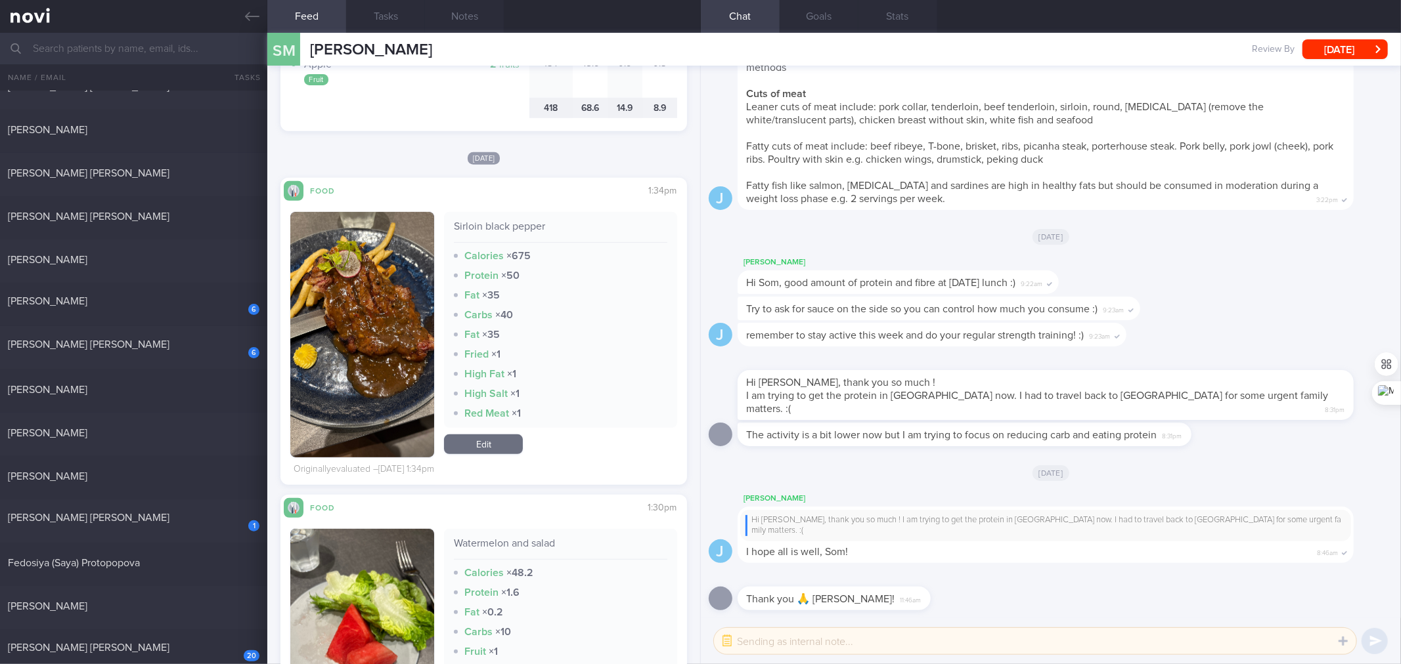
scroll to position [477, 0]
click at [517, 222] on div "Sirloin black pepper" at bounding box center [560, 230] width 213 height 23
click at [494, 429] on div "Sirloin black pepper Calories × 675 Protein × 50 Fat × 35 Carbs × 40 Fat × 35 F…" at bounding box center [560, 334] width 232 height 246
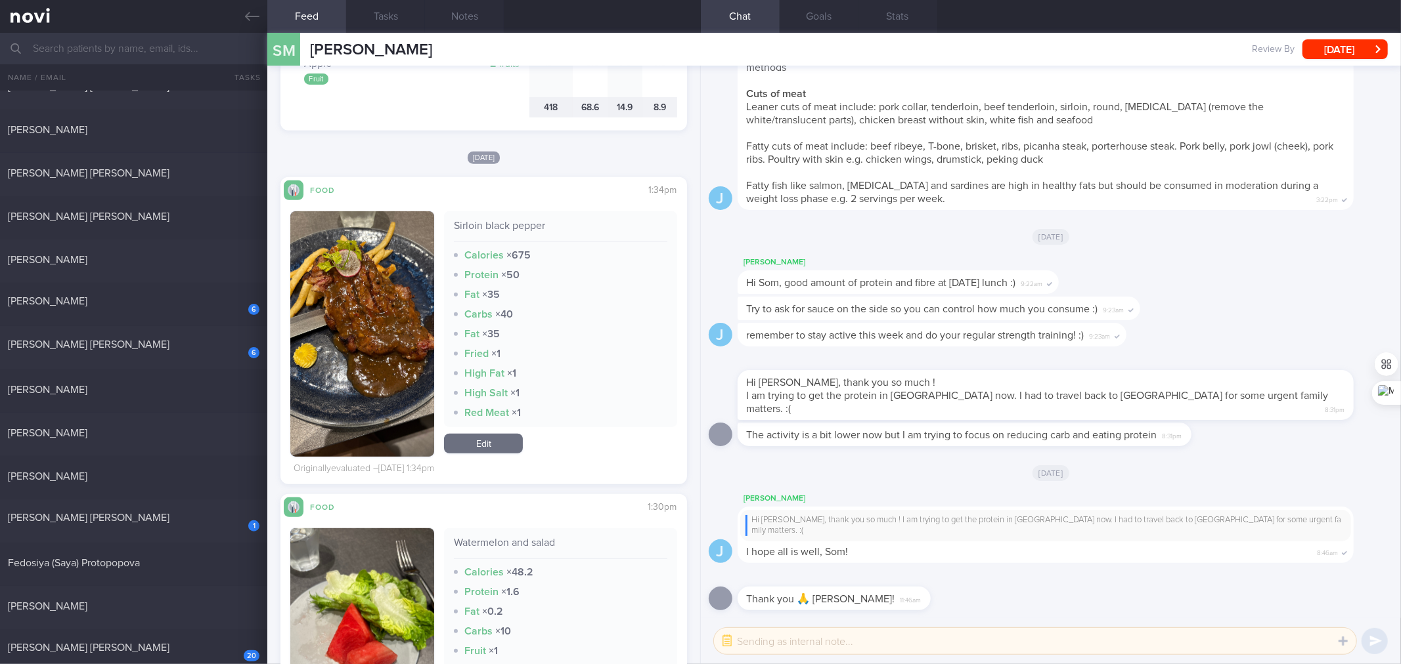
click at [490, 439] on link "Edit" at bounding box center [483, 444] width 79 height 20
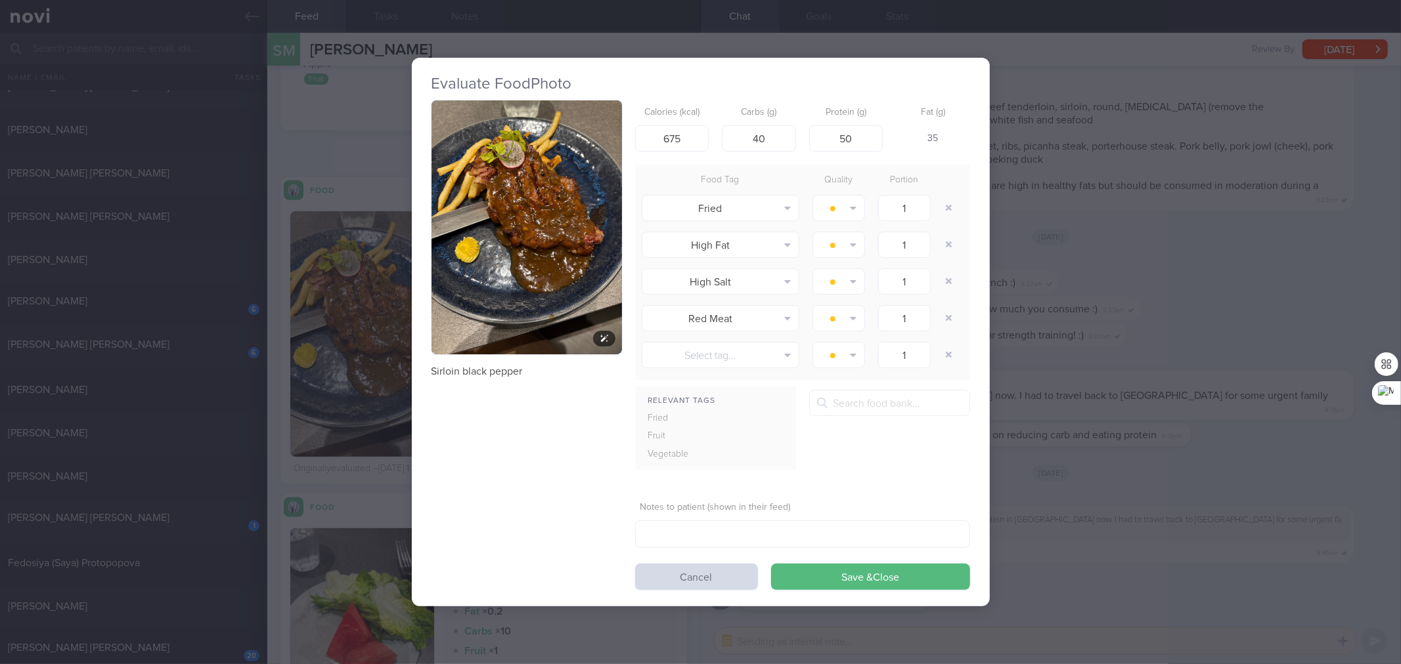
click at [573, 211] on button "button" at bounding box center [526, 227] width 190 height 254
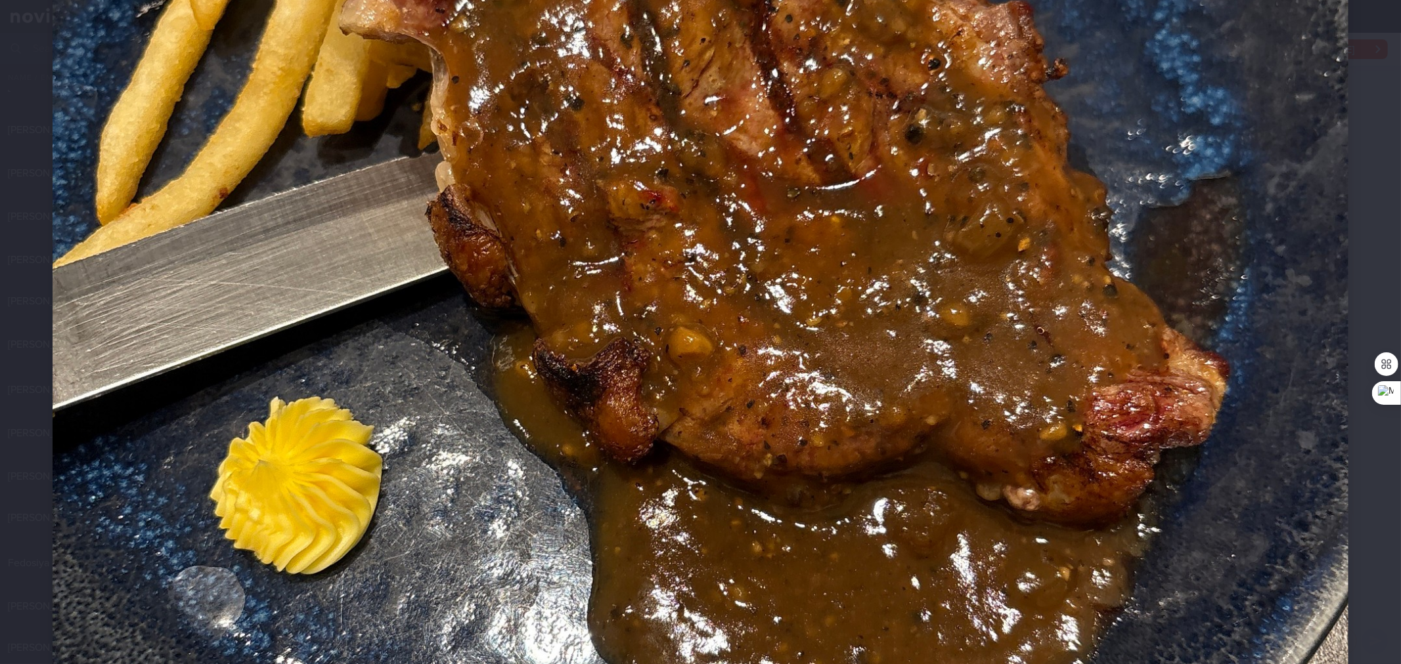
scroll to position [972, 0]
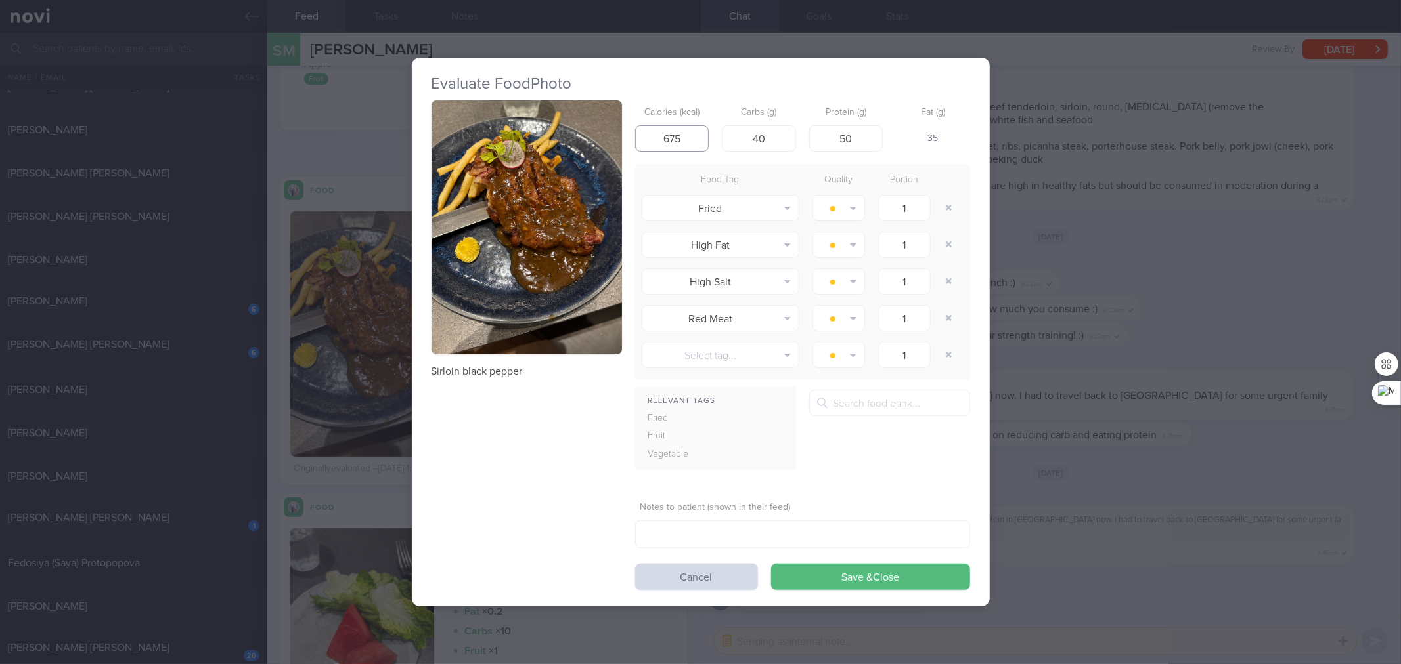
click at [693, 136] on input "675" at bounding box center [672, 138] width 74 height 26
type input "6"
type input "475"
type input "15"
type input "35"
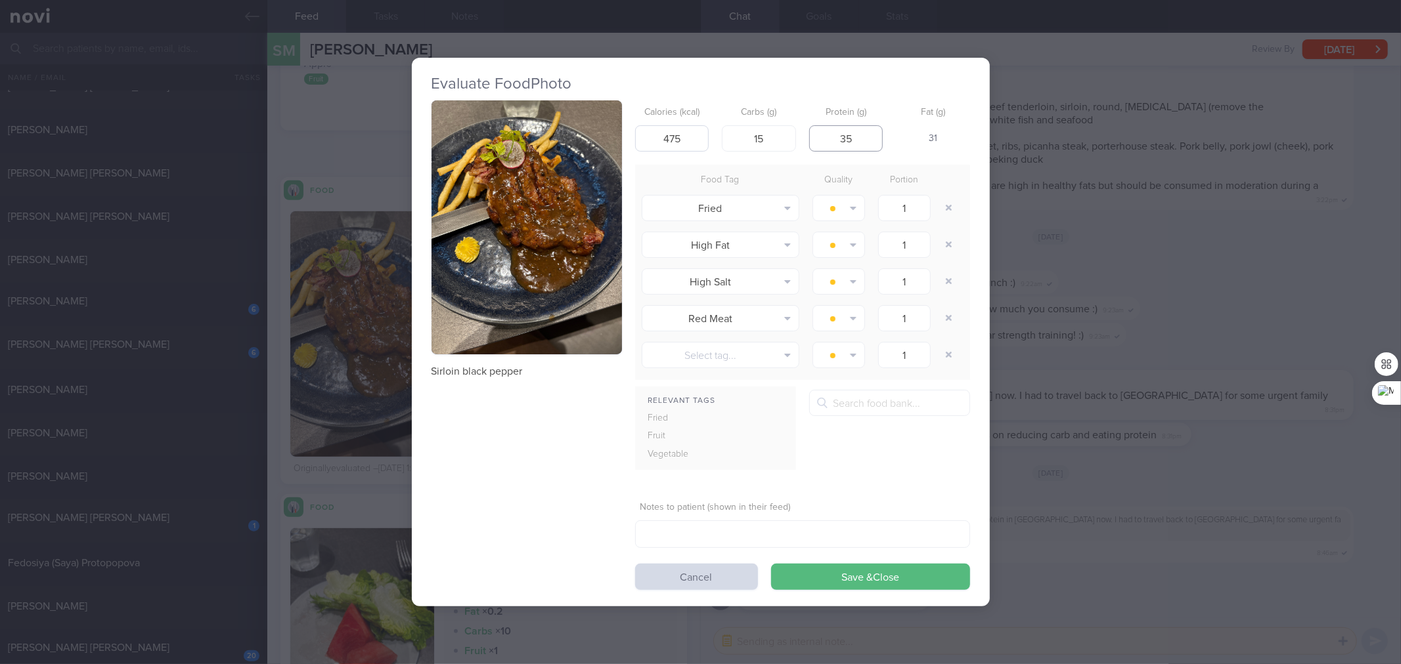
click at [771, 508] on button "Save & Close" at bounding box center [870, 577] width 199 height 26
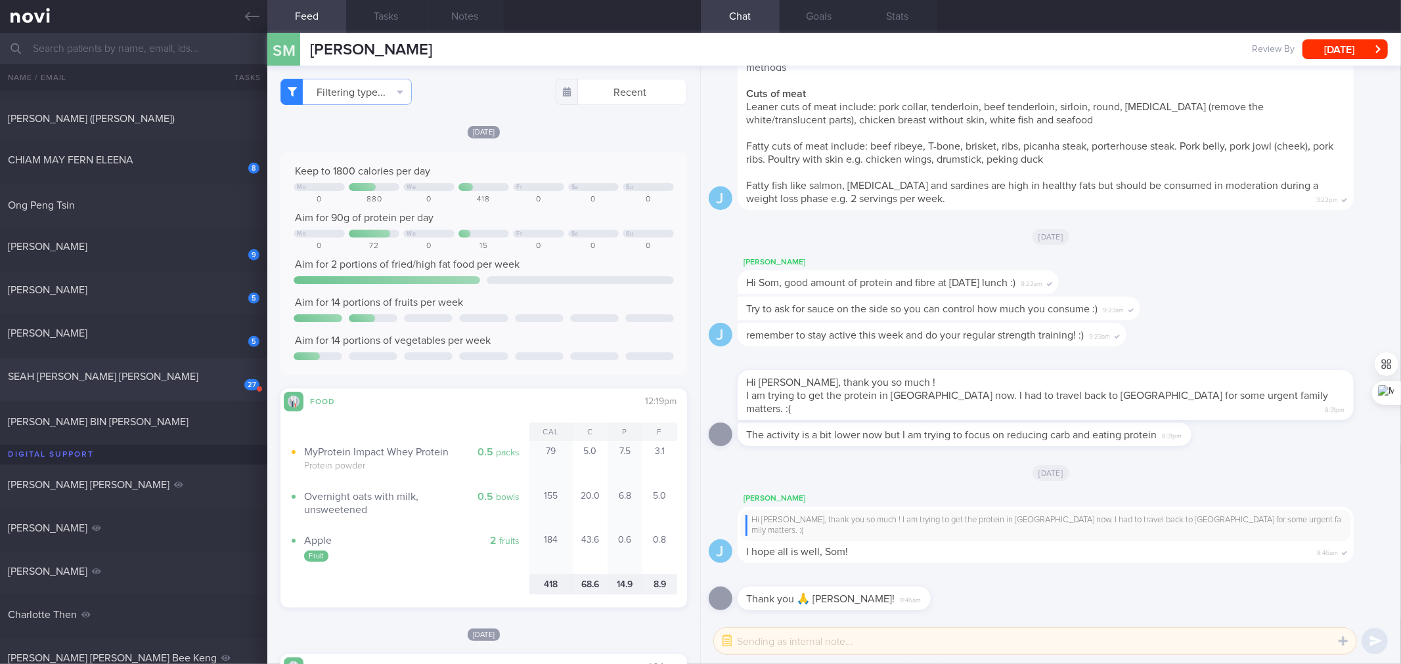
scroll to position [972, 0]
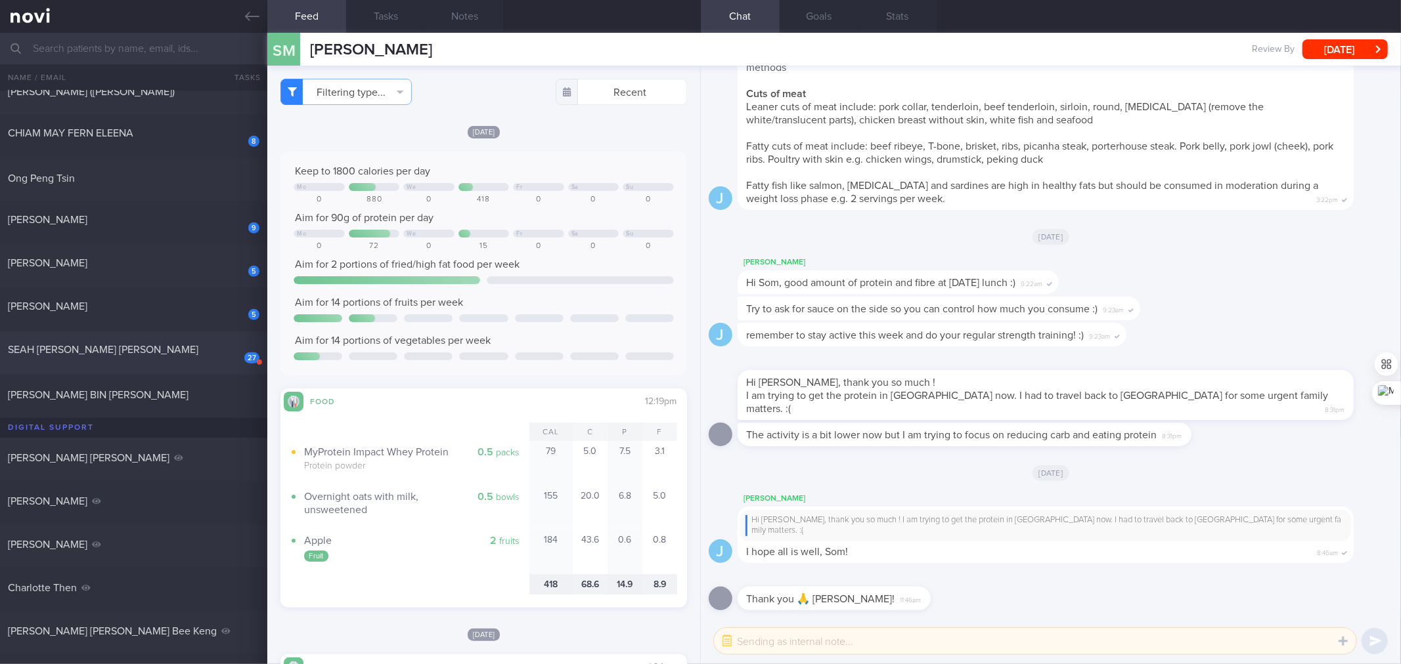
click at [164, 340] on div "27 SEAH KWEE BOON TERENCE Wed, 20 Aug" at bounding box center [700, 353] width 1401 height 43
checkbox input "true"
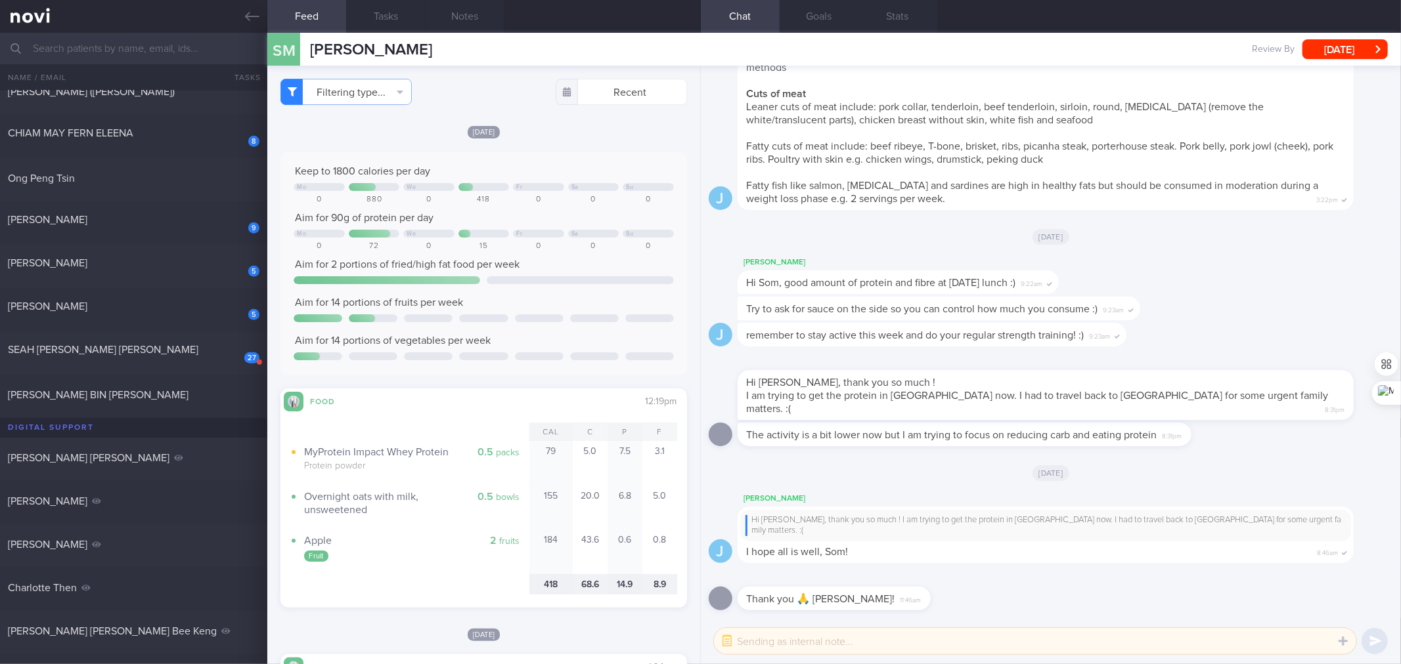
checkbox input "true"
select select "7"
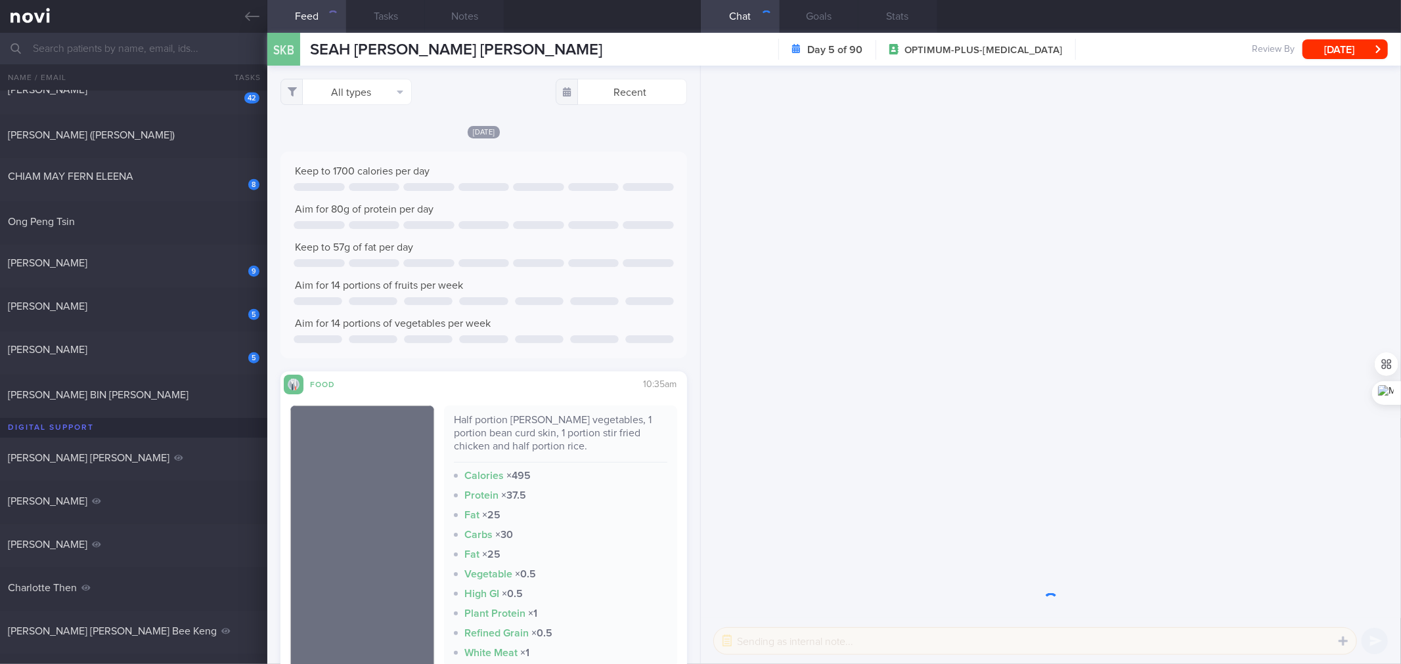
click at [351, 77] on div "All types Food Activity Glucose Weight Medicine Blood Pressure CGM Install Rece…" at bounding box center [483, 365] width 432 height 599
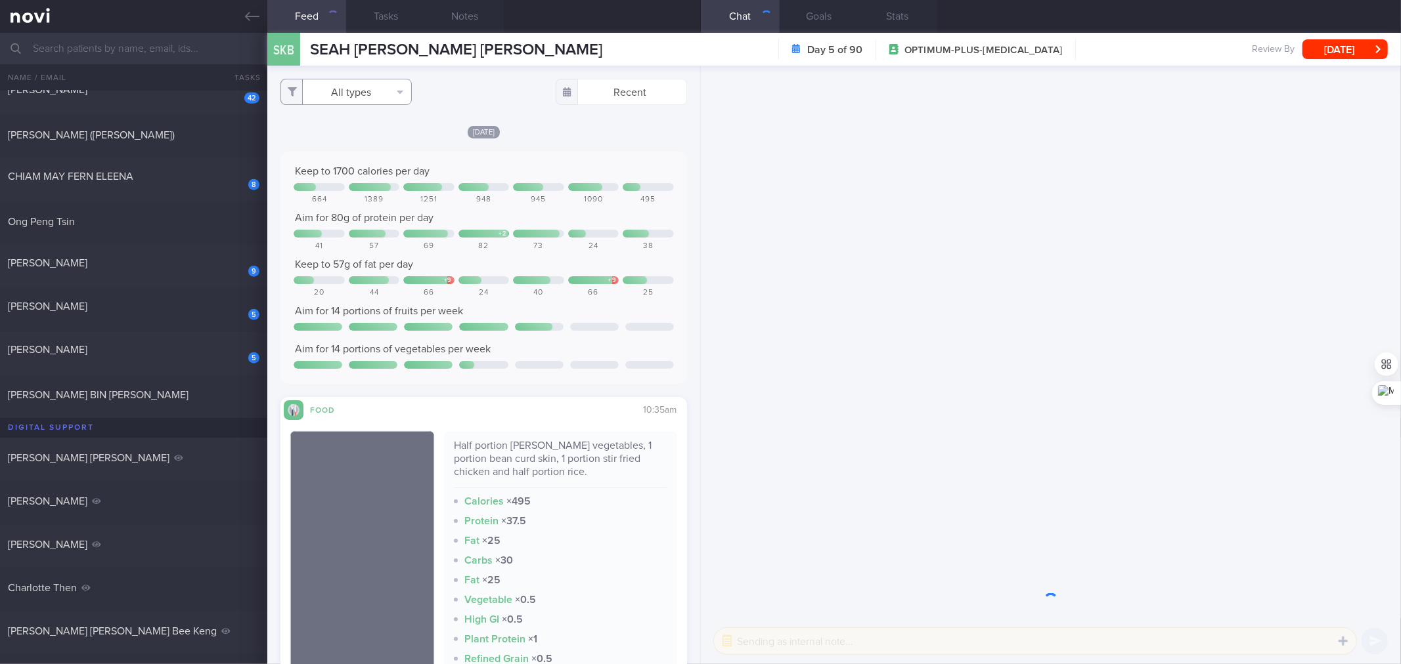
click at [345, 86] on button "All types" at bounding box center [345, 92] width 131 height 26
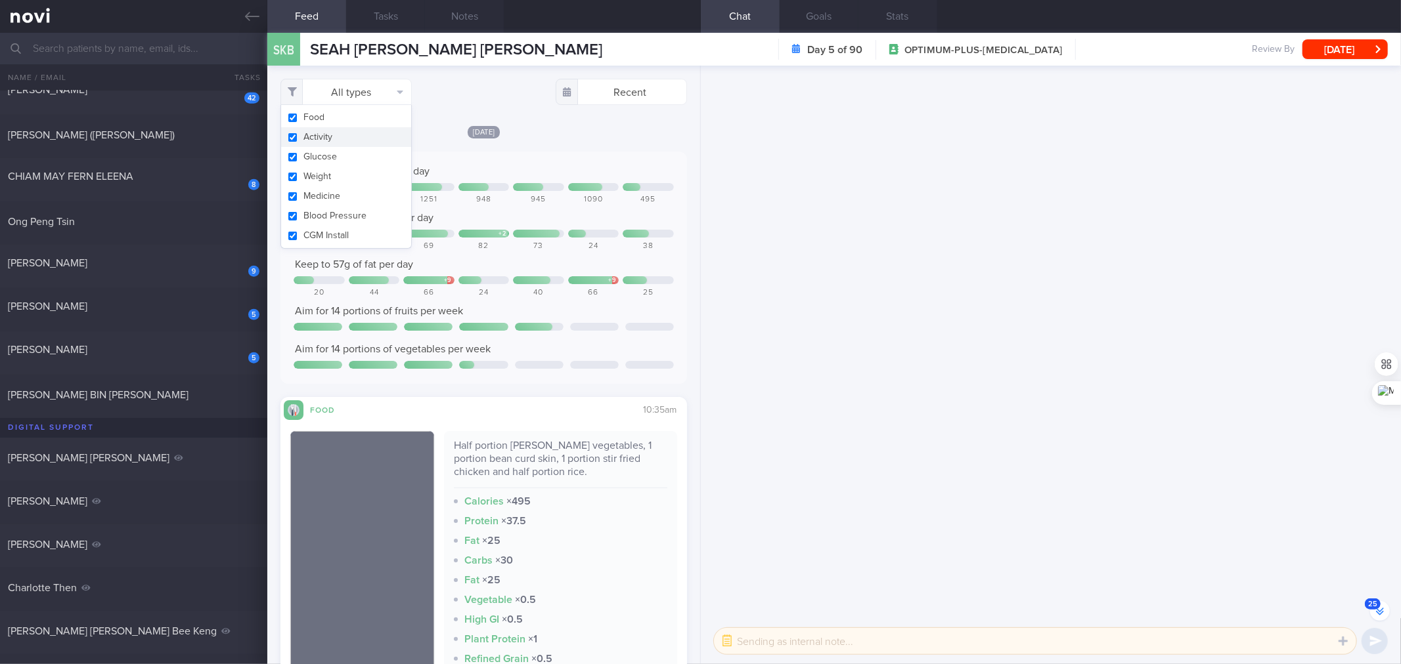
scroll to position [-1199, 0]
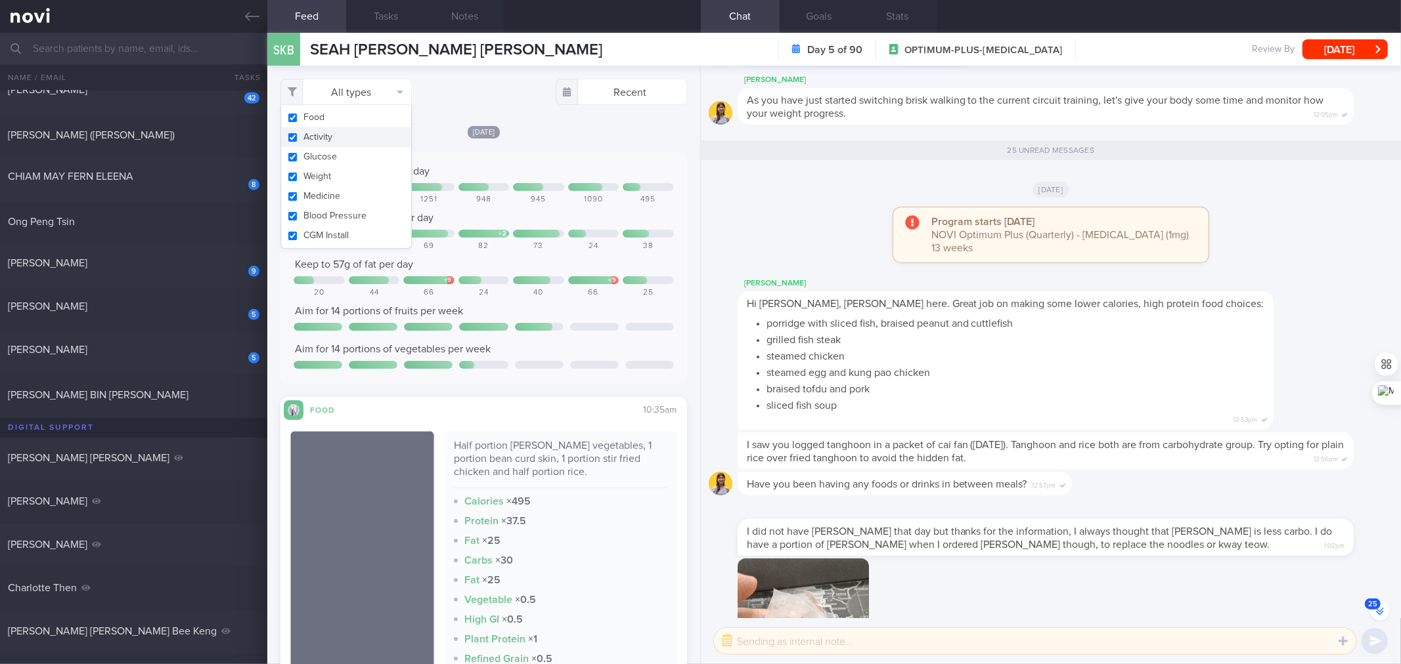
click at [327, 135] on button "Activity" at bounding box center [346, 137] width 130 height 20
checkbox input "false"
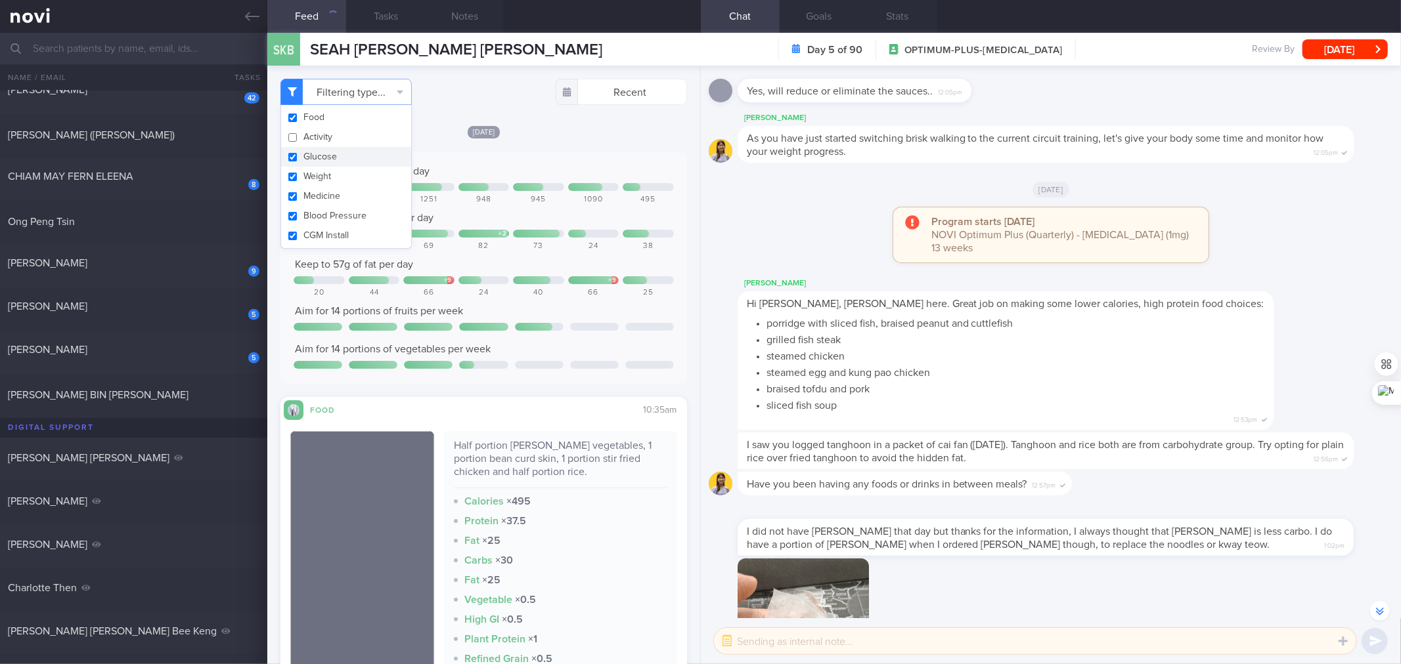
click at [316, 156] on button "Glucose" at bounding box center [346, 157] width 130 height 20
checkbox input "false"
click at [315, 177] on button "Weight" at bounding box center [346, 177] width 130 height 20
checkbox input "false"
click at [305, 195] on button "Medicine" at bounding box center [346, 196] width 130 height 20
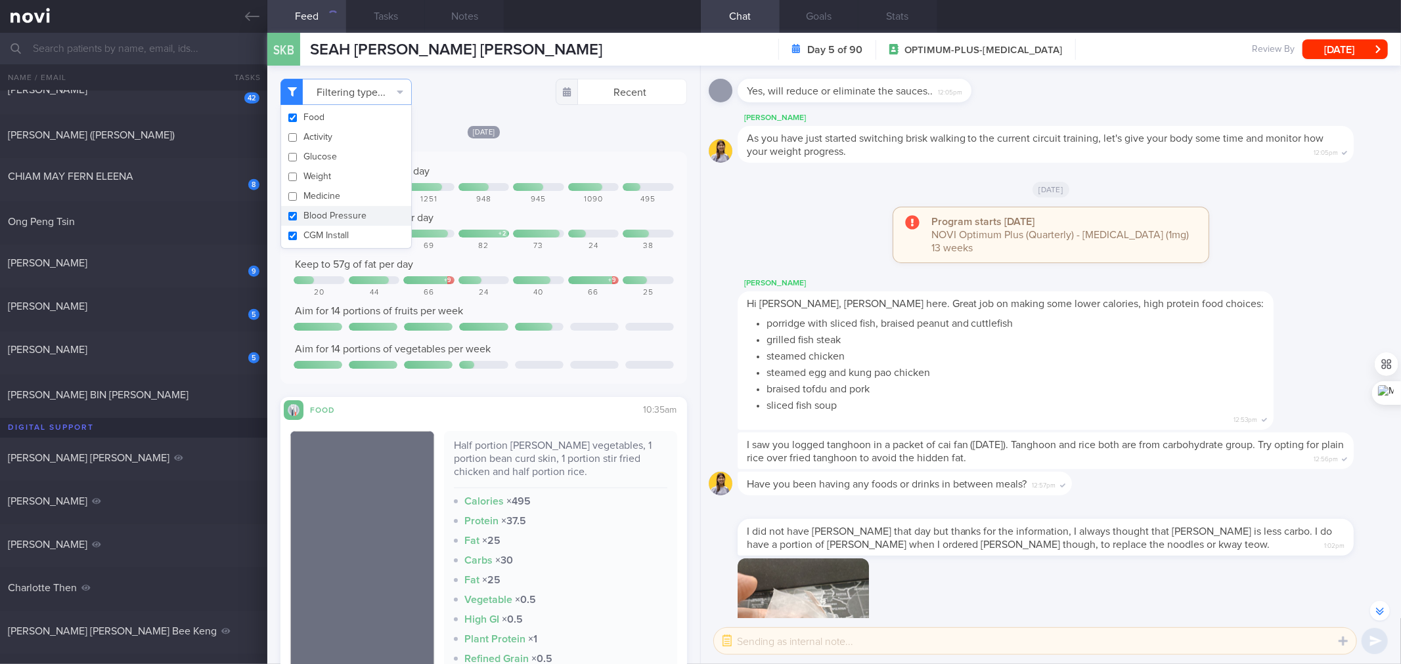
checkbox input "false"
click at [307, 220] on button "Blood Pressure" at bounding box center [346, 216] width 130 height 20
checkbox input "false"
click at [313, 239] on button "CGM Install" at bounding box center [346, 236] width 130 height 20
checkbox input "false"
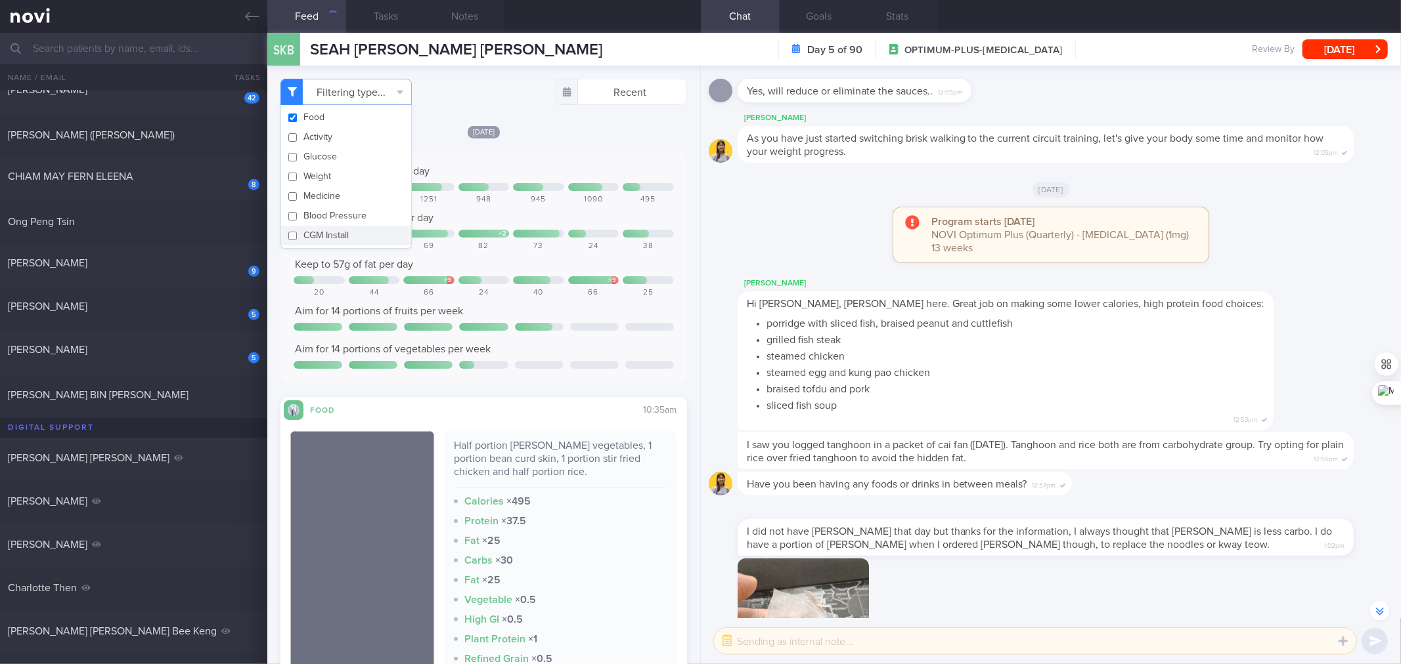
click at [552, 232] on div at bounding box center [534, 234] width 51 height 8
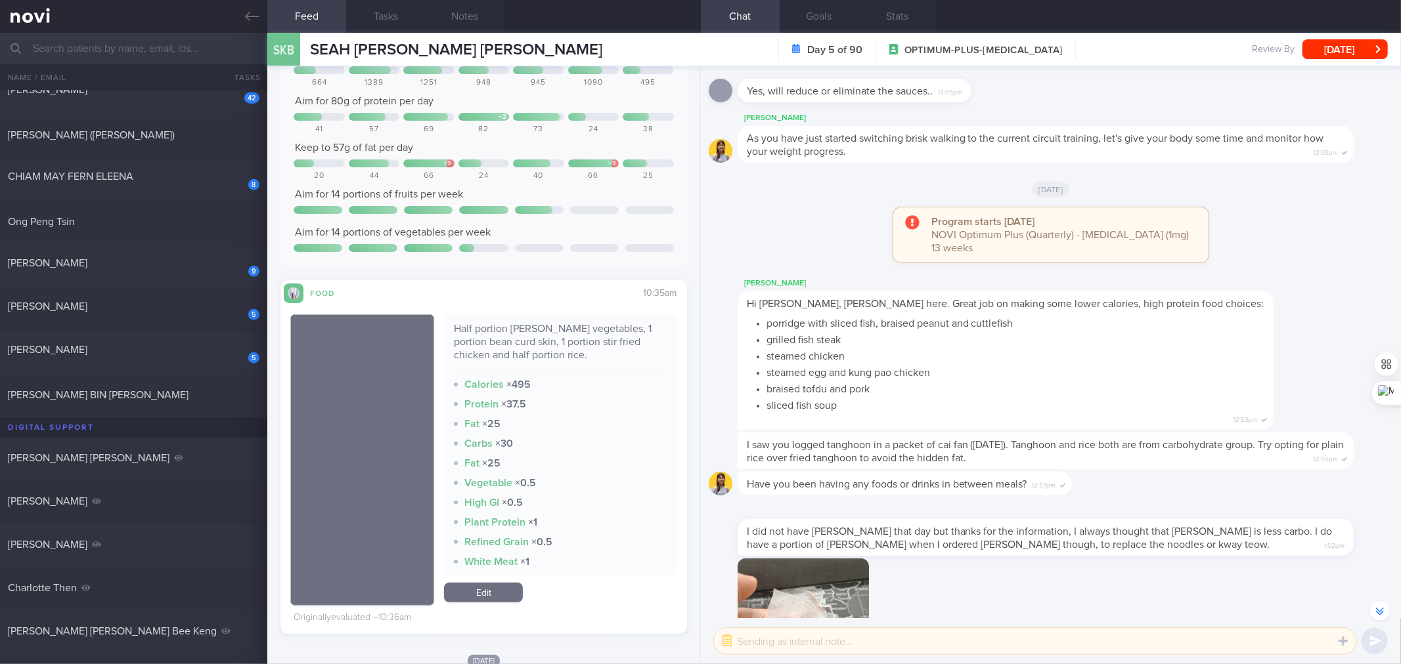
scroll to position [117, 0]
click at [556, 329] on div "Half portion Curry vegetables, 1 portion bean curd skin, 1 portion stir fried c…" at bounding box center [560, 346] width 213 height 49
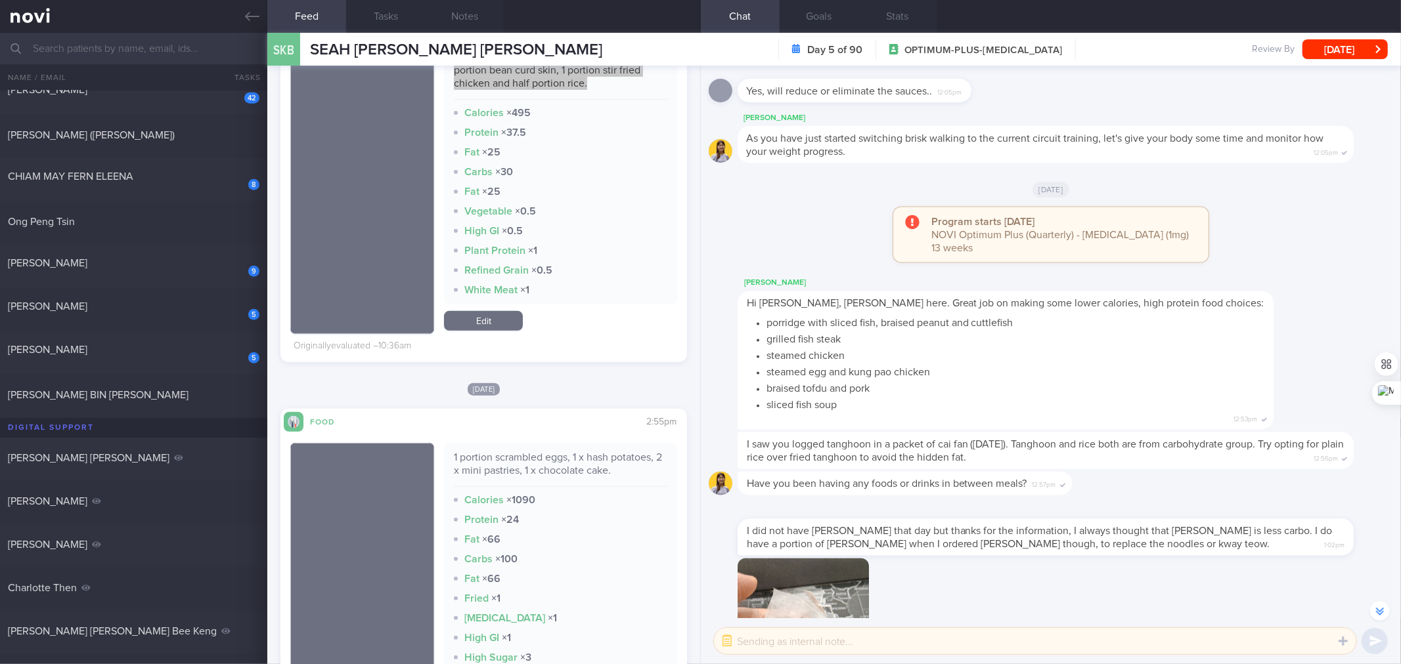
scroll to position [583, 0]
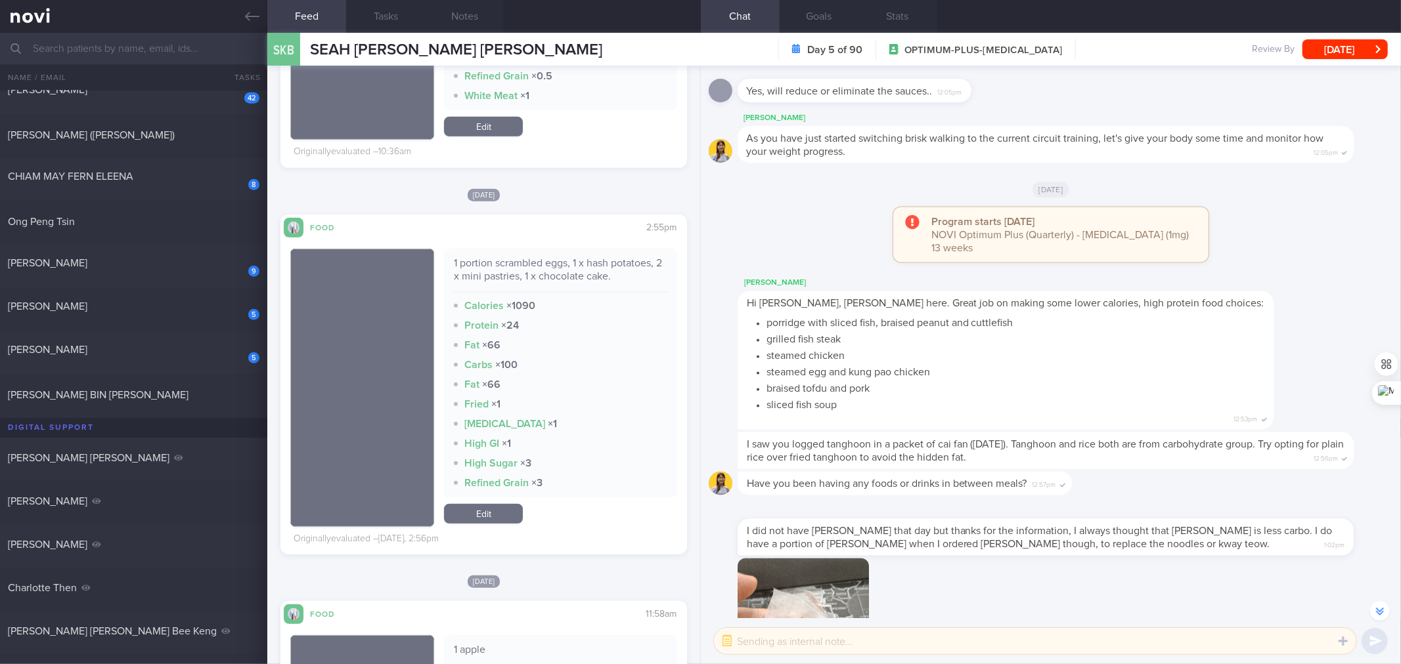
click at [554, 271] on div "1 portion scrambled eggs, 1 x hash potatoes, 2 x mini pastries, 1 x chocolate c…" at bounding box center [560, 275] width 213 height 36
click at [487, 508] on link "Edit" at bounding box center [483, 514] width 79 height 20
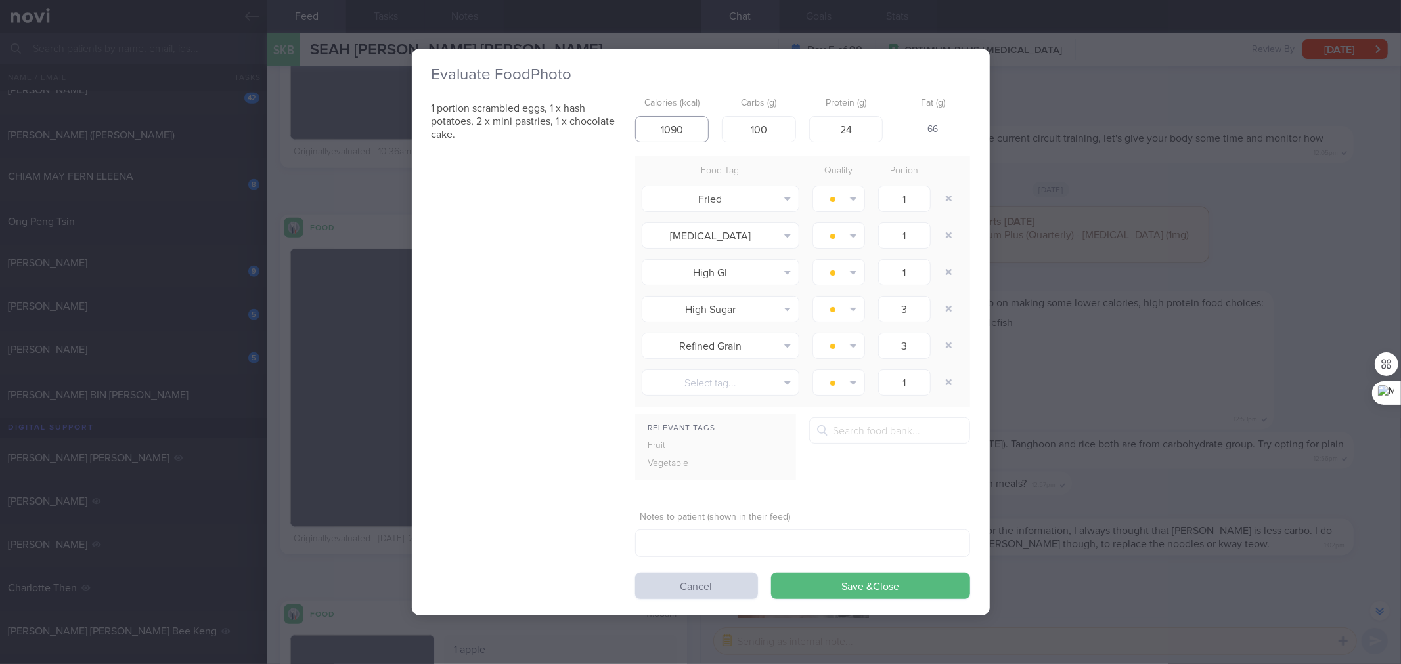
click at [687, 126] on input "1090" at bounding box center [672, 129] width 74 height 26
type input "1"
type input "910"
type input "87"
type input "23"
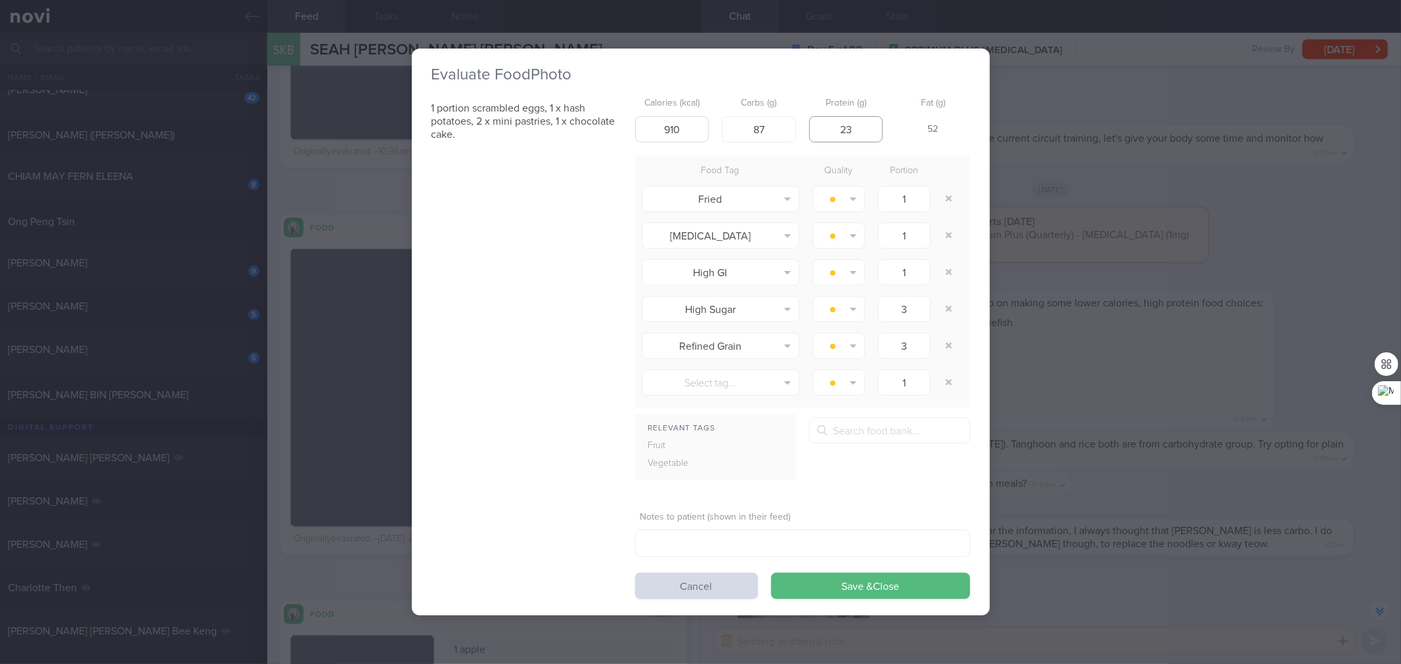
click at [771, 508] on button "Save & Close" at bounding box center [870, 586] width 199 height 26
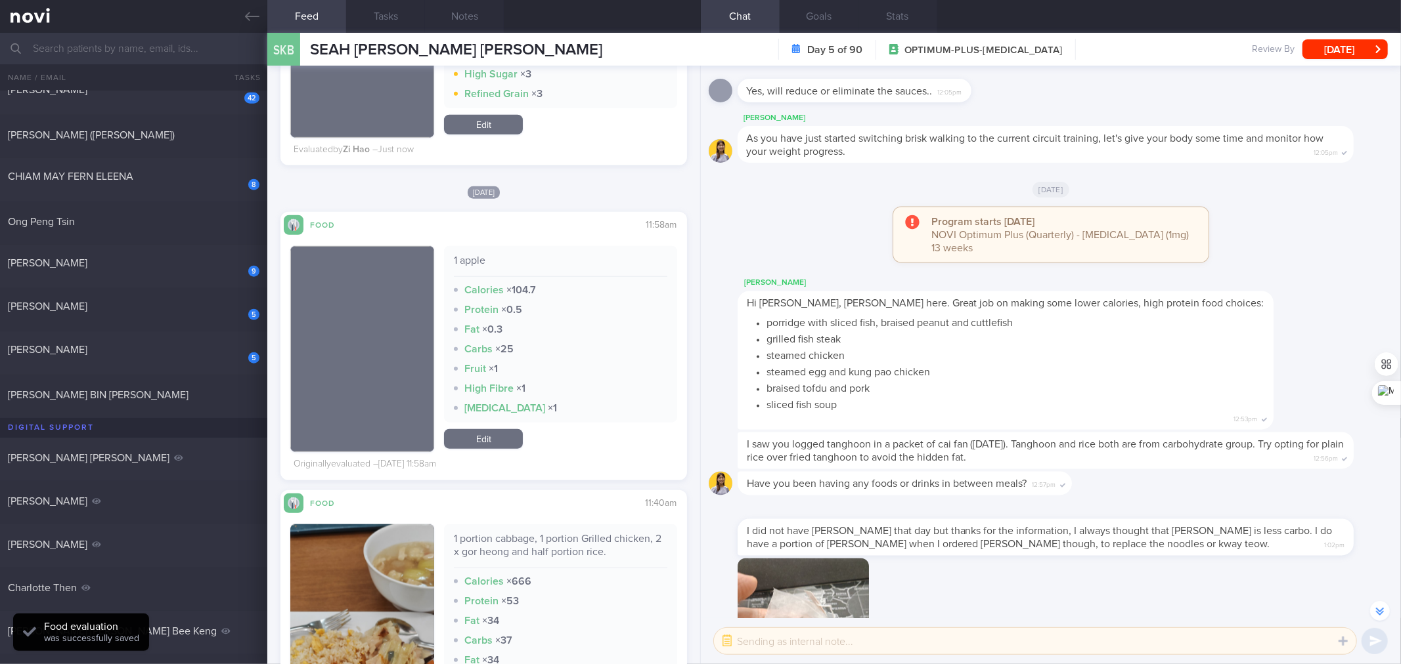
scroll to position [1167, 0]
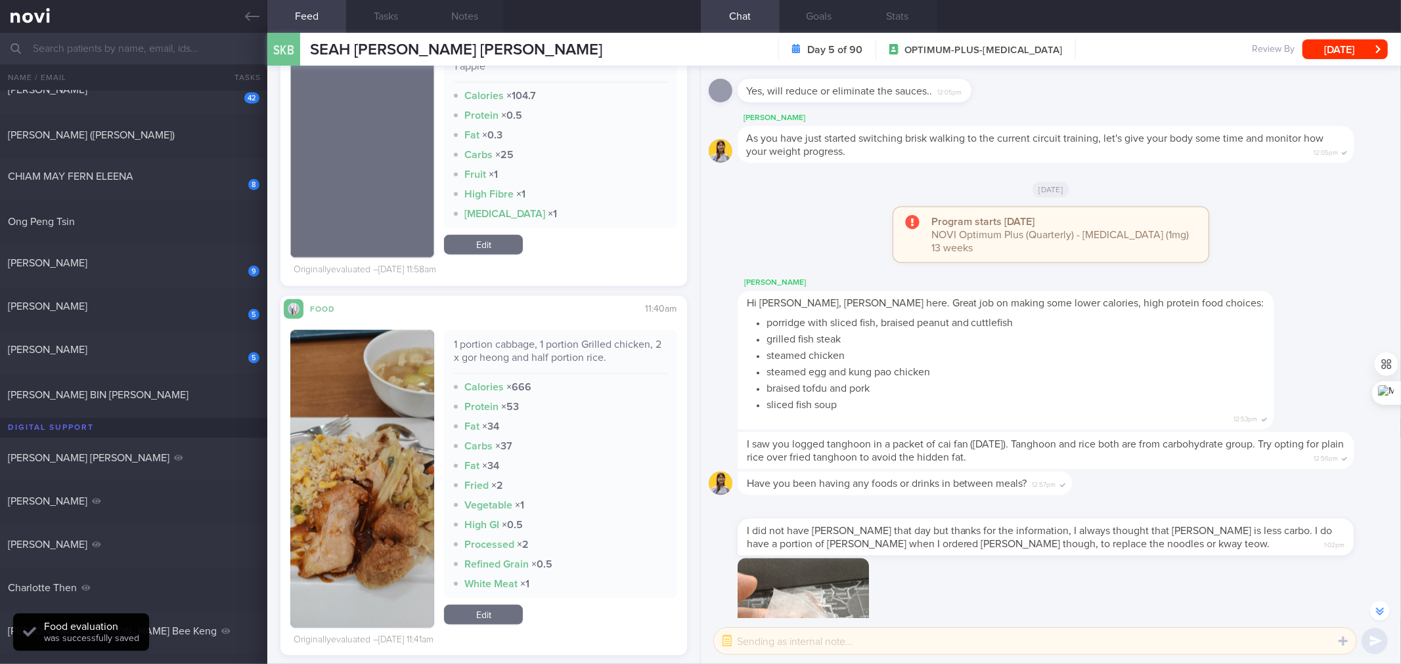
click at [547, 343] on div "1 portion cabbage, 1 portion Grilled chicken, 2 x gor heong and half portion ri…" at bounding box center [560, 356] width 213 height 36
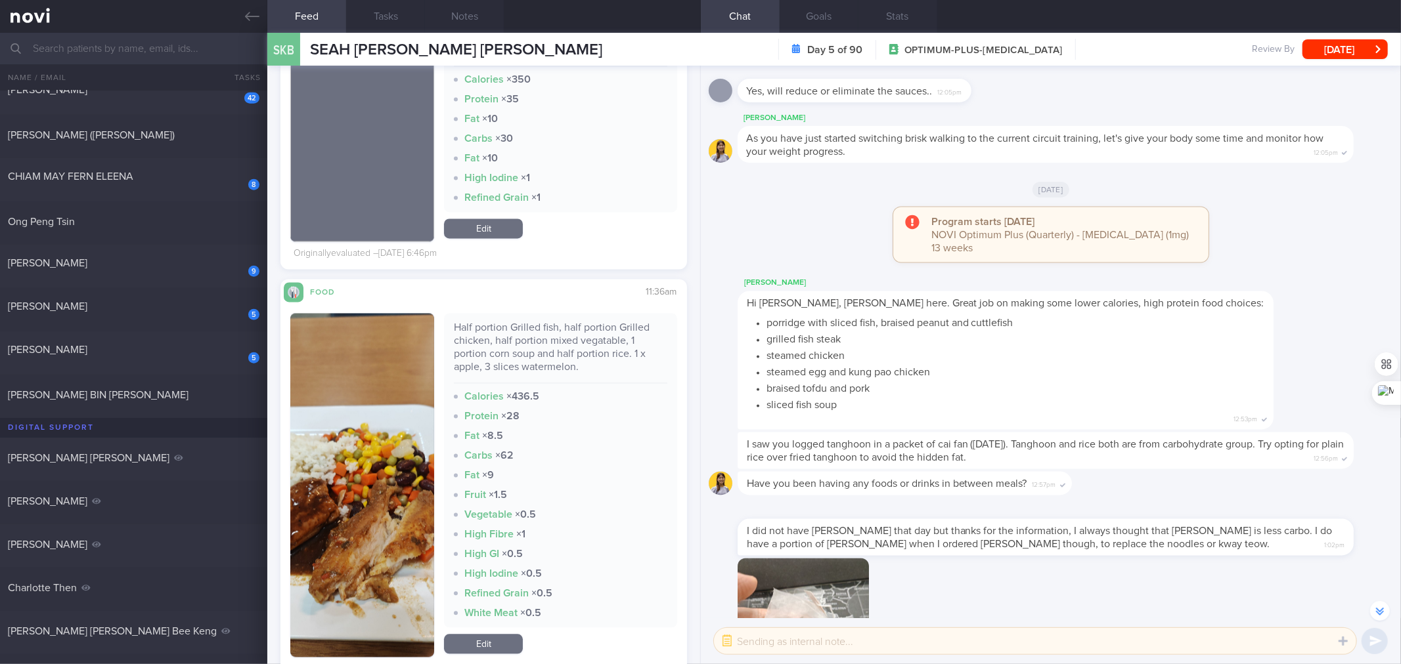
scroll to position [1974, 0]
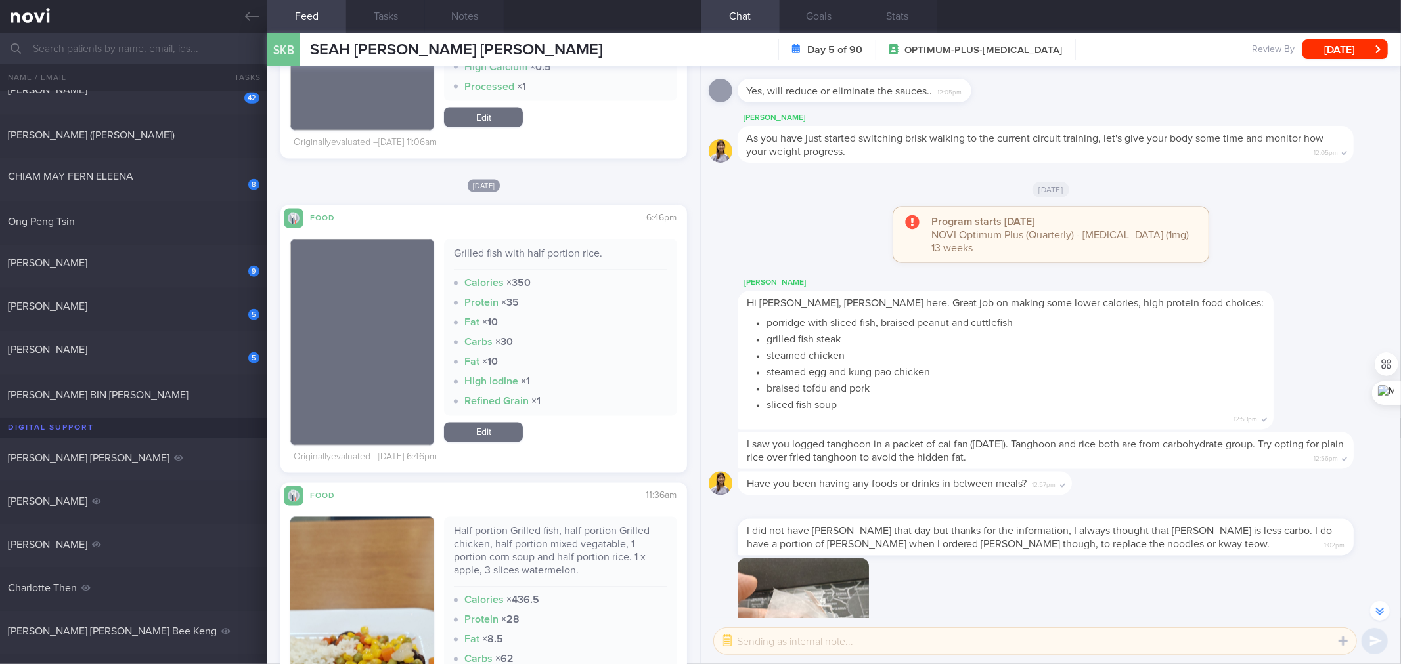
click at [542, 260] on div "Grilled fish with half portion rice." at bounding box center [560, 259] width 213 height 23
click at [542, 253] on div "Grilled fish with half portion rice." at bounding box center [560, 259] width 213 height 23
click at [542, 258] on div "Grilled fish with half portion rice." at bounding box center [560, 259] width 213 height 23
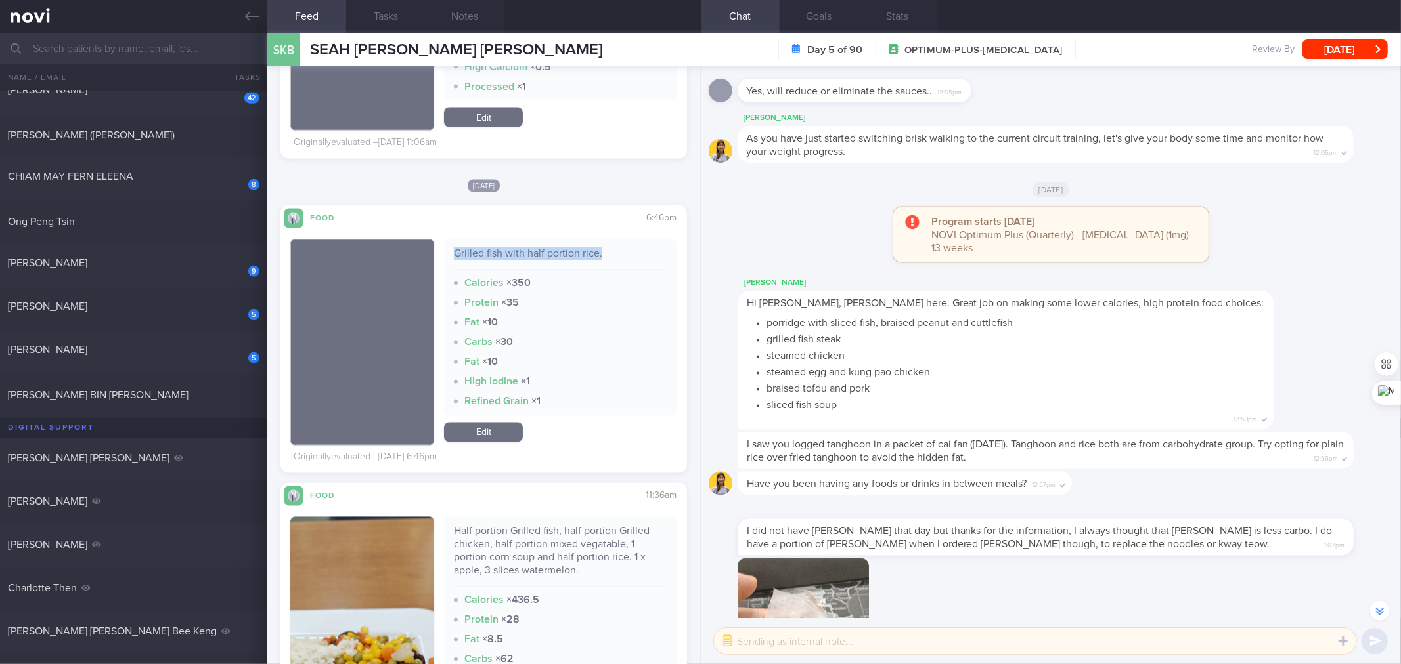
click at [542, 258] on div "Grilled fish with half portion rice." at bounding box center [560, 259] width 213 height 23
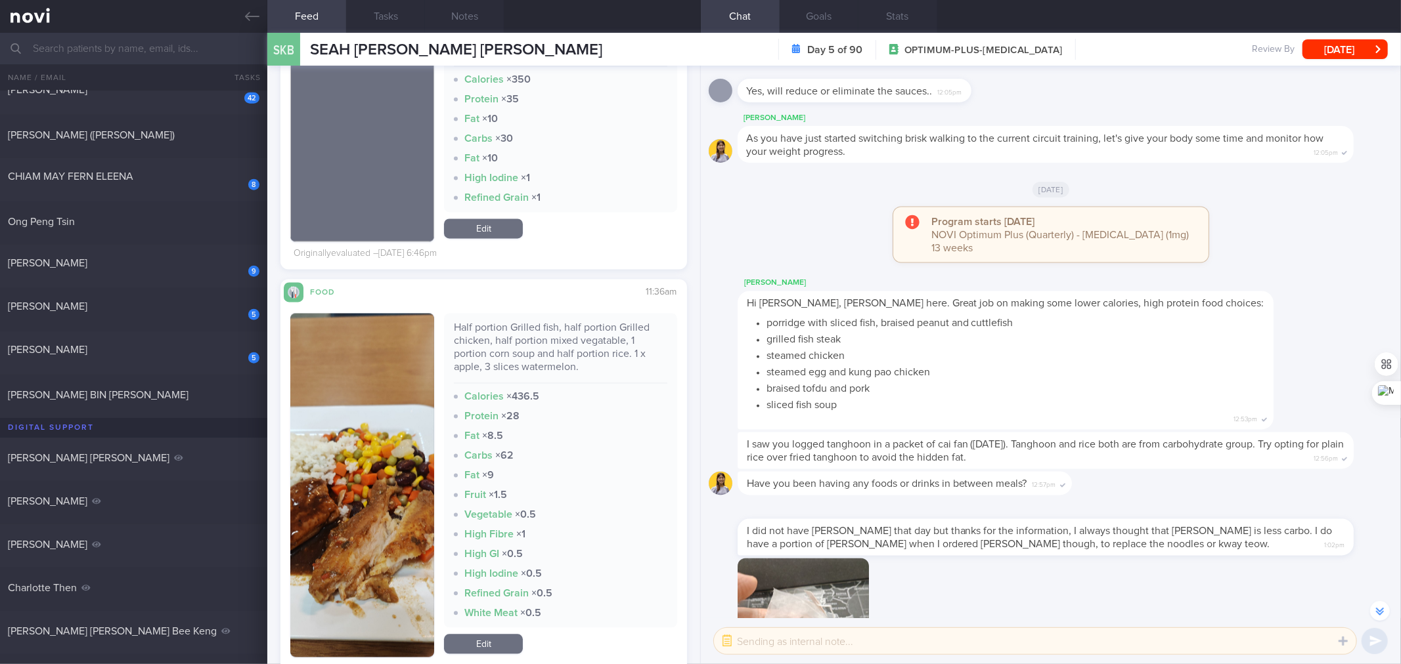
scroll to position [2364, 0]
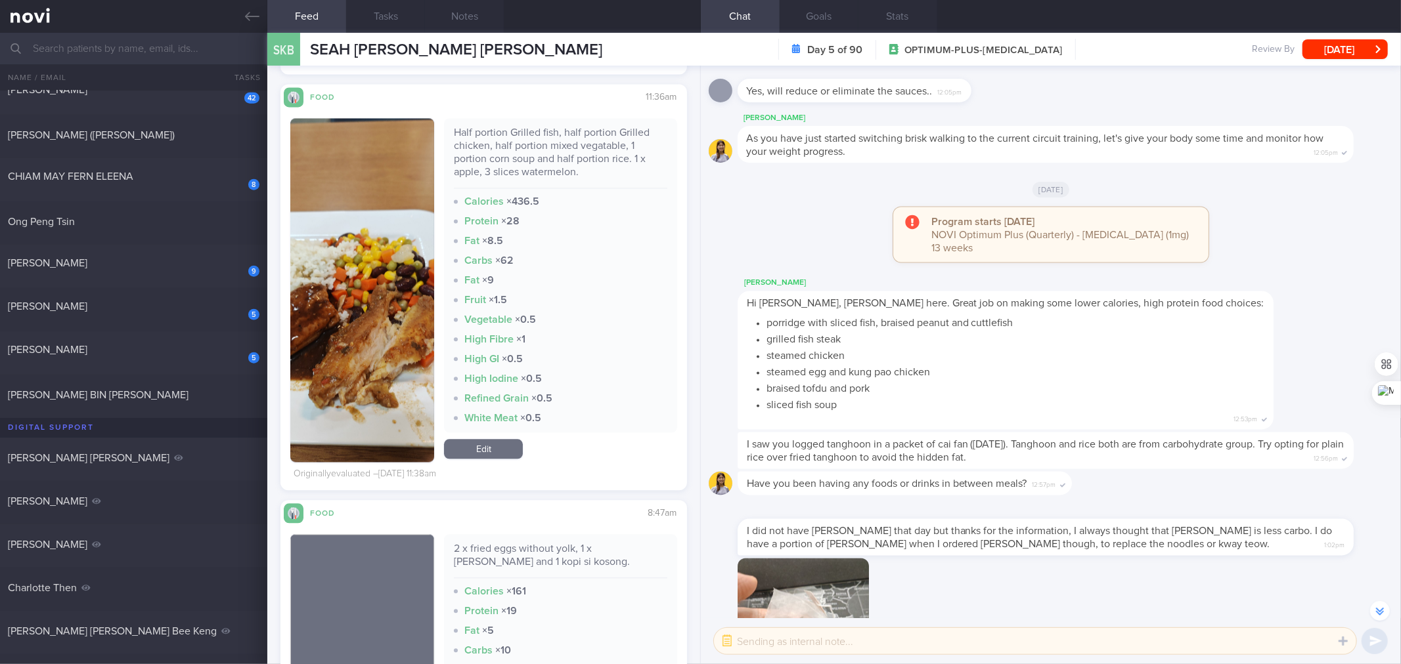
click at [567, 158] on div "Half portion Grilled fish, half portion Grilled chicken, half portion mixed veg…" at bounding box center [560, 157] width 213 height 62
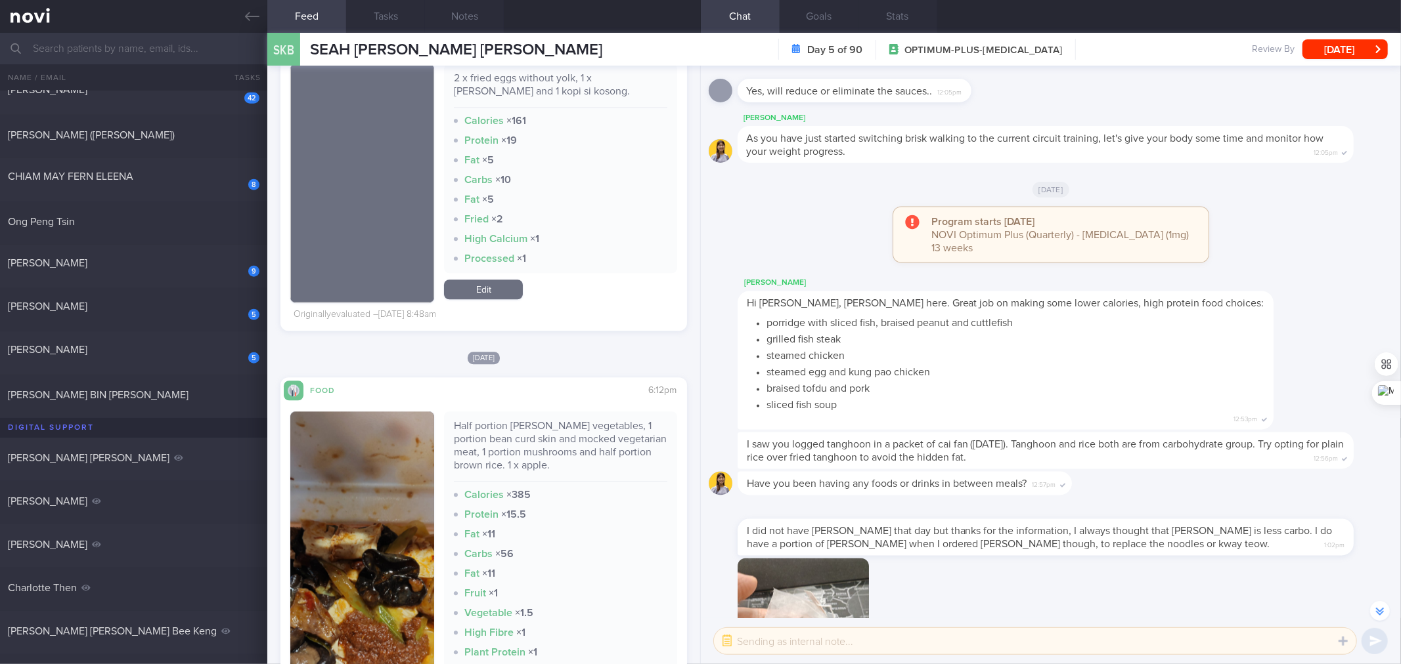
scroll to position [2947, 0]
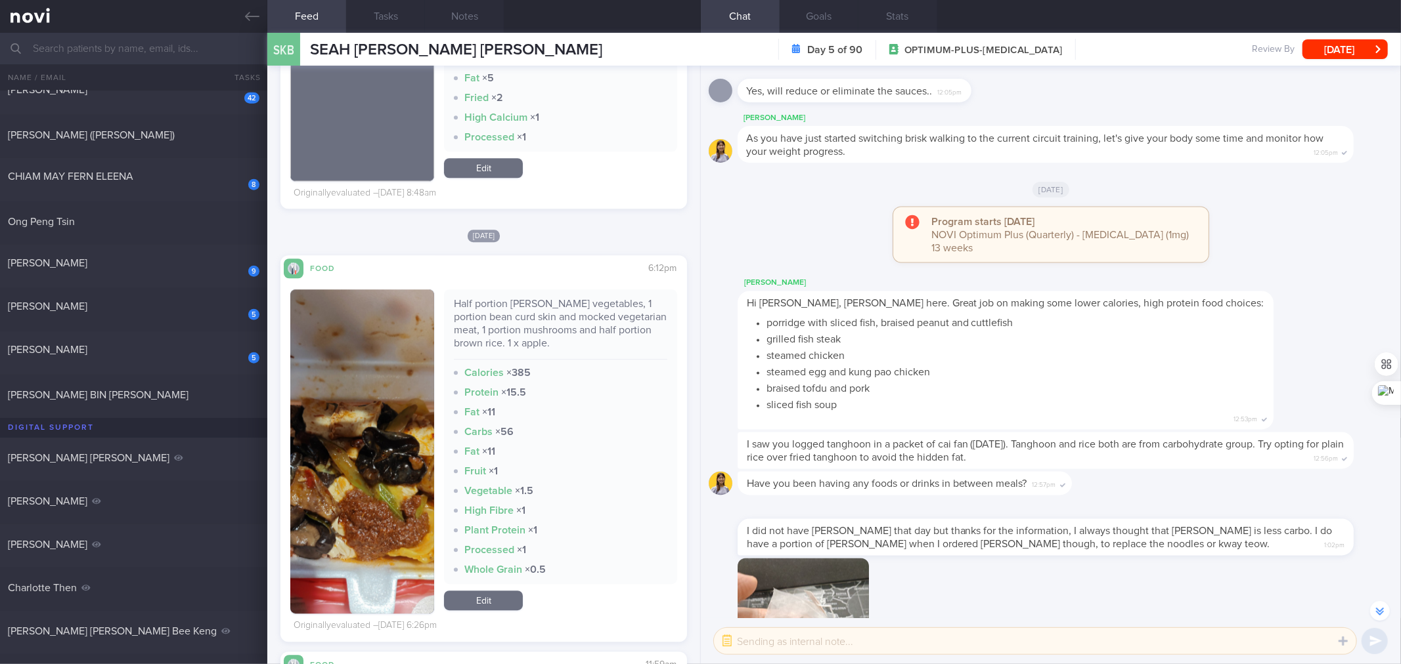
click at [522, 311] on div "Half portion Curry vegetables, 1 portion bean curd skin and mocked vegetarian m…" at bounding box center [560, 328] width 213 height 62
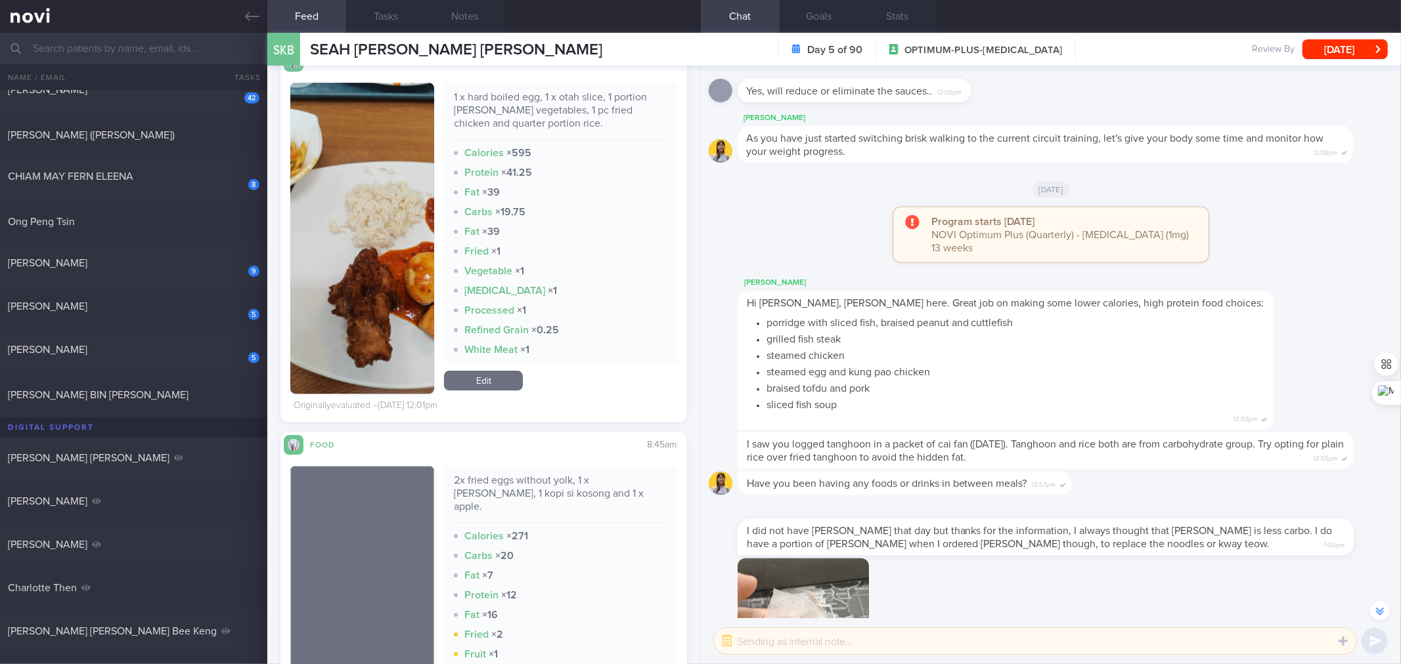
scroll to position [3336, 0]
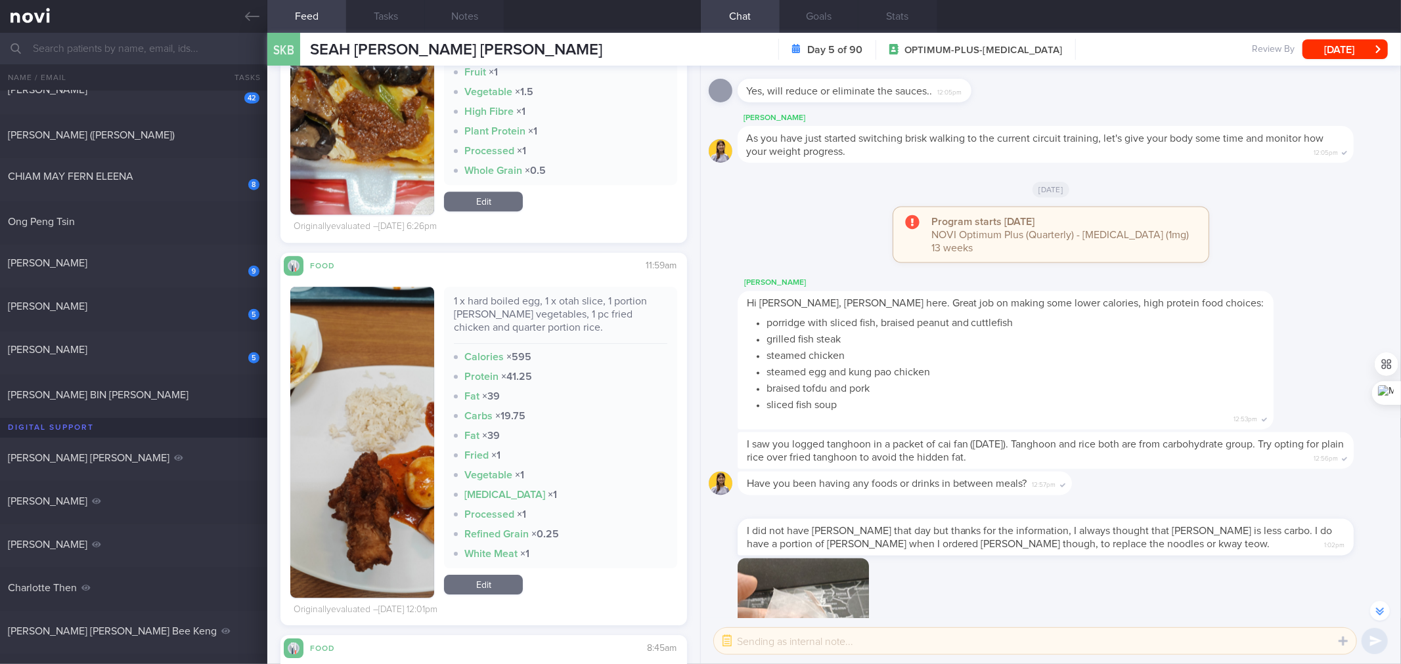
click at [523, 322] on div "1 x hard boiled egg, 1 x otah slice, 1 portion Curry vegetables, 1 pc fried chi…" at bounding box center [560, 319] width 213 height 49
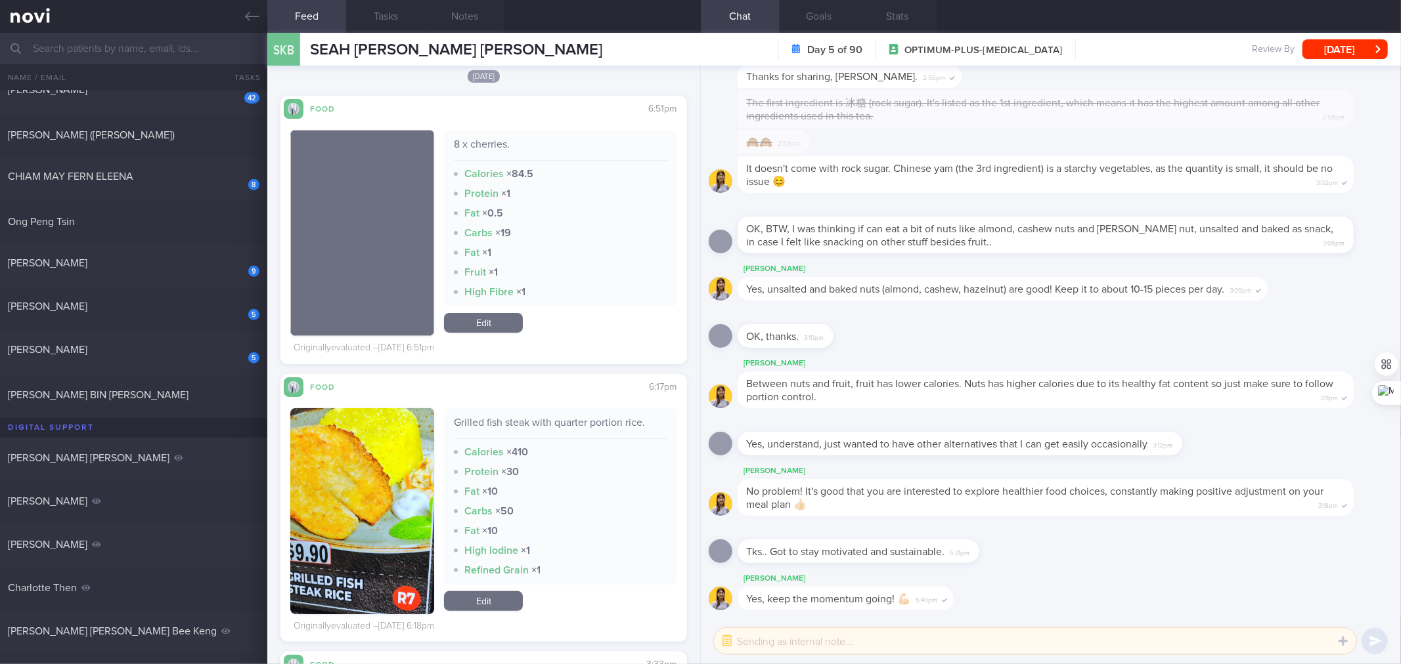
scroll to position [4309, 0]
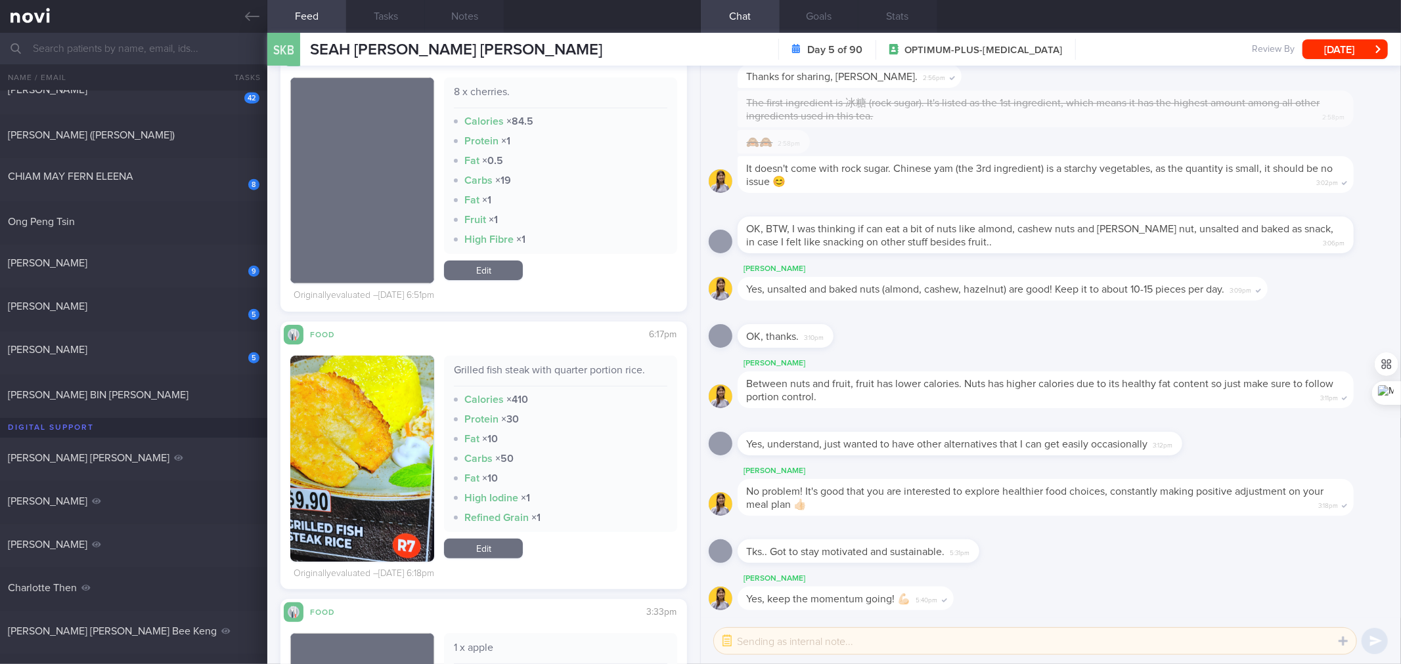
click at [561, 364] on div "Grilled fish steak with quarter portion rice." at bounding box center [560, 375] width 213 height 23
drag, startPoint x: 500, startPoint y: 542, endPoint x: 521, endPoint y: 501, distance: 46.7
click at [500, 508] on link "Edit" at bounding box center [483, 549] width 79 height 20
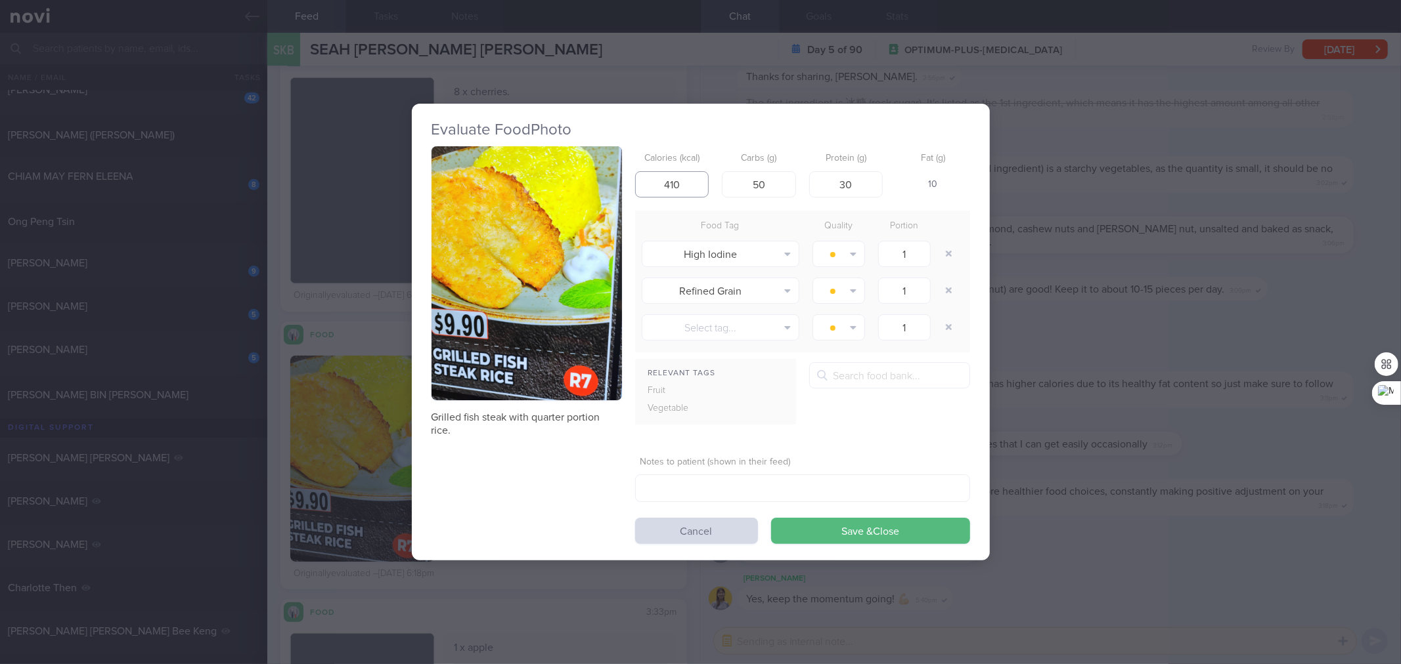
click at [678, 185] on input "410" at bounding box center [672, 184] width 74 height 26
type input "174"
type input "14"
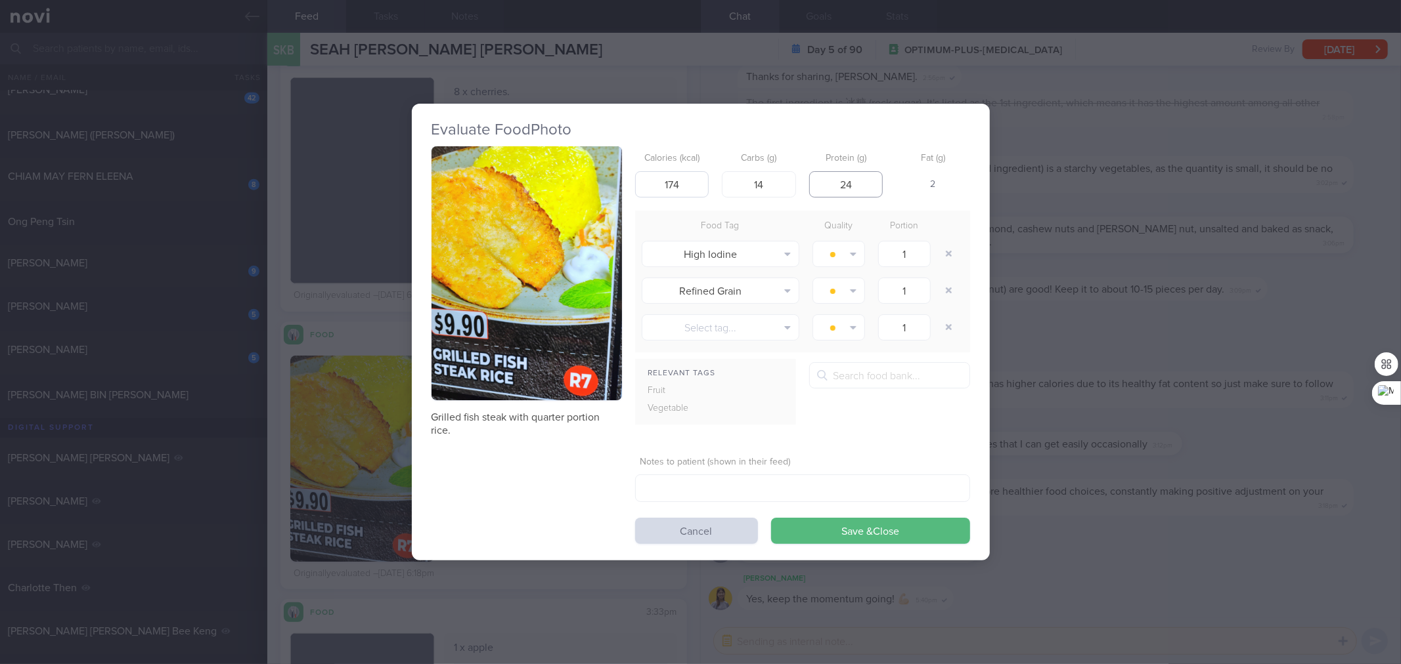
type input "24"
click at [771, 508] on button "Save & Close" at bounding box center [870, 531] width 199 height 26
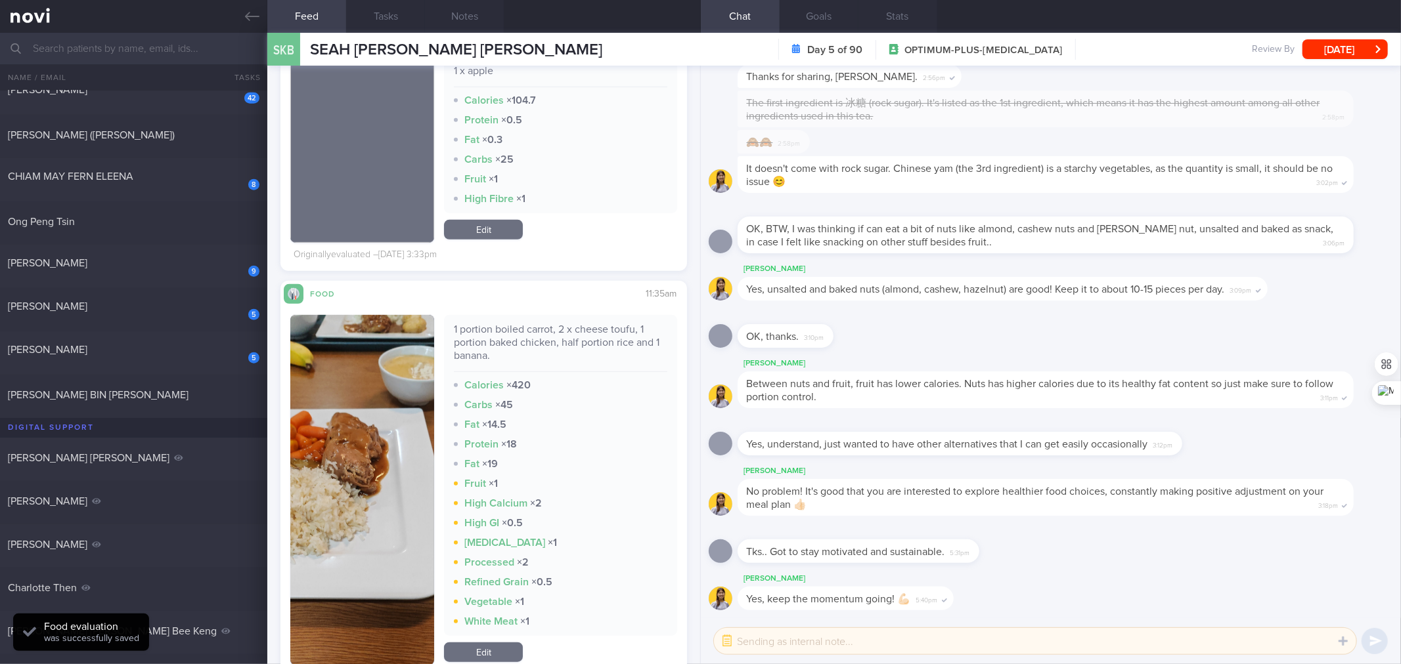
scroll to position [4893, 0]
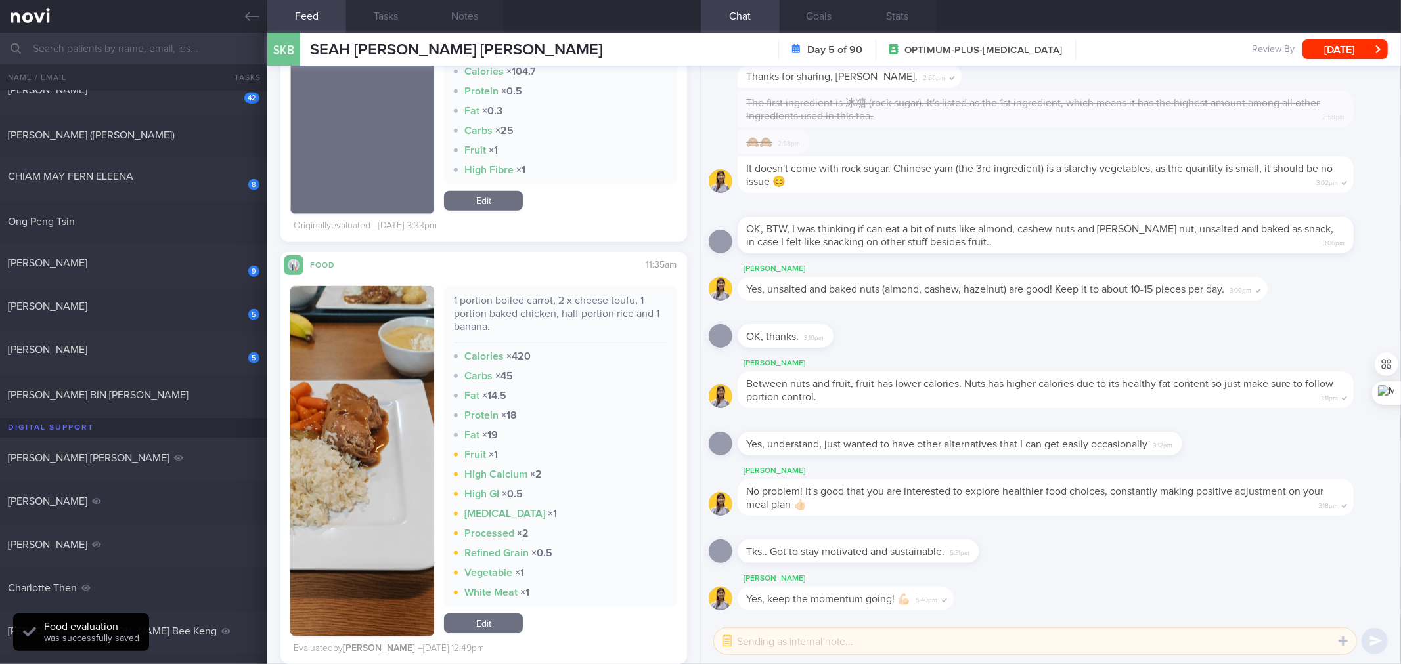
click at [567, 295] on div "1 portion boiled carrot, 2 x cheese toufu, 1 portion baked chicken, half portio…" at bounding box center [560, 318] width 213 height 49
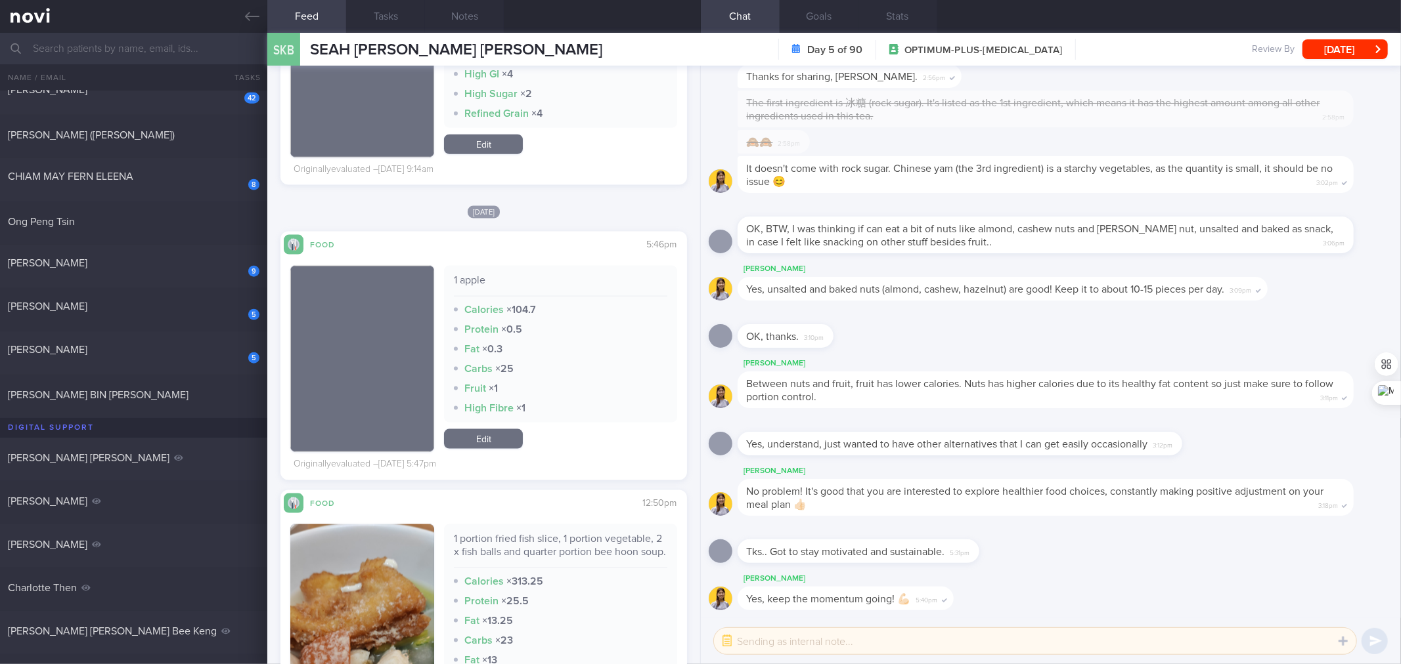
scroll to position [5866, 0]
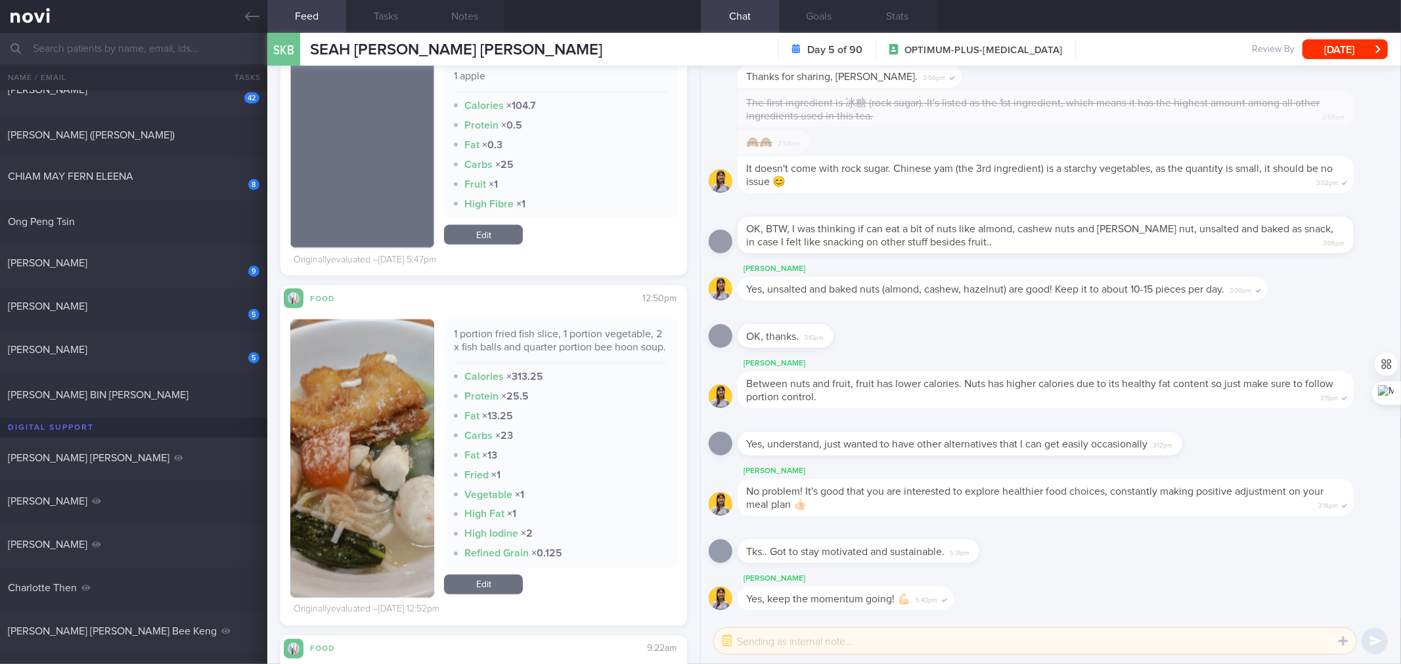
click at [590, 326] on div "1 portion fried fish slice, 1 portion vegetable, 2 x fish balls and quarter por…" at bounding box center [560, 444] width 232 height 249
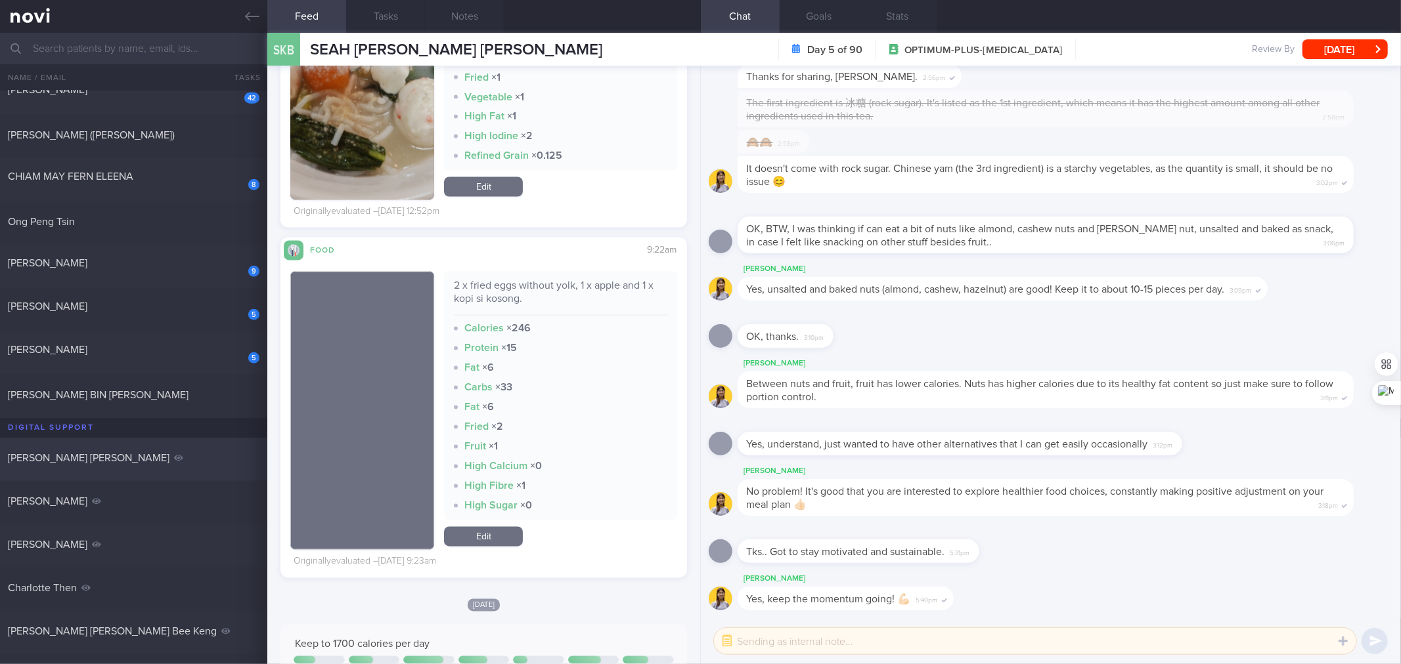
scroll to position [777, 0]
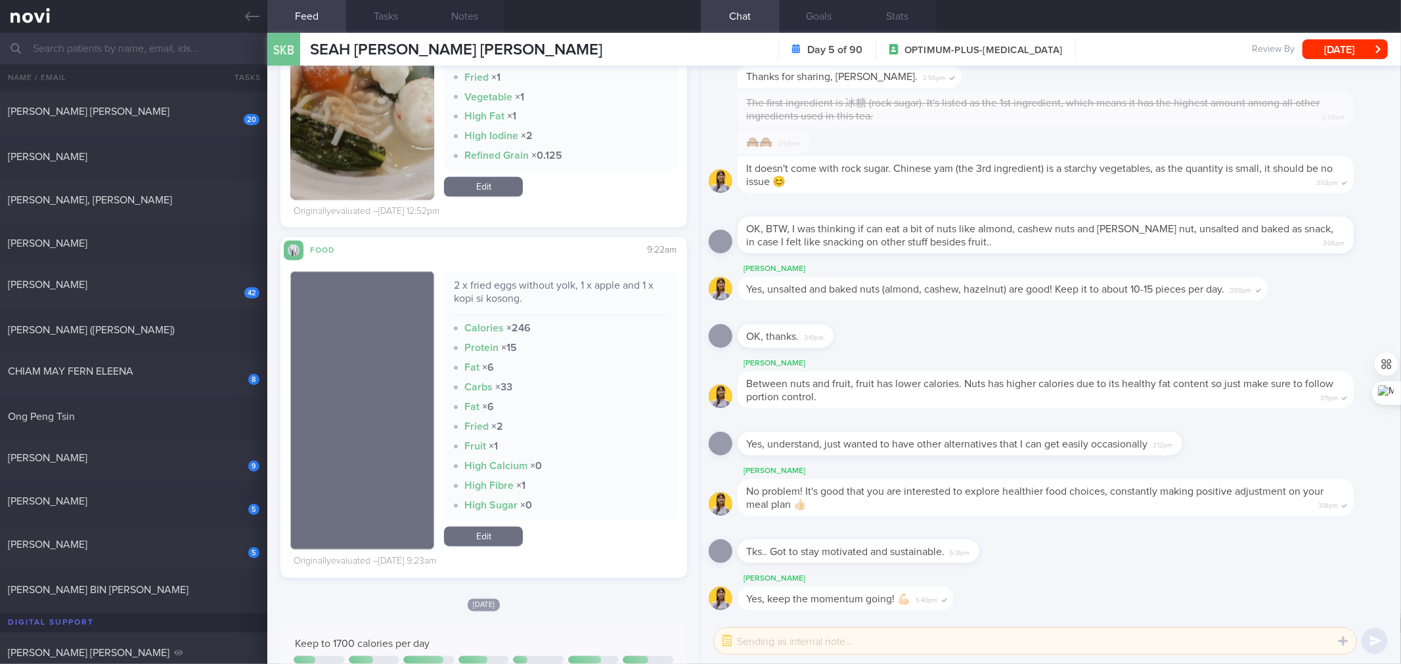
drag, startPoint x: 184, startPoint y: 372, endPoint x: 391, endPoint y: 76, distance: 361.6
click at [184, 372] on div "CHIAM MAY FERN ELEENA" at bounding box center [132, 371] width 248 height 13
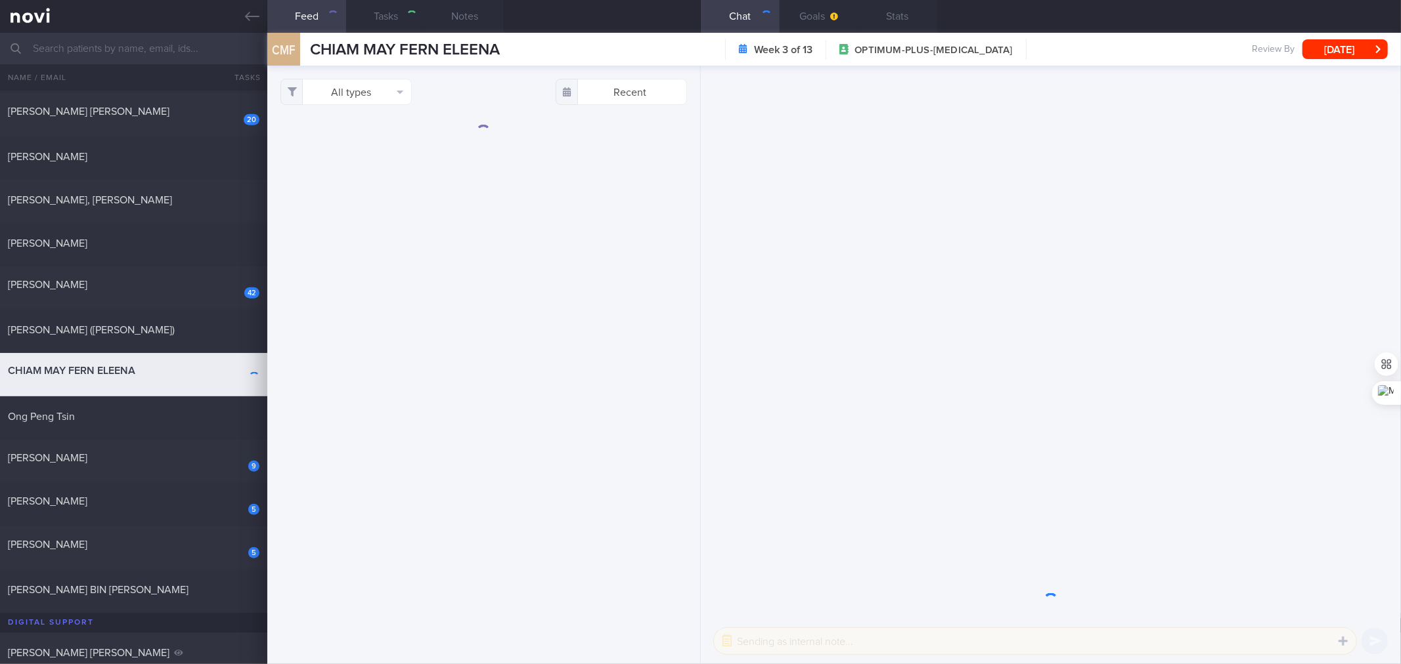
checkbox input "true"
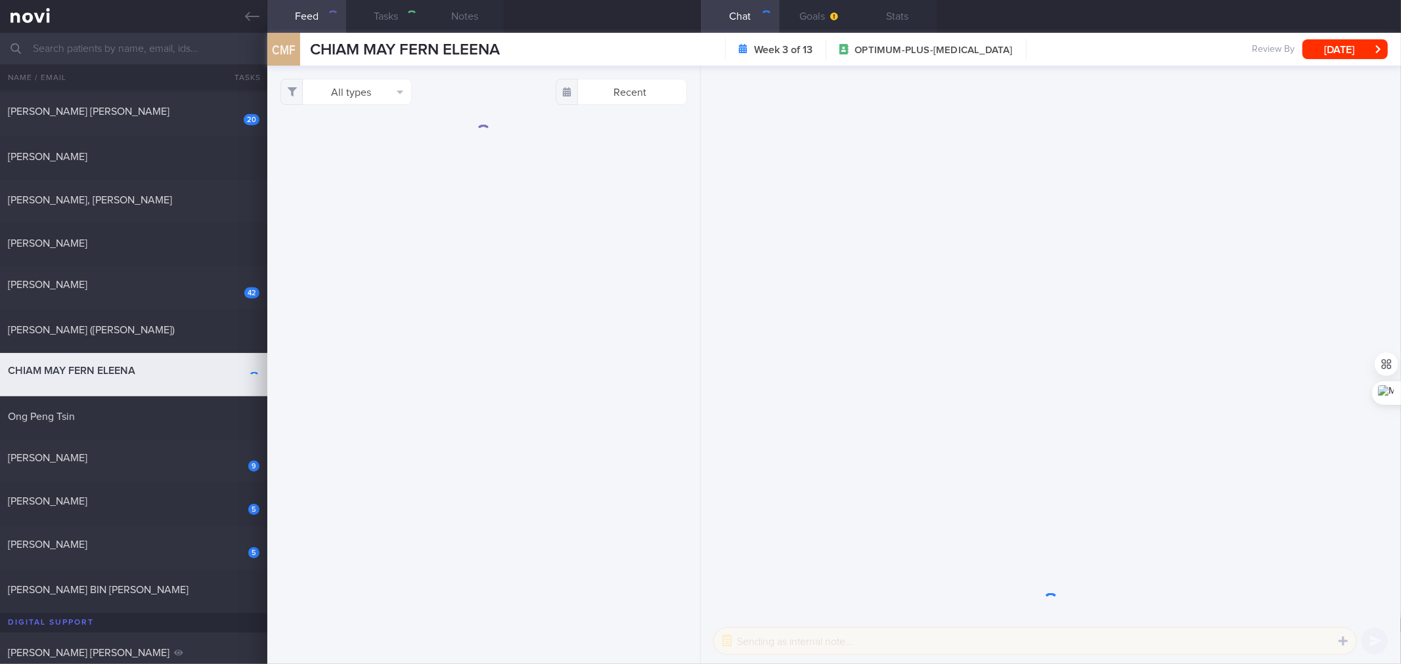
checkbox input "true"
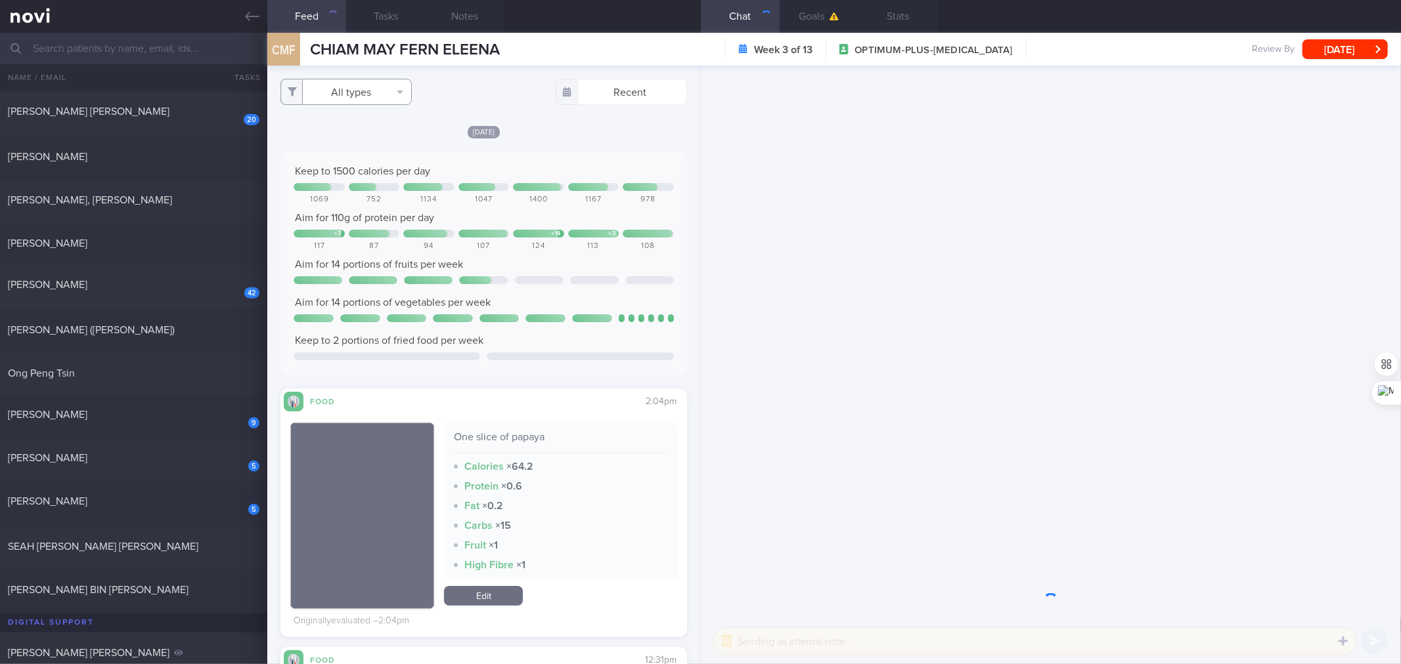
click at [366, 89] on button "All types" at bounding box center [345, 92] width 131 height 26
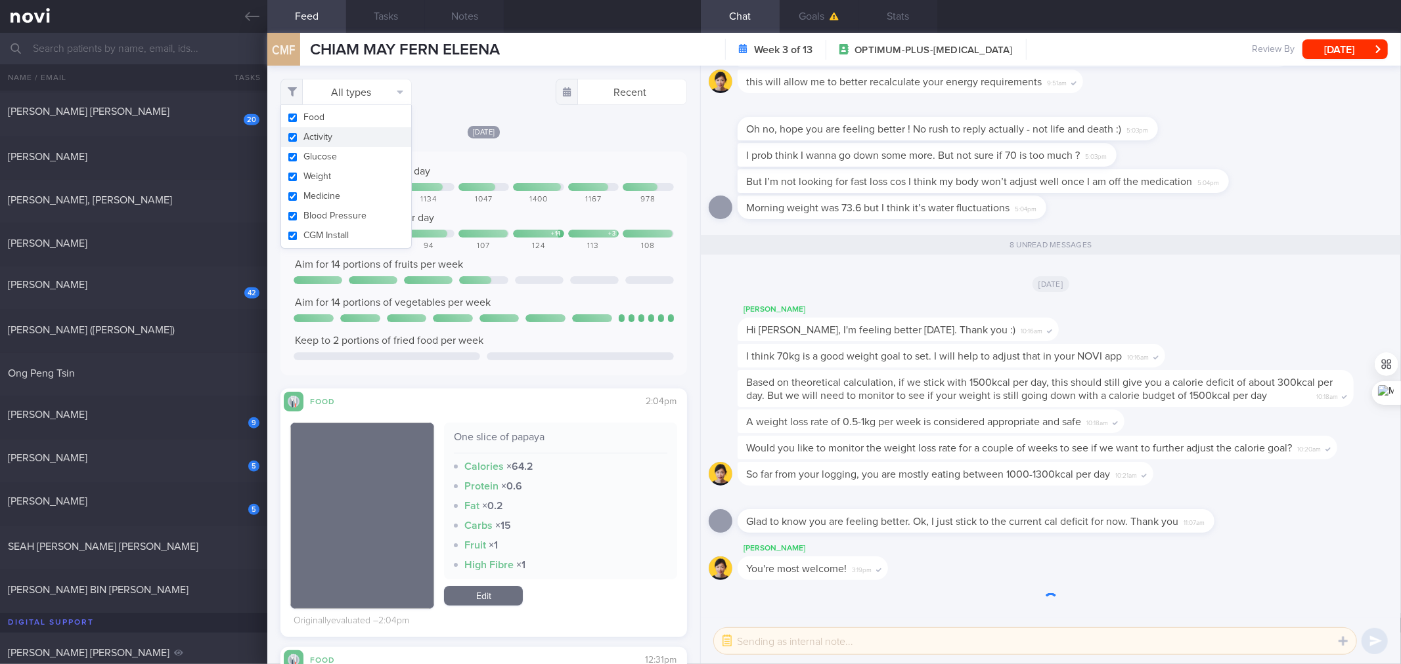
click at [358, 131] on button "Activity" at bounding box center [346, 137] width 130 height 20
checkbox input "false"
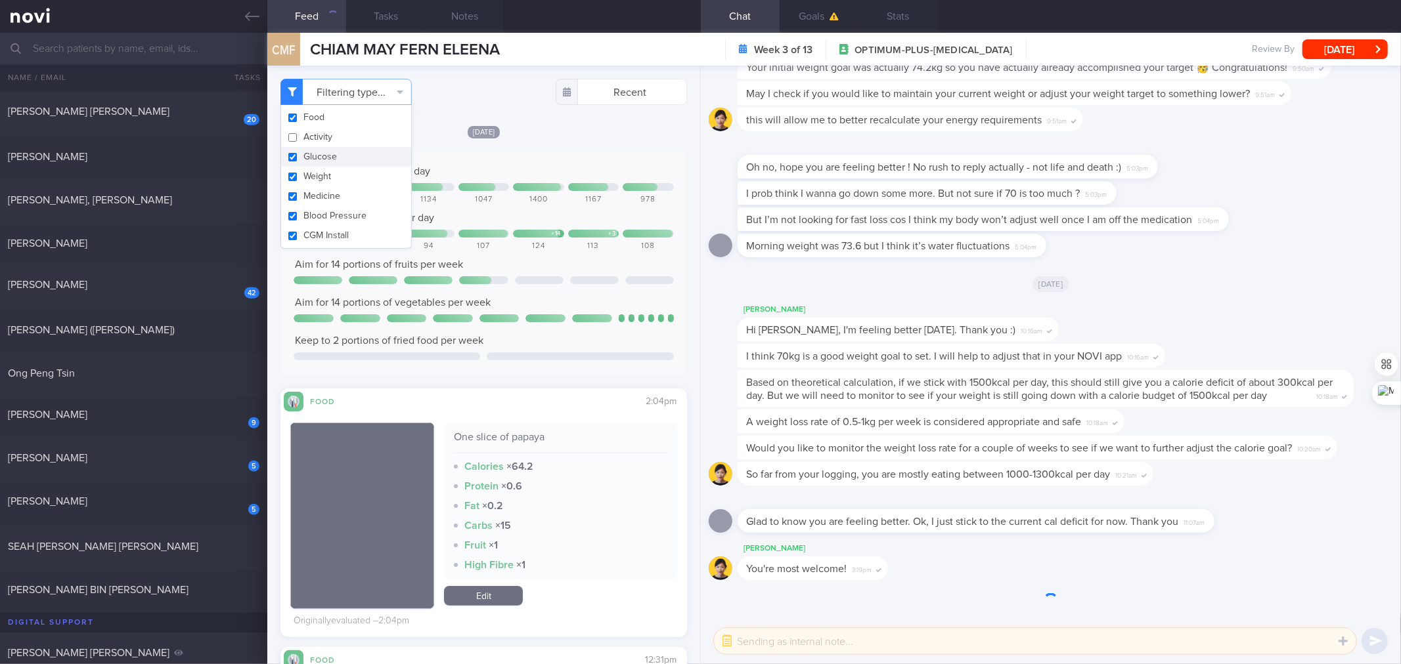
click at [324, 155] on button "Glucose" at bounding box center [346, 157] width 130 height 20
checkbox input "false"
click at [303, 184] on button "Weight" at bounding box center [346, 177] width 130 height 20
checkbox input "false"
click at [307, 189] on button "Medicine" at bounding box center [346, 196] width 130 height 20
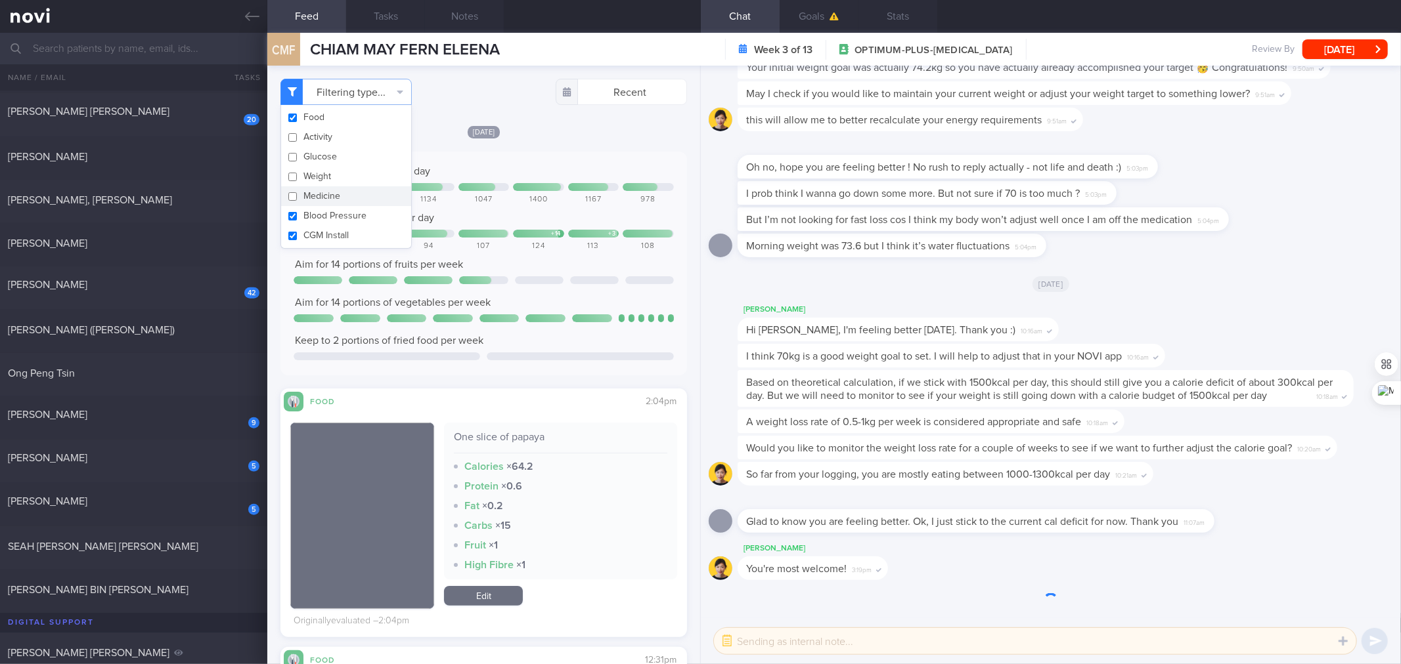
checkbox input "false"
click at [307, 215] on button "Blood Pressure" at bounding box center [346, 216] width 130 height 20
checkbox input "false"
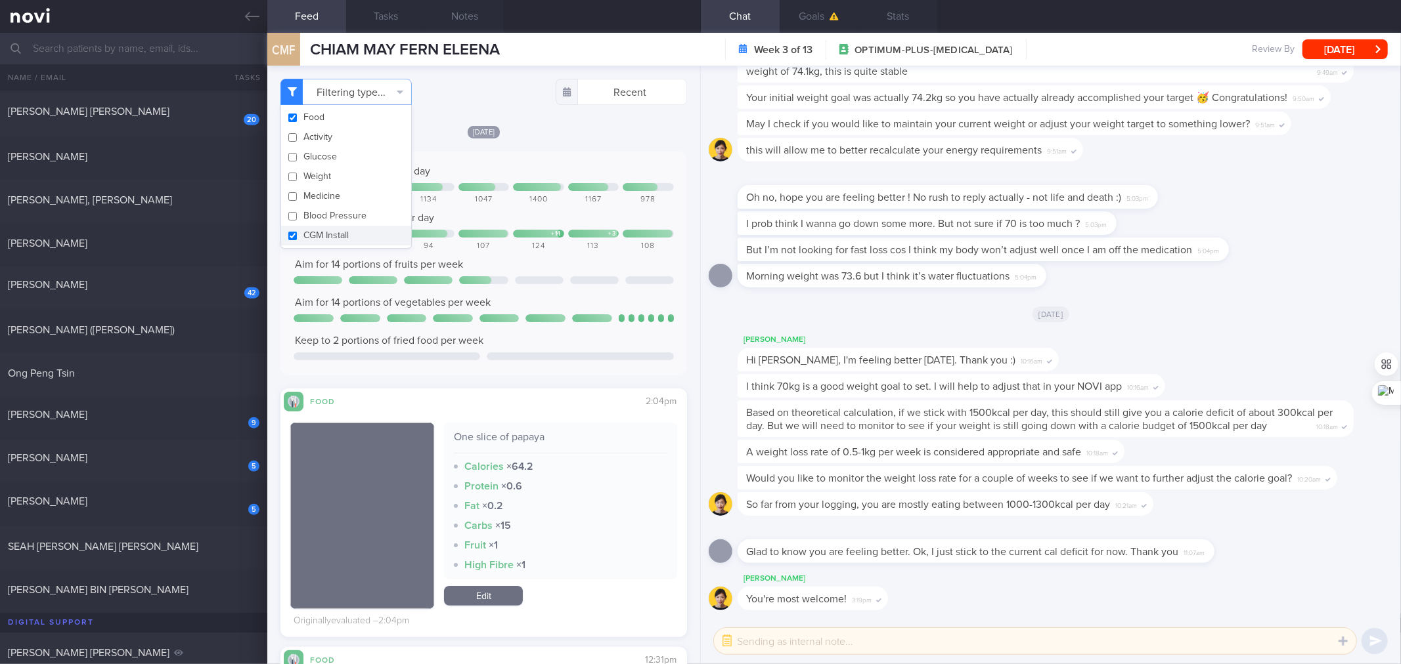
click at [309, 238] on button "CGM Install" at bounding box center [346, 236] width 130 height 20
checkbox input "false"
click at [487, 238] on div "+ 7 + 14 + 3" at bounding box center [484, 235] width 380 height 10
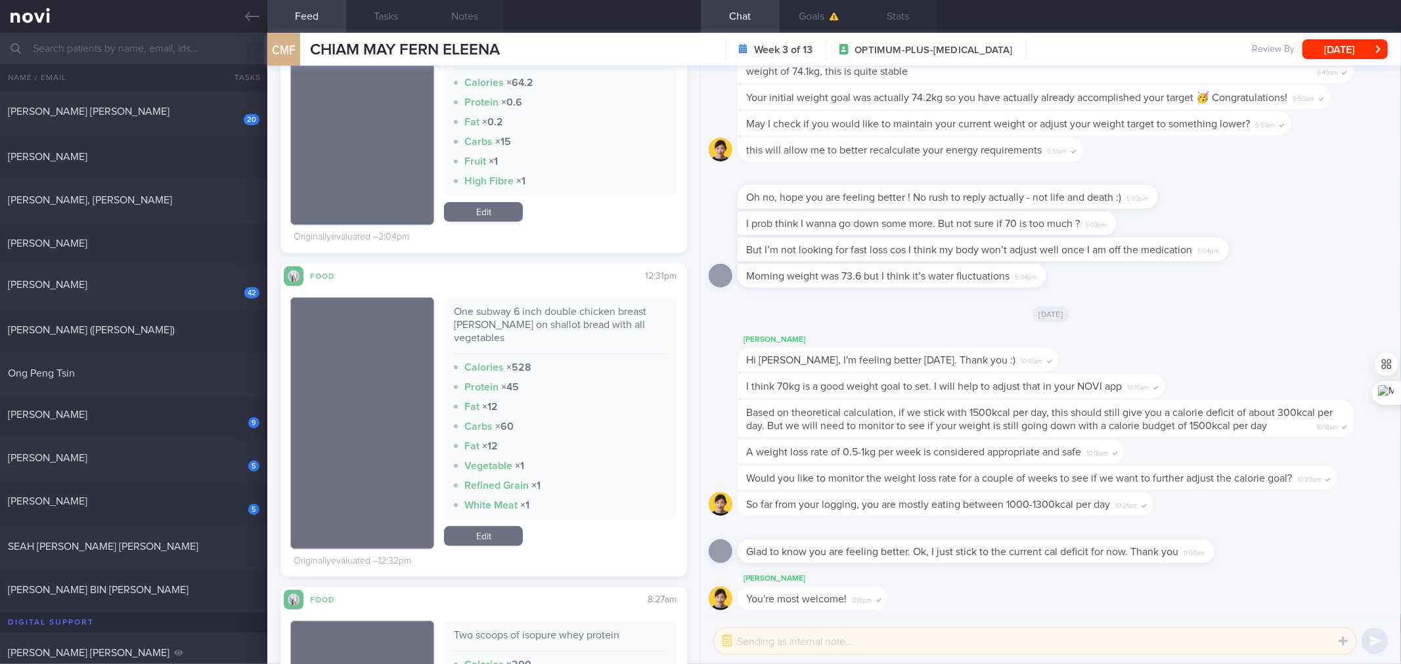
scroll to position [389, 0]
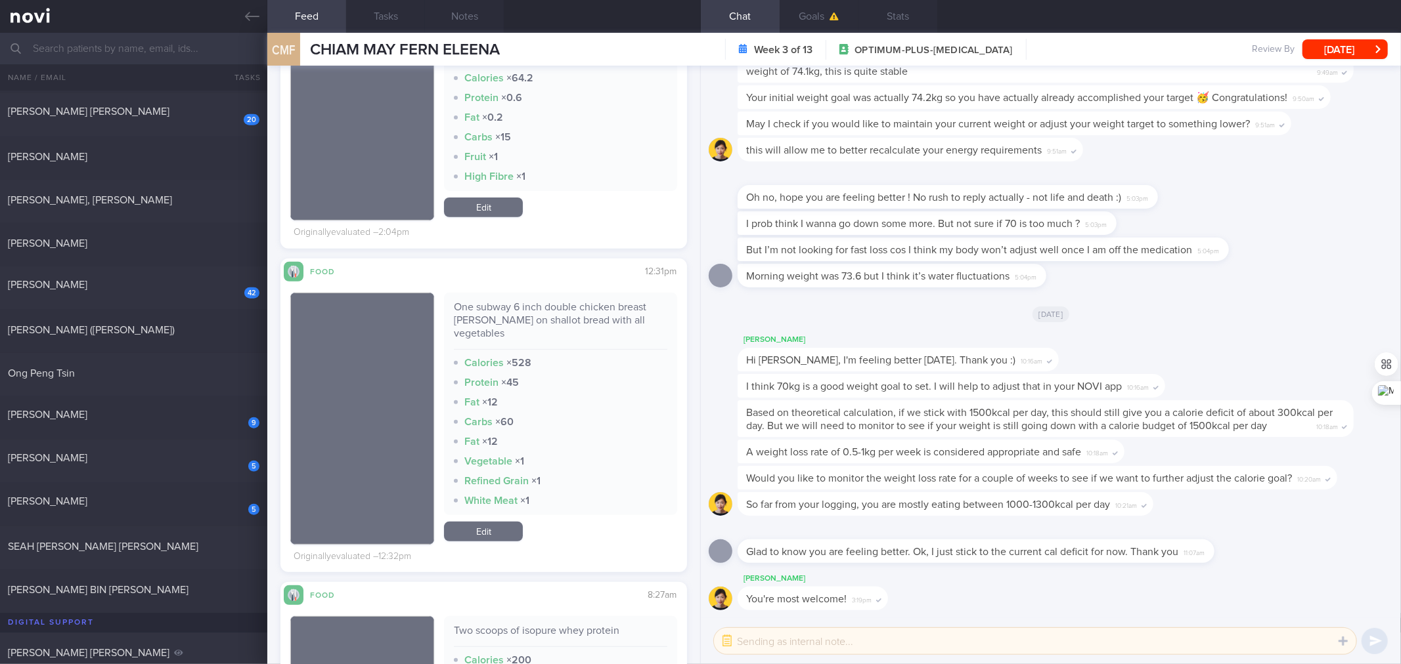
click at [582, 303] on div "One subway 6 inch double chicken breast patty on shallot bread with all vegetab…" at bounding box center [560, 325] width 213 height 49
drag, startPoint x: 506, startPoint y: 519, endPoint x: 638, endPoint y: 404, distance: 175.1
click at [506, 508] on link "Edit" at bounding box center [483, 532] width 79 height 20
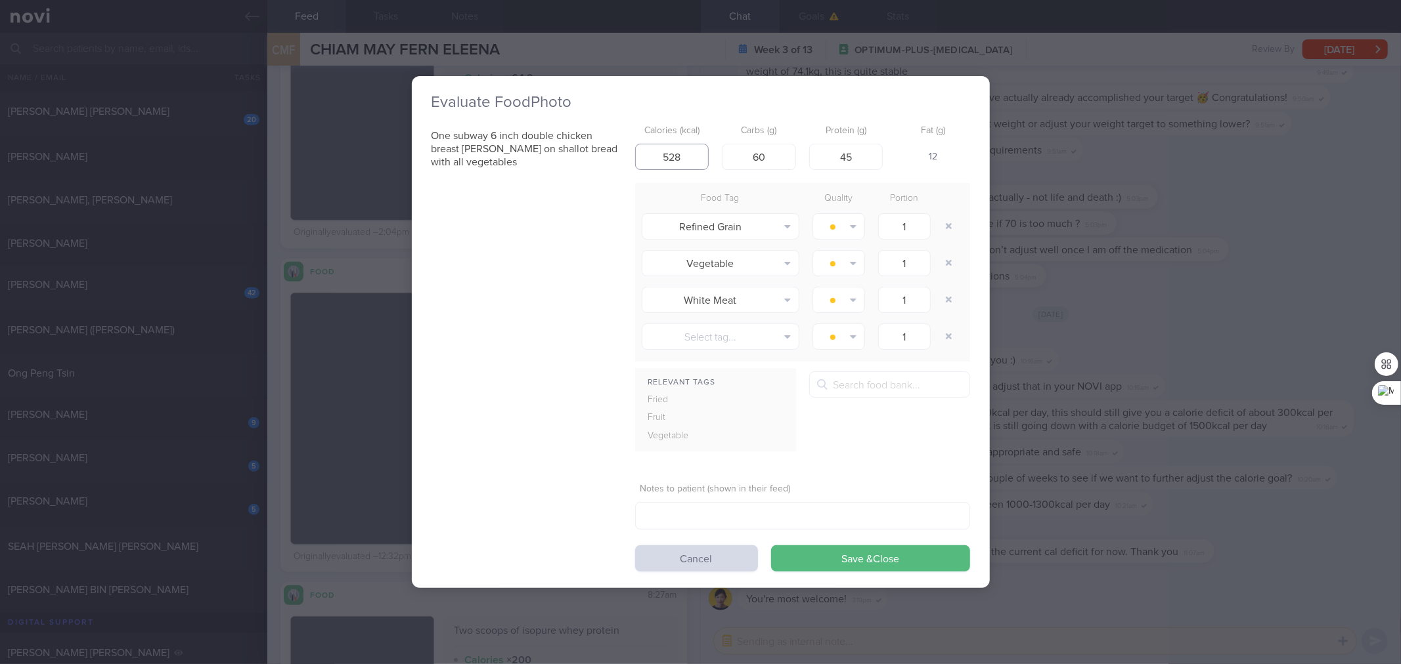
click at [691, 155] on input "528" at bounding box center [672, 157] width 74 height 26
type input "5"
type input "450"
type input "45"
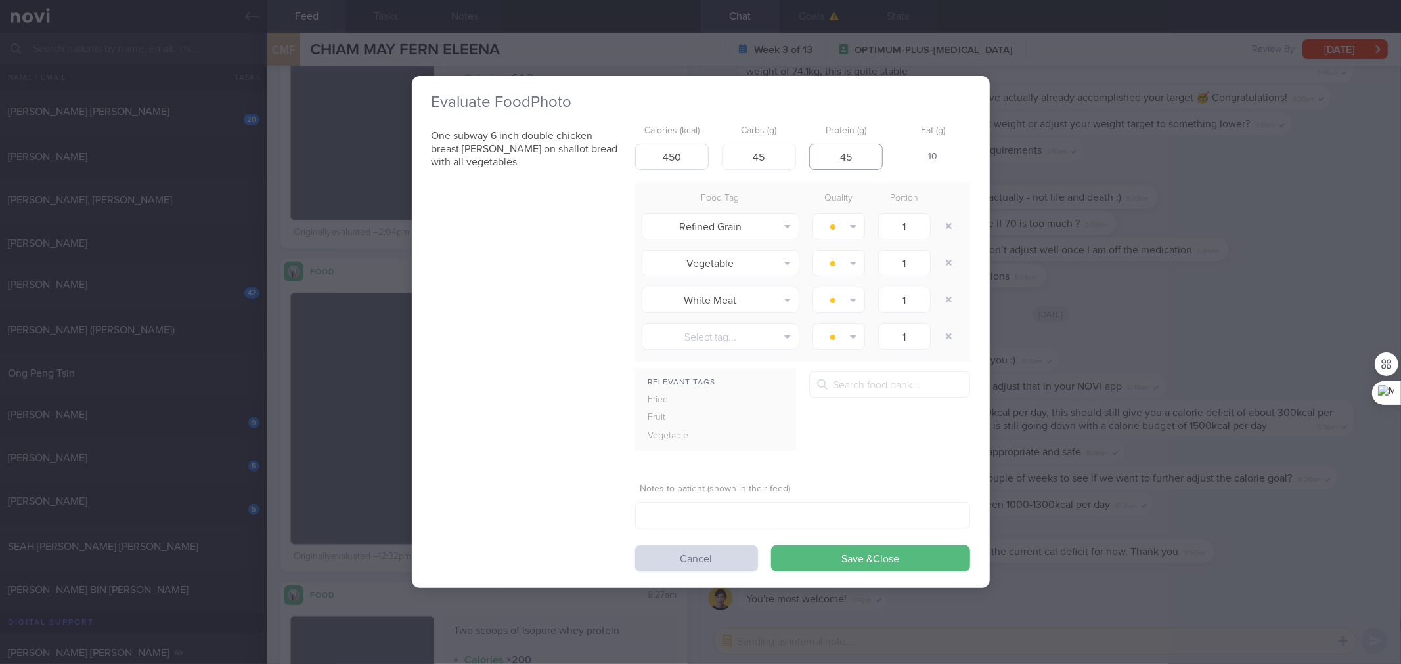
click at [771, 508] on button "Save & Close" at bounding box center [870, 559] width 199 height 26
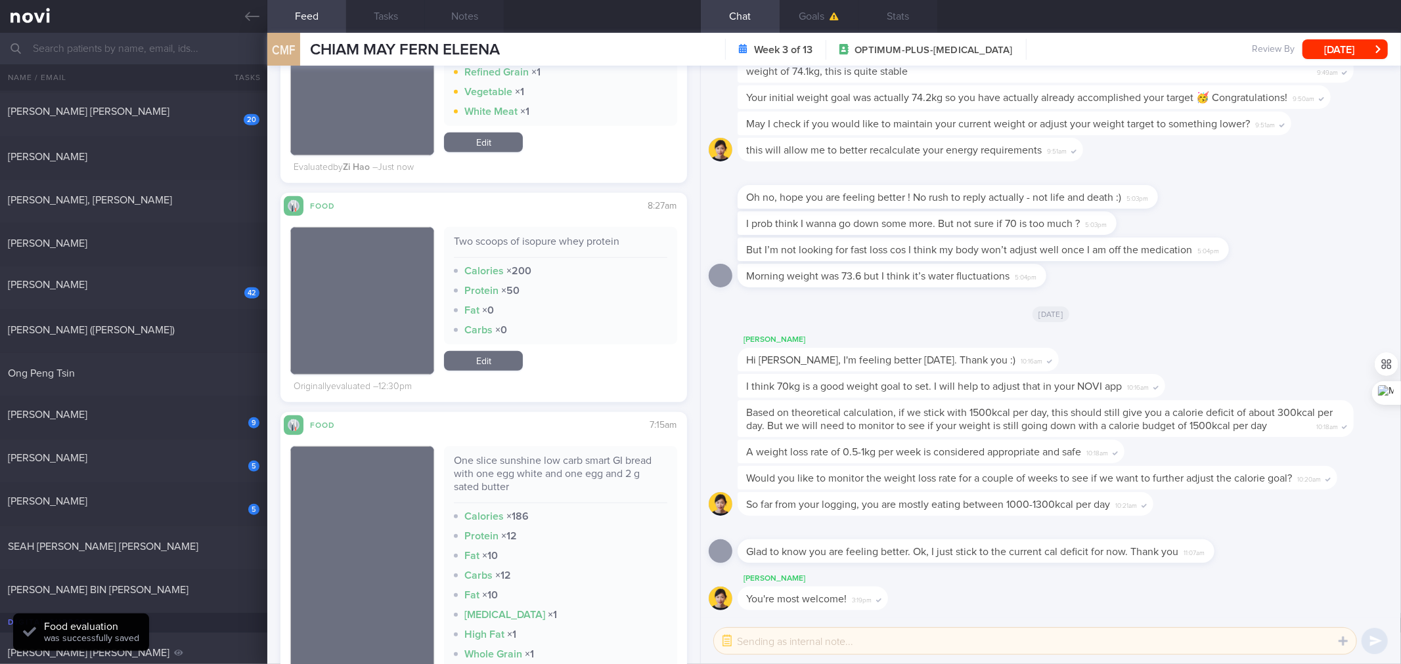
scroll to position [972, 0]
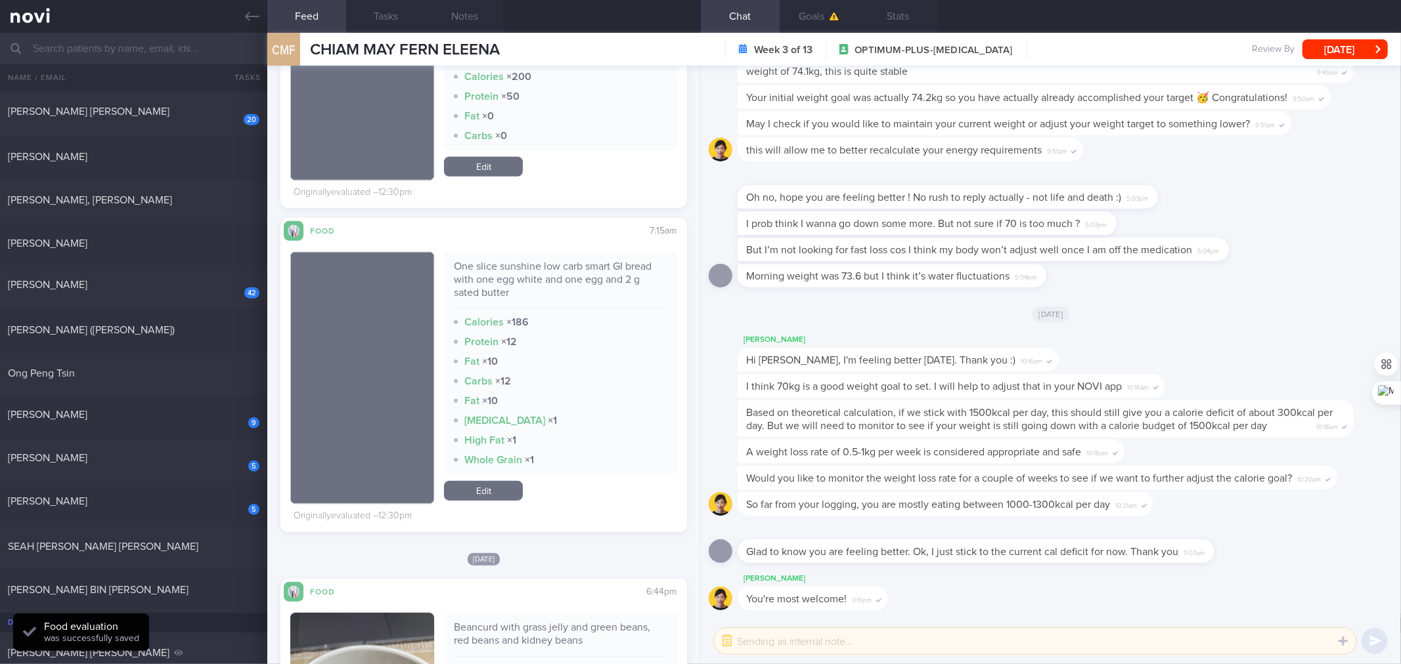
click at [582, 267] on div "One slice sunshine low carb smart GI bread with one egg white and one egg and 2…" at bounding box center [560, 284] width 213 height 49
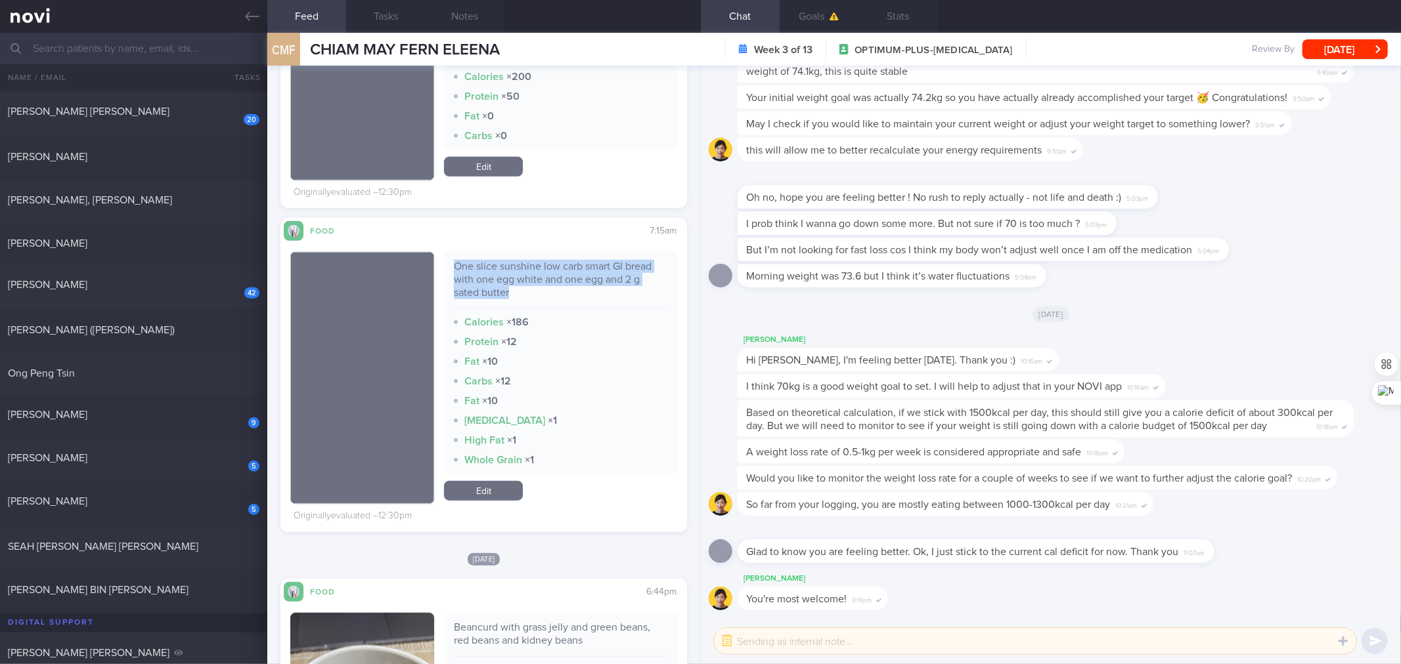
click at [609, 399] on div "One slice sunshine low carb smart GI bread with one egg white and one egg and 2…" at bounding box center [560, 363] width 232 height 223
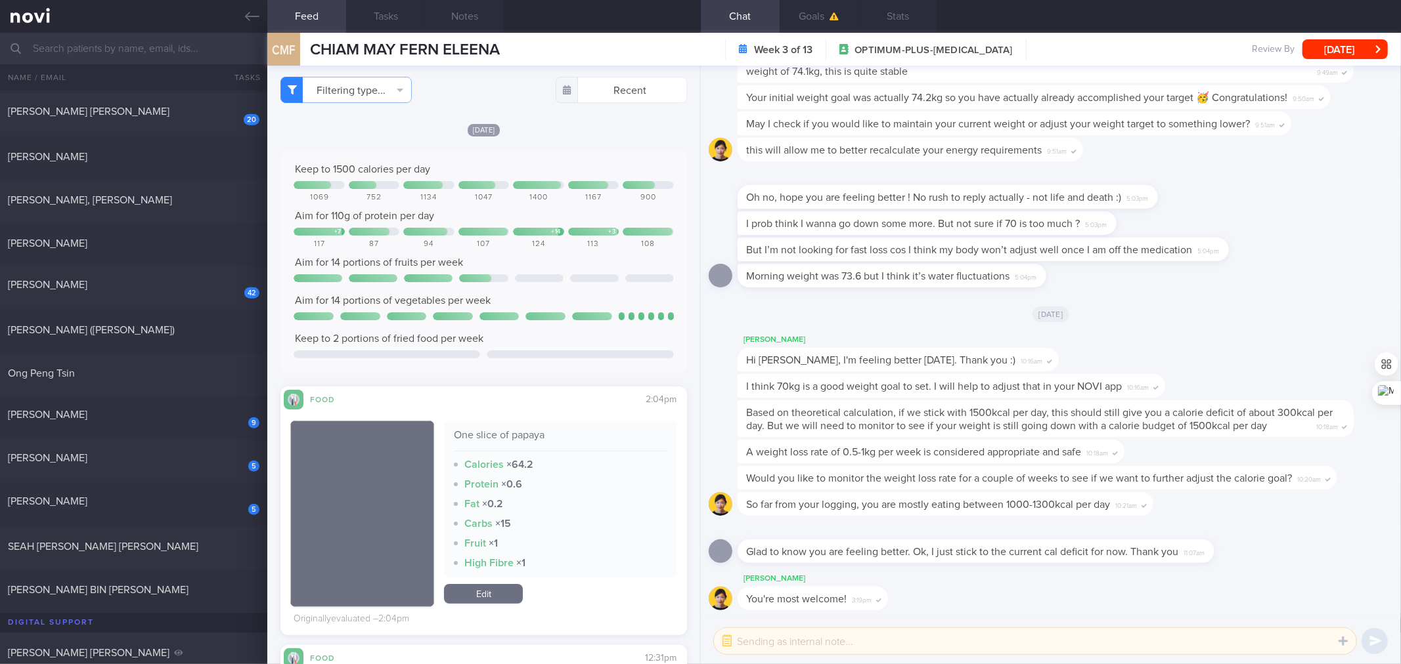
scroll to position [0, 0]
